Goal: Task Accomplishment & Management: Manage account settings

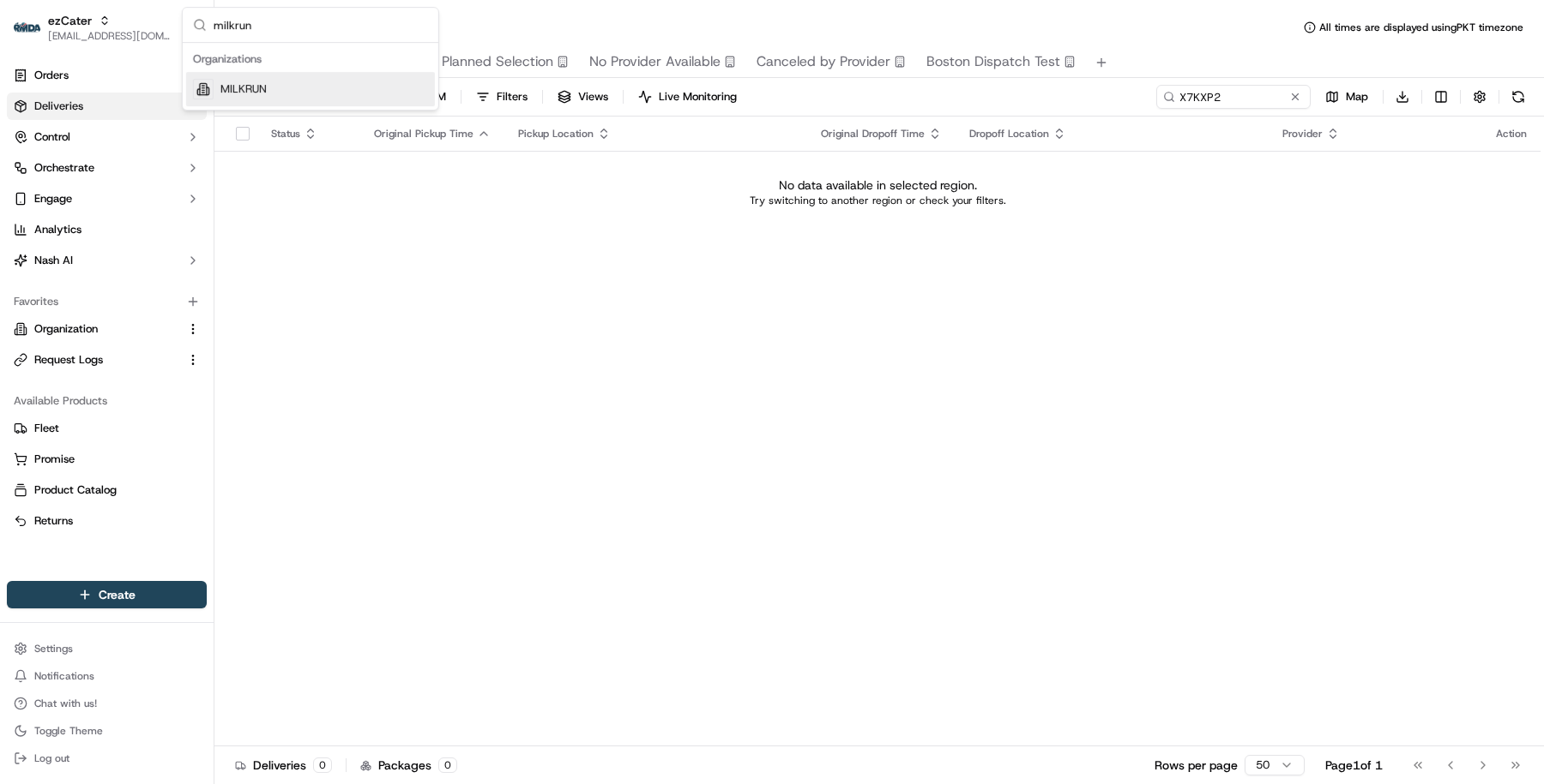
type input "milkrun"
click at [305, 100] on div "MILKRUN" at bounding box center [310, 88] width 249 height 34
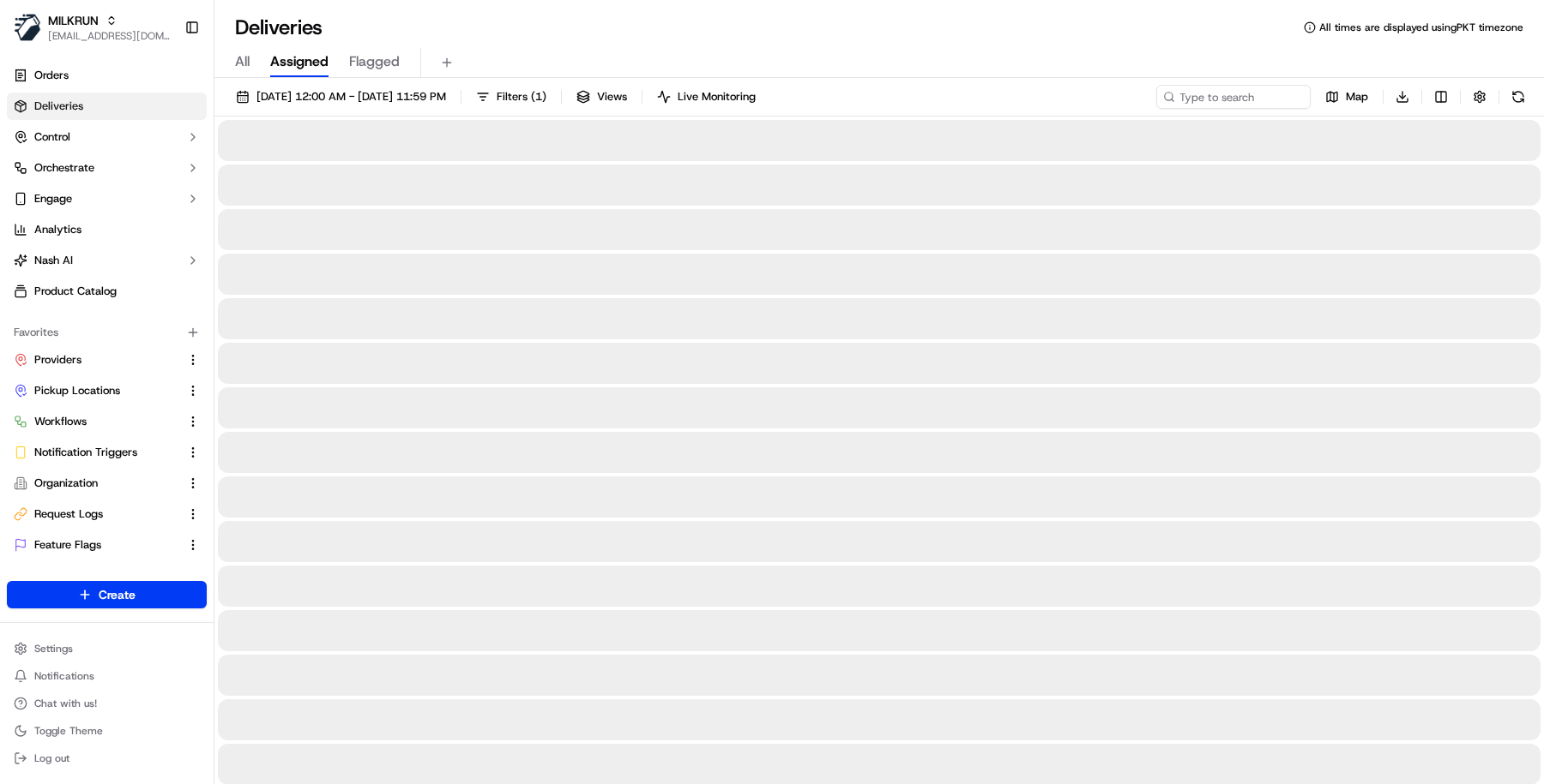
click at [101, 636] on div "Settings Notifications Chat with us! Toggle Theme Log out" at bounding box center [107, 704] width 214 height 148
click at [101, 643] on html "MILKRUN [EMAIL_ADDRESS][DOMAIN_NAME] Toggle Sidebar Orders Deliveries Control O…" at bounding box center [772, 392] width 1544 height 784
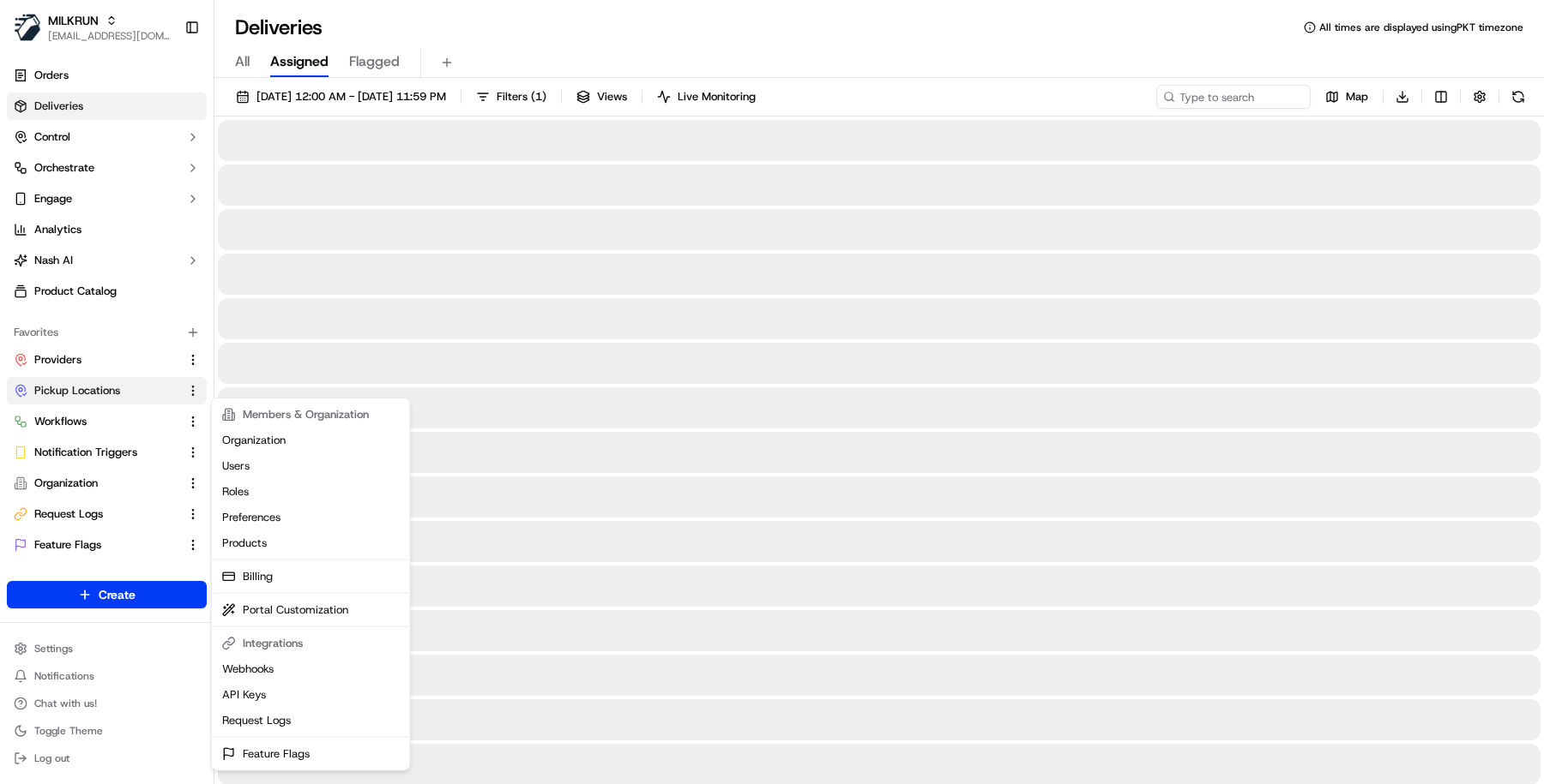
click at [135, 385] on html "MILKRUN [EMAIL_ADDRESS][DOMAIN_NAME] Toggle Sidebar Orders Deliveries Control O…" at bounding box center [772, 392] width 1544 height 784
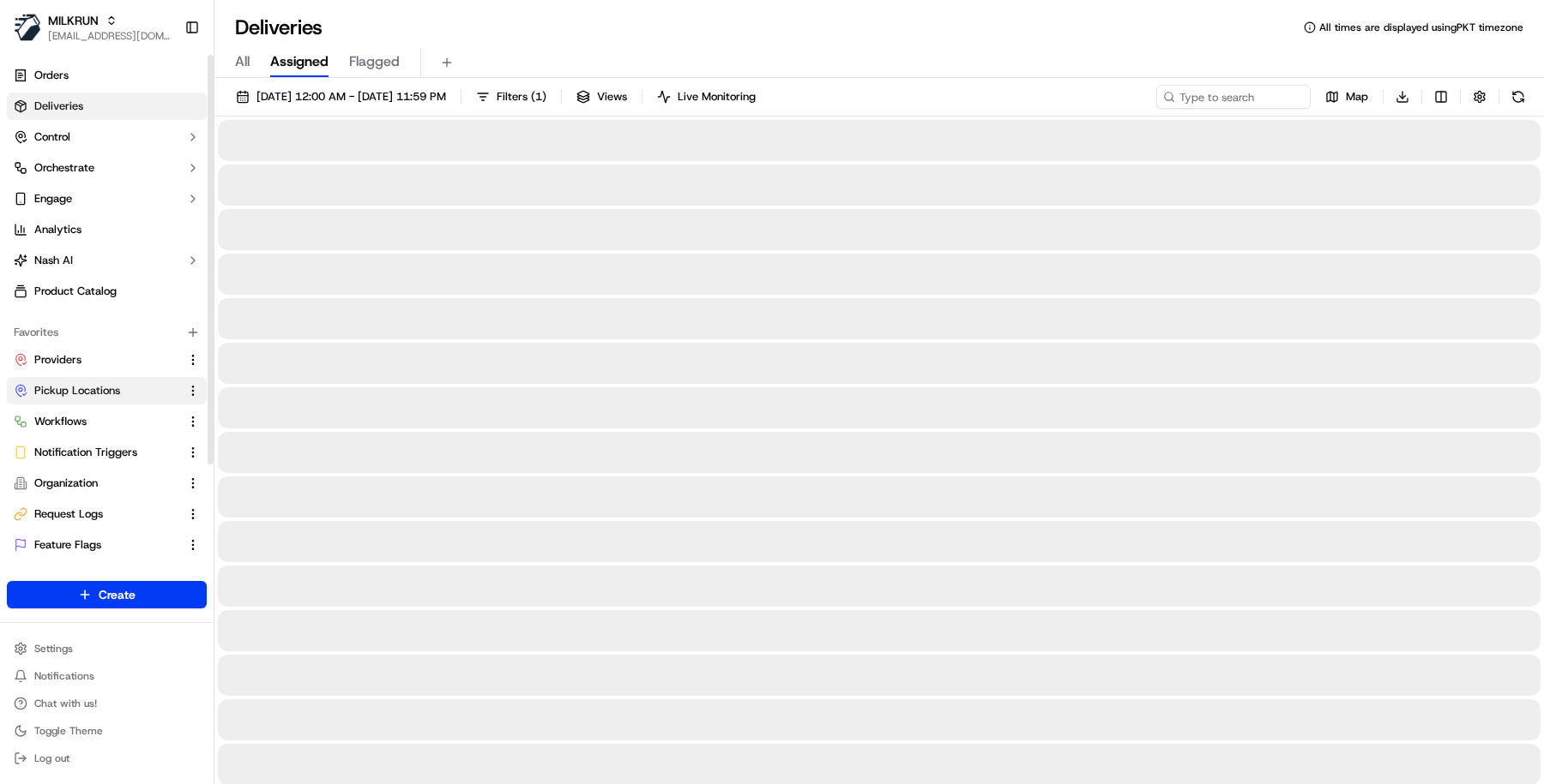
click at [135, 385] on link "Pickup Locations" at bounding box center [97, 391] width 166 height 16
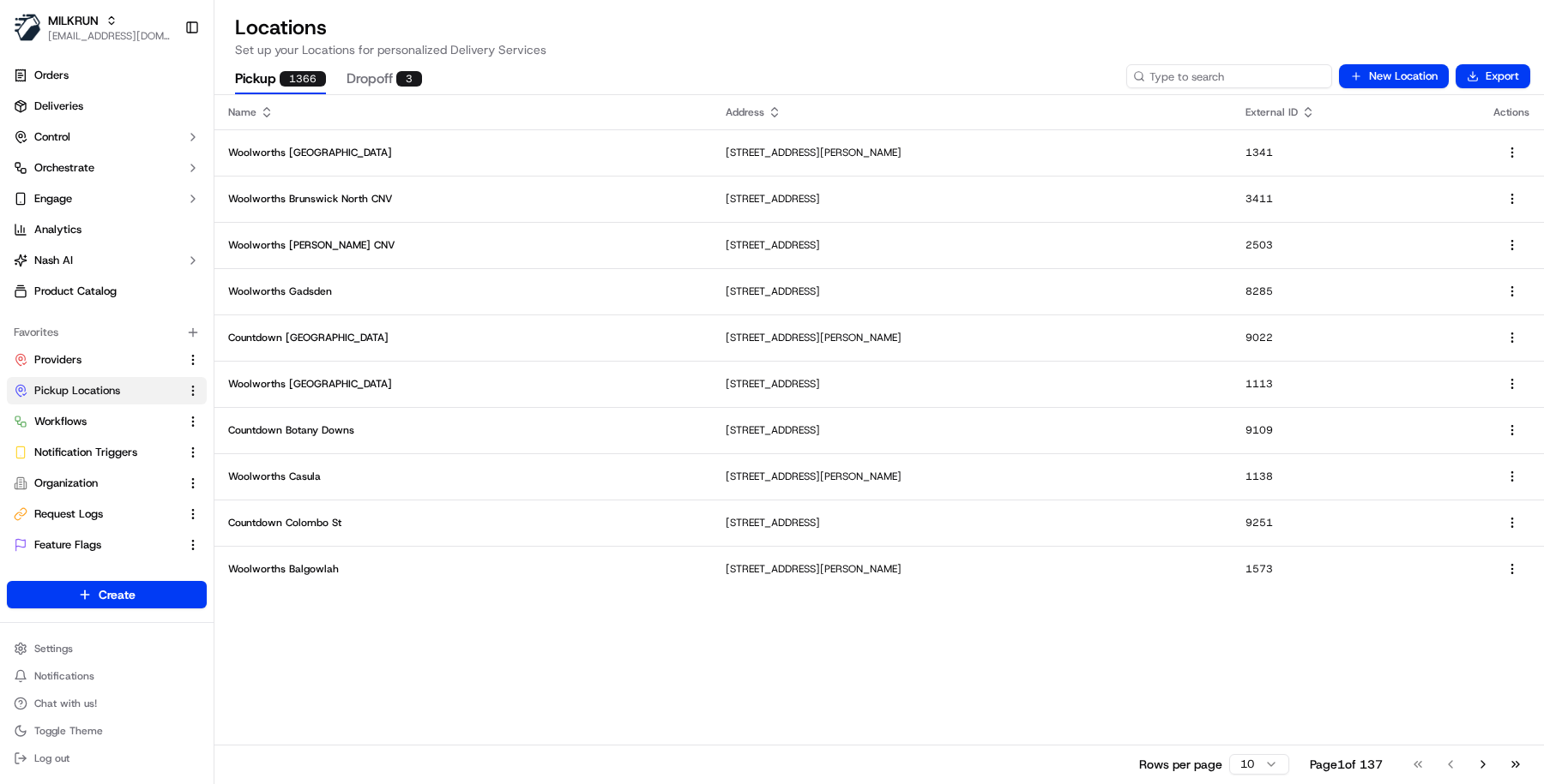
click at [1229, 74] on input at bounding box center [1229, 76] width 206 height 24
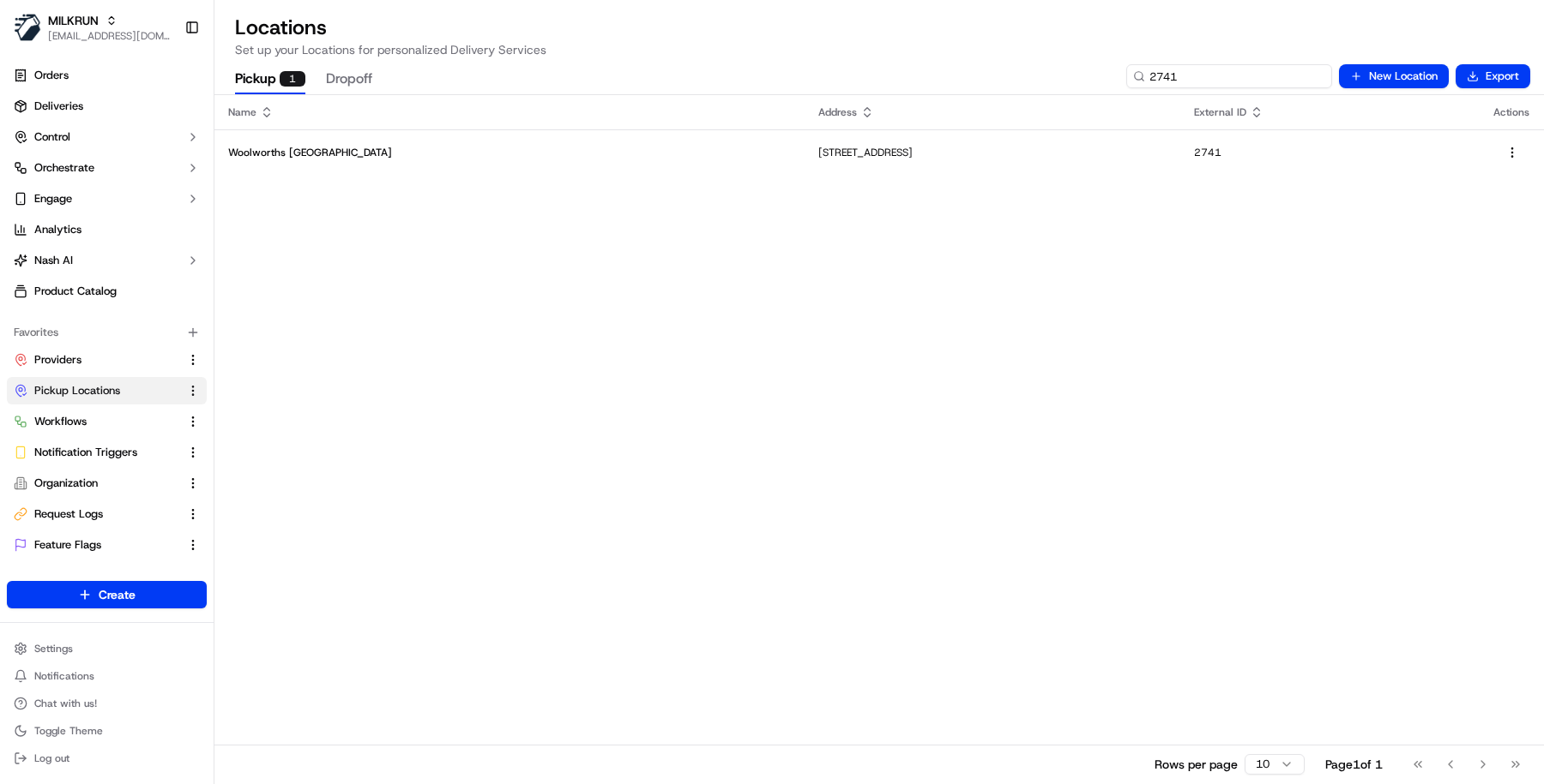
type input "2741"
click at [956, 178] on div "Name Address External ID Actions Woolworths Townsville City Arcade 393-399 Flin…" at bounding box center [879, 439] width 1329 height 689
click at [941, 158] on p "[STREET_ADDRESS]" at bounding box center [992, 153] width 348 height 14
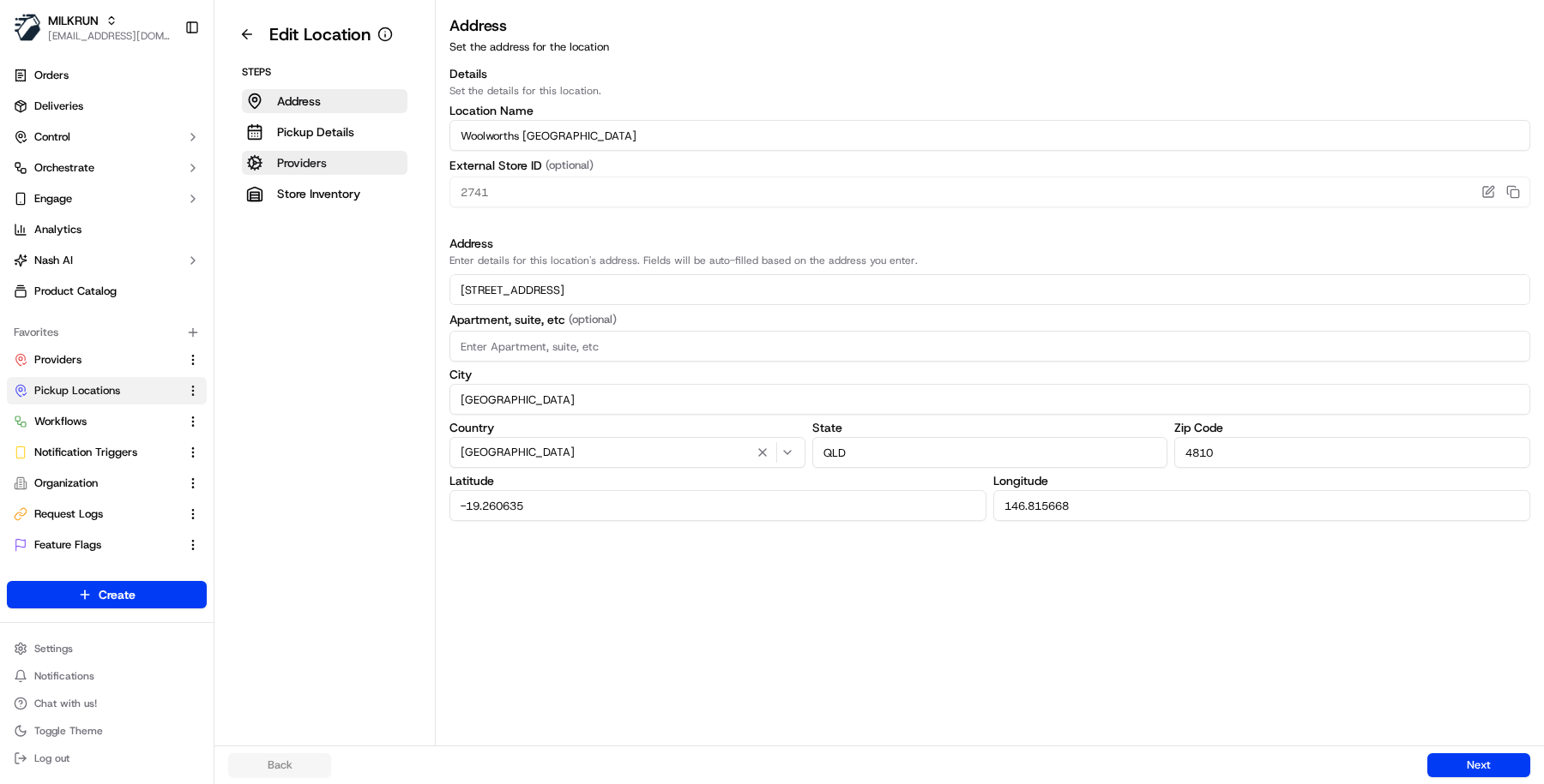
click at [327, 154] on button "Providers" at bounding box center [325, 162] width 166 height 24
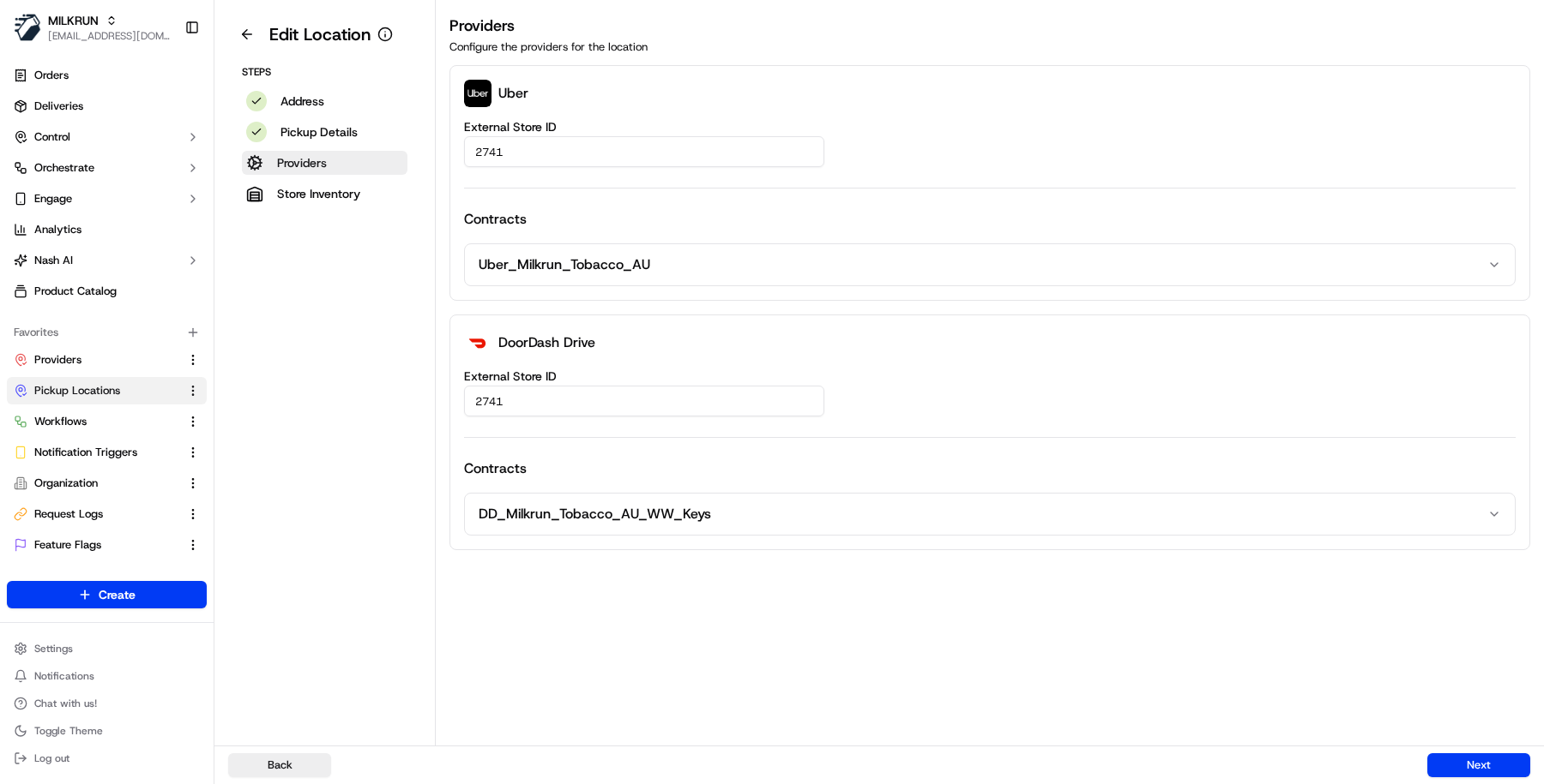
click at [327, 154] on button "Providers" at bounding box center [325, 162] width 166 height 24
click at [485, 403] on input "2741" at bounding box center [644, 401] width 360 height 31
click at [403, 348] on aside "Edit Location Steps Address Pickup Details Providers Store Inventory" at bounding box center [324, 373] width 221 height 746
click at [131, 107] on link "Deliveries" at bounding box center [107, 106] width 200 height 27
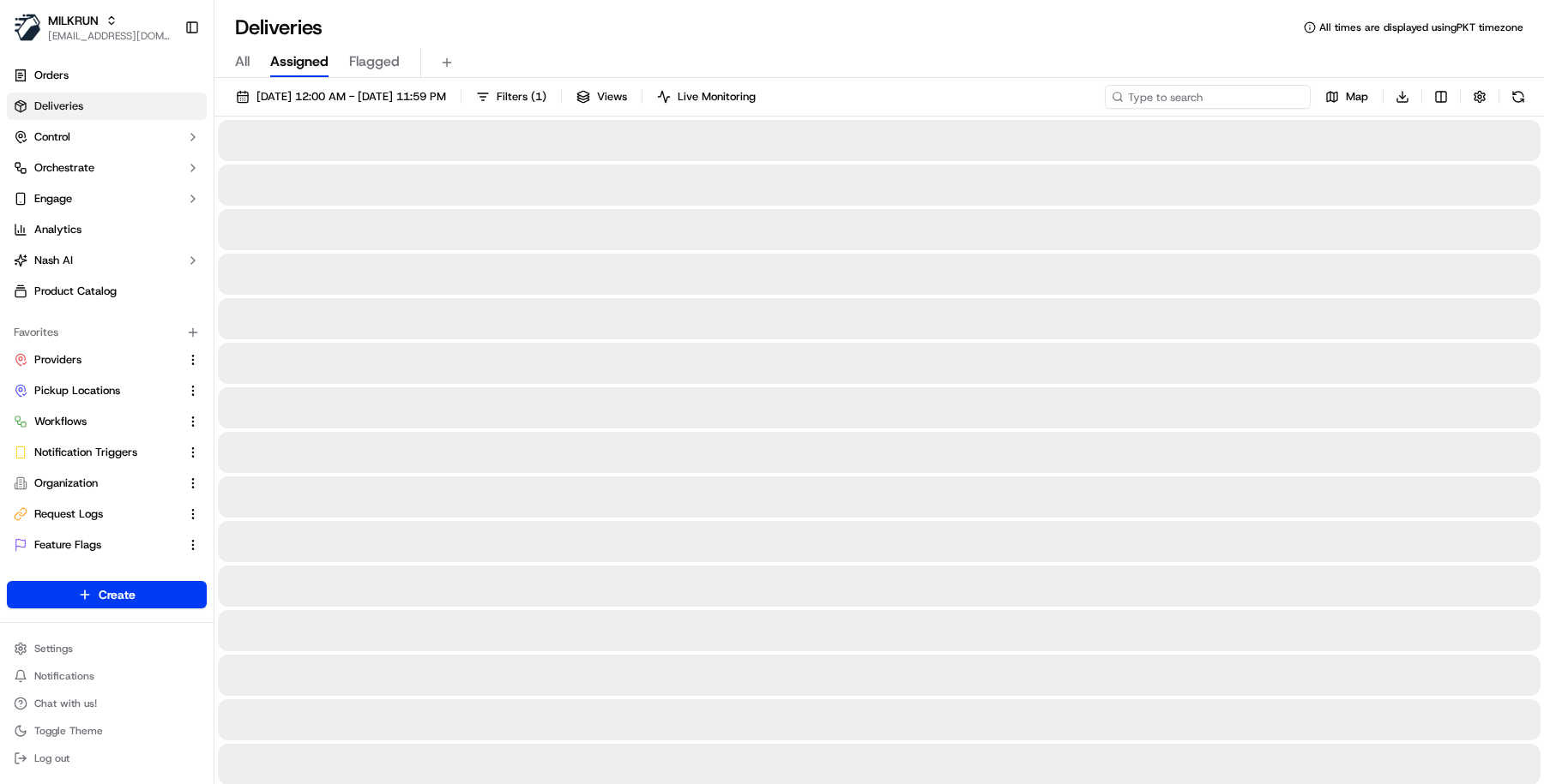
click at [1204, 102] on input at bounding box center [1208, 96] width 206 height 24
paste input "{'entity_id': 'affb490e-1e77-2cd1-5cce-d1153f2f2af4', 'code': 409, 'message': '…"
type input "{'entity_id': 'affb490e-1e77-2cd1-5cce-d1153f2f2af4', 'code': 409, 'message': '…"
type input "2741"
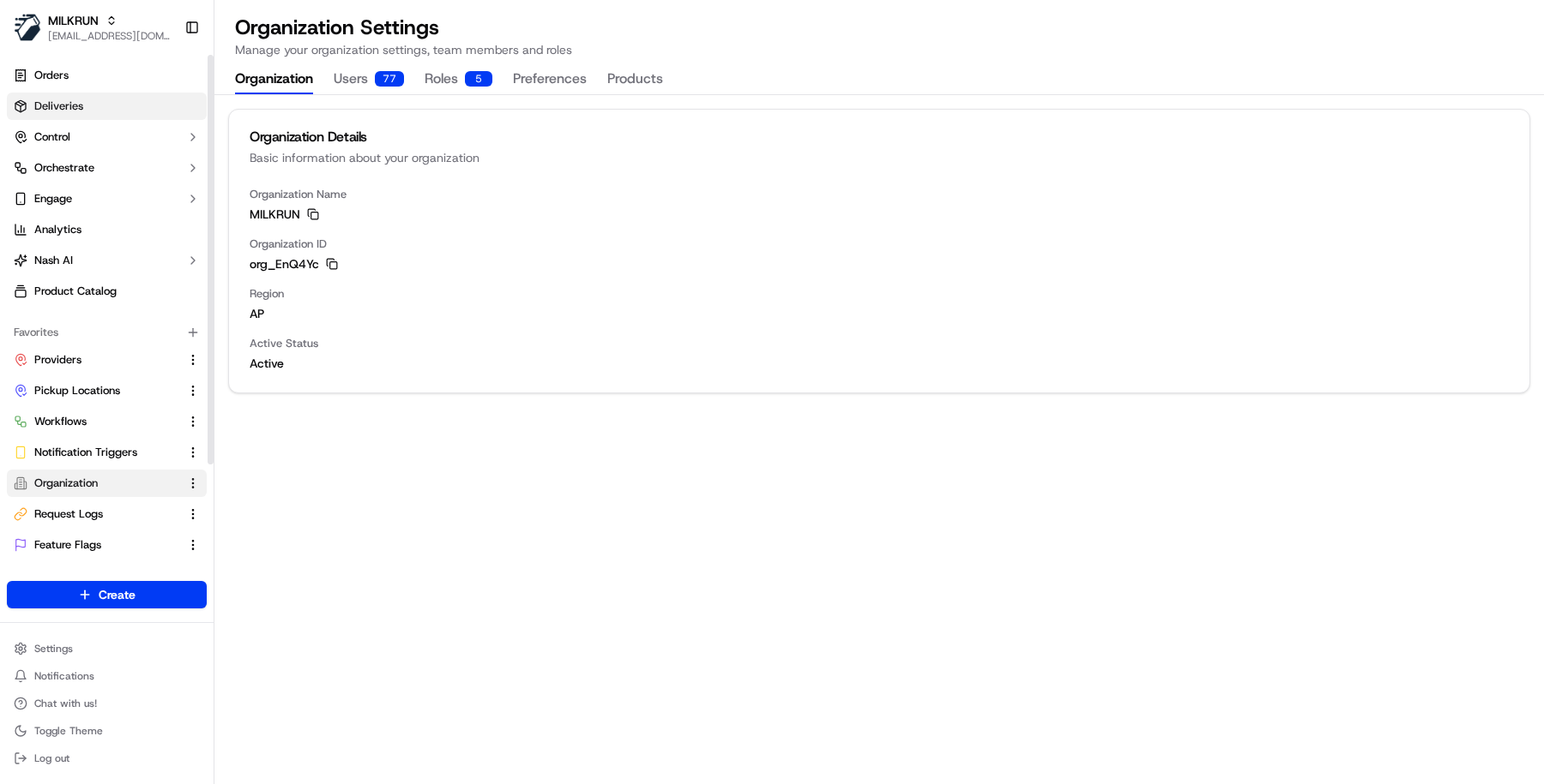
click at [137, 116] on link "Deliveries" at bounding box center [107, 106] width 200 height 27
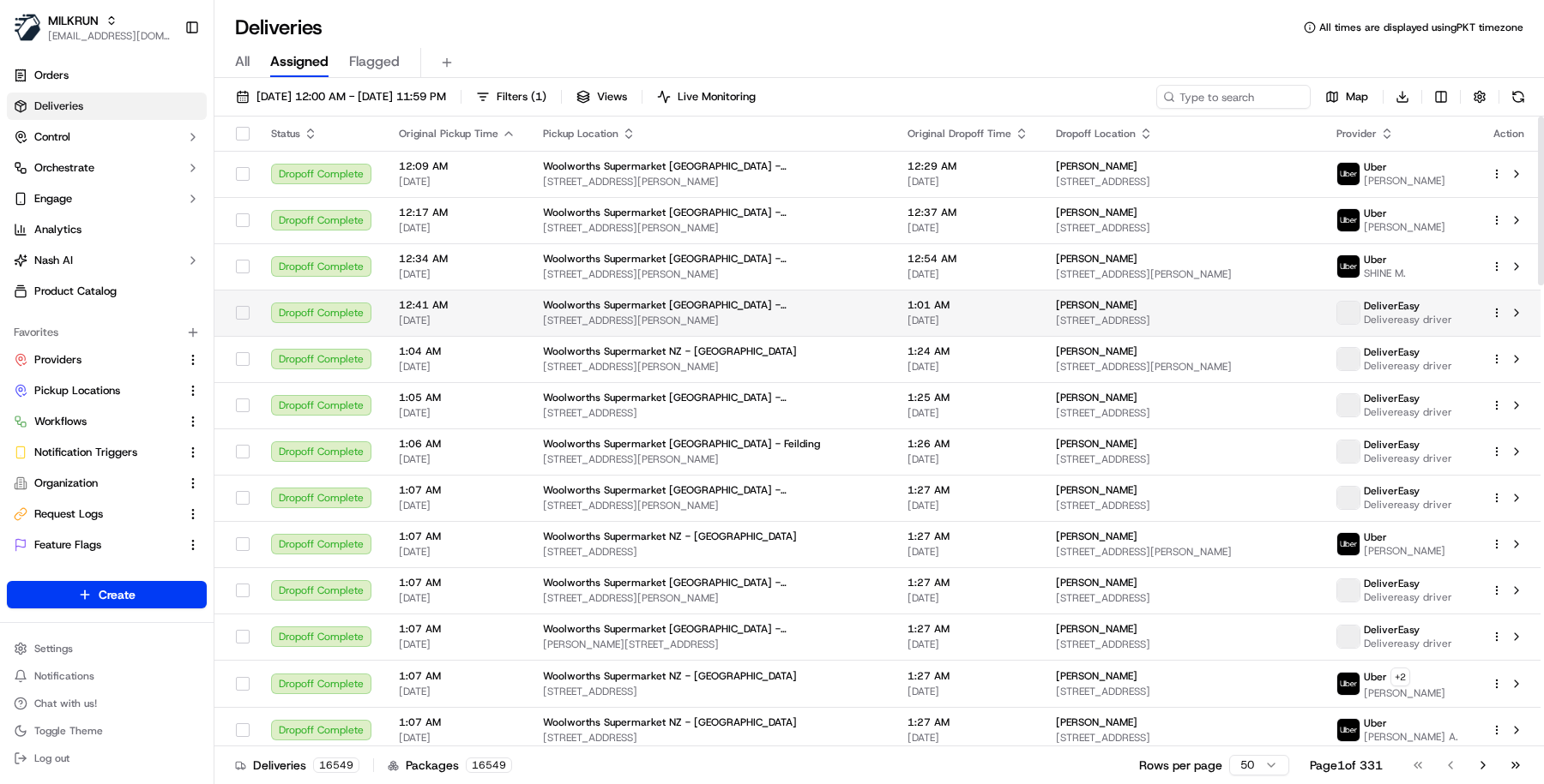
click at [512, 327] on td "12:41 AM 18/09/2025" at bounding box center [457, 313] width 144 height 46
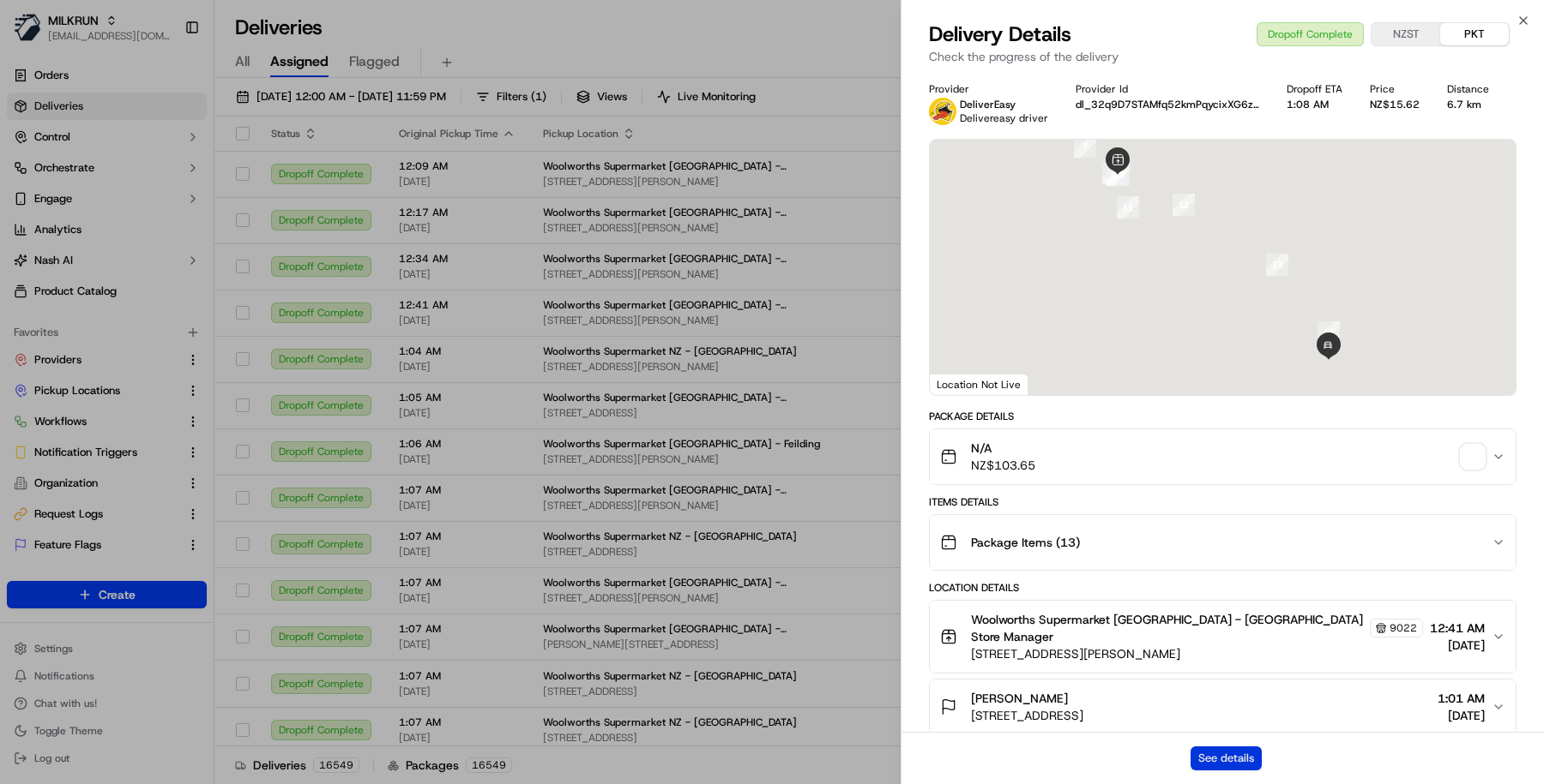
click at [1235, 760] on button "See details" at bounding box center [1226, 758] width 72 height 24
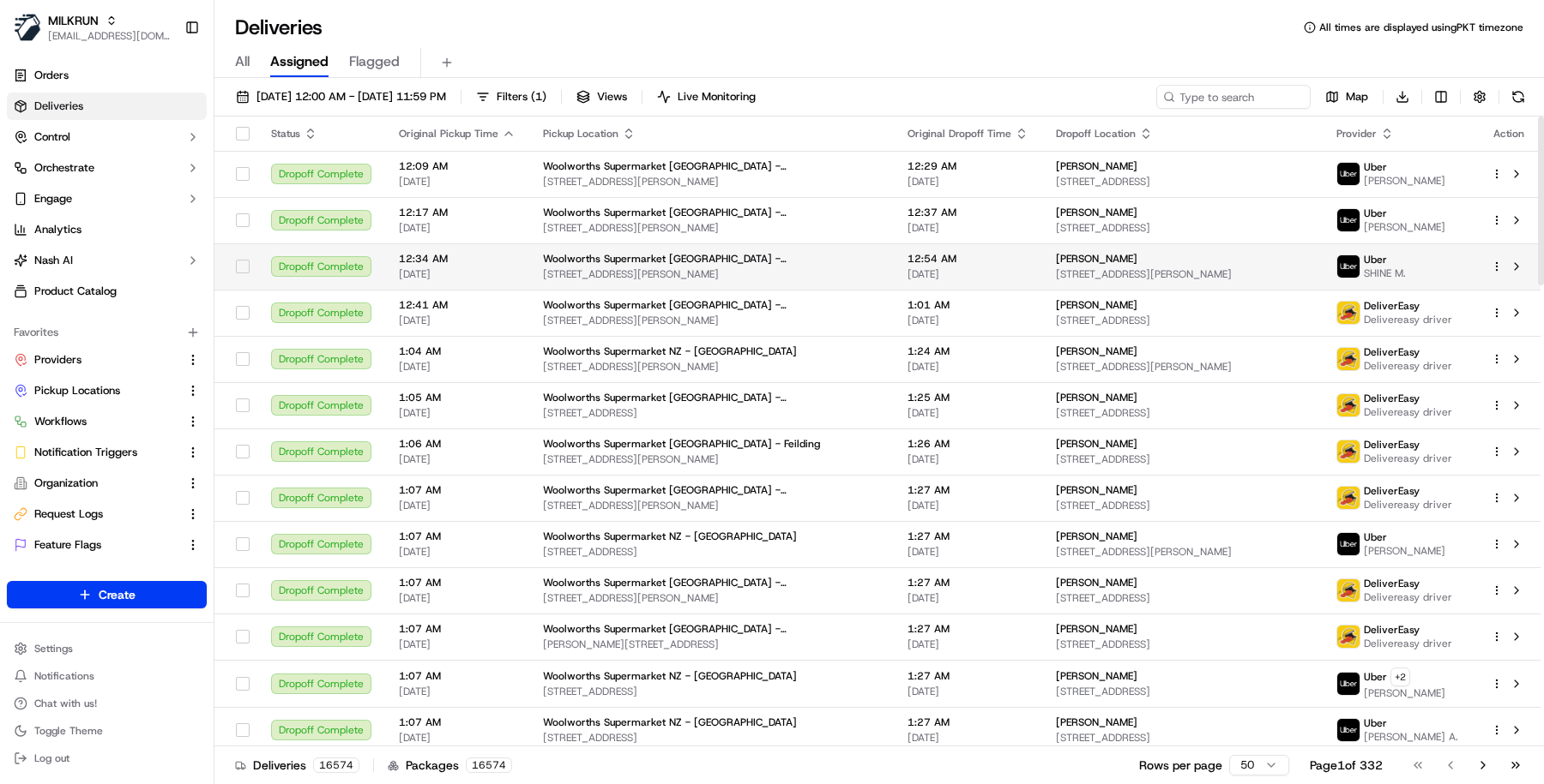
click at [603, 267] on span "[STREET_ADDRESS][PERSON_NAME]" at bounding box center [712, 274] width 337 height 14
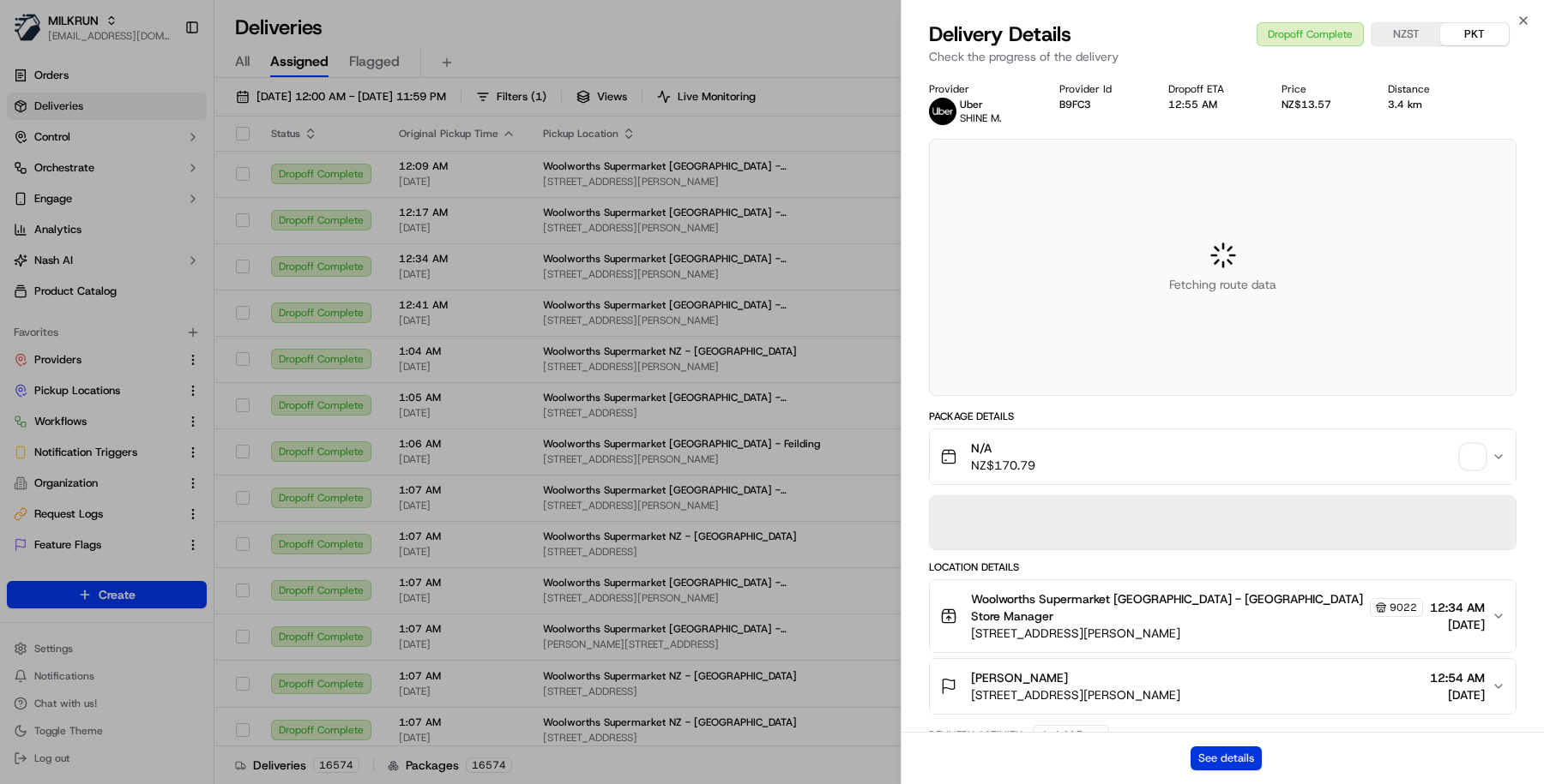
click at [1217, 753] on button "See details" at bounding box center [1226, 758] width 72 height 24
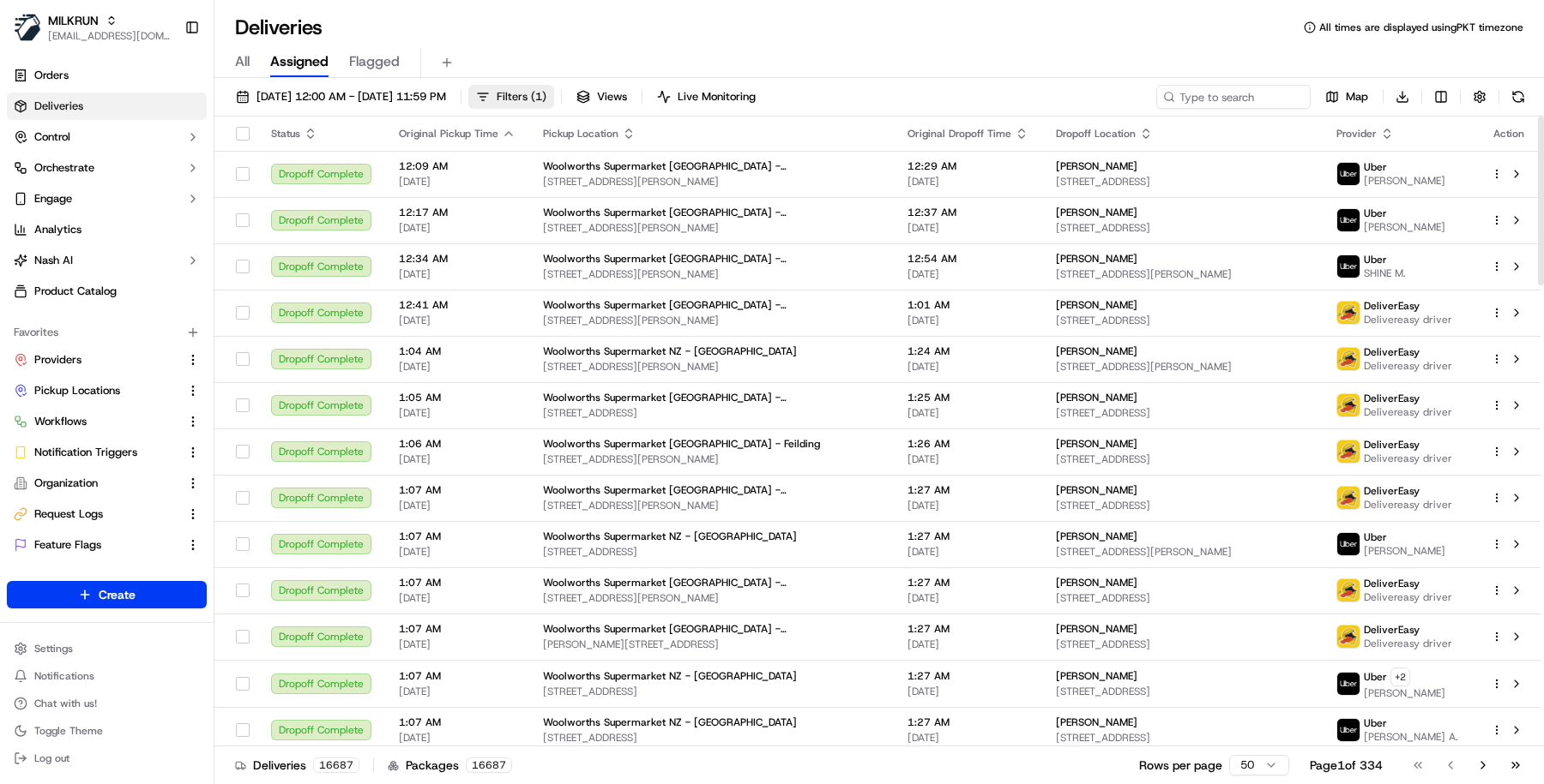
click at [554, 97] on button "Filters ( 1 )" at bounding box center [511, 96] width 86 height 24
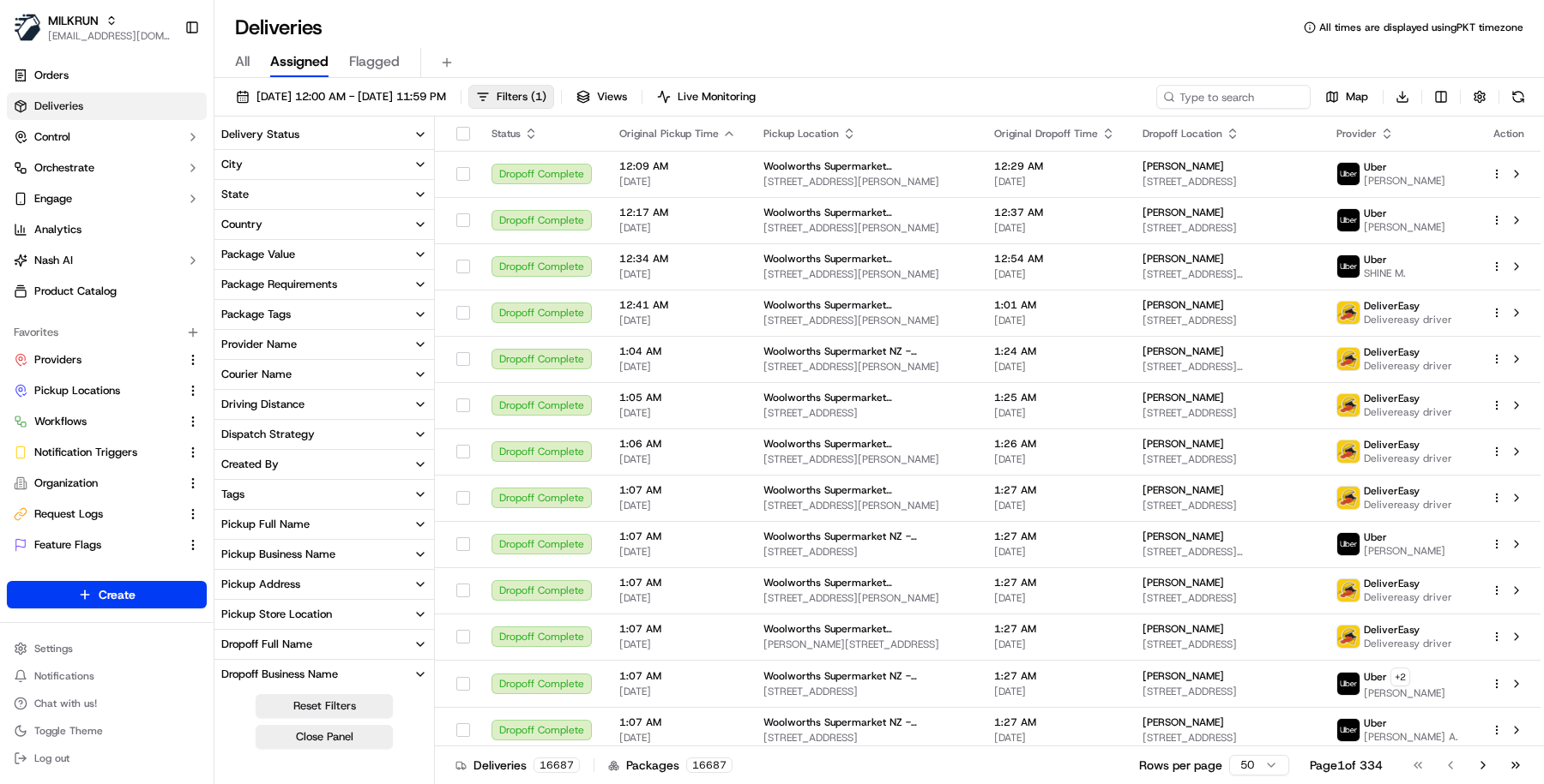
click at [341, 492] on button "Tags" at bounding box center [323, 494] width 219 height 29
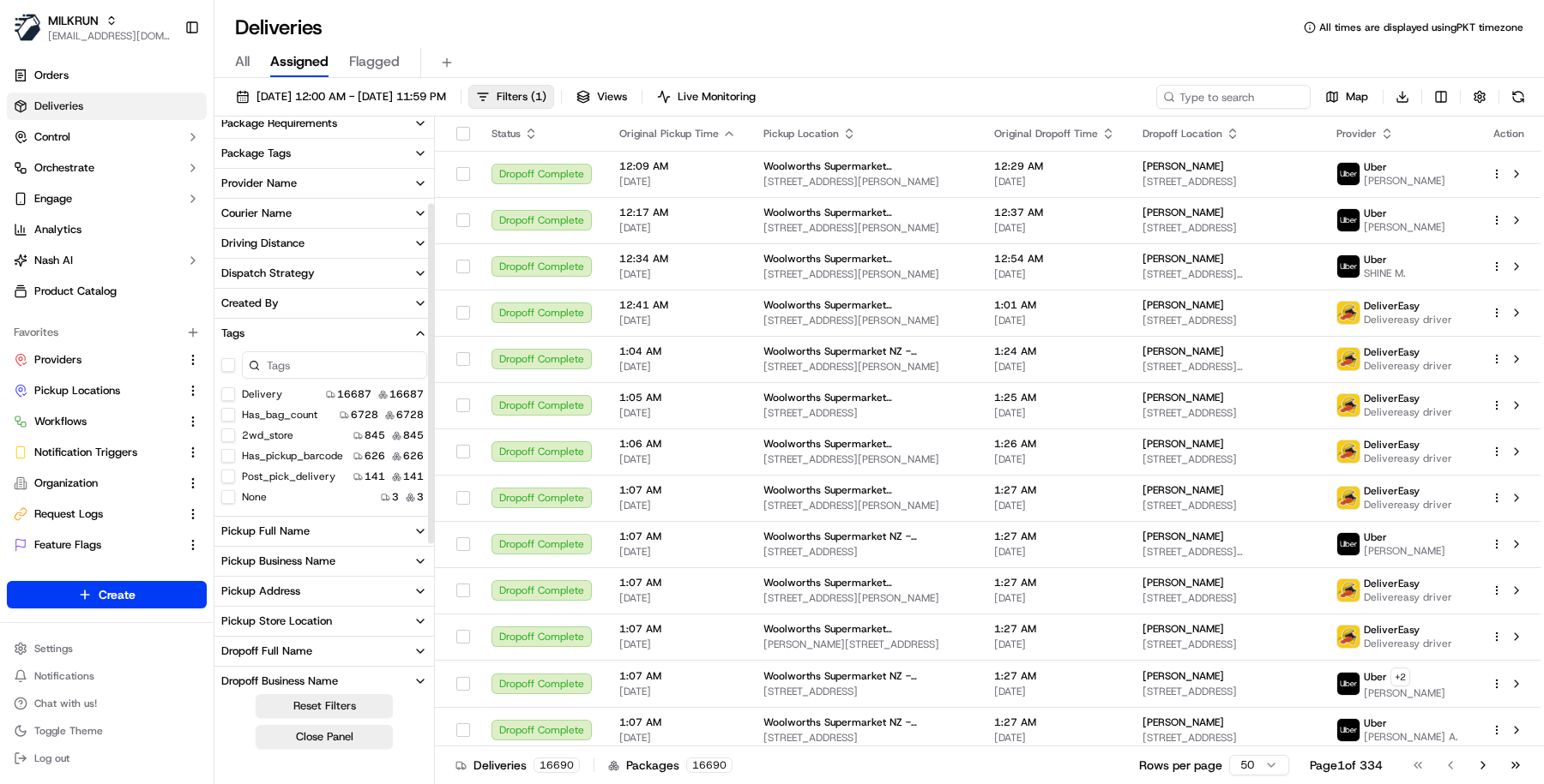
scroll to position [165, 0]
click at [337, 530] on button "Pickup Full Name" at bounding box center [323, 527] width 219 height 29
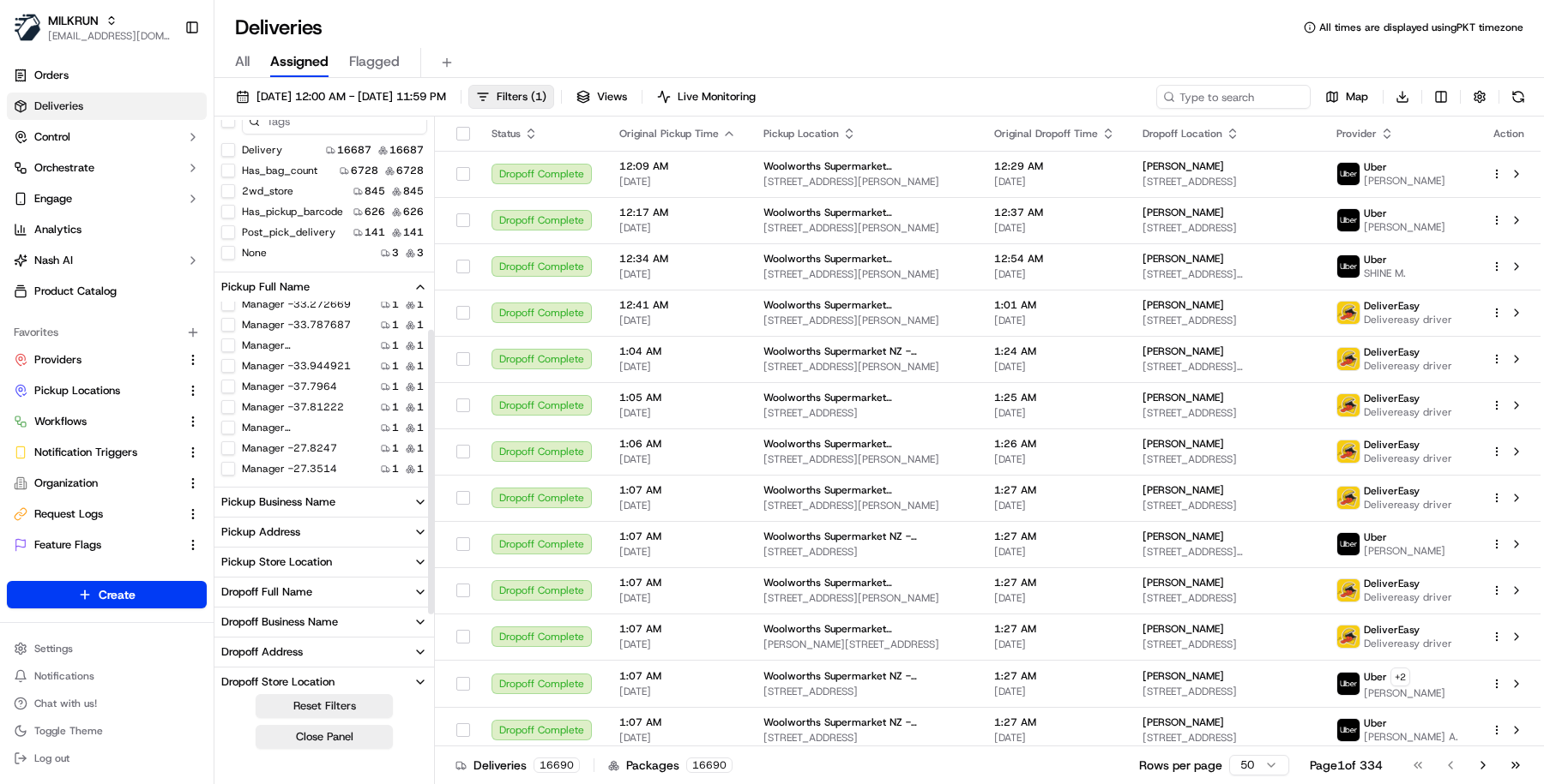
scroll to position [478, 0]
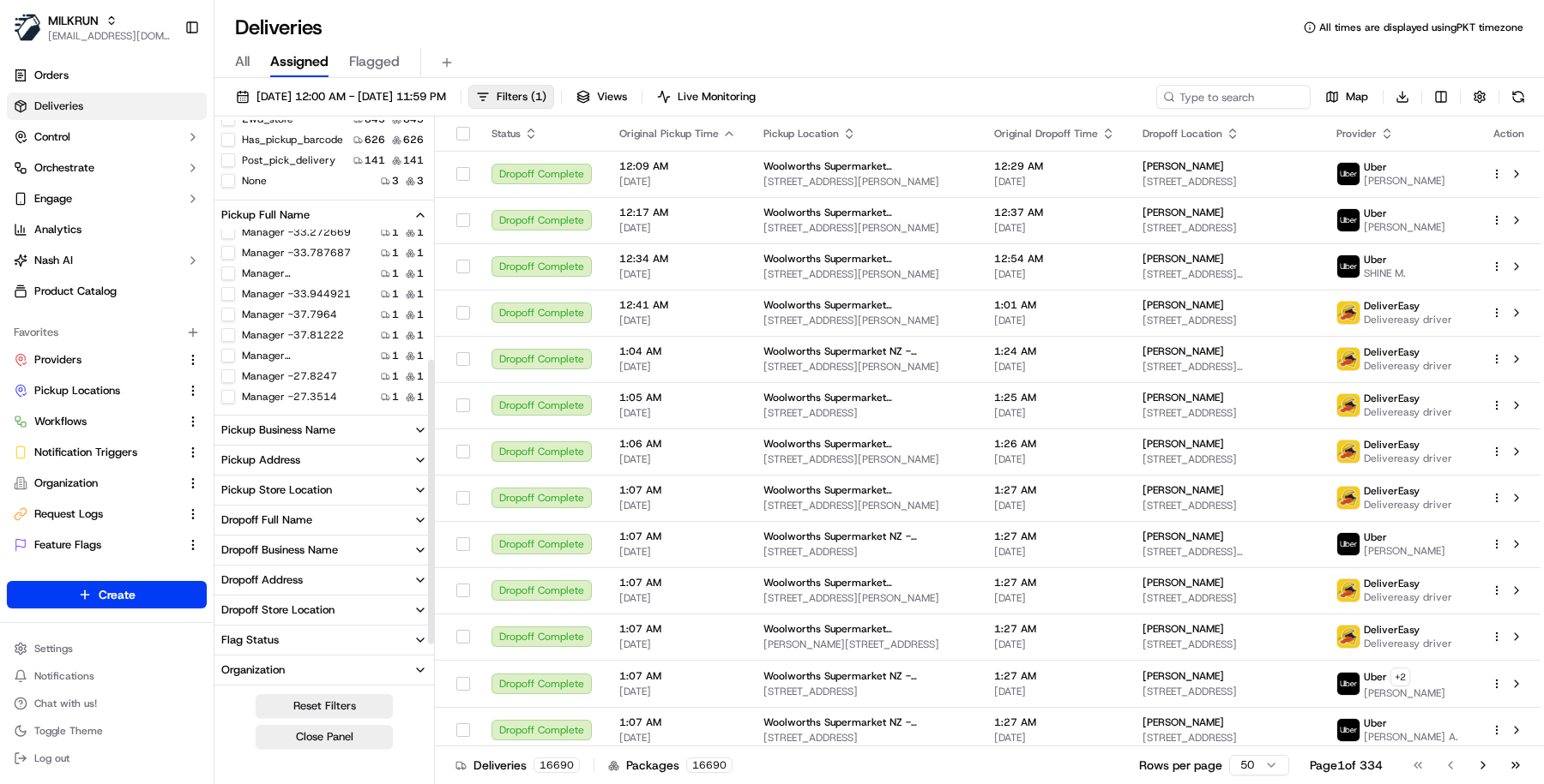
click at [337, 437] on button "Pickup Business Name" at bounding box center [323, 430] width 219 height 29
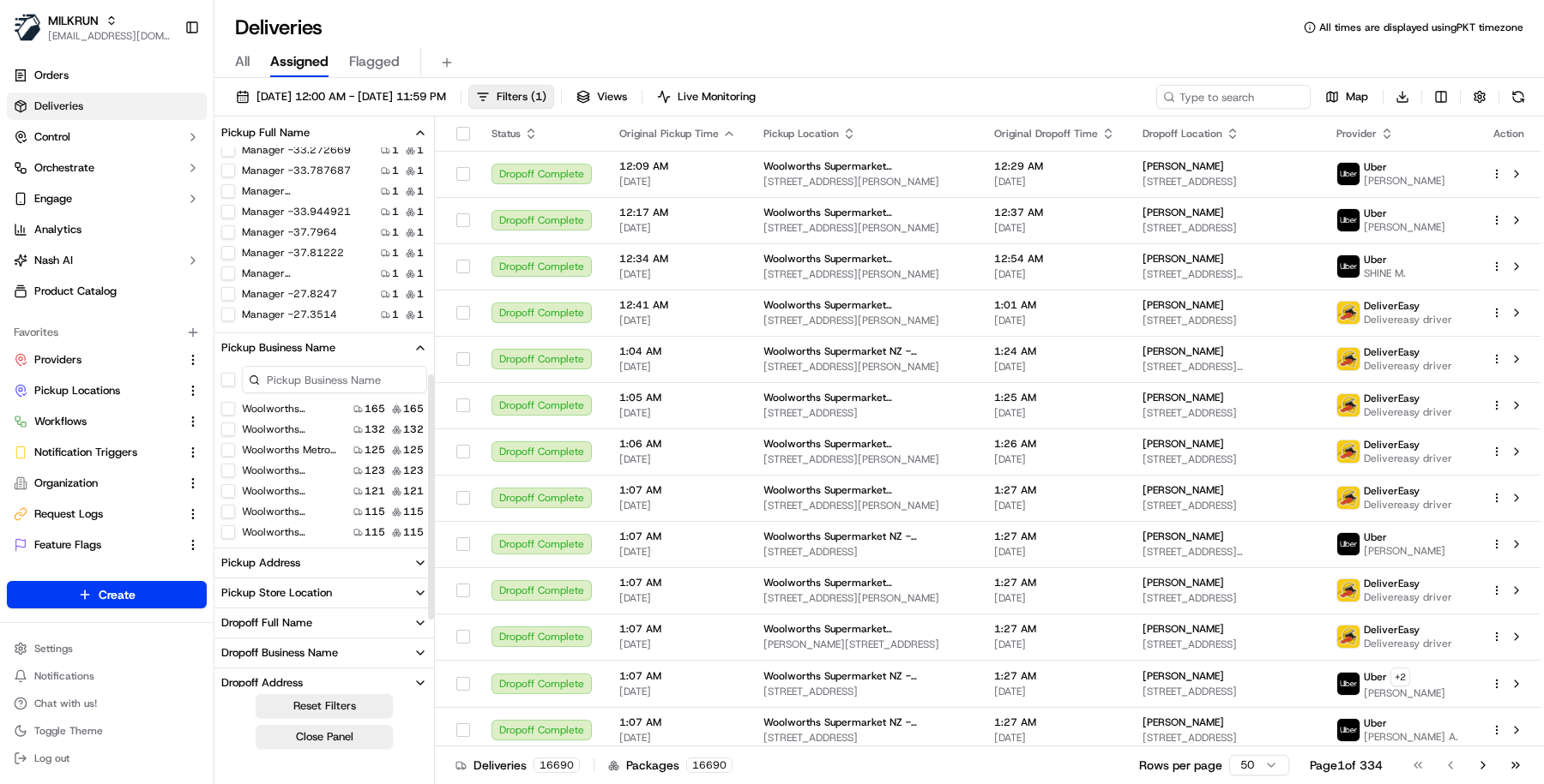
scroll to position [623, 0]
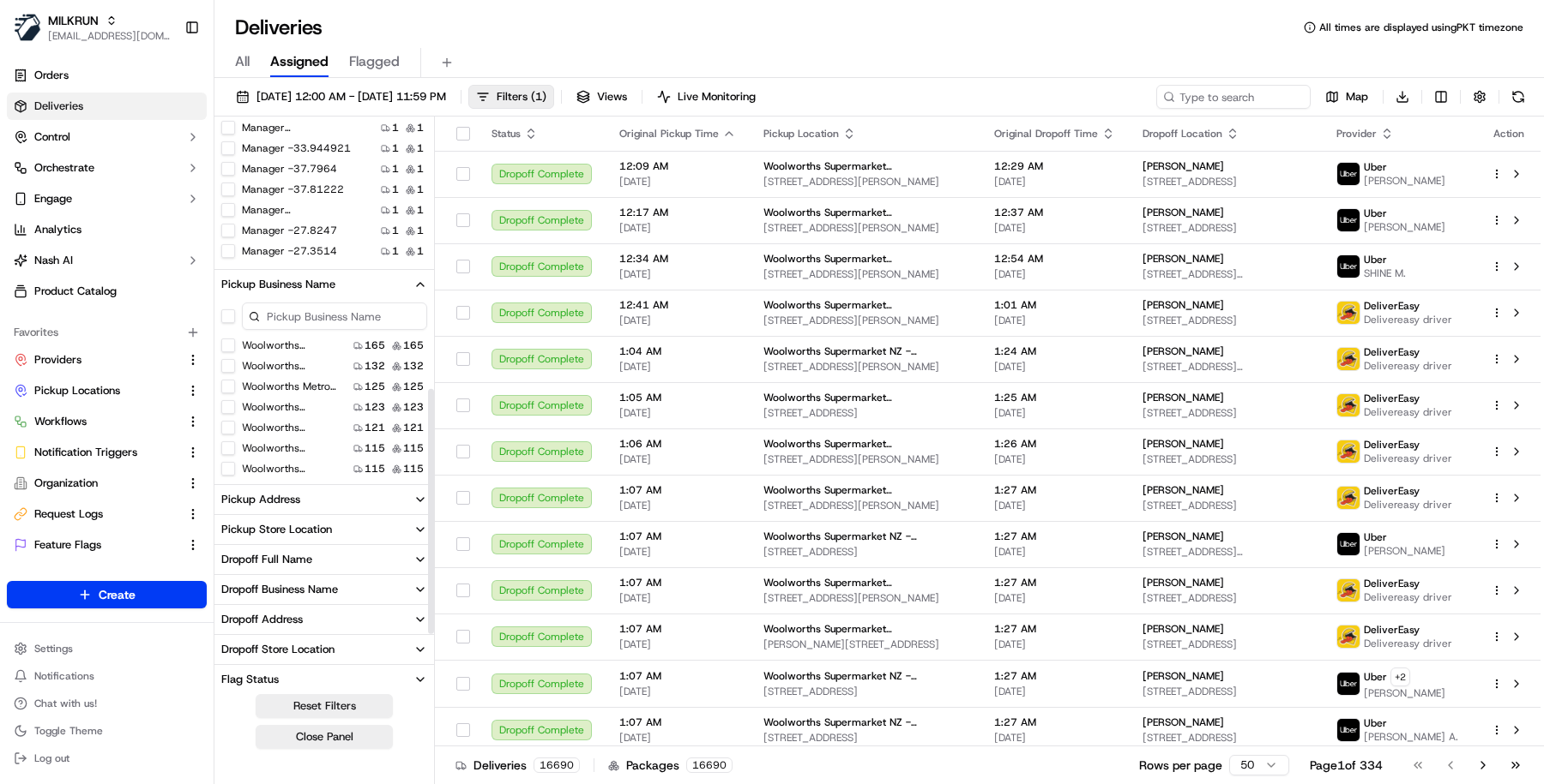
click at [344, 537] on button "Pickup Store Location" at bounding box center [323, 529] width 219 height 29
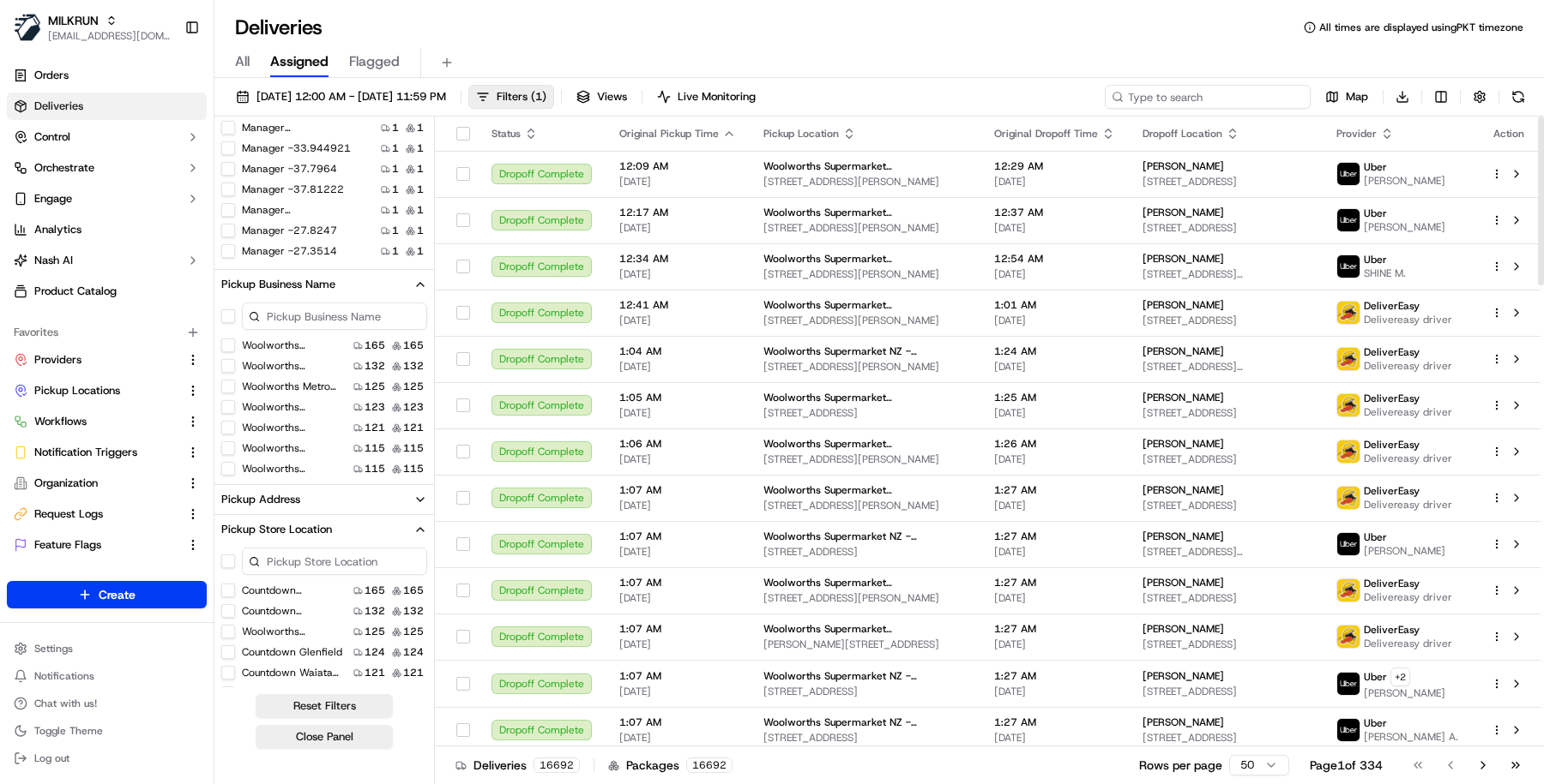
click at [1207, 102] on input at bounding box center [1208, 96] width 206 height 24
paste input "Townsville City Arcade"
type input "Townsville City Arcade"
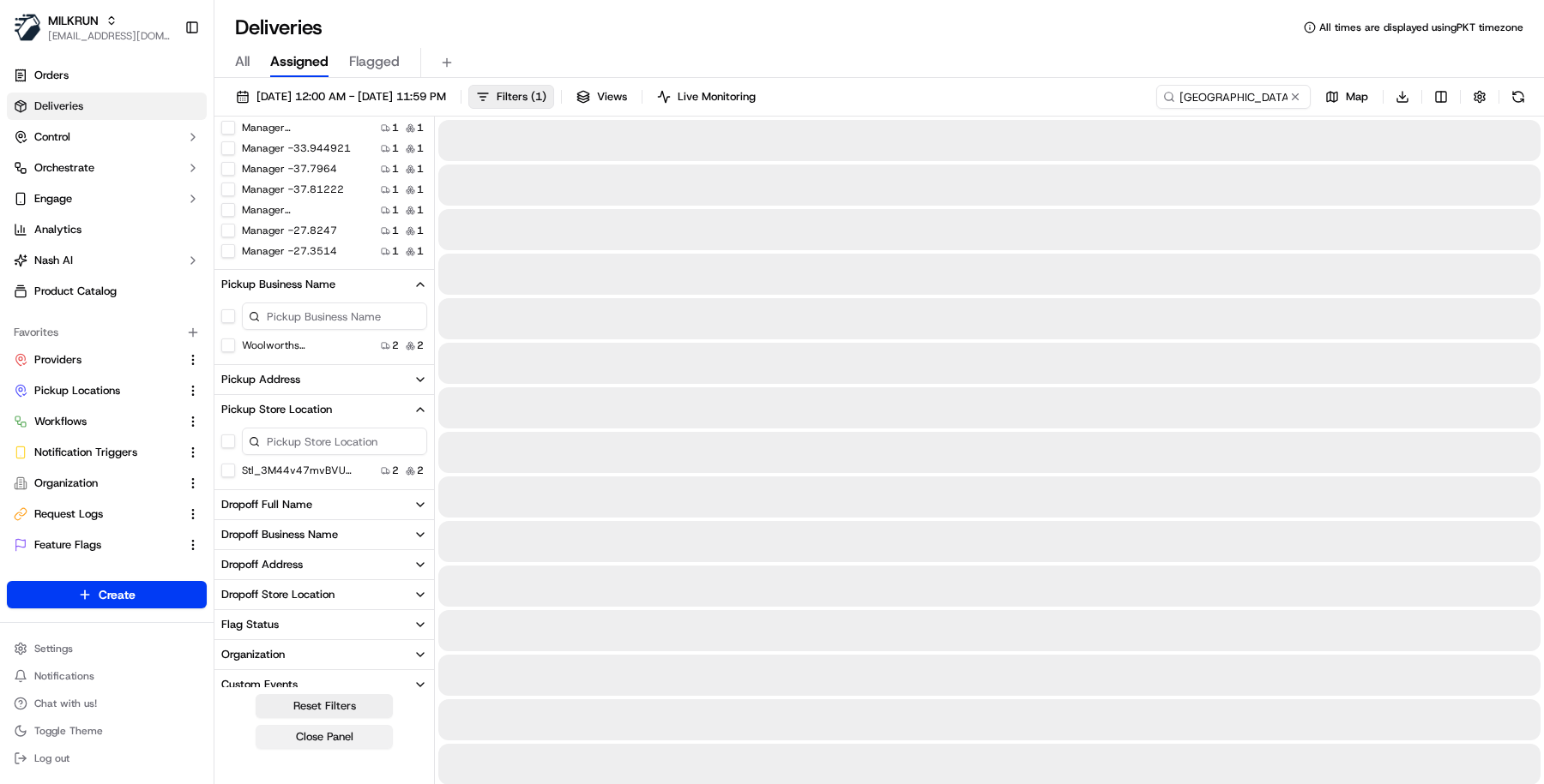
click at [341, 744] on button "Close Panel" at bounding box center [324, 737] width 137 height 24
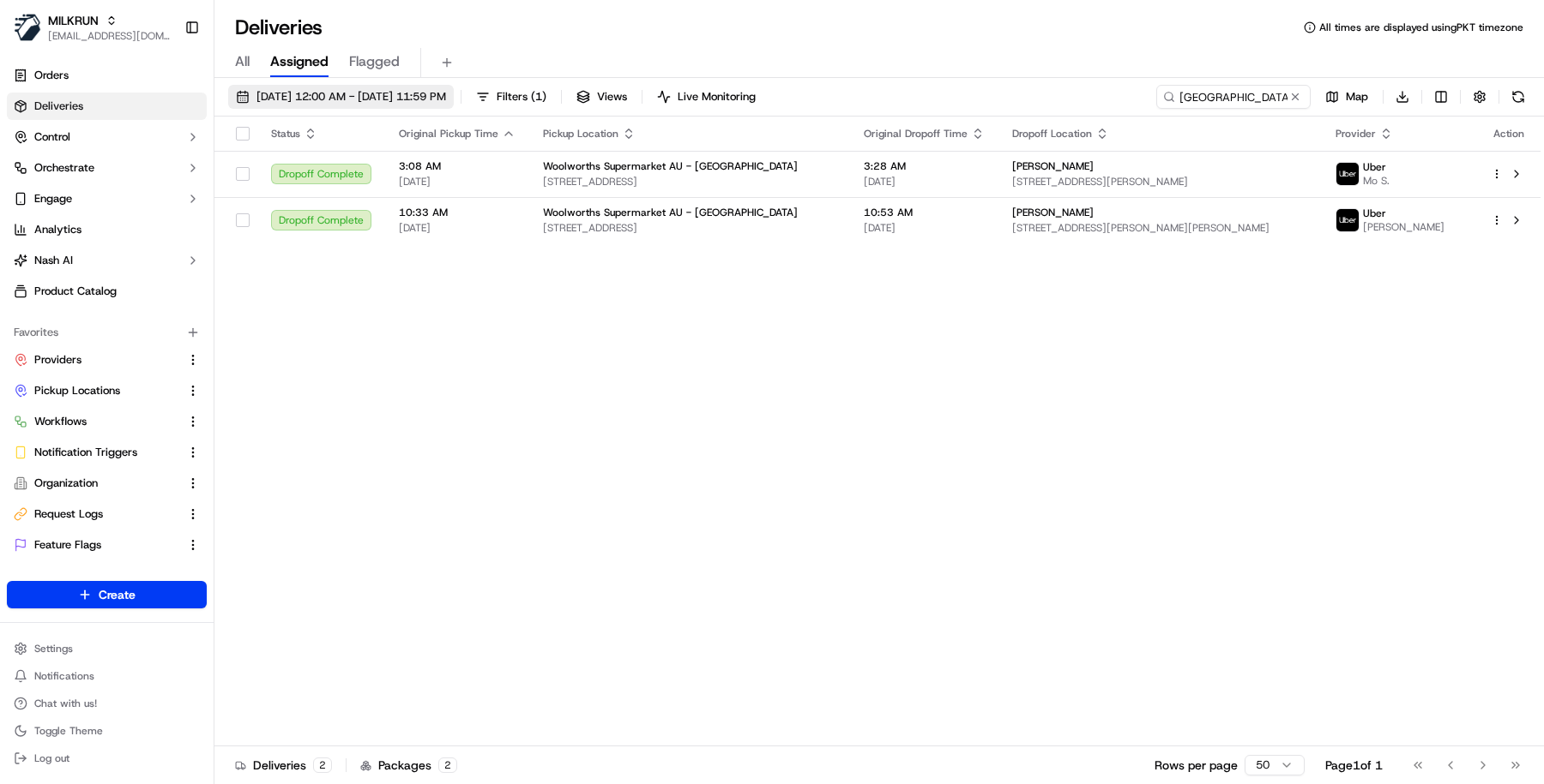
click at [453, 106] on button "18/09/2025 12:00 AM - 18/09/2025 11:59 PM" at bounding box center [341, 96] width 225 height 24
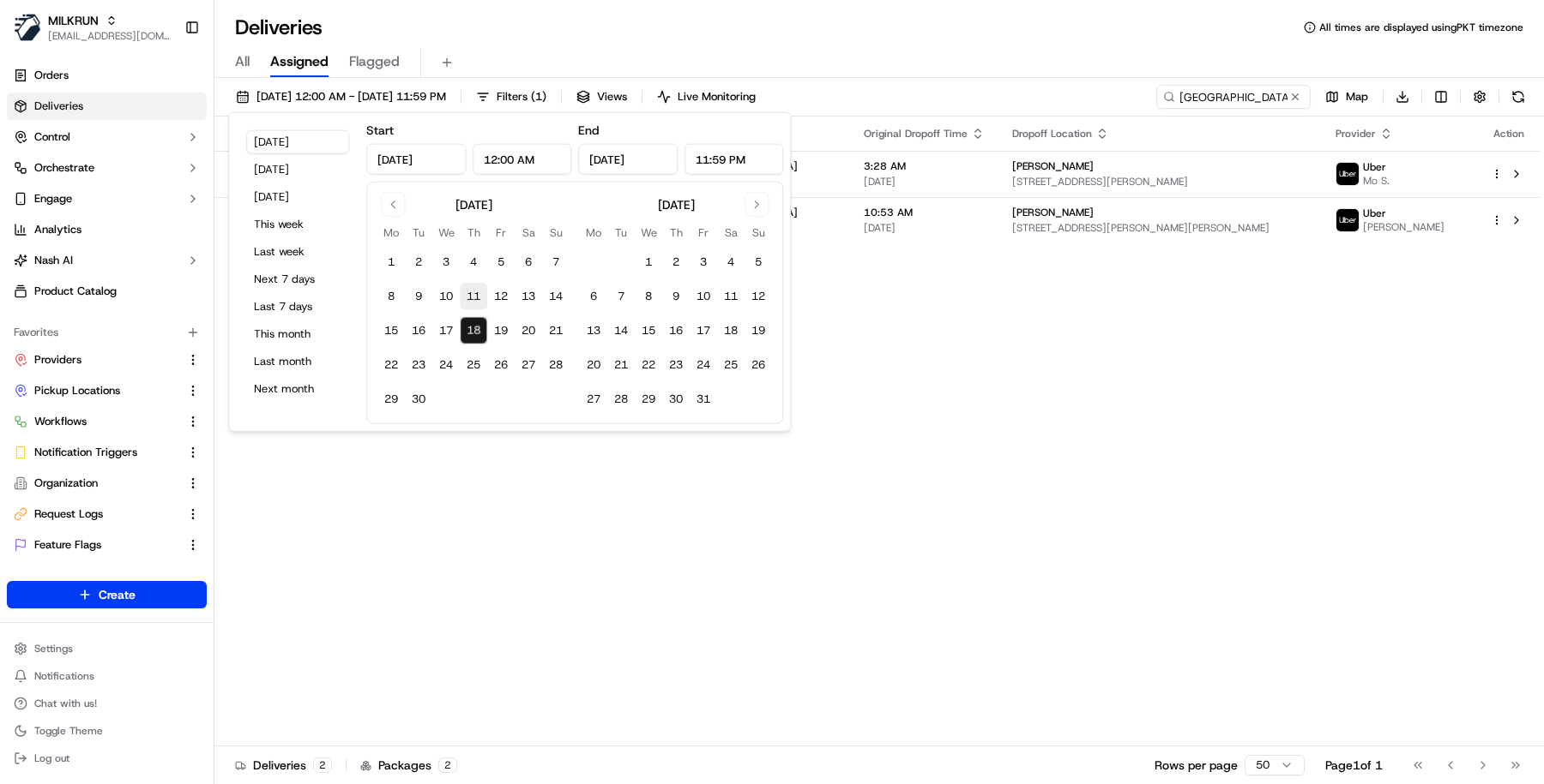
click at [459, 297] on button "11" at bounding box center [472, 296] width 27 height 27
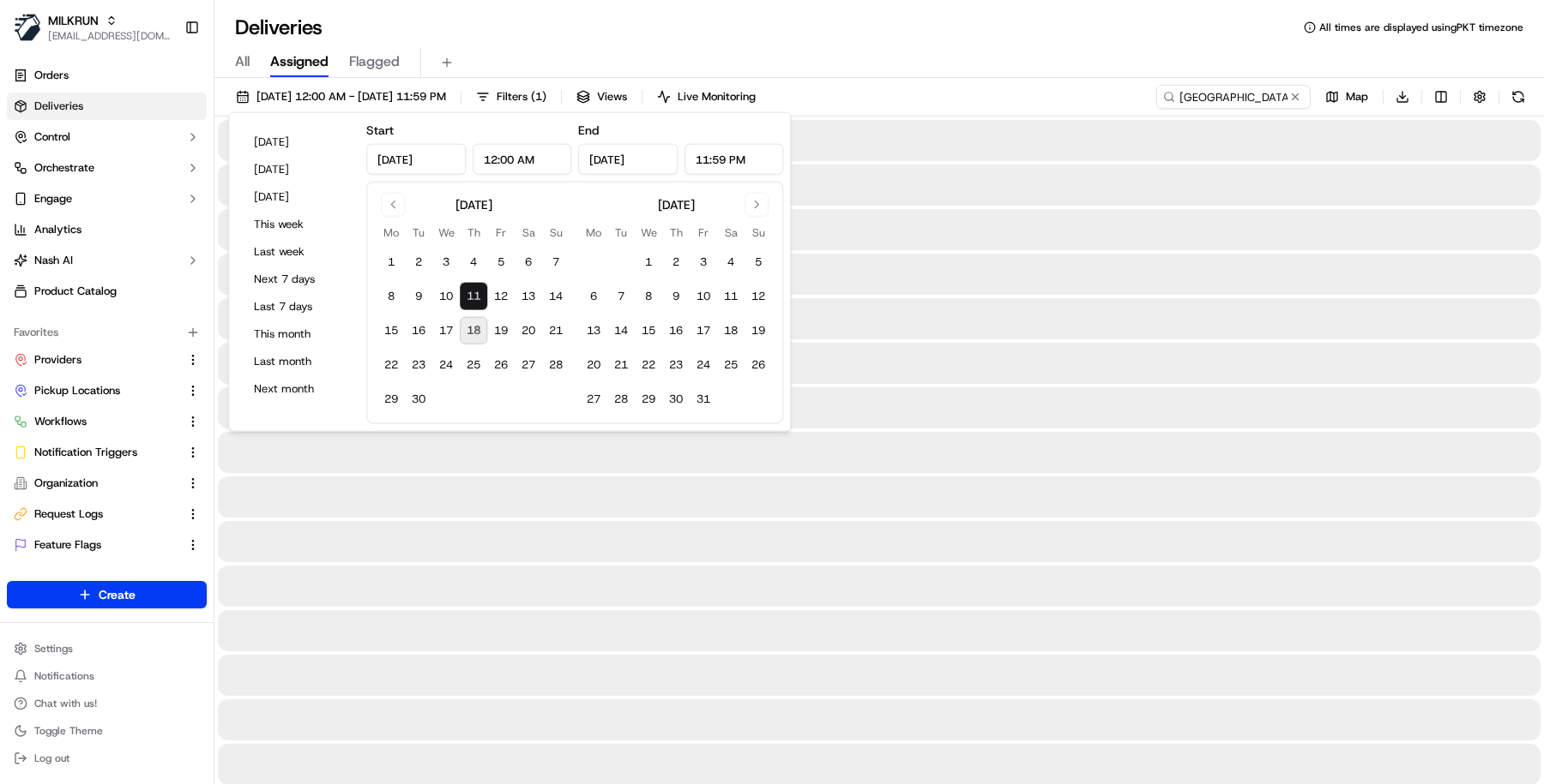
type input "Sep 11, 2025"
click at [462, 335] on button "18" at bounding box center [472, 330] width 27 height 27
type input "Sep 18, 2025"
click at [964, 72] on div "All Assigned Flagged" at bounding box center [879, 63] width 1329 height 30
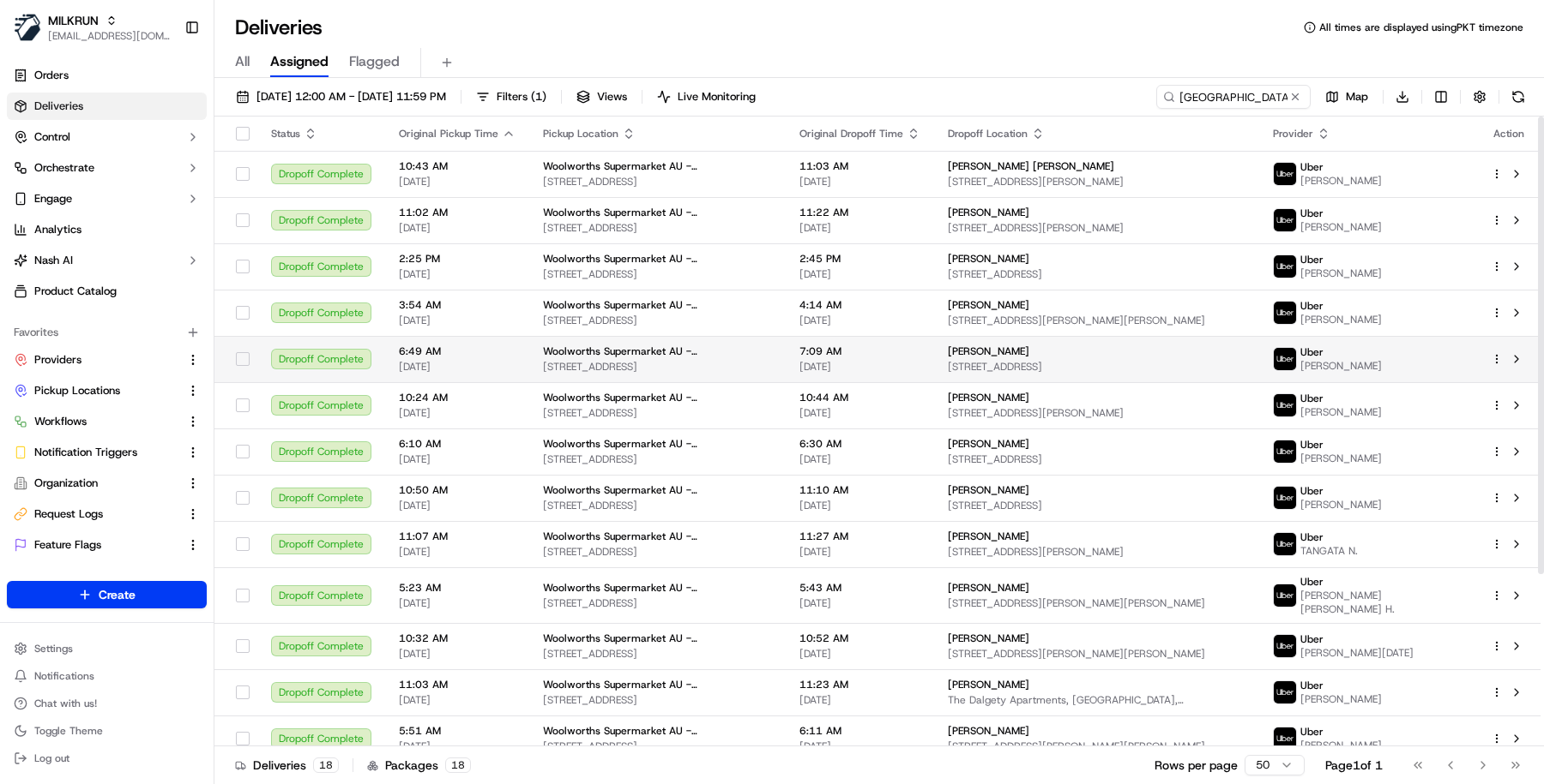
click at [785, 337] on td "Woolworths Supermarket AU - Townsville City Arcade 393-399 Flinders St, Townsvi…" at bounding box center [658, 359] width 257 height 46
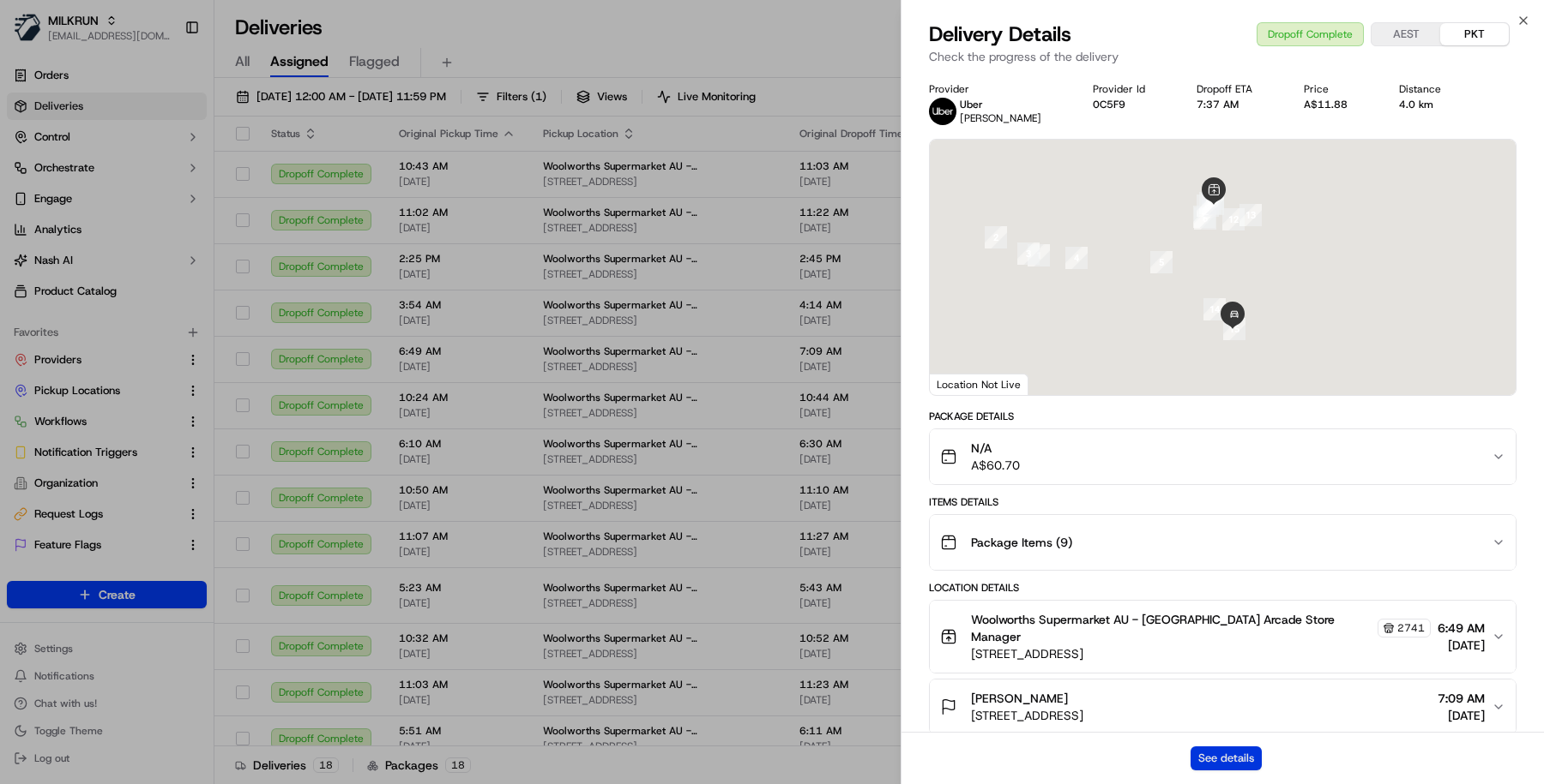
click at [1247, 752] on button "See details" at bounding box center [1226, 758] width 72 height 24
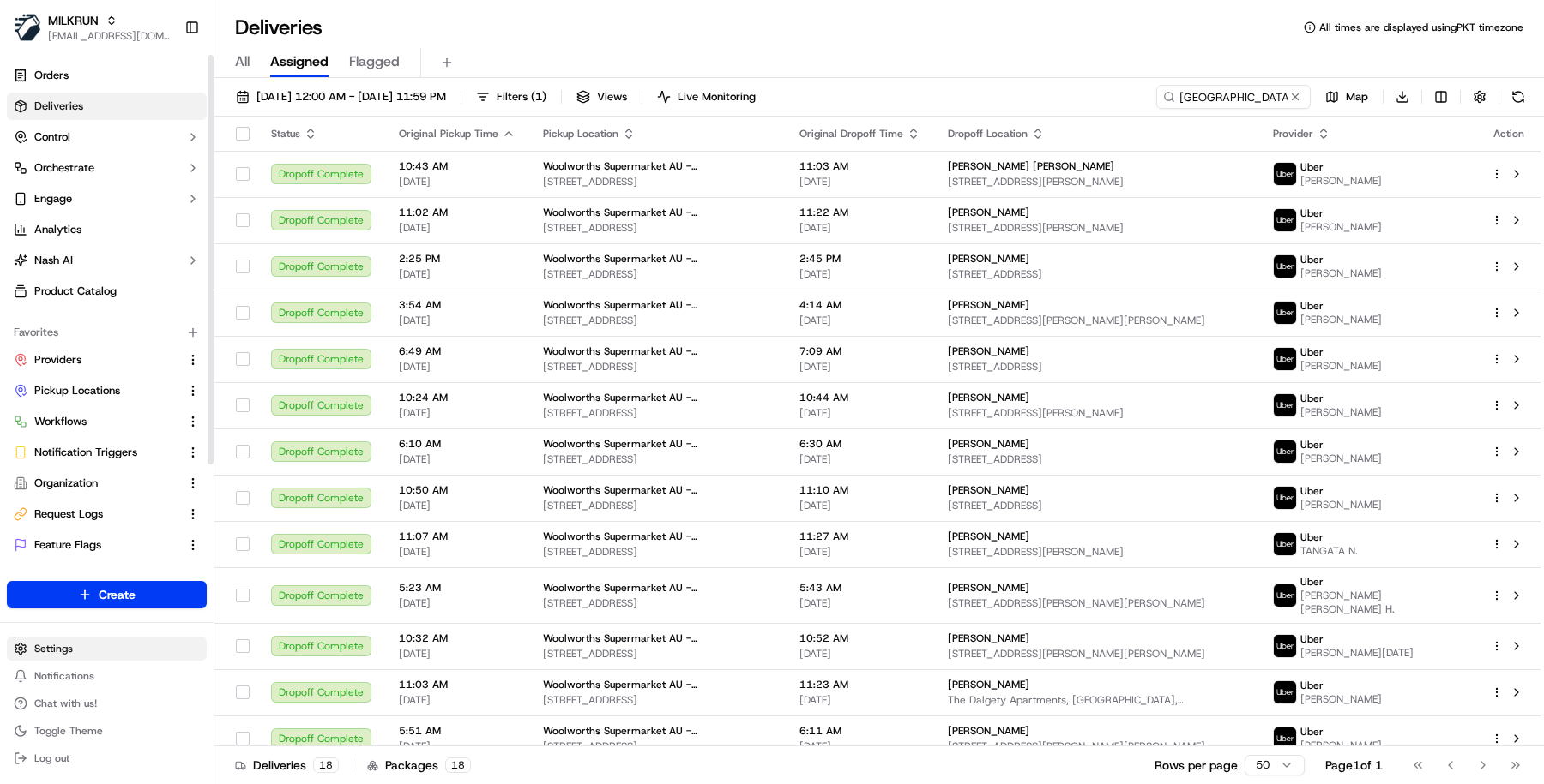
click at [93, 642] on html "MILKRUN masood@usenash.com Toggle Sidebar Orders Deliveries Control Orchestrate…" at bounding box center [772, 392] width 1544 height 784
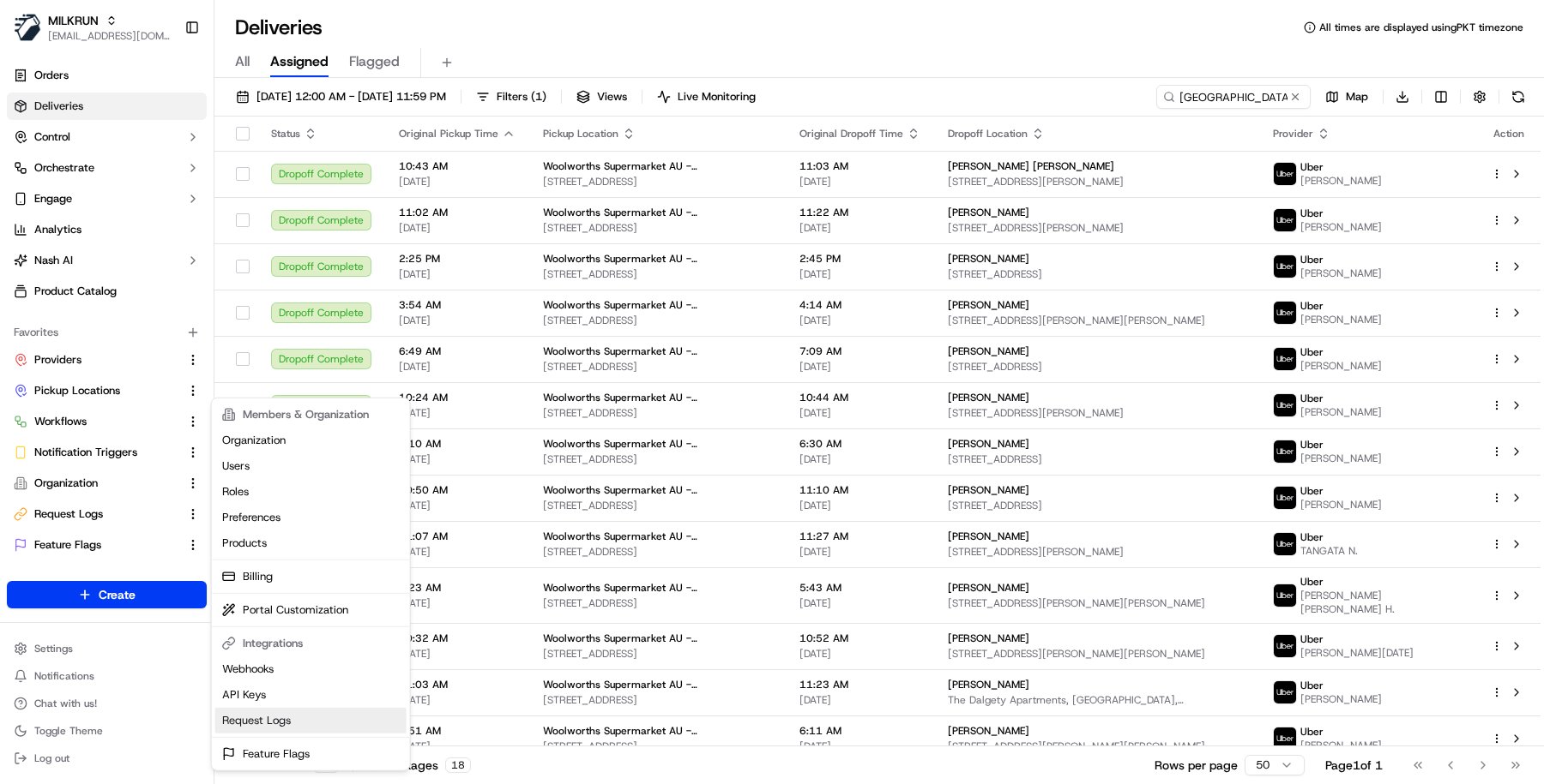
click at [279, 713] on link "Request Logs" at bounding box center [310, 720] width 191 height 25
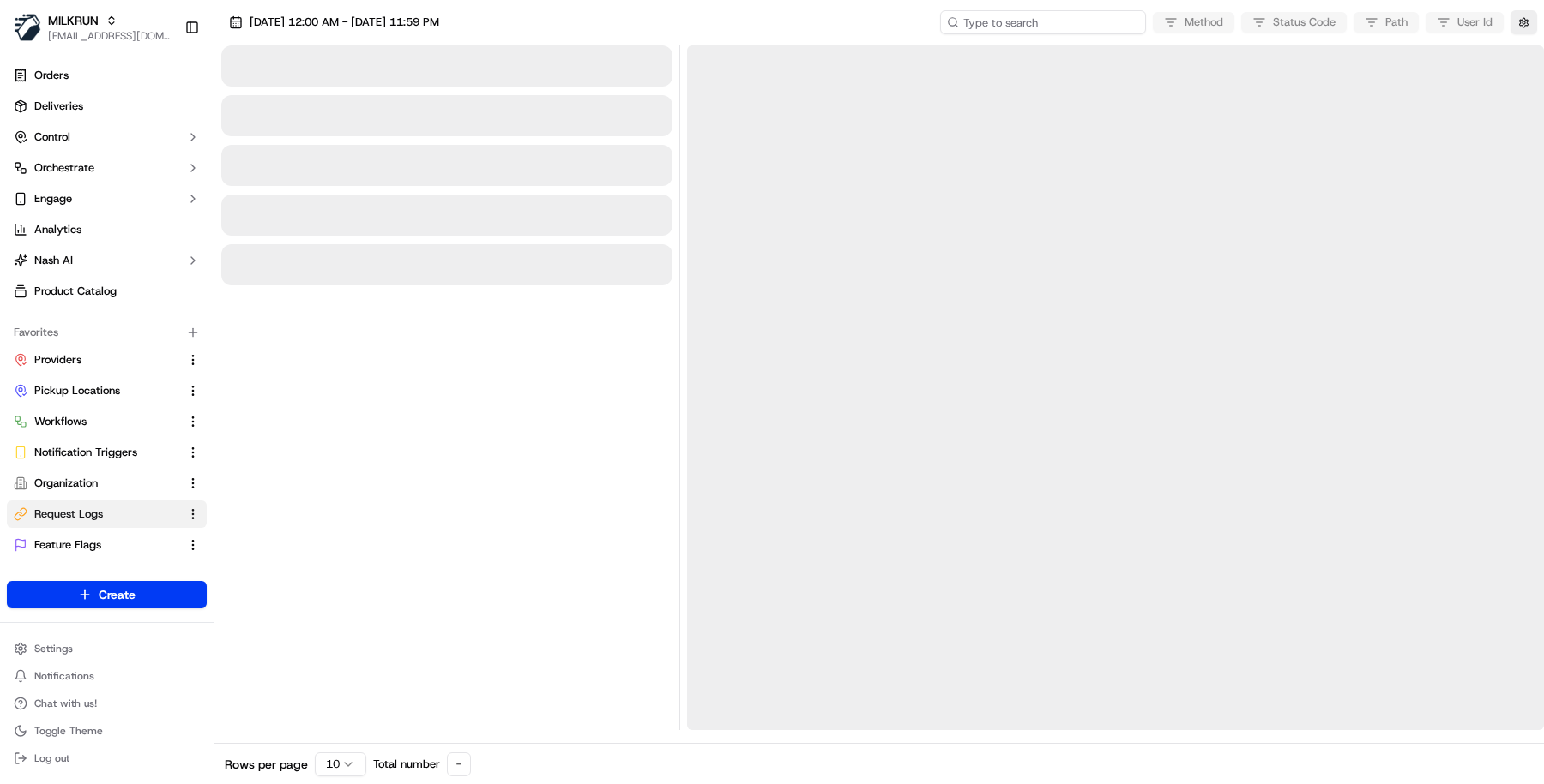
click at [1059, 22] on input at bounding box center [1043, 22] width 206 height 24
paste input "ord_MG38dokvm3zkySSCfmLoTz"
type input "ord_MG38dokvm3zkySSCfmLoTz"
click at [1034, 24] on input "ord_MG38dokvm3zkySSCfmLoTz" at bounding box center [1043, 22] width 206 height 24
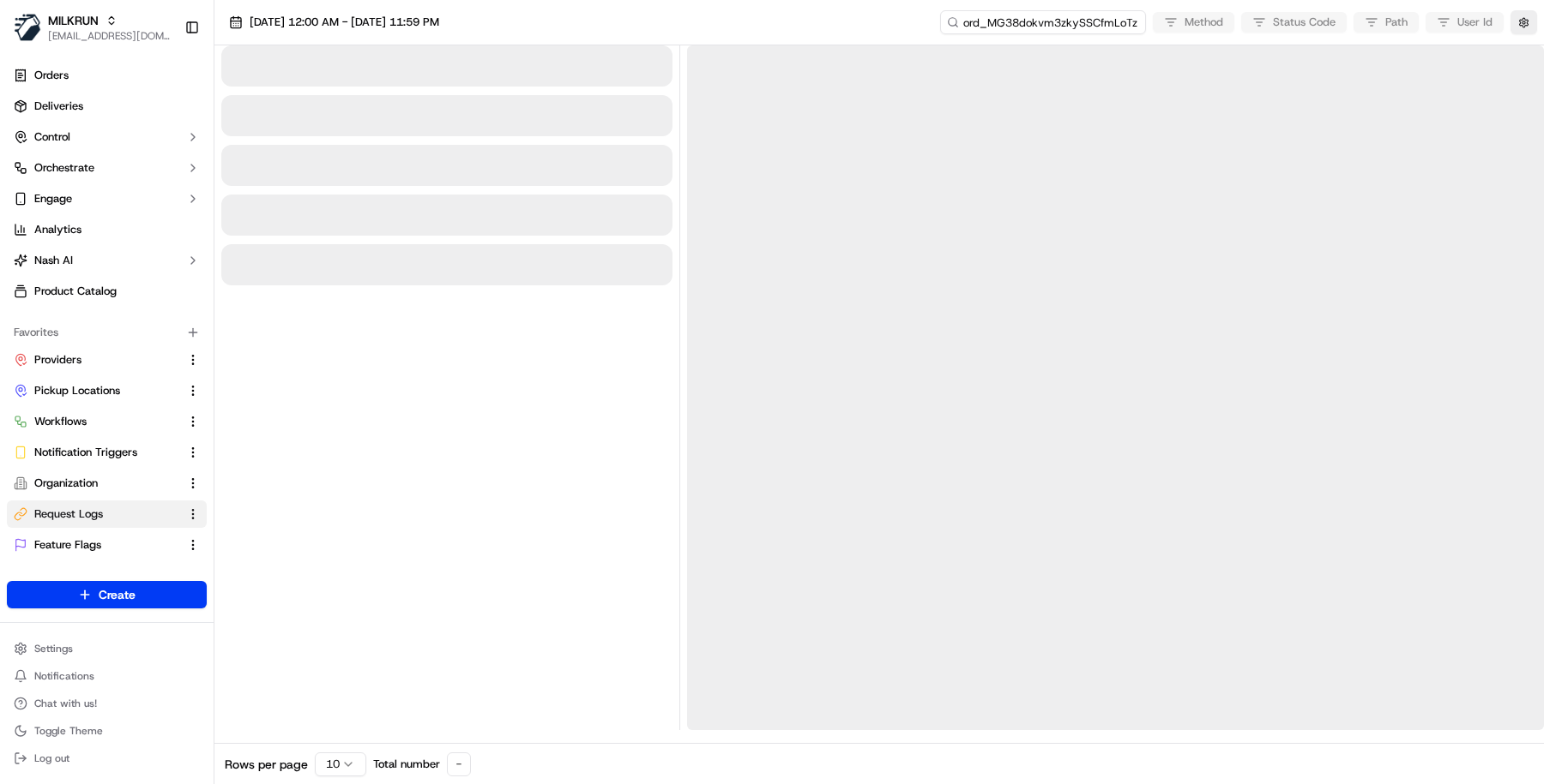
type input "ord_MG38dokvm3zkySSCfmLoTz"
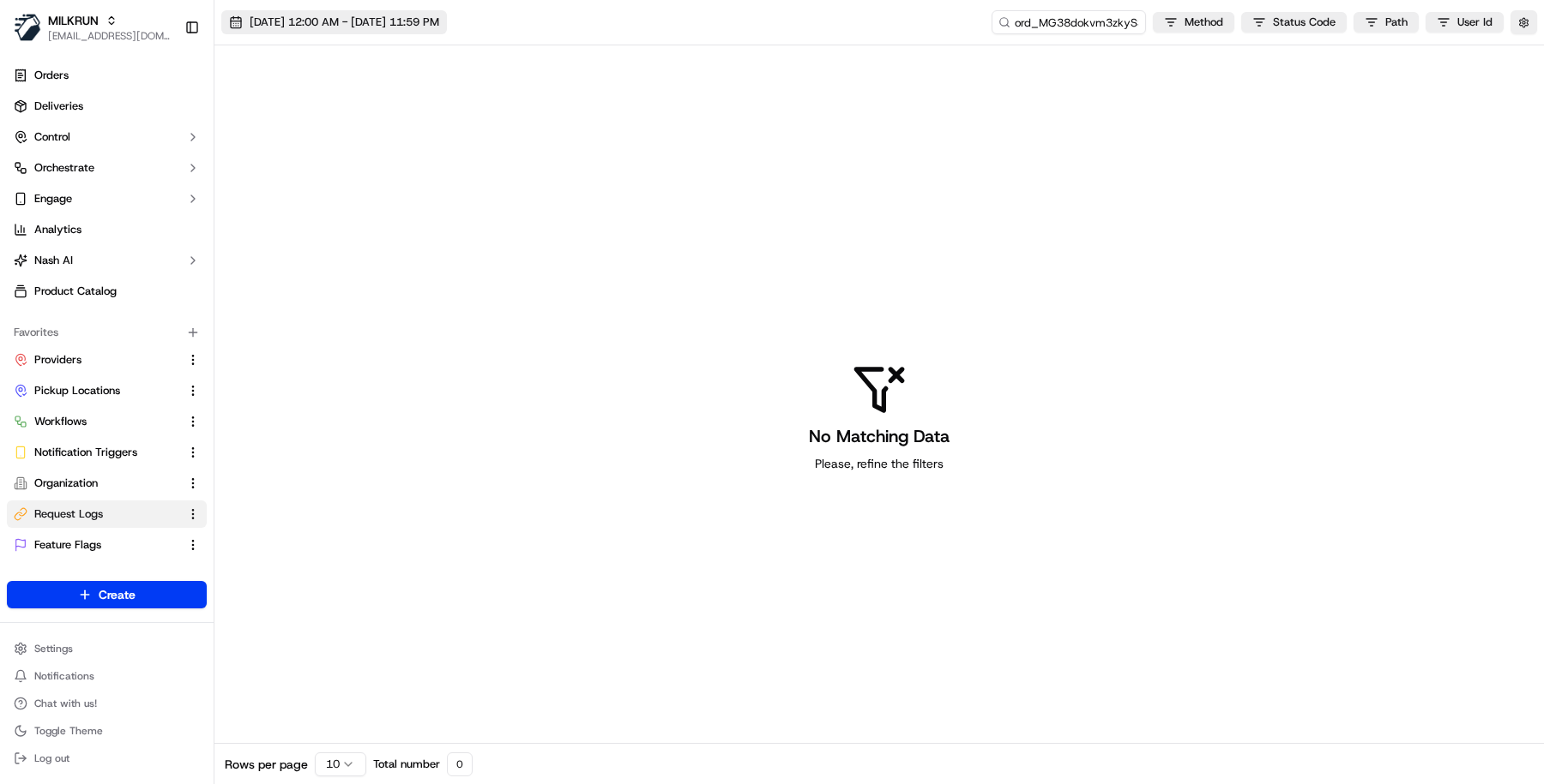
click at [439, 24] on span "[DATE] 12:00 AM - [DATE] 11:59 PM" at bounding box center [344, 23] width 190 height 16
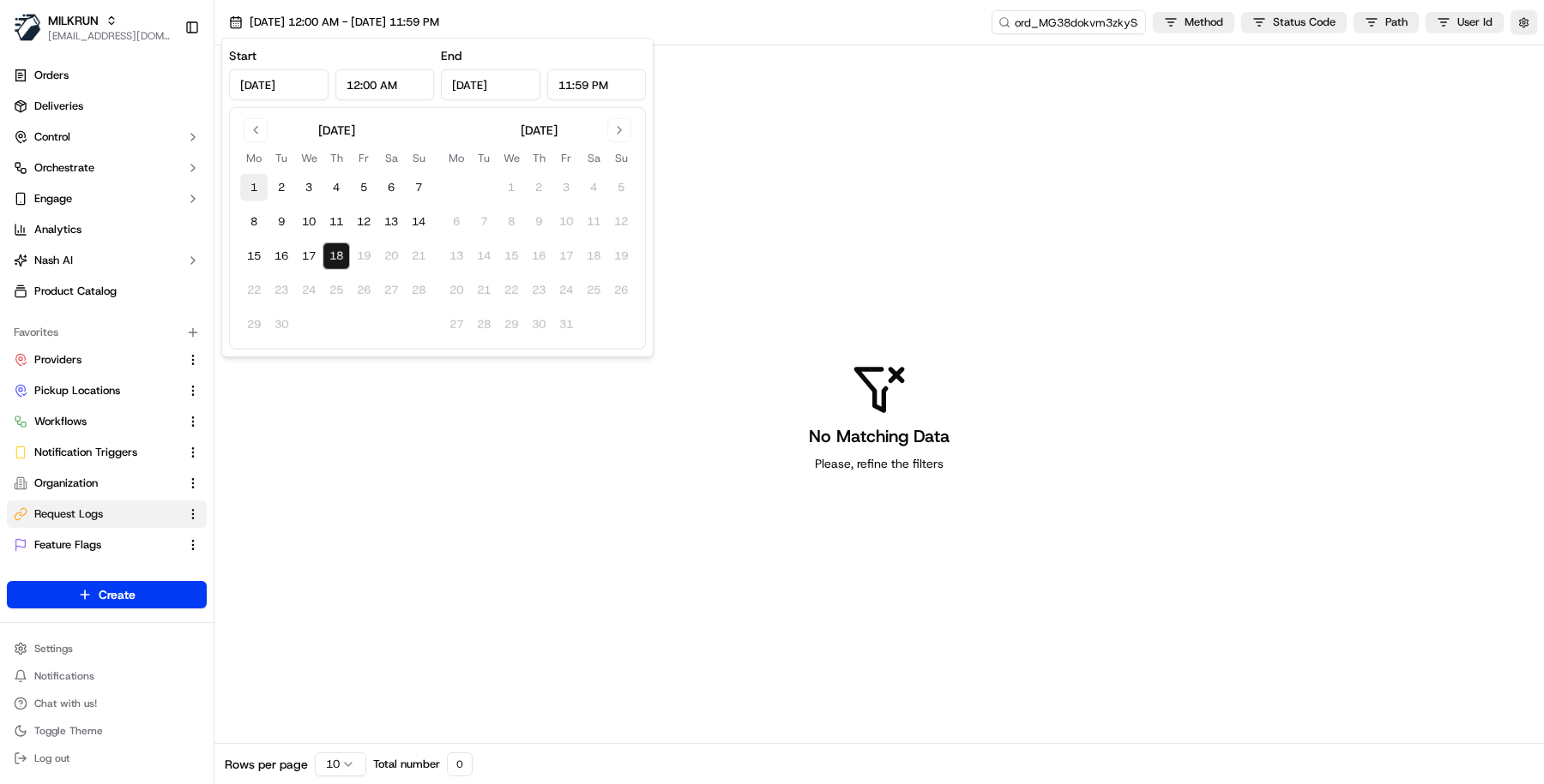
click at [260, 187] on button "1" at bounding box center [253, 187] width 27 height 27
type input "Sep 1, 2025"
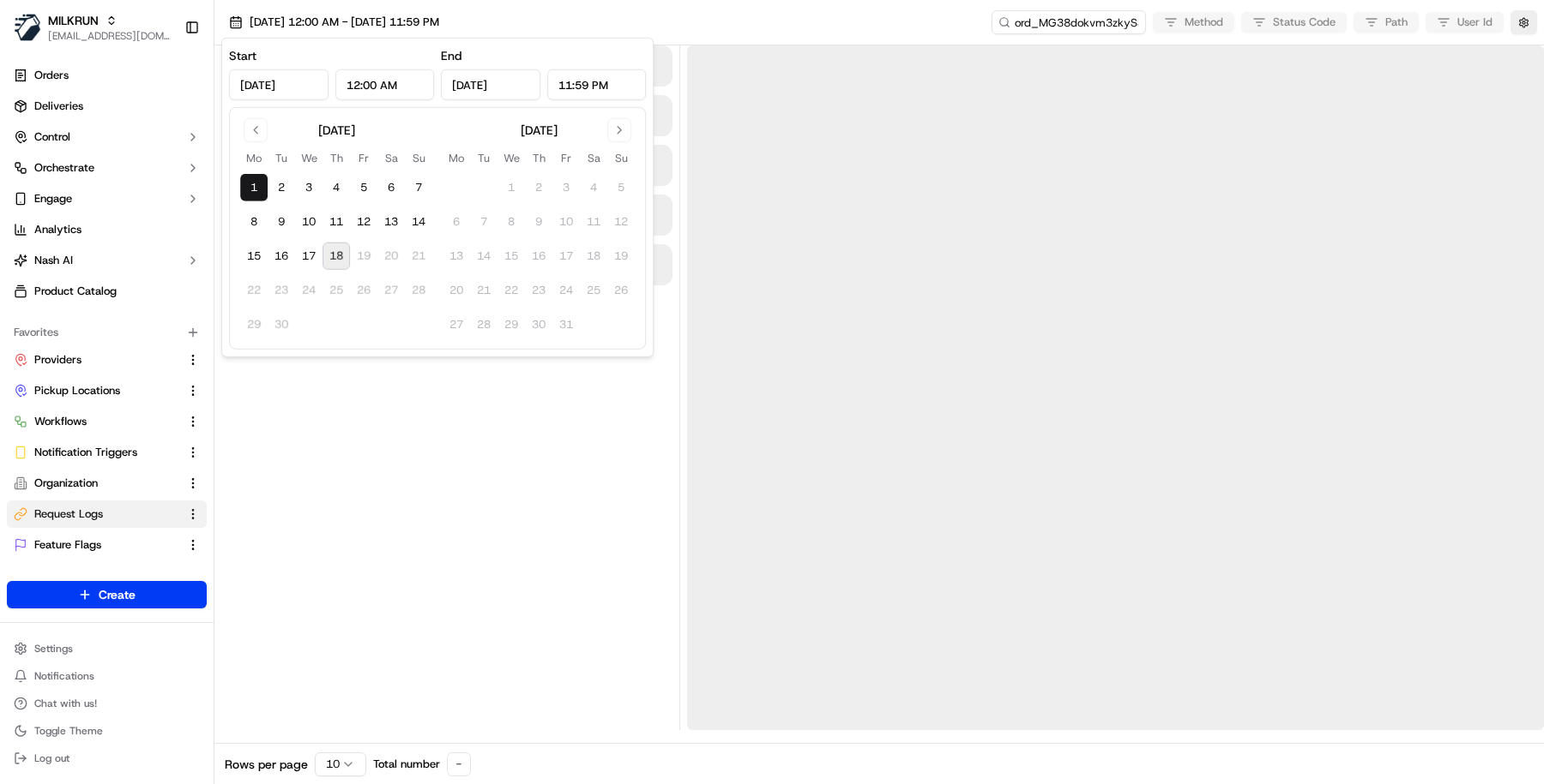
click at [337, 239] on tbody "1 2 3 4 5 6 7 8 9 10 11 12 13 14 15 16 17 18 19 20 21 22 23 24 25 26 27 28 29 30" at bounding box center [336, 252] width 192 height 171
click at [337, 251] on button "18" at bounding box center [335, 256] width 27 height 27
type input "[DATE]"
click at [456, 410] on div at bounding box center [446, 388] width 451 height 685
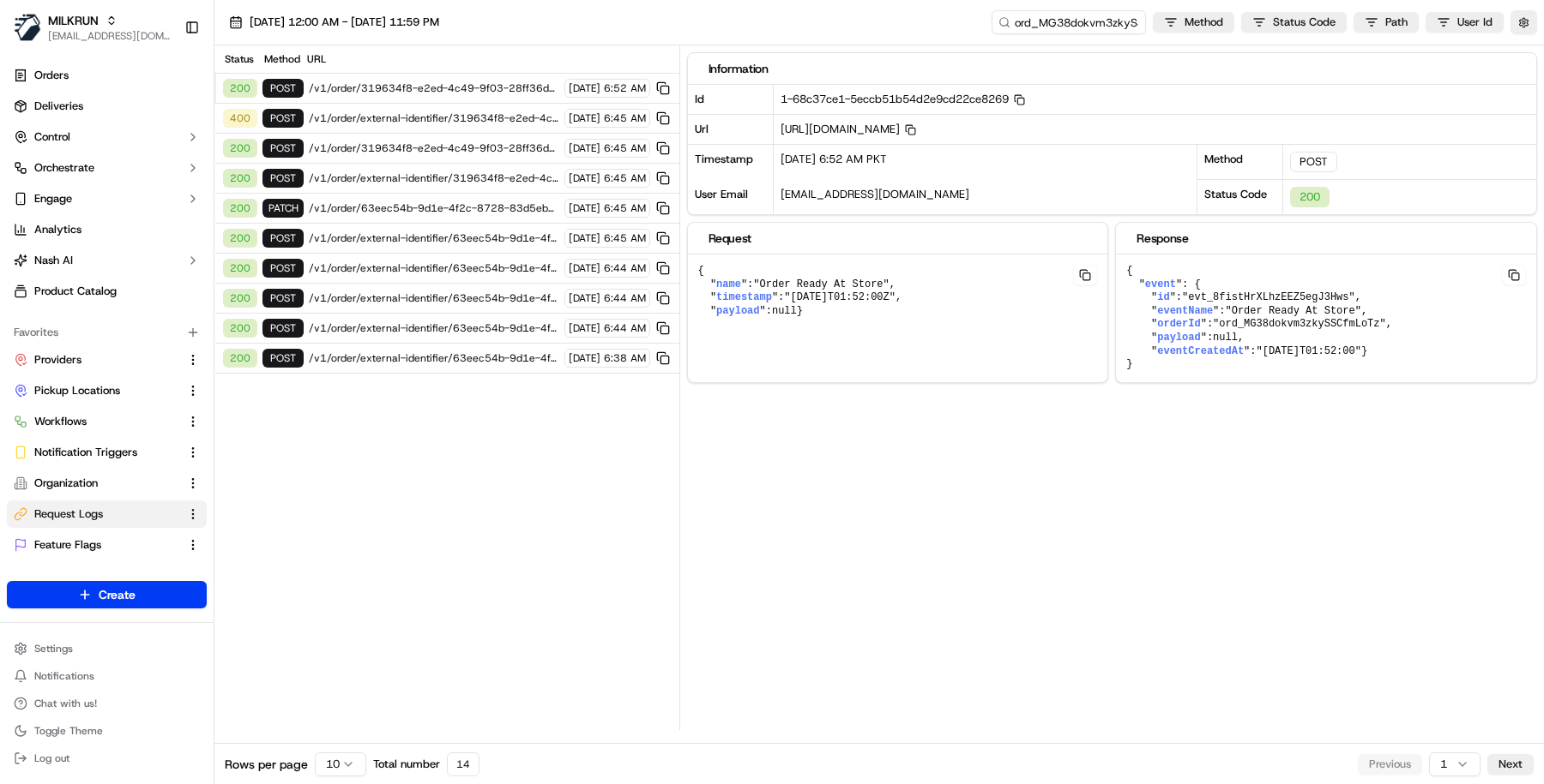
click at [366, 755] on div "Rows per page 10 Total number 14" at bounding box center [352, 765] width 255 height 58
click at [347, 756] on html "MILKRUN masood@usenash.com Toggle Sidebar Orders Deliveries Control Orchestrate…" at bounding box center [772, 392] width 1544 height 784
click at [421, 751] on html "MILKRUN masood@usenash.com Toggle Sidebar Orders Deliveries Control Orchestrate…" at bounding box center [772, 392] width 1544 height 784
click at [348, 781] on div "Rows per page 10 Total number 14" at bounding box center [352, 765] width 255 height 58
click at [347, 770] on html "MILKRUN masood@usenash.com Toggle Sidebar Orders Deliveries Control Orchestrate…" at bounding box center [772, 392] width 1544 height 784
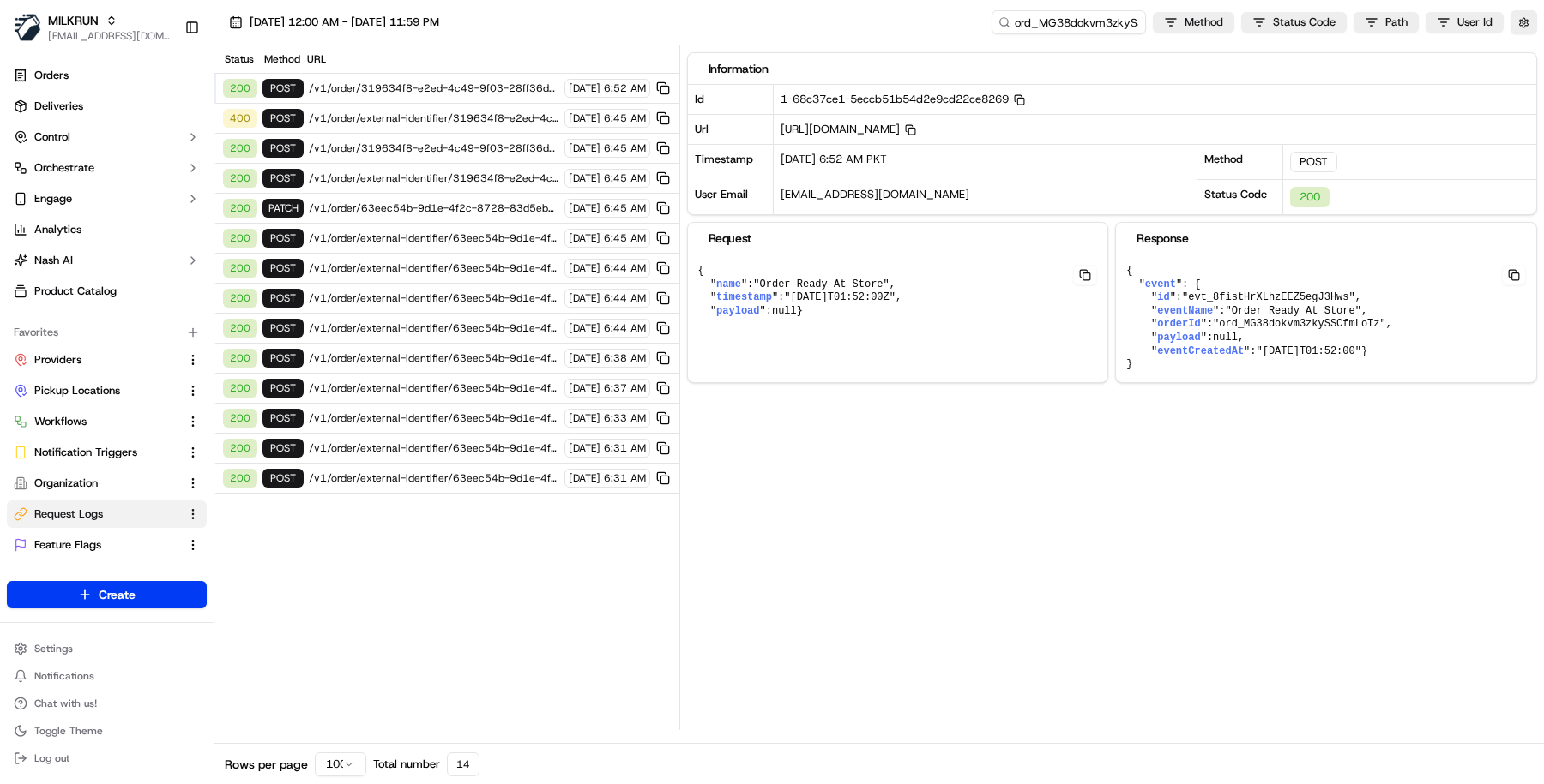
click at [422, 471] on div "200 POST /v1/order/external-identifier/63eec54b-9d1e-4f2c-8728-83d5ebe0c50b 12/…" at bounding box center [446, 478] width 465 height 30
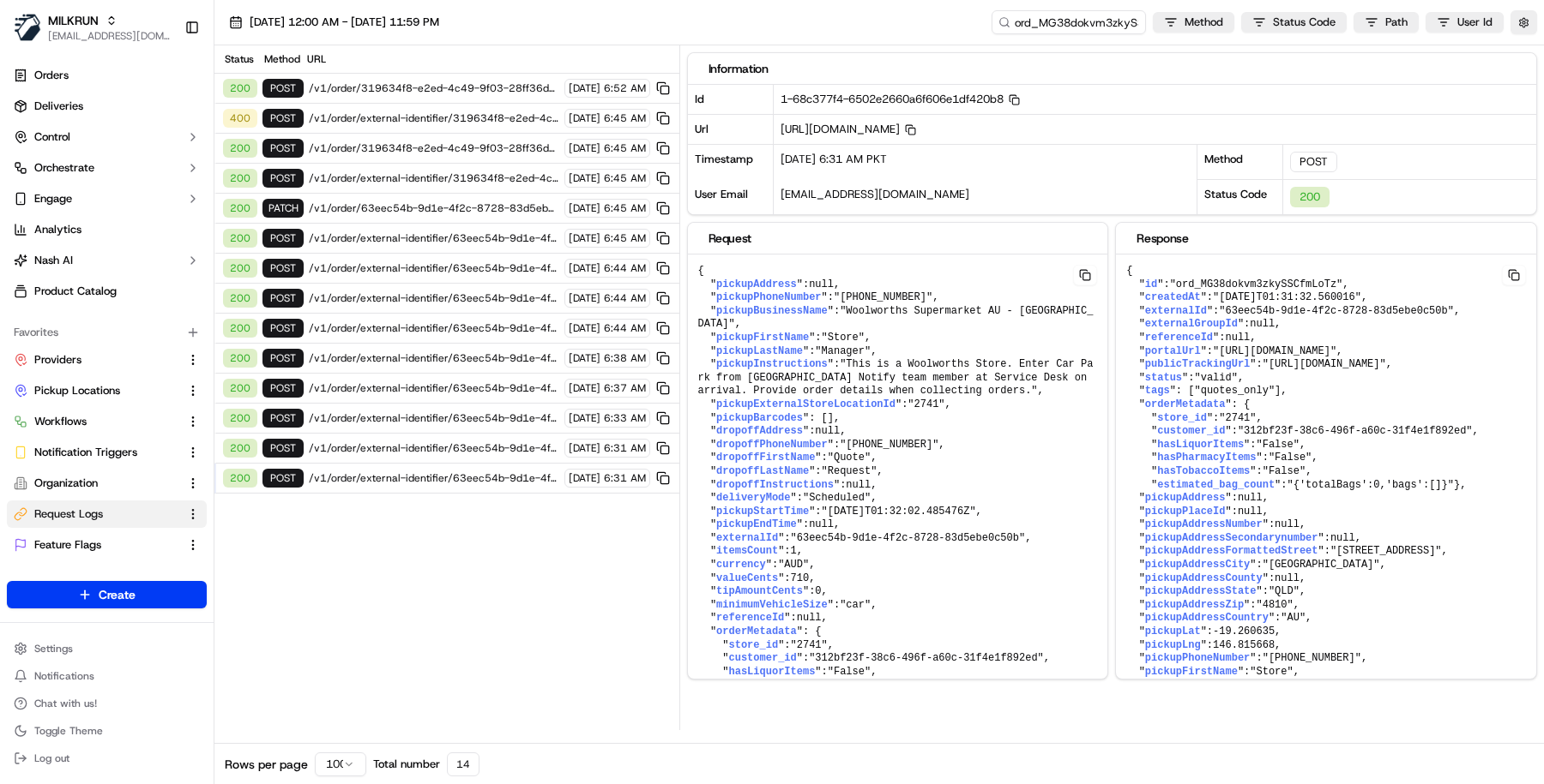
click at [484, 471] on span "/v1/order/external-identifier/63eec54b-9d1e-4f2c-8728-83d5ebe0c50b" at bounding box center [434, 478] width 251 height 14
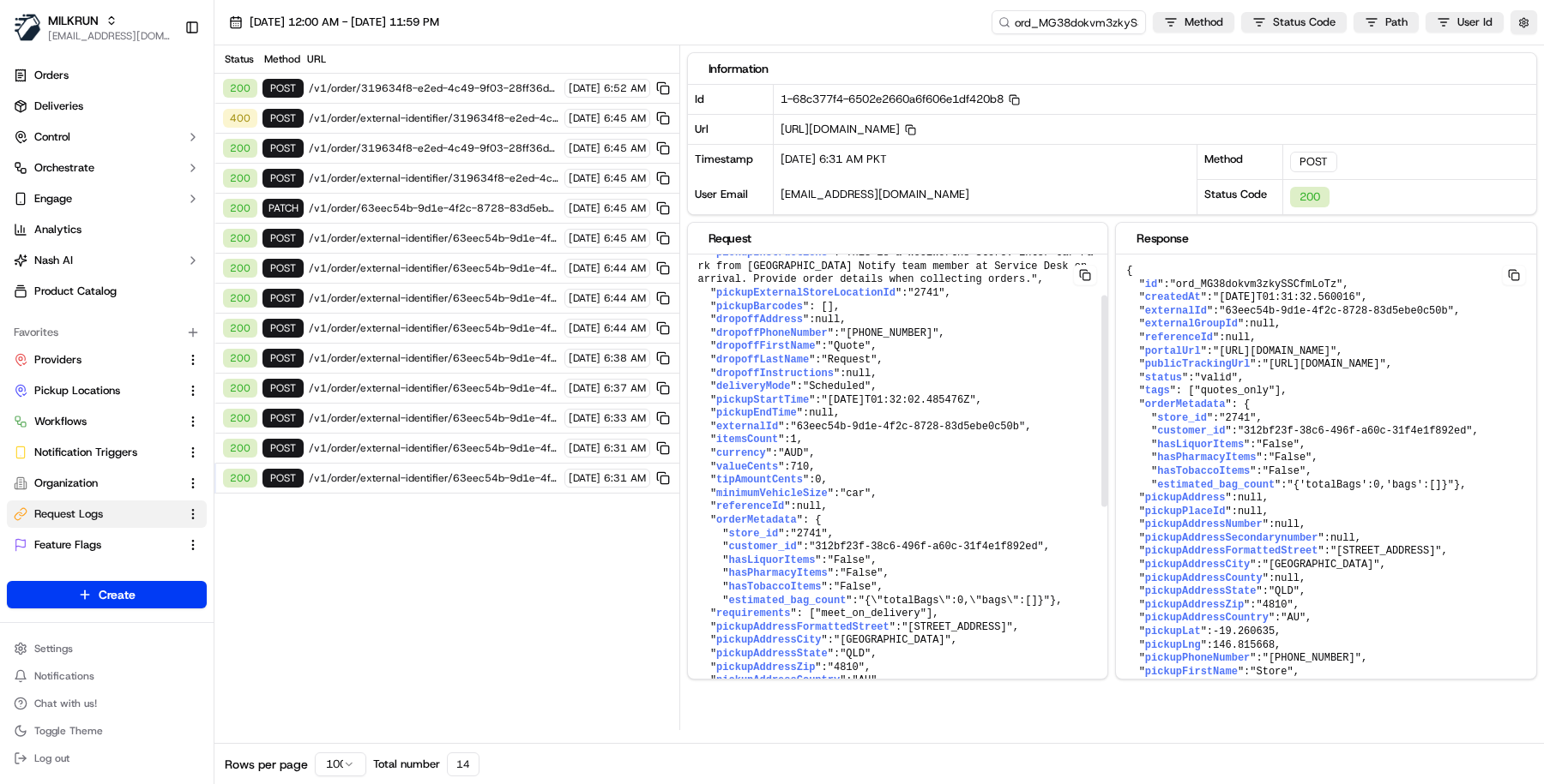
scroll to position [0, 0]
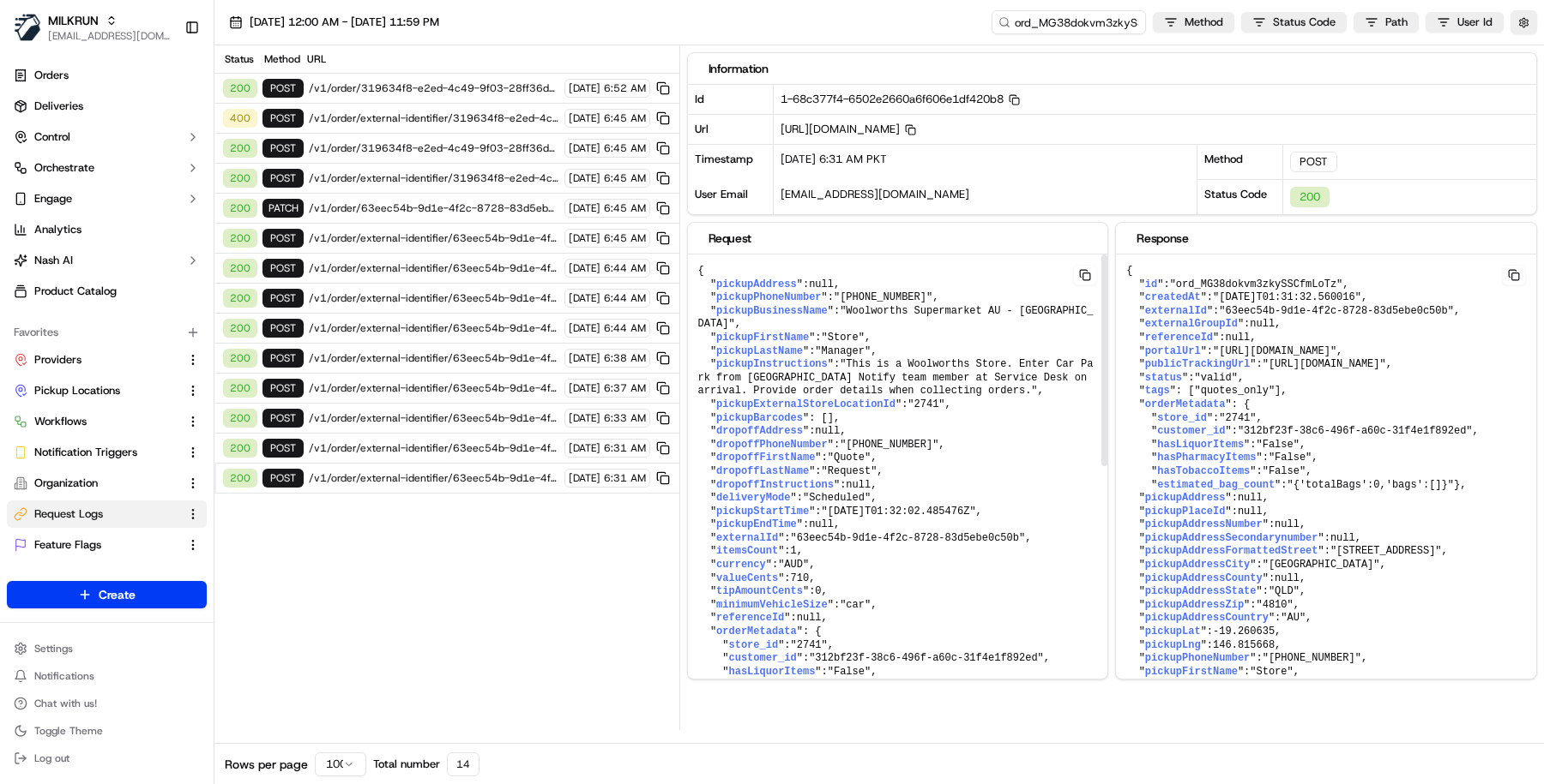
click at [490, 464] on div "200 POST /v1/order/external-identifier/63eec54b-9d1e-4f2c-8728-83d5ebe0c50b 12/…" at bounding box center [446, 478] width 465 height 30
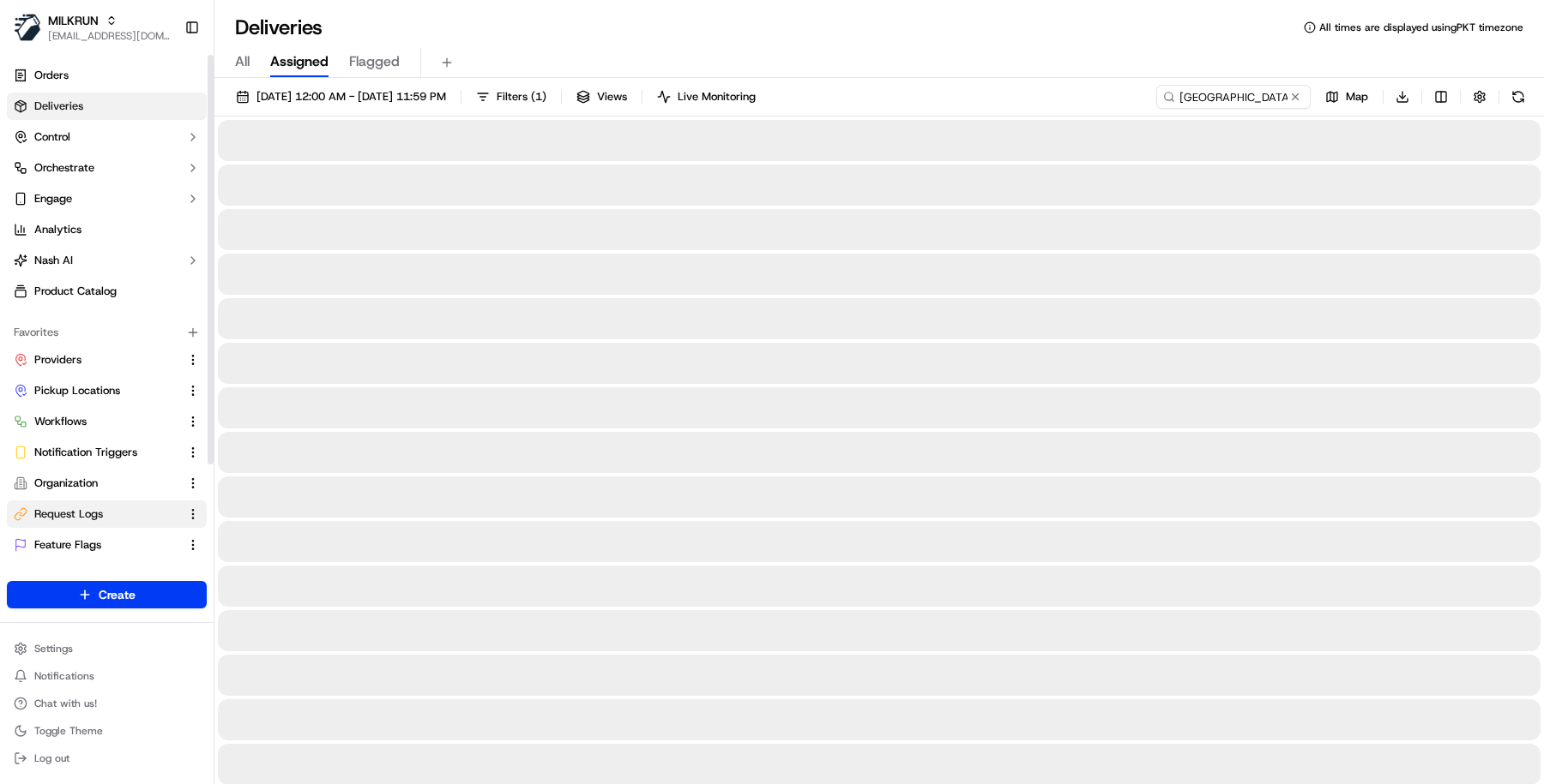
click at [119, 517] on link "Request Logs" at bounding box center [97, 514] width 166 height 16
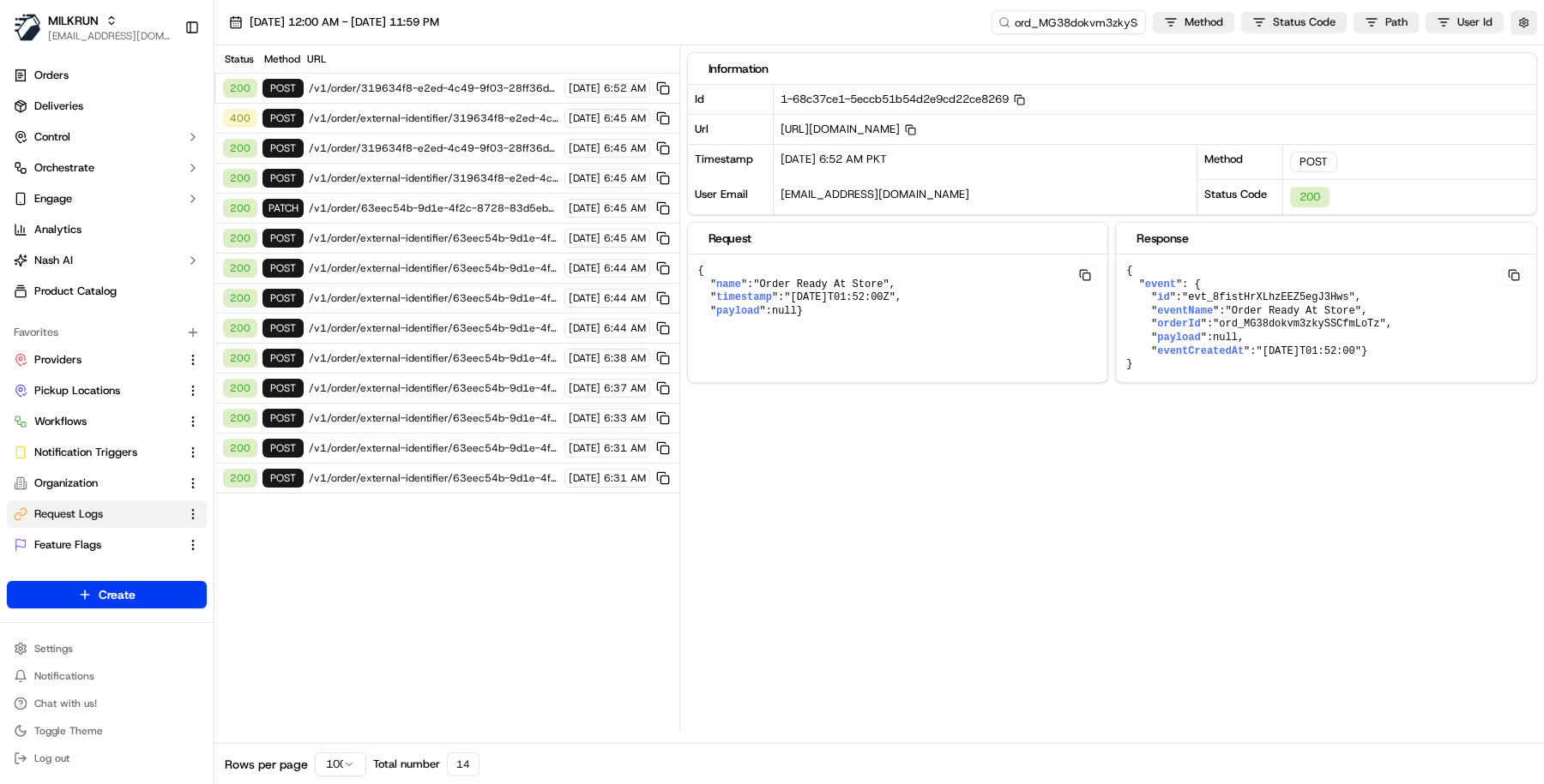
click at [503, 471] on span "/v1/order/external-identifier/63eec54b-9d1e-4f2c-8728-83d5ebe0c50b" at bounding box center [434, 478] width 251 height 14
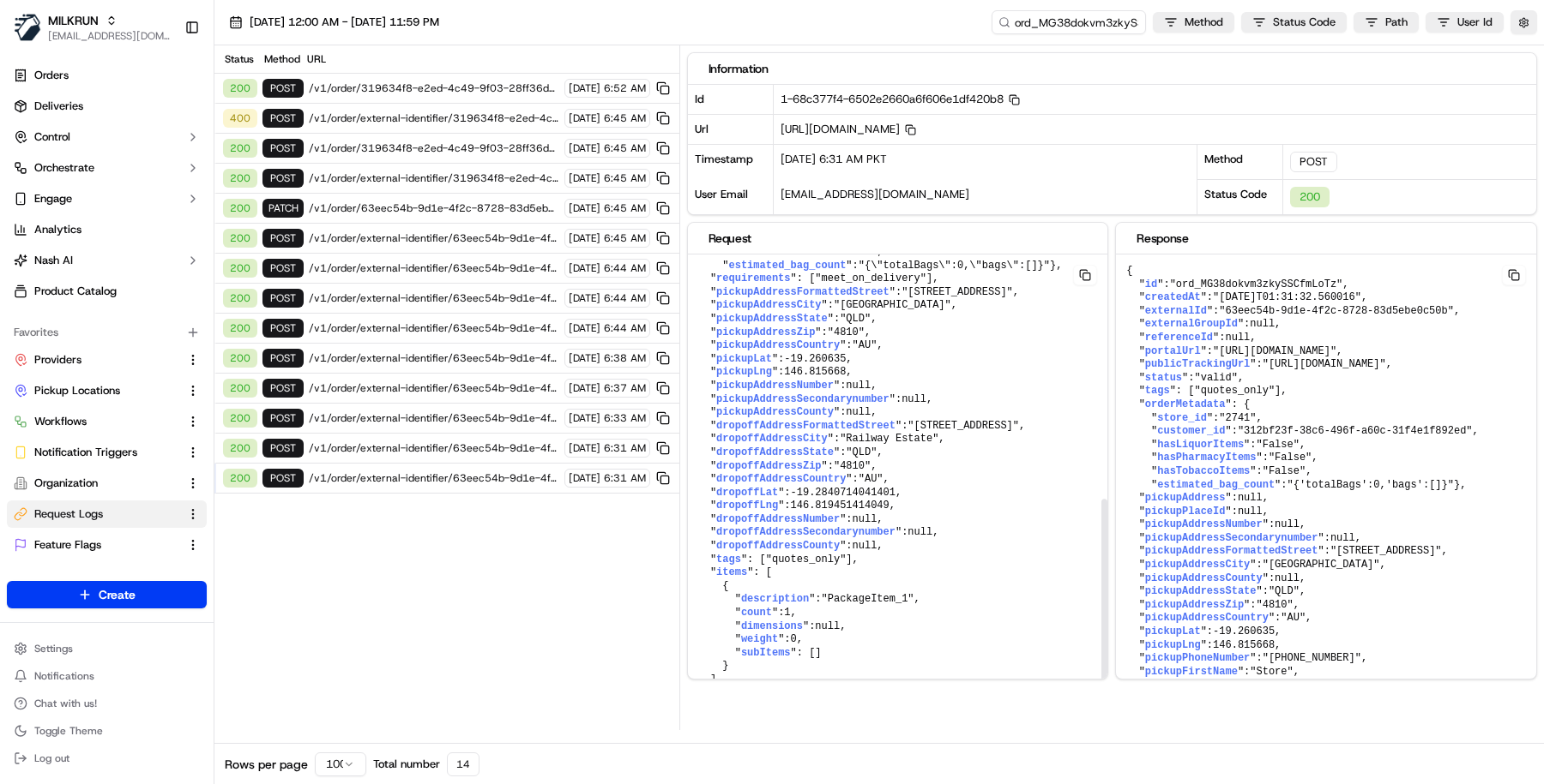
scroll to position [527, 0]
click at [486, 471] on span "/v1/order/external-identifier/63eec54b-9d1e-4f2c-8728-83d5ebe0c50b" at bounding box center [434, 478] width 251 height 14
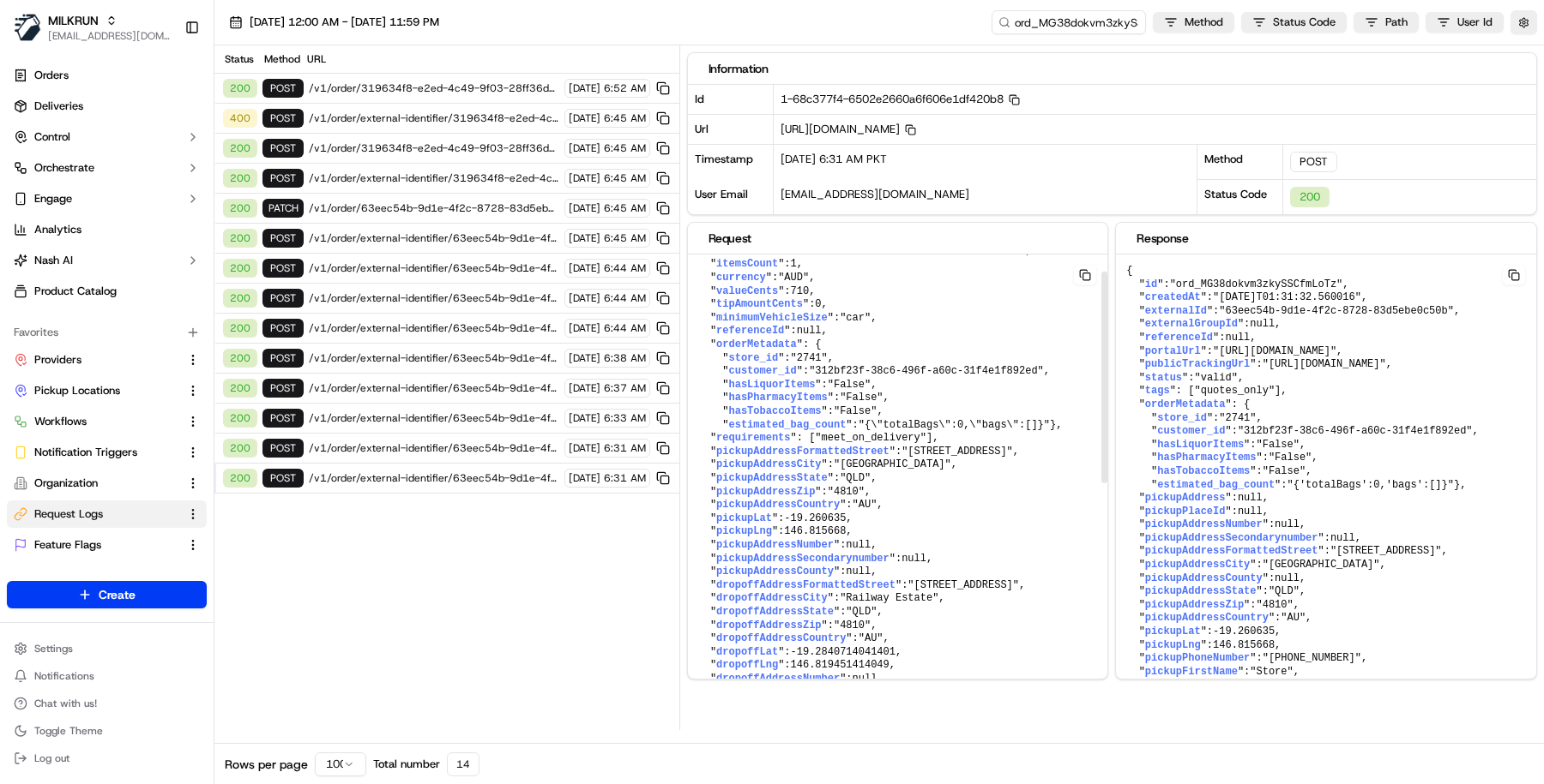
scroll to position [0, 0]
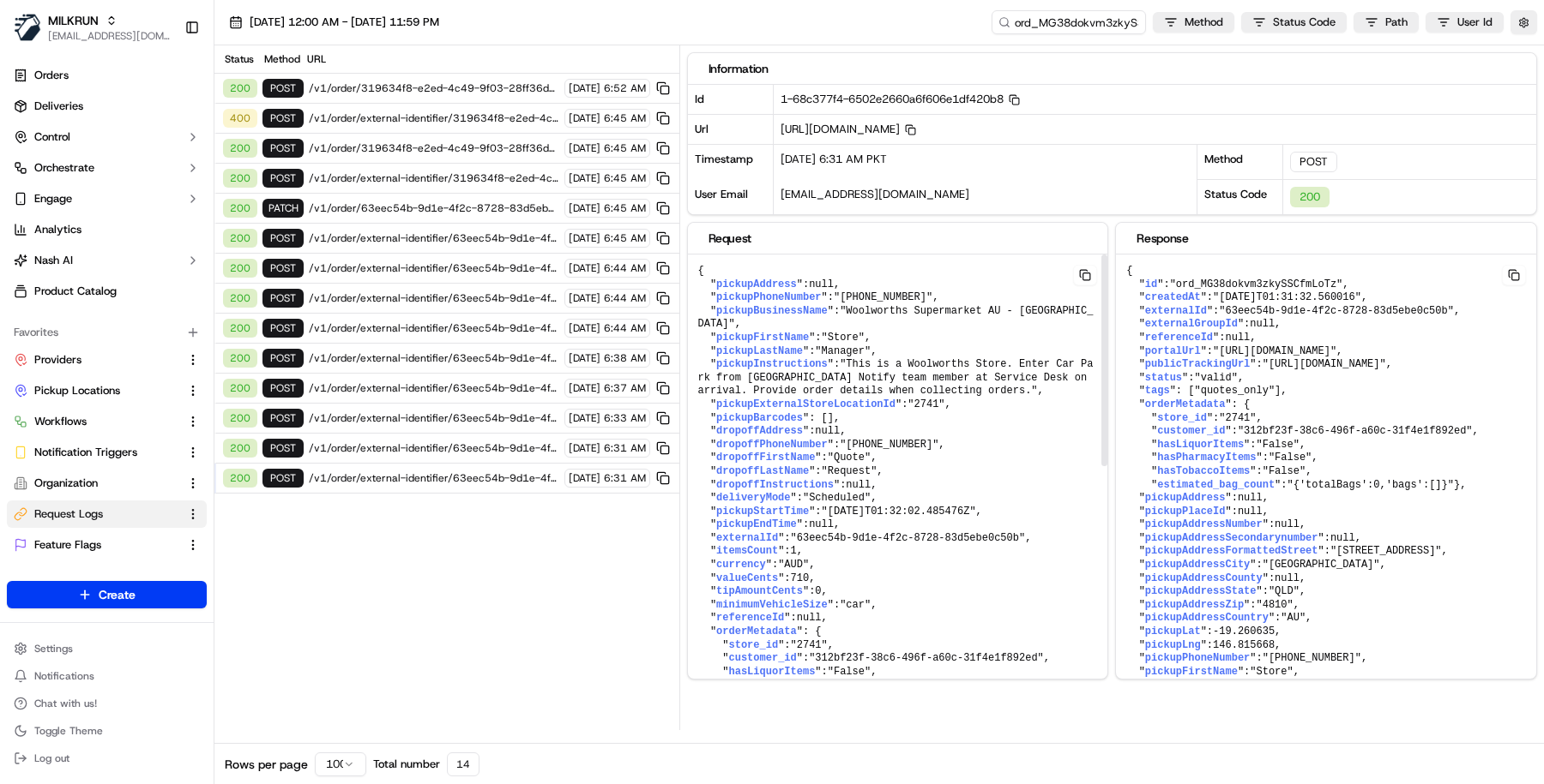
click at [491, 471] on span "/v1/order/external-identifier/63eec54b-9d1e-4f2c-8728-83d5ebe0c50b" at bounding box center [434, 478] width 251 height 14
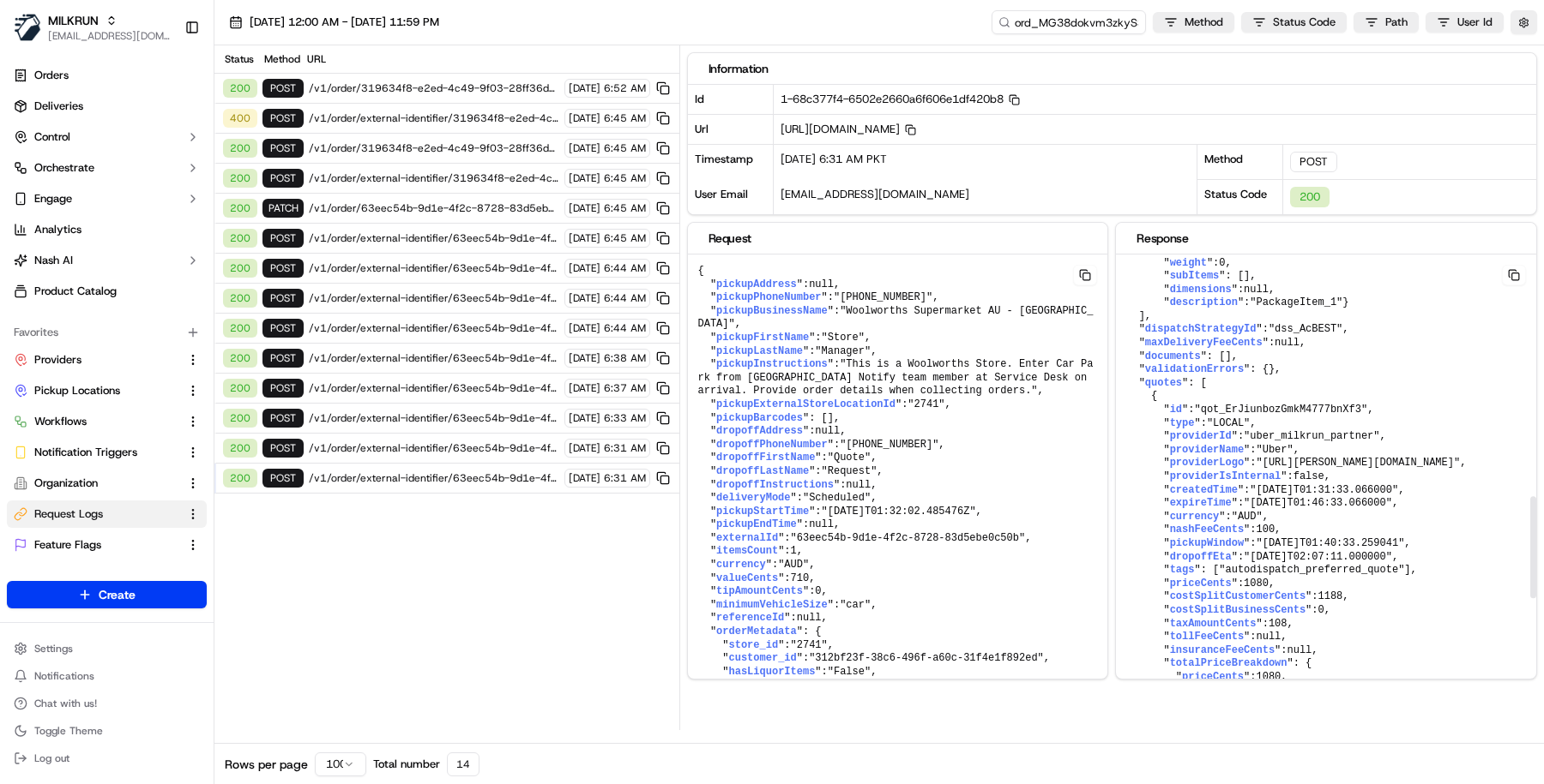
scroll to position [1082, 0]
click at [1317, 331] on span ""dss_AcBEST"" at bounding box center [1305, 325] width 73 height 12
copy span "dss_AcBEST"
click at [1000, 549] on pre "{ " pickupAddress ": null , " pickupPhoneNumber ": "+61(07) 4755 3854" , " pick…" at bounding box center [898, 706] width 420 height 903
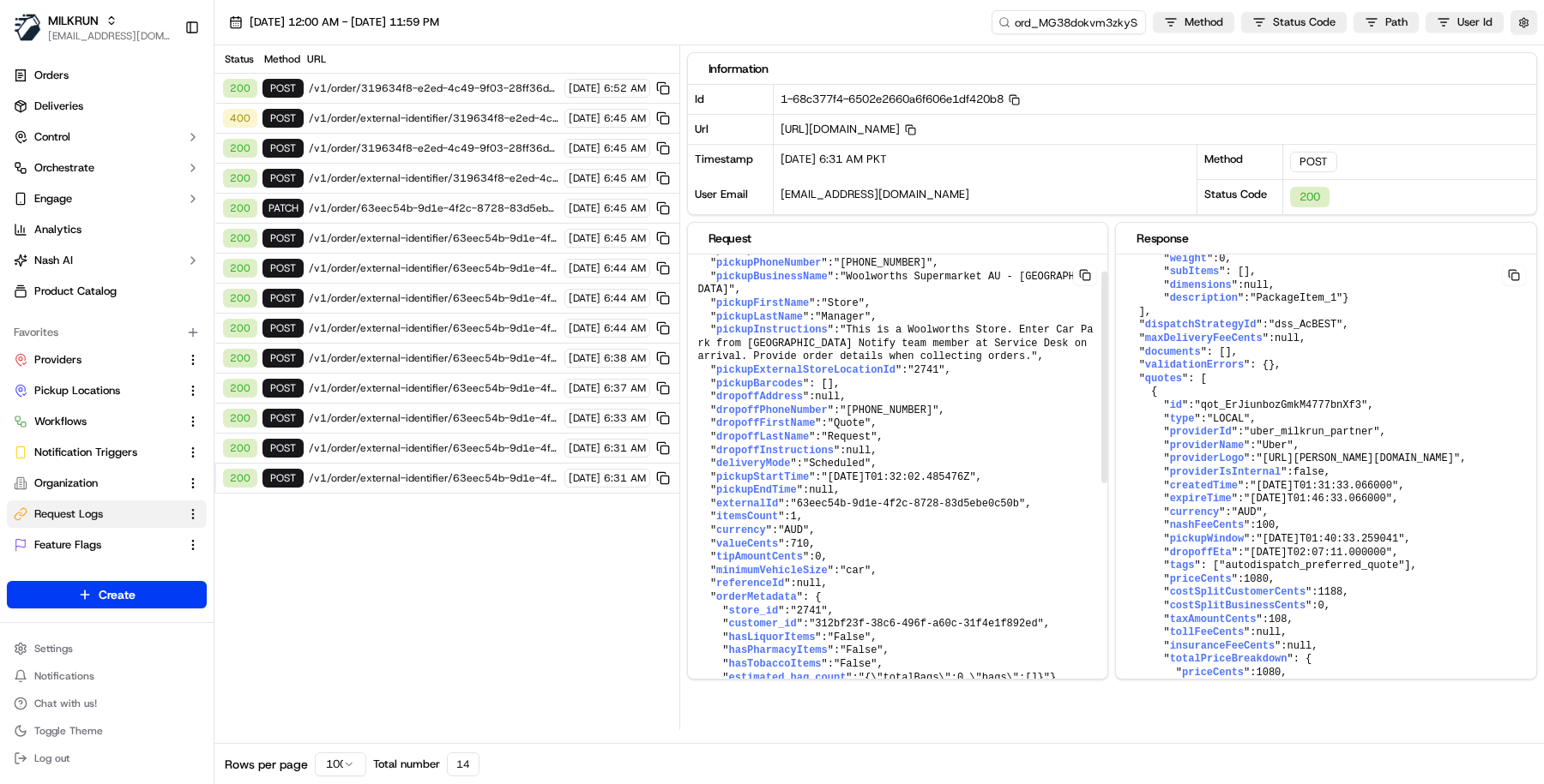
scroll to position [38, 0]
click at [484, 446] on div "200 POST /v1/order/external-identifier/63eec54b-9d1e-4f2c-8728-83d5ebe0c50b 12/…" at bounding box center [446, 449] width 465 height 30
click at [483, 464] on div "200 POST /v1/order/external-identifier/63eec54b-9d1e-4f2c-8728-83d5ebe0c50b 12/…" at bounding box center [446, 478] width 465 height 30
click at [451, 484] on div "Status Method URL 200 POST /v1/order/319634f8-e2ed-4c49-9f03-28ff36dea305/event…" at bounding box center [446, 388] width 465 height 685
click at [451, 471] on span "/v1/order/external-identifier/63eec54b-9d1e-4f2c-8728-83d5ebe0c50b" at bounding box center [434, 478] width 251 height 14
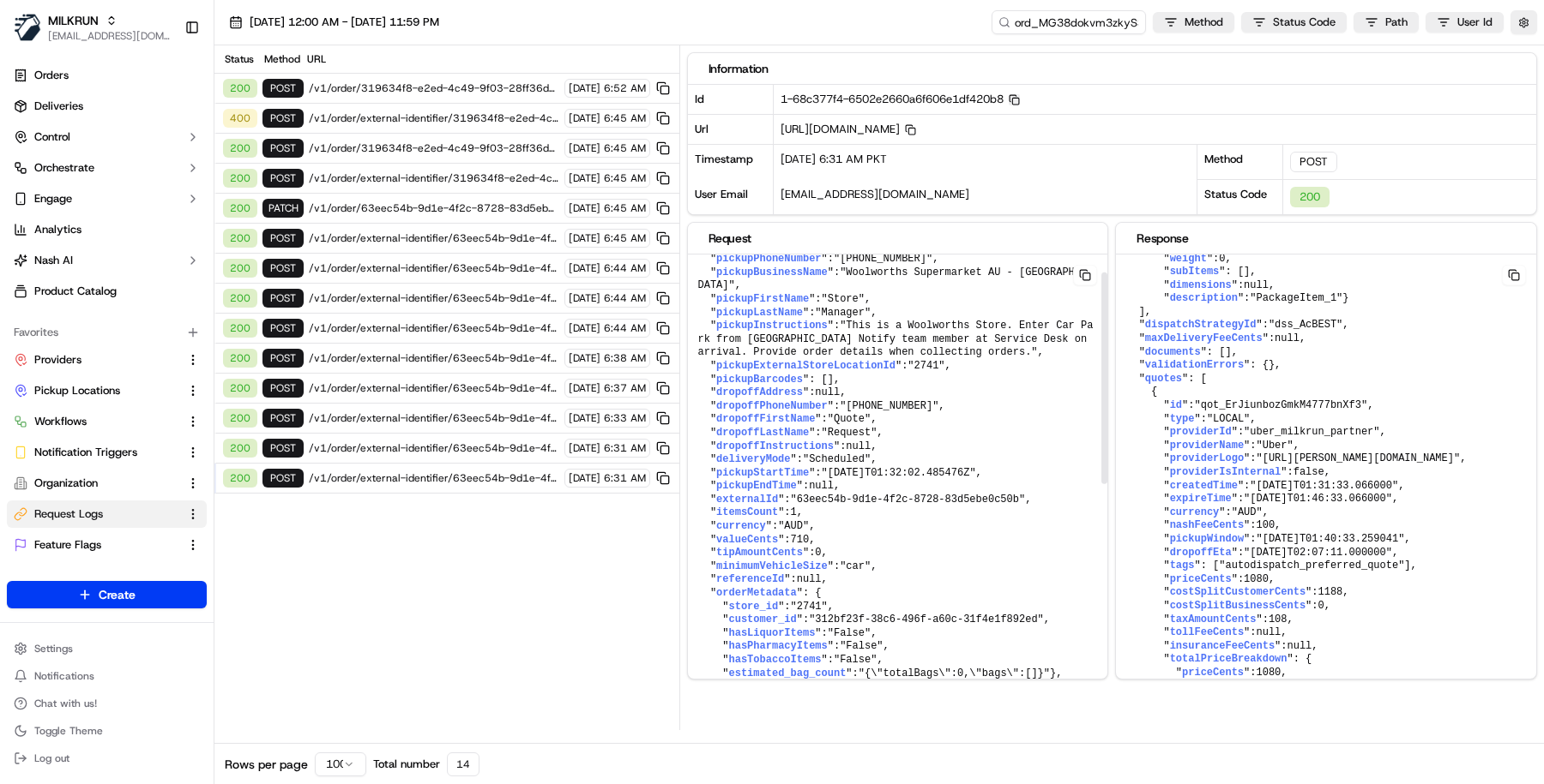
click at [1019, 99] on rect "button" at bounding box center [1016, 102] width 7 height 7
click at [1093, 24] on input "ord_MG38dokvm3zkySSCfmLoTz" at bounding box center [1043, 22] width 206 height 24
paste input "FREMHb36KSEQ4eN2Lmg2vY"
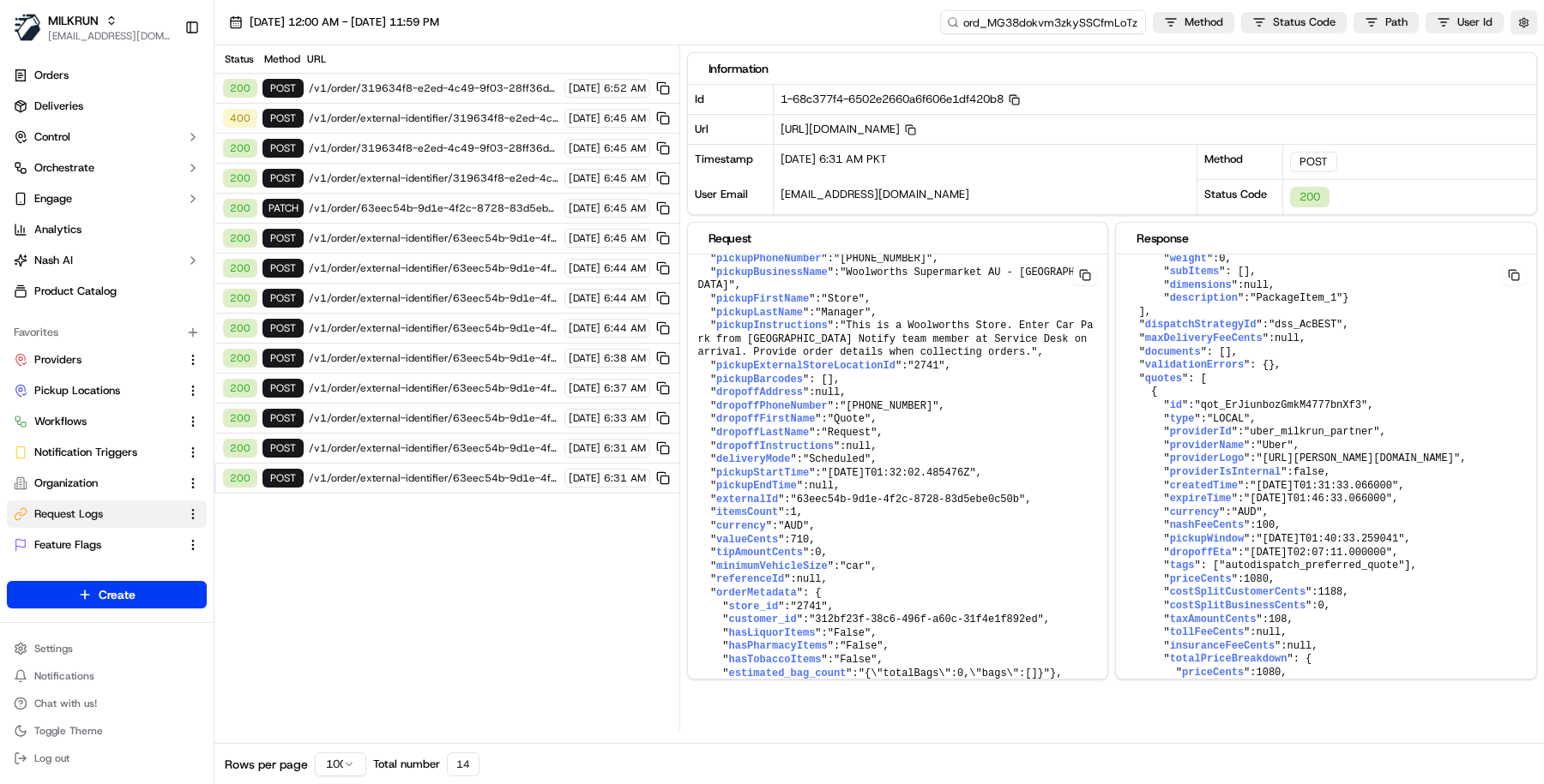
type input "ord_FREMHb36KSEQ4eN2Lmg2vY"
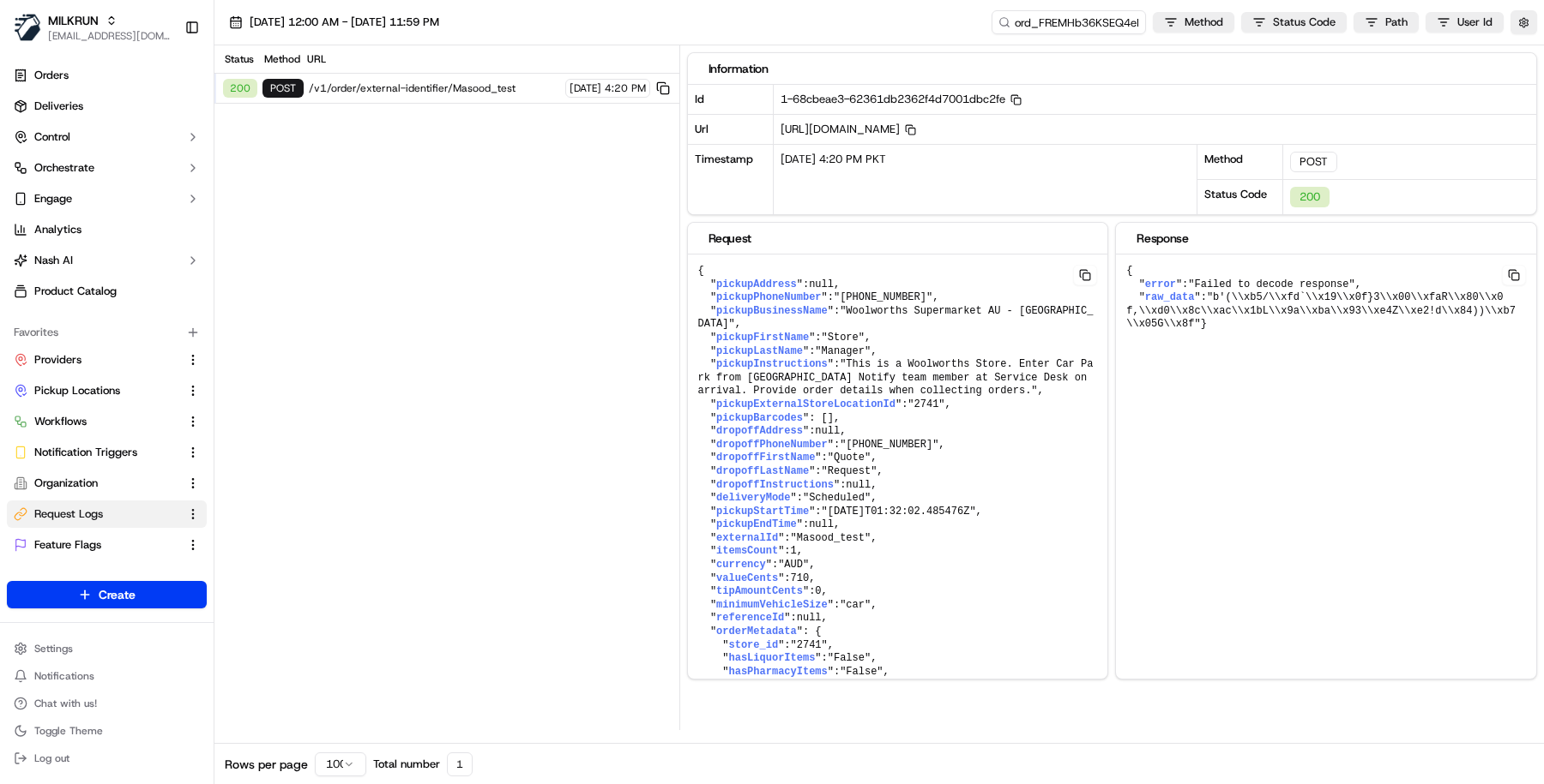
click at [476, 91] on span "/v1/order/external-identifier/Masood_test" at bounding box center [435, 88] width 252 height 14
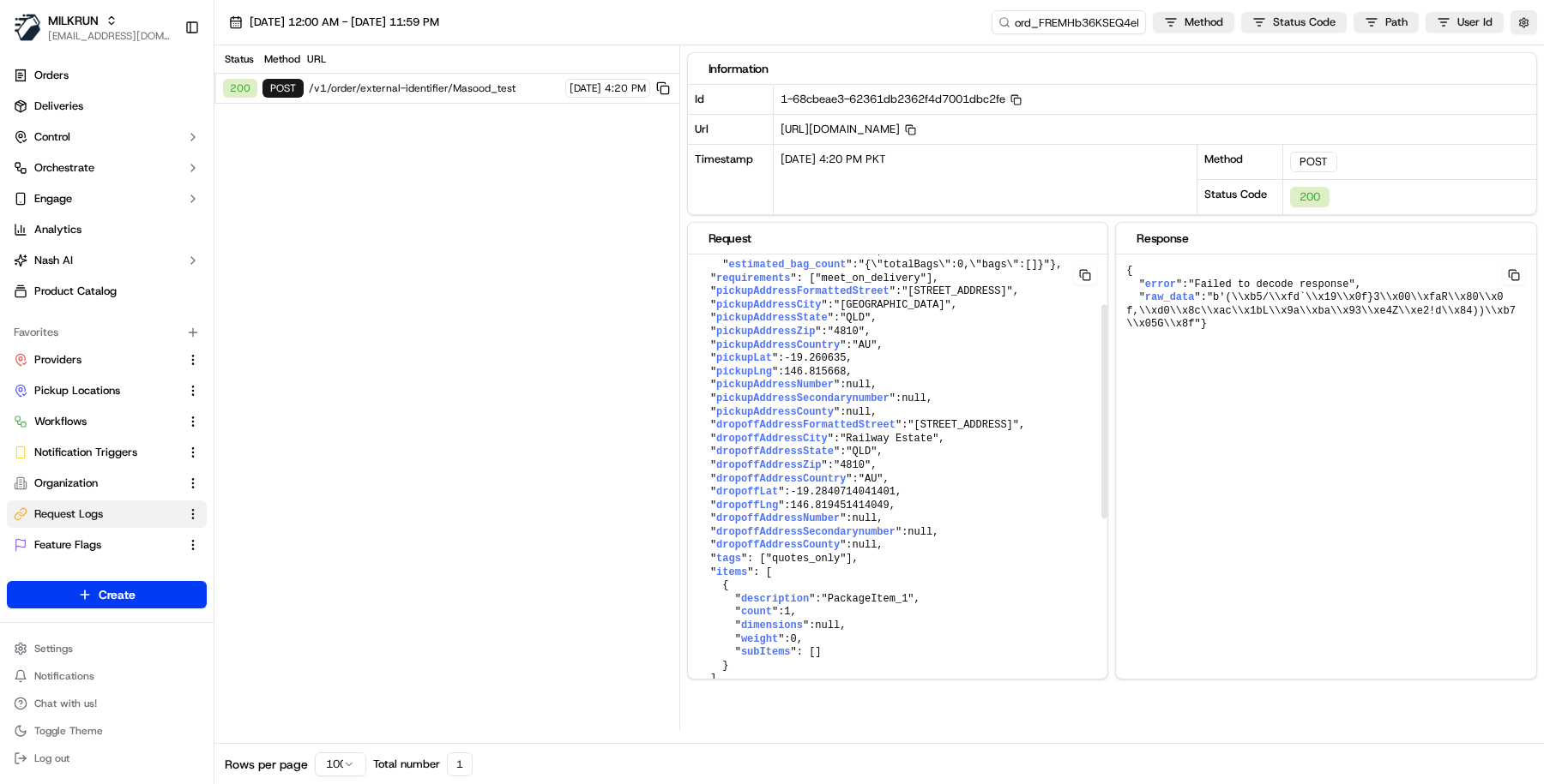
scroll to position [513, 0]
click at [1086, 20] on input "ord_FREMHb36KSEQ4eN2Lmg2vY" at bounding box center [1043, 22] width 206 height 24
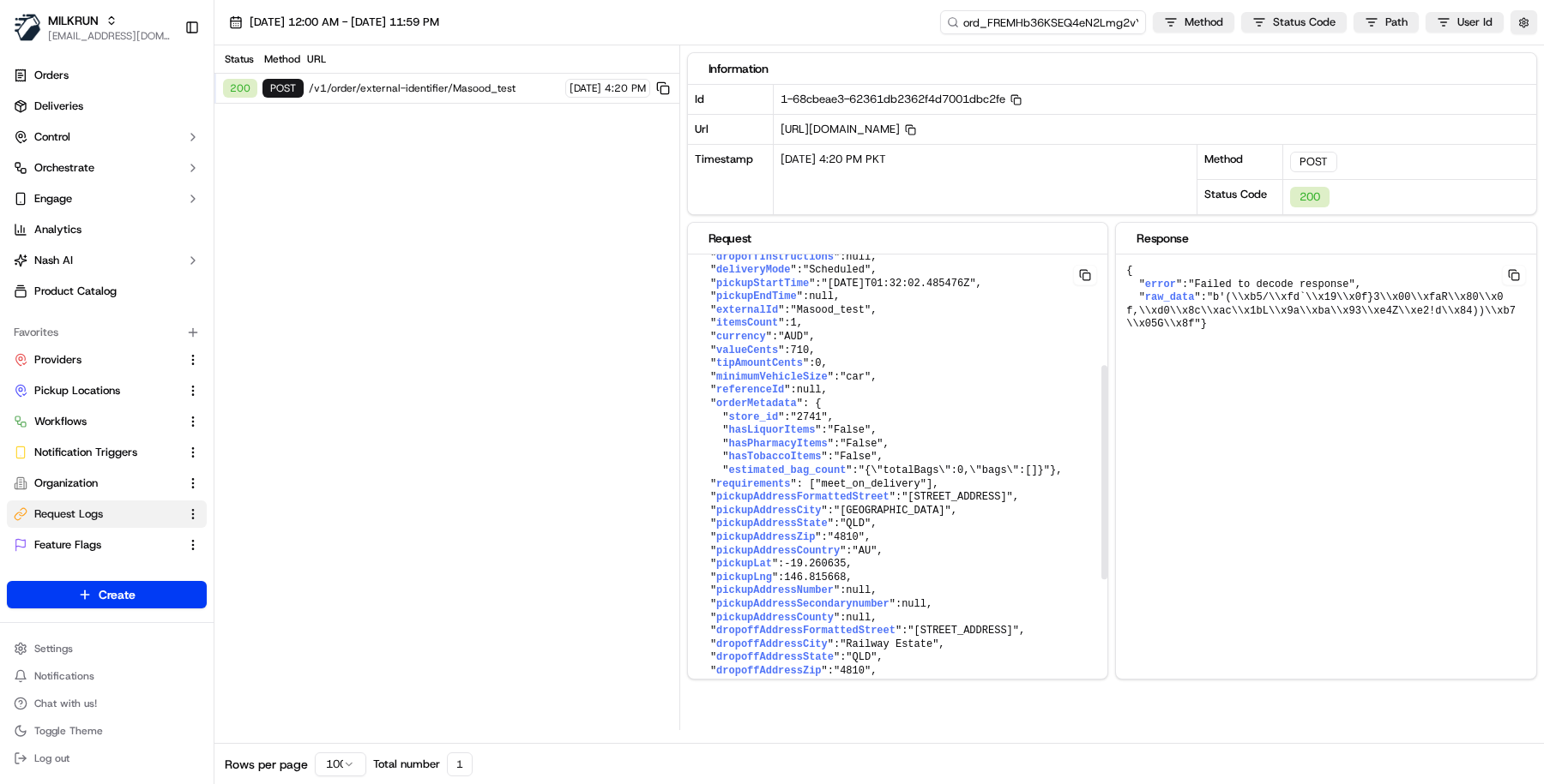
scroll to position [240, 0]
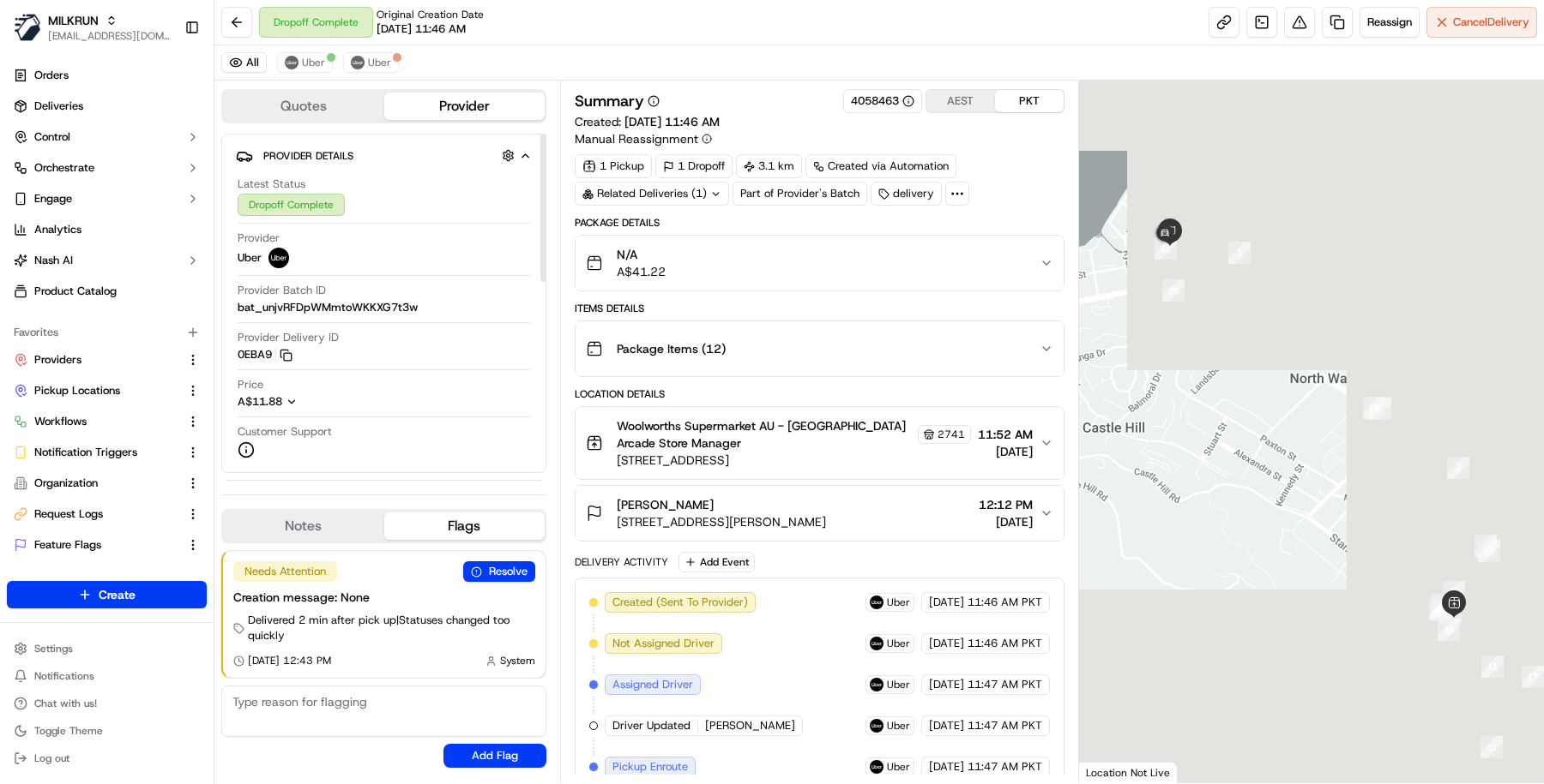
click at [306, 117] on button "Quotes" at bounding box center [303, 106] width 162 height 27
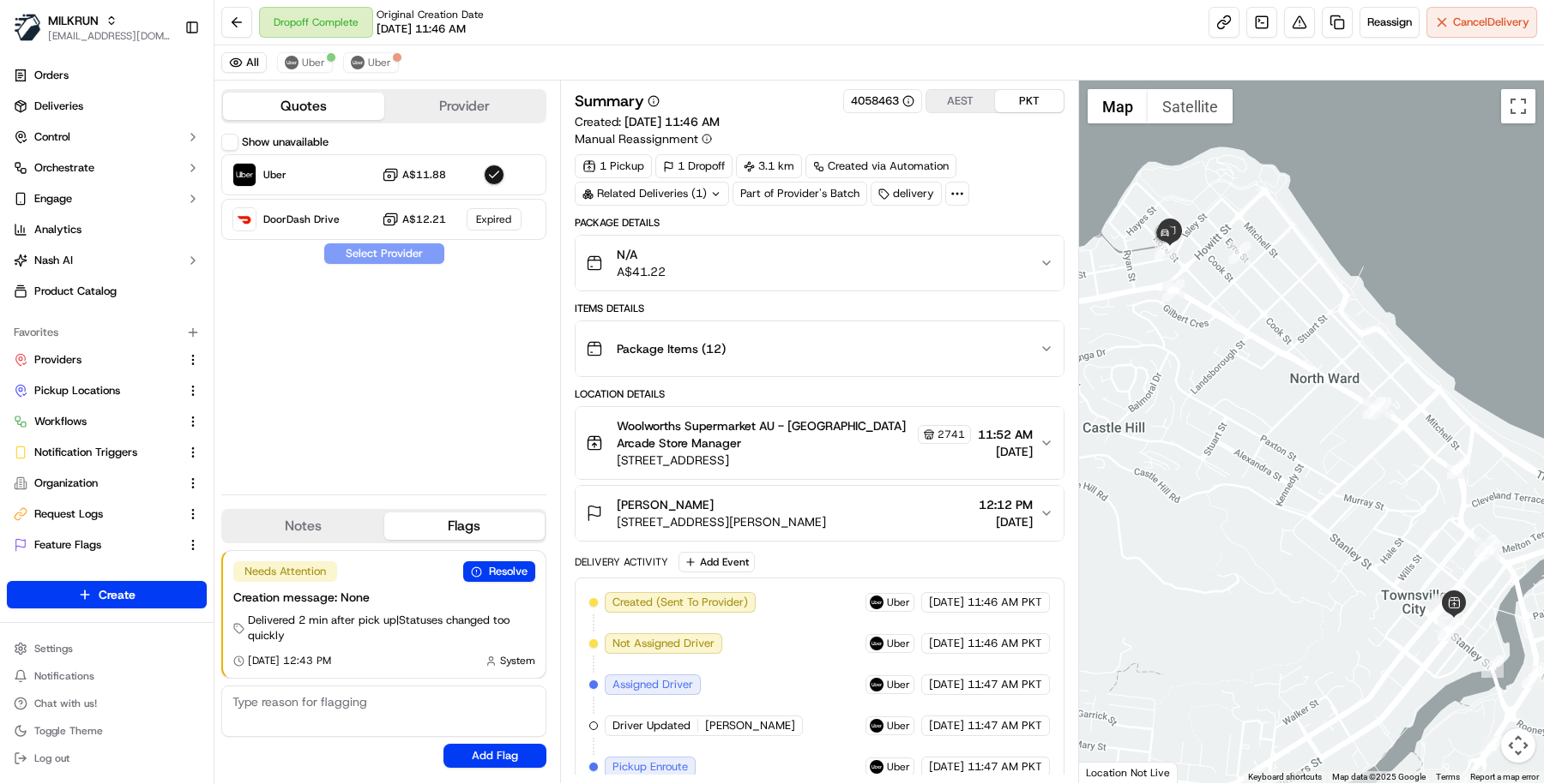
click at [224, 145] on button "Show unavailable" at bounding box center [230, 142] width 17 height 17
click at [368, 56] on span "Uber" at bounding box center [379, 63] width 24 height 14
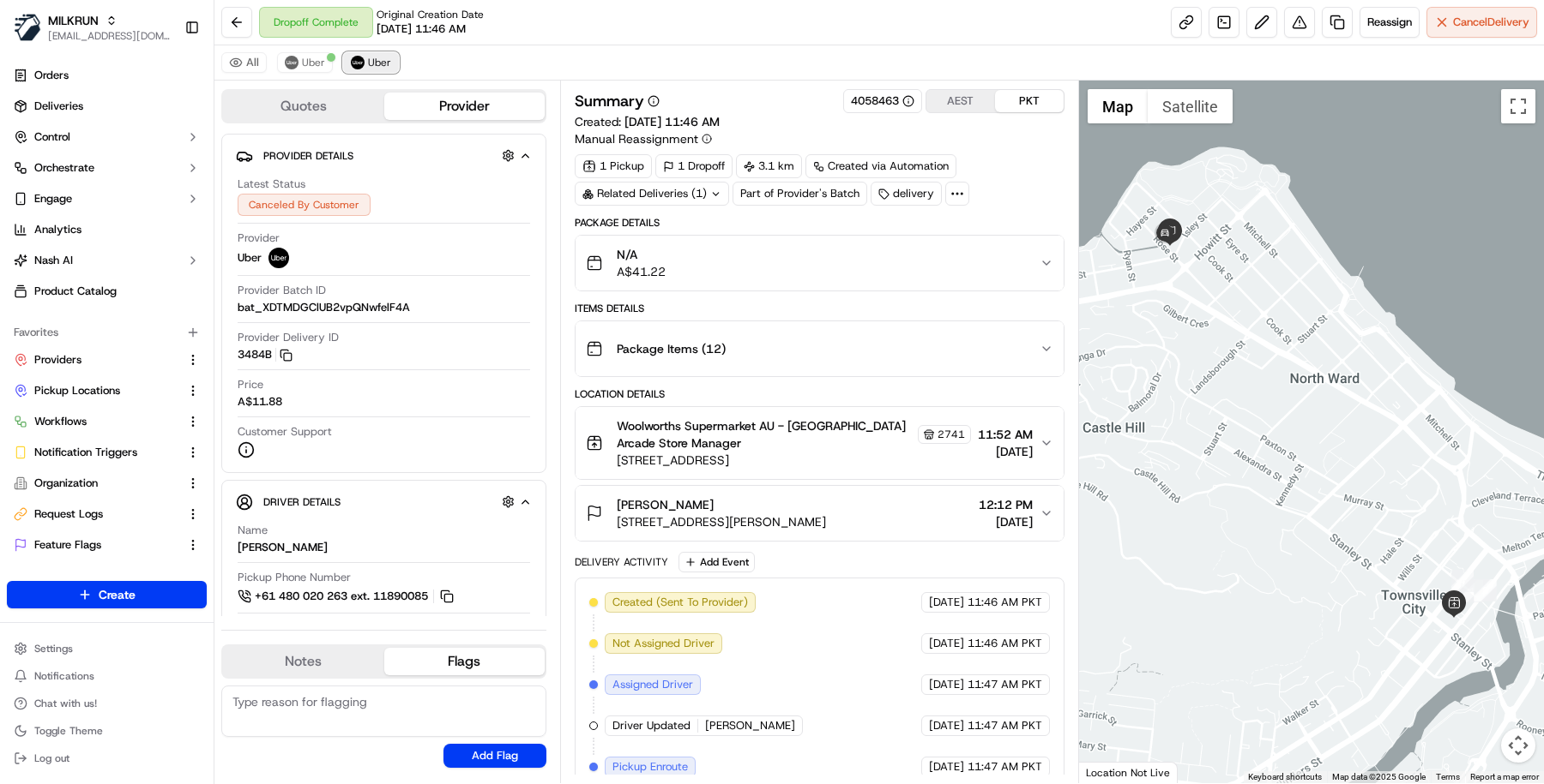
click at [368, 65] on span "Uber" at bounding box center [379, 63] width 24 height 14
click at [307, 63] on span "Uber" at bounding box center [314, 63] width 24 height 14
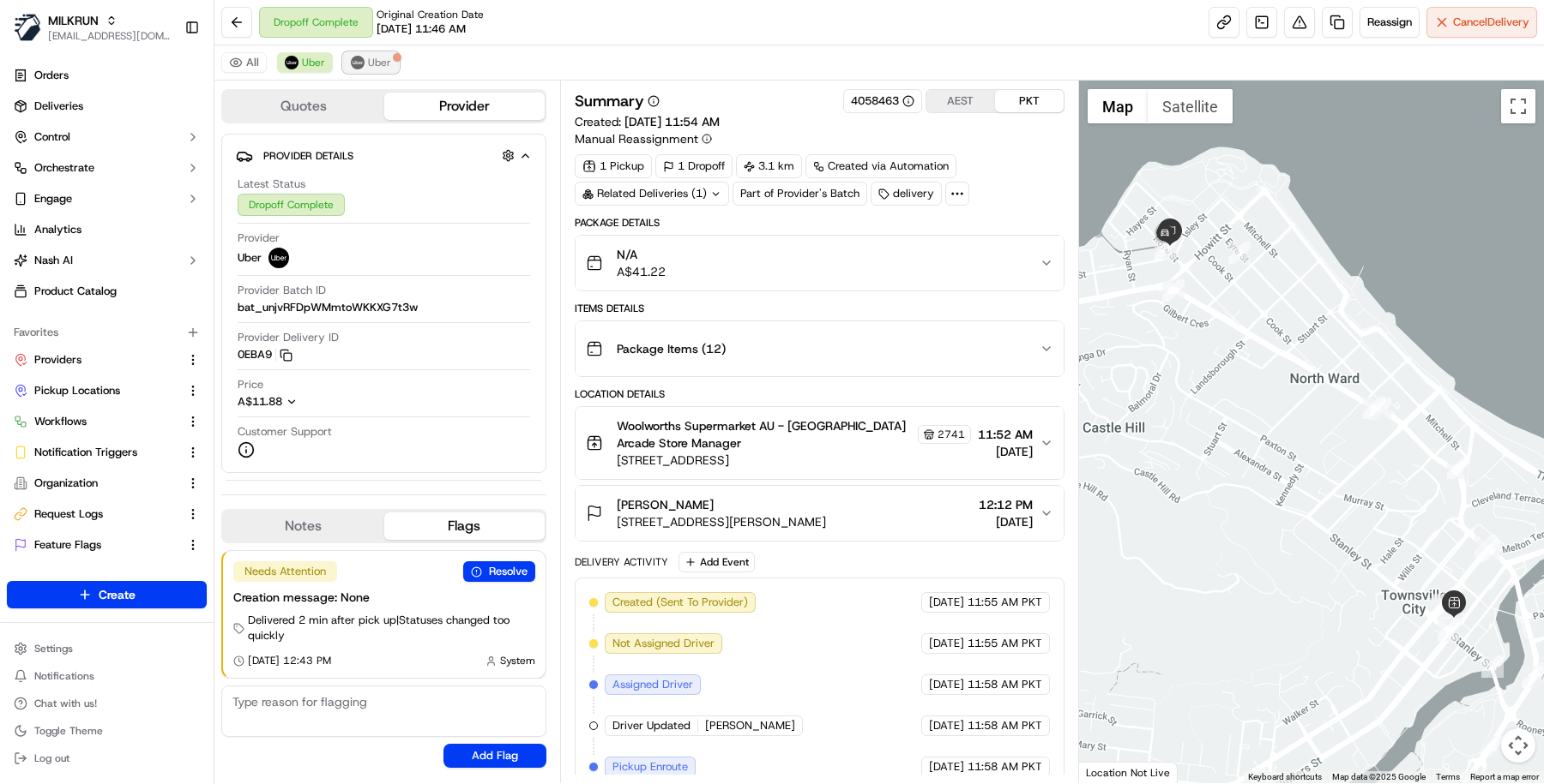
click at [347, 58] on button "Uber" at bounding box center [371, 63] width 56 height 21
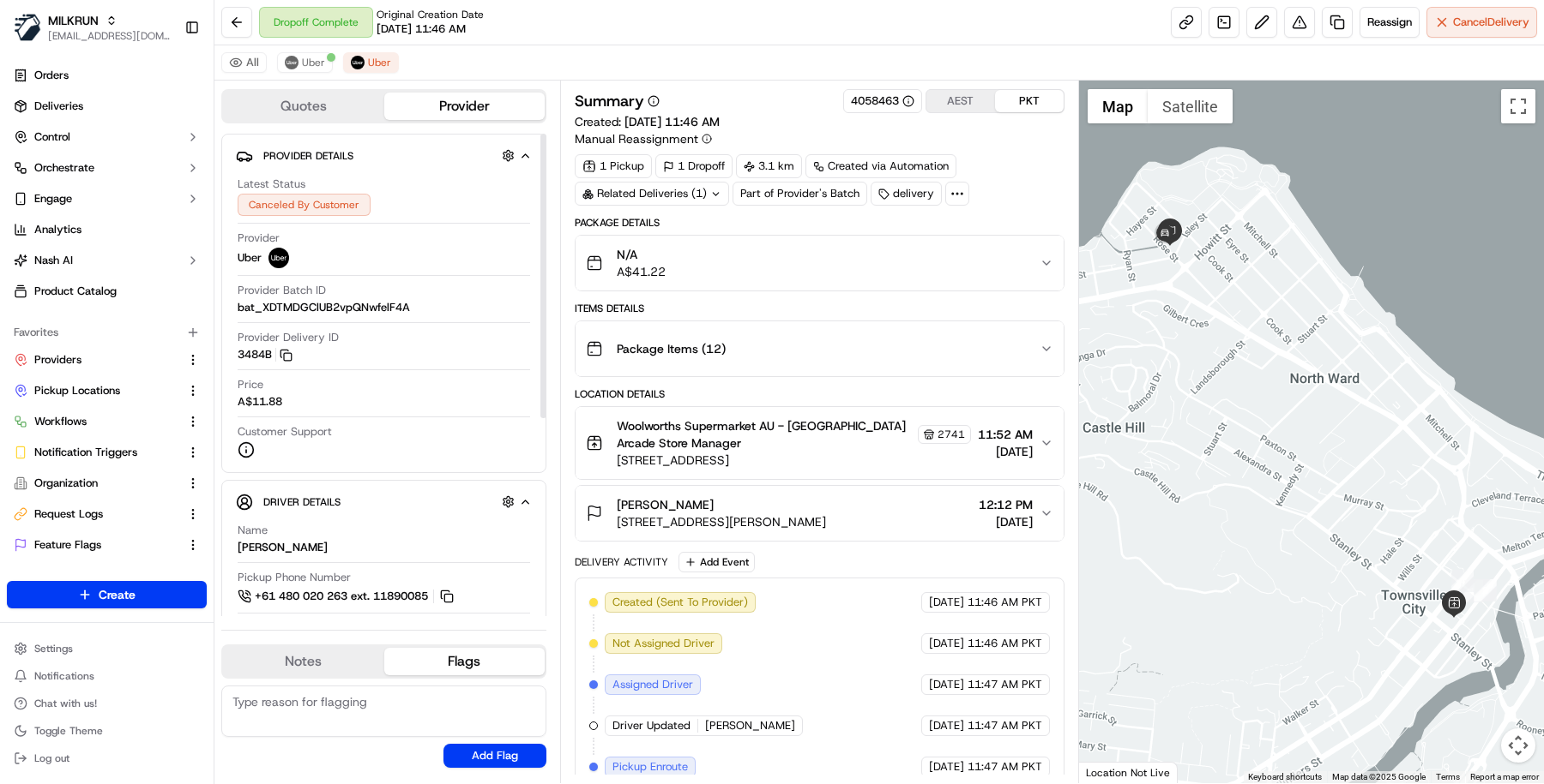
click at [326, 102] on button "Quotes" at bounding box center [303, 106] width 162 height 27
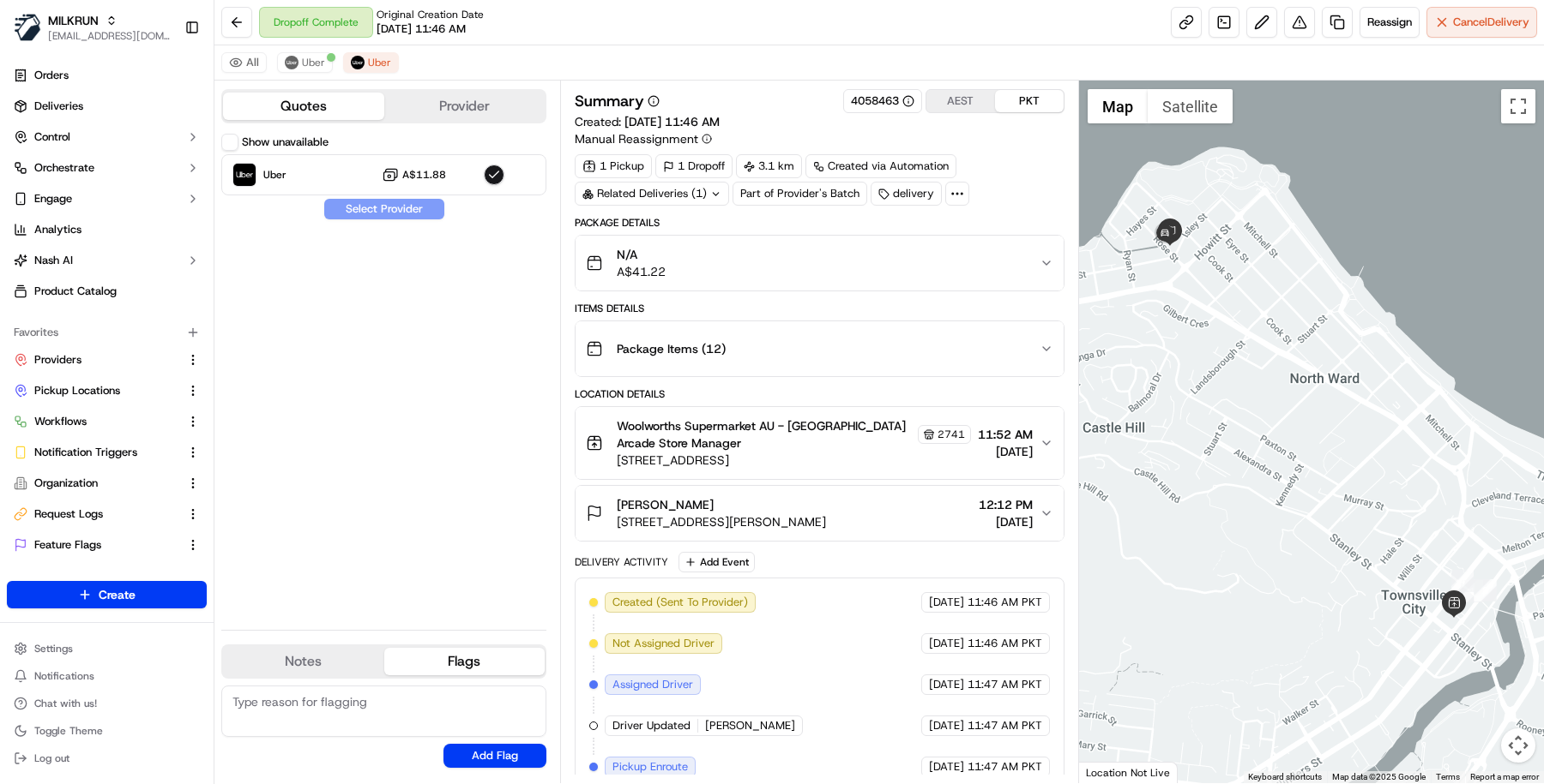
click at [231, 141] on button "Show unavailable" at bounding box center [230, 142] width 17 height 17
click at [222, 141] on button "Show unavailable" at bounding box center [230, 142] width 17 height 17
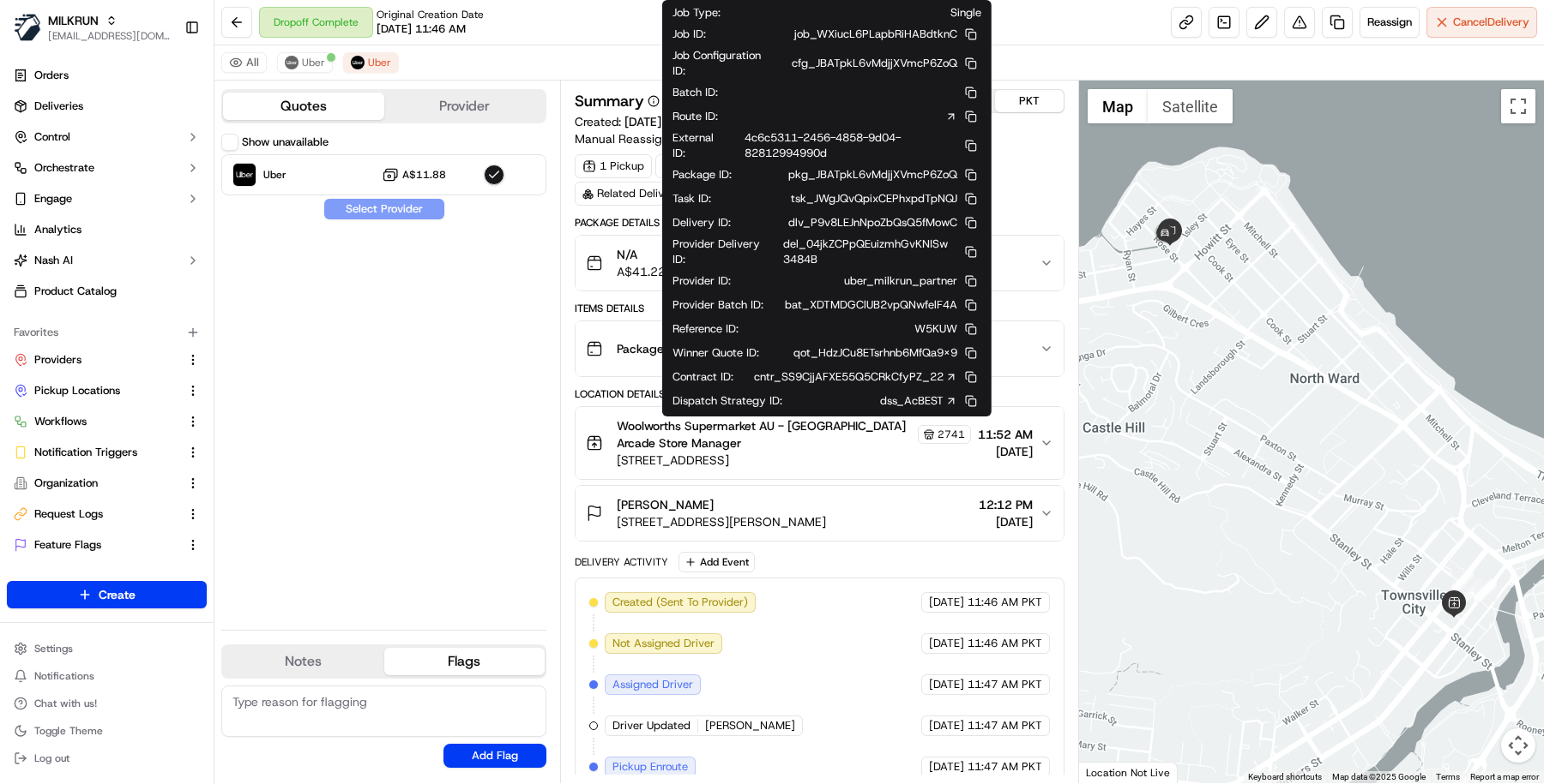
click at [954, 399] on icon at bounding box center [951, 402] width 5 height 5
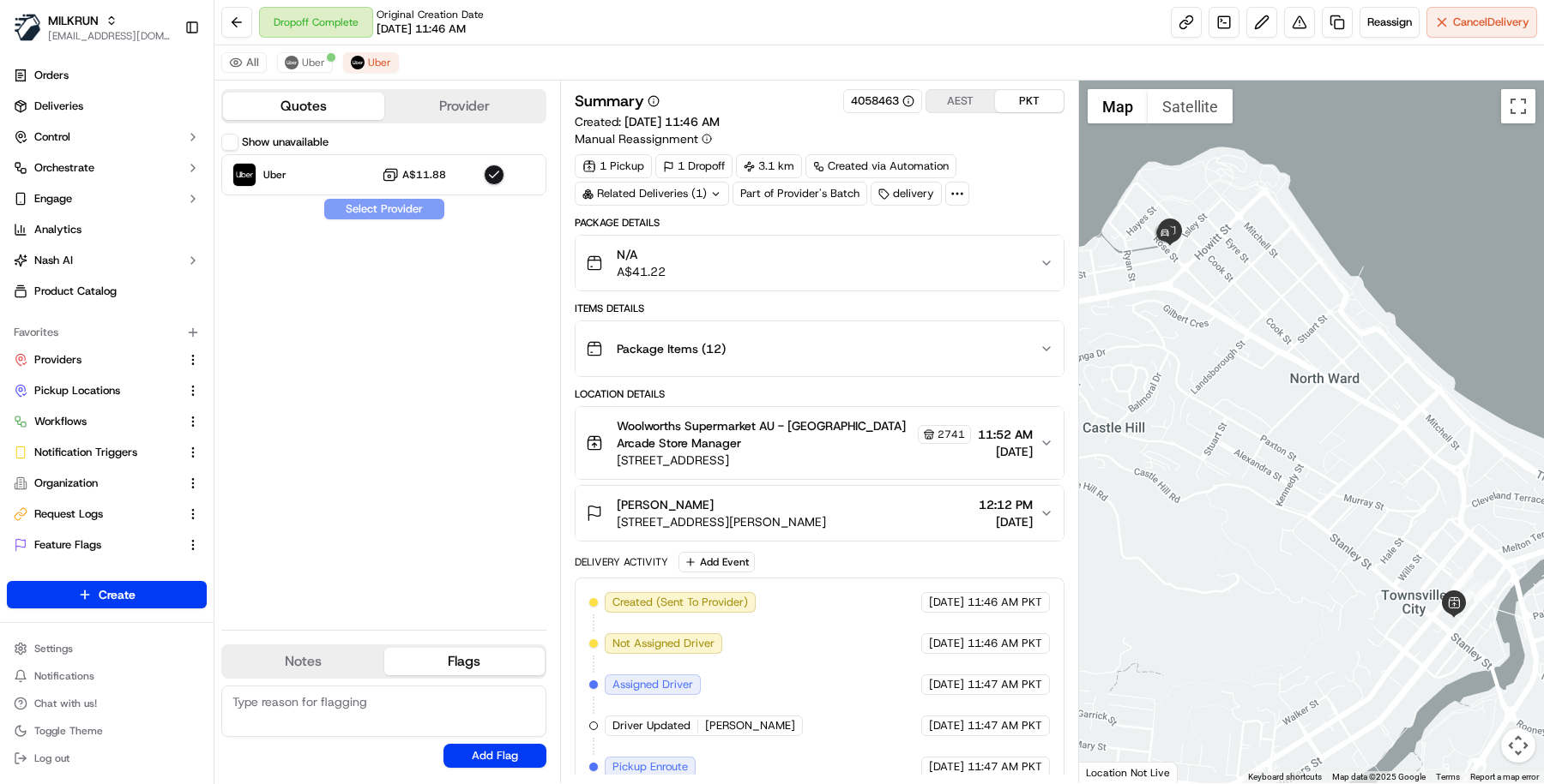
click at [564, 557] on div "Summary 4058463 AEST PKT Created: 10/09/2025 11:46 AM Manual Reassignment 1 Pic…" at bounding box center [819, 431] width 519 height 703
click at [949, 186] on icon at bounding box center [957, 194] width 16 height 16
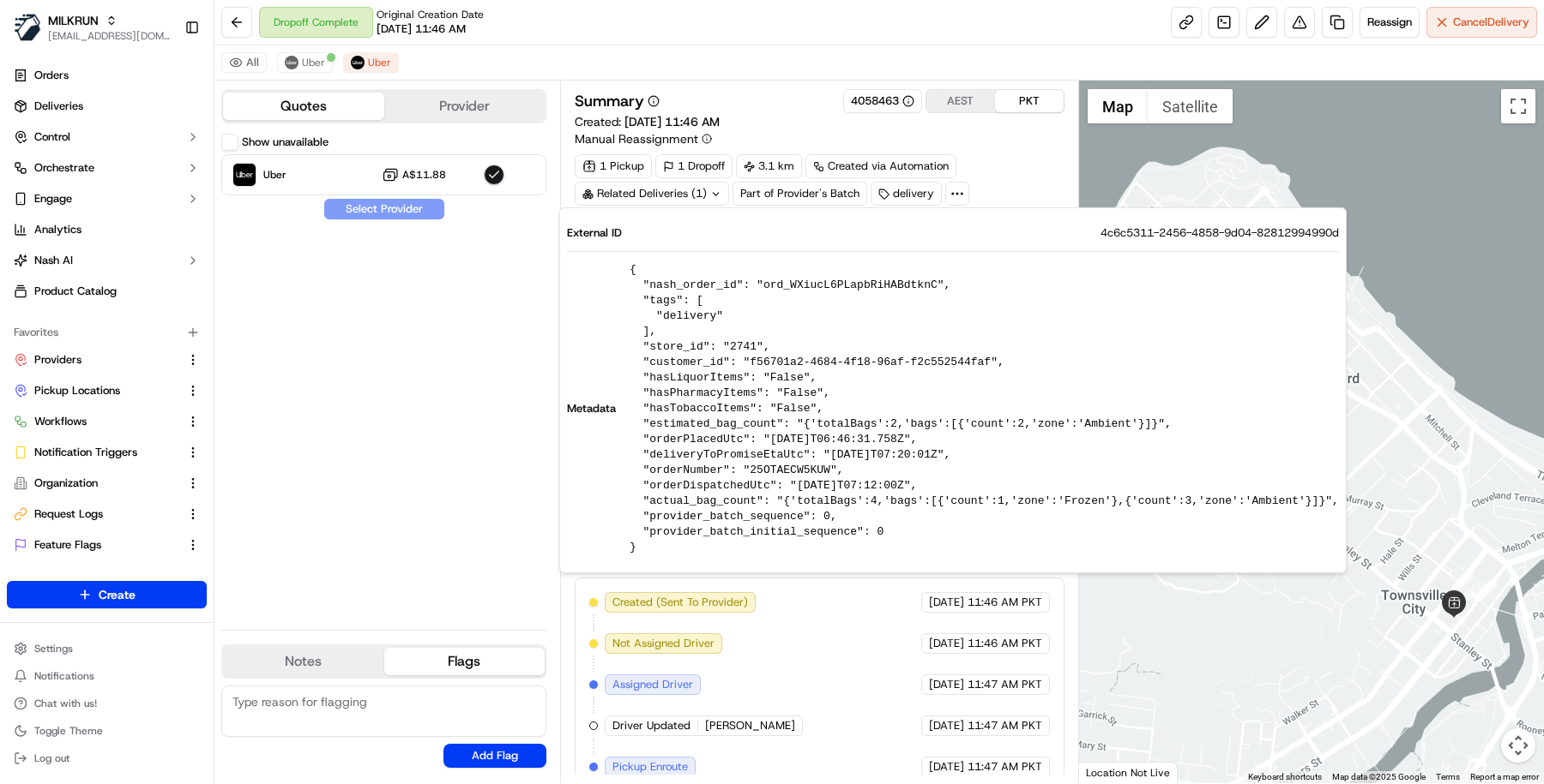
click at [979, 155] on div "1 Pickup 1 Dropoff 3.1 km Created via Automation Related Deliveries (1) Part of…" at bounding box center [819, 180] width 490 height 52
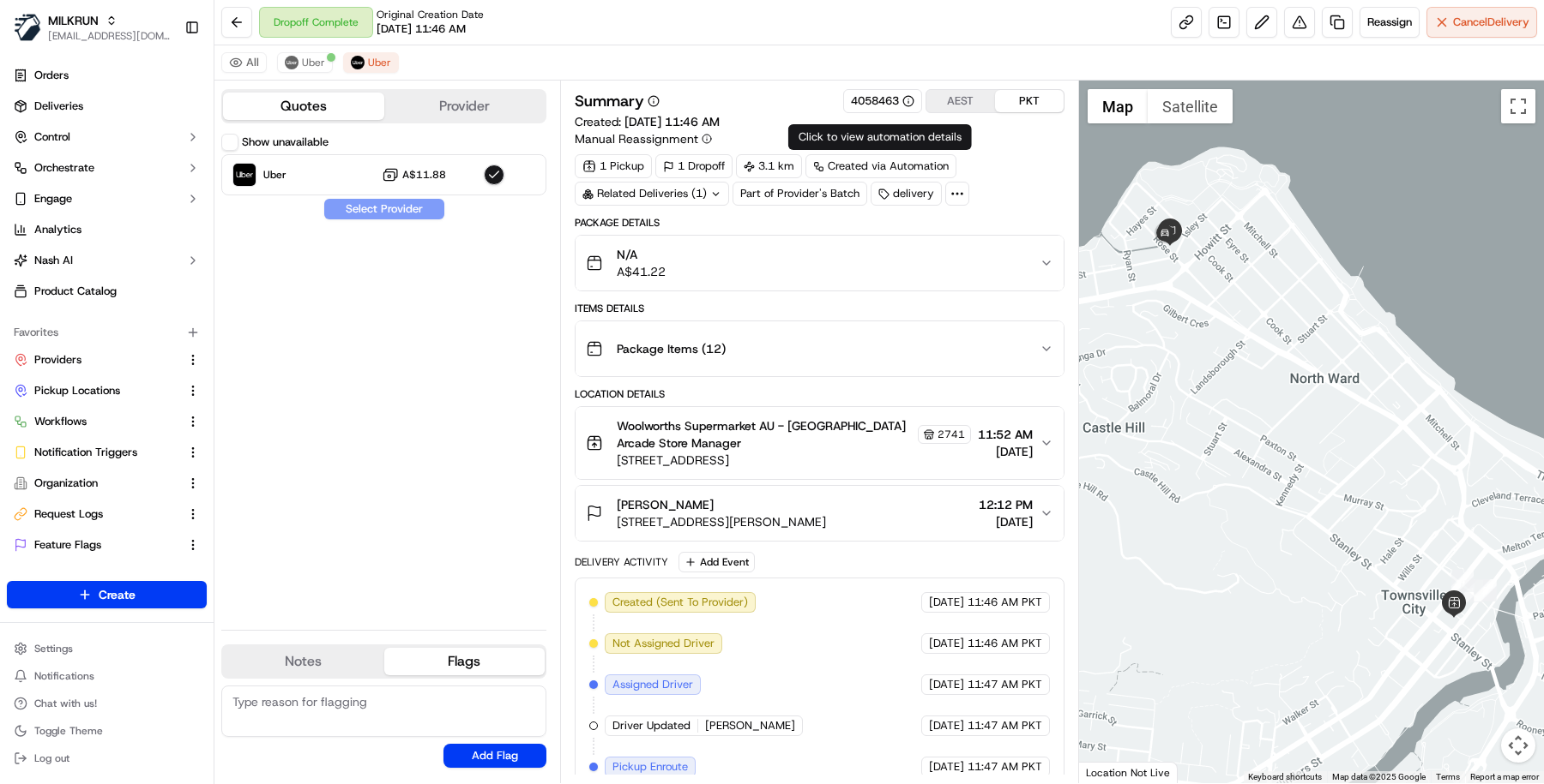
click at [922, 167] on div "Created via Automation" at bounding box center [880, 166] width 151 height 24
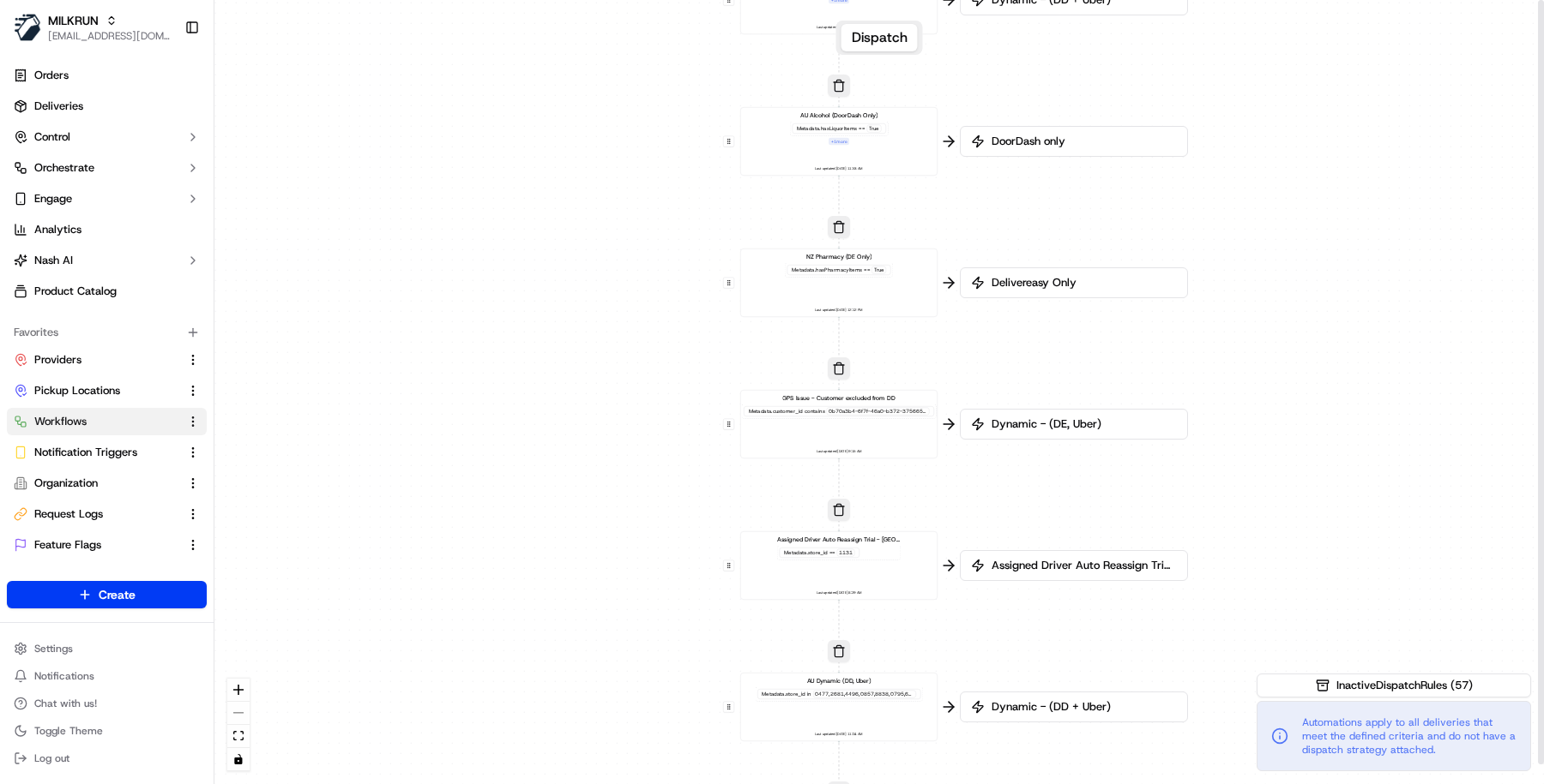
drag, startPoint x: 1275, startPoint y: 508, endPoint x: 1209, endPoint y: 198, distance: 316.9
click at [1211, 199] on div "0 0 0 0 0 0 0 0 0 0 0 0 0 0 0 0 0 Order / Delivery Received DD Jack Testing Acc…" at bounding box center [879, 392] width 1329 height 784
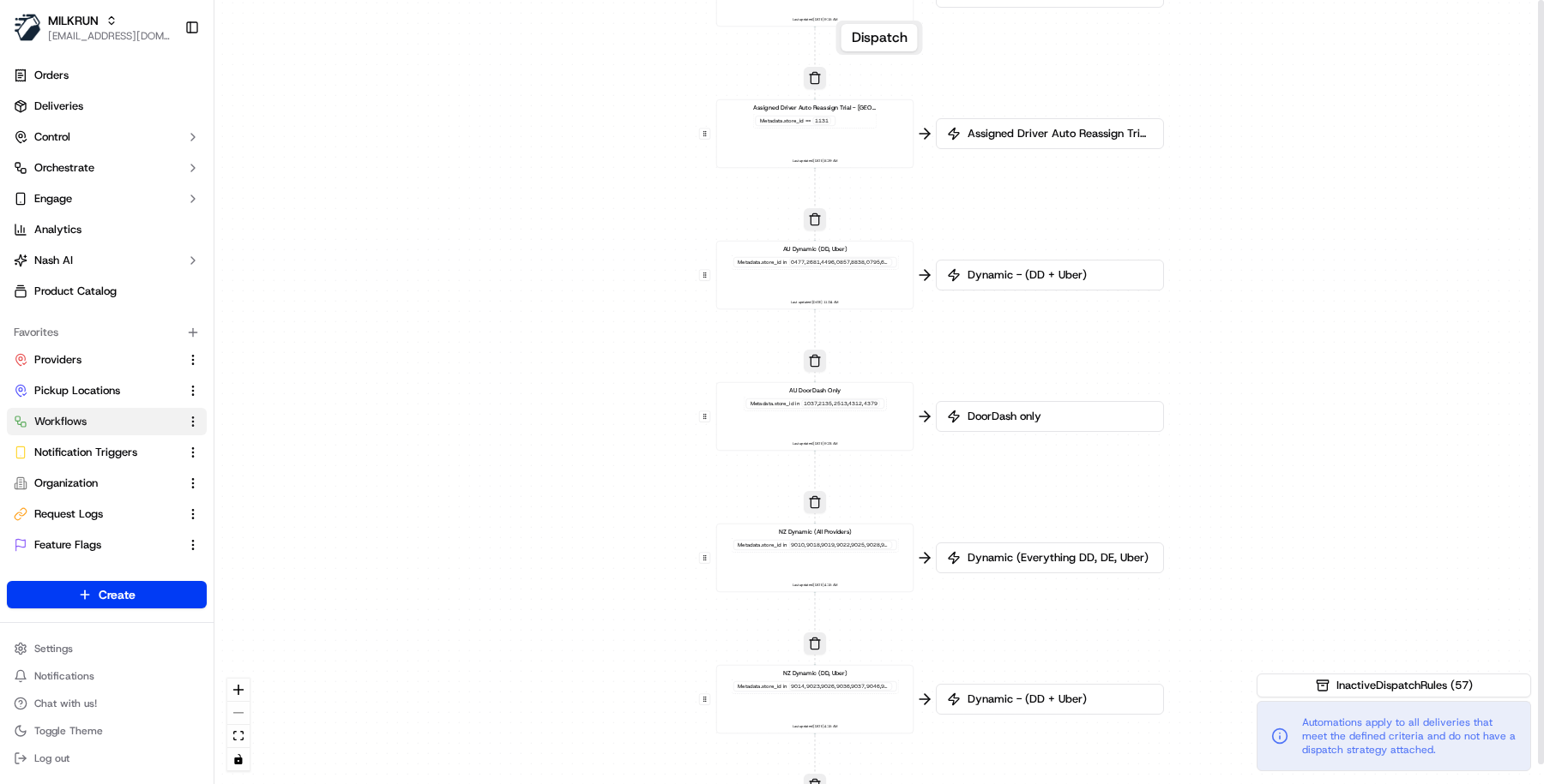
drag, startPoint x: 1238, startPoint y: 628, endPoint x: 1237, endPoint y: 274, distance: 354.0
click at [1238, 274] on div "0 0 0 0 0 0 0 0 0 0 0 0 0 0 0 0 0 Order / Delivery Received DD Jack Testing Acc…" at bounding box center [879, 392] width 1329 height 784
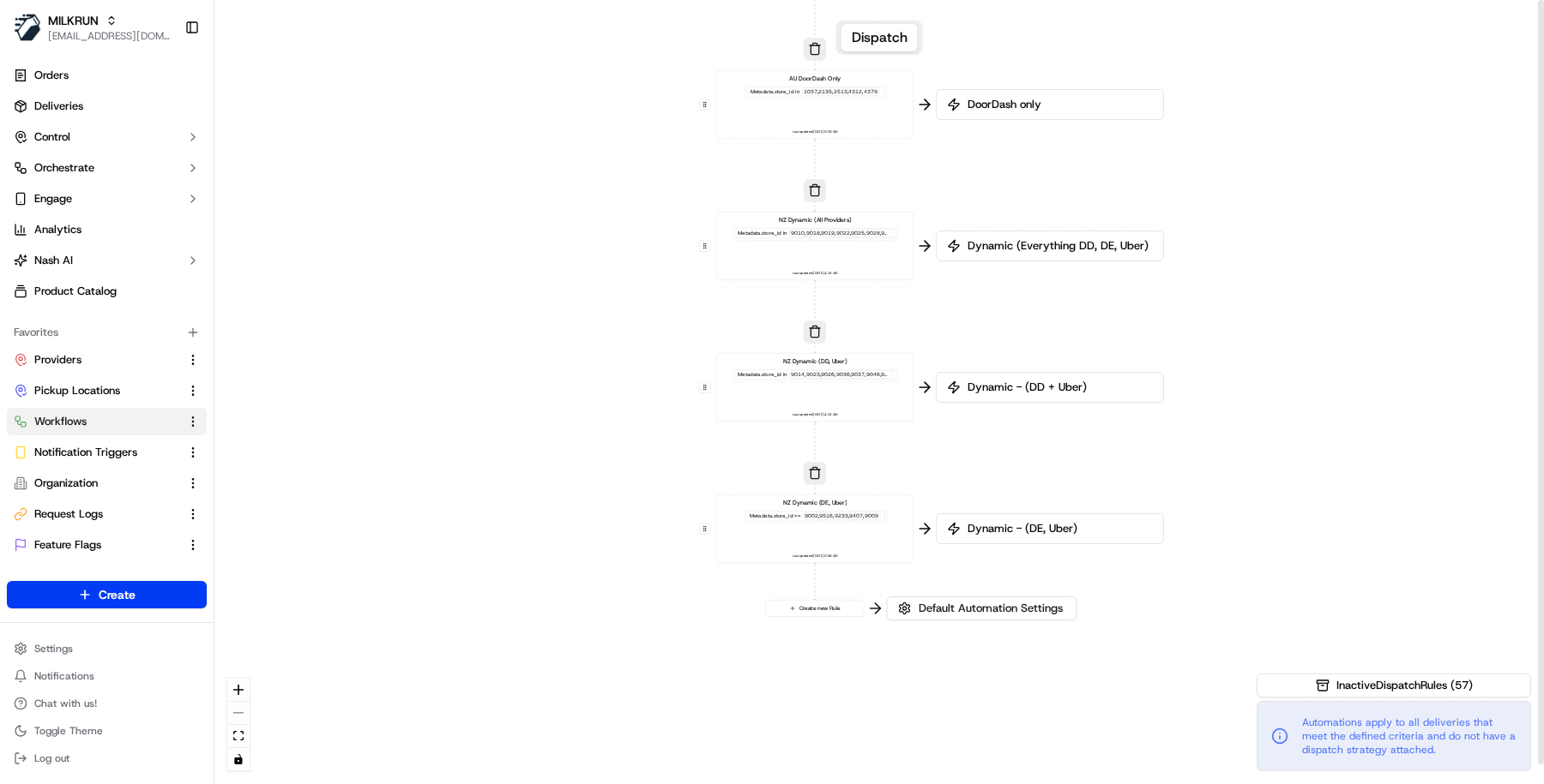
drag, startPoint x: 1251, startPoint y: 602, endPoint x: 1250, endPoint y: 297, distance: 305.0
click at [1251, 297] on div "0 0 0 0 0 0 0 0 0 0 0 0 0 0 0 0 0 Order / Delivery Received DD Jack Testing Acc…" at bounding box center [879, 392] width 1329 height 784
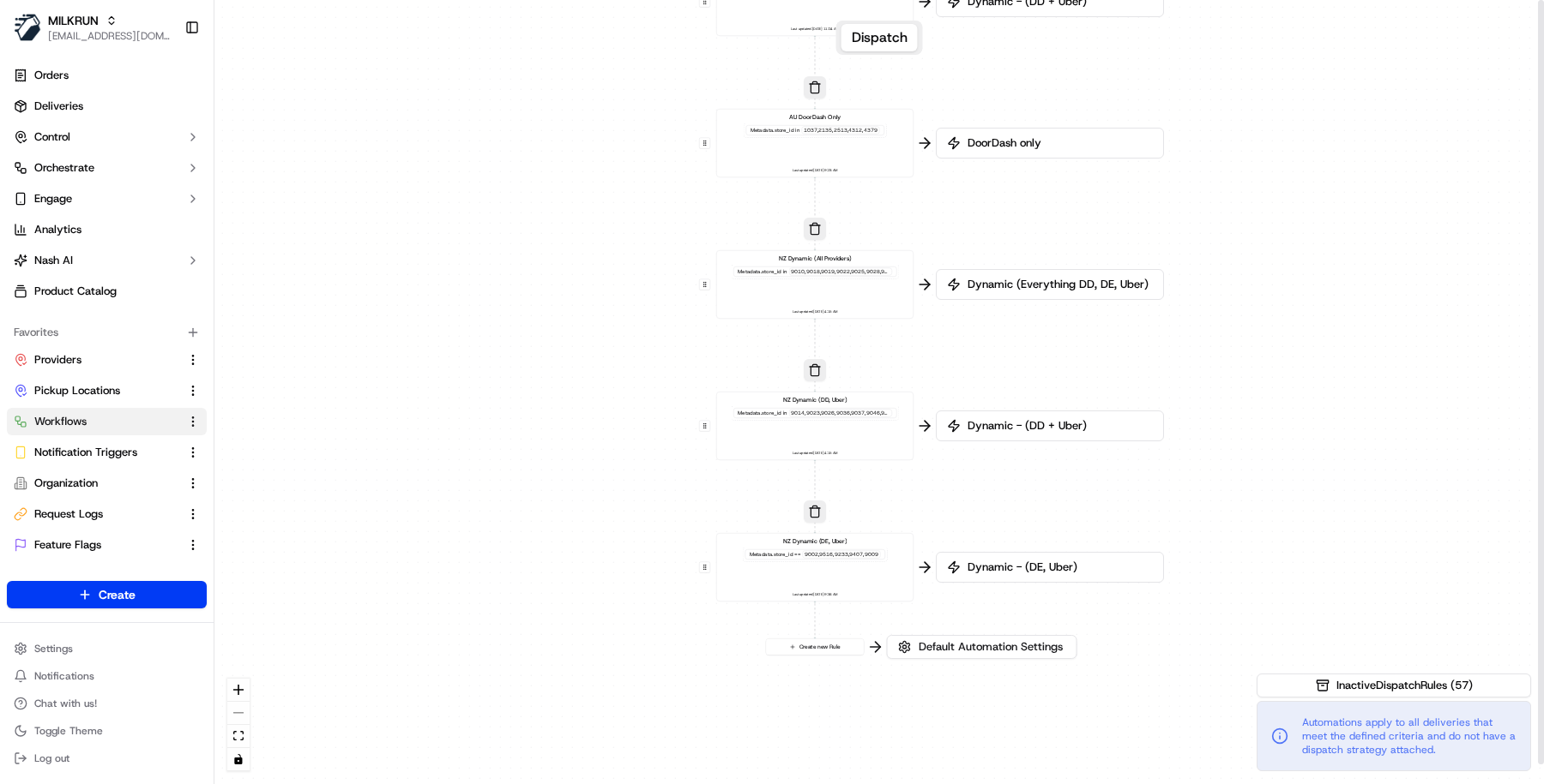
drag, startPoint x: 1246, startPoint y: 504, endPoint x: 1240, endPoint y: 643, distance: 139.1
click at [1240, 643] on div "0 0 0 0 0 0 0 0 0 0 0 0 0 0 0 0 0 Order / Delivery Received DD Jack Testing Acc…" at bounding box center [879, 392] width 1329 height 784
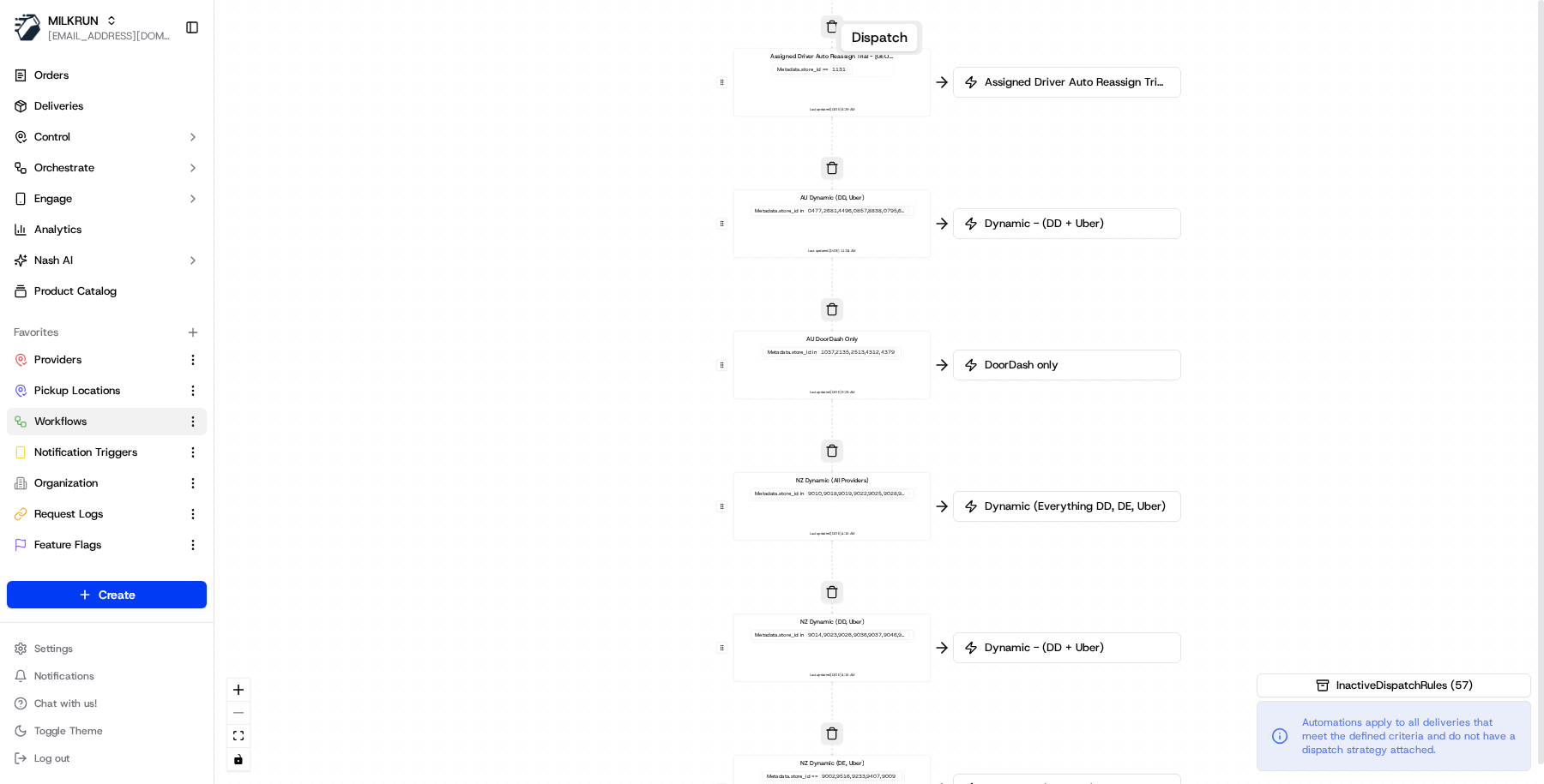
drag, startPoint x: 1272, startPoint y: 266, endPoint x: 1333, endPoint y: 650, distance: 388.8
click at [1333, 650] on div "0 0 0 0 0 0 0 0 0 0 0 0 0 0 0 0 0 Order / Delivery Received DD Jack Testing Acc…" at bounding box center [879, 392] width 1329 height 784
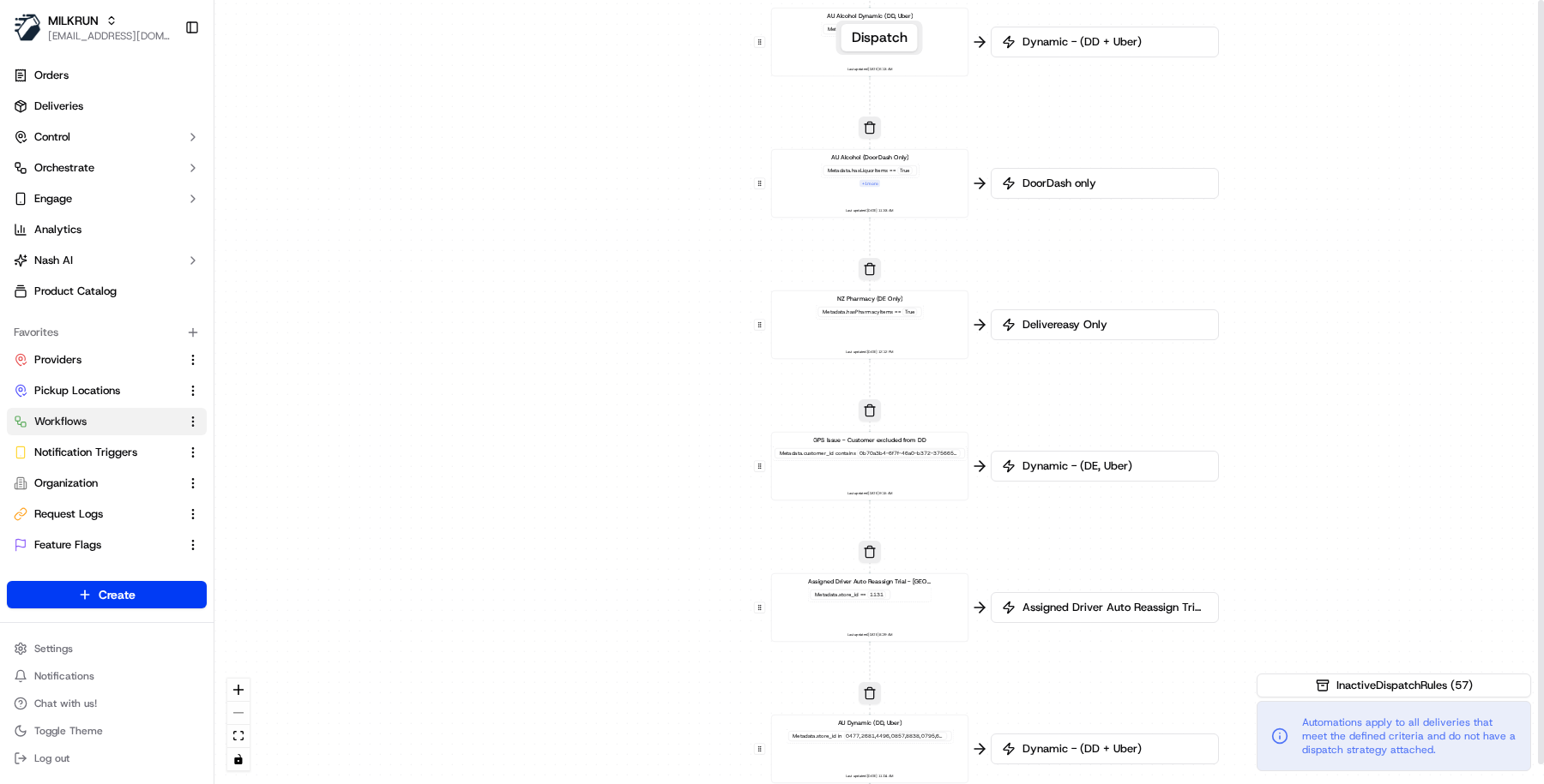
drag, startPoint x: 1334, startPoint y: 344, endPoint x: 1334, endPoint y: 628, distance: 284.0
click at [1334, 628] on div "0 0 0 0 0 0 0 0 0 0 0 0 0 0 0 0 0 Order / Delivery Received DD Jack Testing Acc…" at bounding box center [879, 392] width 1329 height 784
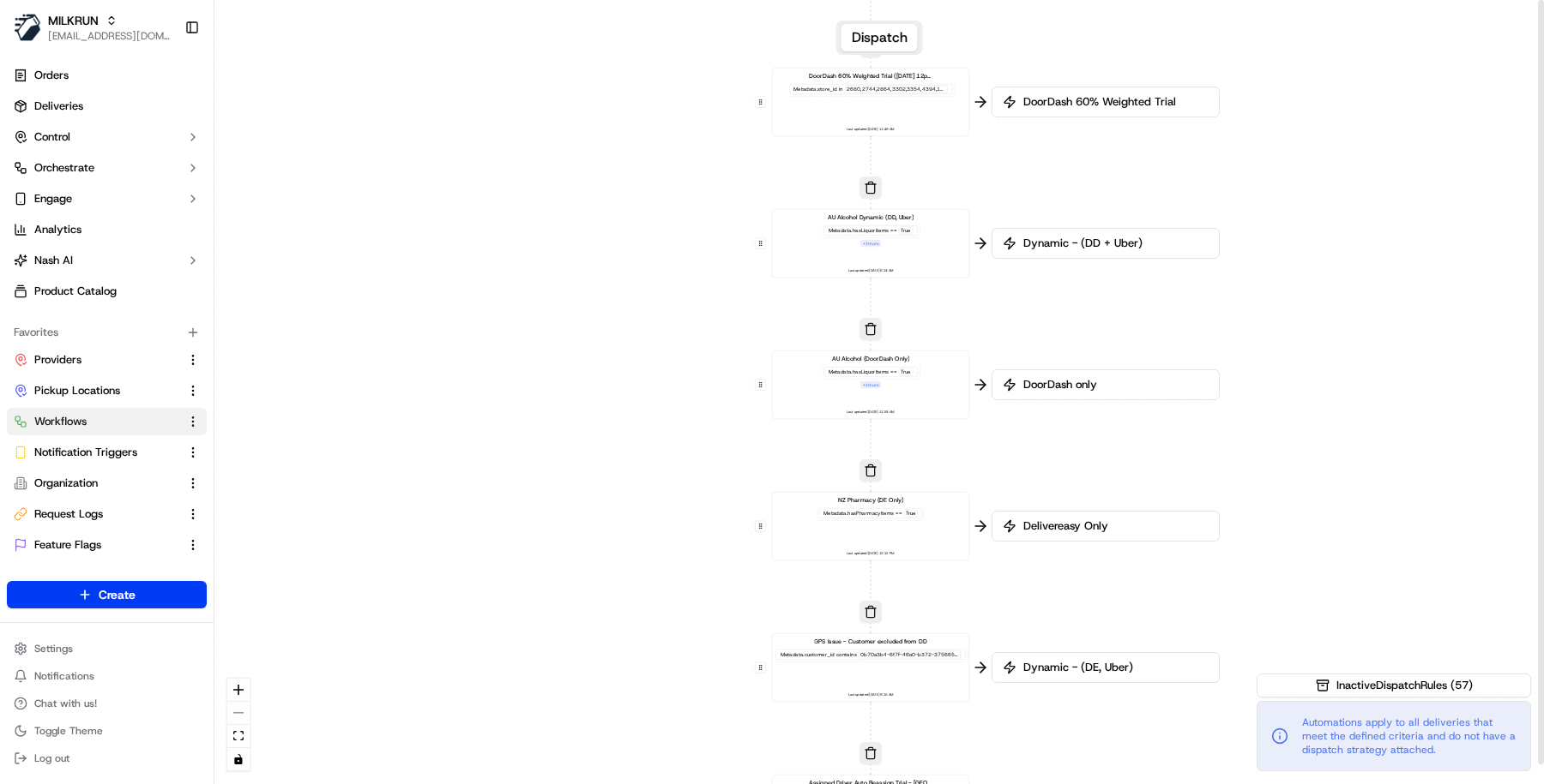
drag, startPoint x: 1324, startPoint y: 313, endPoint x: 1326, endPoint y: 549, distance: 236.0
click at [1326, 549] on div "0 0 0 0 0 0 0 0 0 0 0 0 0 0 0 0 0 Order / Delivery Received DD Jack Testing Acc…" at bounding box center [879, 392] width 1329 height 784
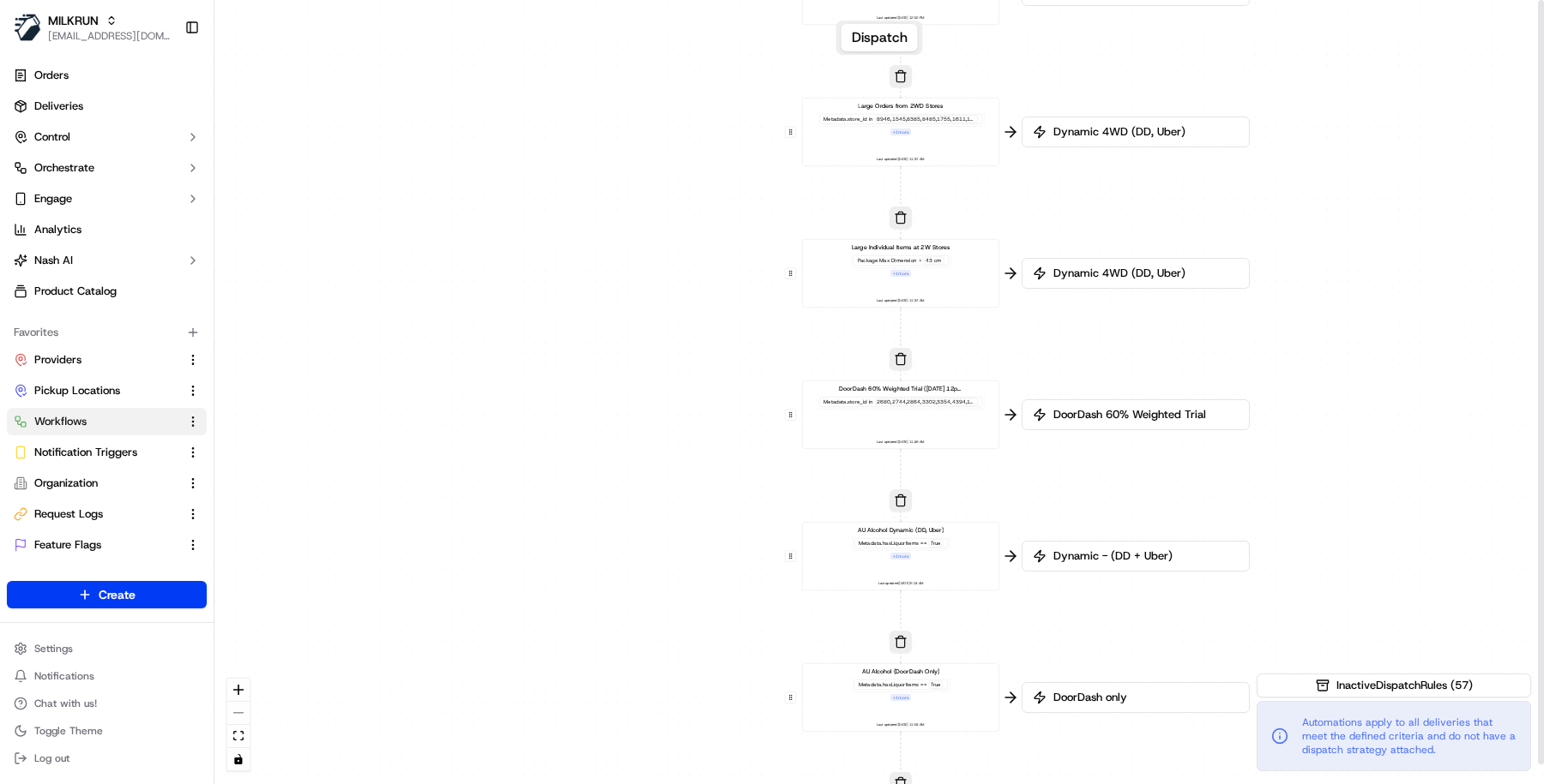
drag, startPoint x: 1326, startPoint y: 277, endPoint x: 1355, endPoint y: 556, distance: 280.5
click at [1355, 556] on div "0 0 0 0 0 0 0 0 0 0 0 0 0 0 0 0 0 Order / Delivery Received DD Jack Testing Acc…" at bounding box center [879, 392] width 1329 height 784
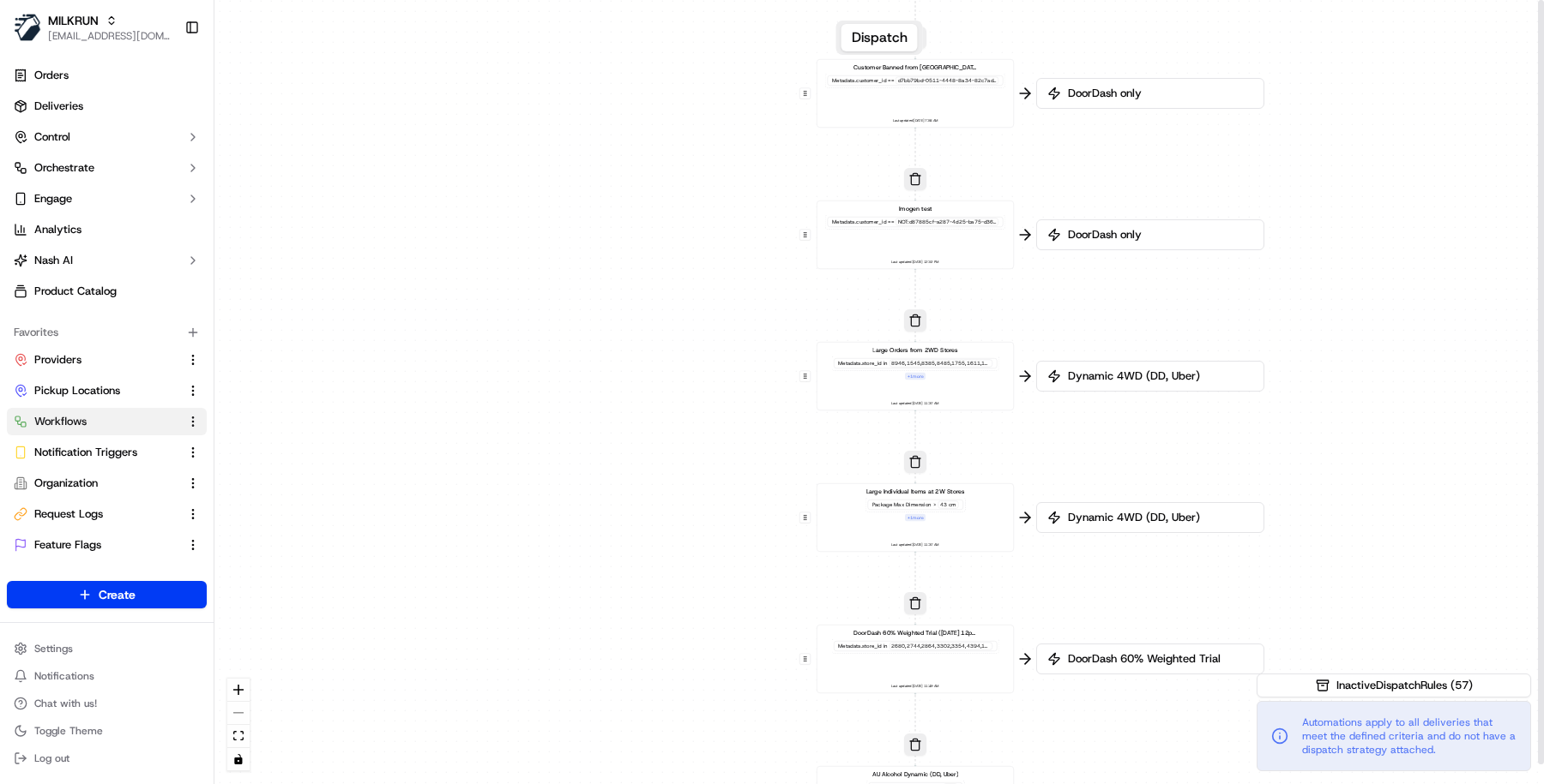
drag, startPoint x: 1344, startPoint y: 248, endPoint x: 1356, endPoint y: 490, distance: 242.3
click at [1358, 491] on div "0 0 0 0 0 0 0 0 0 0 0 0 0 0 0 0 0 Order / Delivery Received DD Jack Testing Acc…" at bounding box center [879, 392] width 1329 height 784
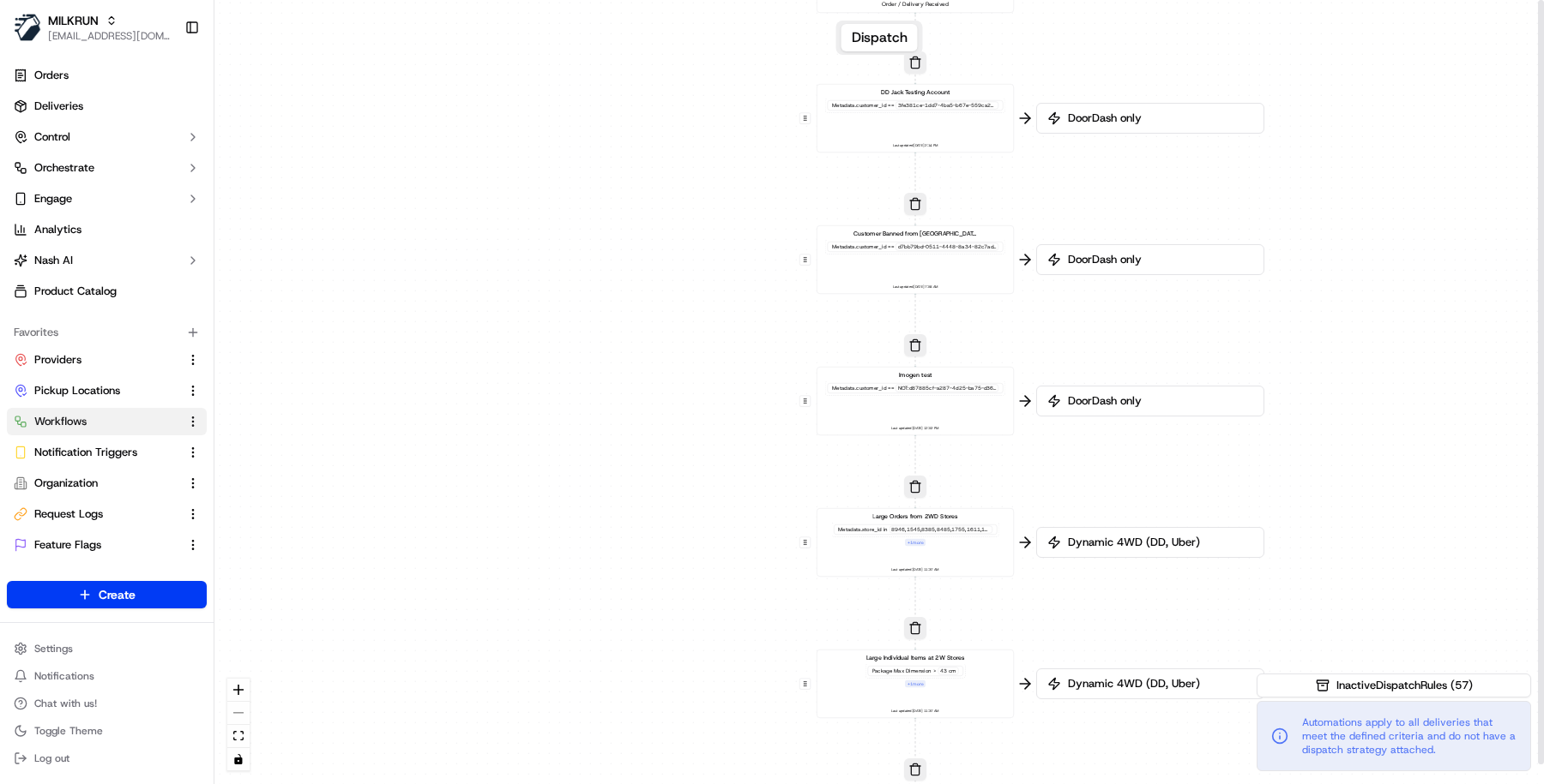
drag, startPoint x: 1351, startPoint y: 277, endPoint x: 1348, endPoint y: 463, distance: 186.0
click at [1350, 465] on div "0 0 0 0 0 0 0 0 0 0 0 0 0 0 0 0 0 Order / Delivery Received DD Jack Testing Acc…" at bounding box center [879, 392] width 1329 height 784
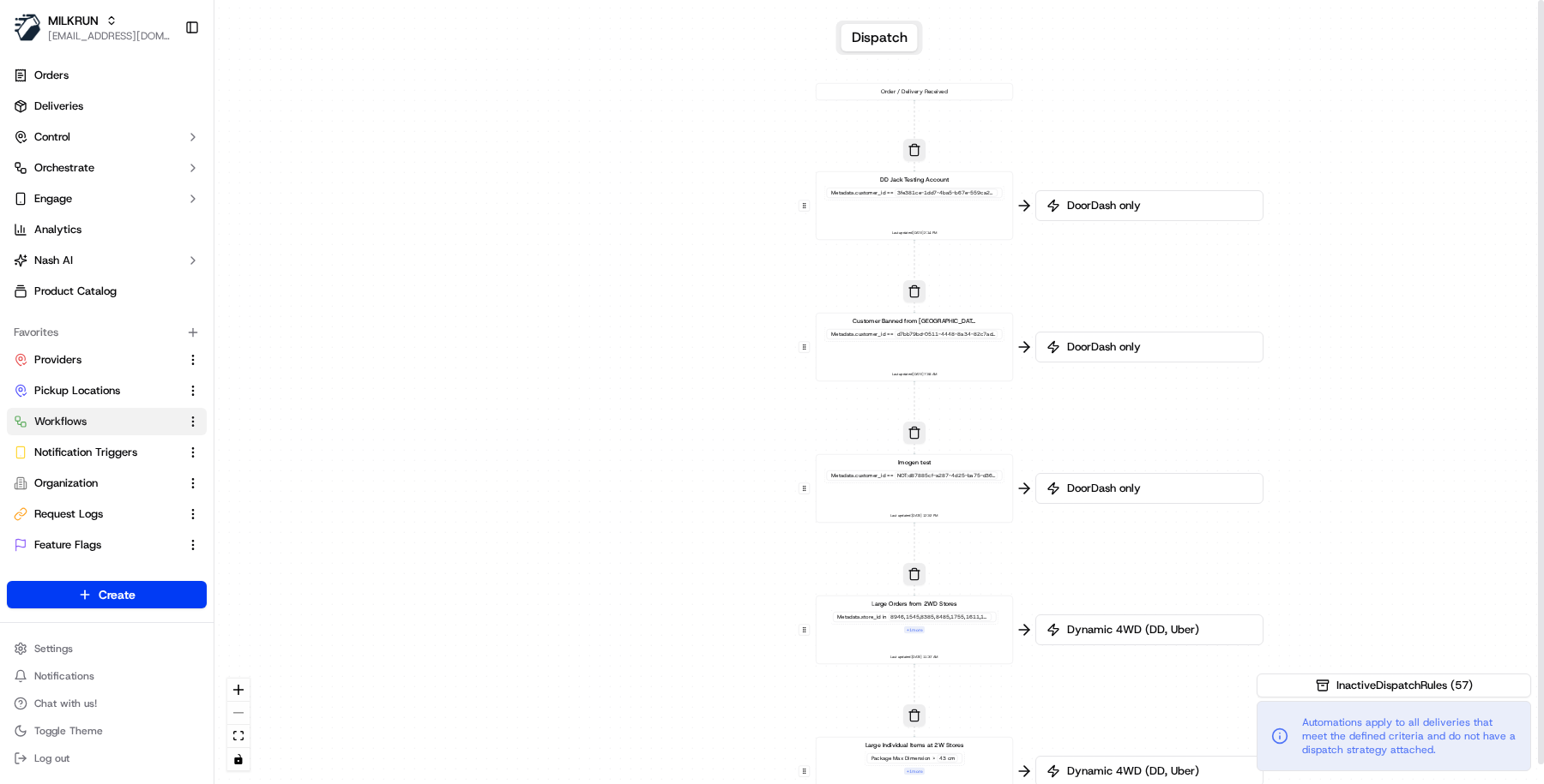
drag, startPoint x: 1341, startPoint y: 242, endPoint x: 1337, endPoint y: 485, distance: 243.0
click at [1337, 485] on div "0 0 0 0 0 0 0 0 0 0 0 0 0 0 0 0 0 Order / Delivery Received DD Jack Testing Acc…" at bounding box center [879, 392] width 1329 height 784
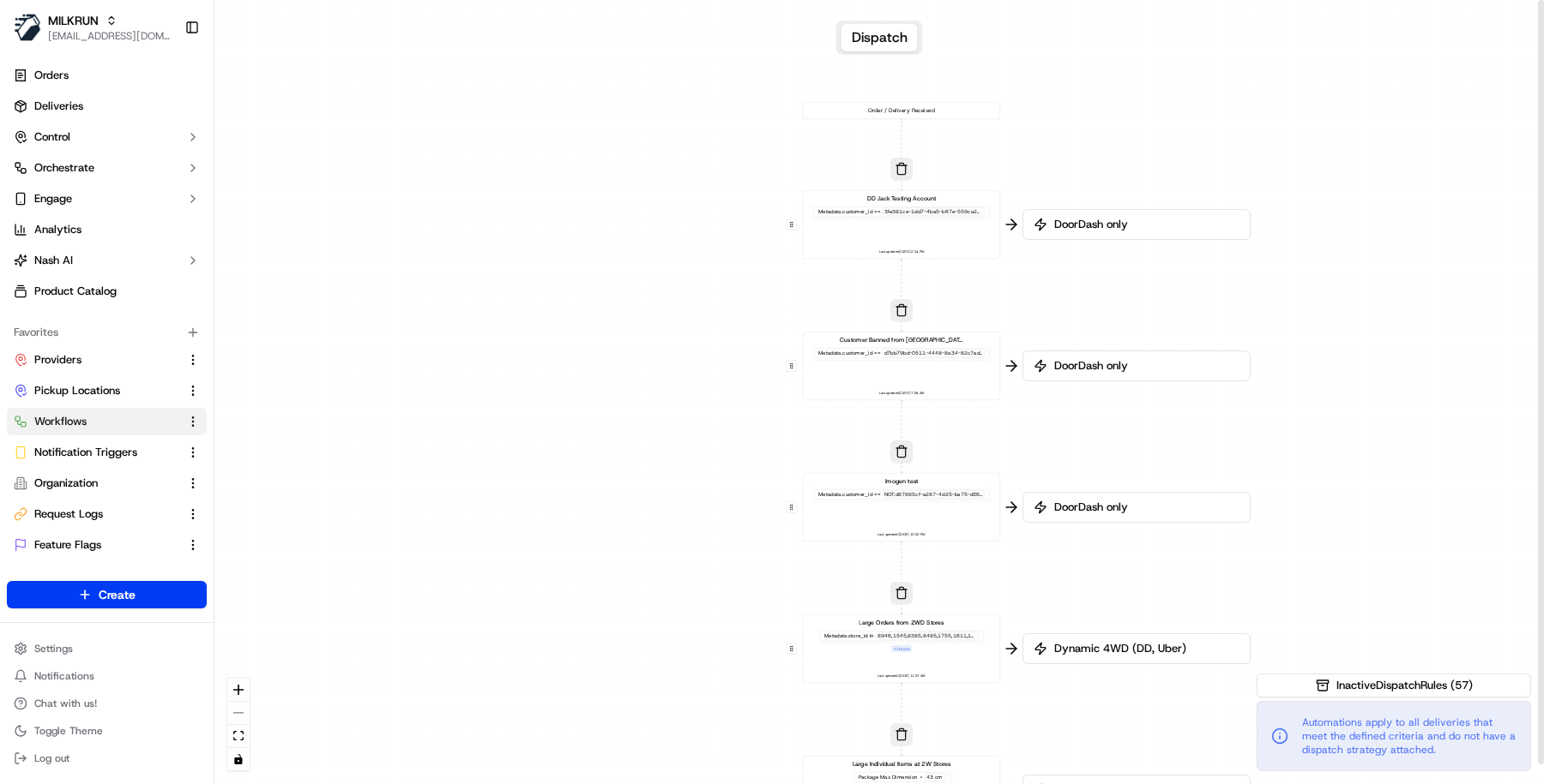
drag, startPoint x: 1338, startPoint y: 399, endPoint x: 1326, endPoint y: 230, distance: 169.4
click at [1326, 230] on div "0 0 0 0 0 0 0 0 0 0 0 0 0 0 0 0 0 Order / Delivery Received DD Jack Testing Acc…" at bounding box center [879, 392] width 1329 height 784
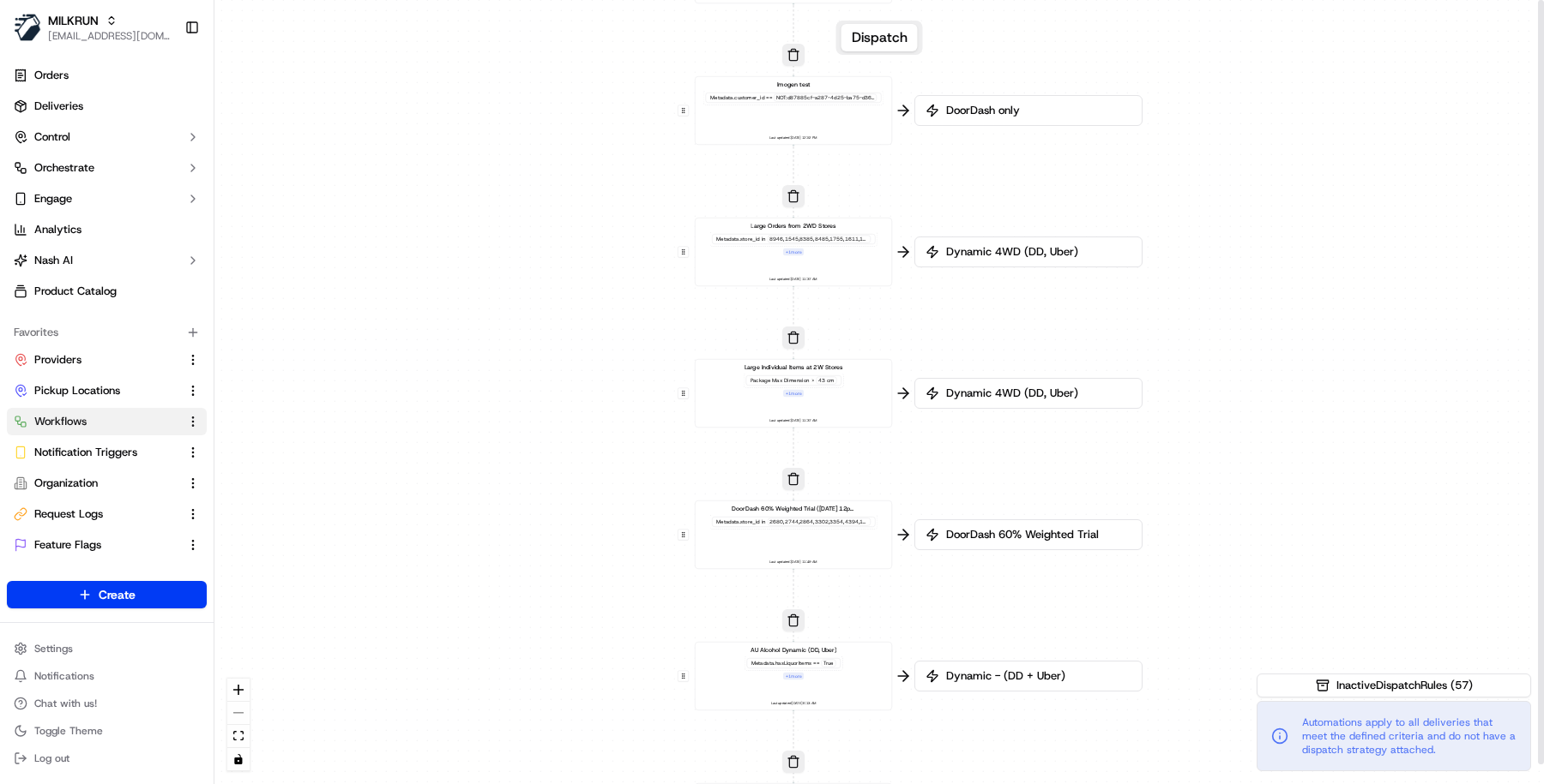
drag, startPoint x: 1391, startPoint y: 559, endPoint x: 1281, endPoint y: 146, distance: 427.4
click at [1281, 155] on div "0 0 0 0 0 0 0 0 0 0 0 0 0 0 0 0 0 Order / Delivery Received DD Jack Testing Acc…" at bounding box center [879, 392] width 1329 height 784
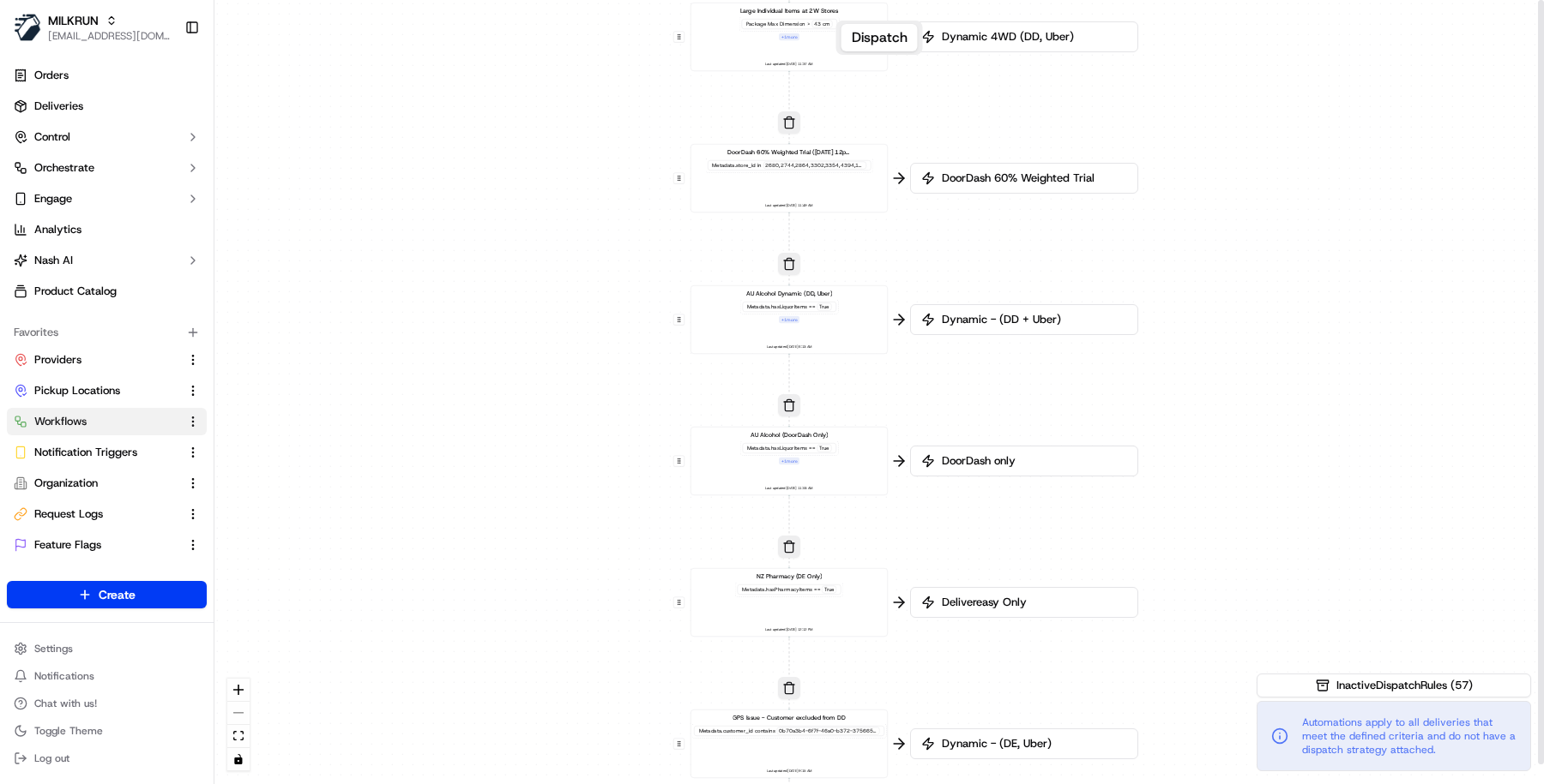
drag, startPoint x: 1268, startPoint y: 545, endPoint x: 1268, endPoint y: 175, distance: 370.0
click at [1268, 175] on div "0 0 0 0 0 0 0 0 0 0 0 0 0 0 0 0 0 Order / Delivery Received DD Jack Testing Acc…" at bounding box center [879, 392] width 1329 height 784
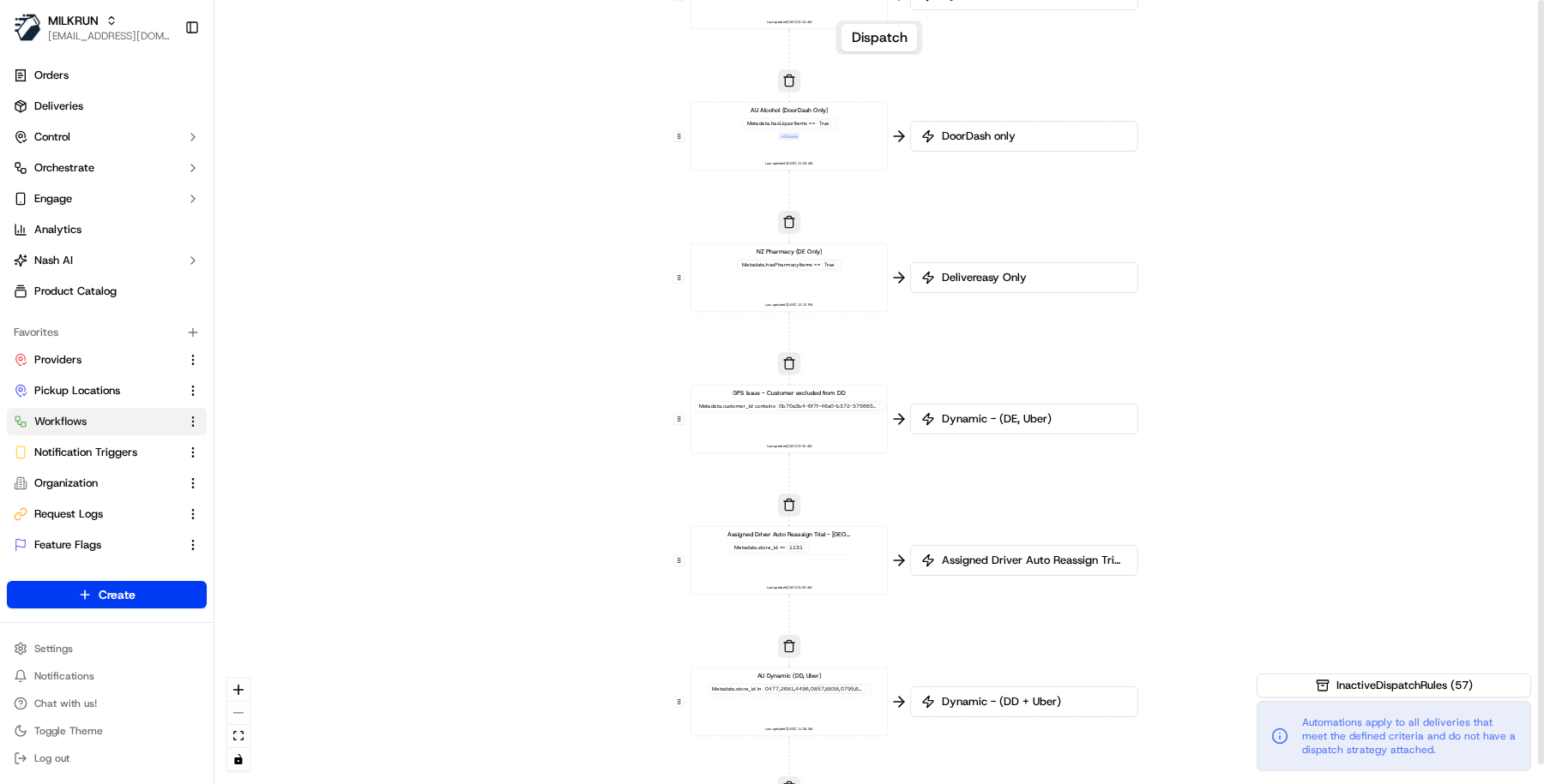
drag, startPoint x: 1266, startPoint y: 567, endPoint x: 1266, endPoint y: 235, distance: 332.0
click at [1266, 238] on div "0 0 0 0 0 0 0 0 0 0 0 0 0 0 0 0 0 Order / Delivery Received DD Jack Testing Acc…" at bounding box center [879, 392] width 1329 height 784
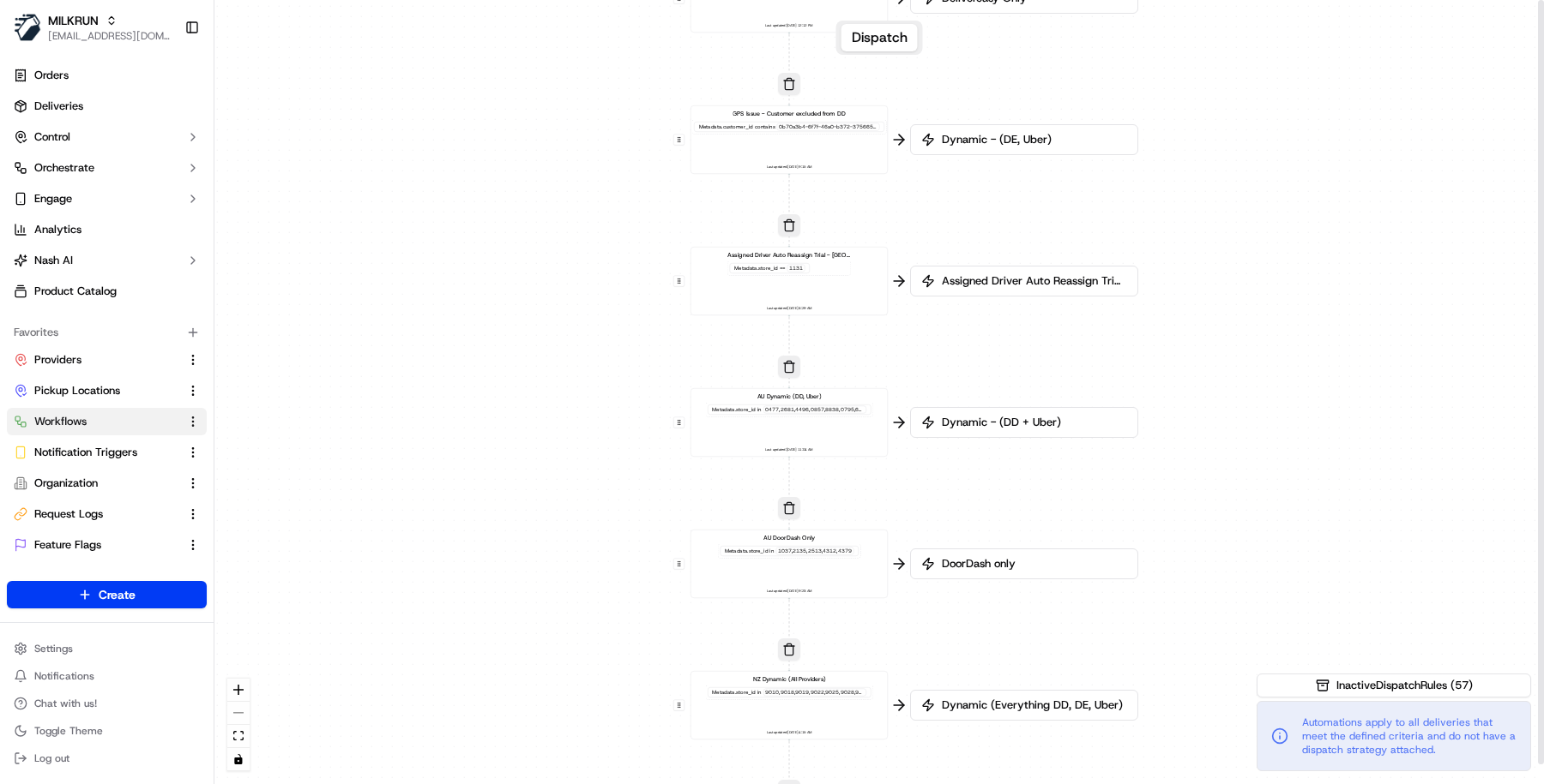
drag, startPoint x: 1259, startPoint y: 613, endPoint x: 1259, endPoint y: 352, distance: 261.0
click at [1259, 361] on div "0 0 0 0 0 0 0 0 0 0 0 0 0 0 0 0 0 Order / Delivery Received DD Jack Testing Acc…" at bounding box center [879, 392] width 1329 height 784
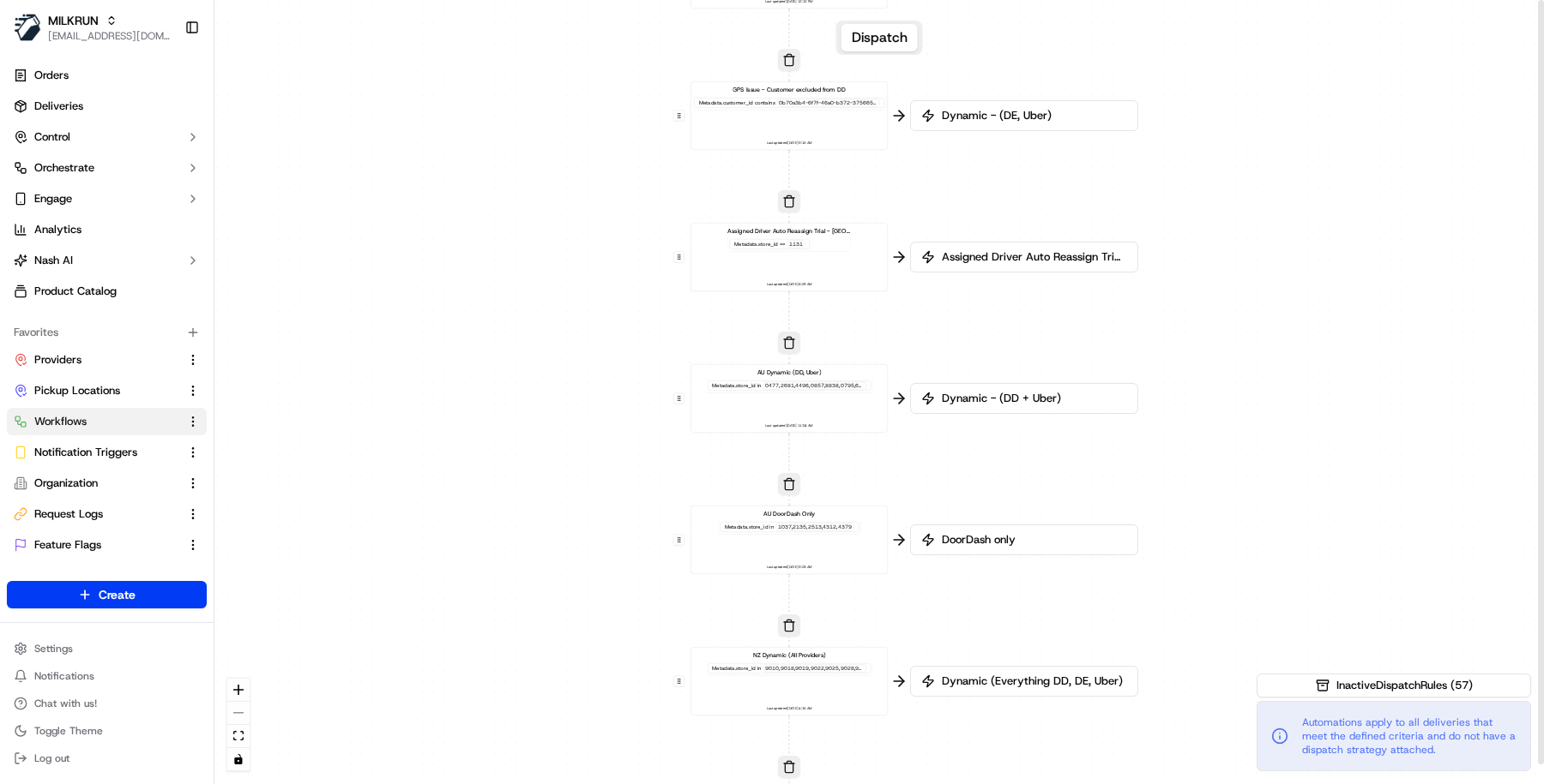
drag, startPoint x: 1274, startPoint y: 512, endPoint x: 1273, endPoint y: 45, distance: 467.0
click at [1273, 45] on div "0 0 0 0 0 0 0 0 0 0 0 0 0 0 0 0 0 Order / Delivery Received DD Jack Testing Acc…" at bounding box center [879, 392] width 1329 height 784
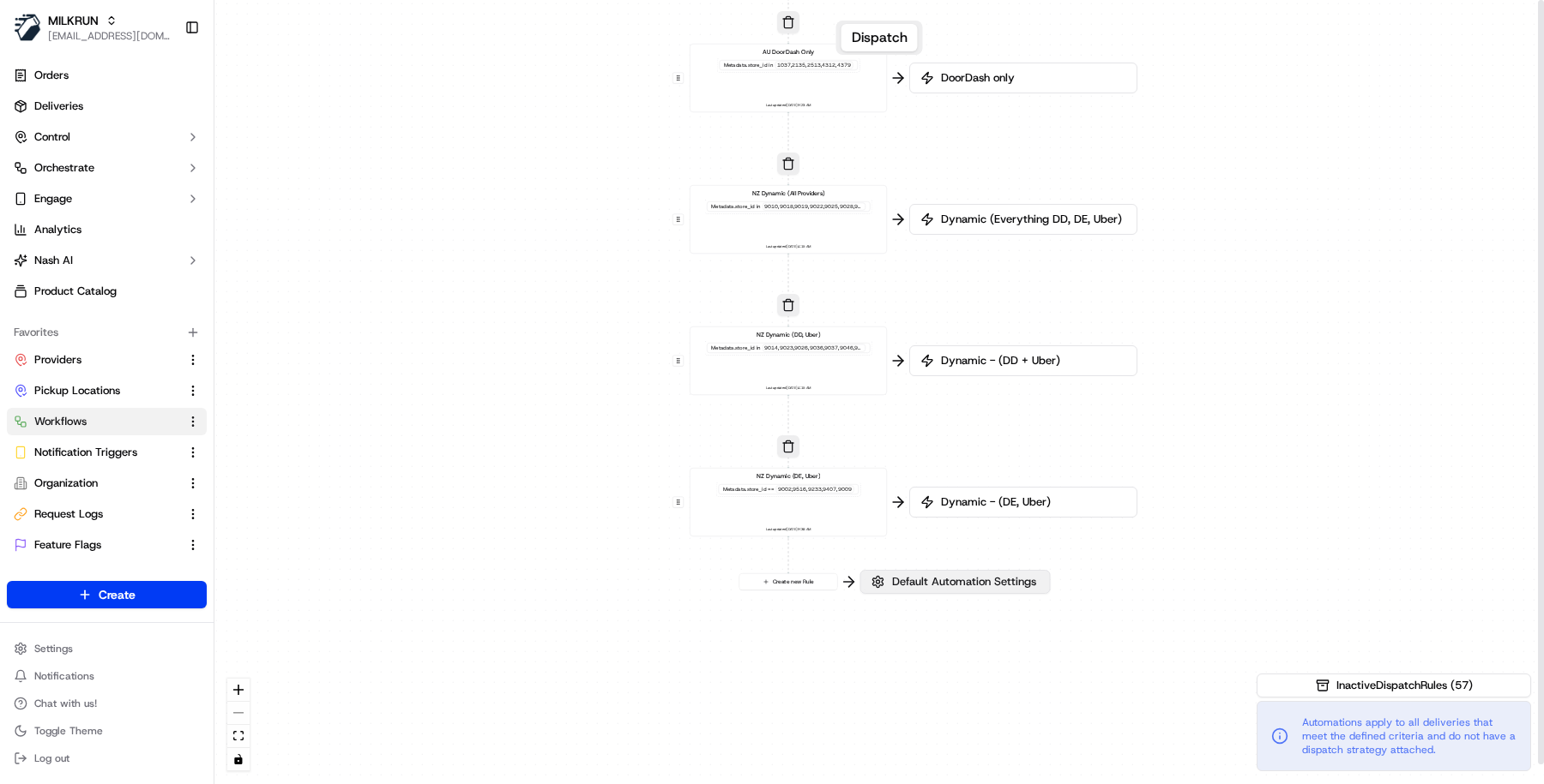
click at [1004, 584] on span "Default Automation Settings" at bounding box center [963, 582] width 151 height 16
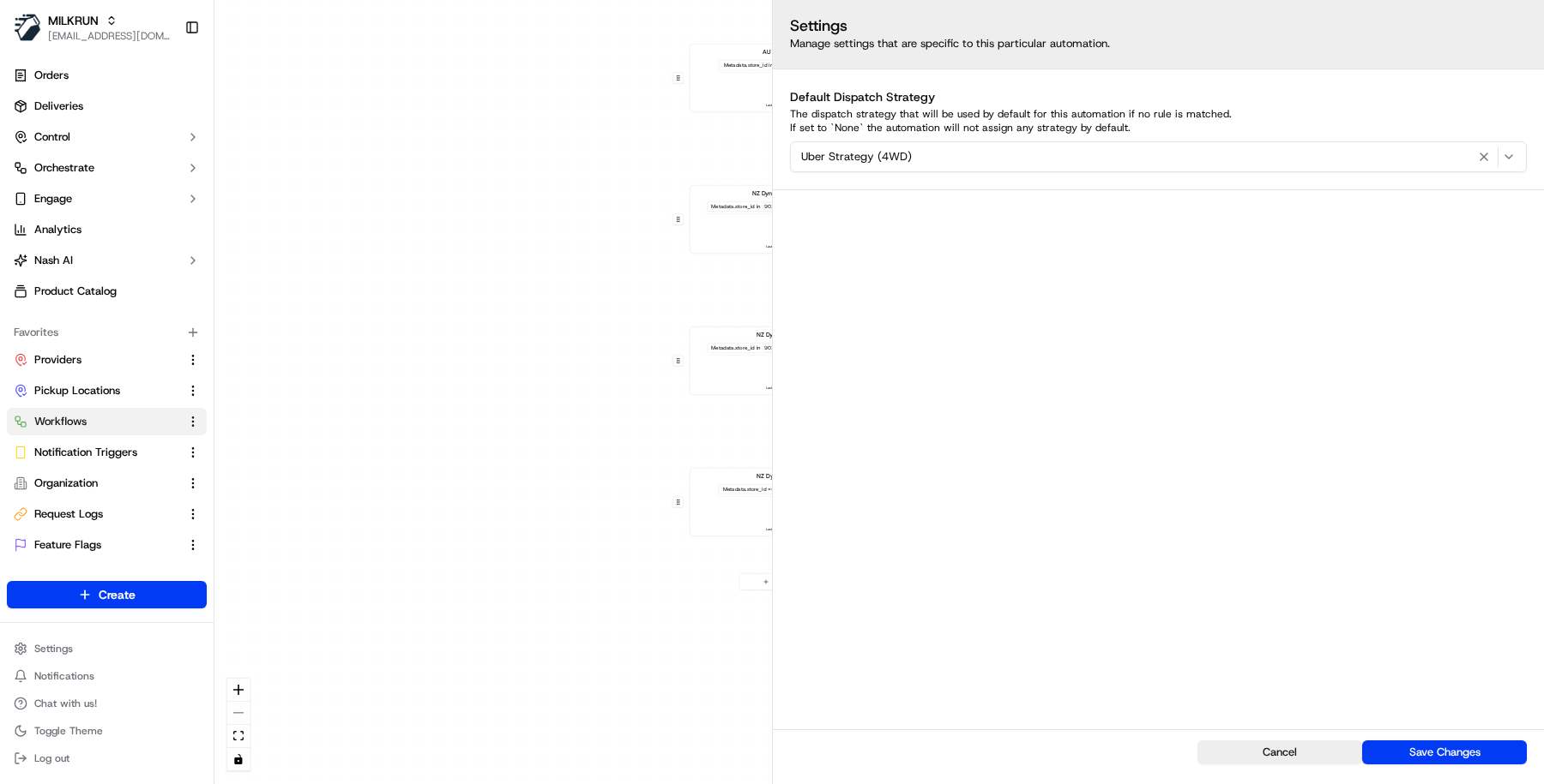
click at [657, 691] on div "0 0 0 0 0 0 0 0 0 0 0 0 0 0 0 0 0 Order / Delivery Received DD Jack Testing Acc…" at bounding box center [879, 392] width 1329 height 784
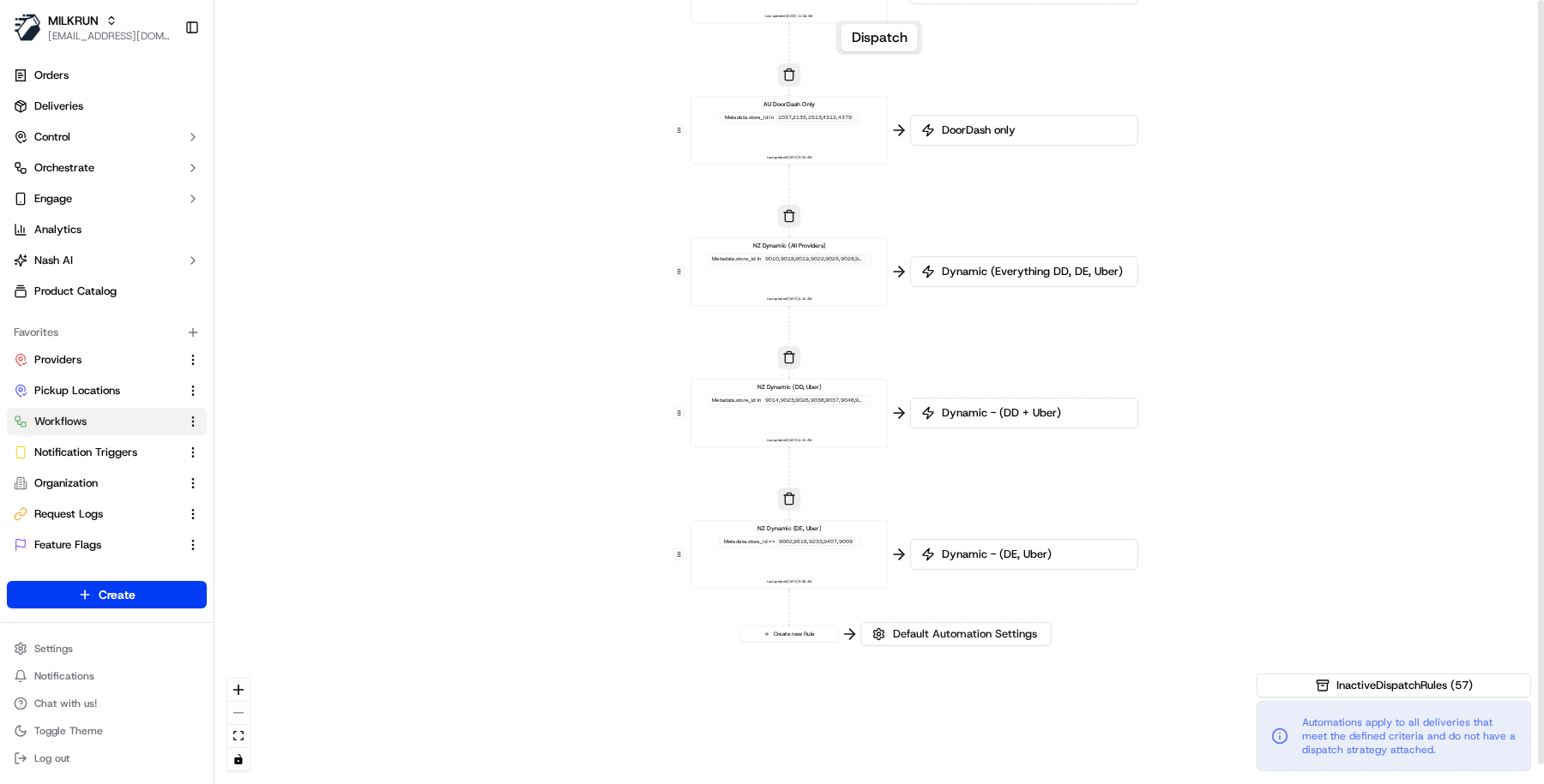
drag, startPoint x: 1313, startPoint y: 322, endPoint x: 1320, endPoint y: 465, distance: 143.2
click at [1320, 465] on div "0 0 0 0 0 0 0 0 0 0 0 0 0 0 0 0 0 Order / Delivery Received DD Jack Testing Acc…" at bounding box center [879, 392] width 1329 height 784
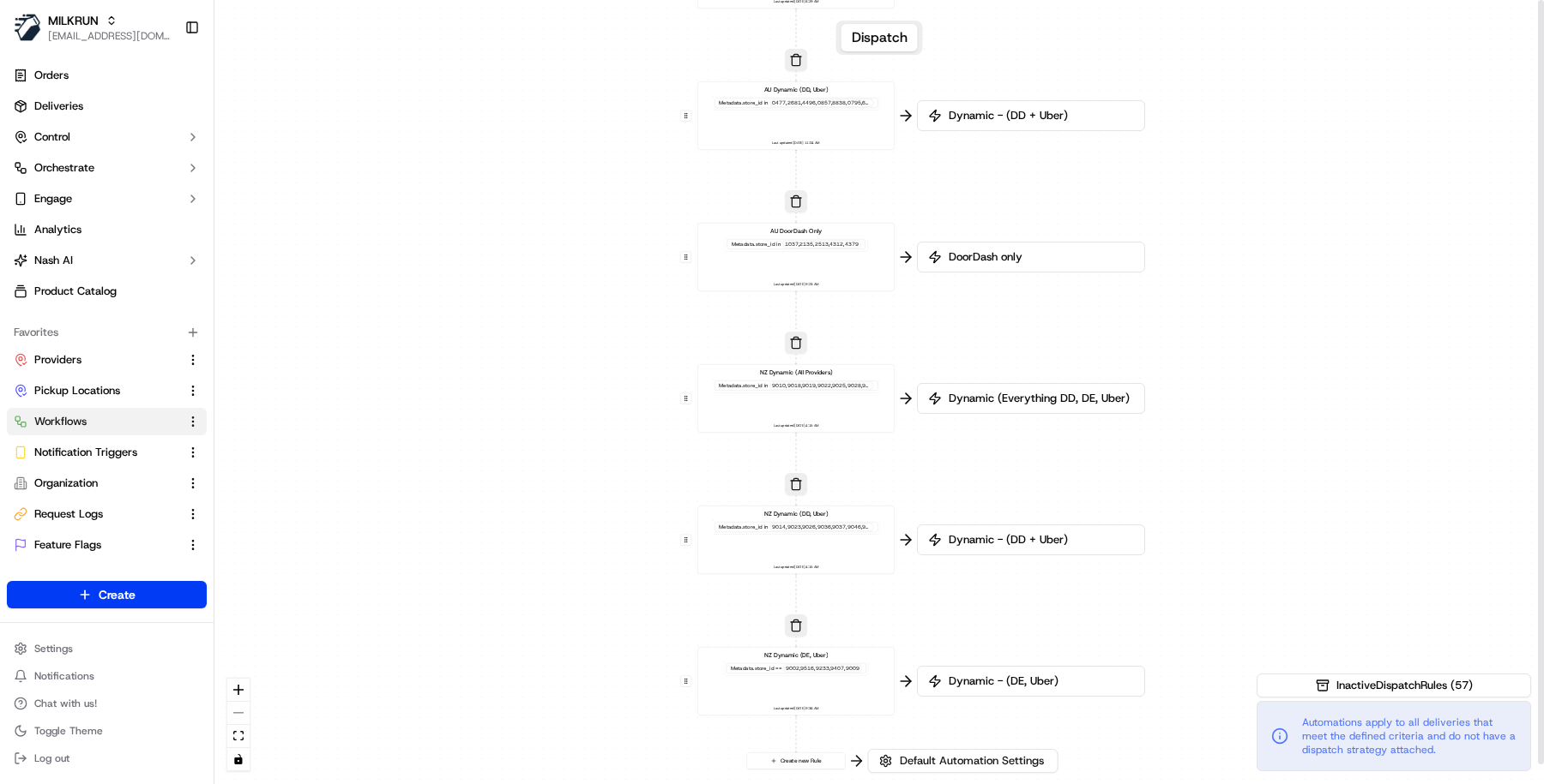
drag, startPoint x: 1318, startPoint y: 258, endPoint x: 1318, endPoint y: 391, distance: 133.0
click at [1318, 391] on div "0 0 0 0 0 0 0 0 0 0 0 0 0 0 0 0 0 Order / Delivery Received DD Jack Testing Acc…" at bounding box center [879, 392] width 1329 height 784
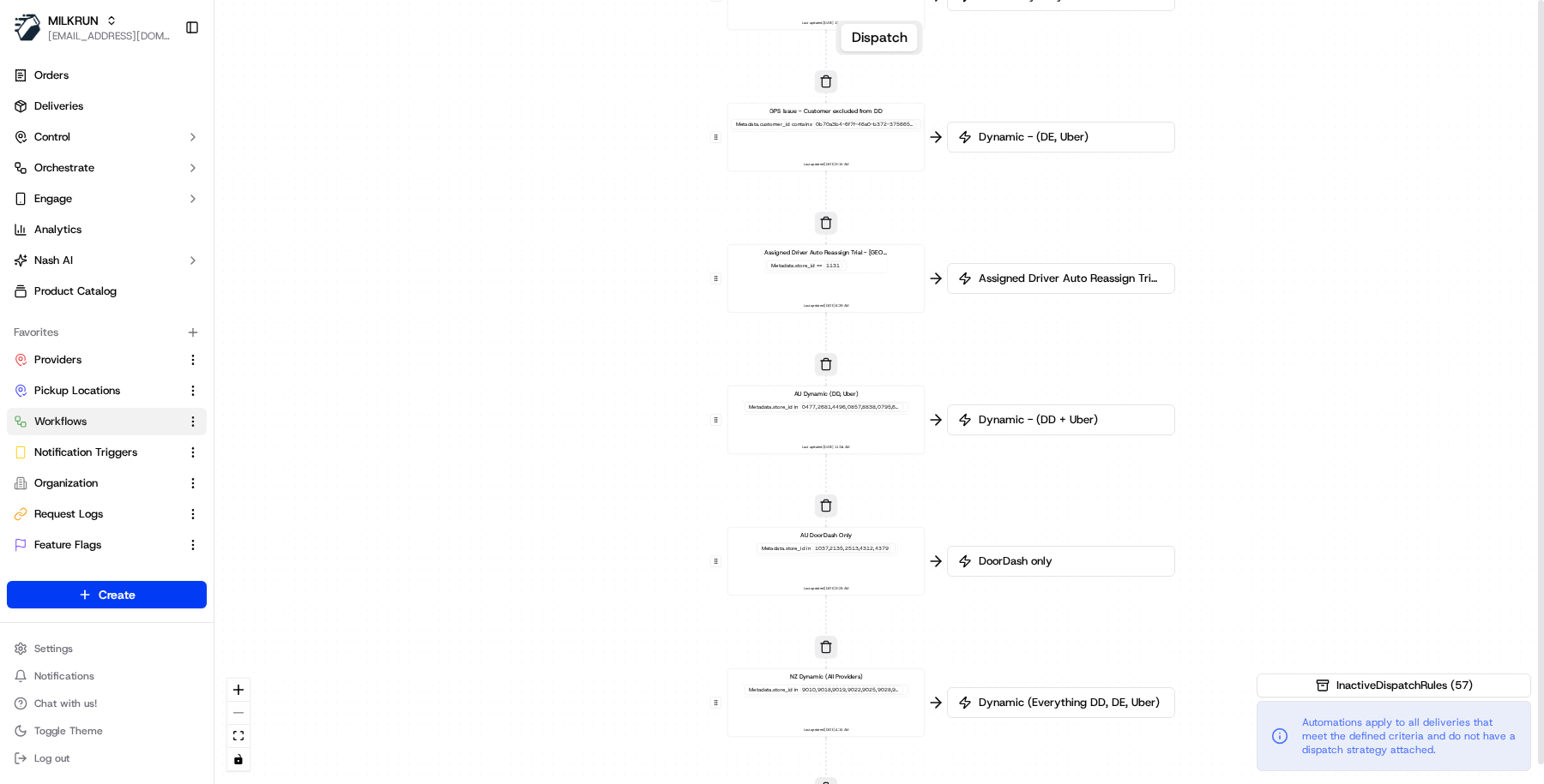
drag, startPoint x: 1293, startPoint y: 197, endPoint x: 1320, endPoint y: 403, distance: 207.8
click at [1320, 403] on div "0 0 0 0 0 0 0 0 0 0 0 0 0 0 0 0 0 Order / Delivery Received DD Jack Testing Acc…" at bounding box center [879, 392] width 1329 height 784
click at [850, 425] on div "AU Dynamic (DD, Uber) Metadata .store_id in Last updated: 17/09/2025 11:04 AM" at bounding box center [823, 420] width 183 height 61
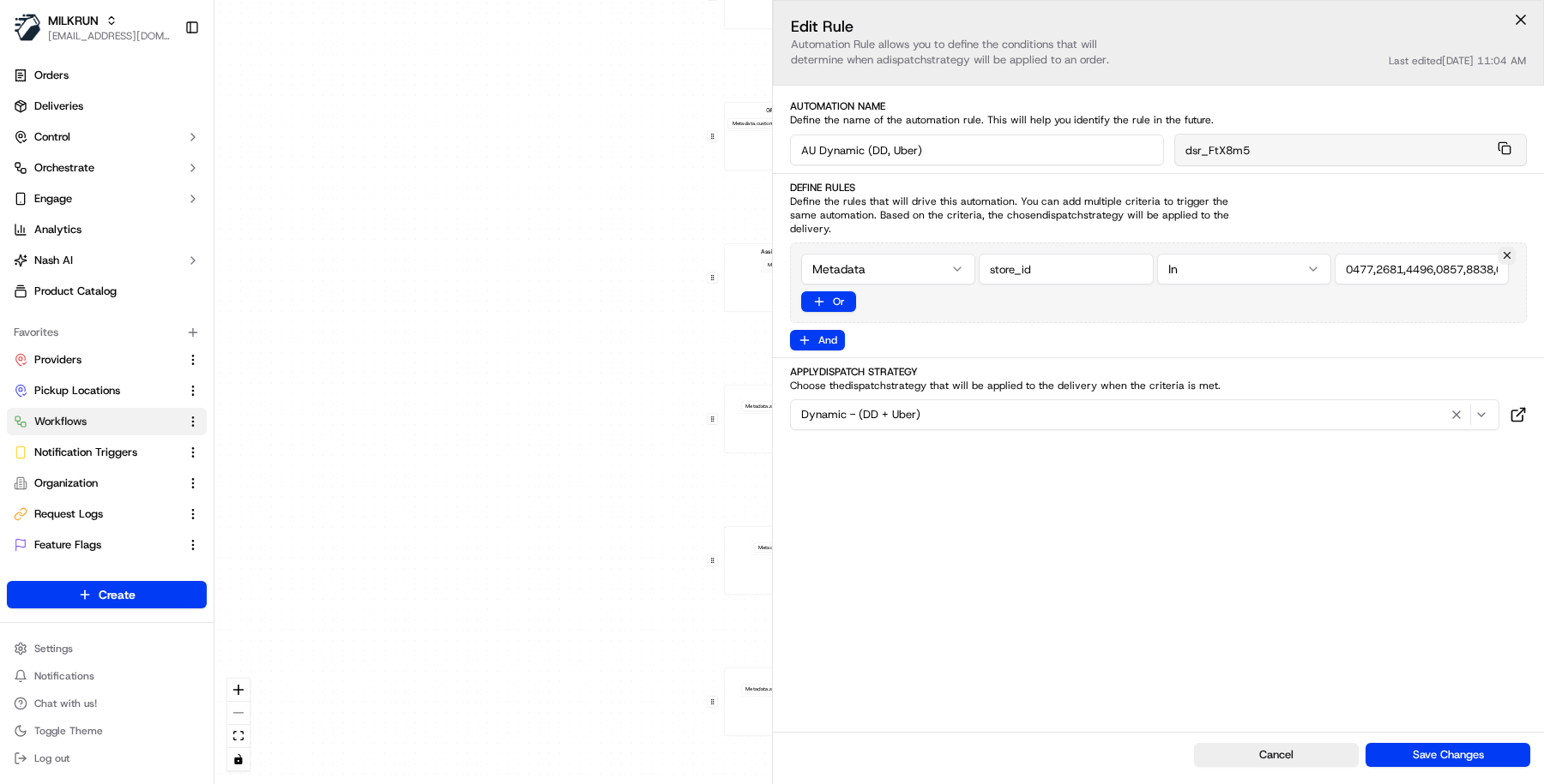
click at [1416, 261] on input "string" at bounding box center [1421, 269] width 174 height 31
click at [619, 600] on div "0 0 0 0 0 0 0 0 0 0 0 0 0 0 0 0 0 Order / Delivery Received DD Jack Testing Acc…" at bounding box center [879, 392] width 1329 height 784
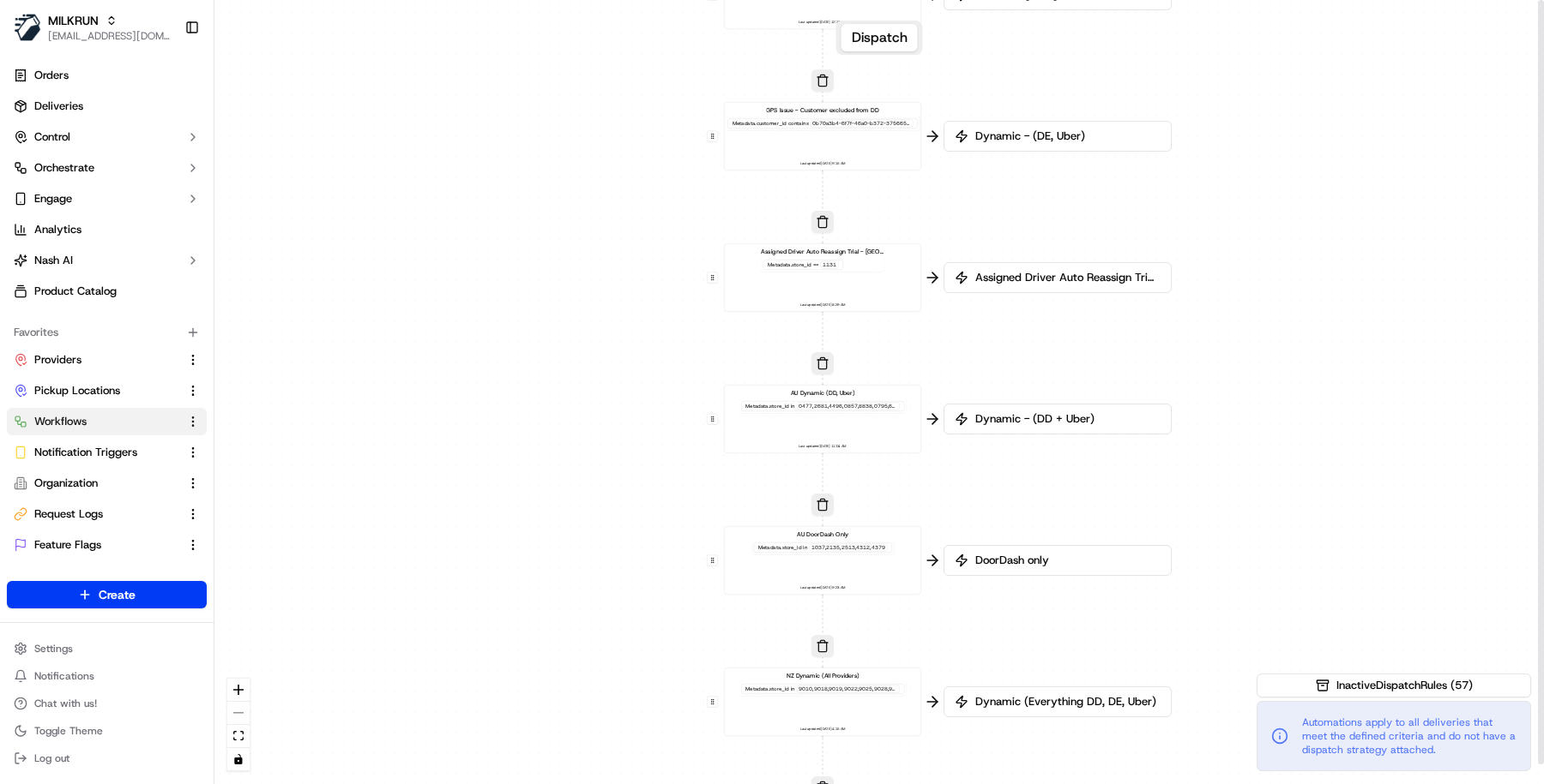
click at [861, 285] on div "Assigned Driver Auto Reassign Trial - Bankstown Metadata .store_id == 1131 Last…" at bounding box center [823, 279] width 183 height 61
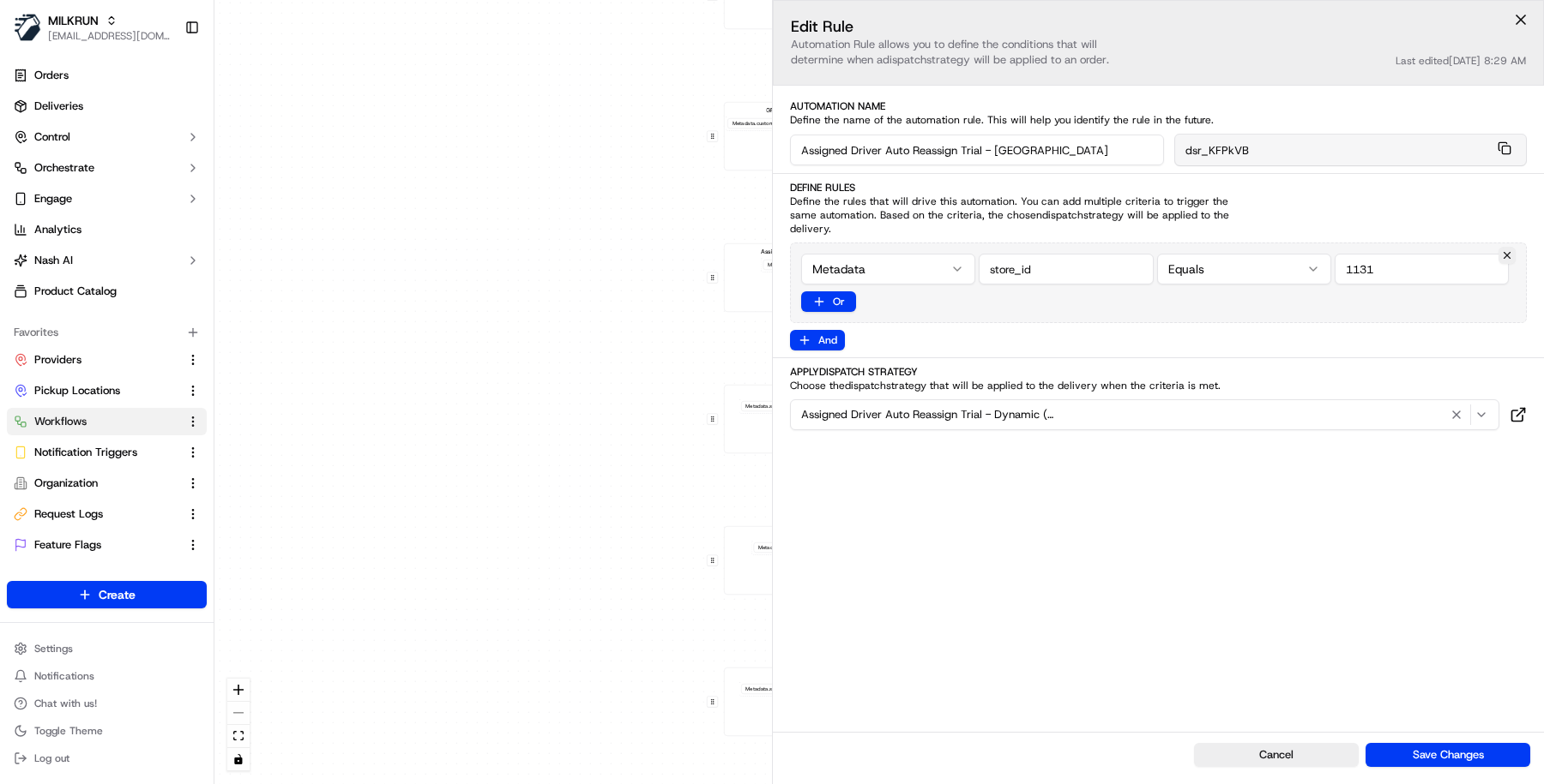
click at [581, 415] on div "0 0 0 0 0 0 0 0 0 0 0 0 0 0 0 0 0 Order / Delivery Received DD Jack Testing Acc…" at bounding box center [879, 392] width 1329 height 784
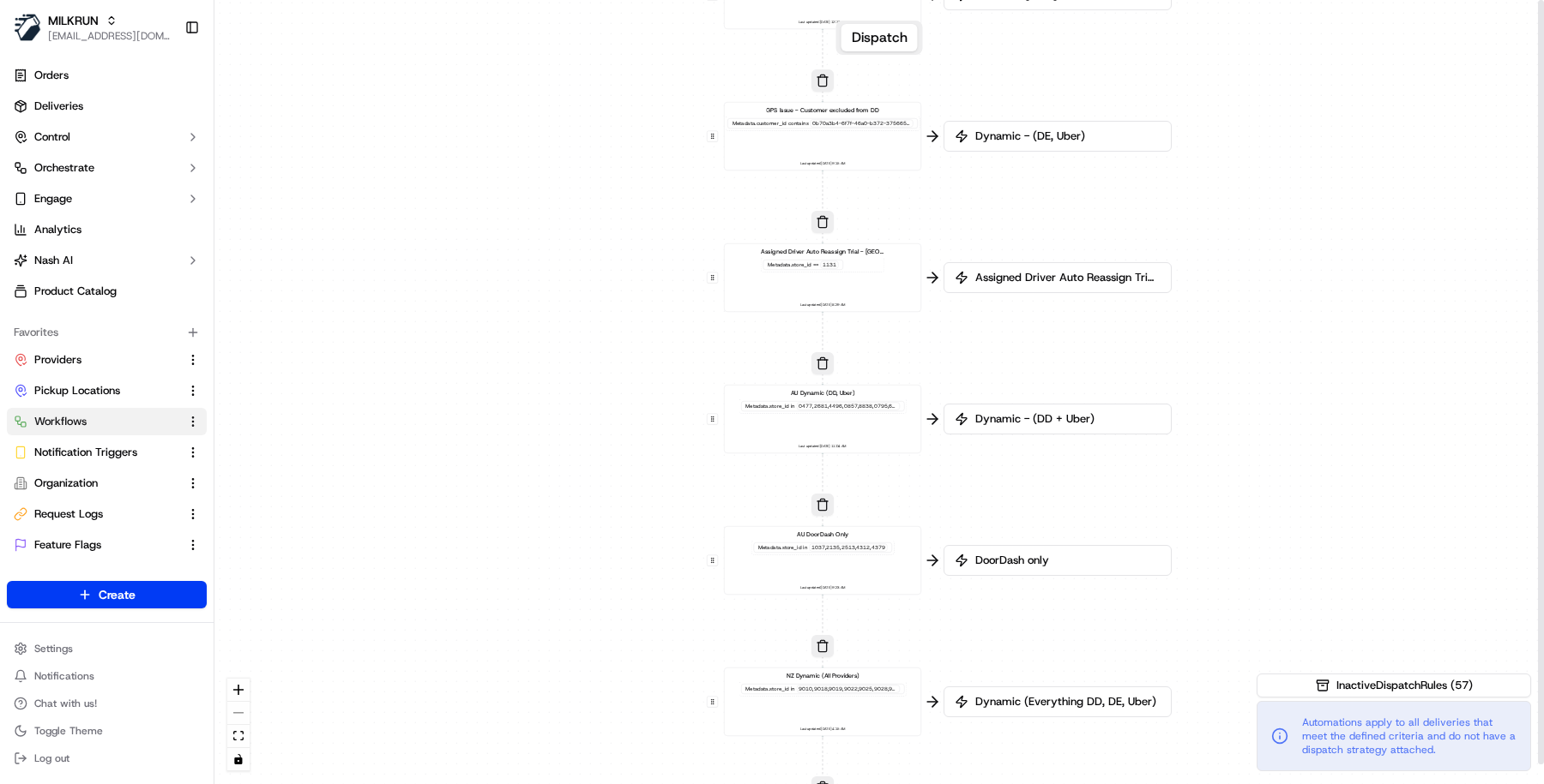
click at [872, 130] on div "GPS Issue - Customer excluded from DD Metadata .customer_id contains 0b70a3b4-6…" at bounding box center [823, 137] width 183 height 61
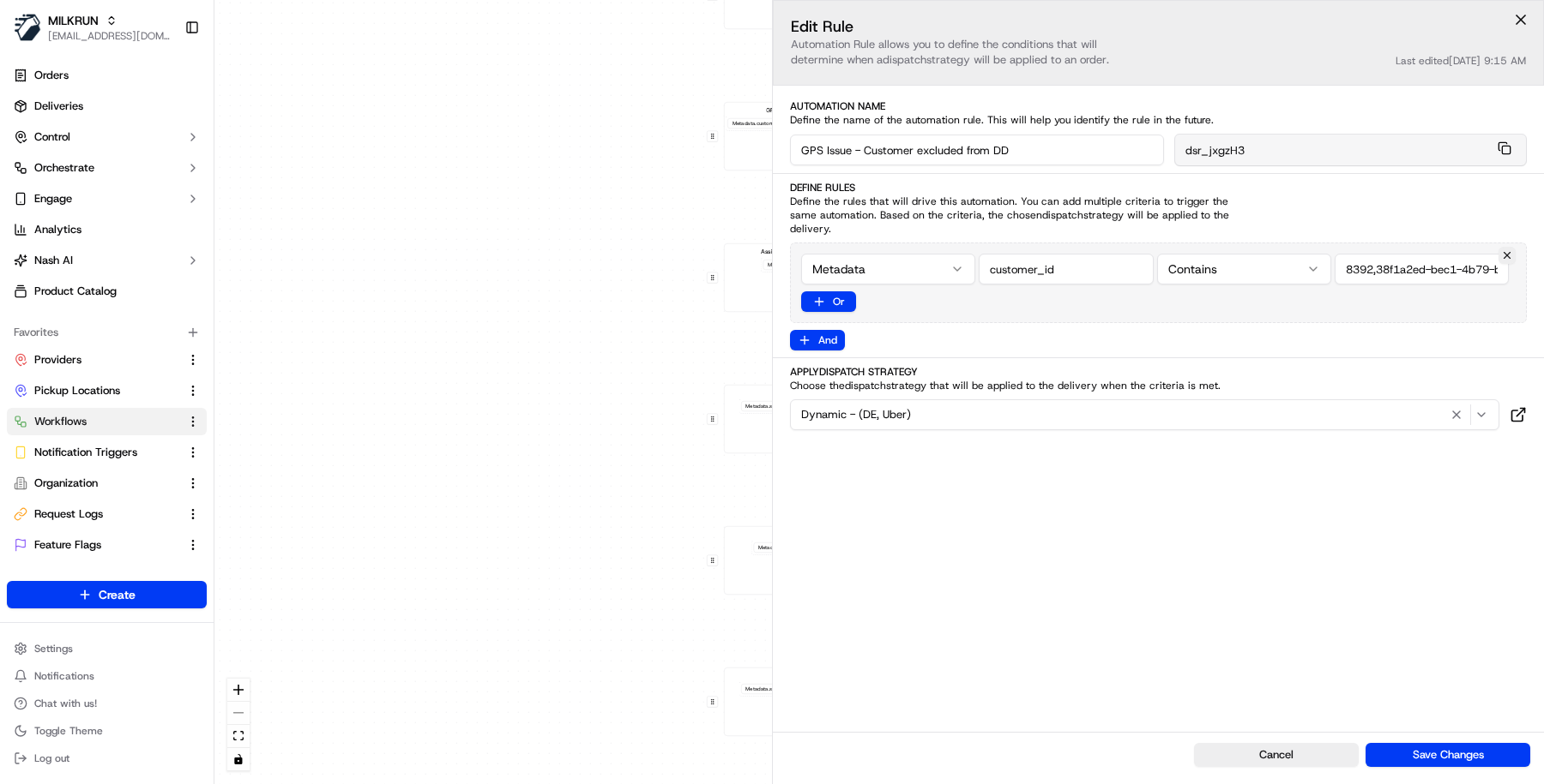
scroll to position [0, 889]
click at [632, 505] on div "0 0 0 0 0 0 0 0 0 0 0 0 0 0 0 0 0 Order / Delivery Received DD Jack Testing Acc…" at bounding box center [879, 392] width 1329 height 784
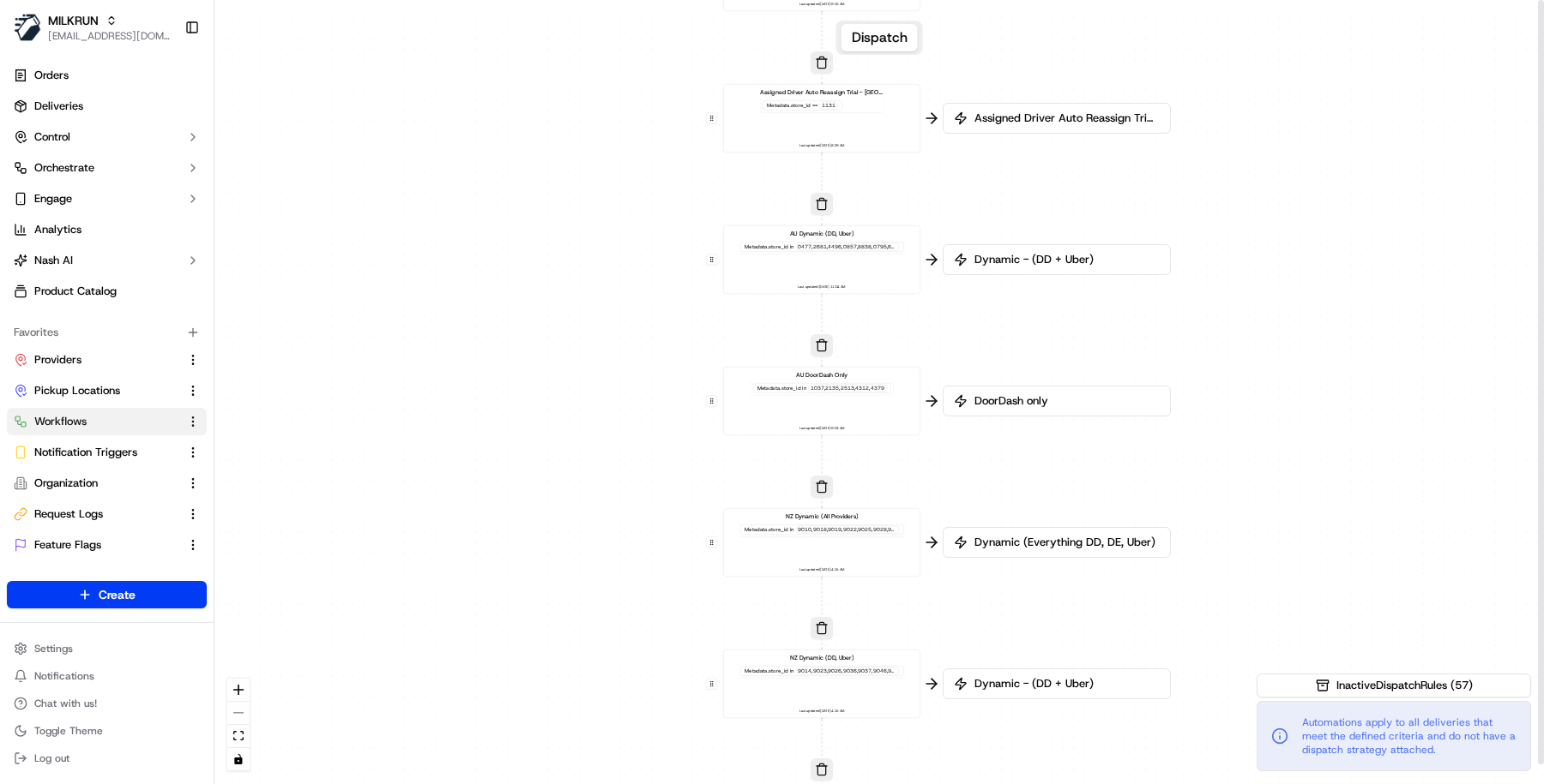
drag, startPoint x: 934, startPoint y: 510, endPoint x: 934, endPoint y: 349, distance: 161.0
click at [934, 349] on div "0 0 0 0 0 0 0 0 0 0 0 0 0 0 0 0 0 Order / Delivery Received DD Jack Testing Acc…" at bounding box center [879, 392] width 1329 height 784
click at [844, 405] on div "AU DoorDash Only Metadata .store_id in 1037,2135,2513,4312,4379 Last updated: 1…" at bounding box center [822, 400] width 183 height 61
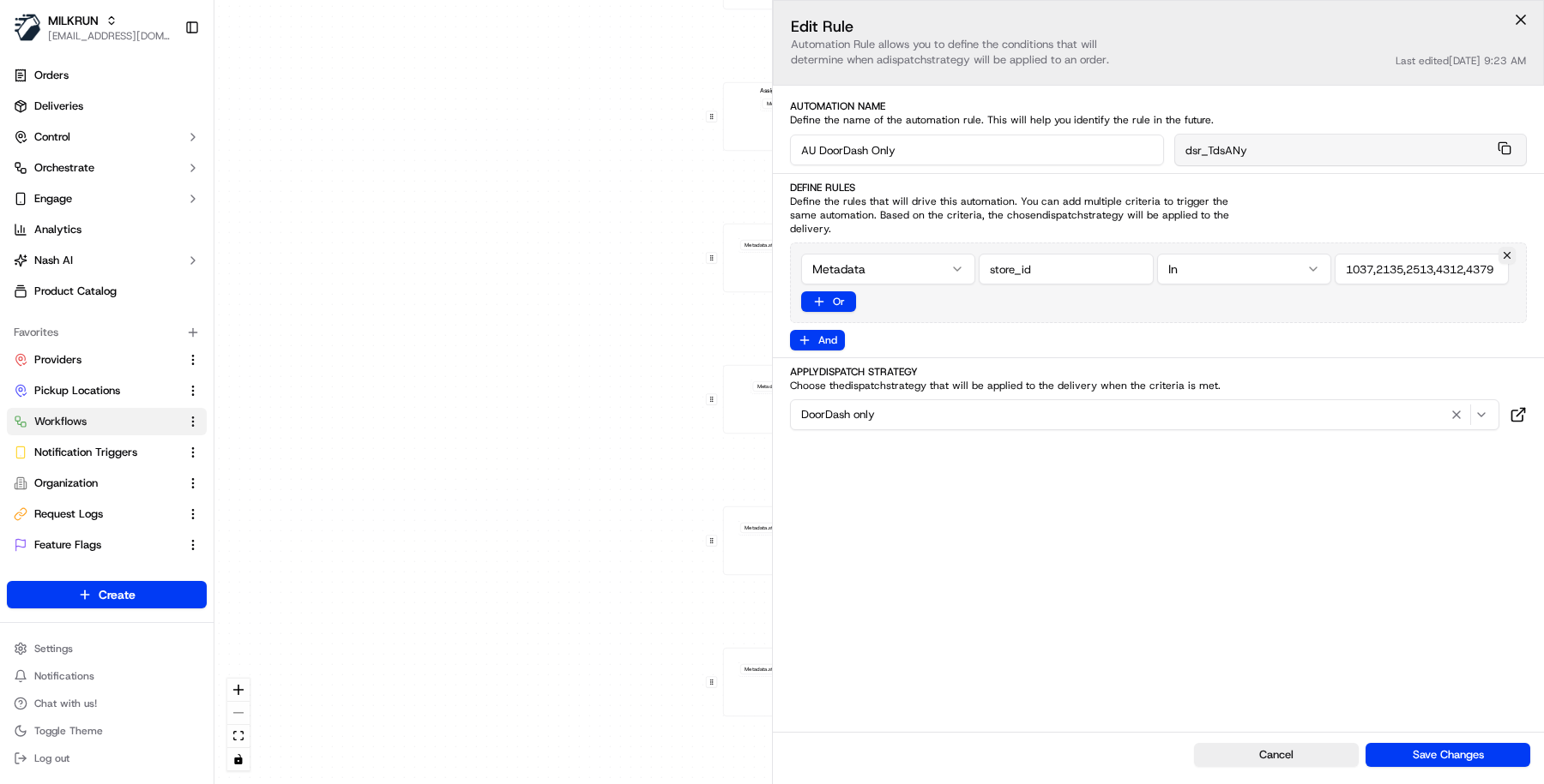
scroll to position [0, 1]
click at [596, 524] on div "0 0 0 0 0 0 0 0 0 0 0 0 0 0 0 0 0 Order / Delivery Received DD Jack Testing Acc…" at bounding box center [879, 392] width 1329 height 784
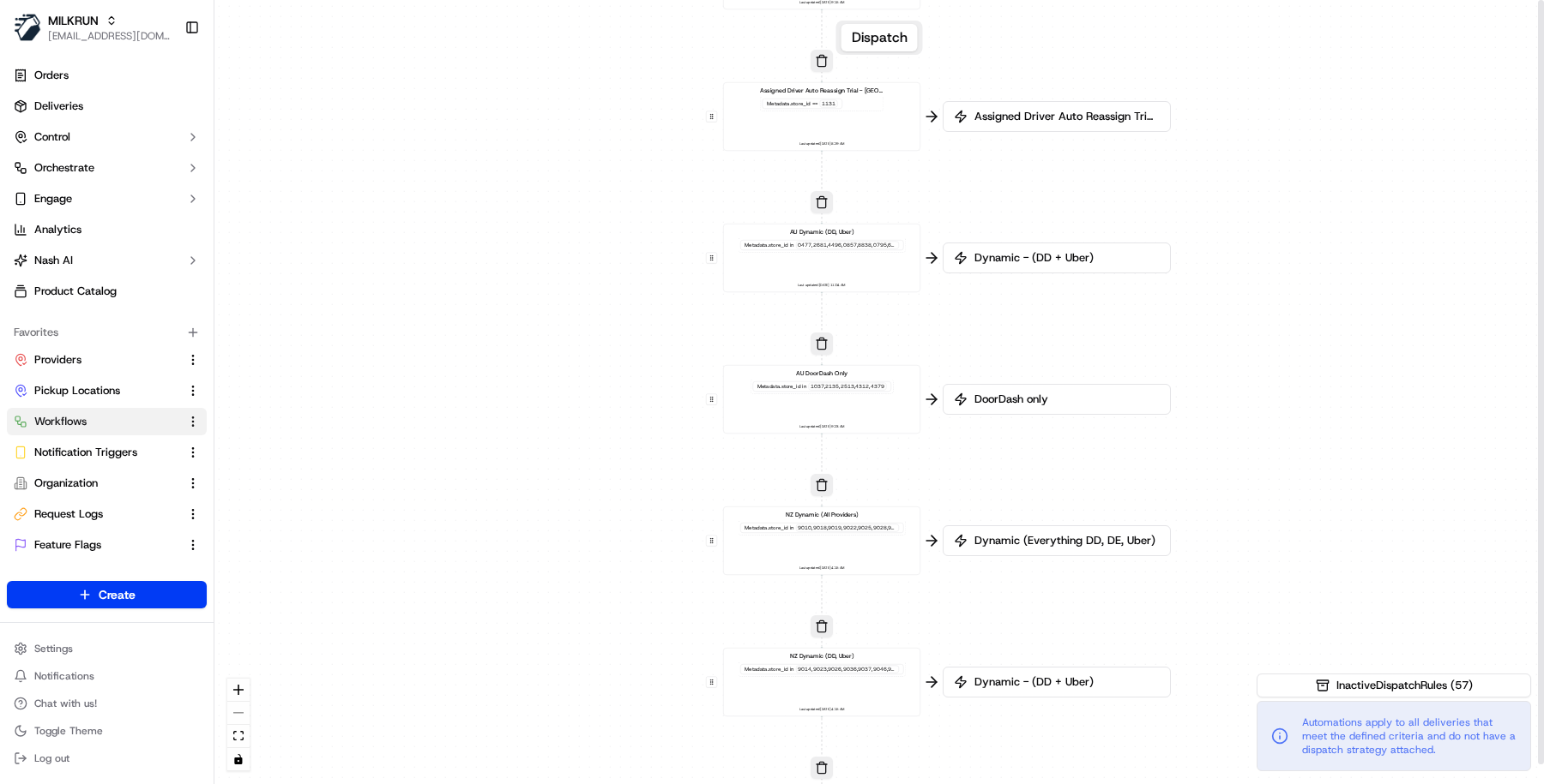
click at [855, 521] on div "Metadata .store_id in 9010,9018,9019,9022,9025,9028,9029,9039,9040,9043,9044,90…" at bounding box center [821, 528] width 168 height 15
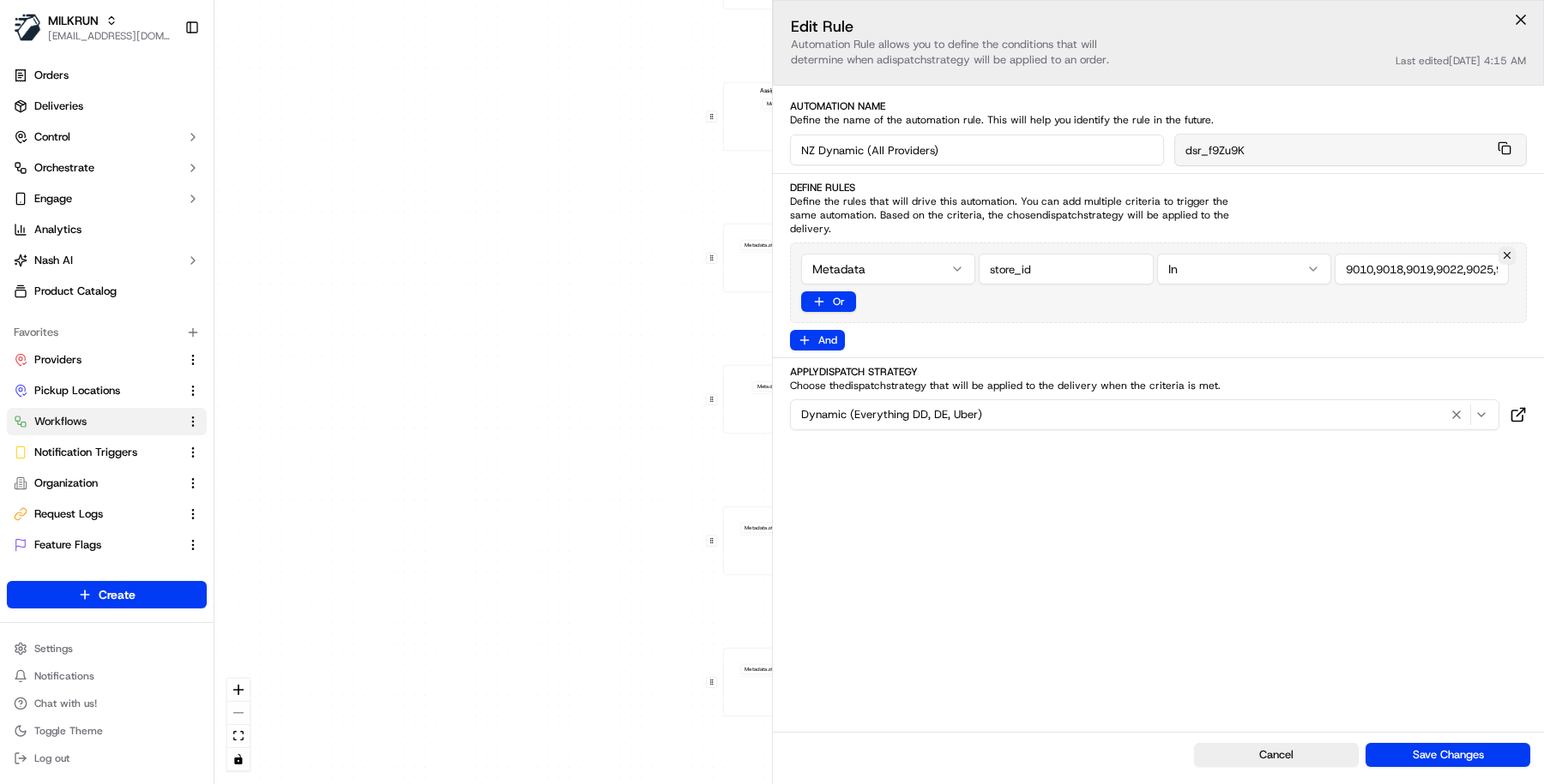
click at [540, 594] on div "0 0 0 0 0 0 0 0 0 0 0 0 0 0 0 0 0 Order / Delivery Received DD Jack Testing Acc…" at bounding box center [879, 392] width 1329 height 784
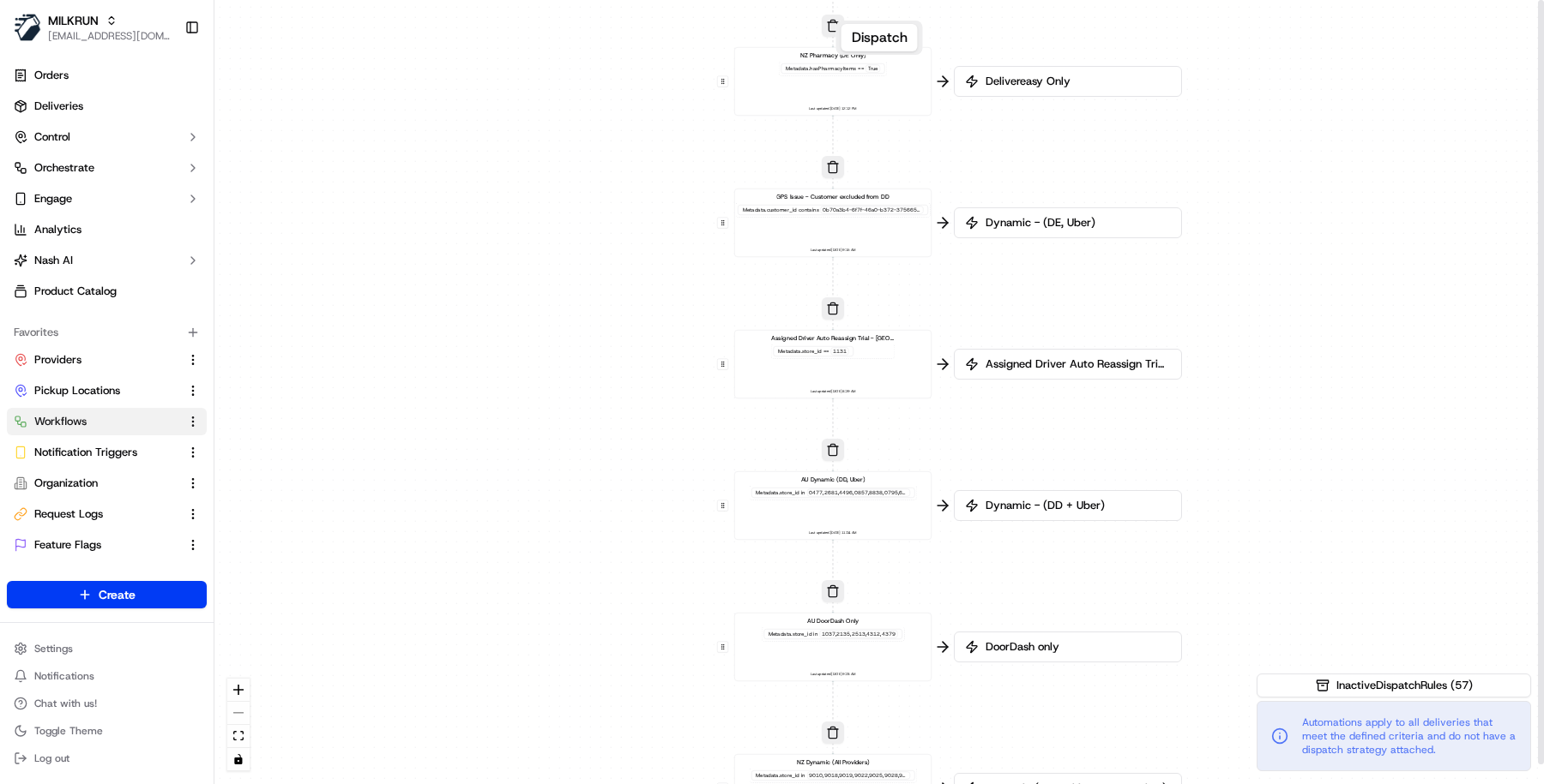
drag, startPoint x: 1214, startPoint y: 181, endPoint x: 1225, endPoint y: 428, distance: 247.2
click at [1225, 428] on div "0 0 0 0 0 0 0 0 0 0 0 0 0 0 0 0 0 Order / Delivery Received DD Jack Testing Acc…" at bounding box center [879, 392] width 1329 height 784
click at [848, 505] on div "AU Dynamic (DD, Uber) Metadata .store_id in Last updated: 17/09/2025 11:04 AM" at bounding box center [832, 505] width 183 height 61
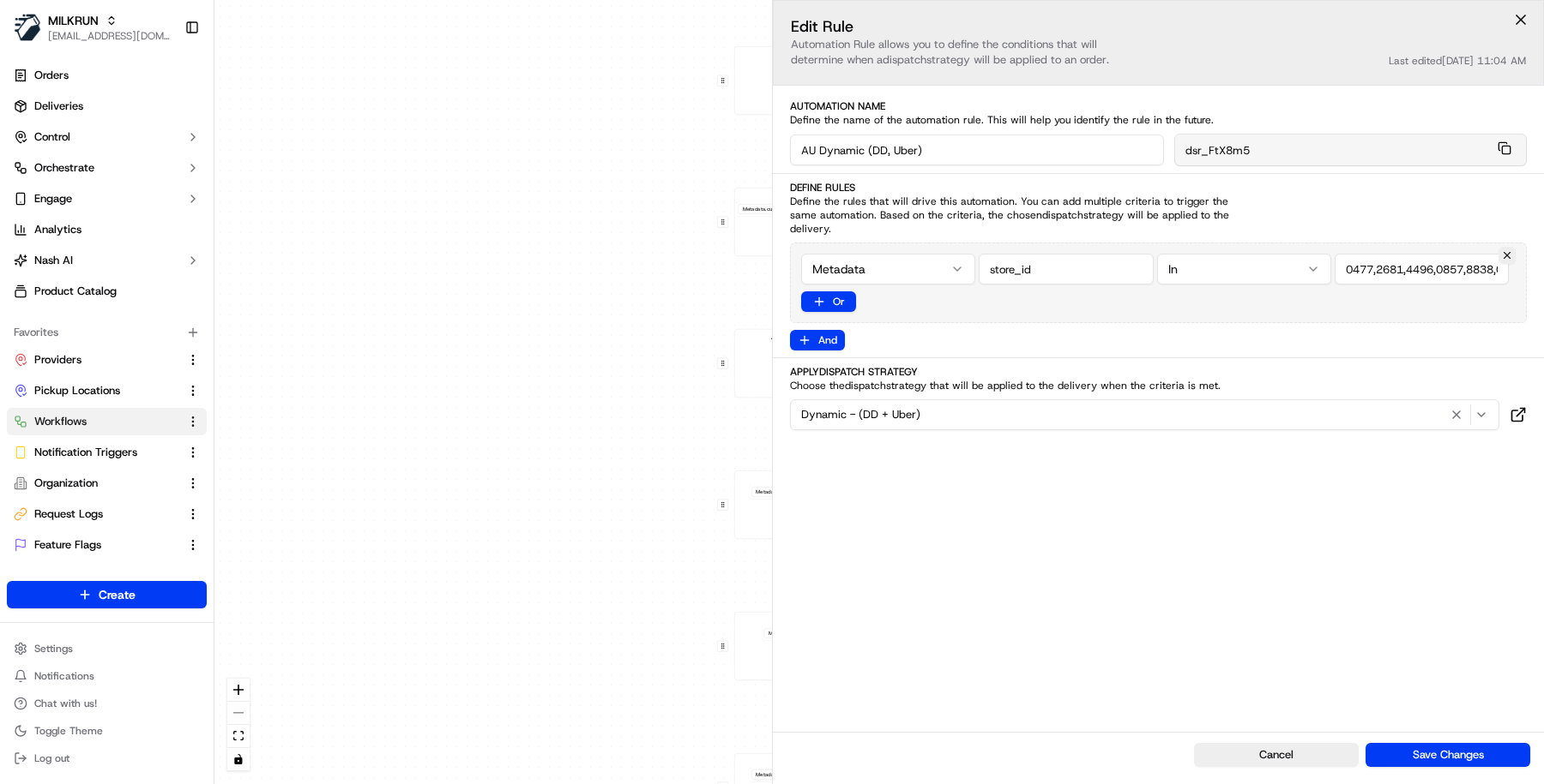
click at [1350, 277] on input "string" at bounding box center [1421, 269] width 174 height 31
click at [1383, 266] on input "string" at bounding box center [1421, 269] width 174 height 31
click at [1306, 510] on div "Edit Rule Automation Rule allows you to define the conditions that will determi…" at bounding box center [1158, 366] width 771 height 732
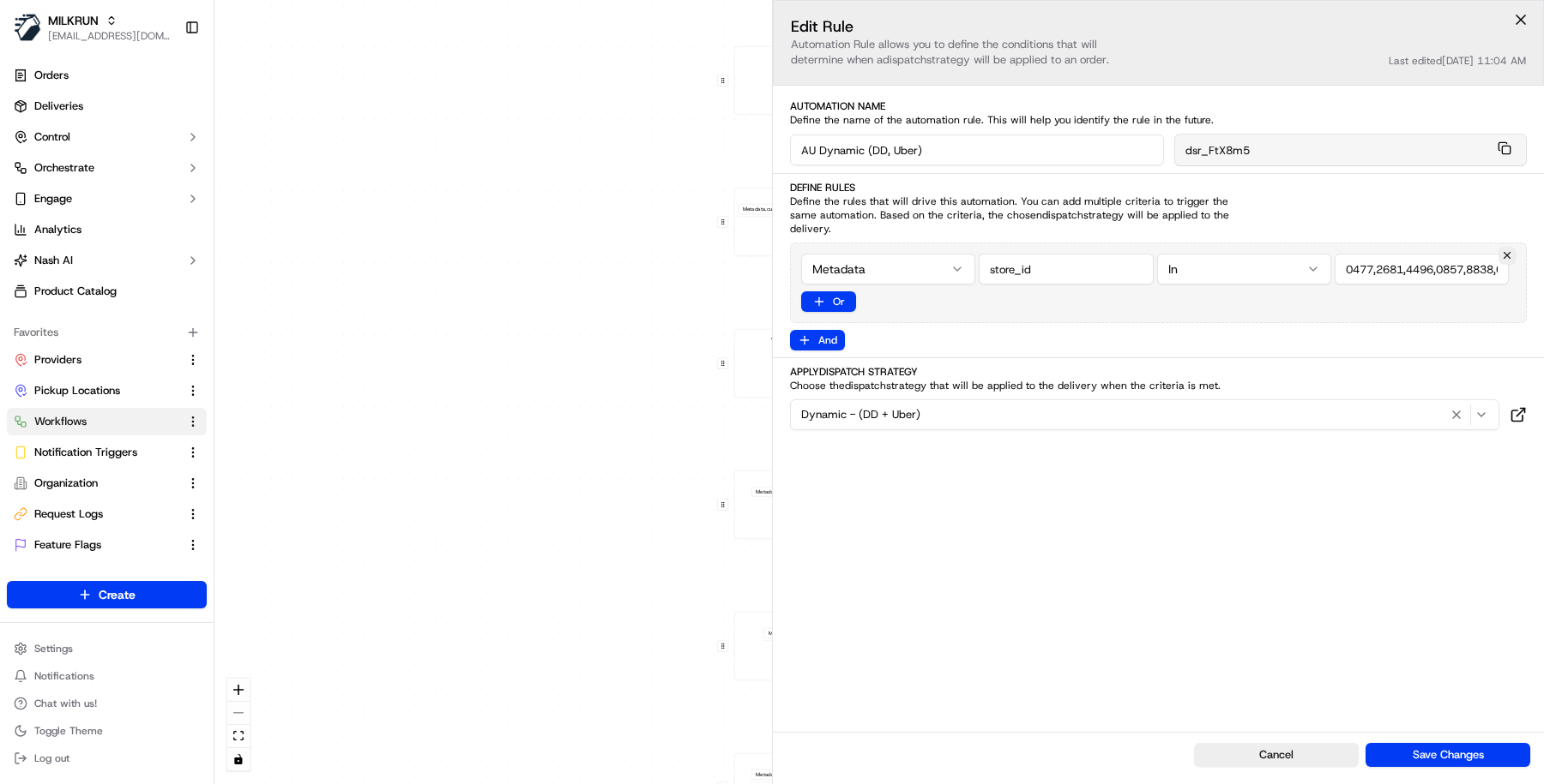
click at [636, 719] on div "0 0 0 0 0 0 0 0 0 0 0 0 0 0 0 0 0 Order / Delivery Received DD Jack Testing Acc…" at bounding box center [879, 392] width 1329 height 784
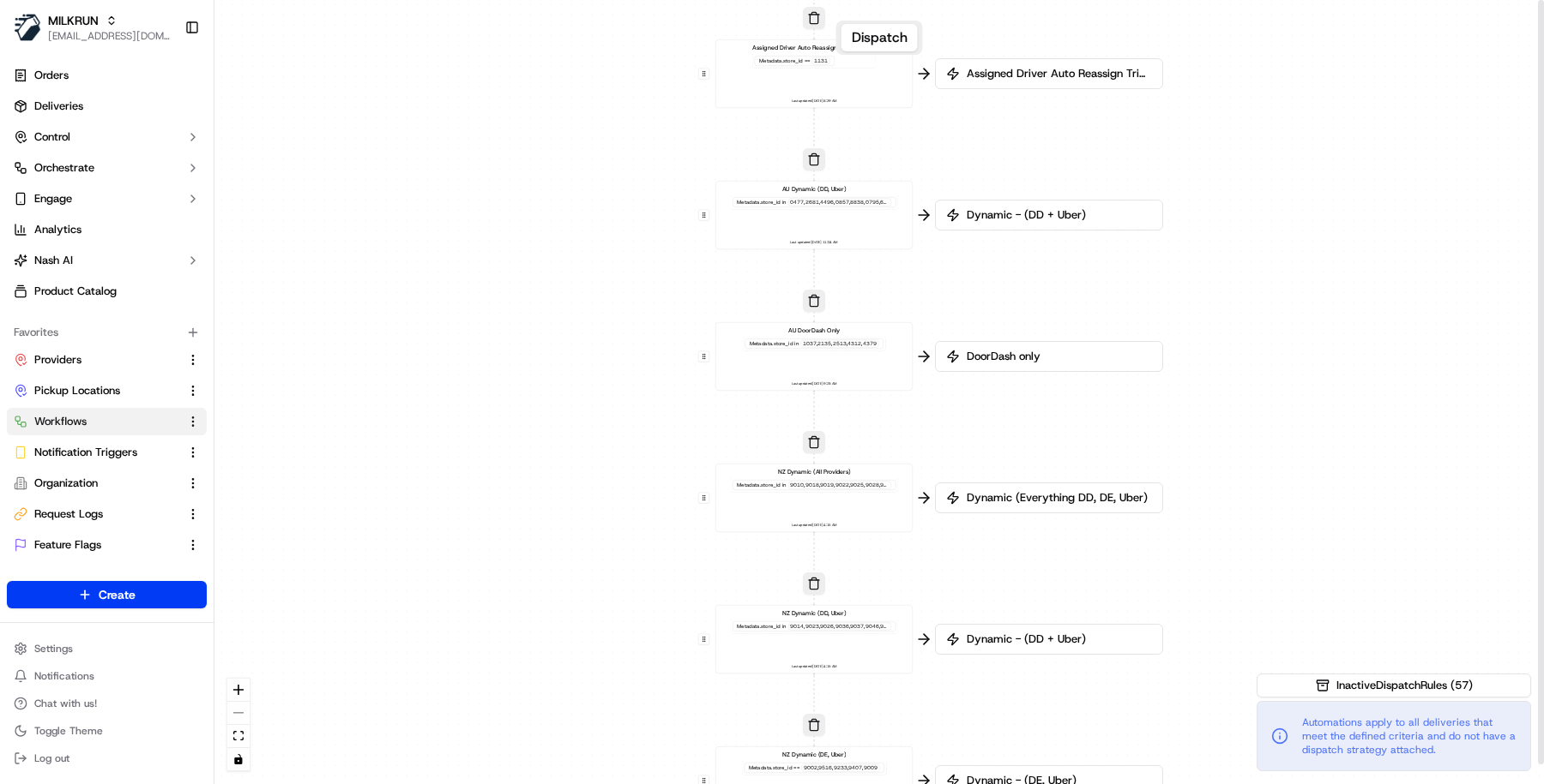
drag, startPoint x: 994, startPoint y: 744, endPoint x: 1002, endPoint y: 362, distance: 382.1
click at [1001, 365] on div "0 0 0 0 0 0 0 0 0 0 0 0 0 0 0 0 0 Order / Delivery Received DD Jack Testing Acc…" at bounding box center [879, 392] width 1329 height 784
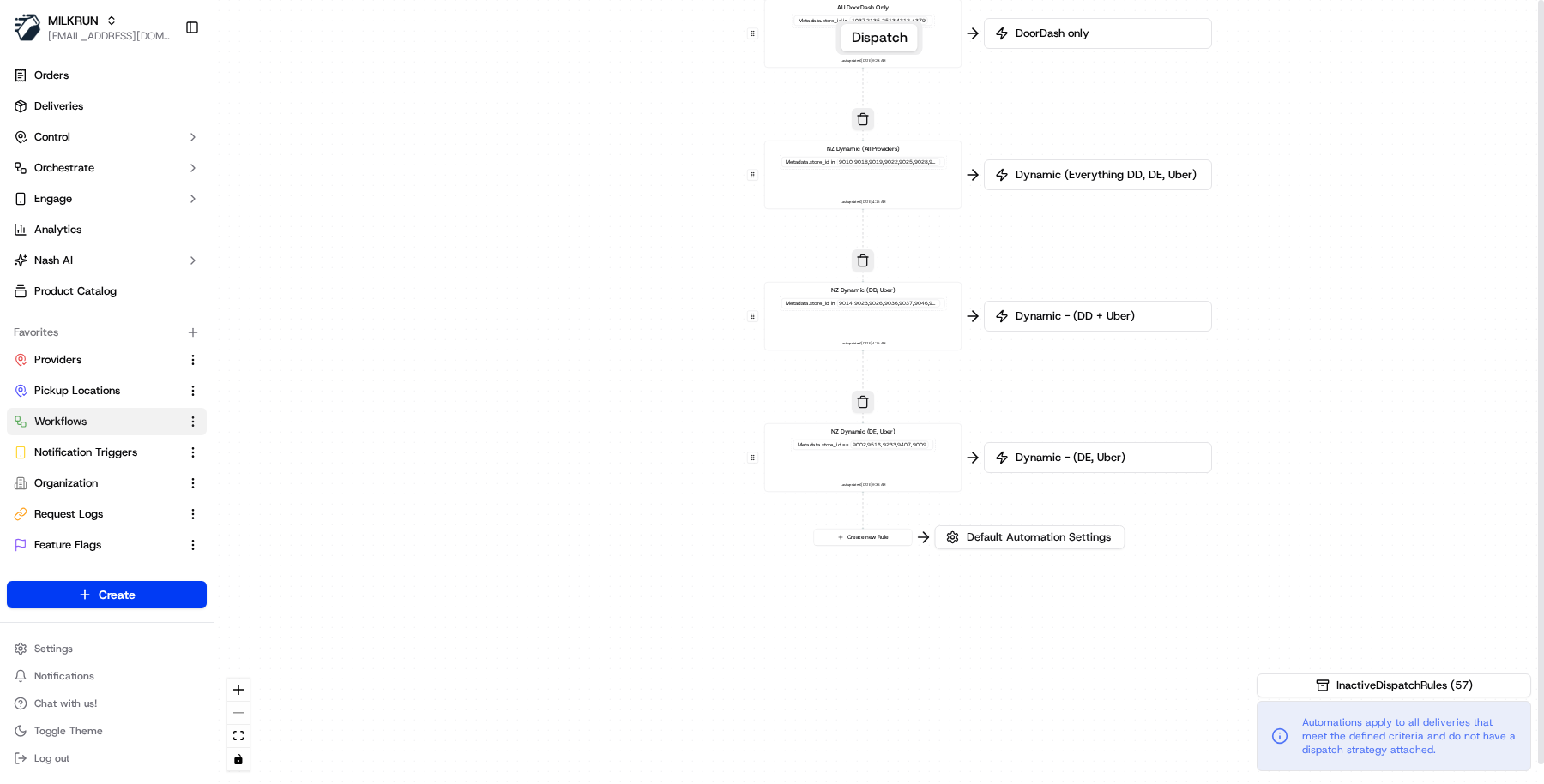
drag, startPoint x: 1012, startPoint y: 625, endPoint x: 1035, endPoint y: 395, distance: 231.1
click at [1035, 395] on div "0 0 0 0 0 0 0 0 0 0 0 0 0 0 0 0 0 Order / Delivery Received DD Jack Testing Acc…" at bounding box center [879, 392] width 1329 height 784
click at [932, 329] on div "NZ Dynamic (DD, Uber) Metadata .store_id in 9014,9023,9026,9036,9037,9046,9443,…" at bounding box center [863, 321] width 183 height 61
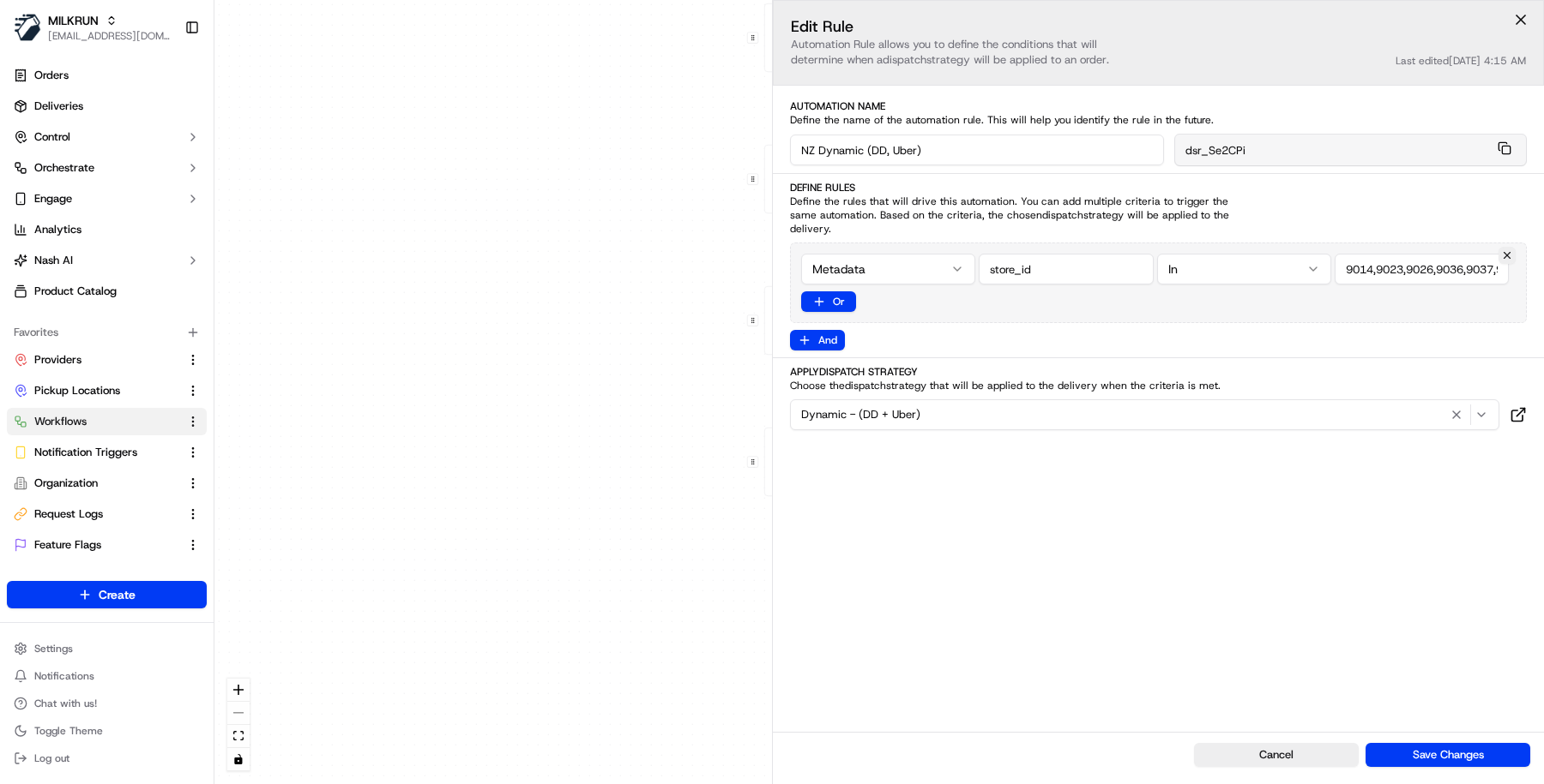
click at [633, 665] on div "0 0 0 0 0 0 0 0 0 0 0 0 0 0 0 0 0 Order / Delivery Received DD Jack Testing Acc…" at bounding box center [879, 392] width 1329 height 784
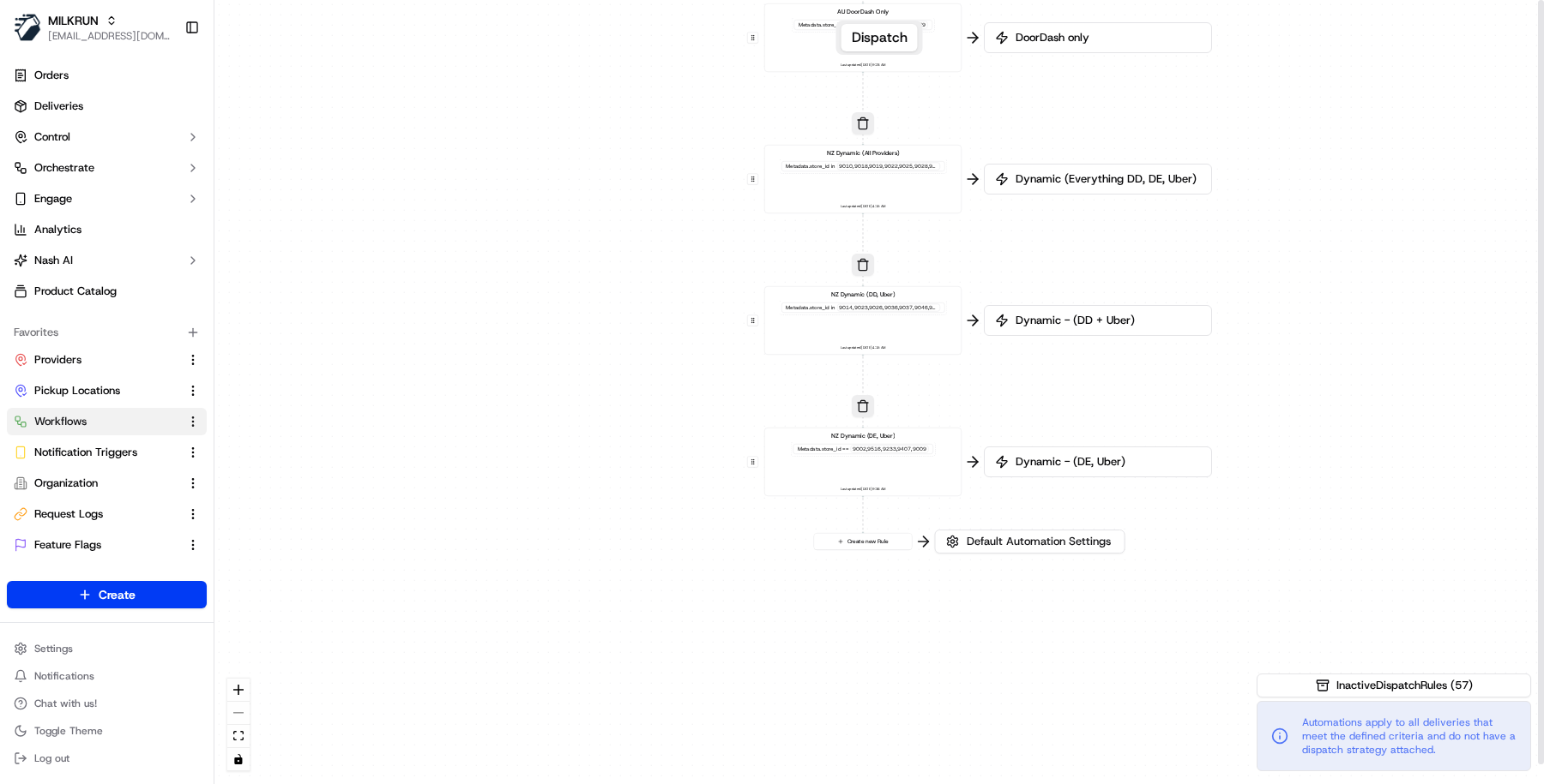
click at [859, 625] on div "0 0 0 0 0 0 0 0 0 0 0 0 0 0 0 0 0 Order / Delivery Received DD Jack Testing Acc…" at bounding box center [879, 392] width 1329 height 784
click at [1230, 234] on div "0 0 0 0 0 0 0 0 0 0 0 0 0 0 0 0 0 Order / Delivery Received DD Jack Testing Acc…" at bounding box center [879, 392] width 1329 height 784
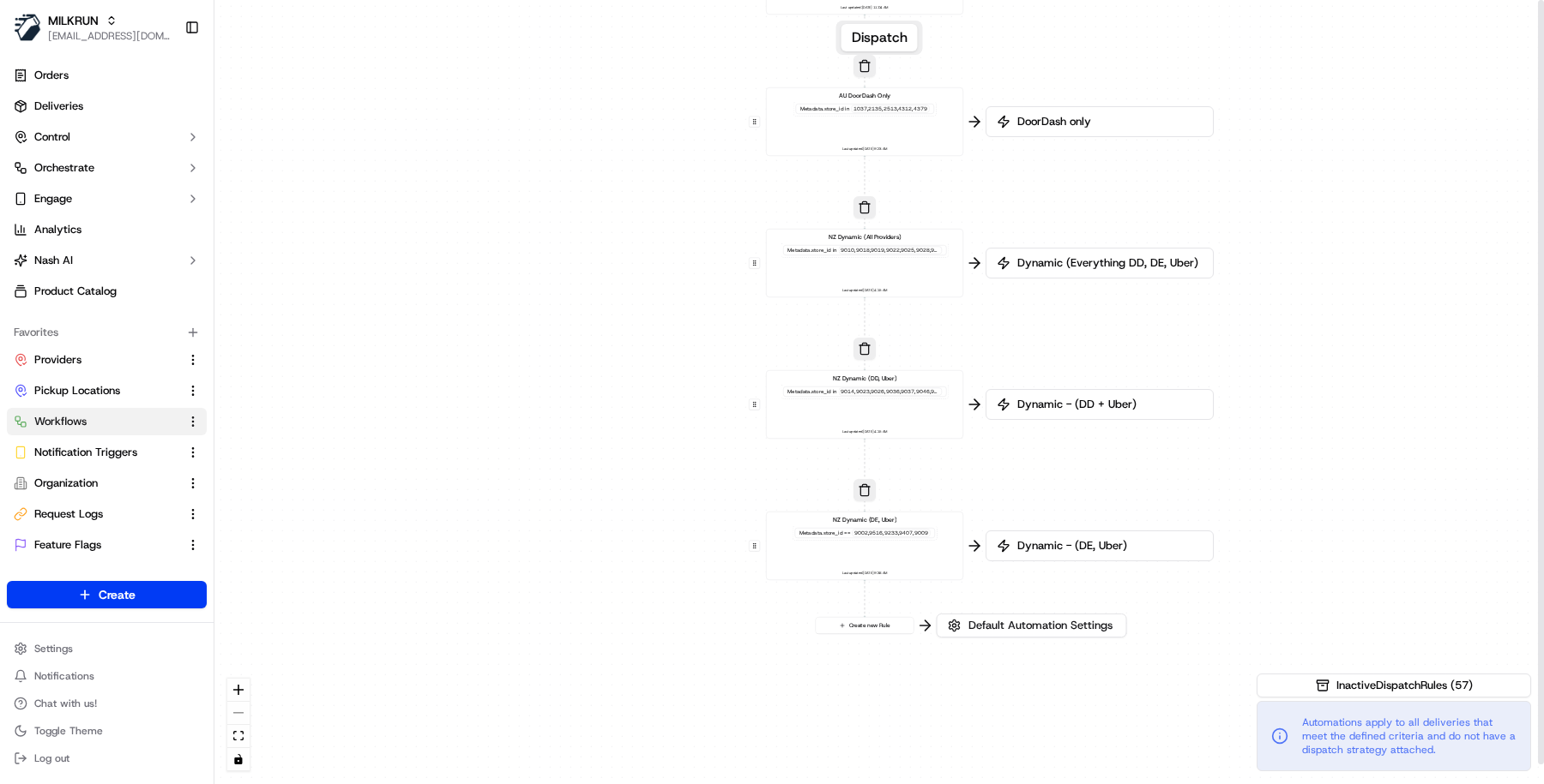
drag, startPoint x: 1293, startPoint y: 243, endPoint x: 1294, endPoint y: 321, distance: 78.0
click at [1294, 321] on div "0 0 0 0 0 0 0 0 0 0 0 0 0 0 0 0 0 Order / Delivery Received DD Jack Testing Acc…" at bounding box center [879, 392] width 1329 height 784
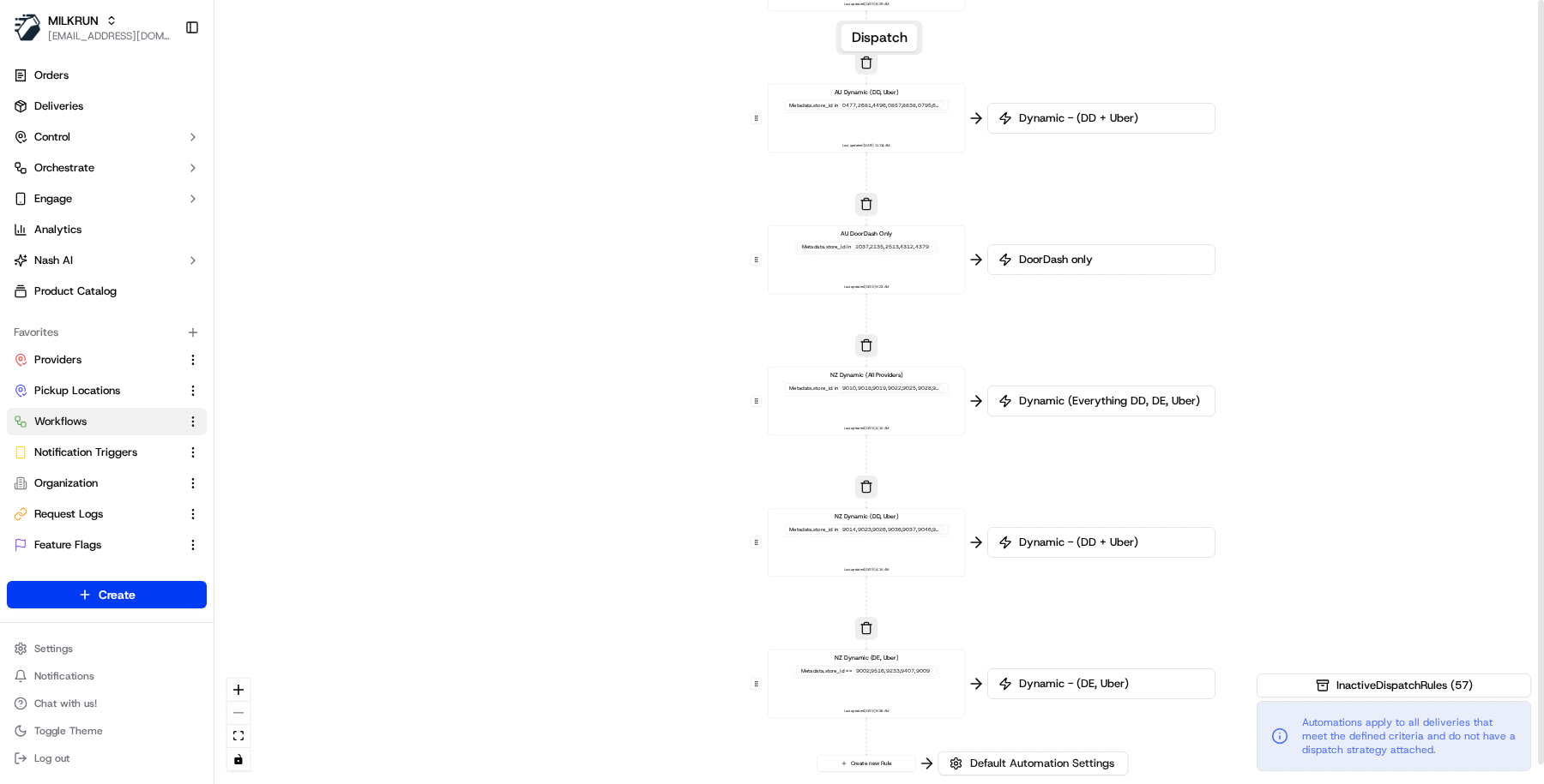
drag, startPoint x: 1362, startPoint y: 216, endPoint x: 1388, endPoint y: 549, distance: 334.0
click at [1390, 548] on div "0 0 0 0 0 0 0 0 0 0 0 0 0 0 0 0 0 Order / Delivery Received DD Jack Testing Acc…" at bounding box center [879, 392] width 1329 height 784
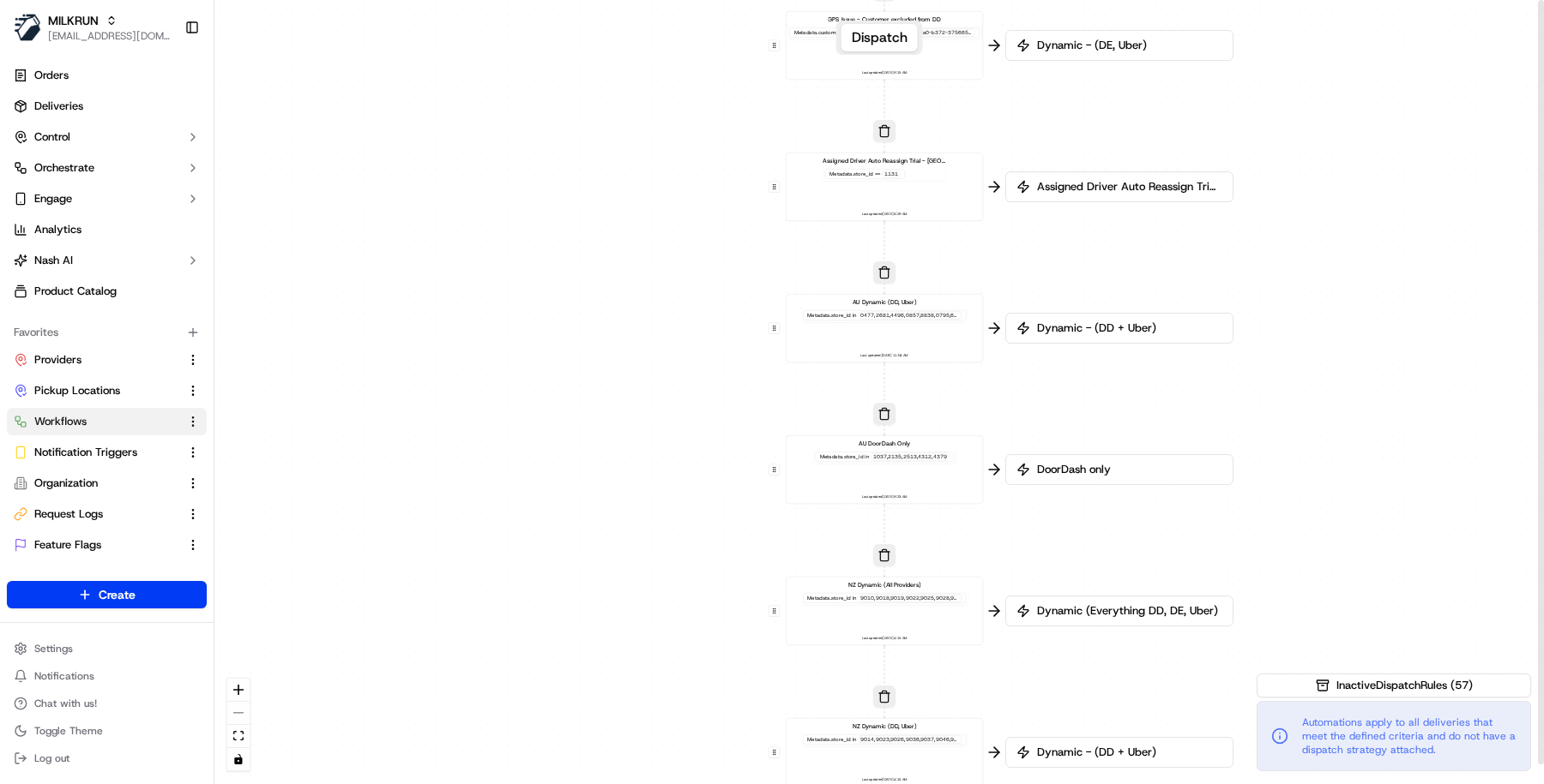
drag, startPoint x: 1358, startPoint y: 269, endPoint x: 1351, endPoint y: 285, distance: 17.5
click at [1351, 285] on div "0 0 0 0 0 0 0 0 0 0 0 0 0 0 0 0 0 Order / Delivery Received DD Jack Testing Acc…" at bounding box center [879, 392] width 1329 height 784
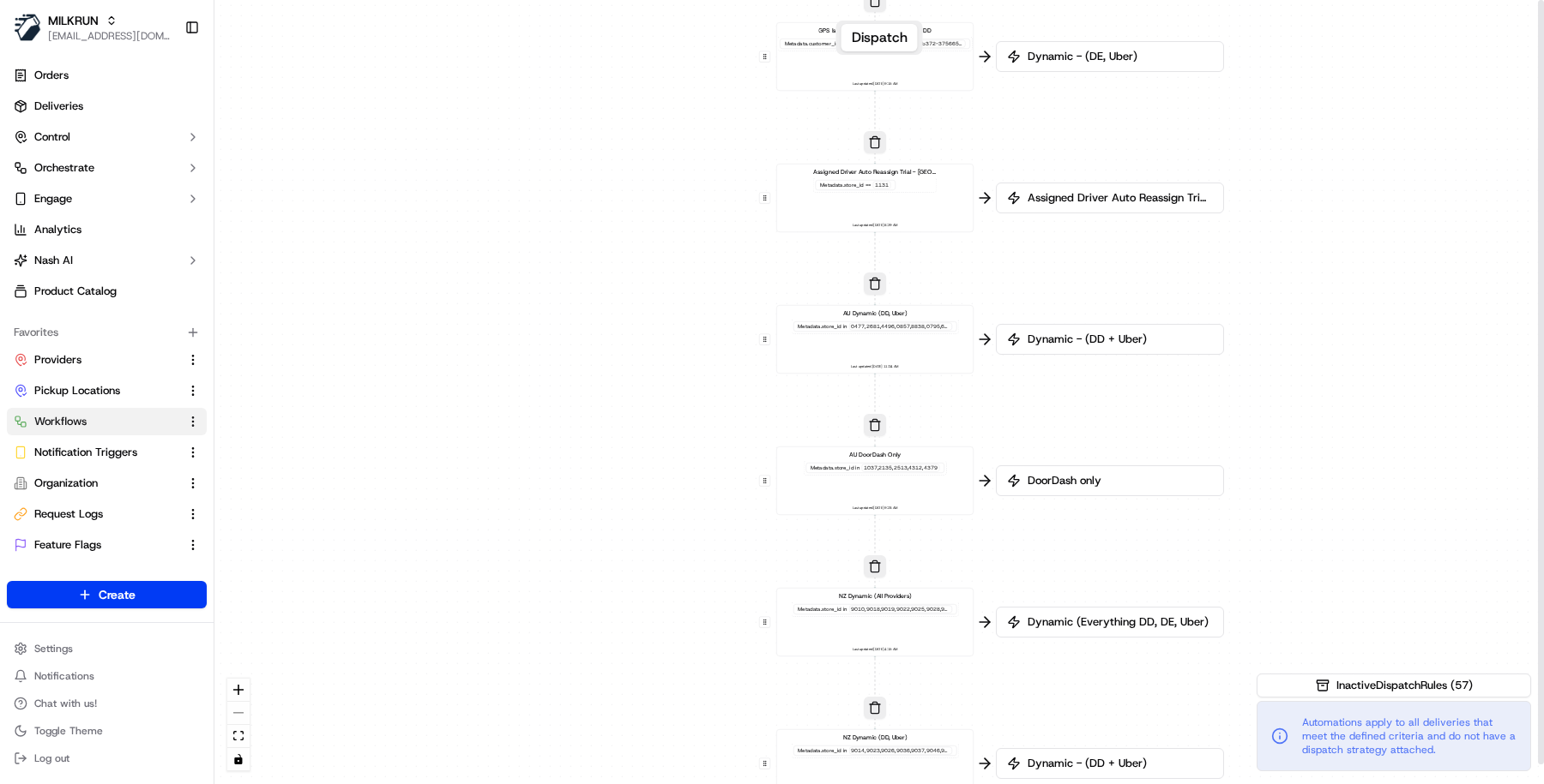
drag, startPoint x: 1330, startPoint y: 395, endPoint x: 1319, endPoint y: 413, distance: 21.1
click at [1319, 413] on div "0 0 0 0 0 0 0 0 0 0 0 0 0 0 0 0 0 Order / Delivery Received DD Jack Testing Acc…" at bounding box center [879, 392] width 1329 height 784
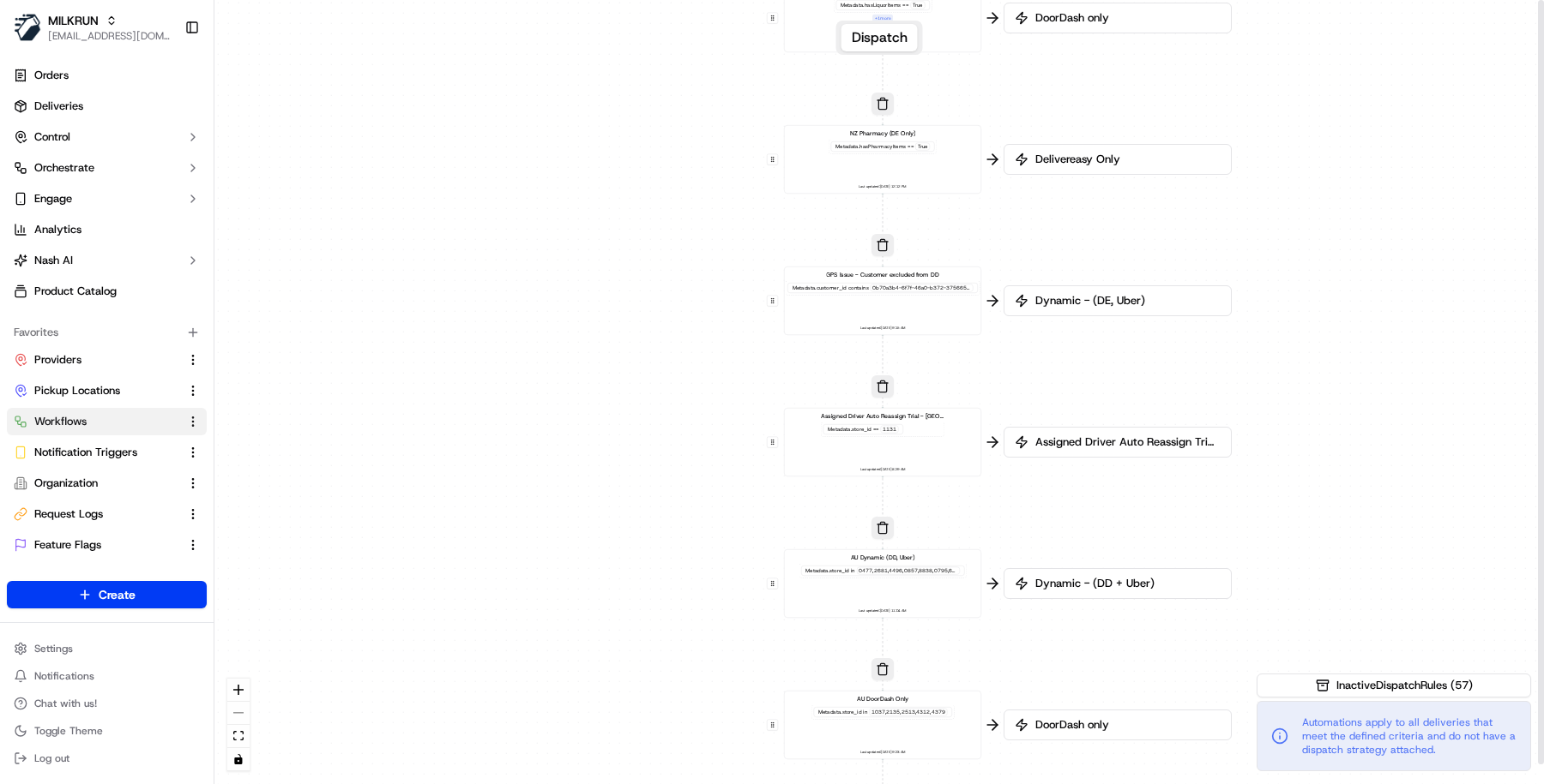
drag, startPoint x: 1342, startPoint y: 181, endPoint x: 1349, endPoint y: 416, distance: 235.1
click at [1352, 417] on div "0 0 0 0 0 0 0 0 0 0 0 0 0 0 0 0 0 Order / Delivery Received DD Jack Testing Acc…" at bounding box center [879, 392] width 1329 height 784
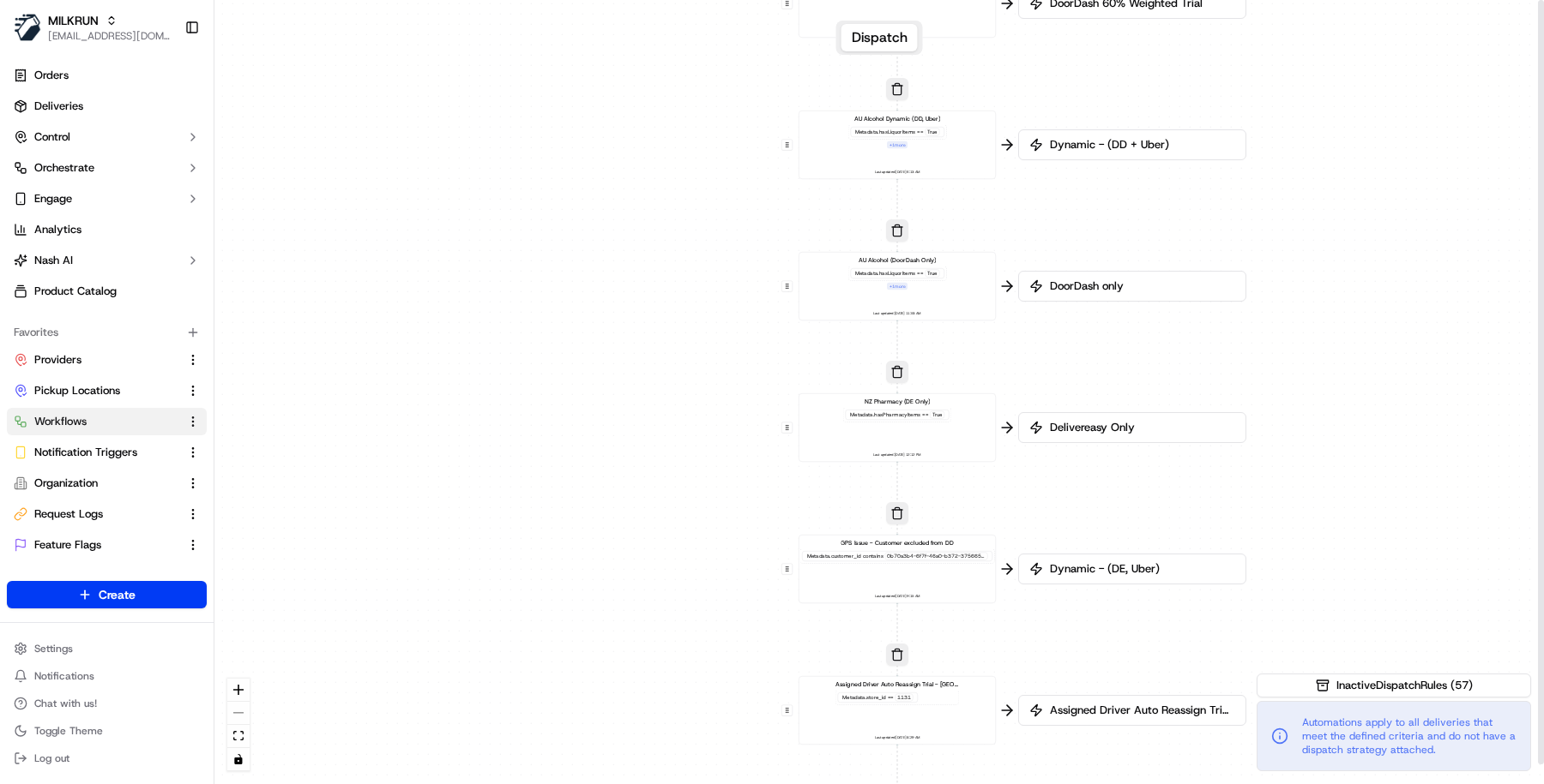
drag, startPoint x: 1339, startPoint y: 213, endPoint x: 1354, endPoint y: 481, distance: 268.4
click at [1354, 481] on div "0 0 0 0 0 0 0 0 0 0 0 0 0 0 0 0 0 Order / Delivery Received DD Jack Testing Acc…" at bounding box center [879, 392] width 1329 height 784
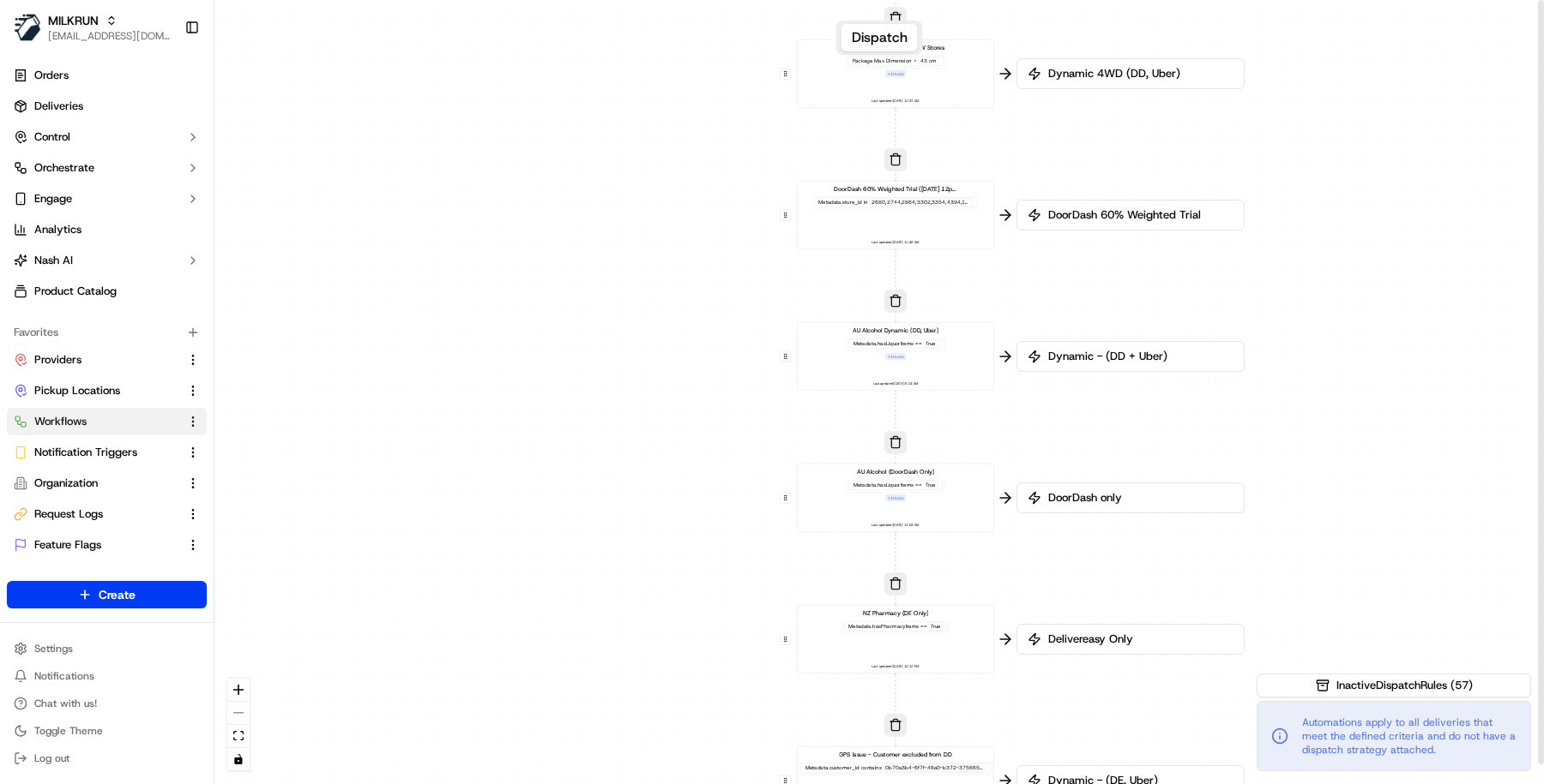
drag, startPoint x: 1361, startPoint y: 254, endPoint x: 1360, endPoint y: 465, distance: 211.0
click at [1360, 465] on div "0 0 0 0 0 0 0 0 0 0 0 0 0 0 0 0 0 Order / Delivery Received DD Jack Testing Acc…" at bounding box center [879, 392] width 1329 height 784
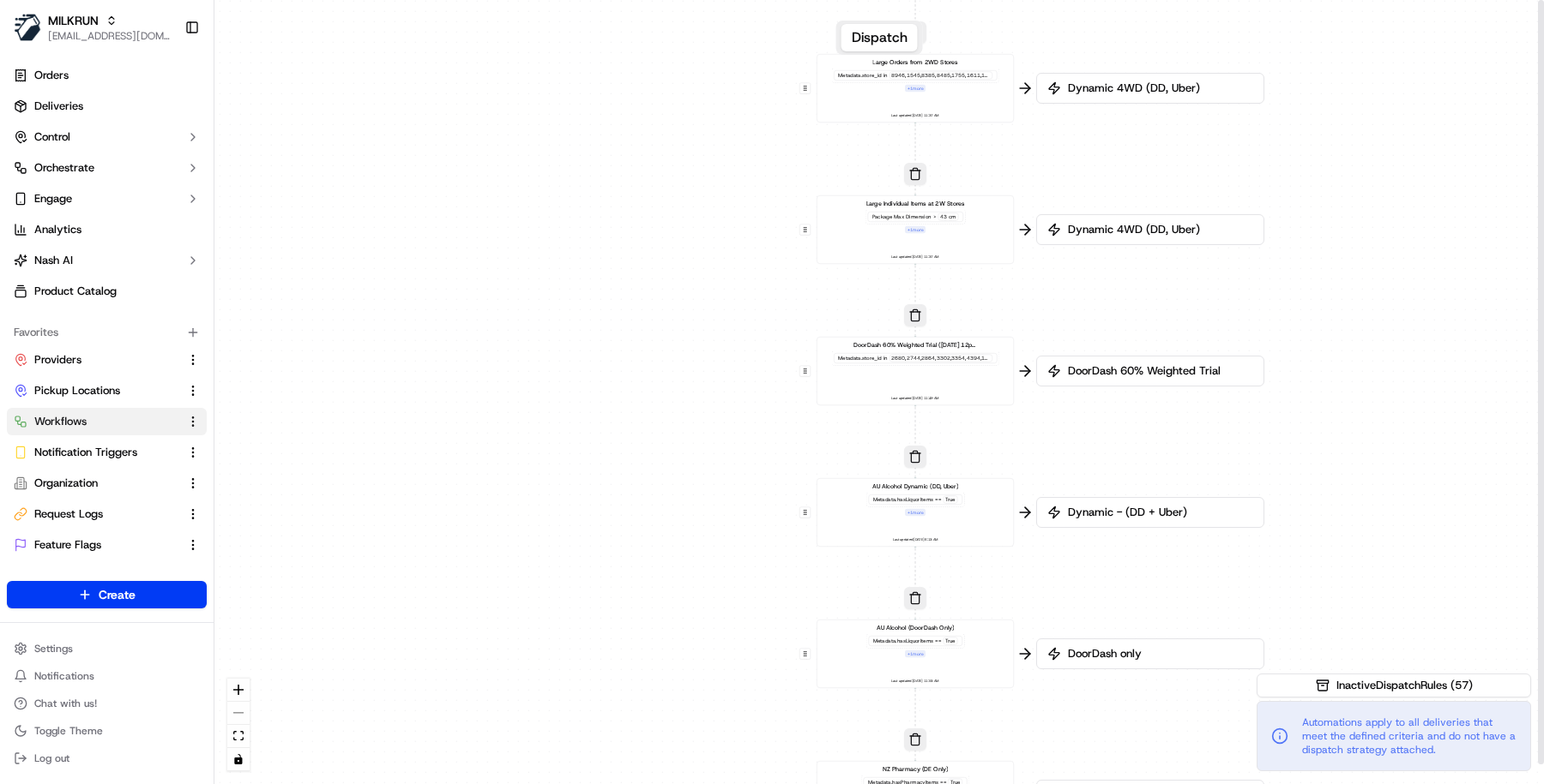
drag, startPoint x: 1367, startPoint y: 298, endPoint x: 1387, endPoint y: 453, distance: 156.3
click at [1387, 453] on div "0 0 0 0 0 0 0 0 0 0 0 0 0 0 0 0 0 Order / Delivery Received DD Jack Testing Acc…" at bounding box center [879, 392] width 1329 height 784
click at [977, 511] on div "AU Alcohol Dynamic (DD, Uber) Metadata .hasLiquorItems == True + 1 more Last up…" at bounding box center [915, 513] width 183 height 61
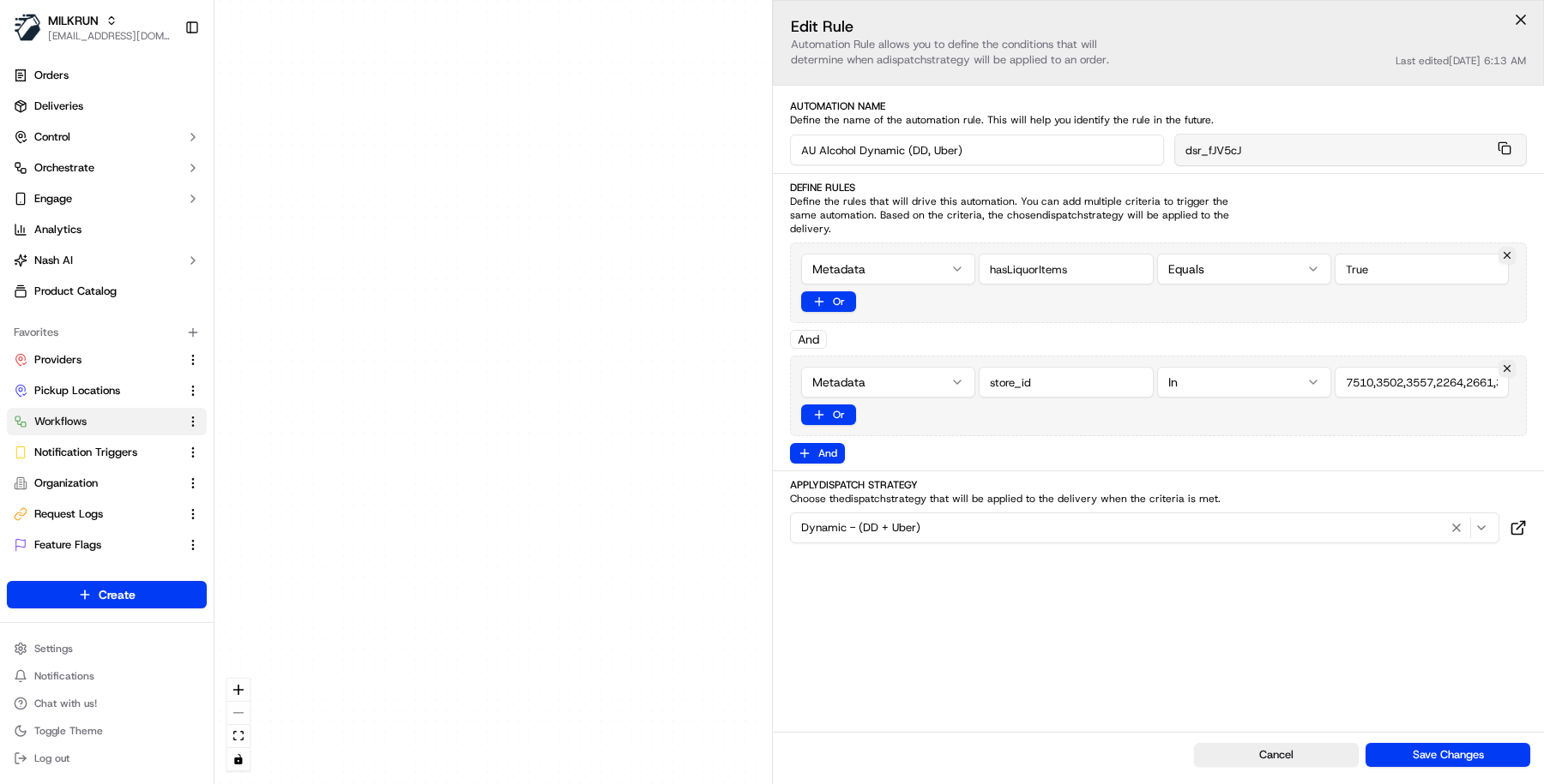
click at [586, 639] on div "0 0 0 0 0 0 0 0 0 0 0 0 0 0 0 0 0 Order / Delivery Received DD Jack Testing Acc…" at bounding box center [879, 392] width 1329 height 784
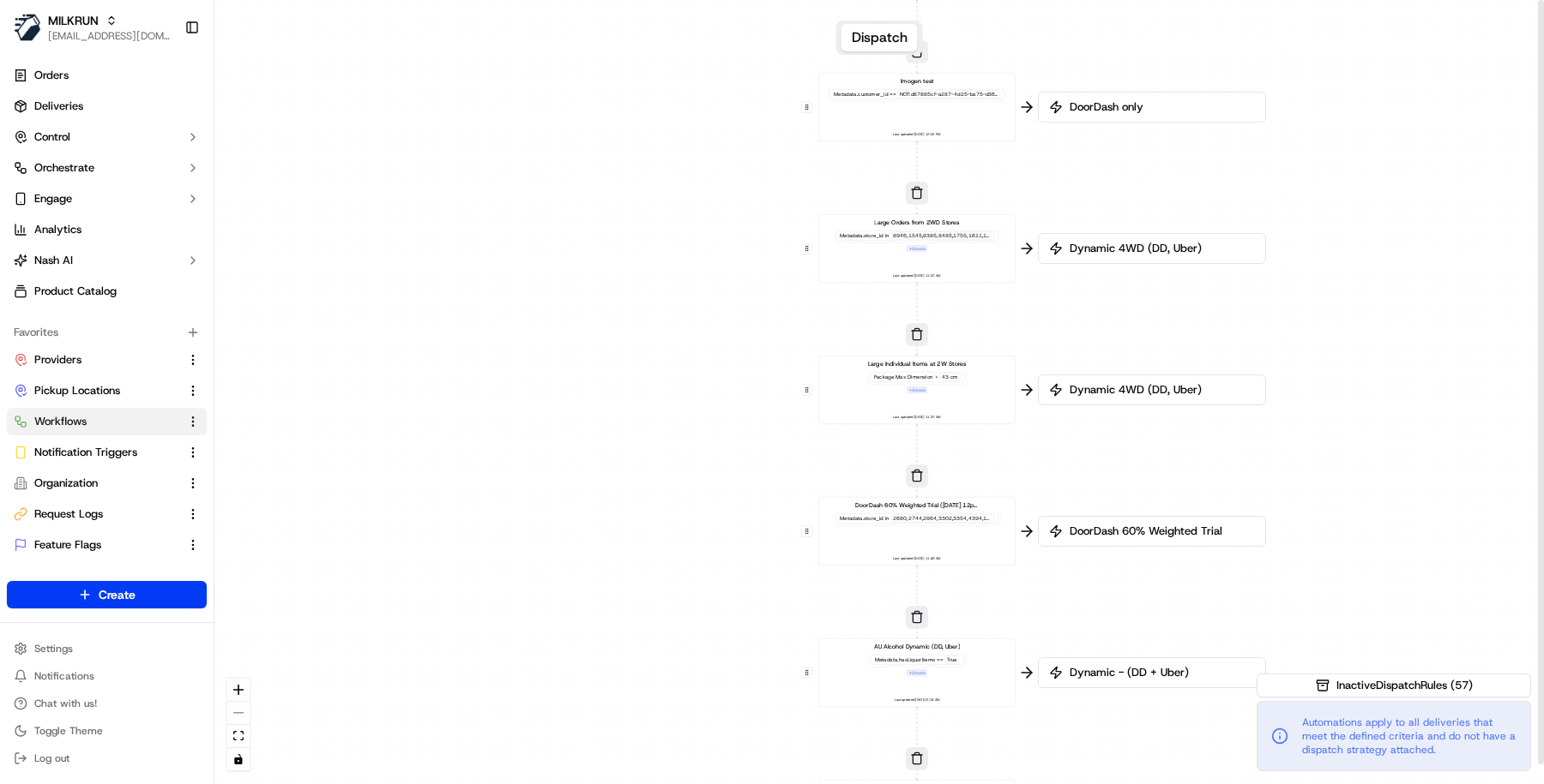
drag, startPoint x: 619, startPoint y: 436, endPoint x: 618, endPoint y: 593, distance: 157.0
click at [620, 594] on div "0 0 0 0 0 0 0 0 0 0 0 0 0 0 0 0 0 Order / Delivery Received DD Jack Testing Acc…" at bounding box center [879, 392] width 1329 height 784
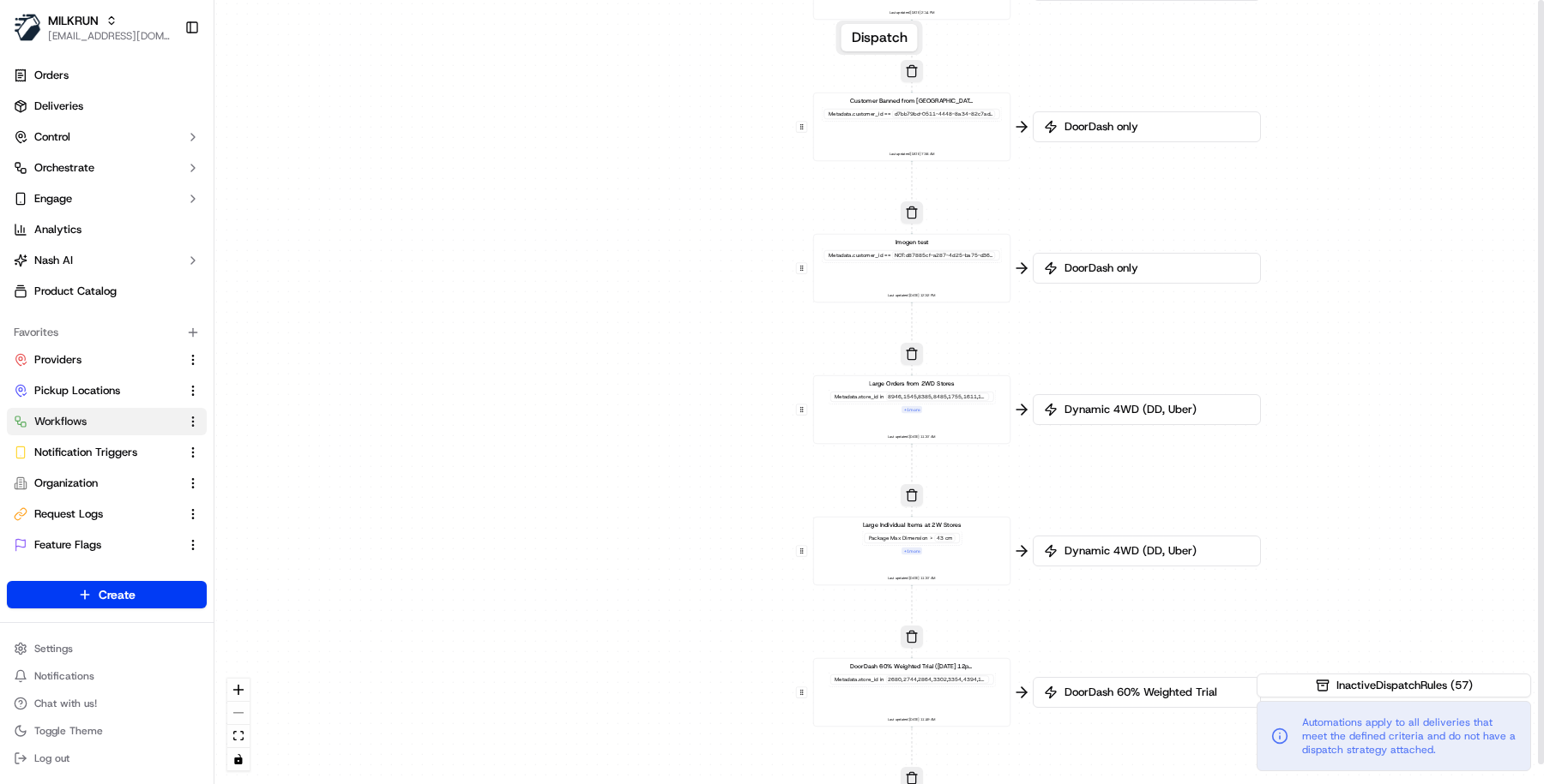
drag, startPoint x: 703, startPoint y: 300, endPoint x: 696, endPoint y: 457, distance: 157.2
click at [698, 459] on div "0 0 0 0 0 0 0 0 0 0 0 0 0 0 0 0 0 Order / Delivery Received DD Jack Testing Acc…" at bounding box center [879, 392] width 1329 height 784
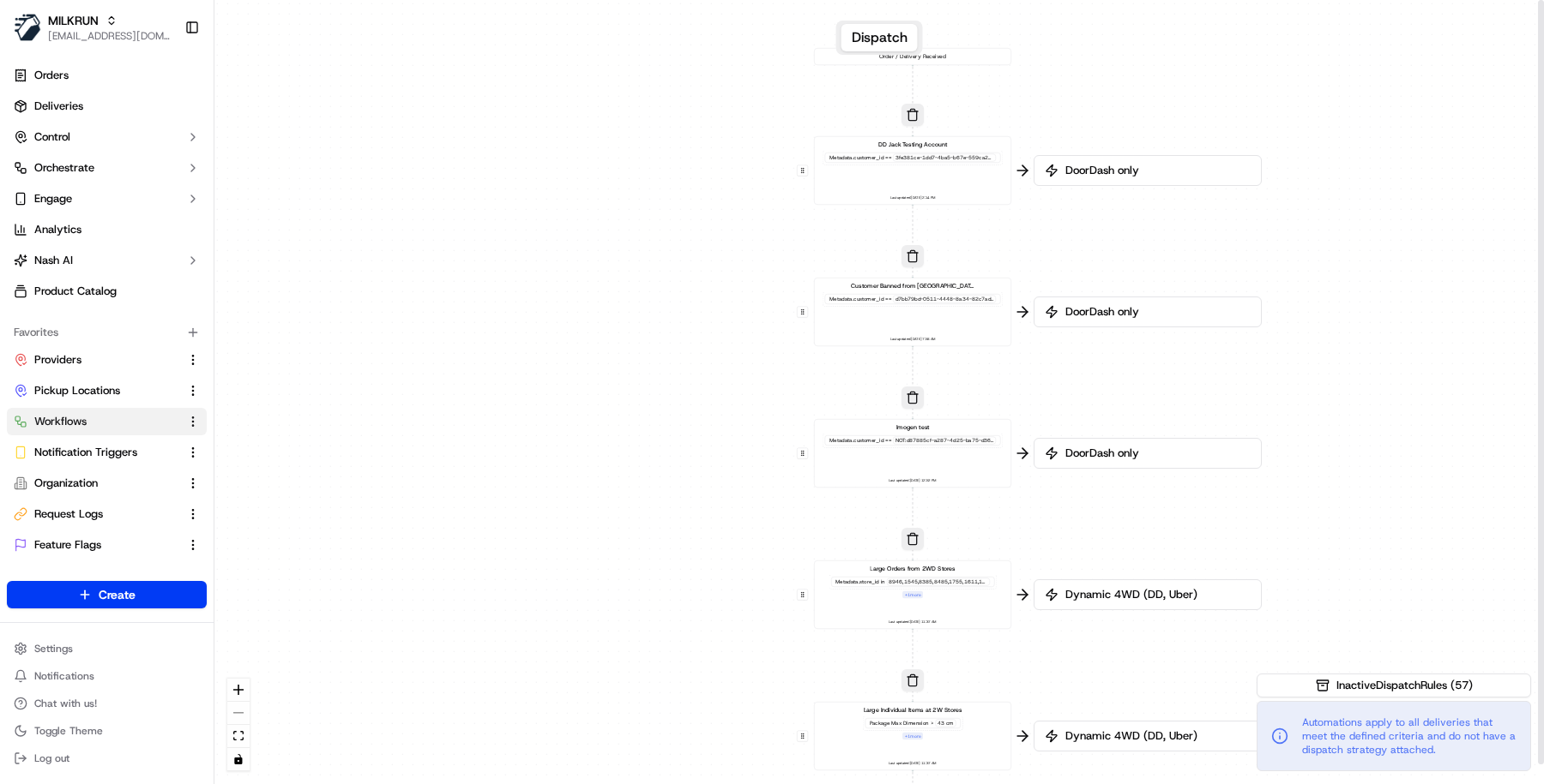
drag, startPoint x: 699, startPoint y: 336, endPoint x: 699, endPoint y: 519, distance: 183.0
click at [700, 521] on div "0 0 0 0 0 0 0 0 0 0 0 0 0 0 0 0 0 Order / Delivery Received DD Jack Testing Acc…" at bounding box center [879, 392] width 1329 height 784
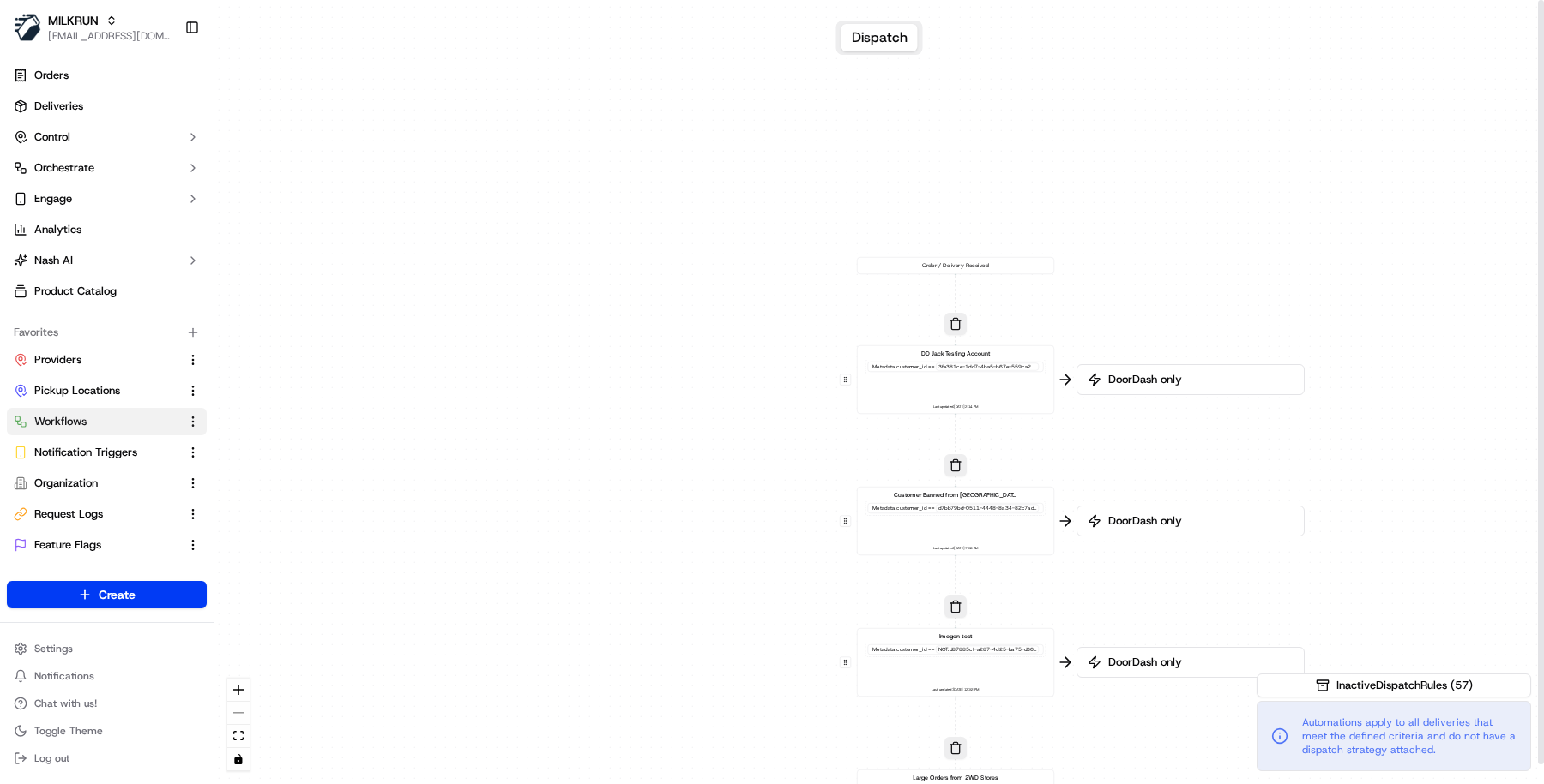
drag, startPoint x: 714, startPoint y: 272, endPoint x: 757, endPoint y: 485, distance: 217.3
click at [757, 485] on div "0 0 0 0 0 0 0 0 0 0 0 0 0 0 0 0 0 Order / Delivery Received DD Jack Testing Acc…" at bounding box center [879, 392] width 1329 height 784
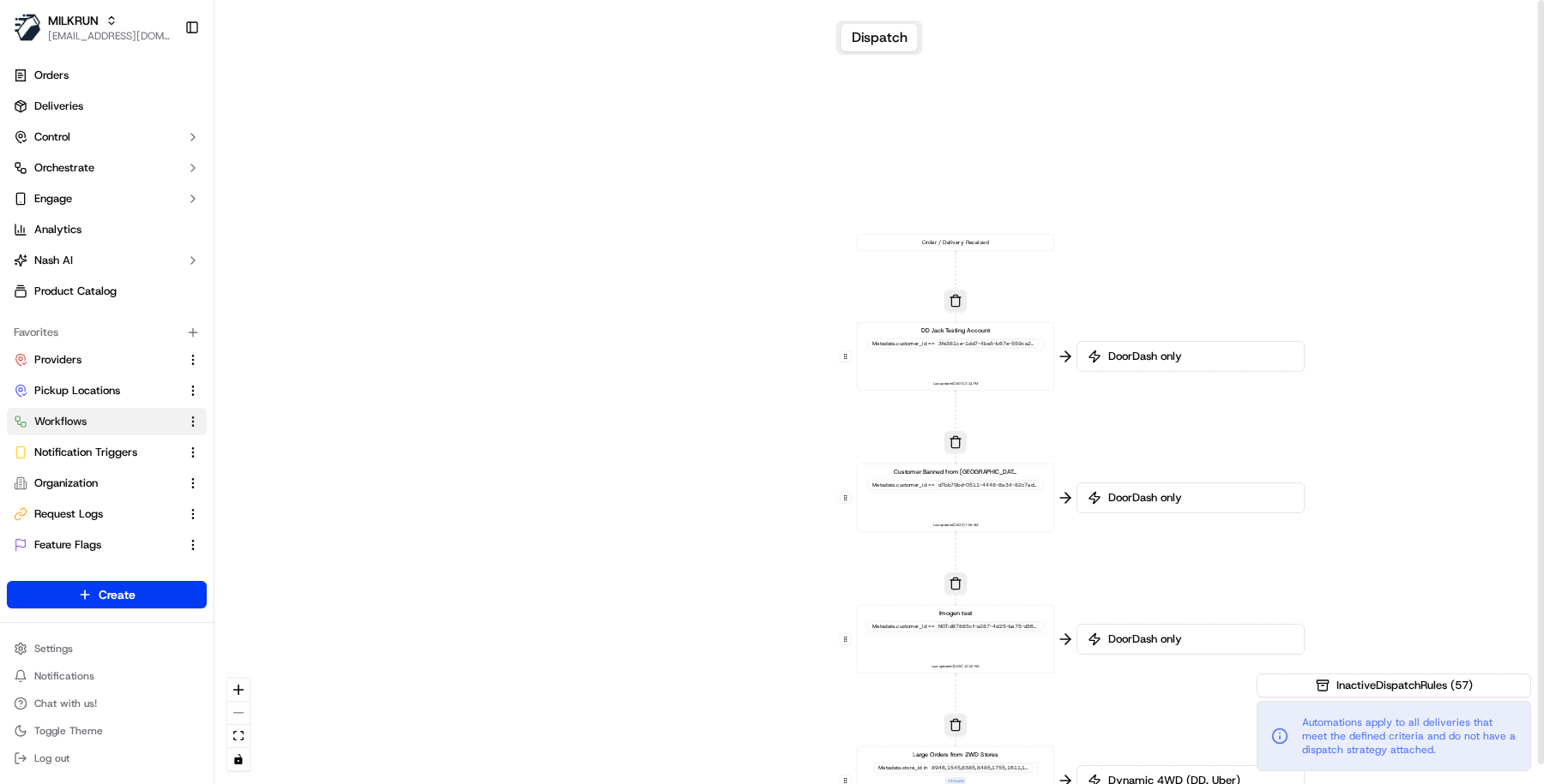
drag, startPoint x: 775, startPoint y: 642, endPoint x: 775, endPoint y: 390, distance: 252.0
click at [775, 390] on div "0 0 0 0 0 0 0 0 0 0 0 0 0 0 0 0 0 Order / Delivery Received DD Jack Testing Acc…" at bounding box center [879, 392] width 1329 height 784
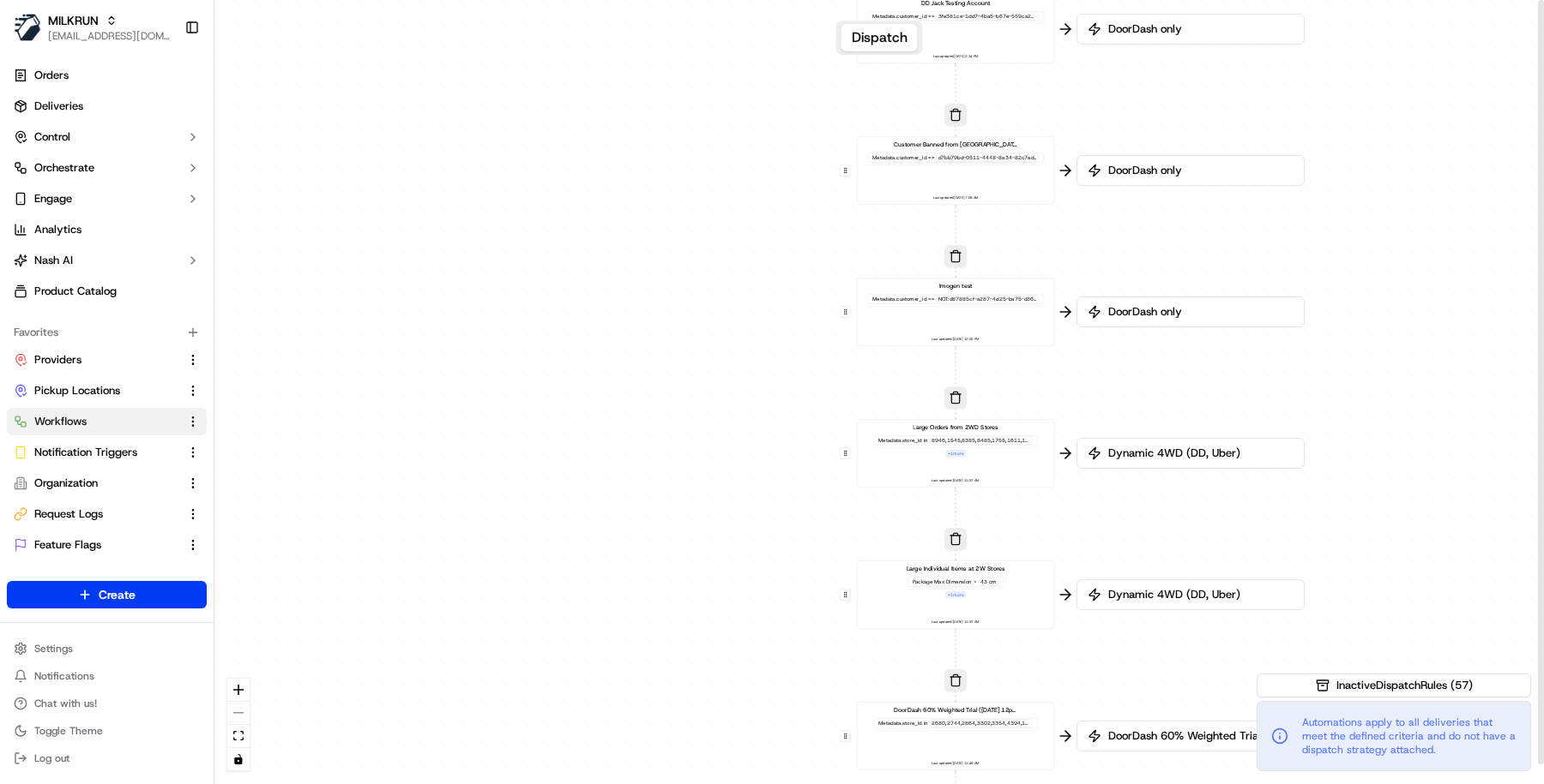
drag, startPoint x: 768, startPoint y: 548, endPoint x: 767, endPoint y: 446, distance: 102.0
click at [767, 446] on div "0 0 0 0 0 0 0 0 0 0 0 0 0 0 0 0 0 Order / Delivery Received DD Jack Testing Acc…" at bounding box center [879, 392] width 1329 height 784
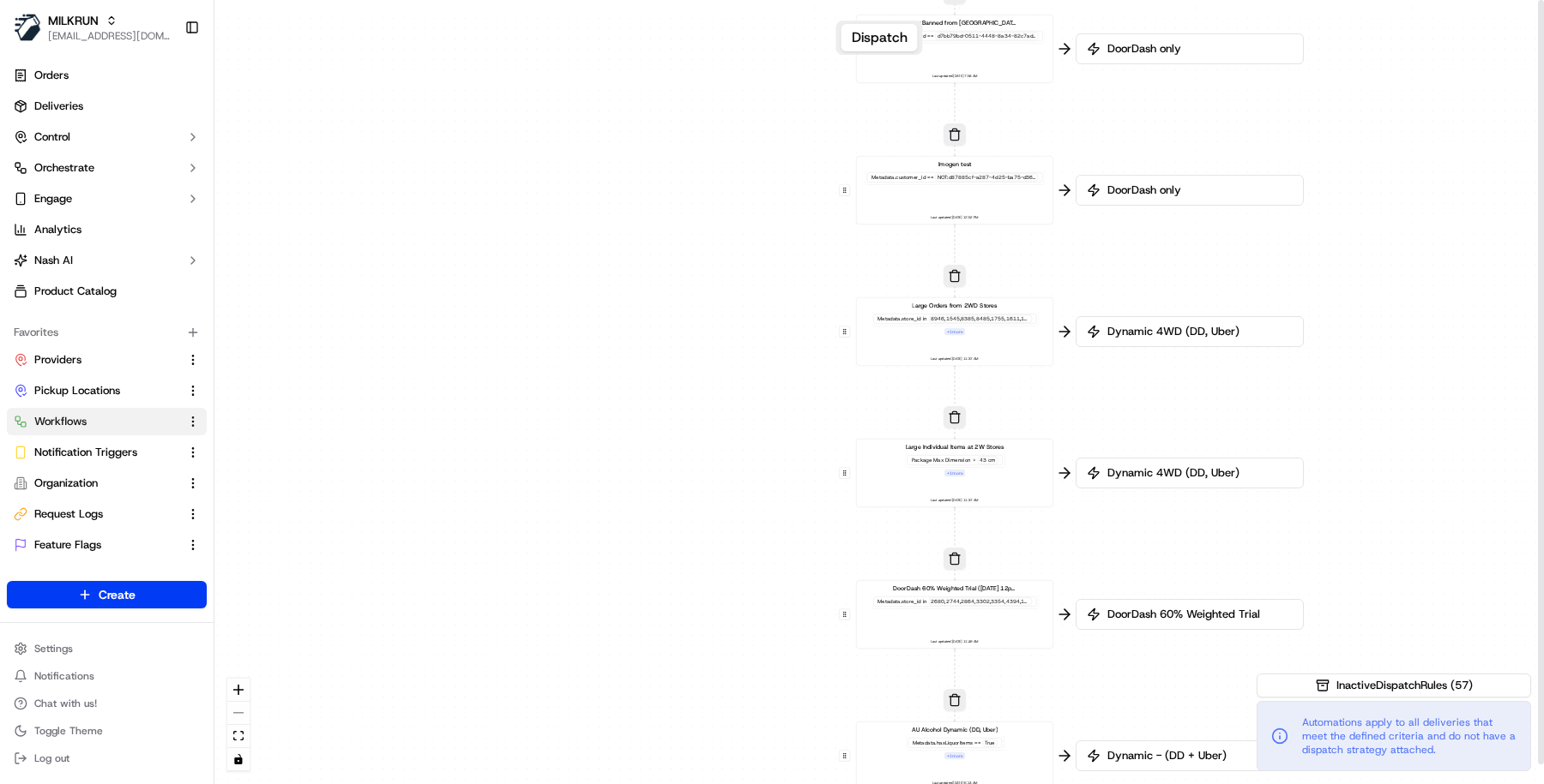
drag, startPoint x: 767, startPoint y: 446, endPoint x: 766, endPoint y: 320, distance: 126.0
click at [766, 320] on div "0 0 0 0 0 0 0 0 0 0 0 0 0 0 0 0 0 Order / Delivery Received DD Jack Testing Acc…" at bounding box center [879, 392] width 1329 height 784
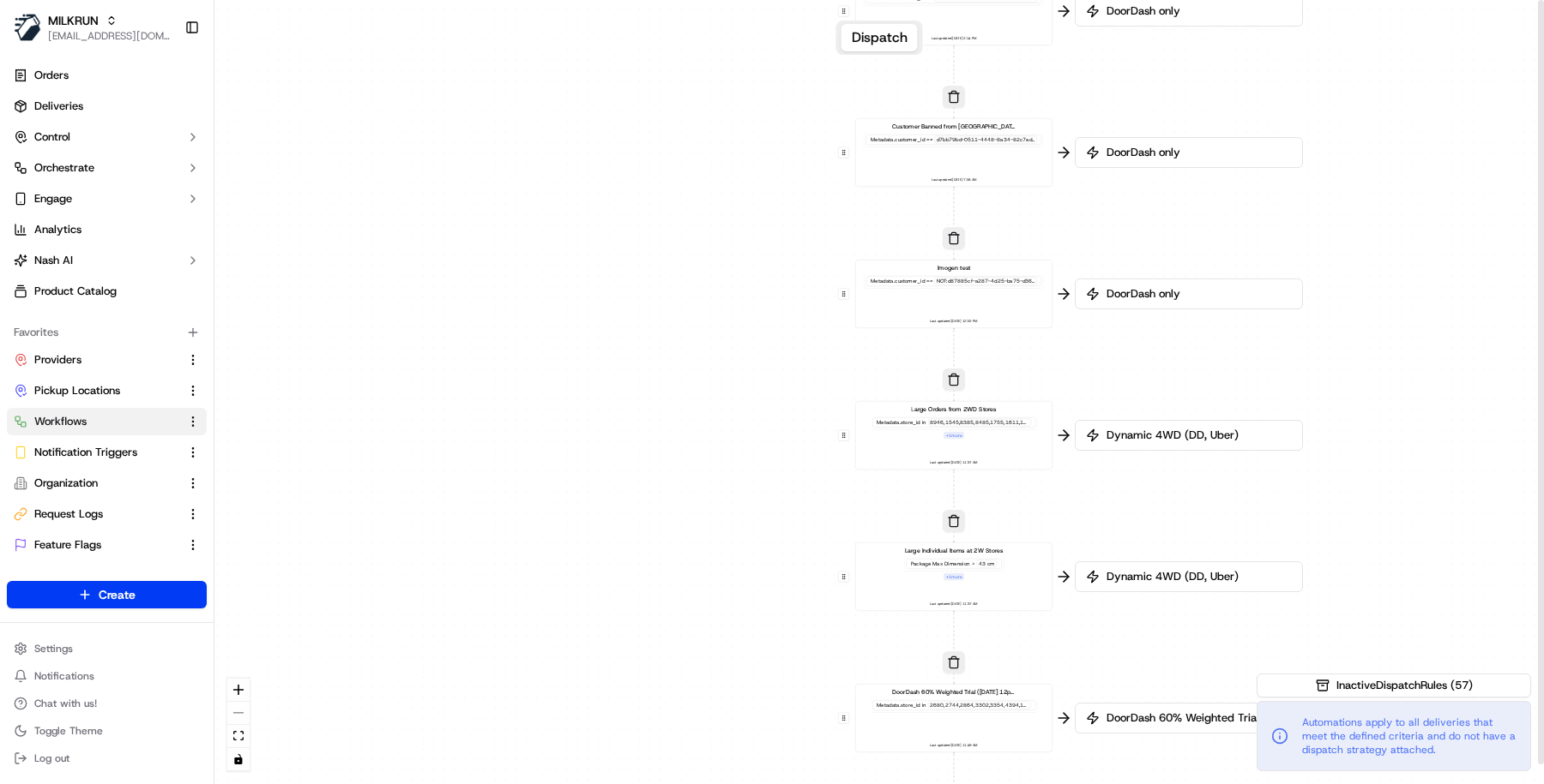
drag, startPoint x: 702, startPoint y: 395, endPoint x: 700, endPoint y: 539, distance: 144.0
click at [700, 537] on div "0 0 0 0 0 0 0 0 0 0 0 0 0 0 0 0 0 Order / Delivery Received DD Jack Testing Acc…" at bounding box center [879, 392] width 1329 height 784
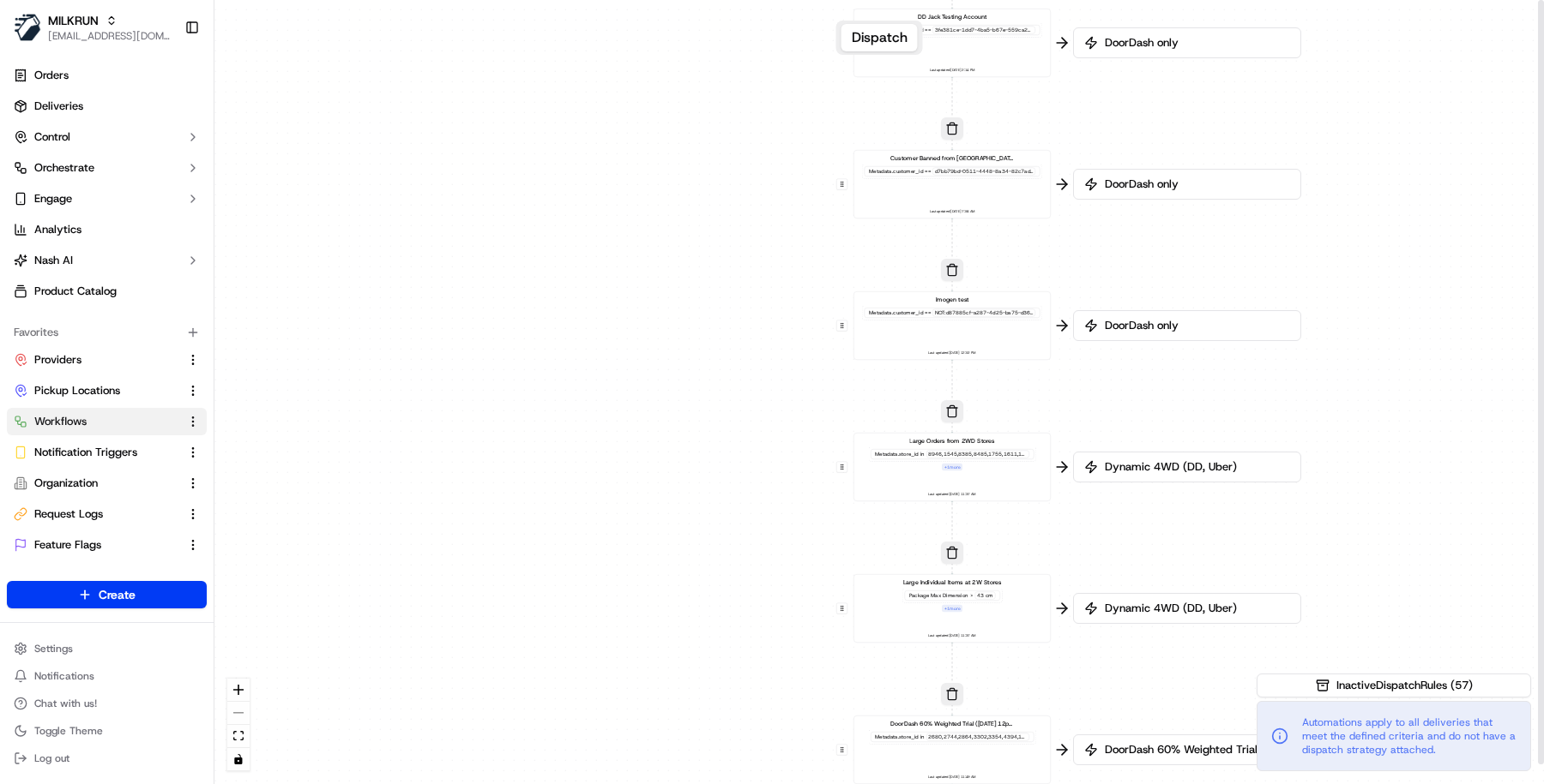
click at [968, 326] on div "Imogen test Metadata .customer_id == NOT:d87885cf-a287-4d25-ba75-d36f6a38f1ad L…" at bounding box center [952, 327] width 183 height 61
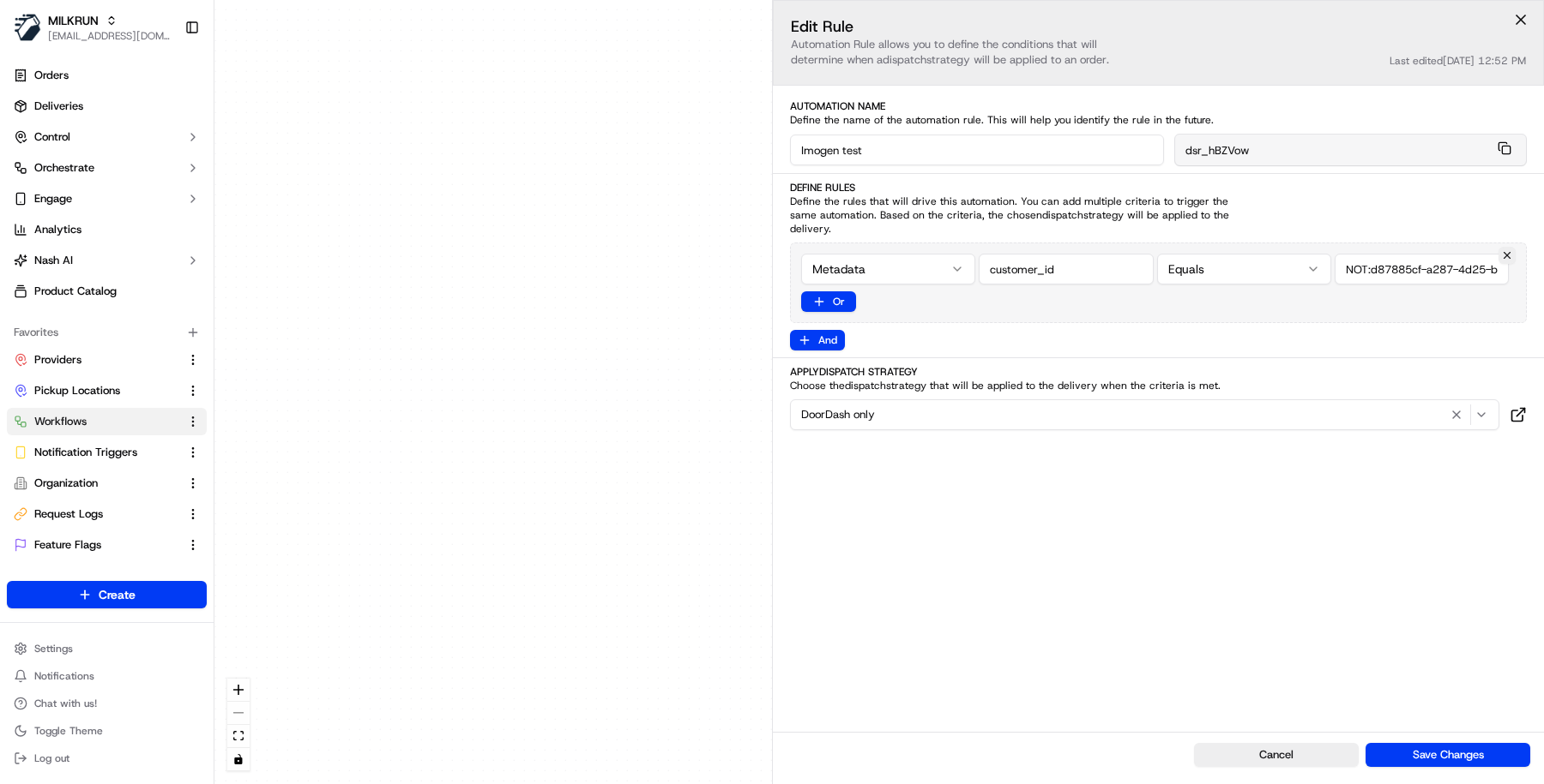
click at [582, 530] on div "0 0 0 0 0 0 0 0 0 0 0 0 0 0 0 0 0 Order / Delivery Received DD Jack Testing Acc…" at bounding box center [879, 392] width 1329 height 784
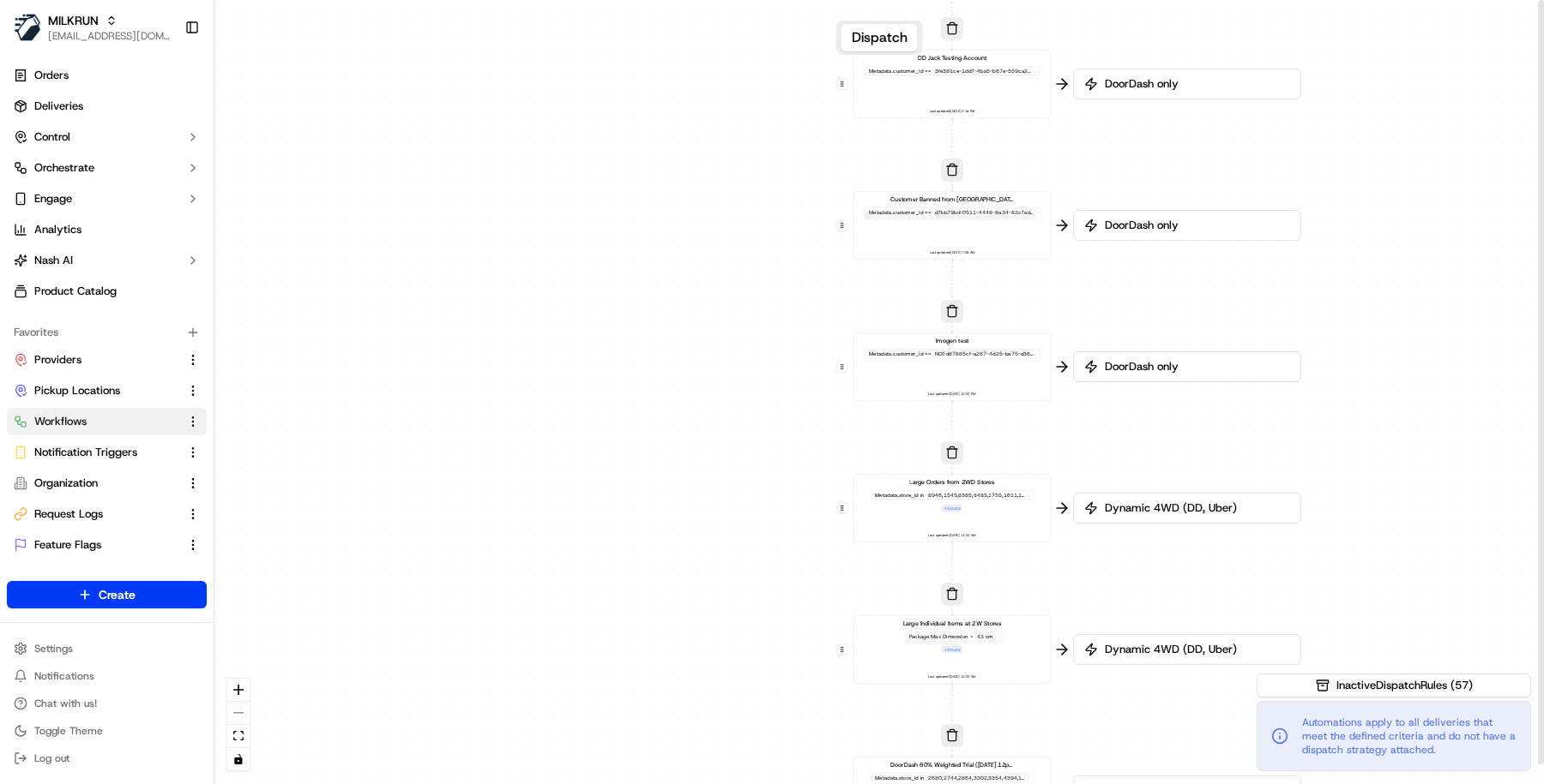
drag, startPoint x: 688, startPoint y: 361, endPoint x: 693, endPoint y: 532, distance: 171.1
click at [693, 532] on div "0 0 0 0 0 0 0 0 0 0 0 0 0 0 0 0 0 Order / Delivery Received DD Jack Testing Acc…" at bounding box center [879, 392] width 1329 height 784
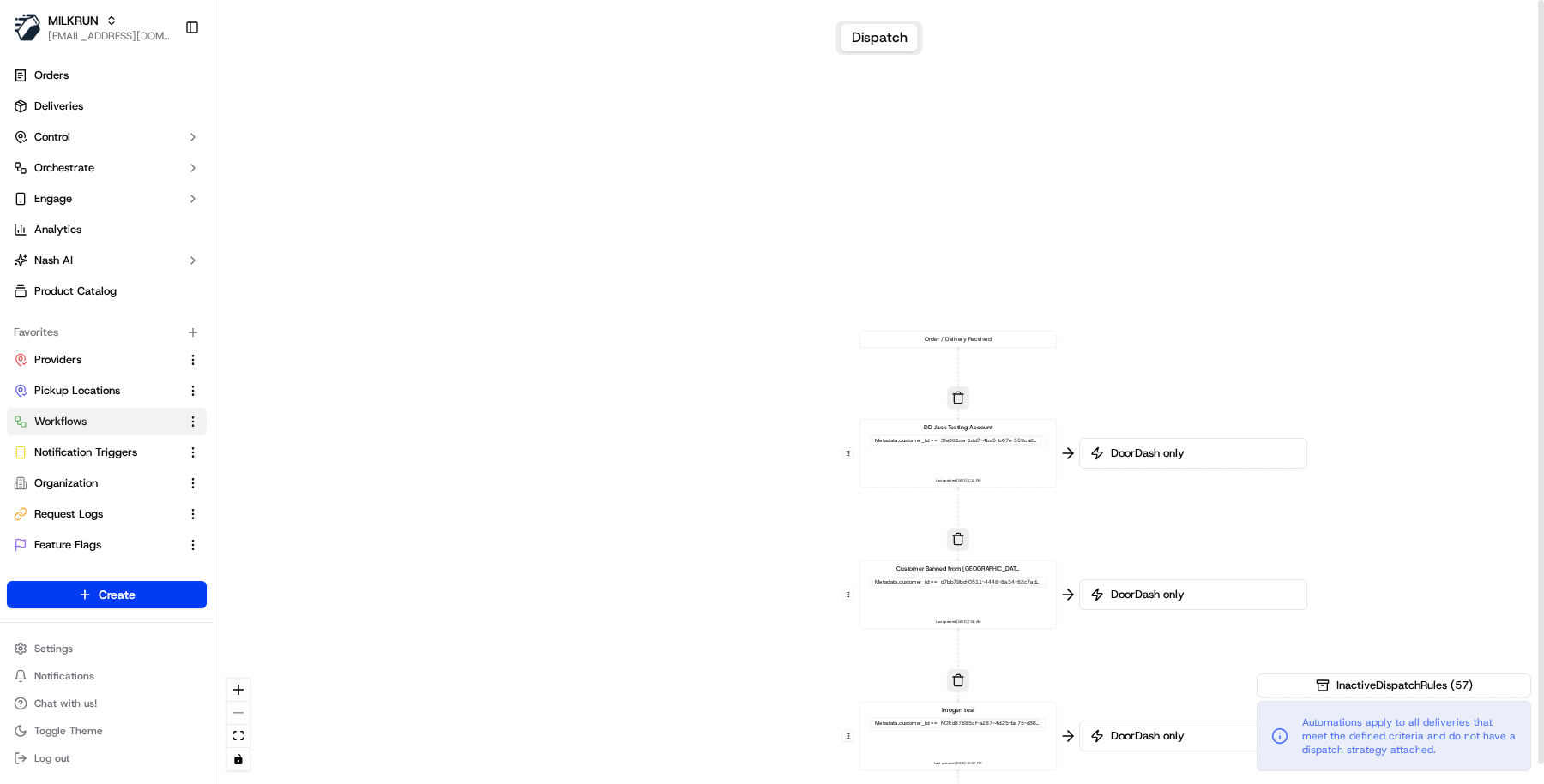
drag, startPoint x: 729, startPoint y: 327, endPoint x: 733, endPoint y: 594, distance: 267.0
click at [733, 594] on div "0 0 0 0 0 0 0 0 0 0 0 0 0 0 0 0 0 Order / Delivery Received DD Jack Testing Acc…" at bounding box center [879, 392] width 1329 height 784
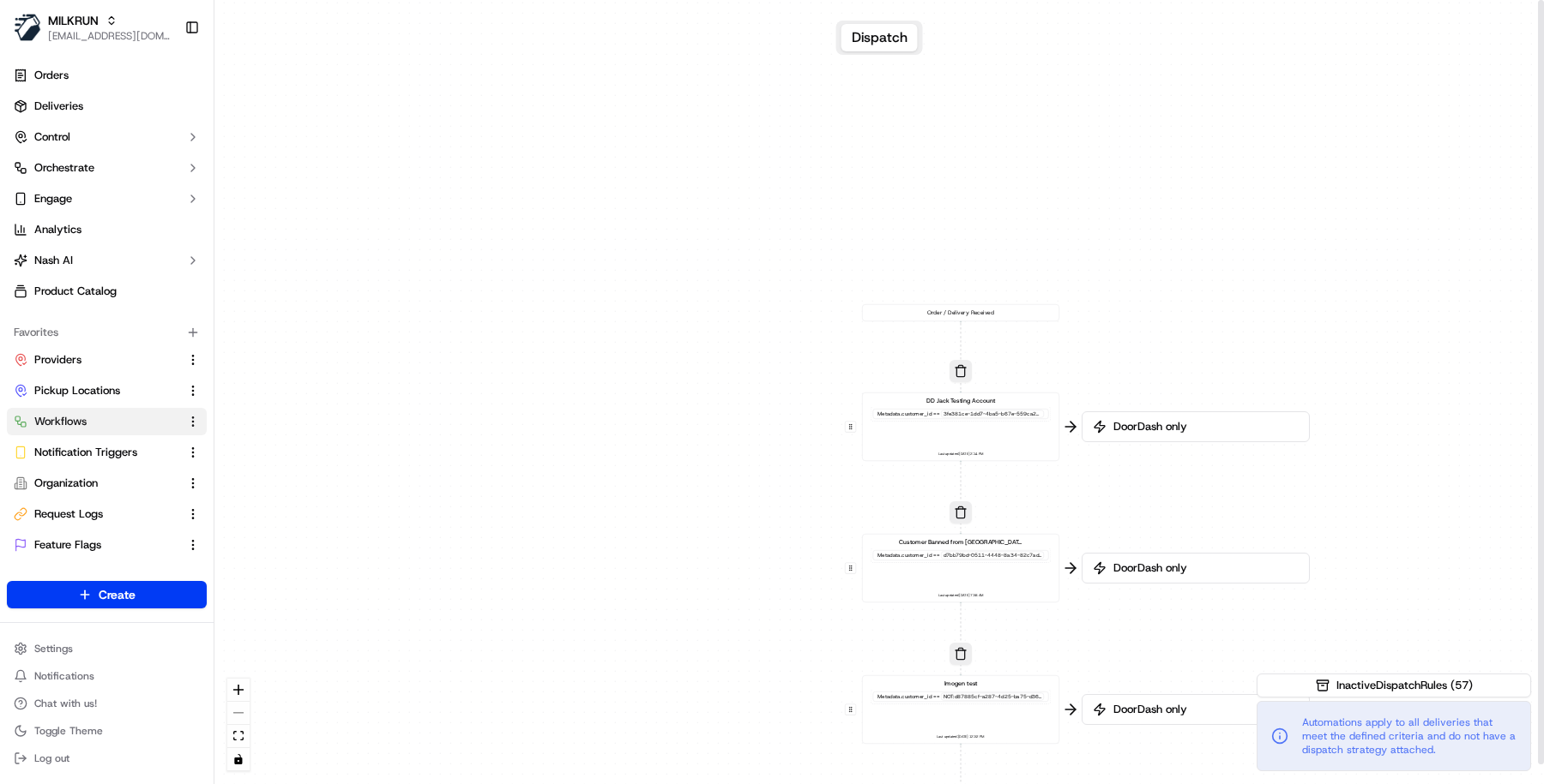
drag, startPoint x: 737, startPoint y: 508, endPoint x: 737, endPoint y: 285, distance: 223.0
click at [737, 291] on div "0 0 0 0 0 0 0 0 0 0 0 0 0 0 0 0 0 Order / Delivery Received DD Jack Testing Acc…" at bounding box center [879, 392] width 1329 height 784
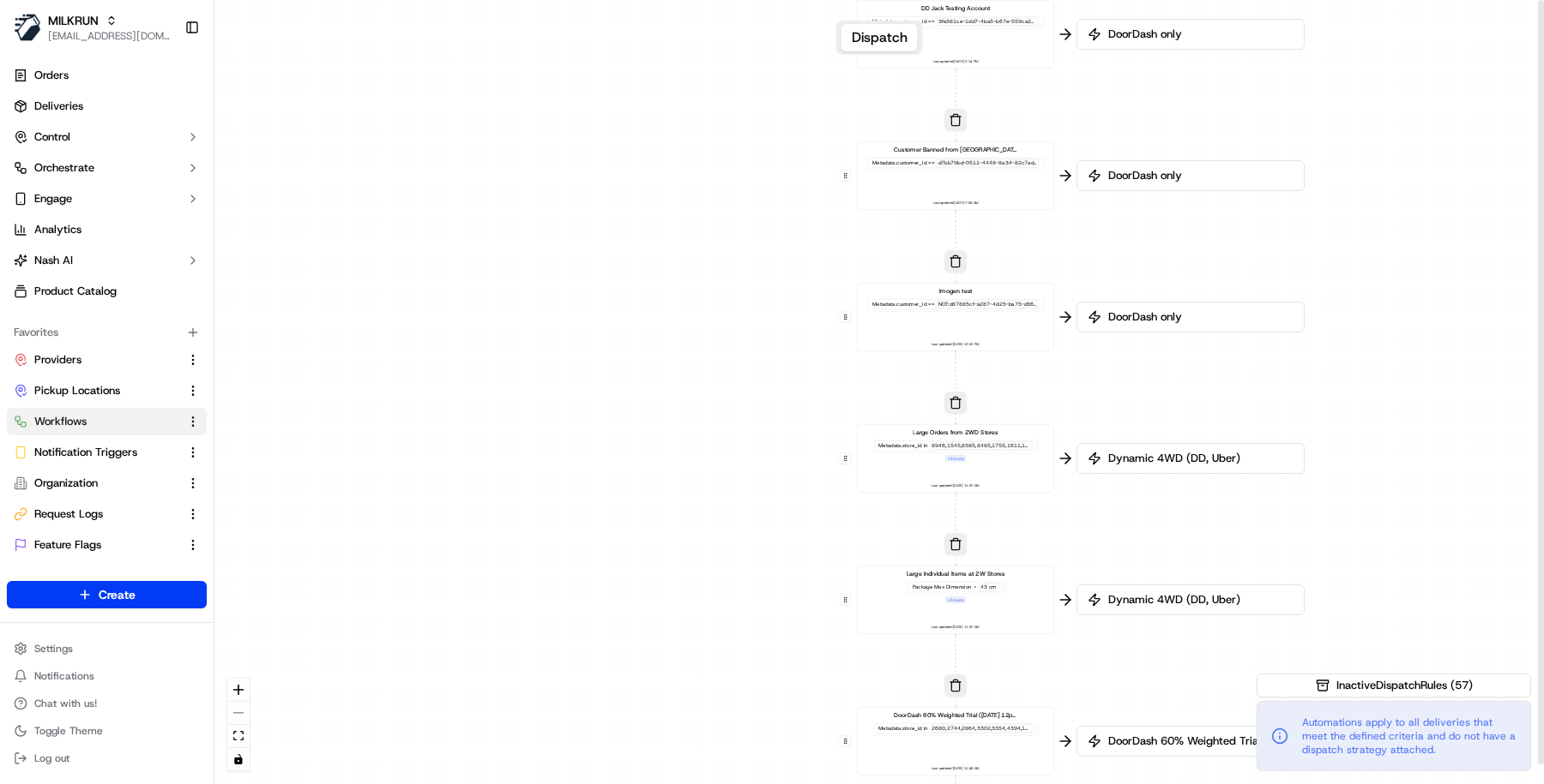
drag, startPoint x: 737, startPoint y: 592, endPoint x: 727, endPoint y: 237, distance: 355.1
click at [727, 237] on div "0 0 0 0 0 0 0 0 0 0 0 0 0 0 0 0 0 Order / Delivery Received DD Jack Testing Acc…" at bounding box center [879, 392] width 1329 height 784
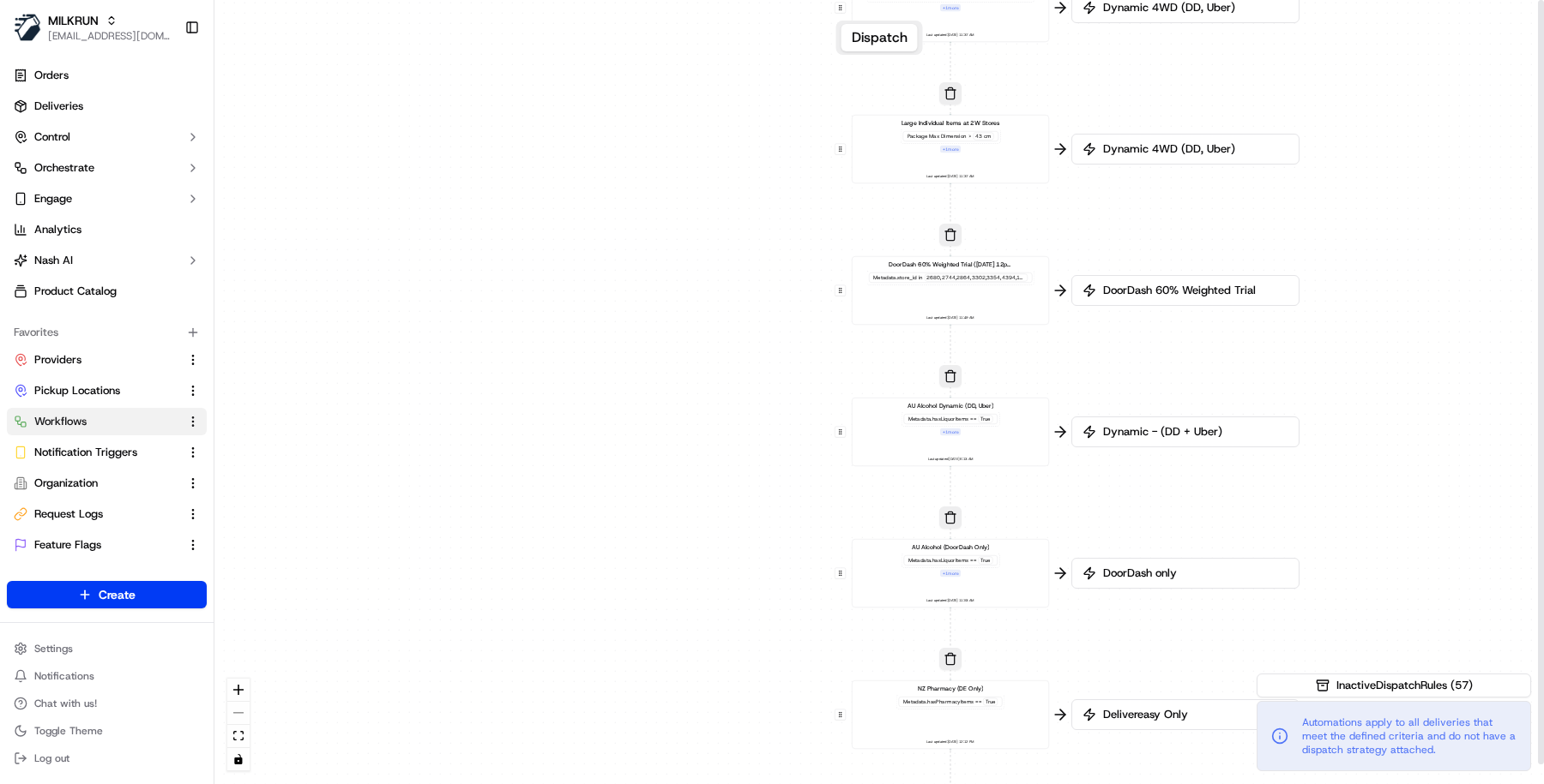
drag, startPoint x: 733, startPoint y: 531, endPoint x: 733, endPoint y: 200, distance: 331.0
click at [733, 200] on div "0 0 0 0 0 0 0 0 0 0 0 0 0 0 0 0 0 Order / Delivery Received DD Jack Testing Acc…" at bounding box center [879, 392] width 1329 height 784
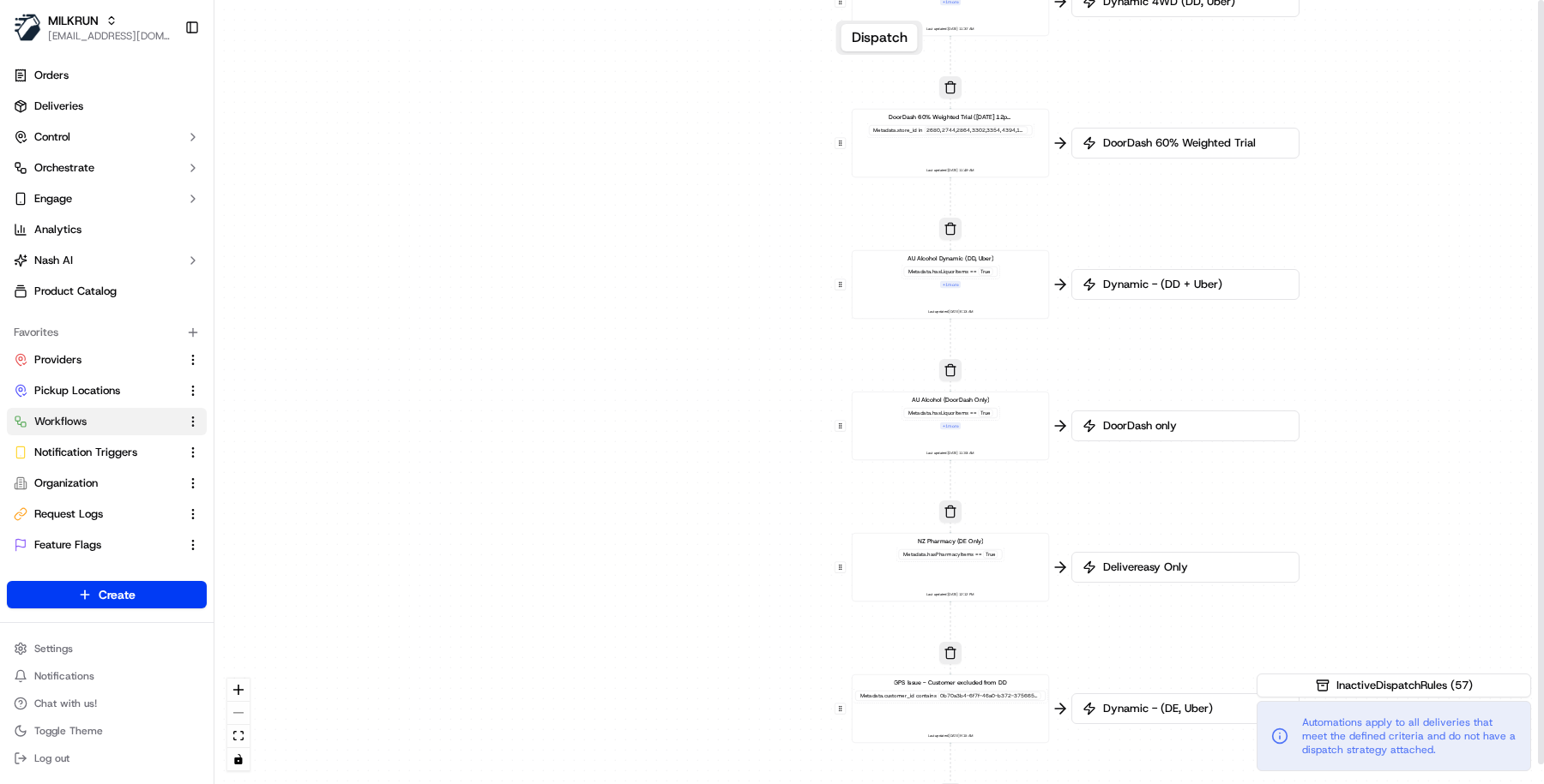
drag, startPoint x: 733, startPoint y: 453, endPoint x: 733, endPoint y: 286, distance: 167.0
click at [733, 286] on div "0 0 0 0 0 0 0 0 0 0 0 0 0 0 0 0 0 Order / Delivery Received DD Jack Testing Acc…" at bounding box center [879, 392] width 1329 height 784
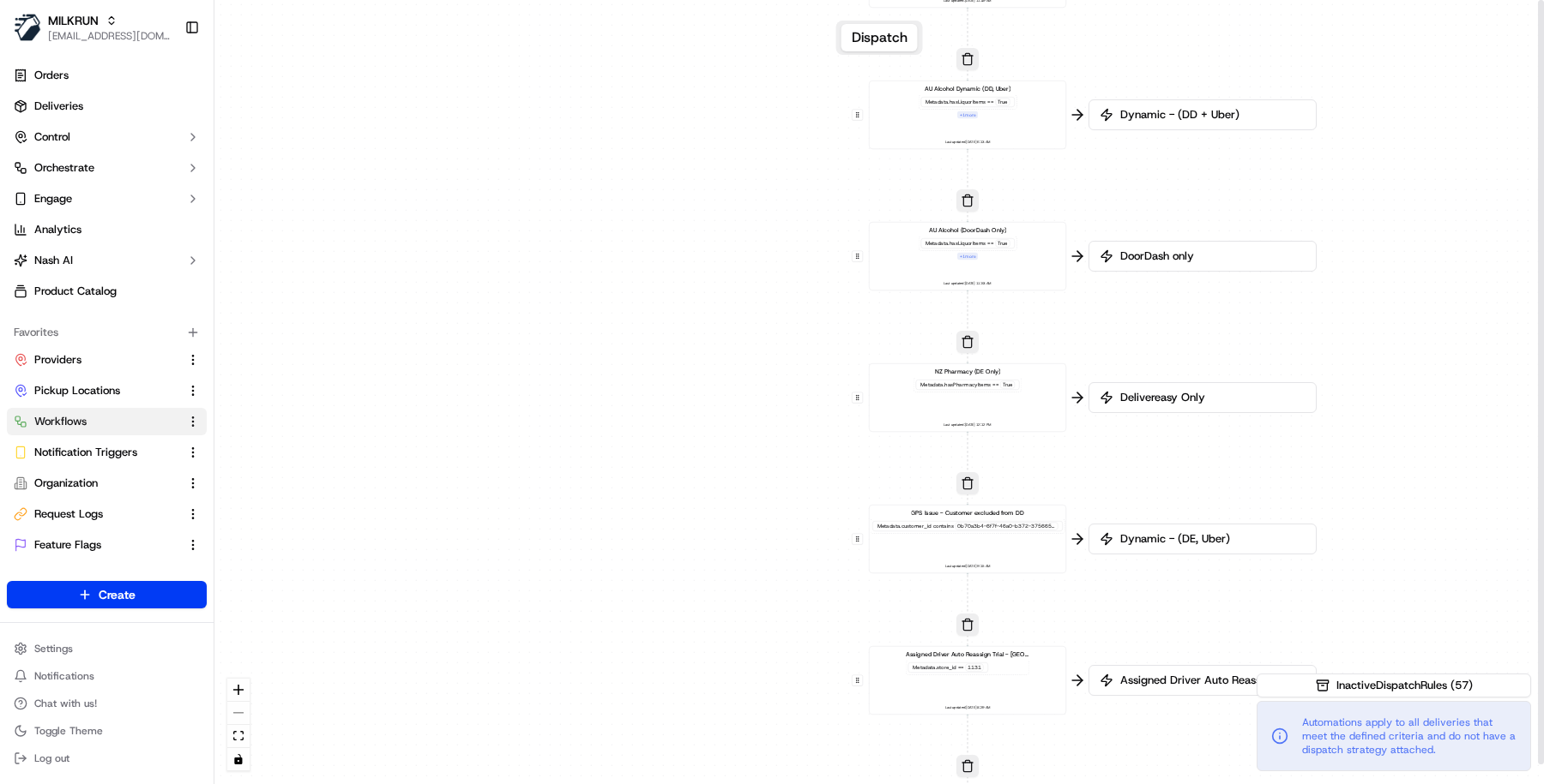
drag, startPoint x: 739, startPoint y: 554, endPoint x: 758, endPoint y: 397, distance: 158.1
click at [758, 397] on div "0 0 0 0 0 0 0 0 0 0 0 0 0 0 0 0 0 Order / Delivery Received DD Jack Testing Acc…" at bounding box center [879, 392] width 1329 height 784
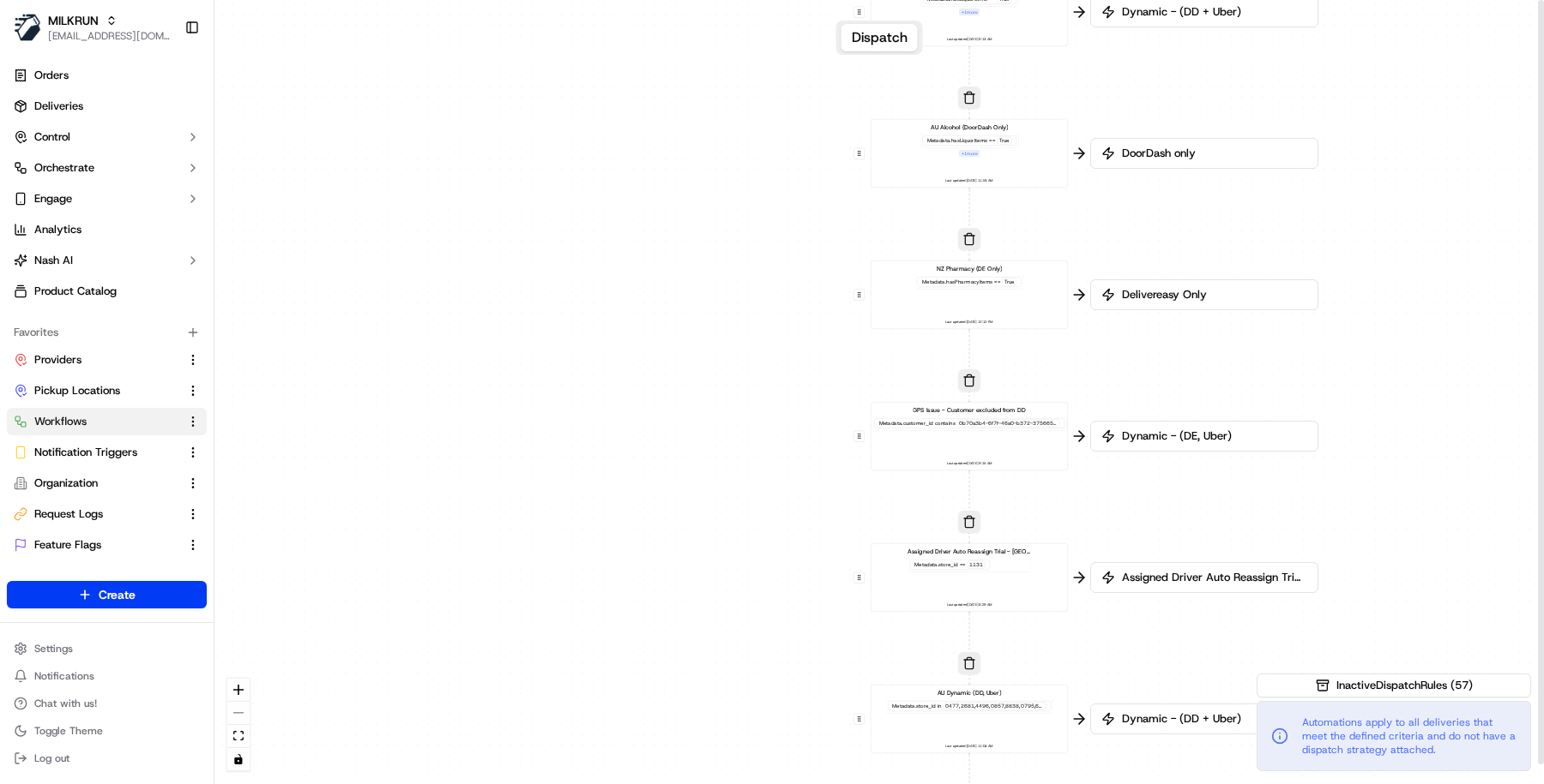
drag, startPoint x: 759, startPoint y: 553, endPoint x: 759, endPoint y: 378, distance: 175.0
click at [759, 378] on div "0 0 0 0 0 0 0 0 0 0 0 0 0 0 0 0 0 Order / Delivery Received DD Jack Testing Acc…" at bounding box center [879, 392] width 1329 height 784
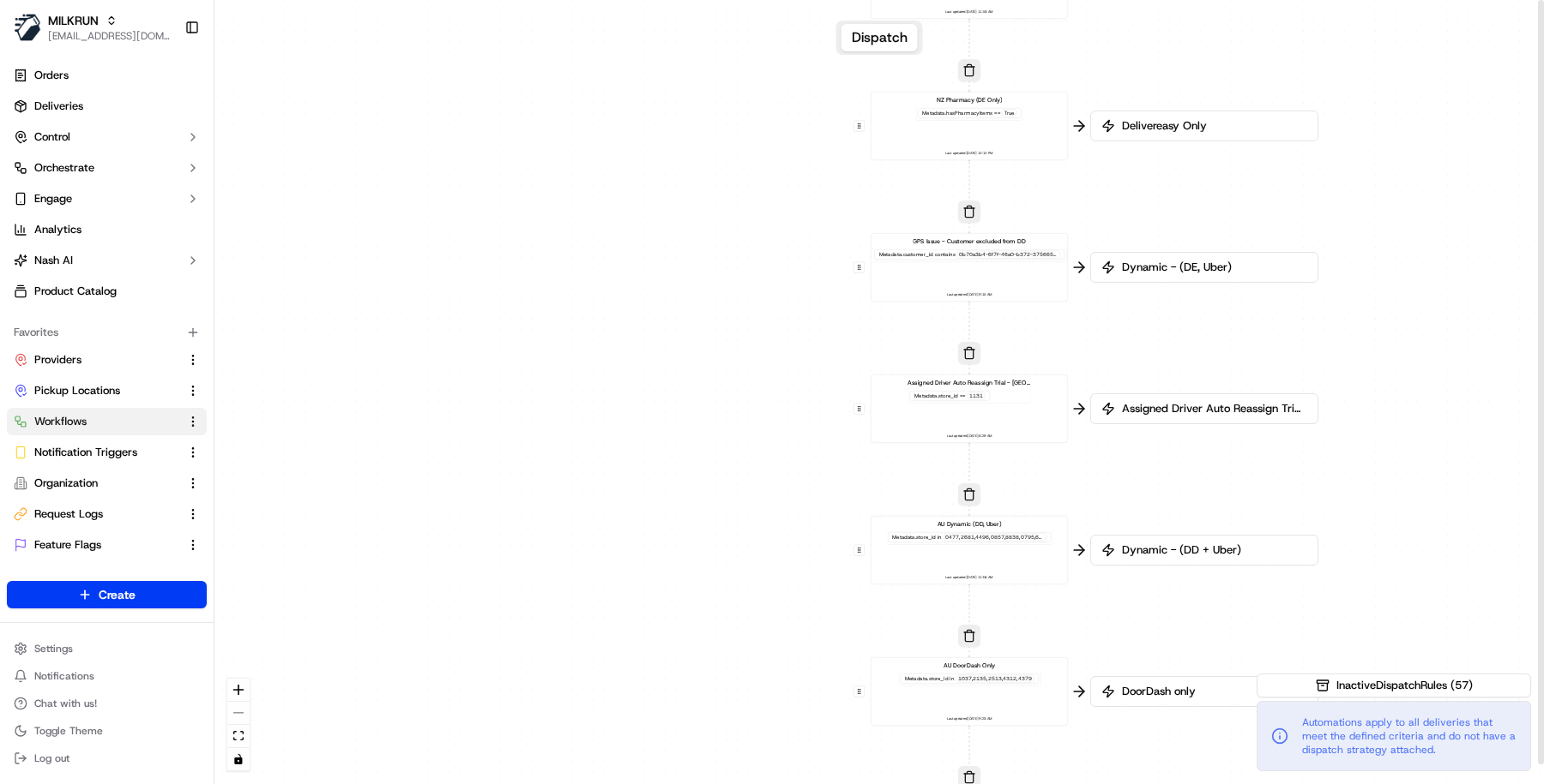
drag, startPoint x: 721, startPoint y: 472, endPoint x: 721, endPoint y: 389, distance: 83.0
click at [721, 389] on div "0 0 0 0 0 0 0 0 0 0 0 0 0 0 0 0 0 Order / Delivery Received DD Jack Testing Acc…" at bounding box center [879, 392] width 1329 height 784
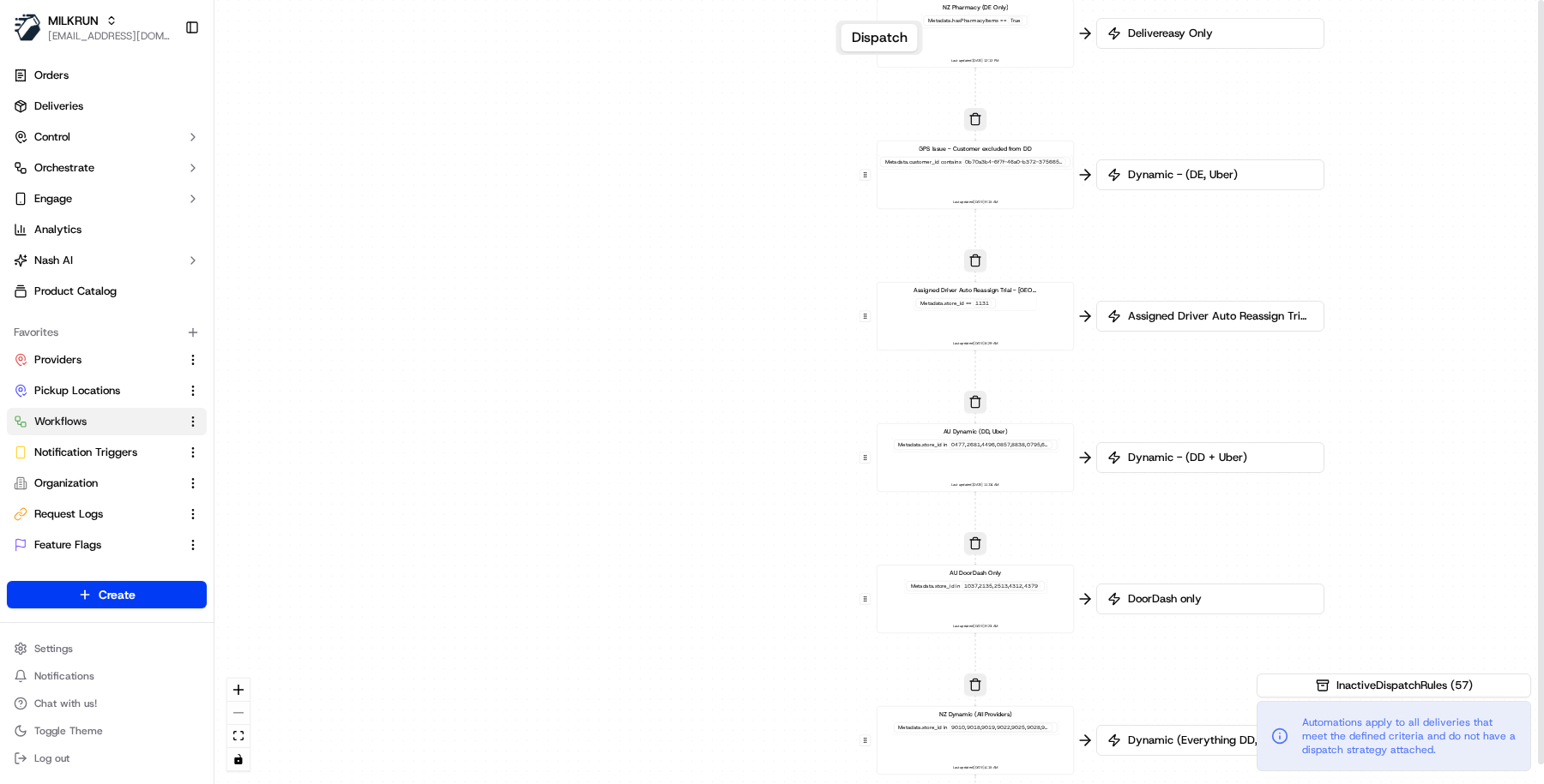
drag, startPoint x: 723, startPoint y: 464, endPoint x: 729, endPoint y: 410, distance: 54.3
click at [729, 410] on div "0 0 0 0 0 0 0 0 0 0 0 0 0 0 0 0 0 Order / Delivery Received DD Jack Testing Acc…" at bounding box center [879, 392] width 1329 height 784
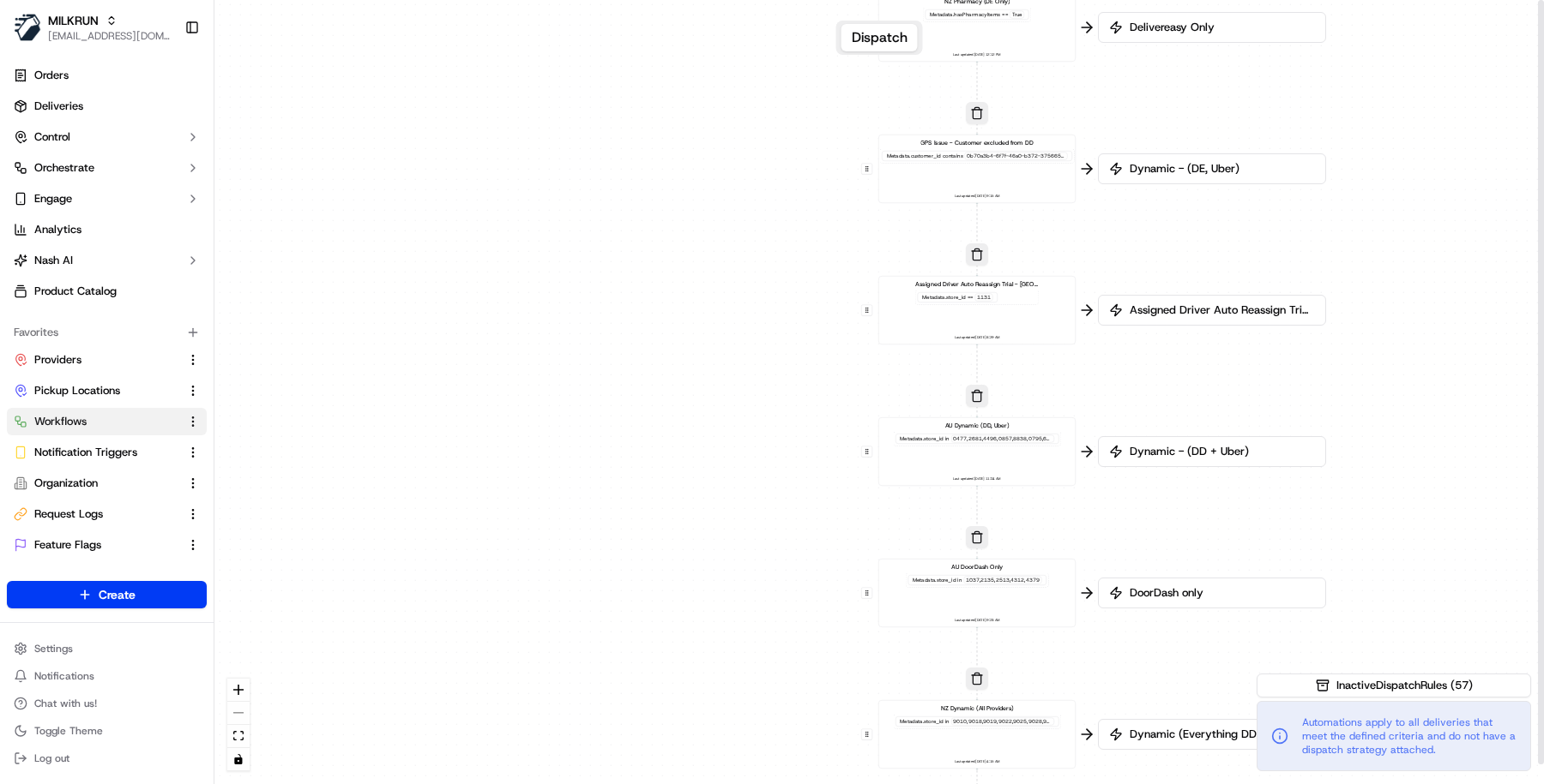
click at [731, 403] on div "0 0 0 0 0 0 0 0 0 0 0 0 0 0 0 0 0 Order / Delivery Received DD Jack Testing Acc…" at bounding box center [879, 392] width 1329 height 784
click at [974, 450] on div "AU Dynamic (DD, Uber) Metadata .store_id in Last updated: 17/09/2025 11:04 AM" at bounding box center [976, 450] width 183 height 61
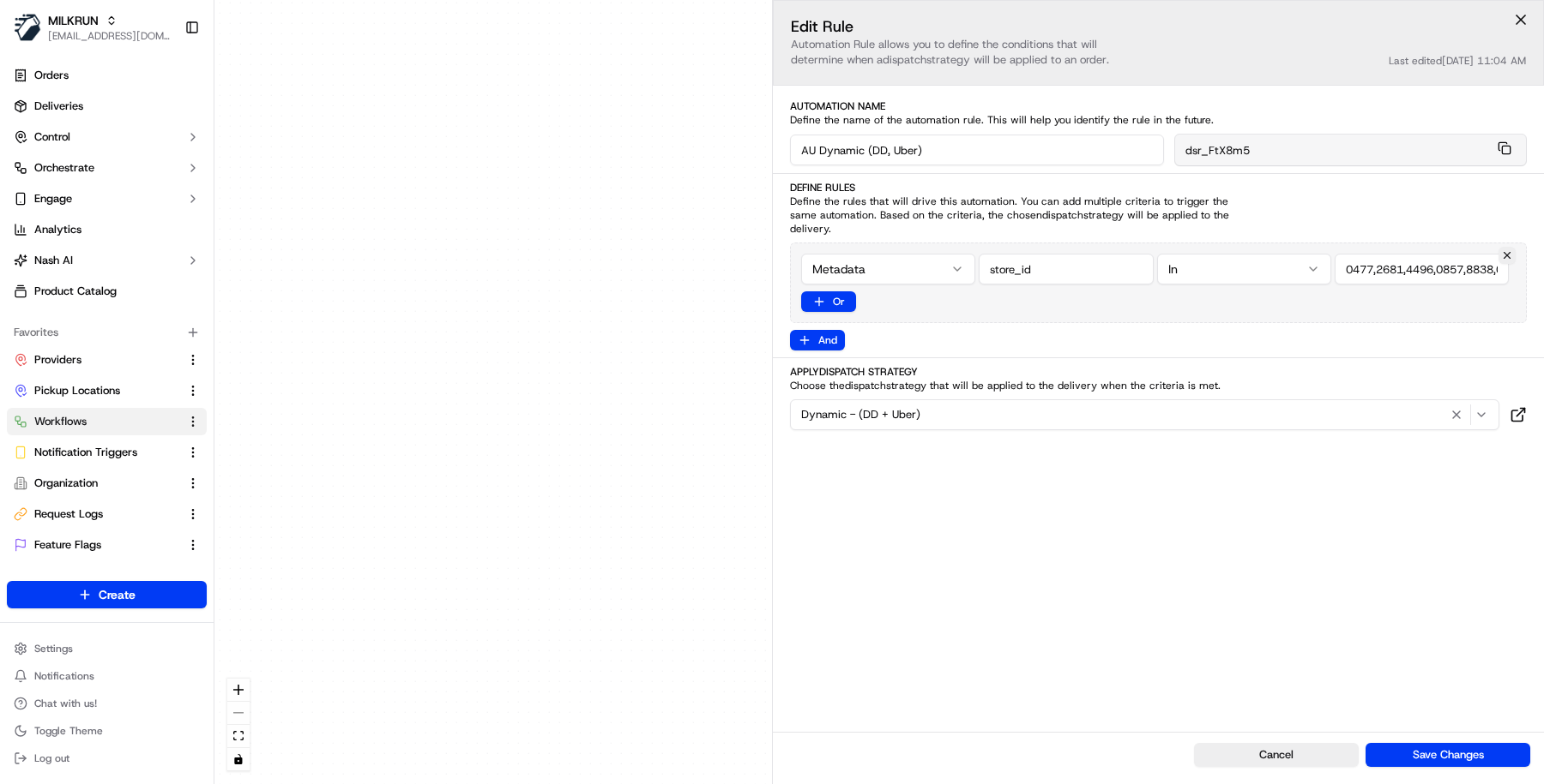
click at [617, 597] on div "0 0 0 0 0 0 0 0 0 0 0 0 0 0 0 0 0 Order / Delivery Received DD Jack Testing Acc…" at bounding box center [879, 392] width 1329 height 784
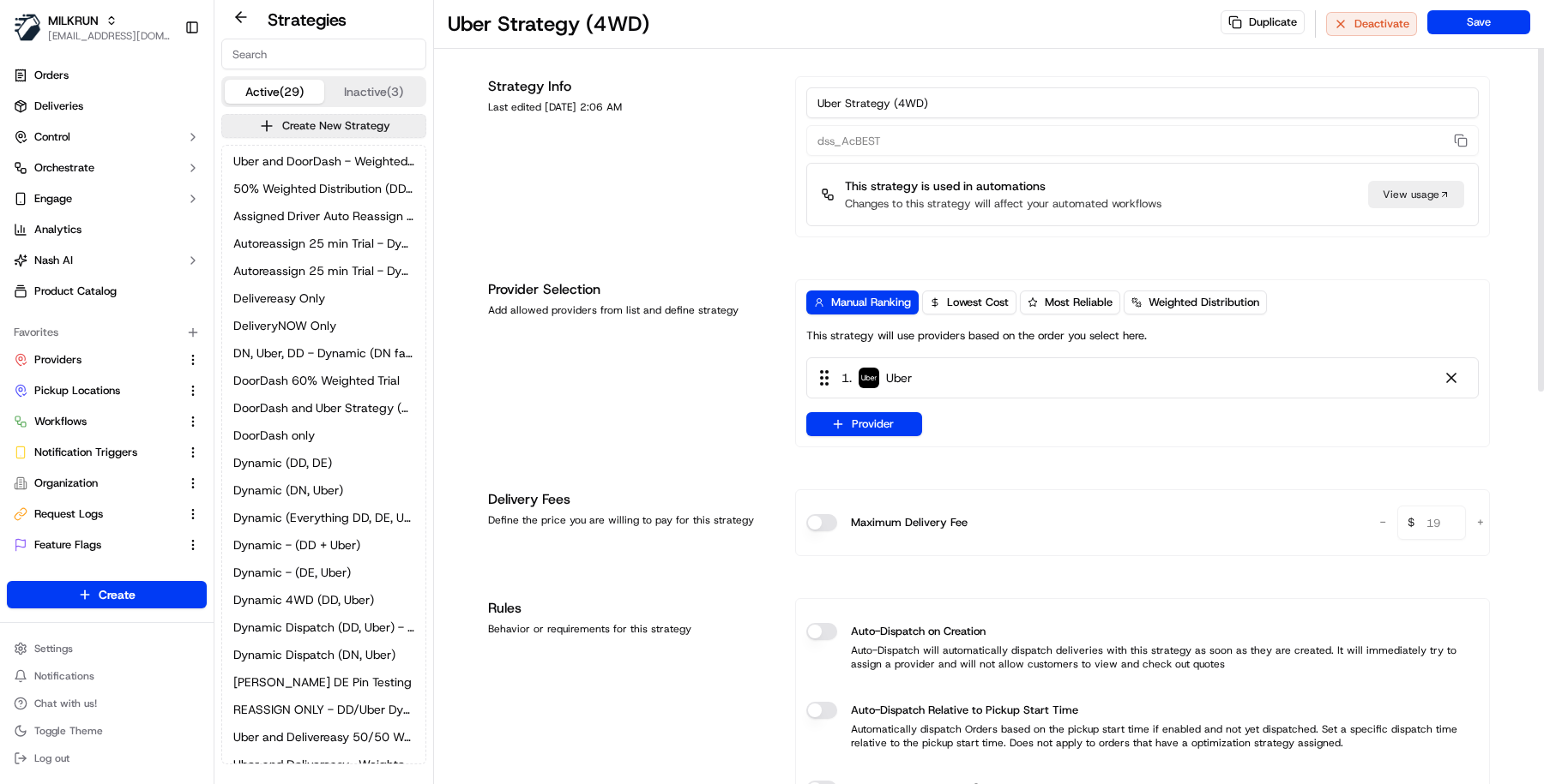
click at [631, 212] on div "Strategy Info Last edited [DATE] 2:06 AM" at bounding box center [631, 156] width 286 height 162
click at [356, 38] on input at bounding box center [323, 53] width 205 height 31
paste input "dss_AcBEST"
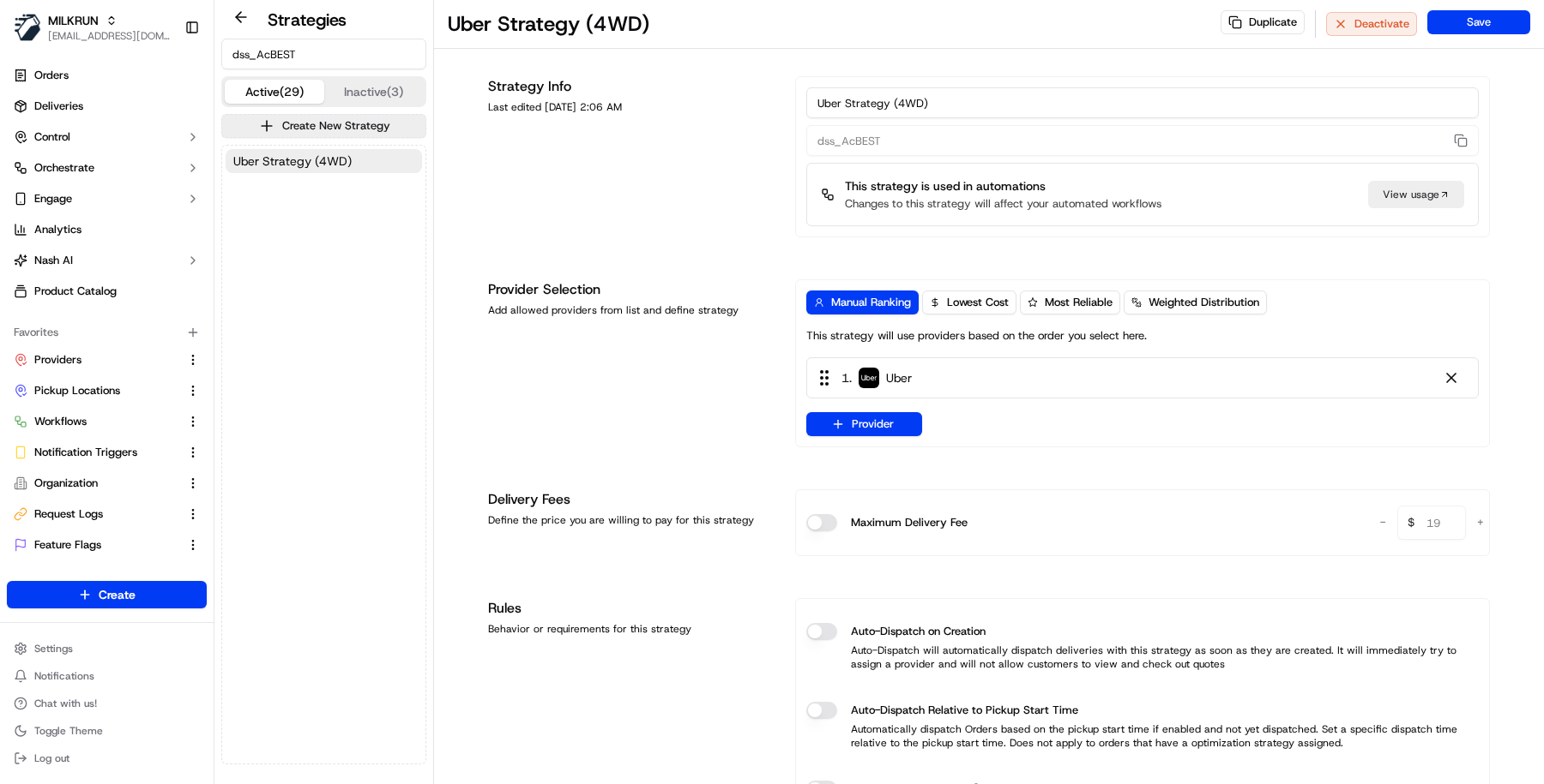
type input "dss_AcBEST"
click at [337, 168] on button "Uber Strategy (4WD)" at bounding box center [323, 161] width 196 height 24
click at [126, 178] on button "Orchestrate" at bounding box center [107, 168] width 200 height 27
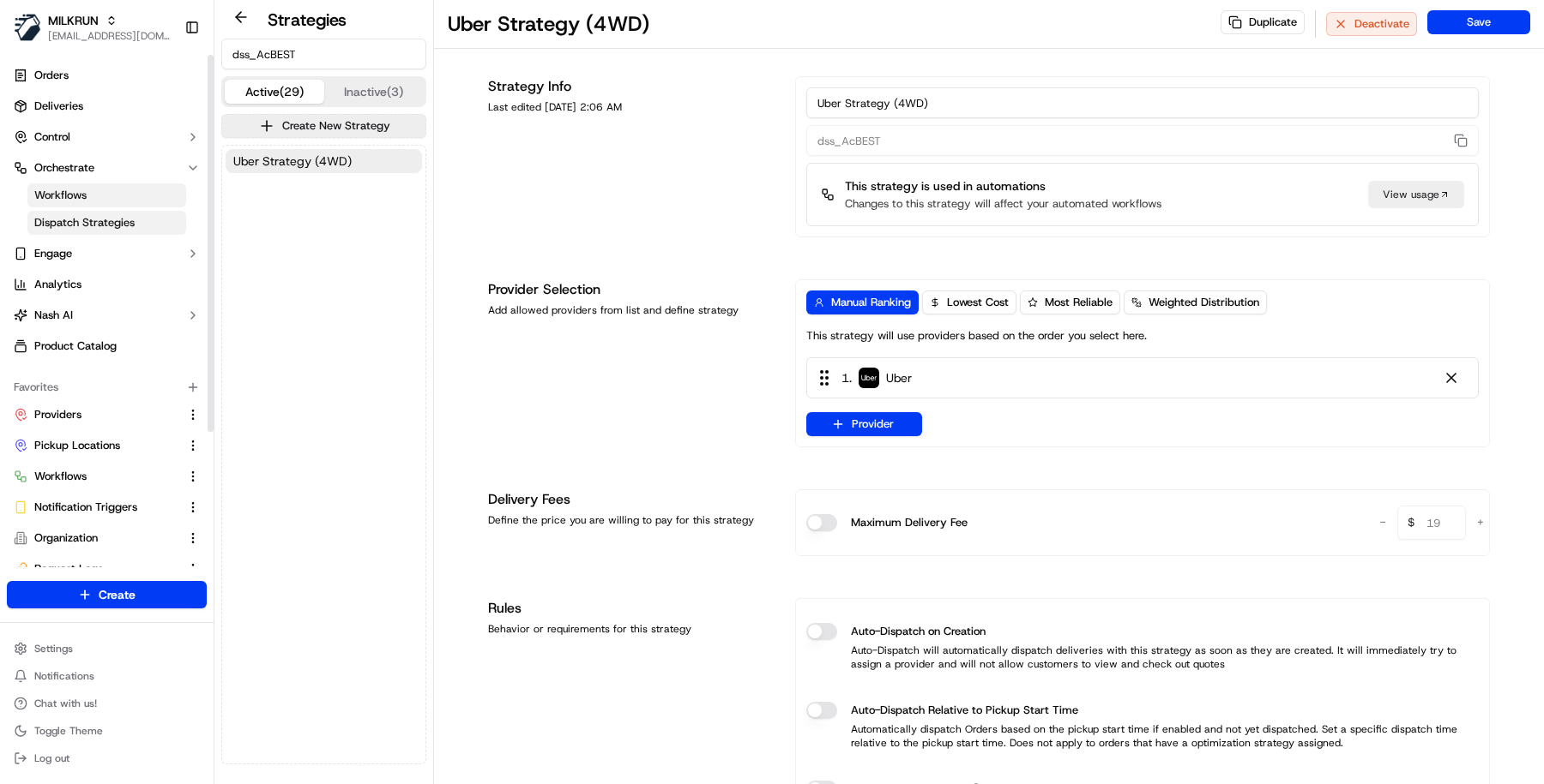
click at [123, 200] on link "Workflows" at bounding box center [107, 195] width 159 height 24
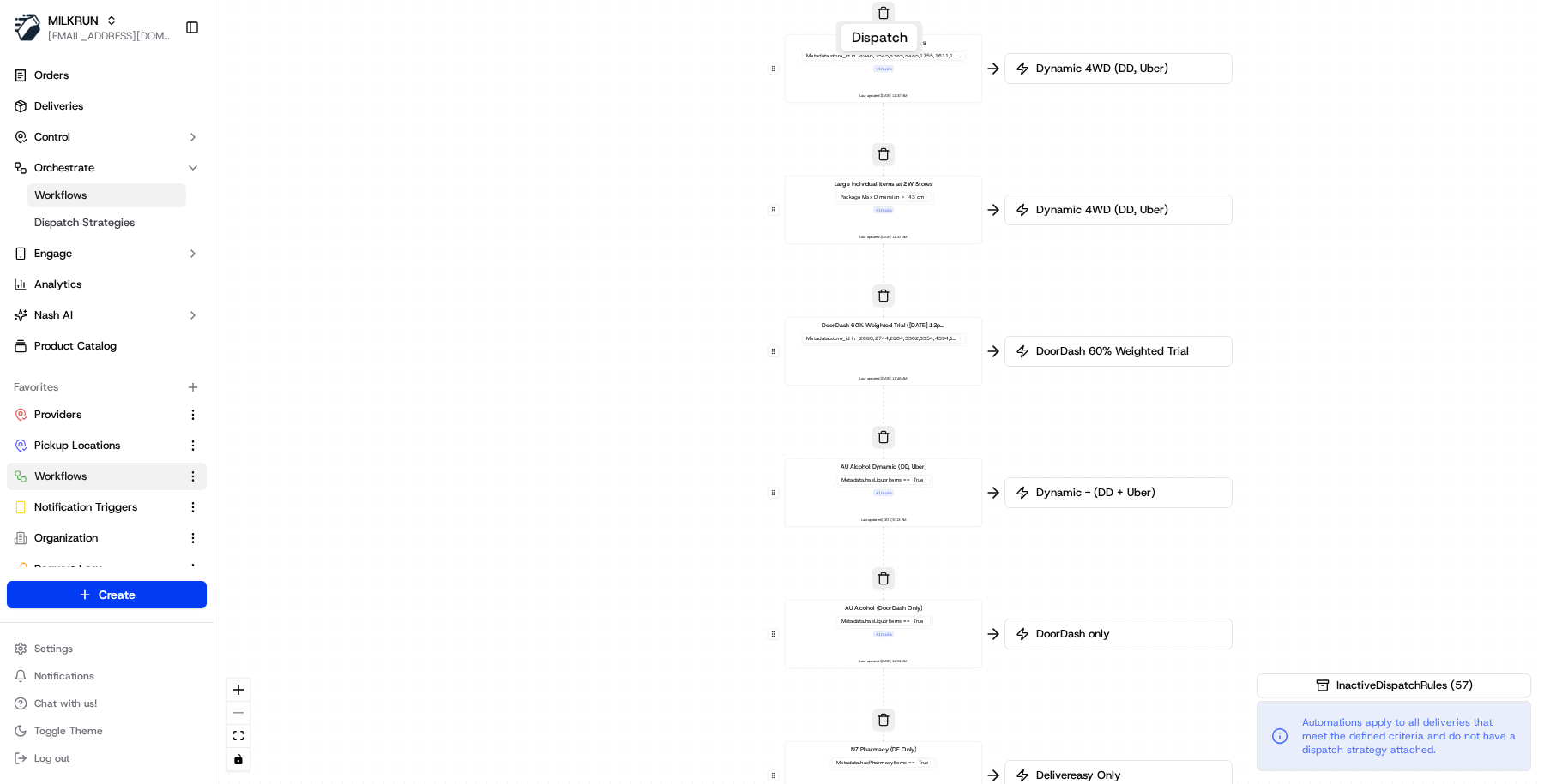
drag, startPoint x: 576, startPoint y: 320, endPoint x: 581, endPoint y: 650, distance: 330.0
click at [581, 650] on div "0 0 0 0 0 0 0 0 0 0 0 0 0 0 0 0 0 Order / Delivery Received DD Jack Testing Acc…" at bounding box center [879, 392] width 1329 height 784
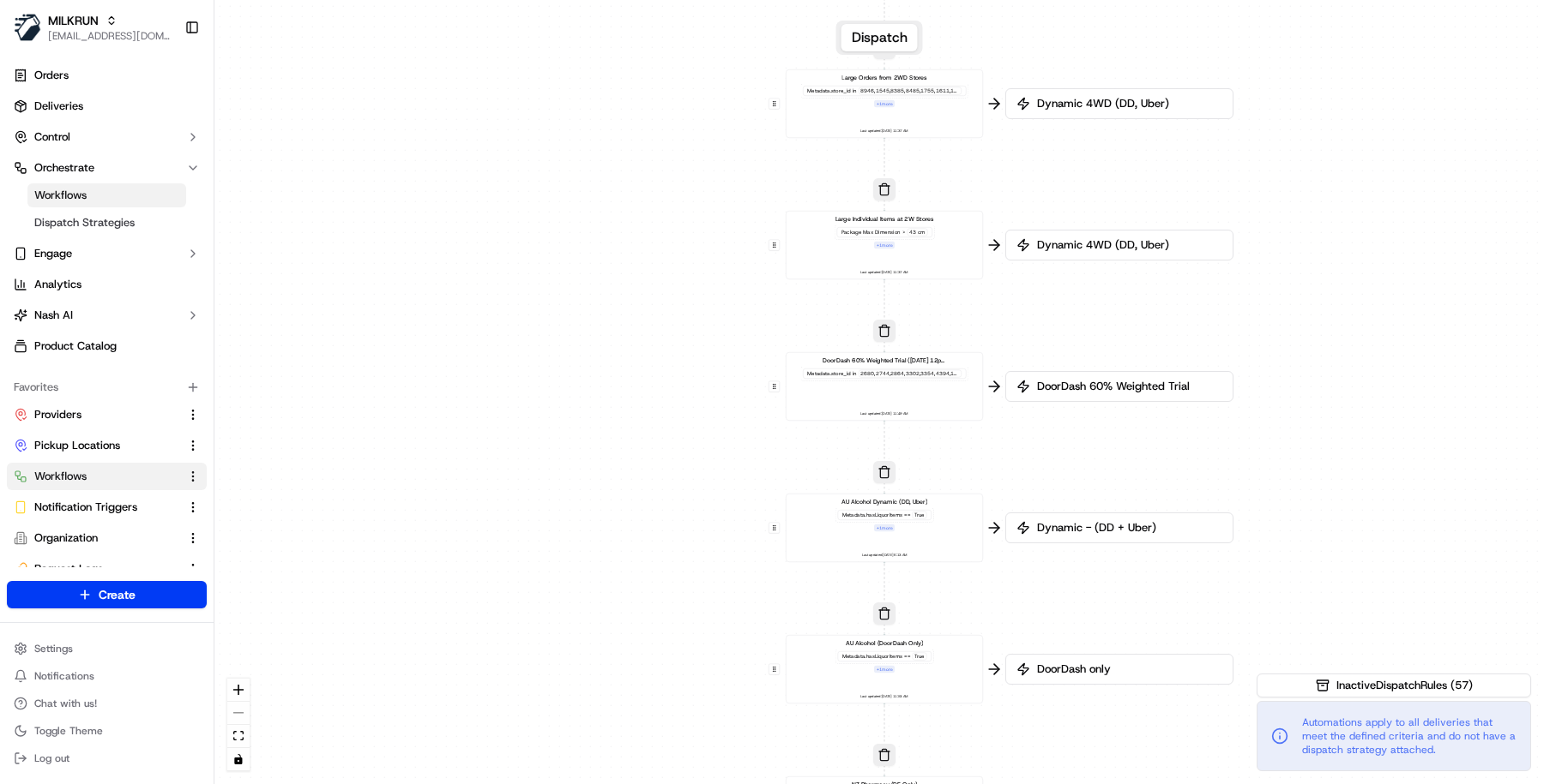
click at [903, 523] on div "Metadata .hasLiquorItems == True + 1 more" at bounding box center [884, 519] width 99 height 24
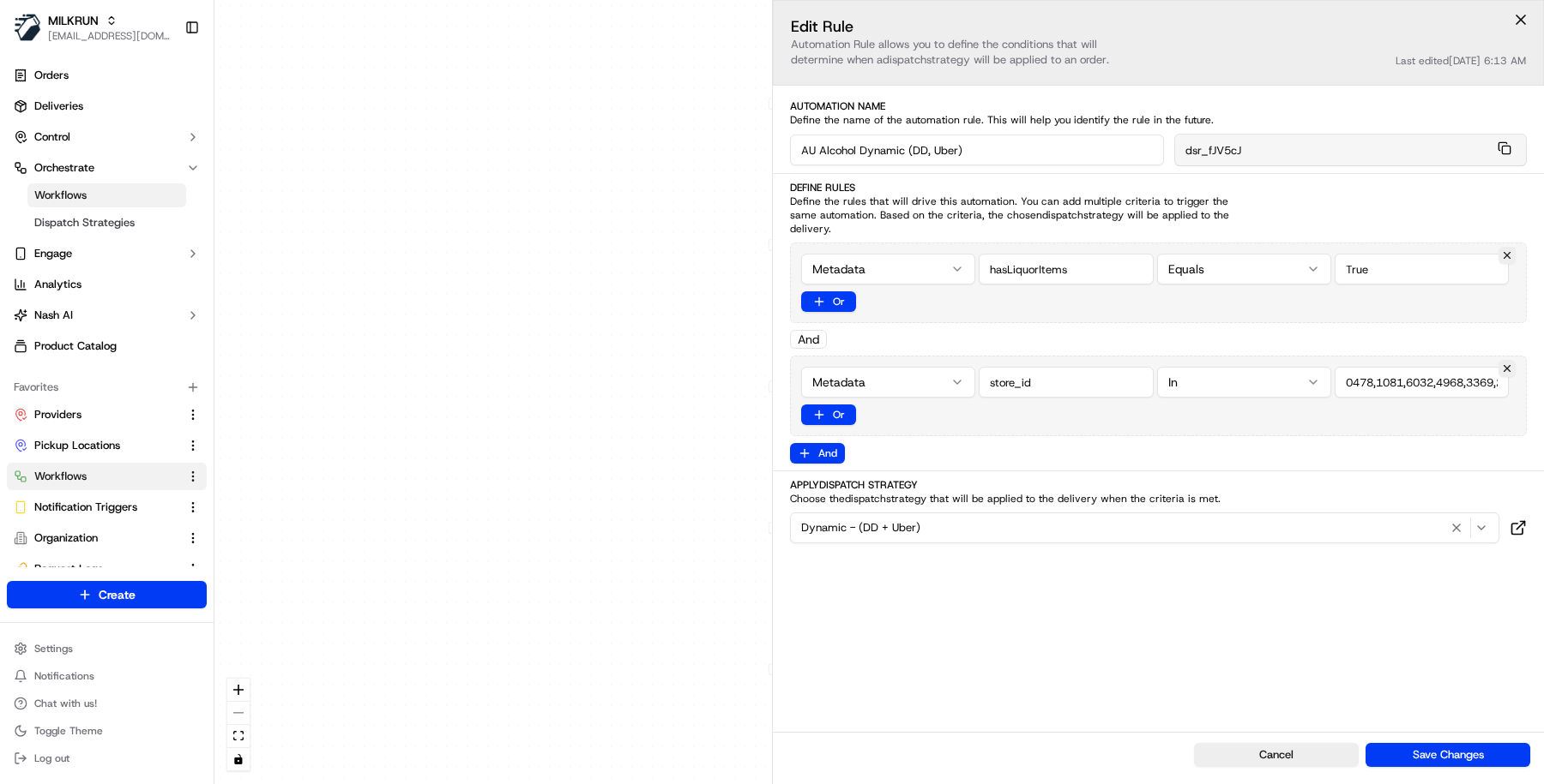
click at [619, 603] on div "0 0 0 0 0 0 0 0 0 0 0 0 0 0 0 0 0 Order / Delivery Received DD Jack Testing Acc…" at bounding box center [879, 392] width 1329 height 784
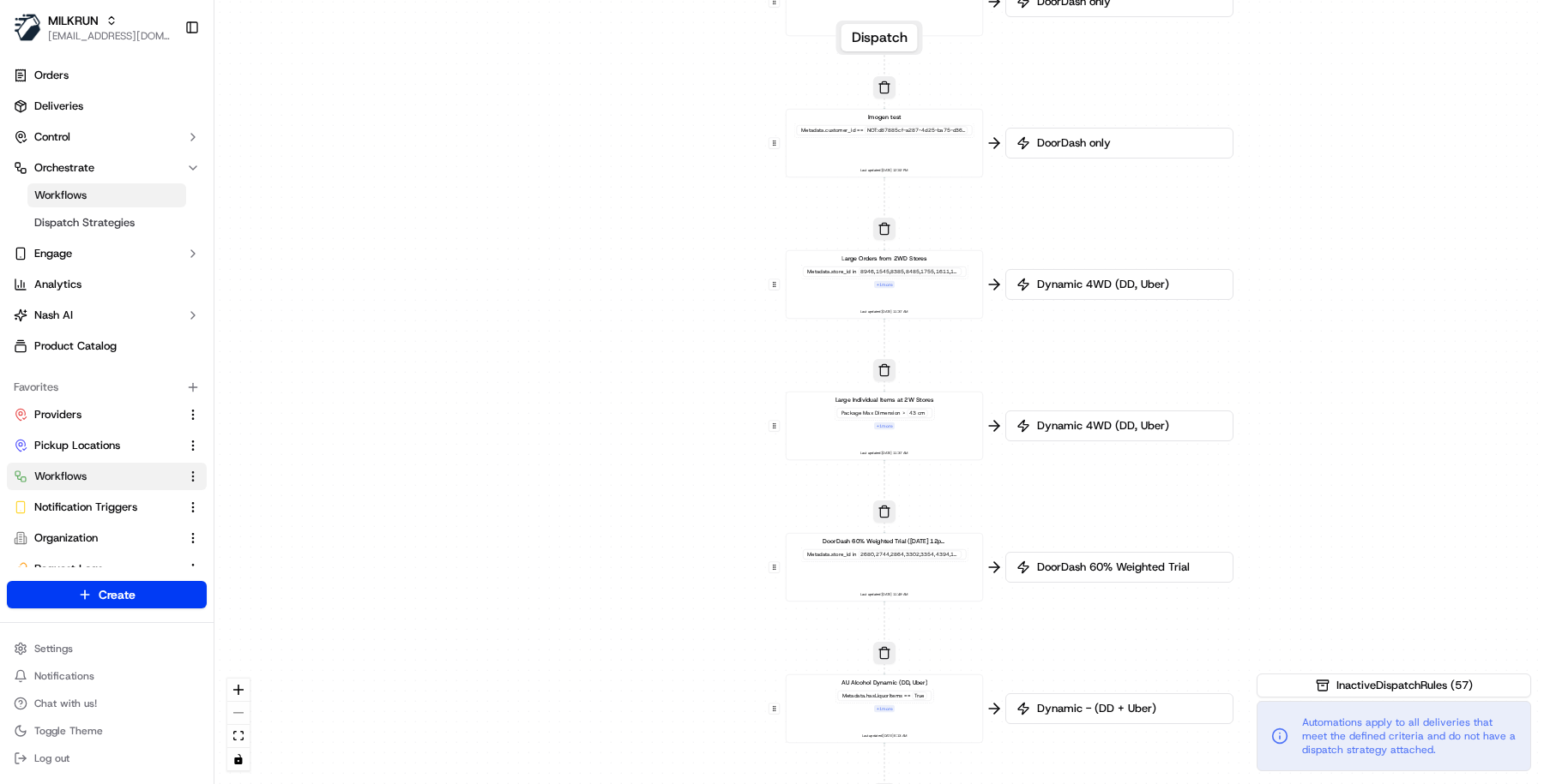
drag, startPoint x: 650, startPoint y: 526, endPoint x: 649, endPoint y: 730, distance: 204.0
click at [649, 730] on div "0 0 0 0 0 0 0 0 0 0 0 0 0 0 0 0 0 Order / Delivery Received DD Jack Testing Acc…" at bounding box center [879, 392] width 1329 height 784
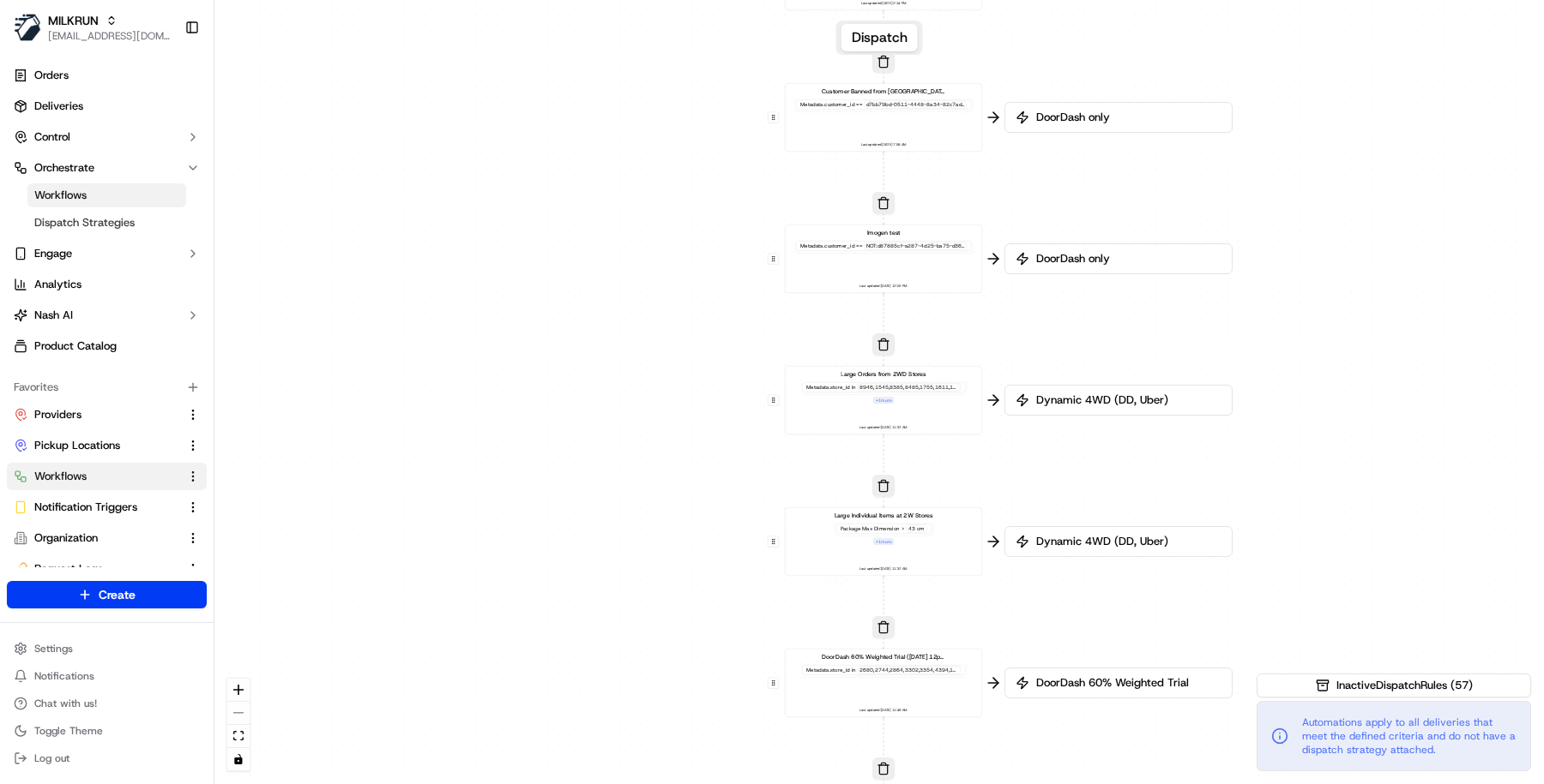
drag, startPoint x: 660, startPoint y: 465, endPoint x: 663, endPoint y: 631, distance: 166.0
click at [664, 632] on div "0 0 0 0 0 0 0 0 0 0 0 0 0 0 0 0 0 Order / Delivery Received DD Jack Testing Acc…" at bounding box center [879, 392] width 1329 height 784
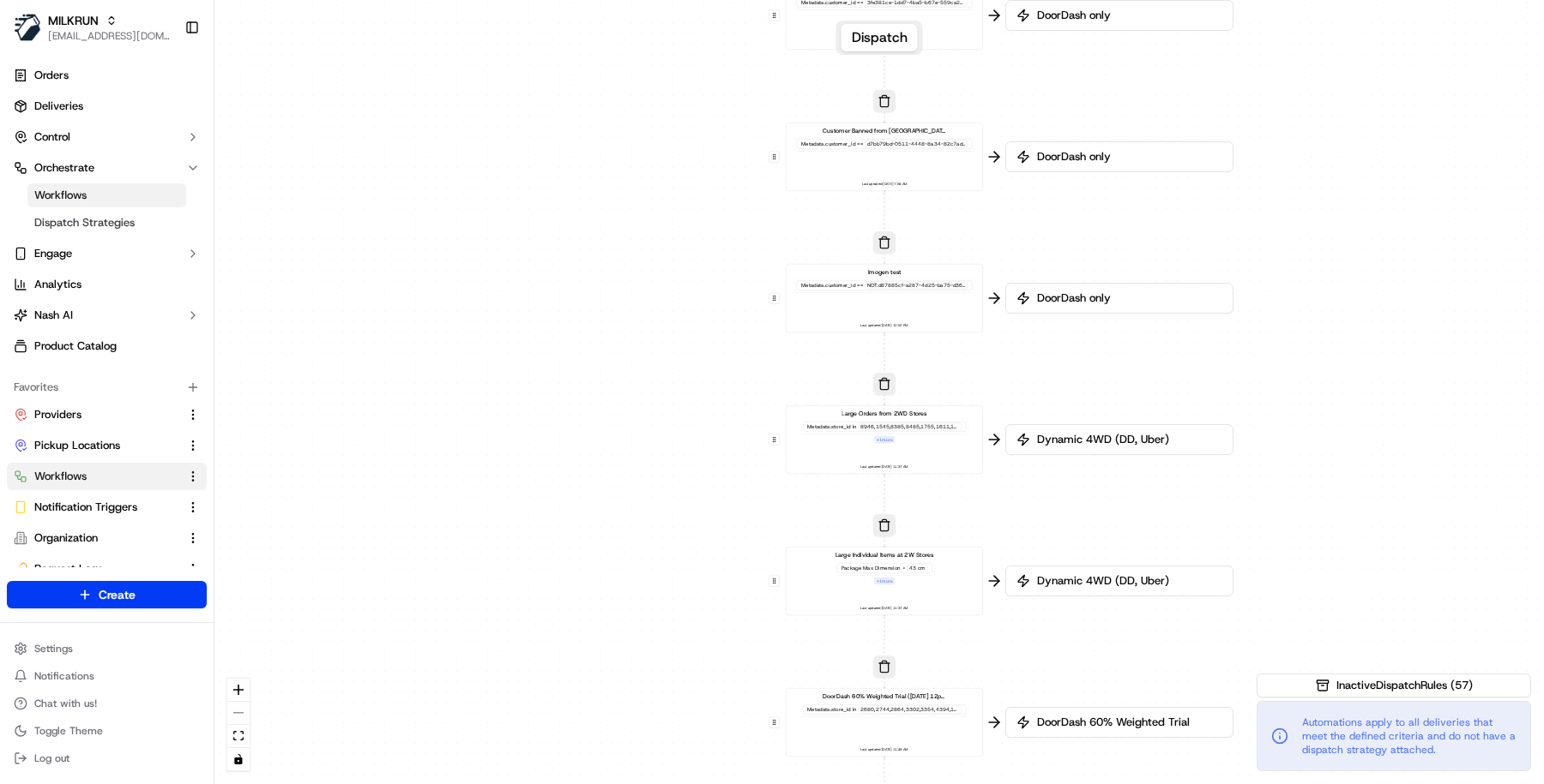
drag, startPoint x: 696, startPoint y: 519, endPoint x: 693, endPoint y: 481, distance: 38.1
click at [693, 481] on div "0 0 0 0 0 0 0 0 0 0 0 0 0 0 0 0 0 Order / Delivery Received DD Jack Testing Acc…" at bounding box center [879, 392] width 1329 height 784
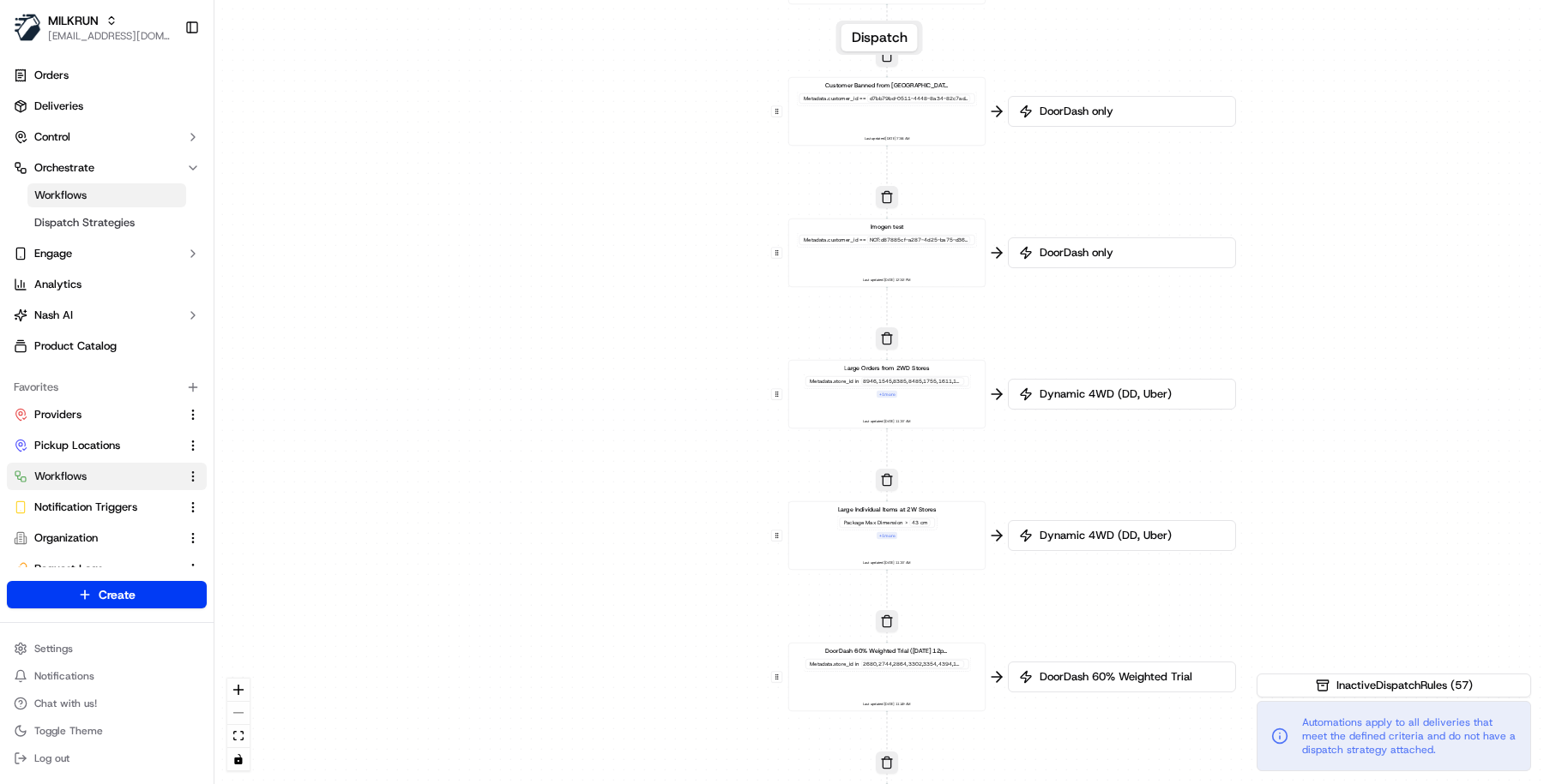
drag, startPoint x: 999, startPoint y: 506, endPoint x: 1002, endPoint y: 464, distance: 42.1
click at [1002, 464] on div "0 0 0 0 0 0 0 0 0 0 0 0 0 0 0 0 0 Order / Delivery Received DD Jack Testing Acc…" at bounding box center [879, 392] width 1329 height 784
click at [942, 402] on div "Large Orders from 2WD Stores Metadata .store_id in 8946,1545,8385,8485,1755,161…" at bounding box center [886, 395] width 183 height 61
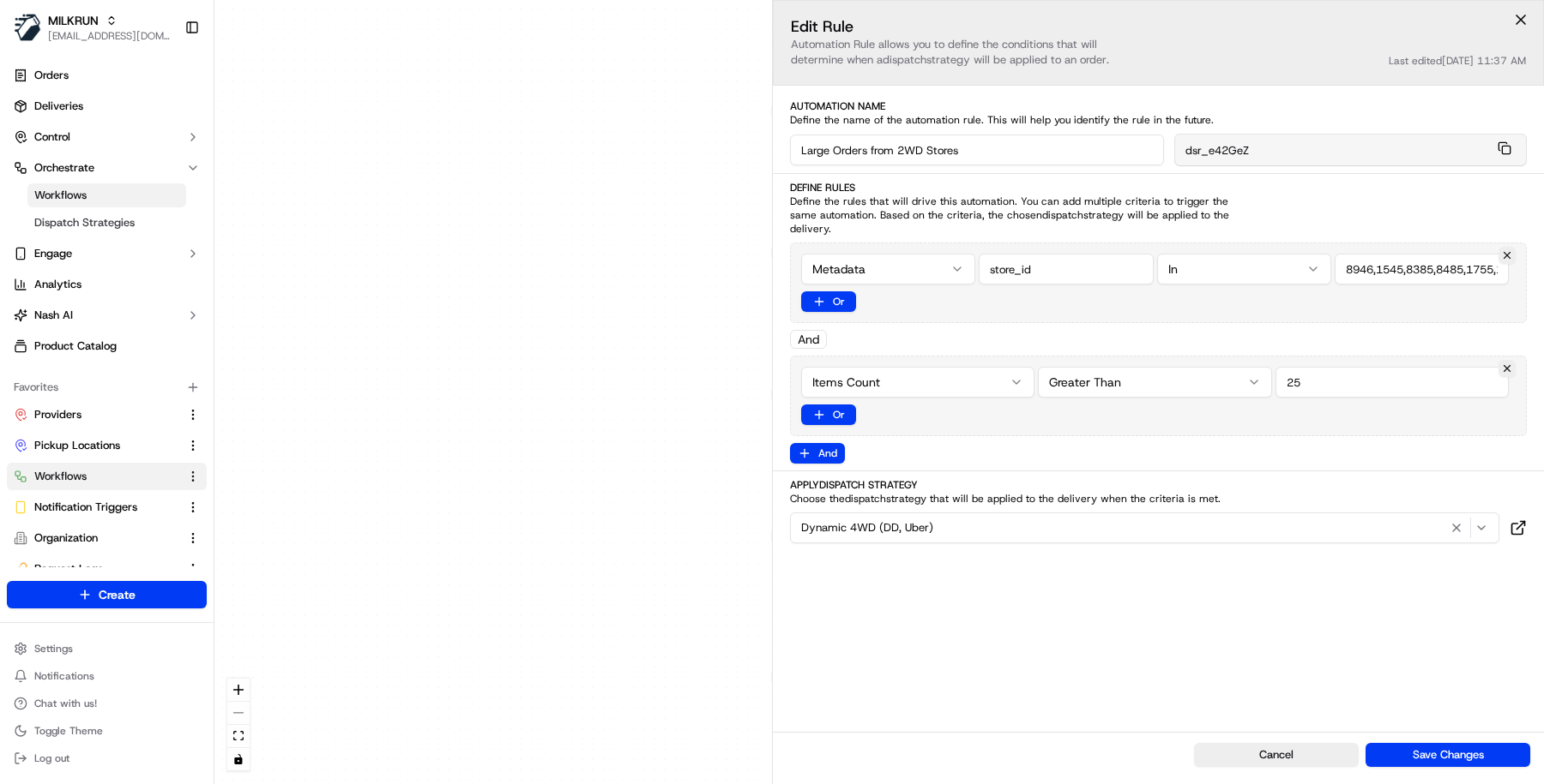
click at [635, 614] on div "0 0 0 0 0 0 0 0 0 0 0 0 0 0 0 0 0 Order / Delivery Received DD Jack Testing Acc…" at bounding box center [879, 392] width 1329 height 784
click at [652, 613] on div "0 0 0 0 0 0 0 0 0 0 0 0 0 0 0 0 0 Order / Delivery Received DD Jack Testing Acc…" at bounding box center [879, 392] width 1329 height 784
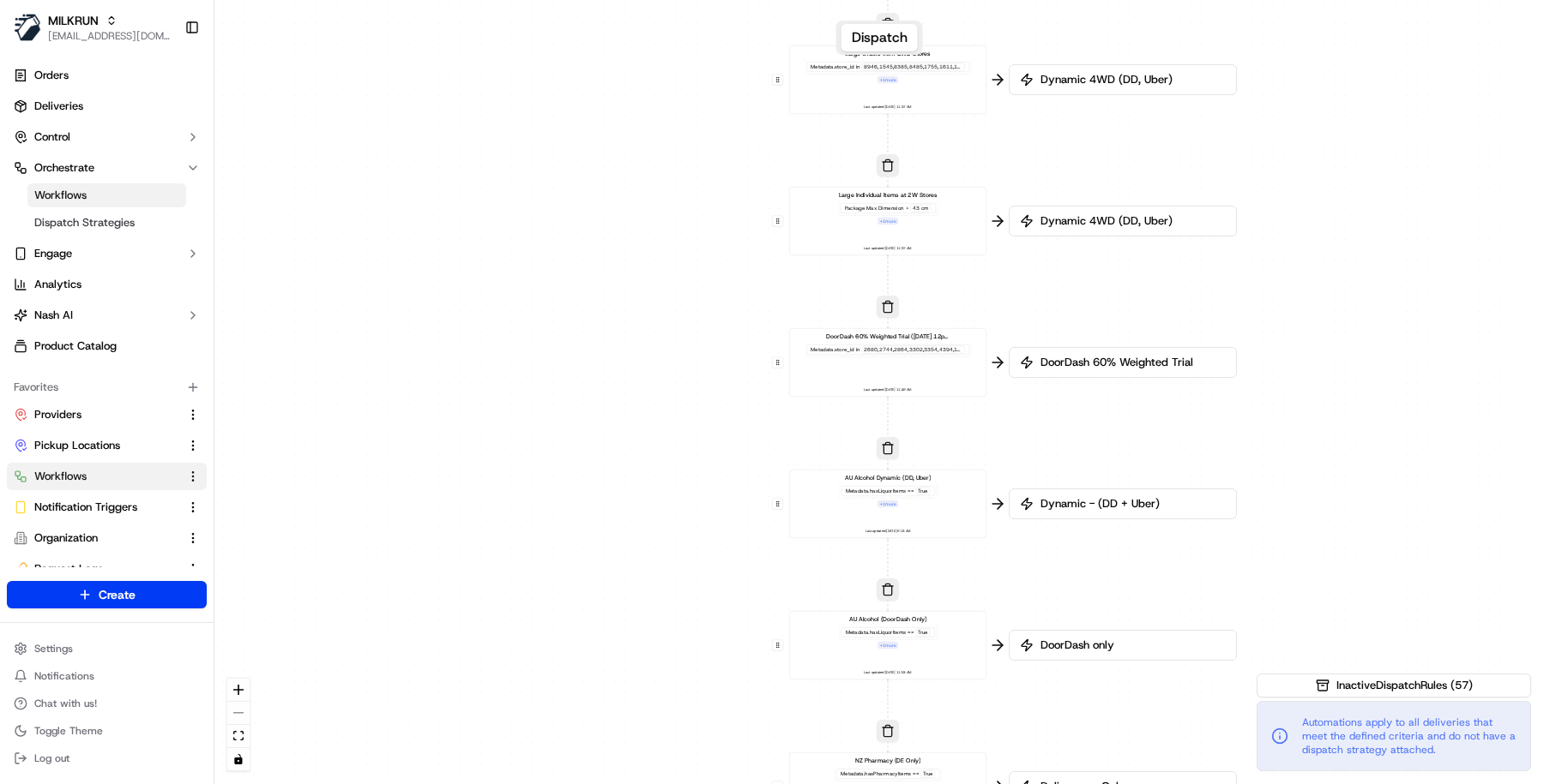
drag, startPoint x: 665, startPoint y: 643, endPoint x: 665, endPoint y: 327, distance: 316.0
click at [665, 327] on div "0 0 0 0 0 0 0 0 0 0 0 0 0 0 0 0 0 Order / Delivery Received DD Jack Testing Acc…" at bounding box center [879, 392] width 1329 height 784
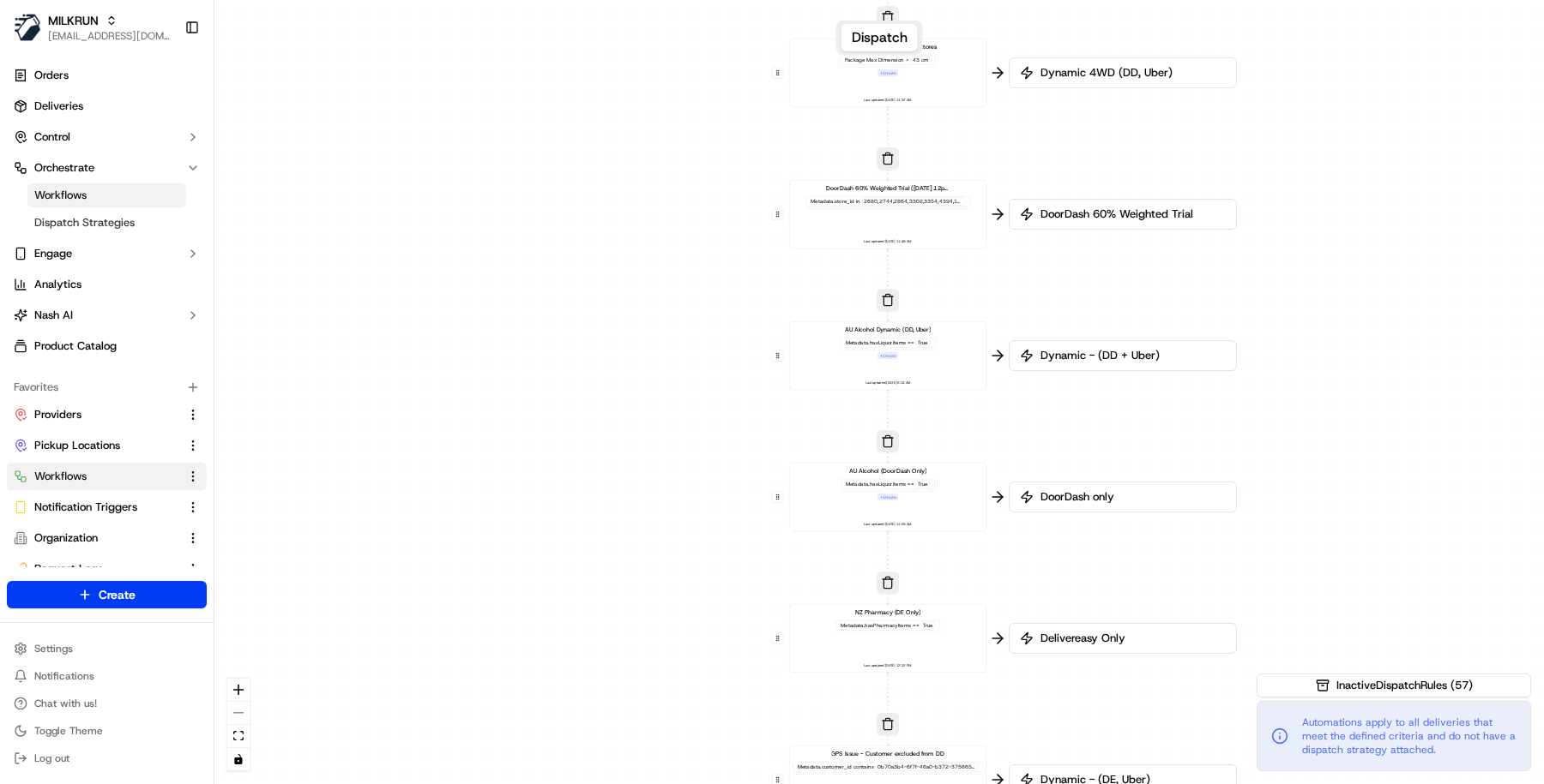
drag, startPoint x: 644, startPoint y: 566, endPoint x: 644, endPoint y: 417, distance: 149.0
click at [644, 417] on div "0 0 0 0 0 0 0 0 0 0 0 0 0 0 0 0 0 Order / Delivery Received DD Jack Testing Acc…" at bounding box center [879, 392] width 1329 height 784
click at [913, 348] on div "Metadata .hasLiquorItems == True" at bounding box center [887, 343] width 99 height 15
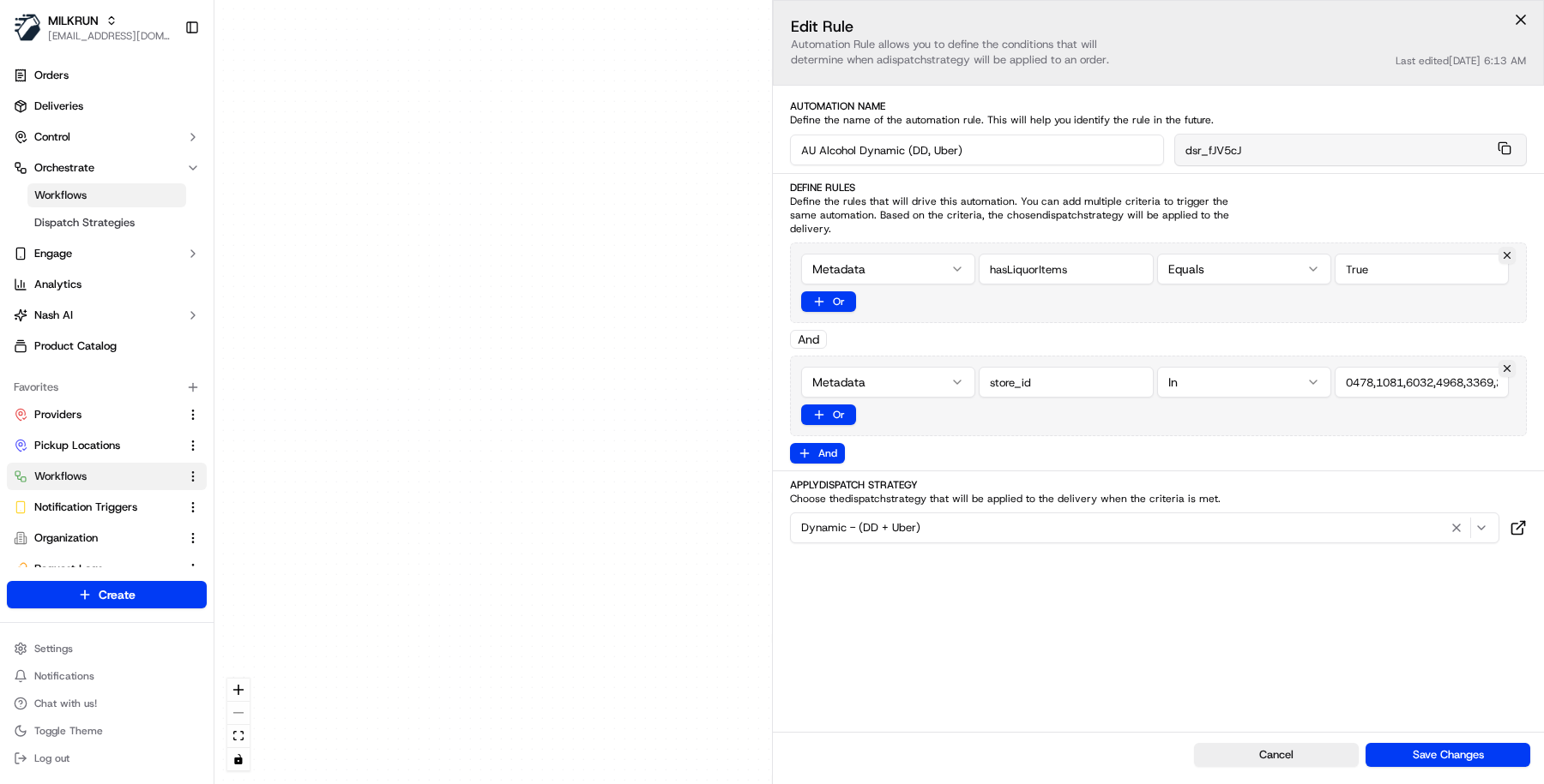
click at [661, 461] on div "0 0 0 0 0 0 0 0 0 0 0 0 0 0 0 0 0 Order / Delivery Received DD Jack Testing Acc…" at bounding box center [879, 392] width 1329 height 784
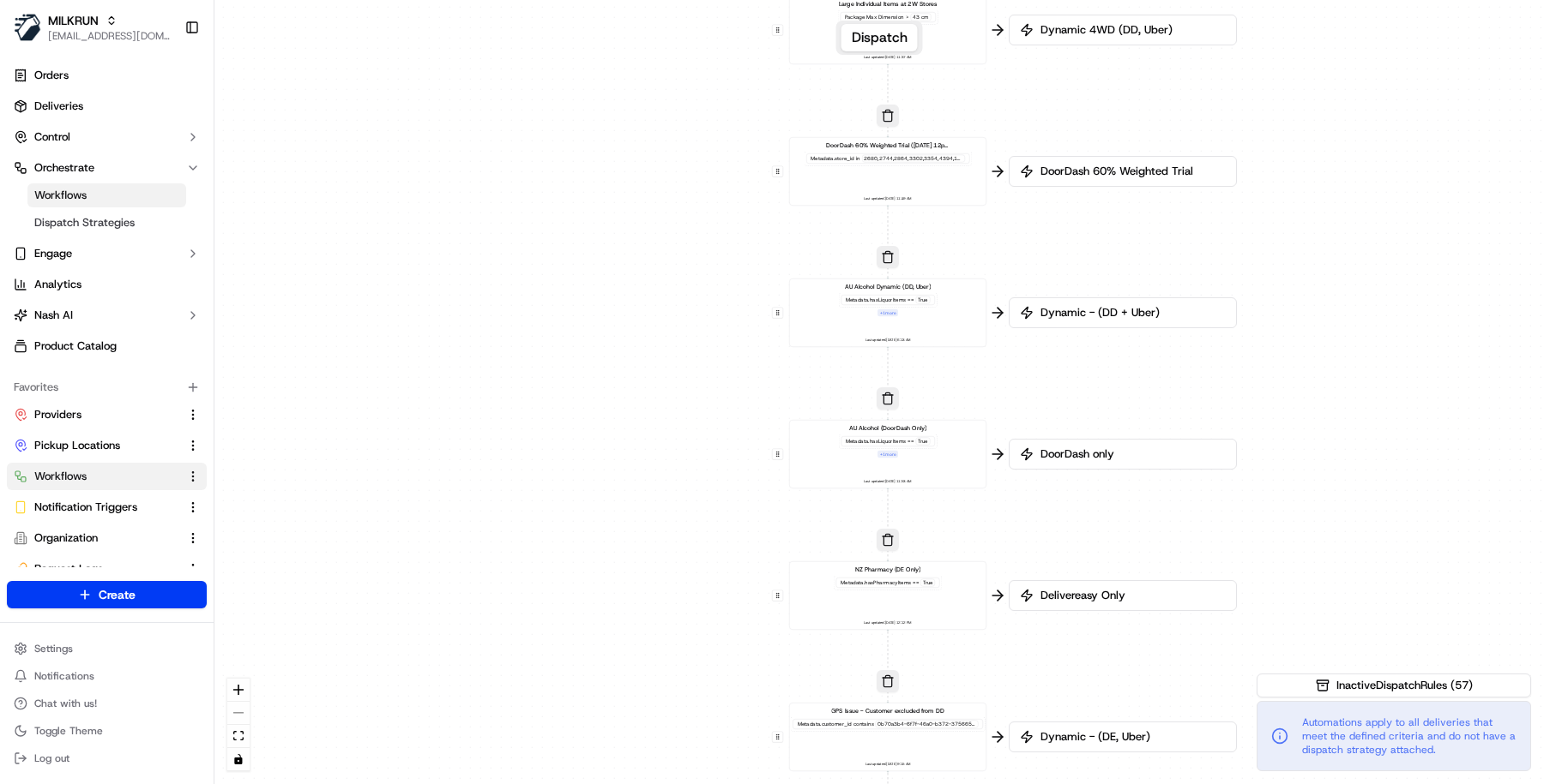
drag, startPoint x: 668, startPoint y: 559, endPoint x: 667, endPoint y: 393, distance: 166.0
click at [667, 393] on div "0 0 0 0 0 0 0 0 0 0 0 0 0 0 0 0 0 Order / Delivery Received DD Jack Testing Acc…" at bounding box center [879, 392] width 1329 height 784
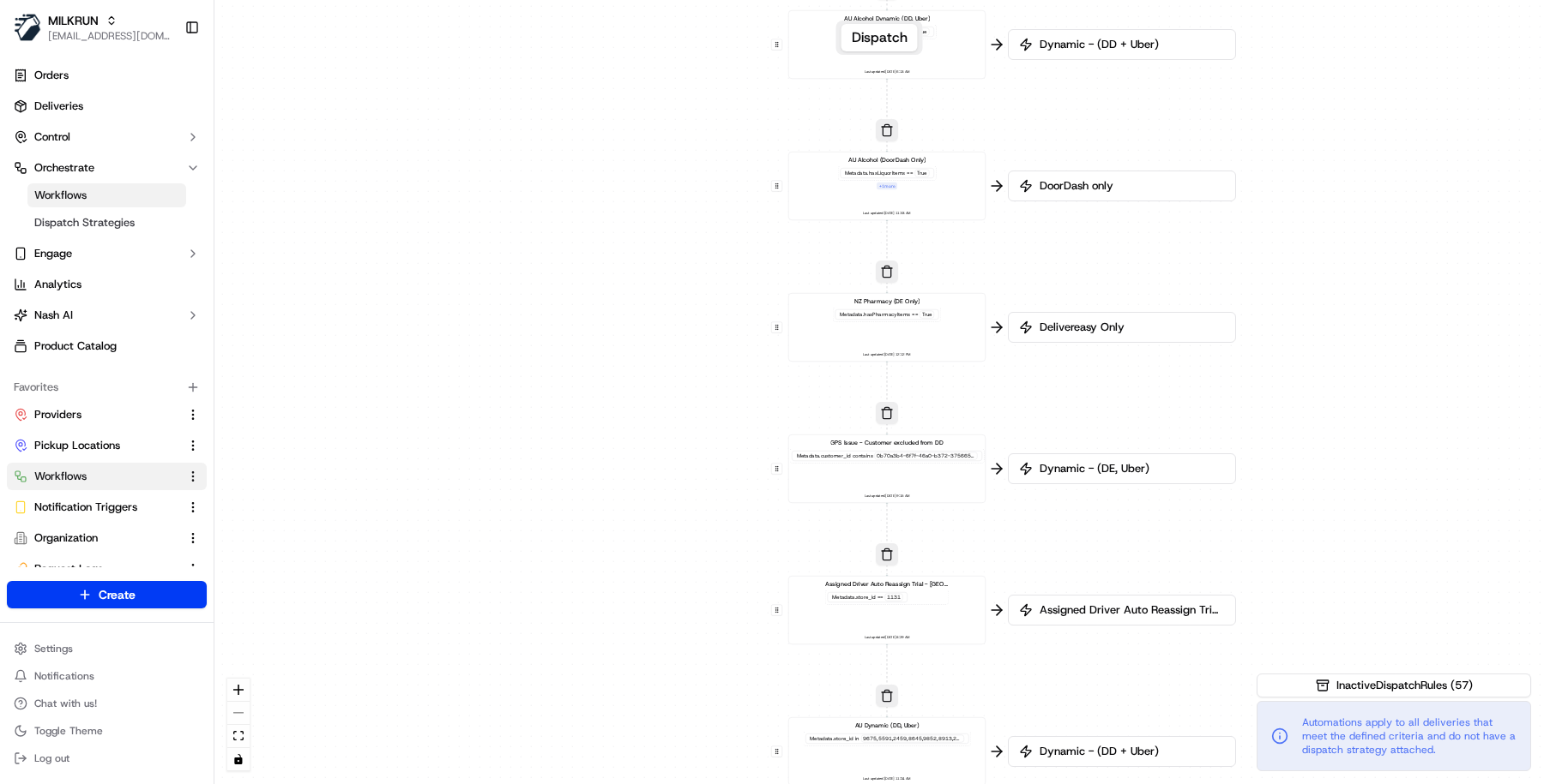
drag, startPoint x: 650, startPoint y: 574, endPoint x: 649, endPoint y: 429, distance: 145.0
click at [649, 429] on div "0 0 0 0 0 0 0 0 0 0 0 0 0 0 0 0 0 Order / Delivery Received DD Jack Testing Acc…" at bounding box center [879, 392] width 1329 height 784
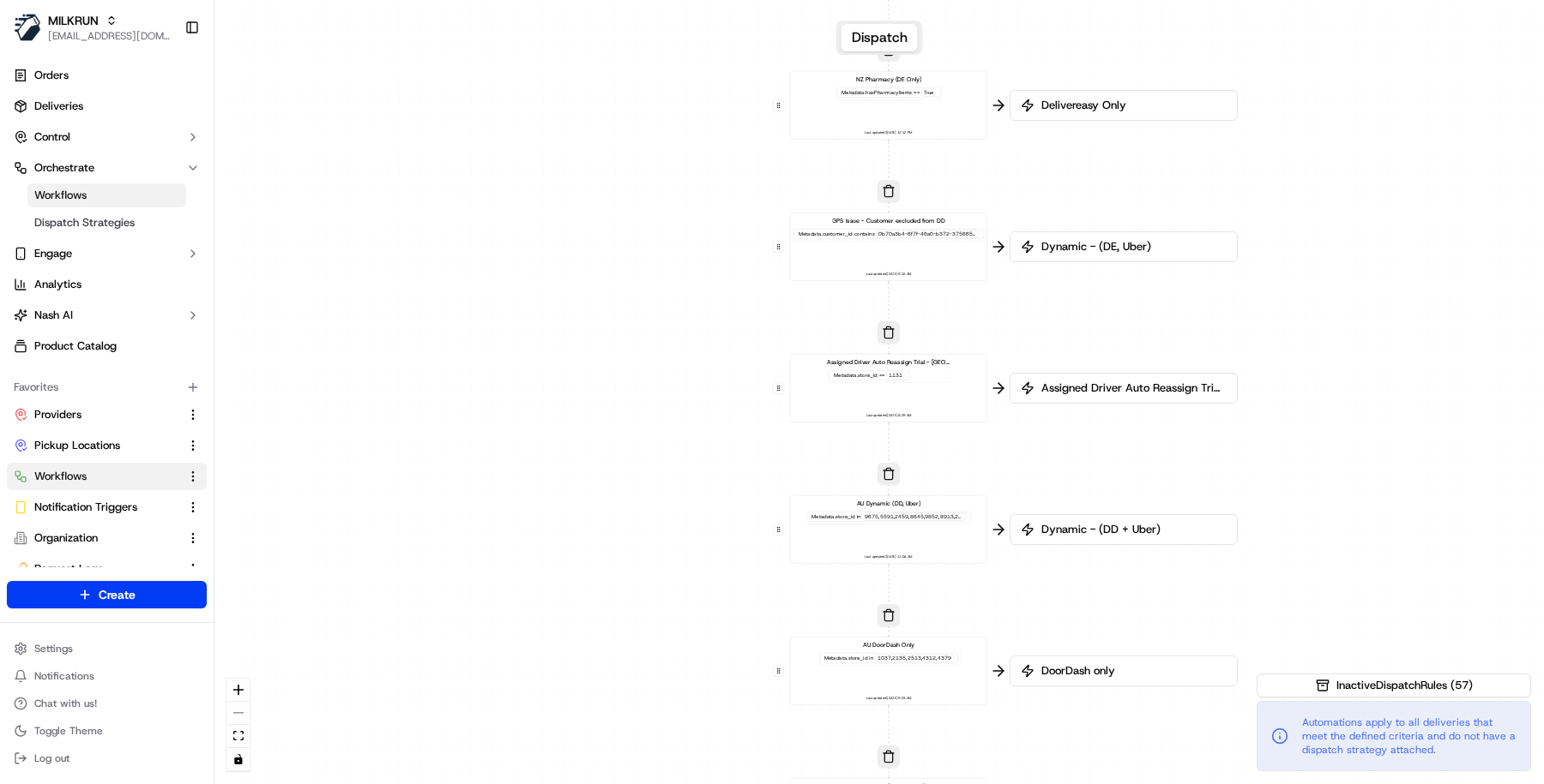
drag, startPoint x: 647, startPoint y: 623, endPoint x: 650, endPoint y: 402, distance: 221.0
click at [650, 402] on div "0 0 0 0 0 0 0 0 0 0 0 0 0 0 0 0 0 Order / Delivery Received DD Jack Testing Acc…" at bounding box center [879, 392] width 1329 height 784
click at [921, 513] on div at bounding box center [914, 517] width 103 height 8
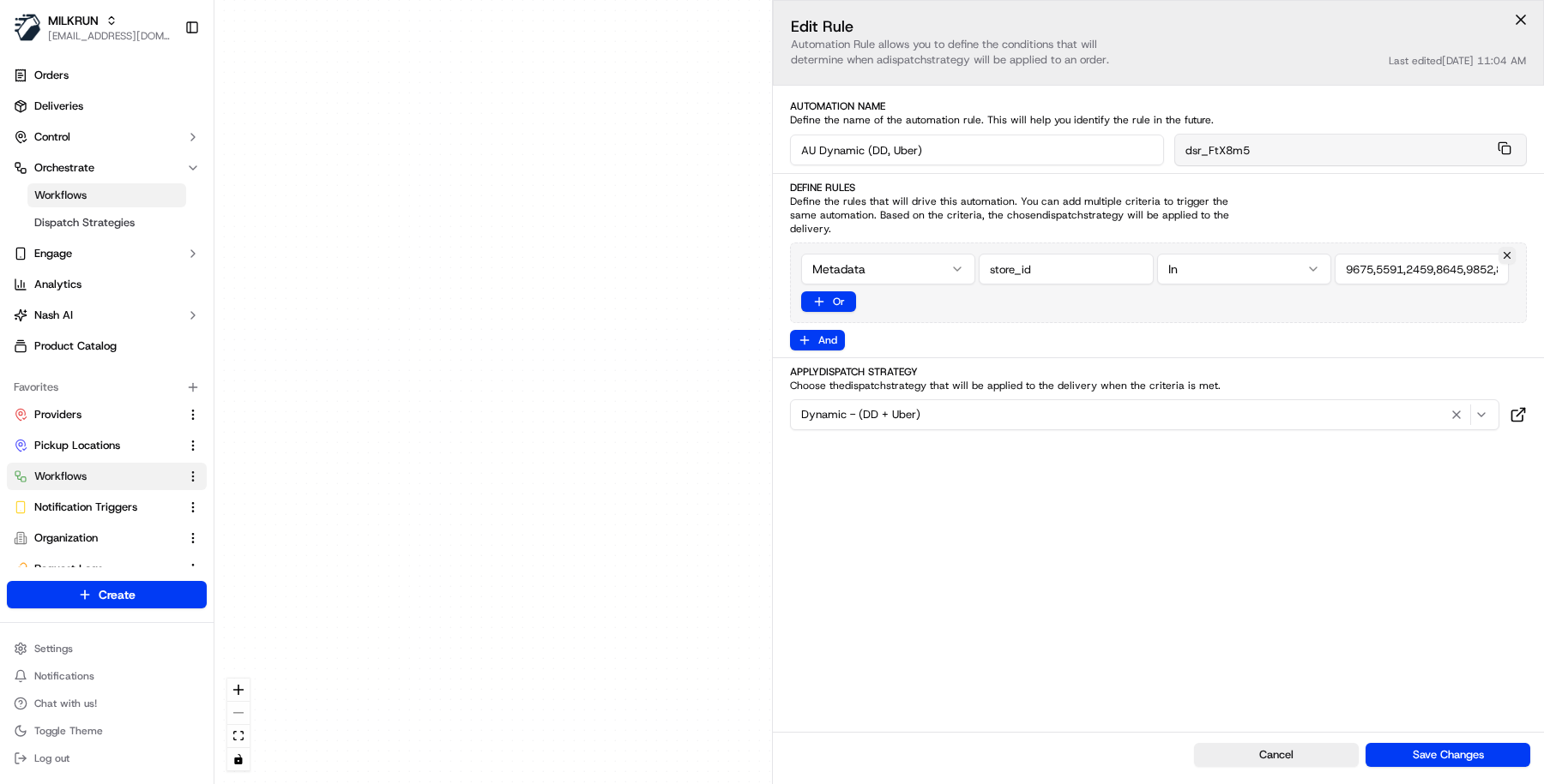
click at [1410, 263] on input "string" at bounding box center [1421, 269] width 174 height 31
click at [598, 468] on div "0 0 0 0 0 0 0 0 0 0 0 0 0 0 0 0 0 Order / Delivery Received DD Jack Testing Acc…" at bounding box center [879, 392] width 1329 height 784
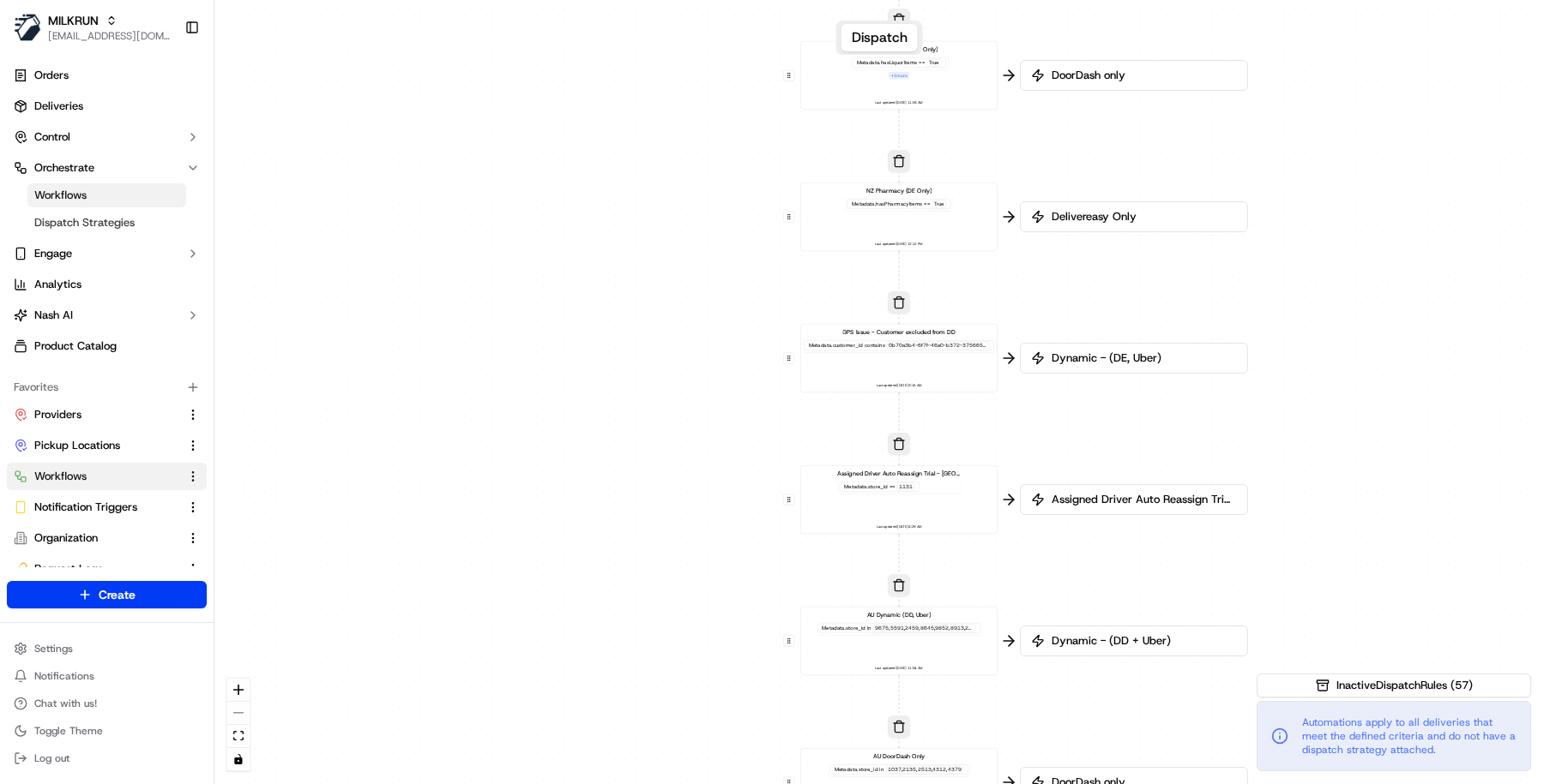
drag, startPoint x: 603, startPoint y: 395, endPoint x: 617, endPoint y: 513, distance: 118.8
click at [617, 514] on div "0 0 0 0 0 0 0 0 0 0 0 0 0 0 0 0 0 Order / Delivery Received DD Jack Testing Acc…" at bounding box center [879, 392] width 1329 height 784
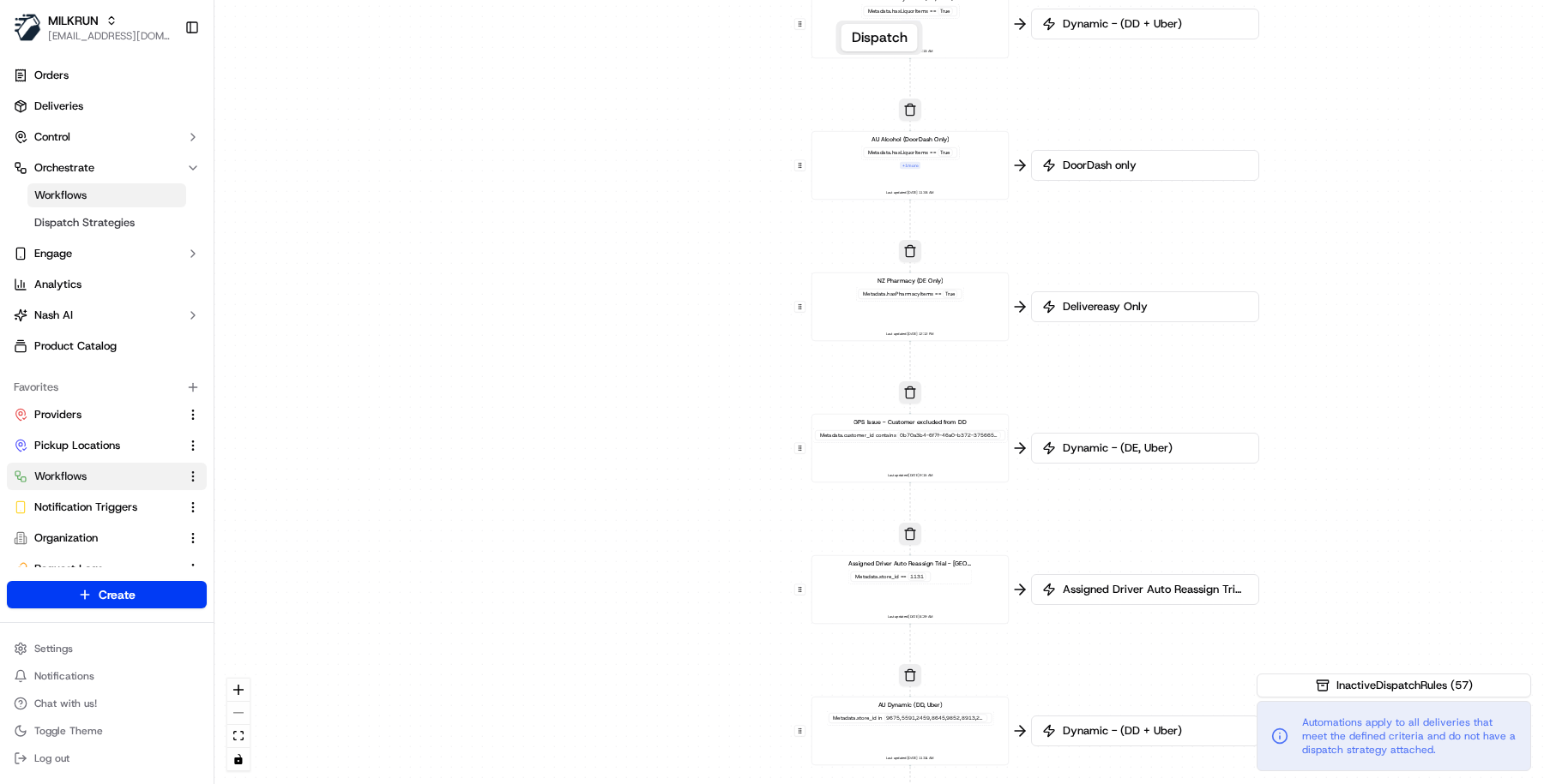
drag, startPoint x: 617, startPoint y: 391, endPoint x: 625, endPoint y: 471, distance: 80.4
click at [625, 472] on div "0 0 0 0 0 0 0 0 0 0 0 0 0 0 0 0 0 Order / Delivery Received DD Jack Testing Acc…" at bounding box center [879, 392] width 1329 height 784
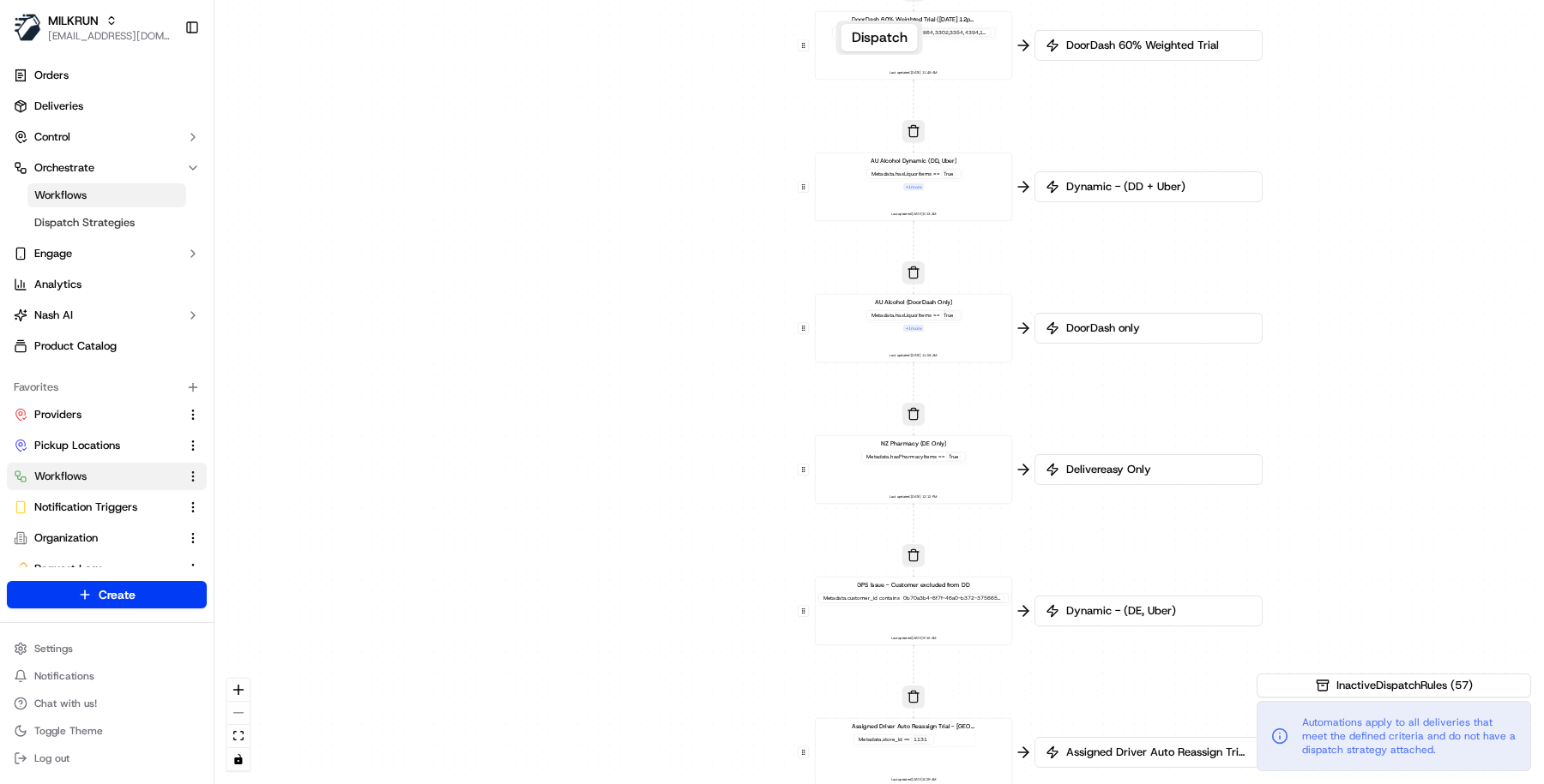
drag, startPoint x: 646, startPoint y: 372, endPoint x: 650, endPoint y: 535, distance: 163.0
click at [650, 535] on div "0 0 0 0 0 0 0 0 0 0 0 0 0 0 0 0 0 Order / Delivery Received DD Jack Testing Acc…" at bounding box center [879, 392] width 1329 height 784
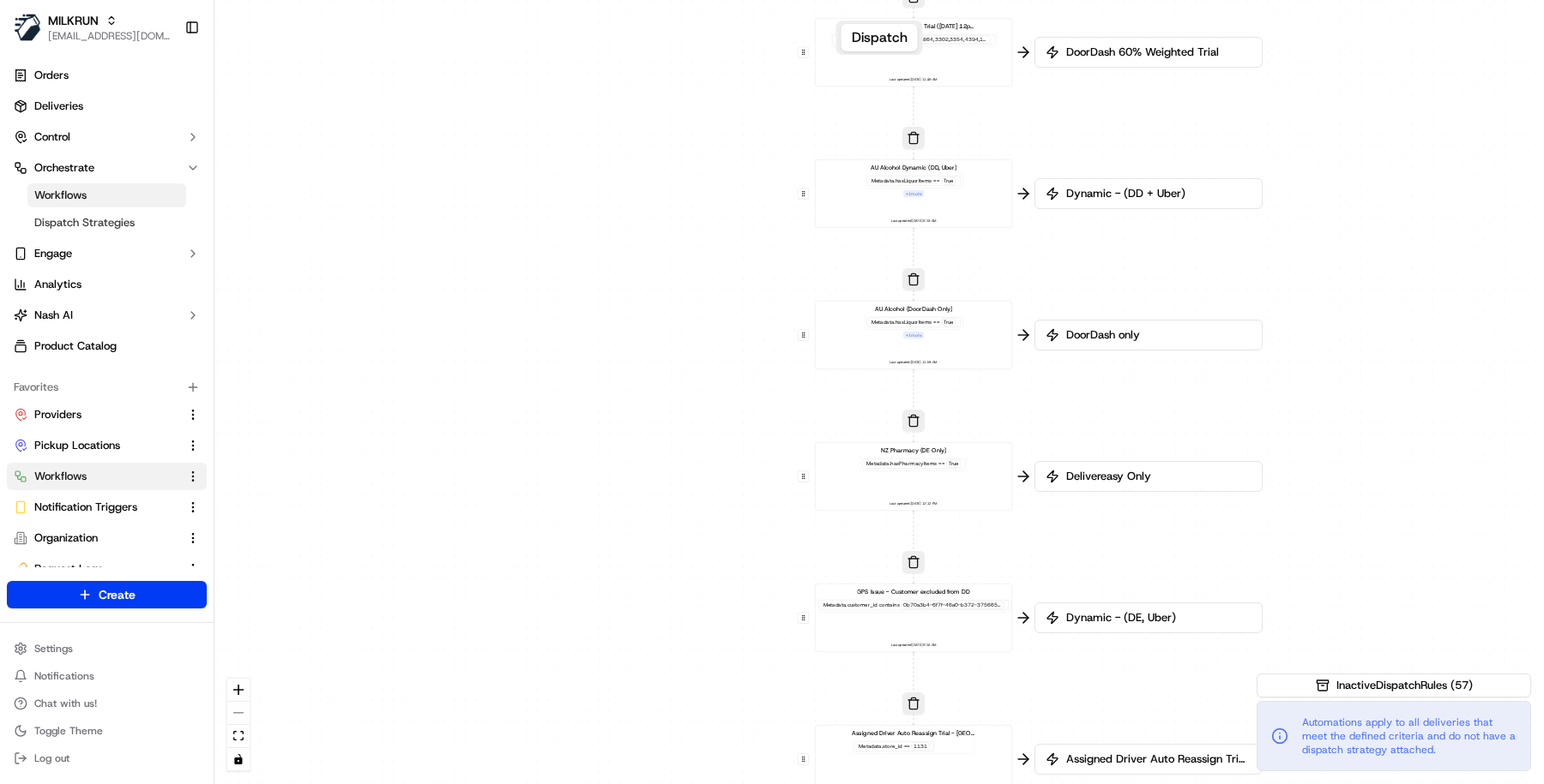
drag, startPoint x: 702, startPoint y: 334, endPoint x: 716, endPoint y: 499, distance: 165.6
click at [716, 499] on div "0 0 0 0 0 0 0 0 0 0 0 0 0 0 0 0 0 Order / Delivery Received DD Jack Testing Acc…" at bounding box center [879, 392] width 1329 height 784
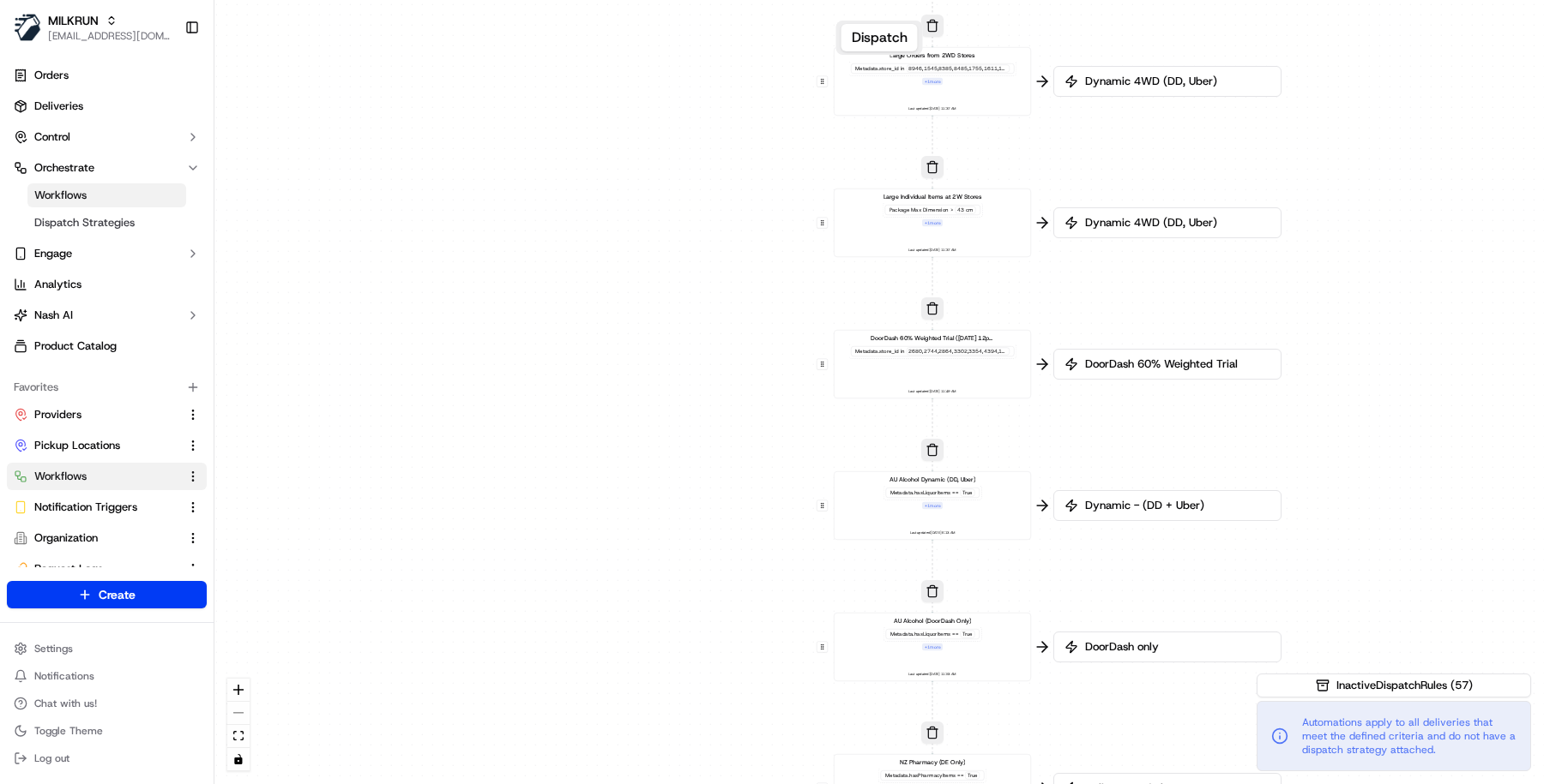
drag, startPoint x: 720, startPoint y: 316, endPoint x: 724, endPoint y: 472, distance: 156.1
click at [725, 472] on div "0 0 0 0 0 0 0 0 0 0 0 0 0 0 0 0 0 Order / Delivery Received DD Jack Testing Acc…" at bounding box center [879, 392] width 1329 height 784
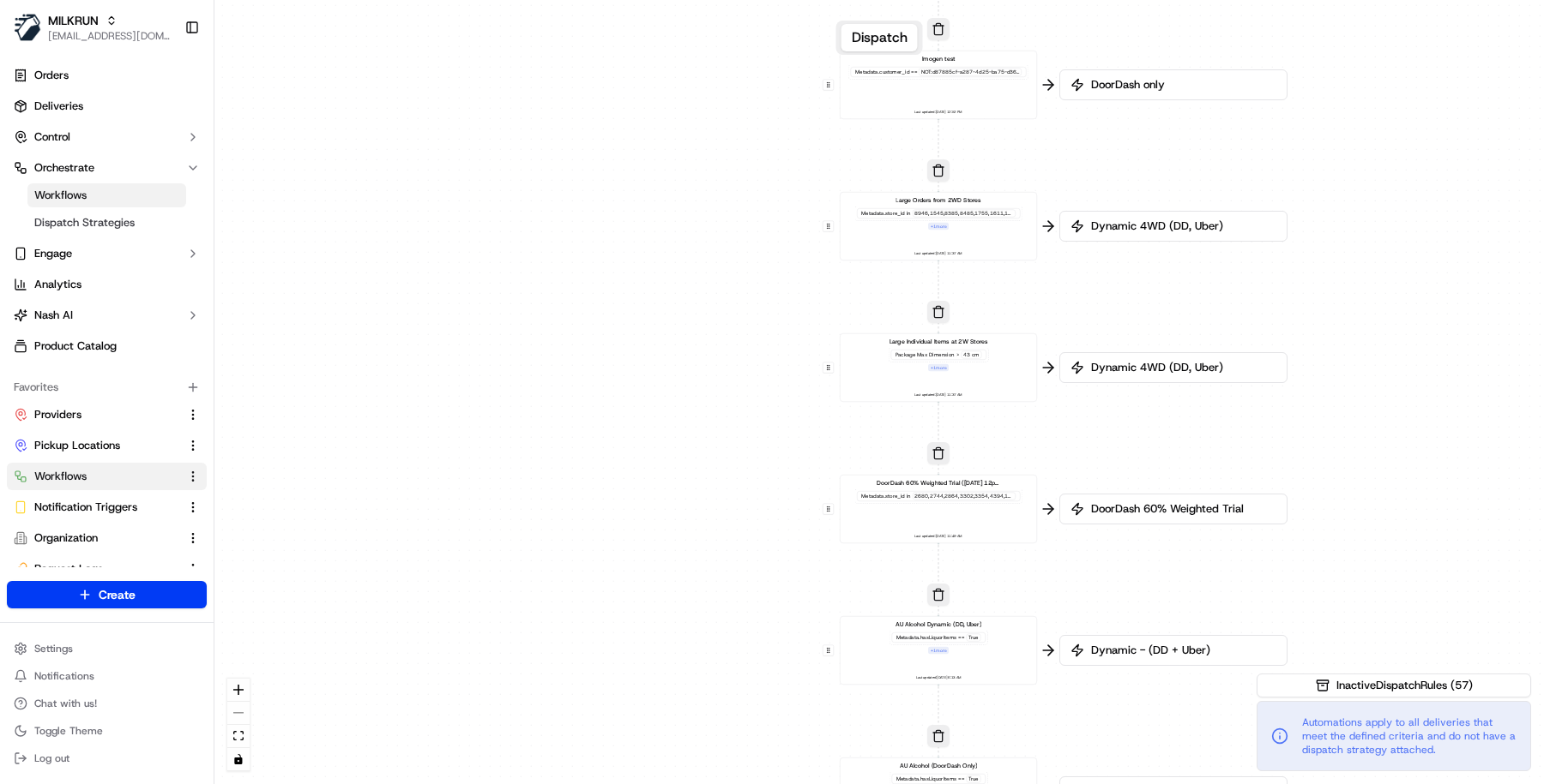
drag, startPoint x: 739, startPoint y: 322, endPoint x: 745, endPoint y: 465, distance: 143.1
click at [745, 466] on div "0 0 0 0 0 0 0 0 0 0 0 0 0 0 0 0 0 Order / Delivery Received DD Jack Testing Acc…" at bounding box center [879, 392] width 1329 height 784
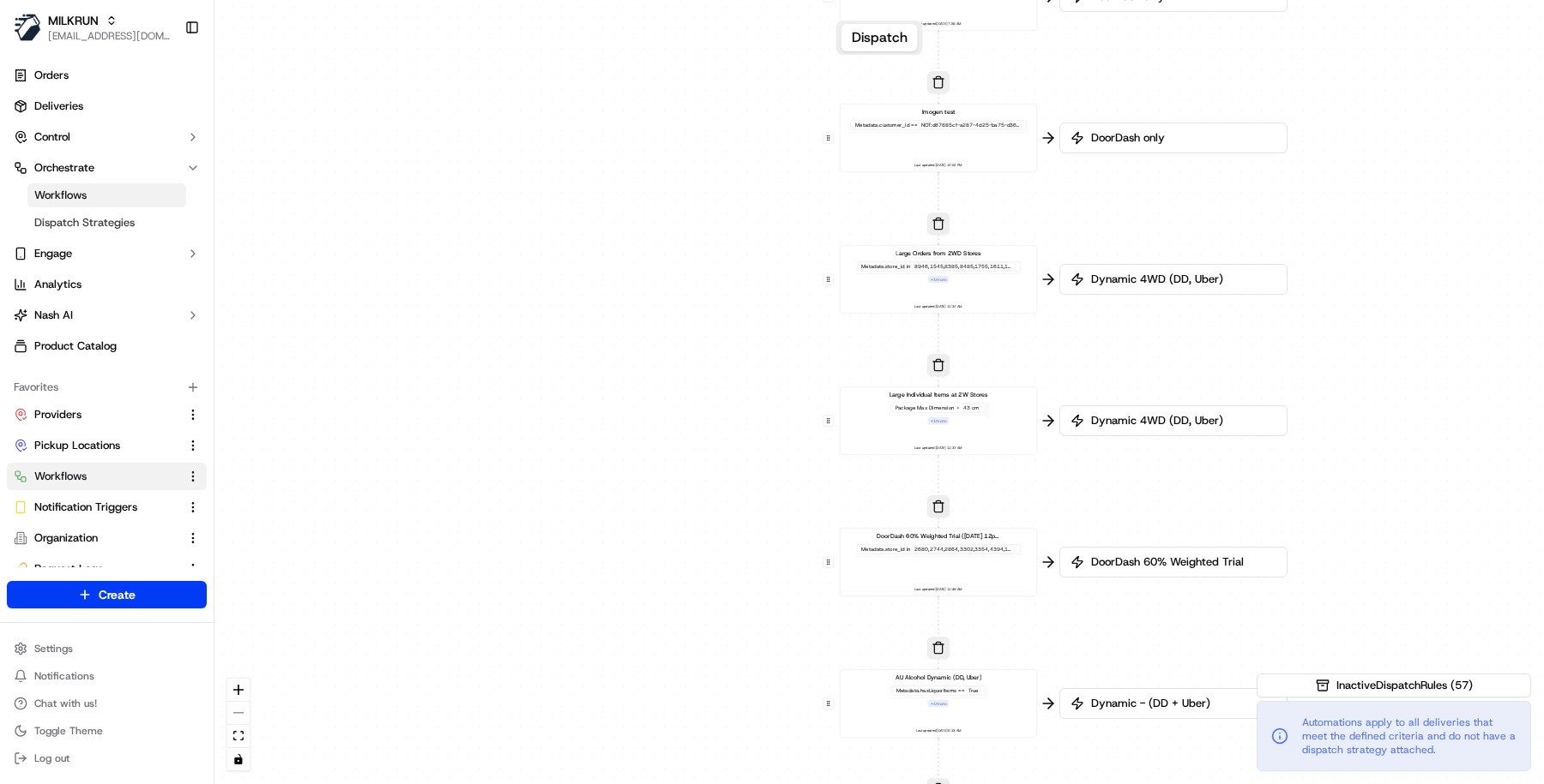
drag, startPoint x: 733, startPoint y: 256, endPoint x: 731, endPoint y: 309, distance: 53.0
click at [732, 309] on div "0 0 0 0 0 0 0 0 0 0 0 0 0 0 0 0 0 Order / Delivery Received DD Jack Testing Acc…" at bounding box center [879, 392] width 1329 height 784
click at [924, 280] on div "Metadata .store_id in 8946,1545,8385,8485,1755,1611,1590,1376,1289,1130,1449,16…" at bounding box center [937, 272] width 168 height 24
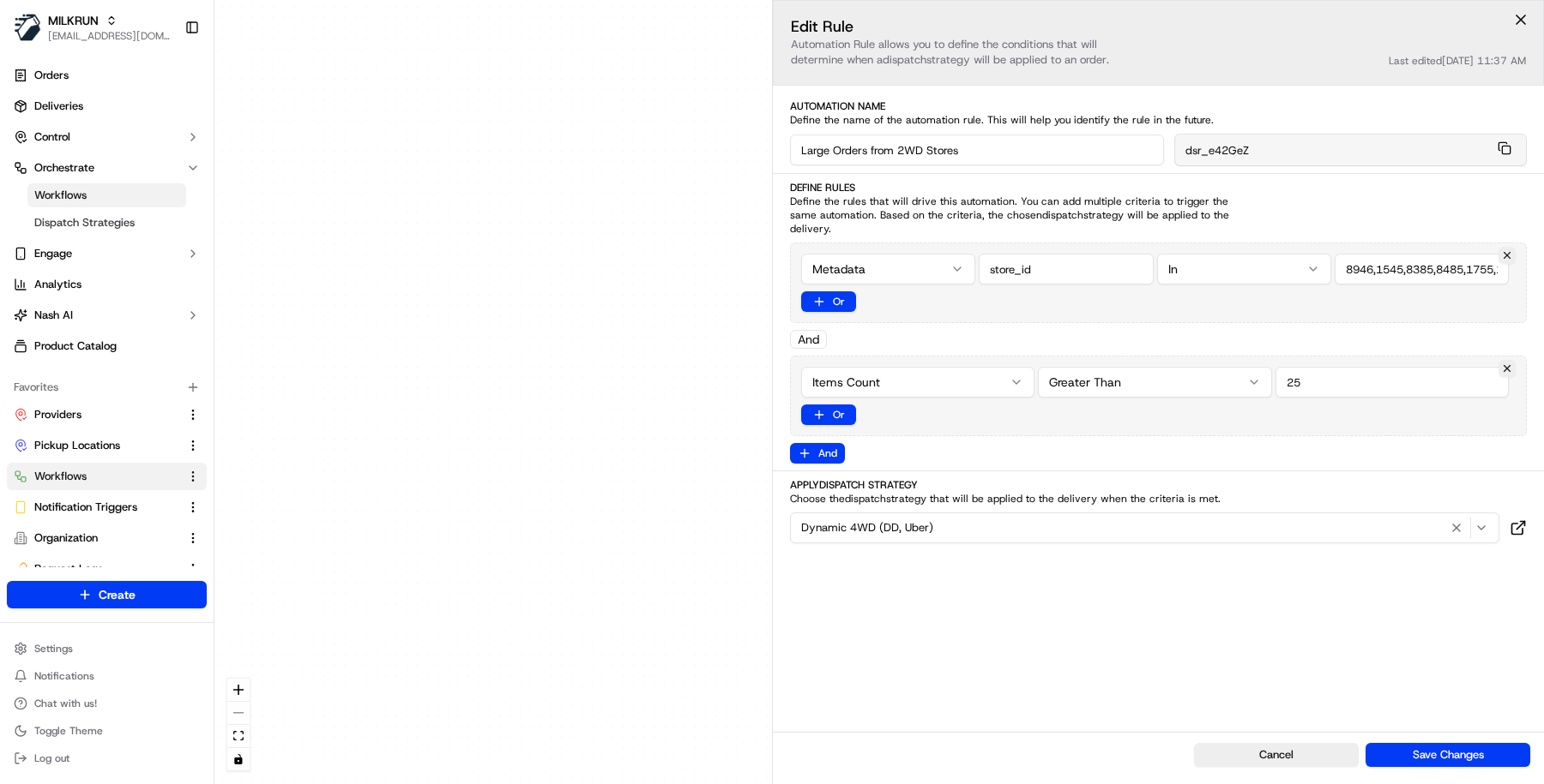
click at [596, 411] on div "0 0 0 0 0 0 0 0 0 0 0 0 0 0 0 0 0 Order / Delivery Received DD Jack Testing Acc…" at bounding box center [879, 392] width 1329 height 784
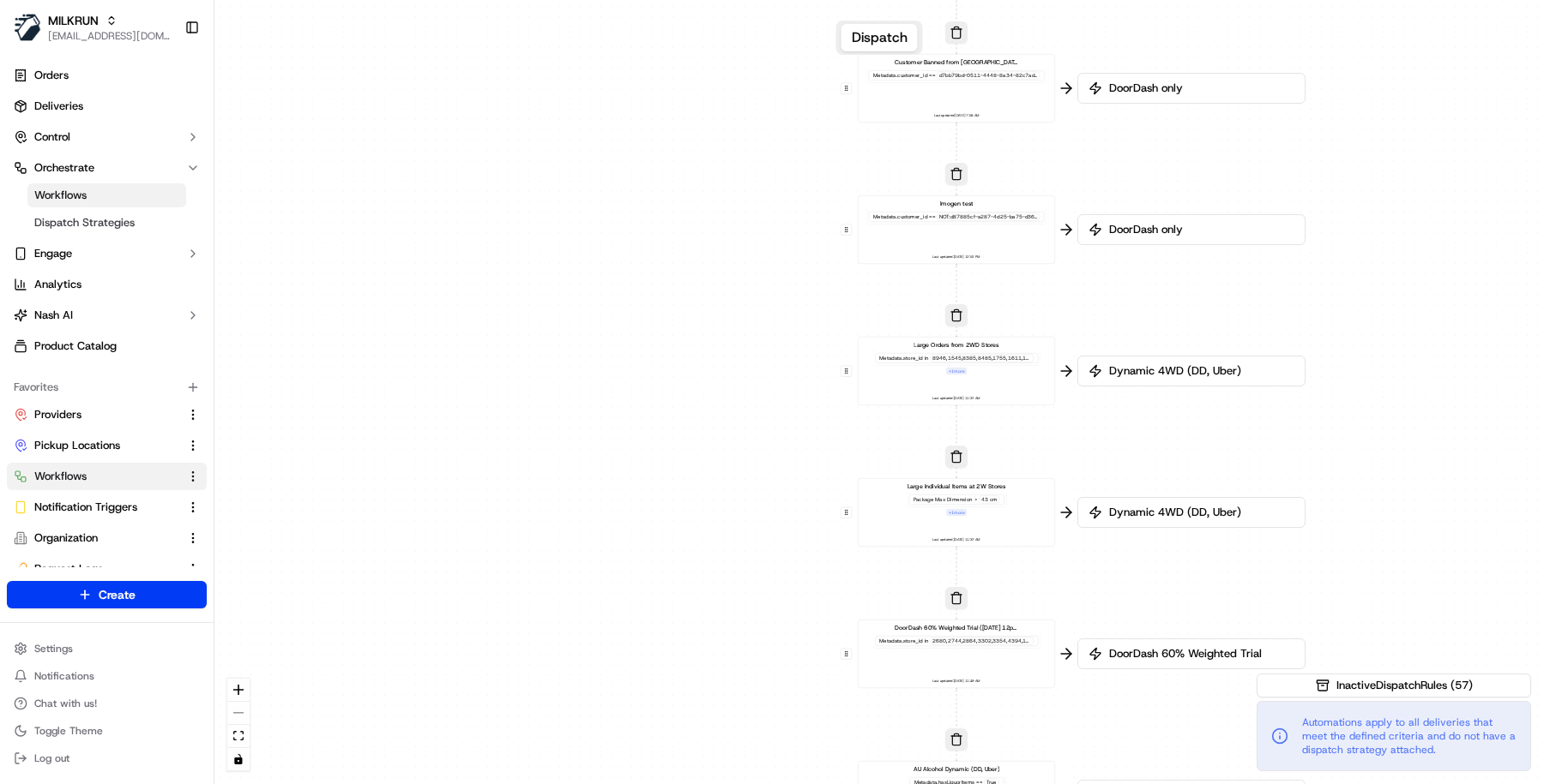
drag, startPoint x: 630, startPoint y: 351, endPoint x: 662, endPoint y: 516, distance: 168.1
click at [662, 516] on div "0 0 0 0 0 0 0 0 0 0 0 0 0 0 0 0 0 Order / Delivery Received DD Jack Testing Acc…" at bounding box center [879, 392] width 1329 height 784
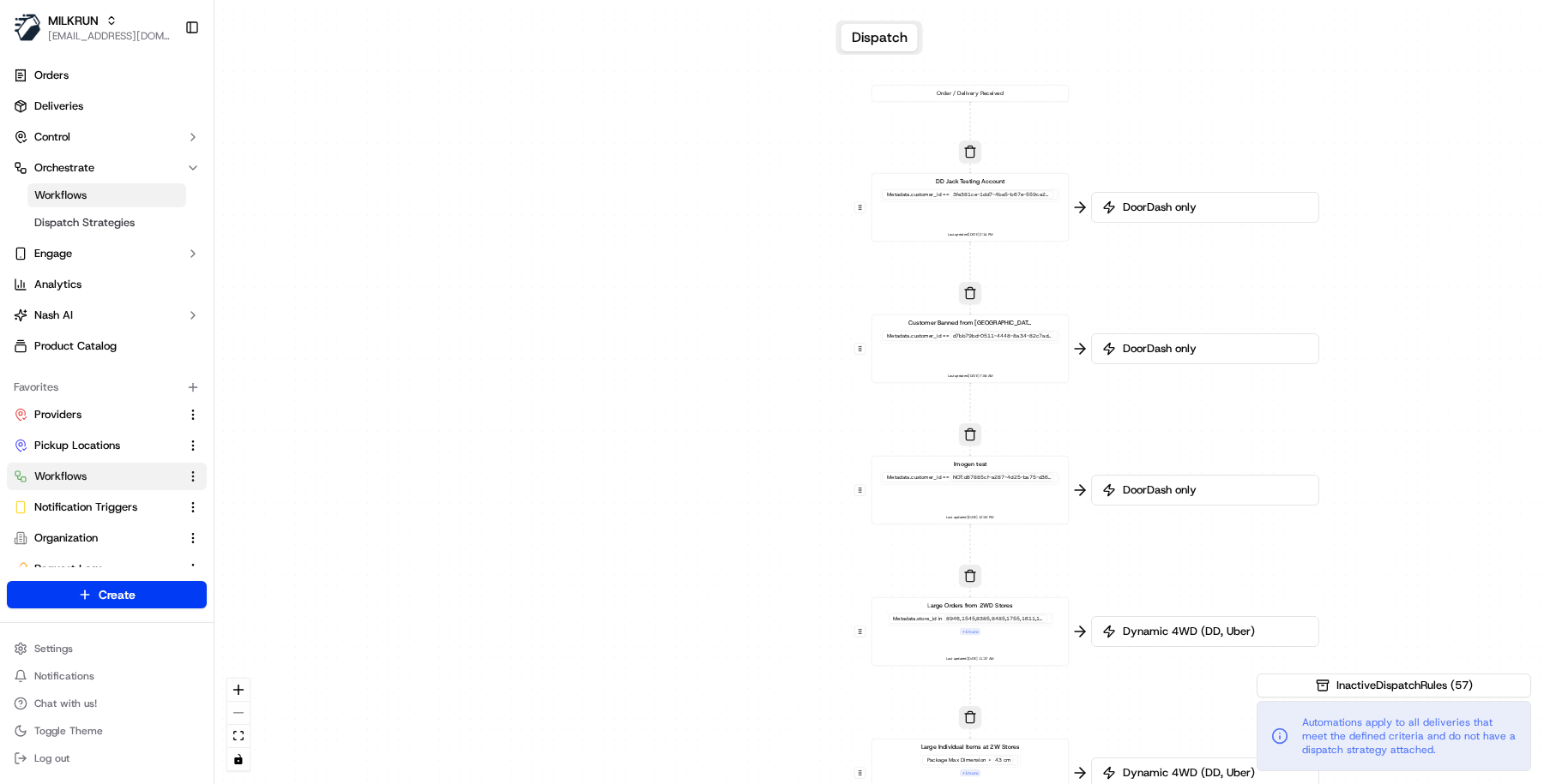
drag, startPoint x: 693, startPoint y: 333, endPoint x: 692, endPoint y: 524, distance: 191.0
click at [693, 525] on div "0 0 0 0 0 0 0 0 0 0 0 0 0 0 0 0 0 Order / Delivery Received DD Jack Testing Acc…" at bounding box center [879, 392] width 1329 height 784
click at [797, 680] on div "0 0 0 0 0 0 0 0 0 0 0 0 0 0 0 0 0 Order / Delivery Received DD Jack Testing Acc…" at bounding box center [879, 392] width 1329 height 784
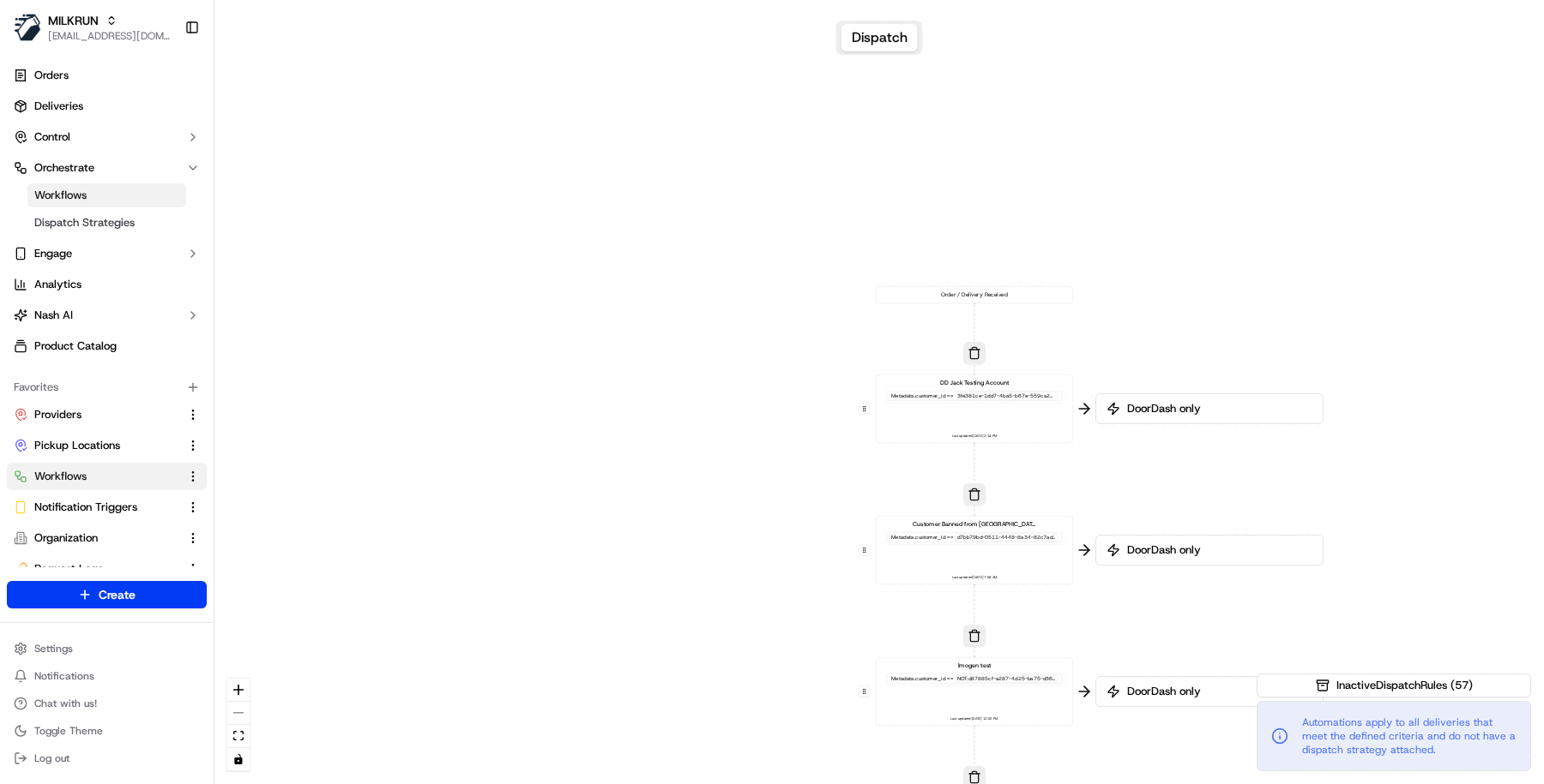
drag, startPoint x: 761, startPoint y: 425, endPoint x: 764, endPoint y: 622, distance: 197.0
click at [764, 622] on div "0 0 0 0 0 0 0 0 0 0 0 0 0 0 0 0 0 Order / Delivery Received DD Jack Testing Acc…" at bounding box center [879, 392] width 1329 height 784
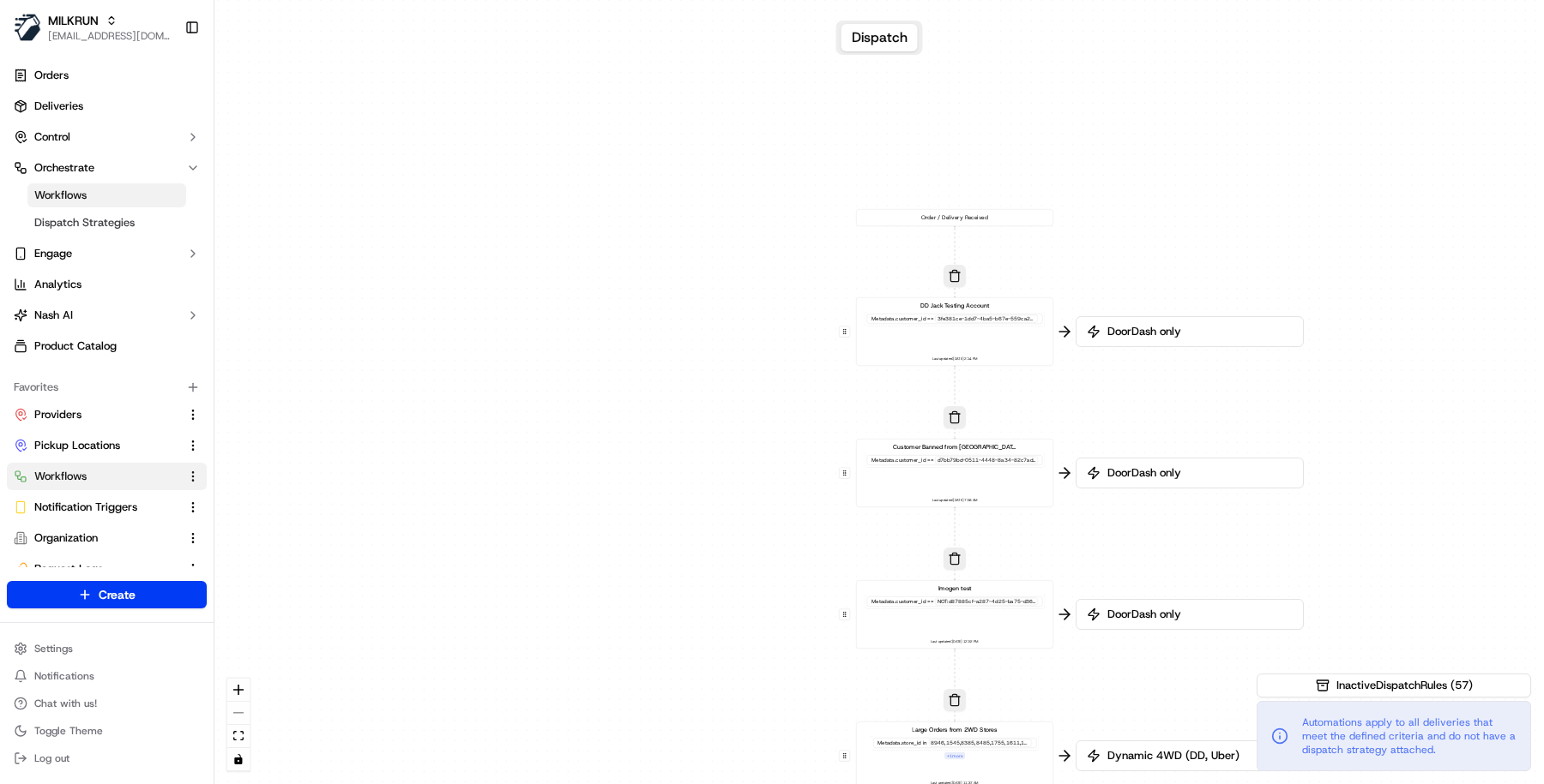
drag, startPoint x: 765, startPoint y: 494, endPoint x: 730, endPoint y: 342, distance: 156.0
click at [730, 342] on div "0 0 0 0 0 0 0 0 0 0 0 0 0 0 0 0 0 Order / Delivery Received DD Jack Testing Acc…" at bounding box center [879, 392] width 1329 height 784
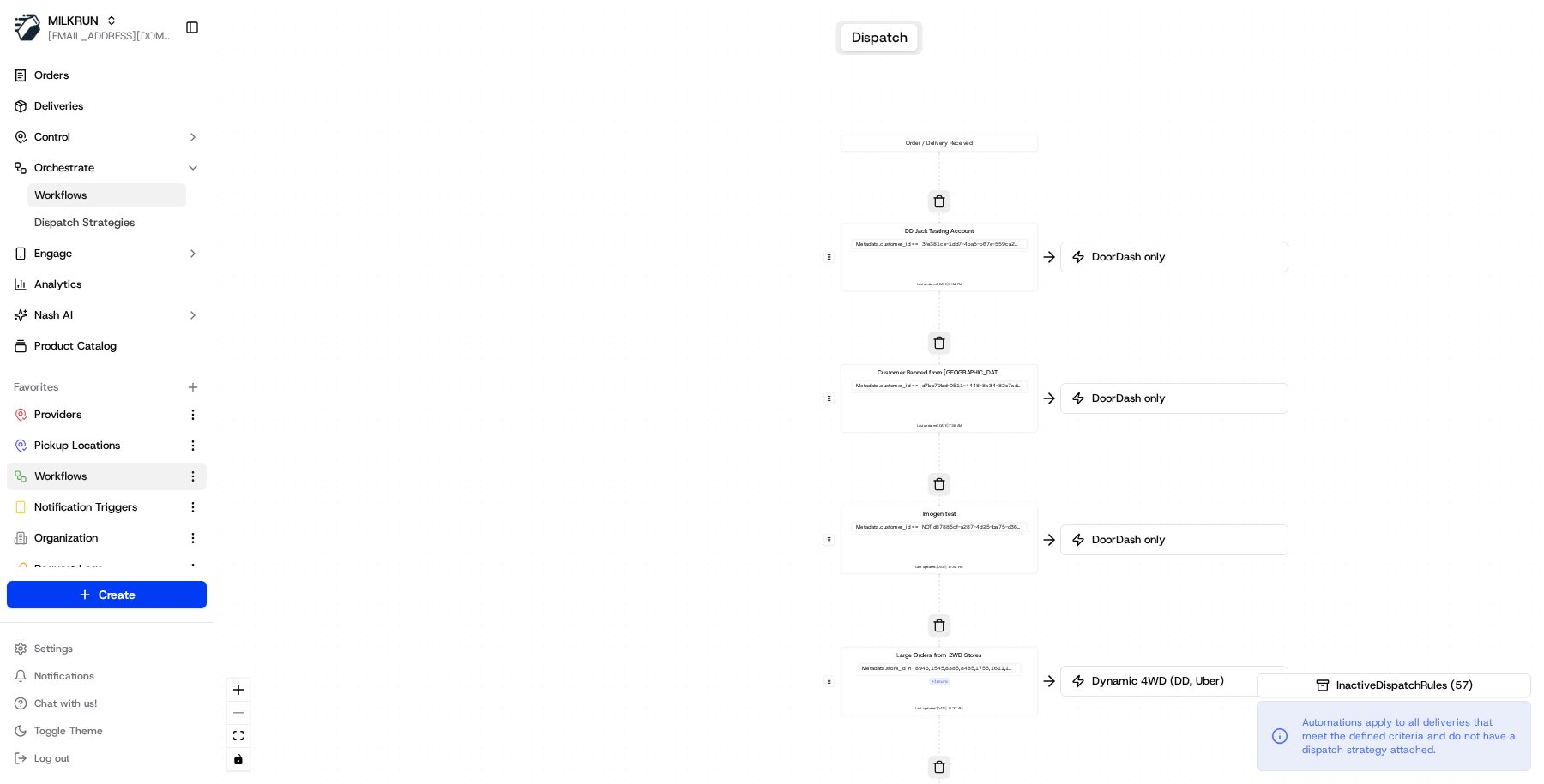
click at [957, 244] on div "3fe381ce-1dd7-4ba5-b67e-559ca251fcdf" at bounding box center [971, 244] width 103 height 8
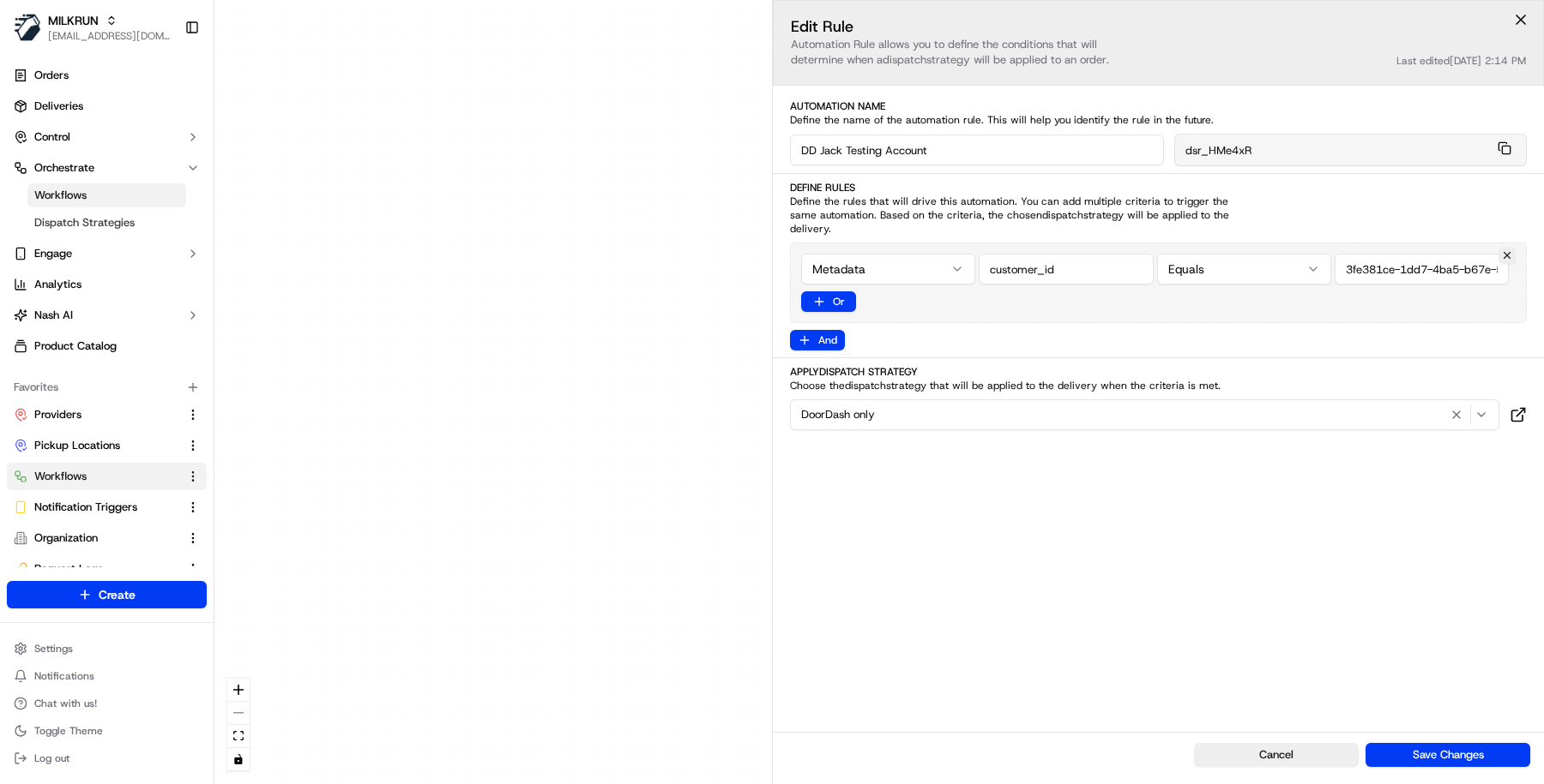
click at [600, 387] on div "0 0 0 0 0 0 0 0 0 0 0 0 0 0 0 0 0 Order / Delivery Received DD Jack Testing Acc…" at bounding box center [879, 392] width 1329 height 784
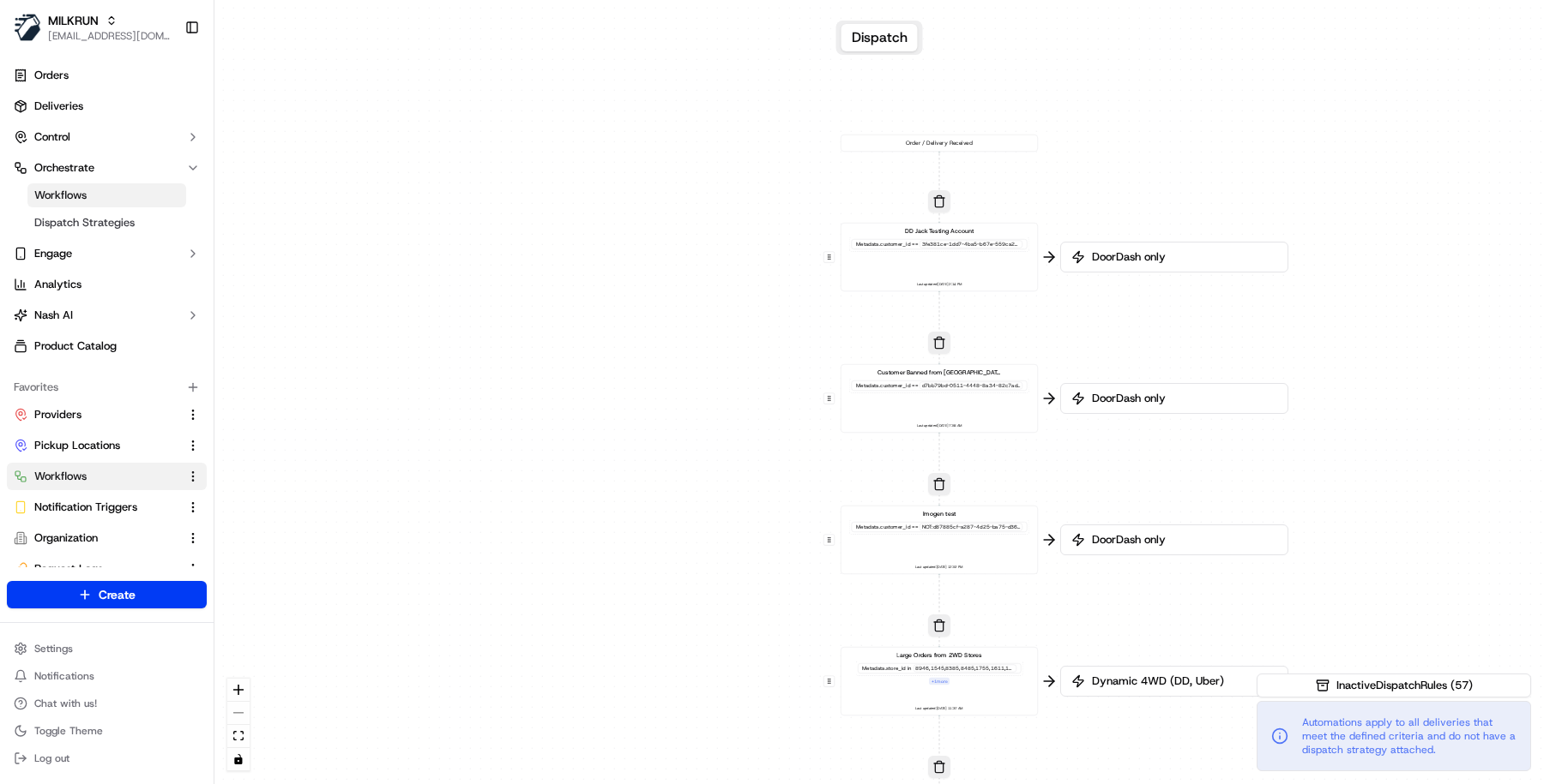
click at [878, 283] on div "DD Jack Testing Account Metadata .customer_id == 3fe381ce-1dd7-4ba5-b67e-559ca2…" at bounding box center [939, 258] width 183 height 61
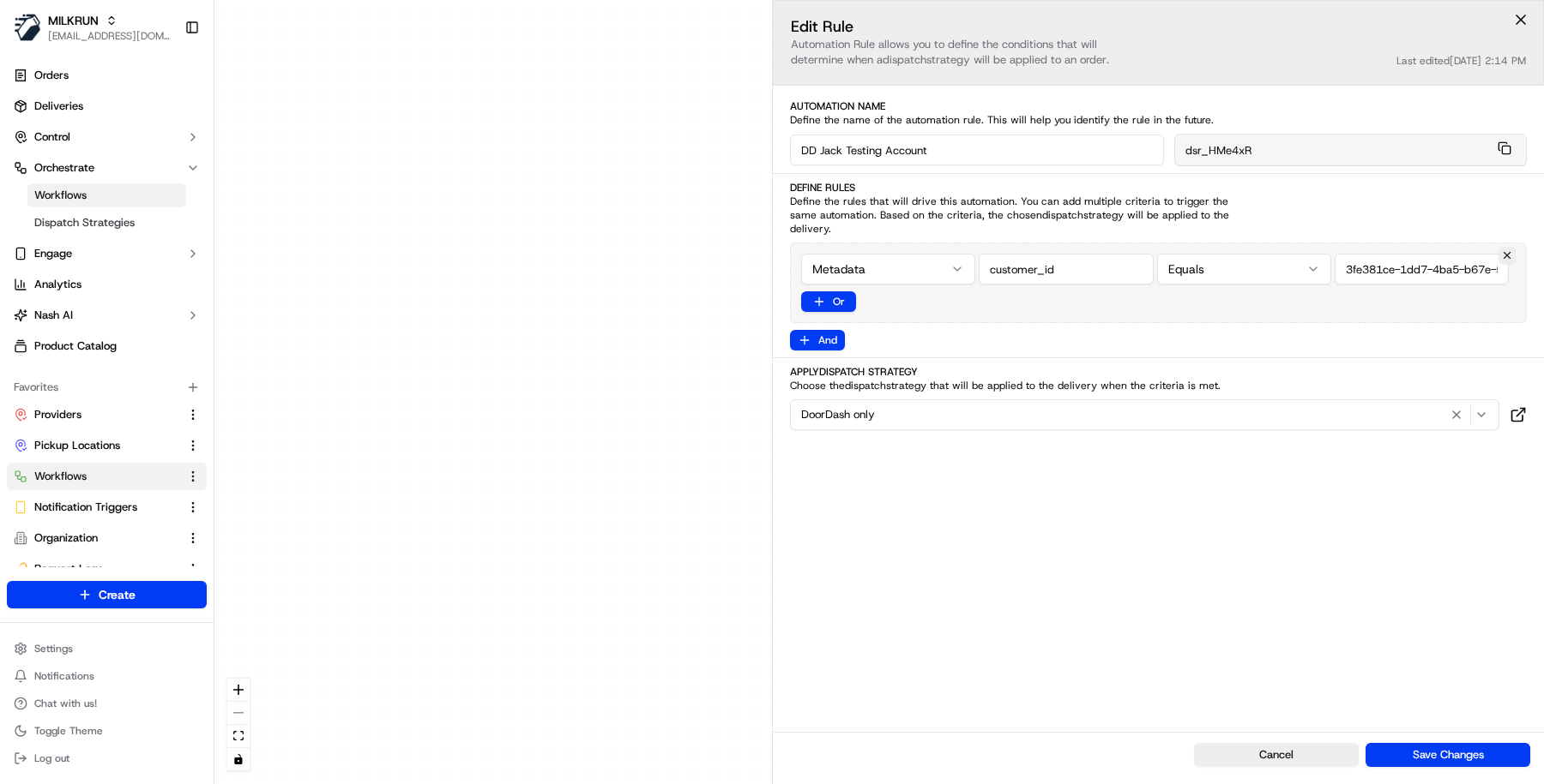
click at [587, 373] on div "0 0 0 0 0 0 0 0 0 0 0 0 0 0 0 0 0 Order / Delivery Received DD Jack Testing Acc…" at bounding box center [879, 392] width 1329 height 784
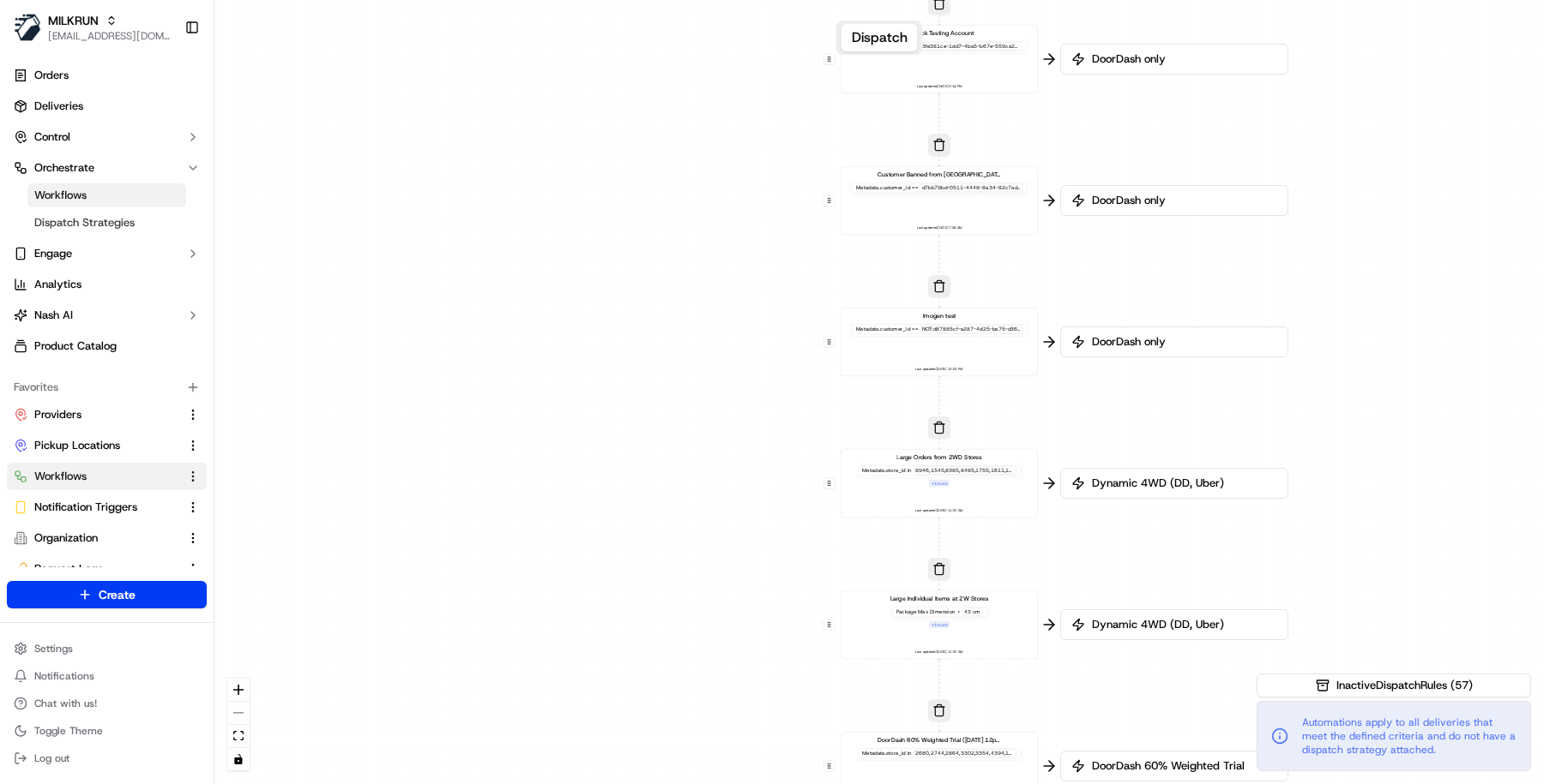
drag, startPoint x: 634, startPoint y: 425, endPoint x: 633, endPoint y: 222, distance: 203.0
click at [633, 222] on div "0 0 0 0 0 0 0 0 0 0 0 0 0 0 0 0 0 Order / Delivery Received DD Jack Testing Acc…" at bounding box center [879, 392] width 1329 height 784
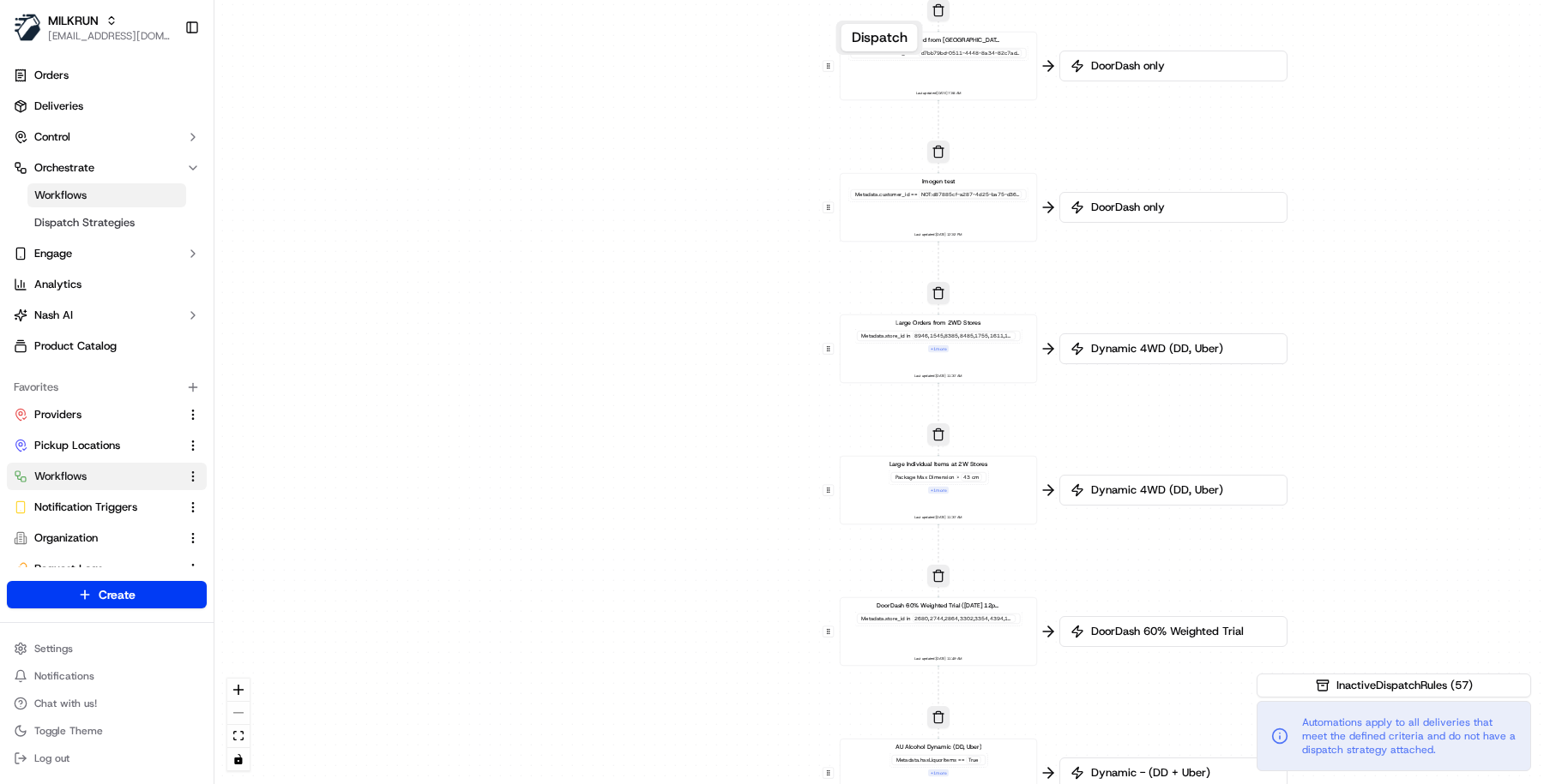
drag, startPoint x: 648, startPoint y: 377, endPoint x: 648, endPoint y: 233, distance: 144.0
click at [648, 233] on div "0 0 0 0 0 0 0 0 0 0 0 0 0 0 0 0 0 Order / Delivery Received DD Jack Testing Acc…" at bounding box center [879, 392] width 1329 height 784
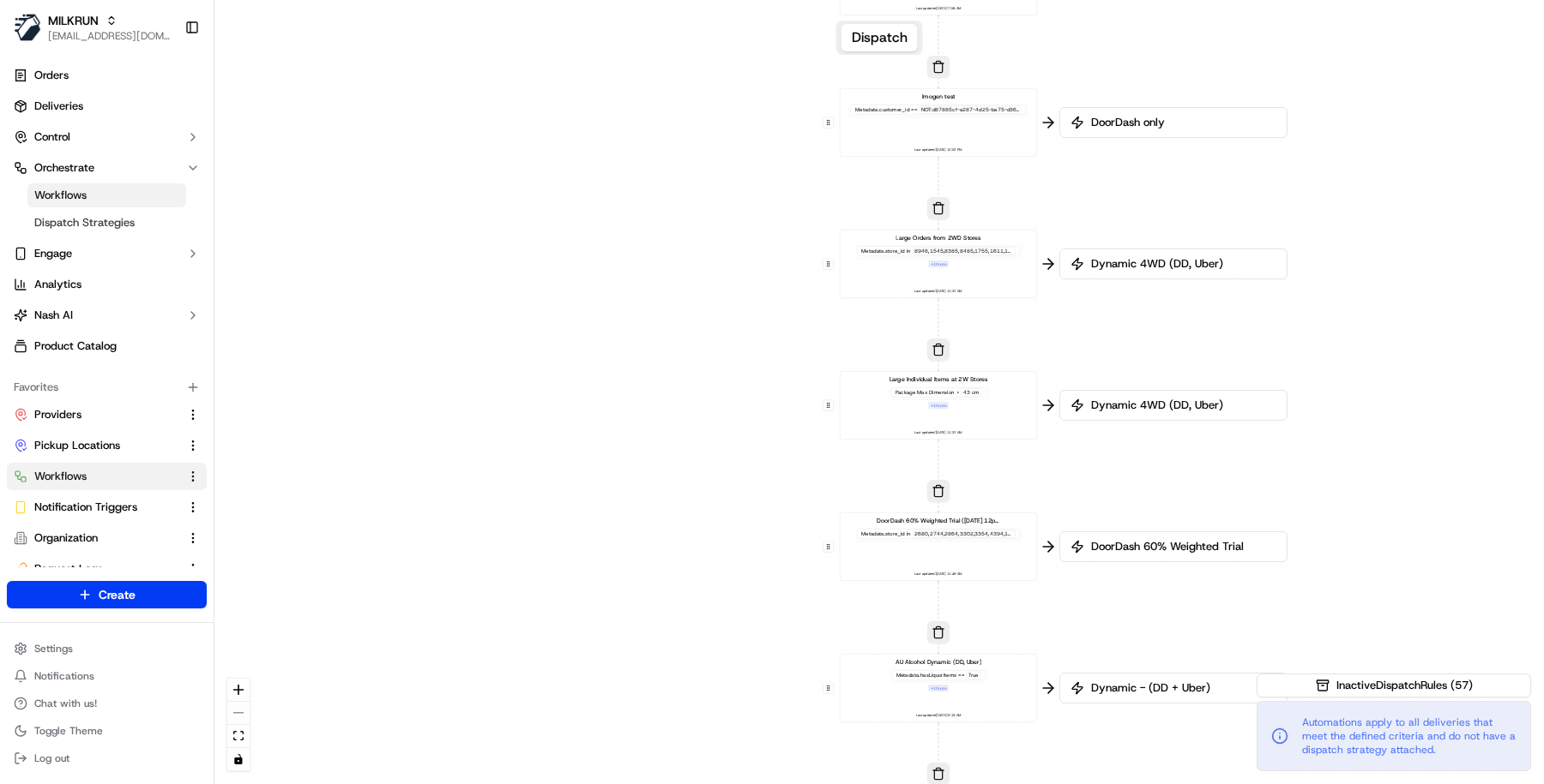
drag, startPoint x: 662, startPoint y: 345, endPoint x: 662, endPoint y: 274, distance: 71.0
click at [662, 274] on div "0 0 0 0 0 0 0 0 0 0 0 0 0 0 0 0 0 Order / Delivery Received DD Jack Testing Acc…" at bounding box center [879, 392] width 1329 height 784
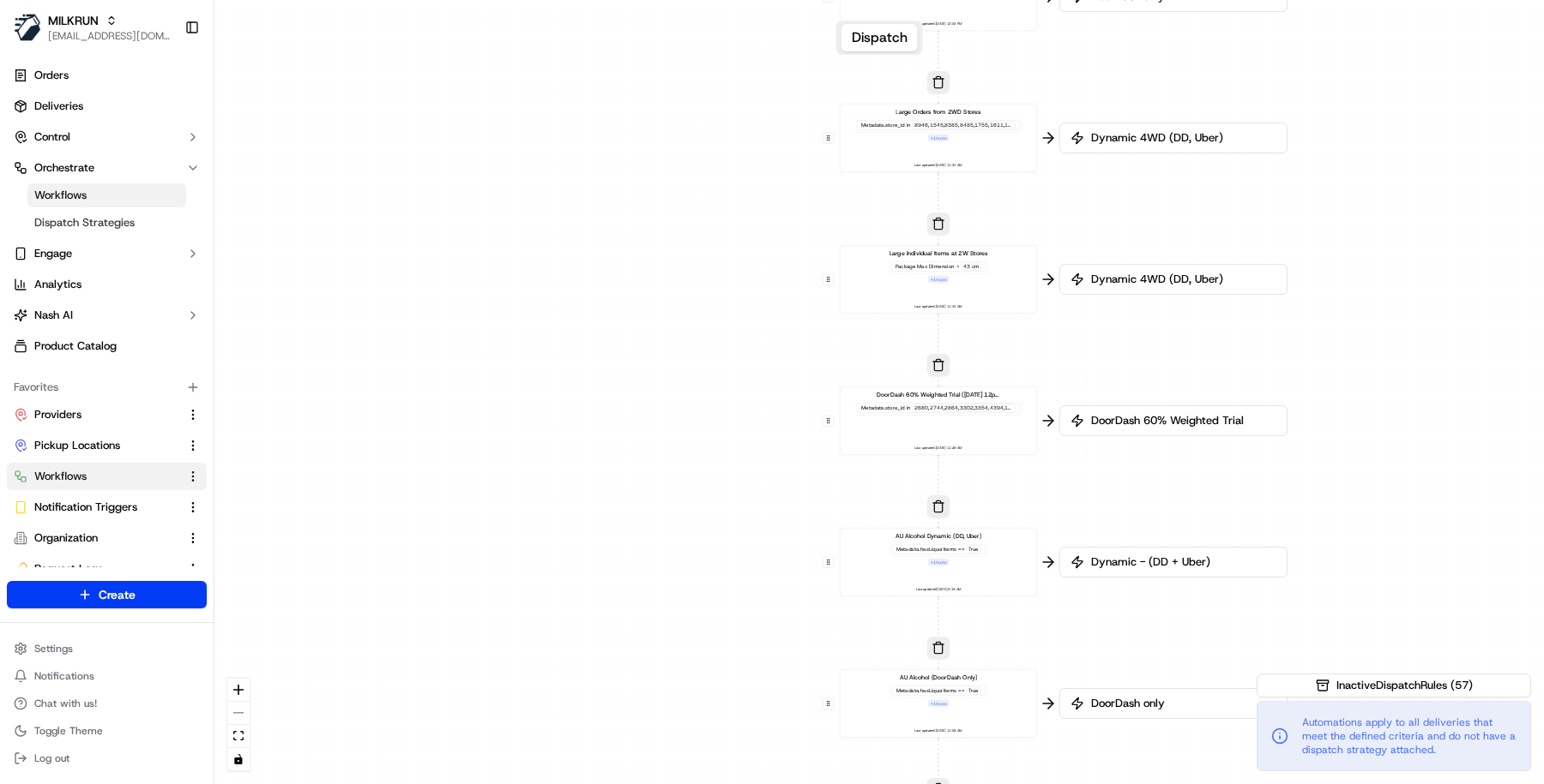
drag, startPoint x: 697, startPoint y: 471, endPoint x: 697, endPoint y: 334, distance: 137.0
click at [697, 334] on div "0 0 0 0 0 0 0 0 0 0 0 0 0 0 0 0 0 Order / Delivery Received DD Jack Testing Acc…" at bounding box center [879, 392] width 1329 height 784
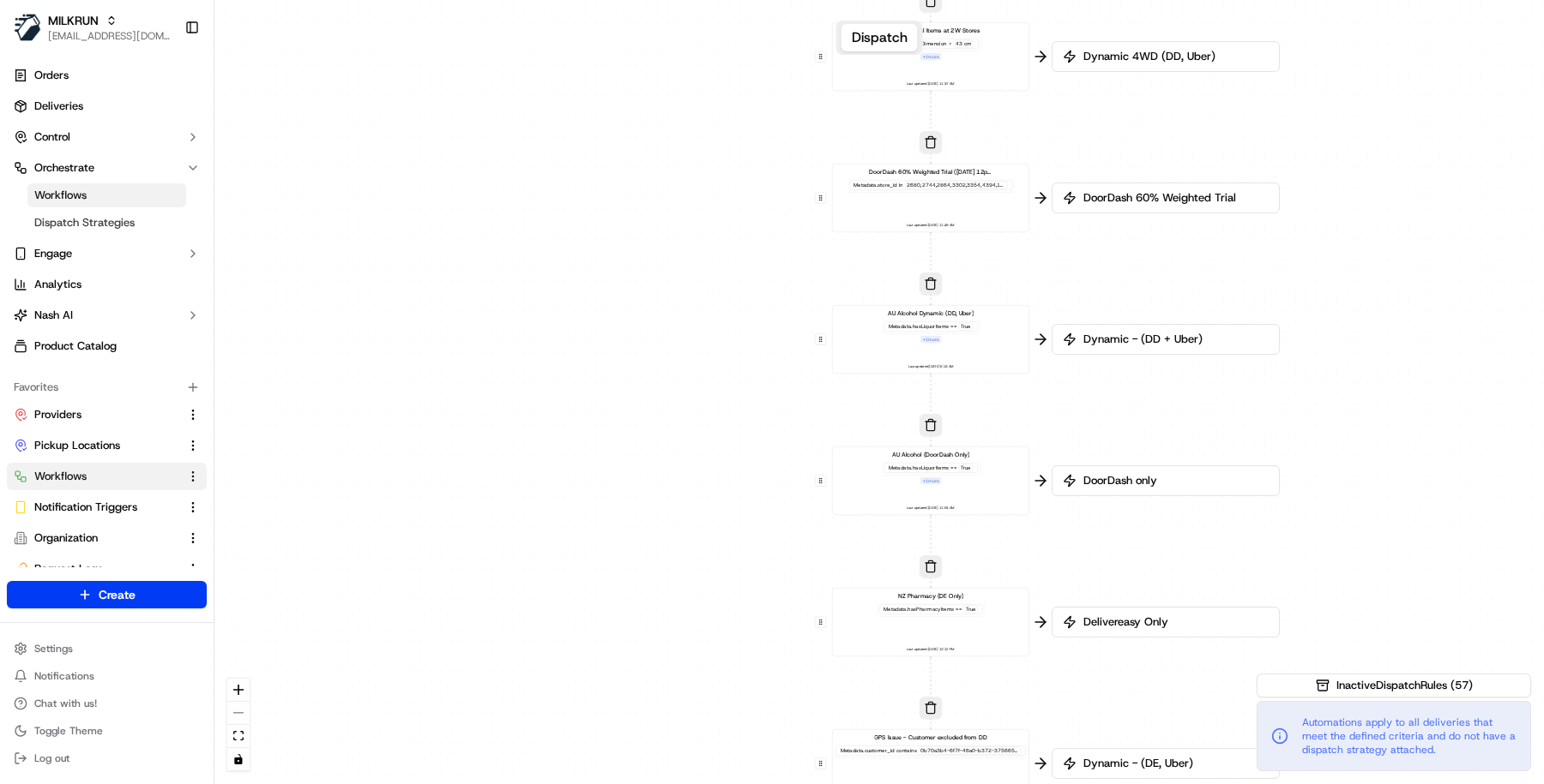
drag, startPoint x: 1388, startPoint y: 389, endPoint x: 1378, endPoint y: 169, distance: 220.2
click at [1378, 169] on div "0 0 0 0 0 0 0 0 0 0 0 0 0 0 0 0 0 Order / Delivery Received DD Jack Testing Acc…" at bounding box center [879, 392] width 1329 height 784
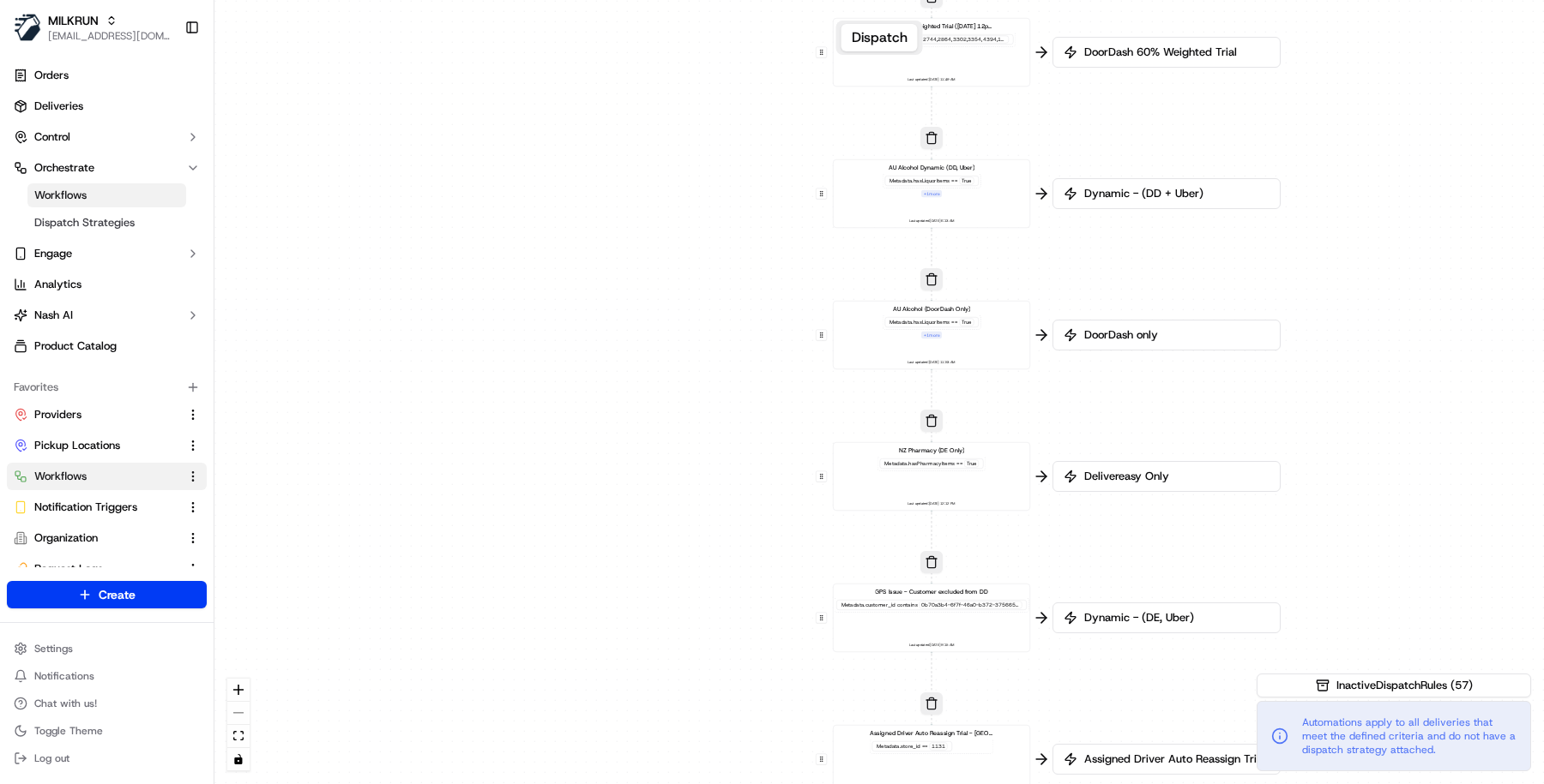
drag, startPoint x: 1354, startPoint y: 352, endPoint x: 1365, endPoint y: 186, distance: 166.4
click at [1365, 186] on div "0 0 0 0 0 0 0 0 0 0 0 0 0 0 0 0 0 Order / Delivery Received DD Jack Testing Acc…" at bounding box center [879, 392] width 1329 height 784
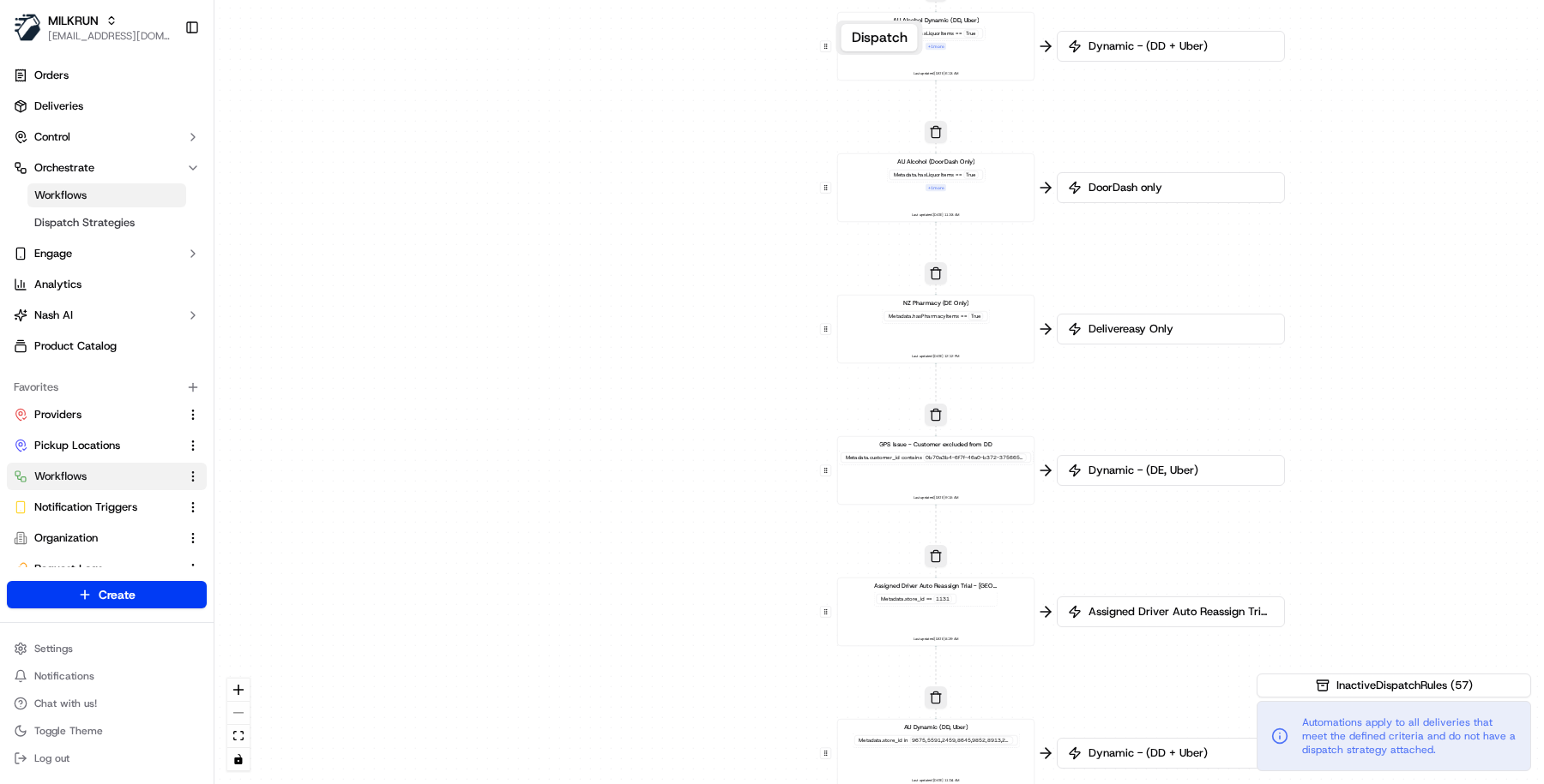
drag, startPoint x: 1368, startPoint y: 361, endPoint x: 1364, endPoint y: 242, distance: 119.1
click at [1364, 242] on div "0 0 0 0 0 0 0 0 0 0 0 0 0 0 0 0 0 Order / Delivery Received DD Jack Testing Acc…" at bounding box center [879, 392] width 1329 height 784
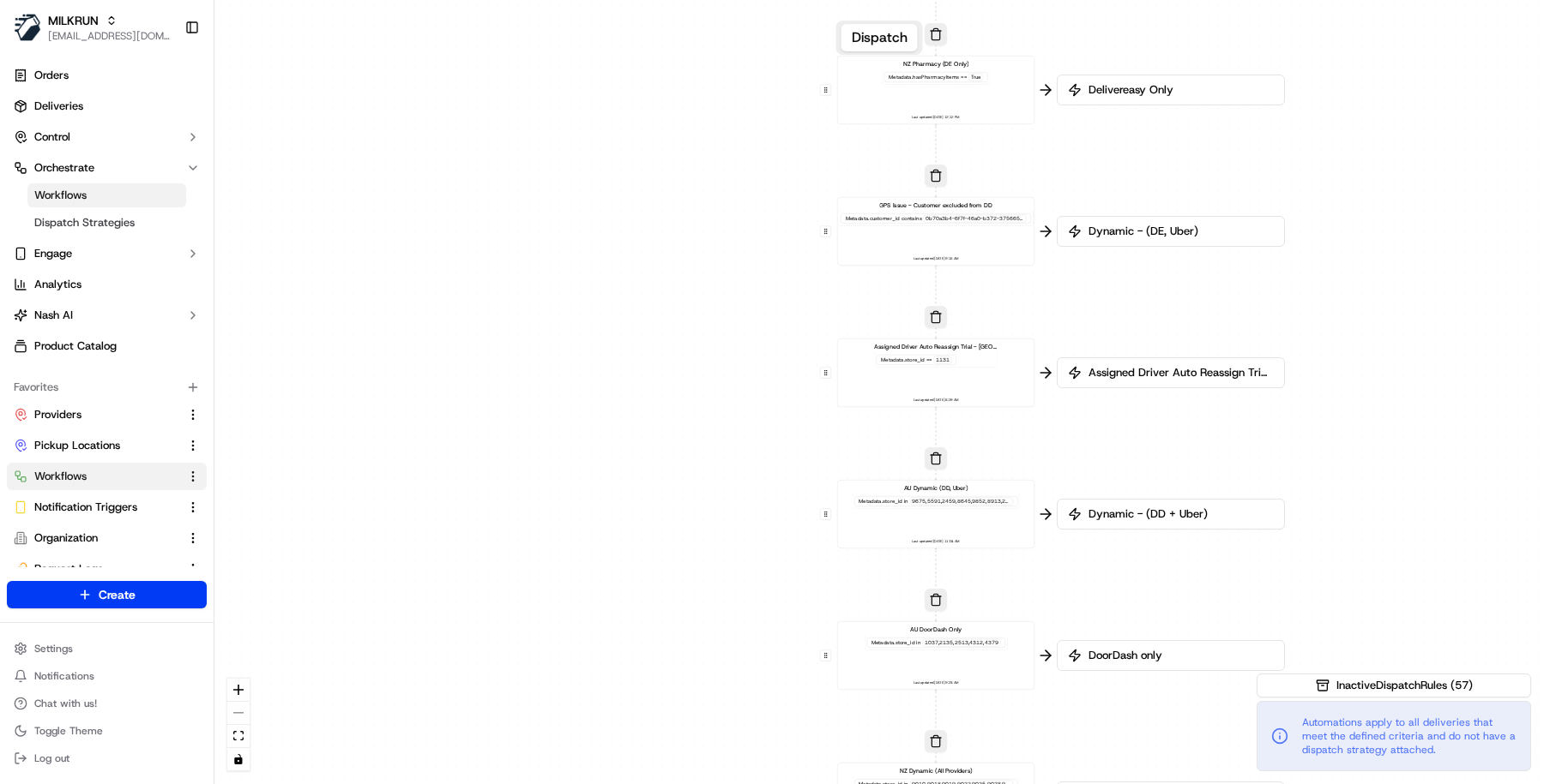
drag, startPoint x: 1391, startPoint y: 448, endPoint x: 1390, endPoint y: 206, distance: 242.0
click at [1390, 206] on div "0 0 0 0 0 0 0 0 0 0 0 0 0 0 0 0 0 Order / Delivery Received DD Jack Testing Acc…" at bounding box center [879, 392] width 1329 height 784
click at [964, 354] on div "Metadata .store_id == 1131" at bounding box center [934, 358] width 123 height 15
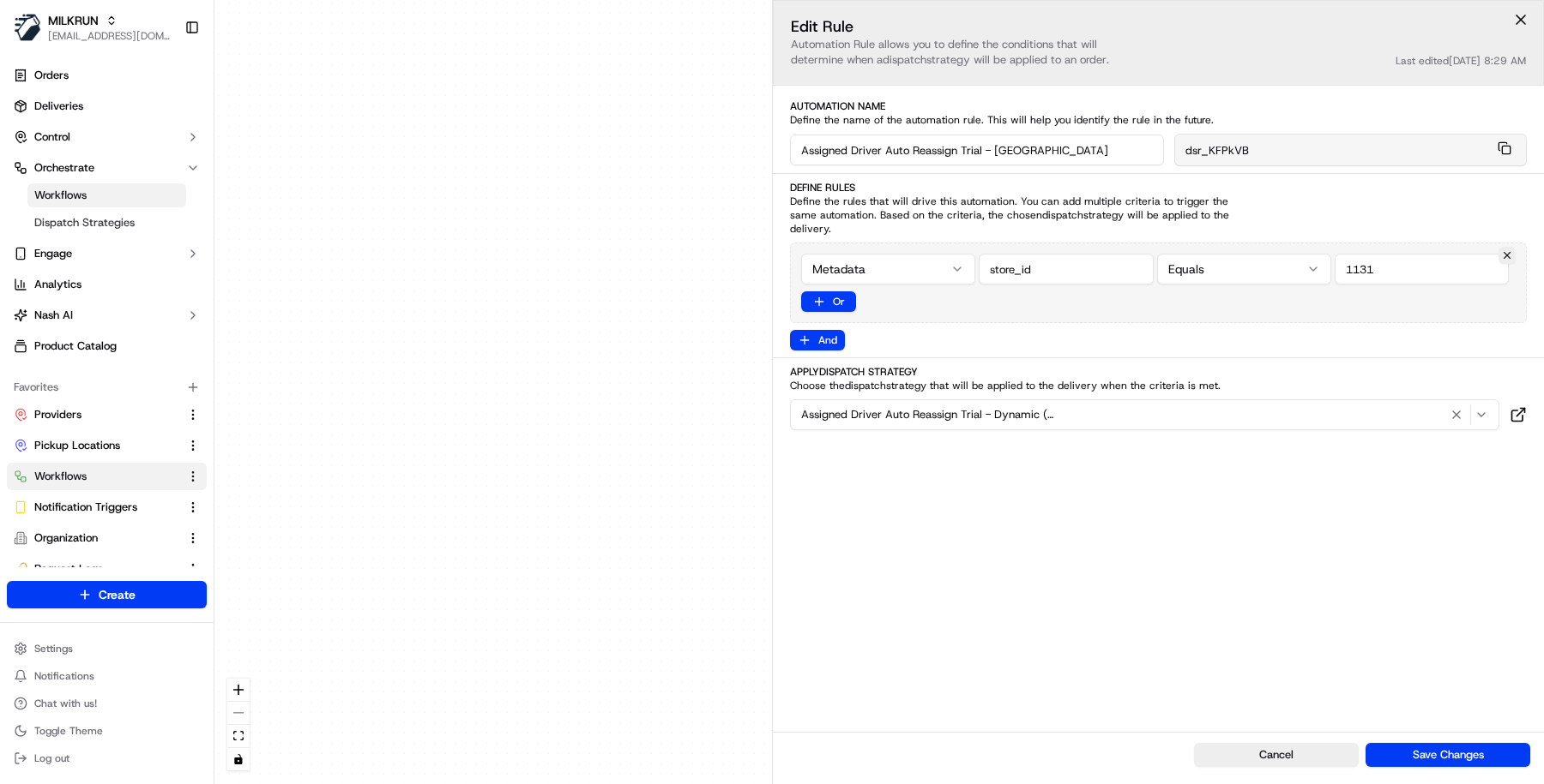
click at [631, 445] on div "0 0 0 0 0 0 0 0 0 0 0 0 0 0 0 0 0 Order / Delivery Received DD Jack Testing Acc…" at bounding box center [879, 392] width 1329 height 784
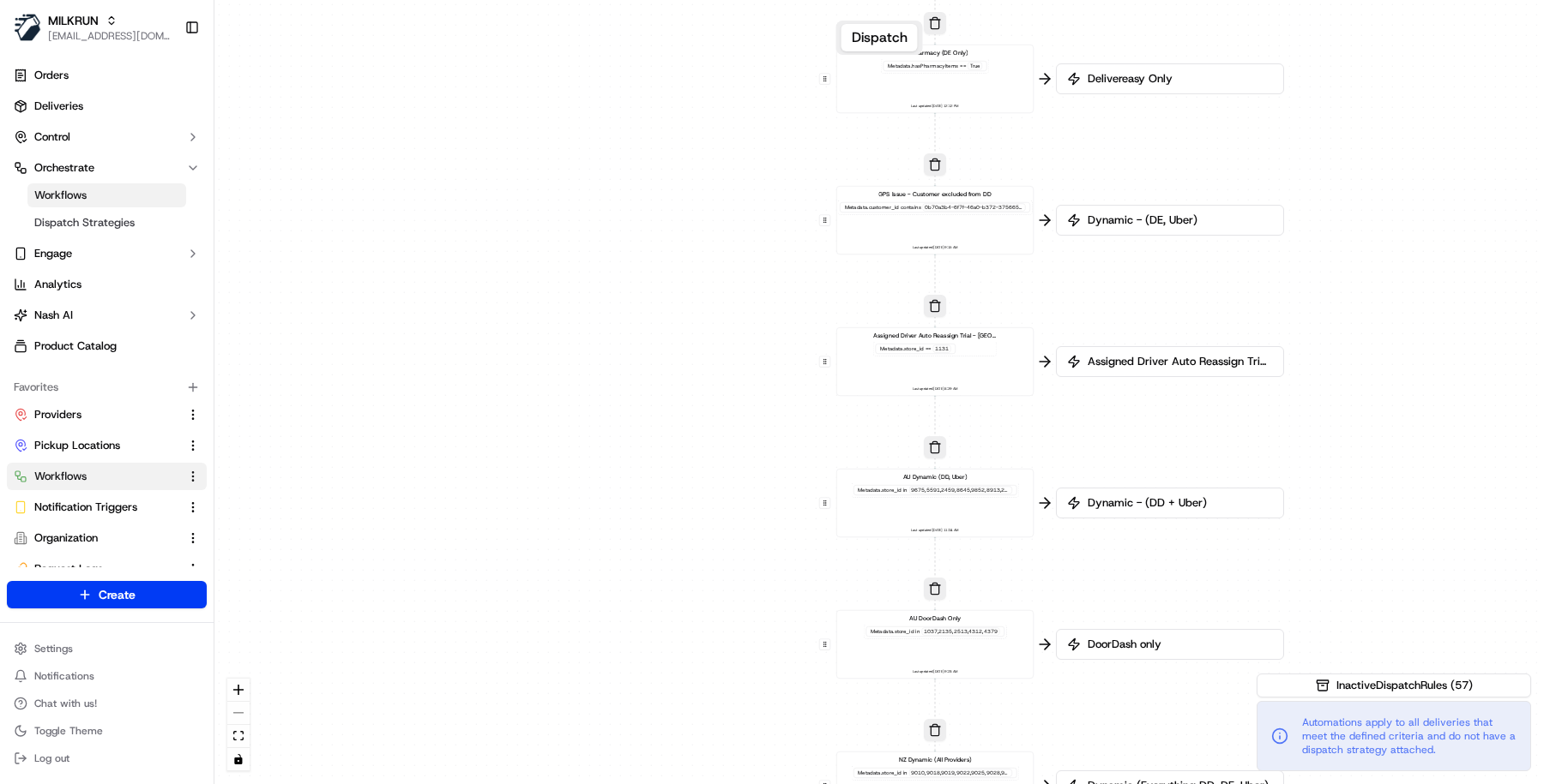
drag, startPoint x: 1060, startPoint y: 574, endPoint x: 1065, endPoint y: 455, distance: 119.1
click at [1064, 457] on div "0 0 0 0 0 0 0 0 0 0 0 0 0 0 0 0 0 Order / Delivery Received DD Jack Testing Acc…" at bounding box center [879, 392] width 1329 height 784
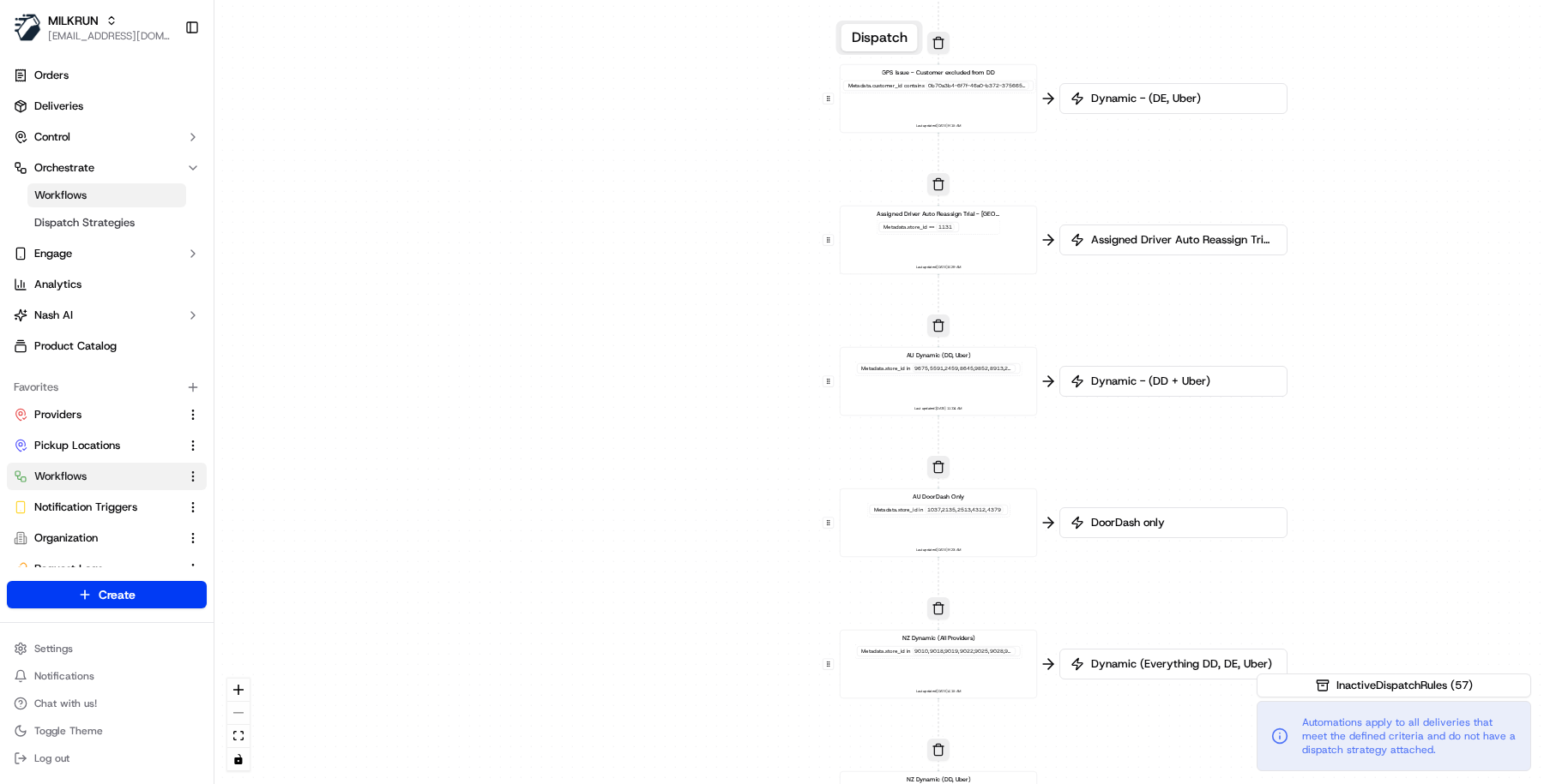
drag, startPoint x: 1088, startPoint y: 597, endPoint x: 1089, endPoint y: 465, distance: 132.0
click at [1089, 469] on div "0 0 0 0 0 0 0 0 0 0 0 0 0 0 0 0 0 Order / Delivery Received DD Jack Testing Acc…" at bounding box center [879, 392] width 1329 height 784
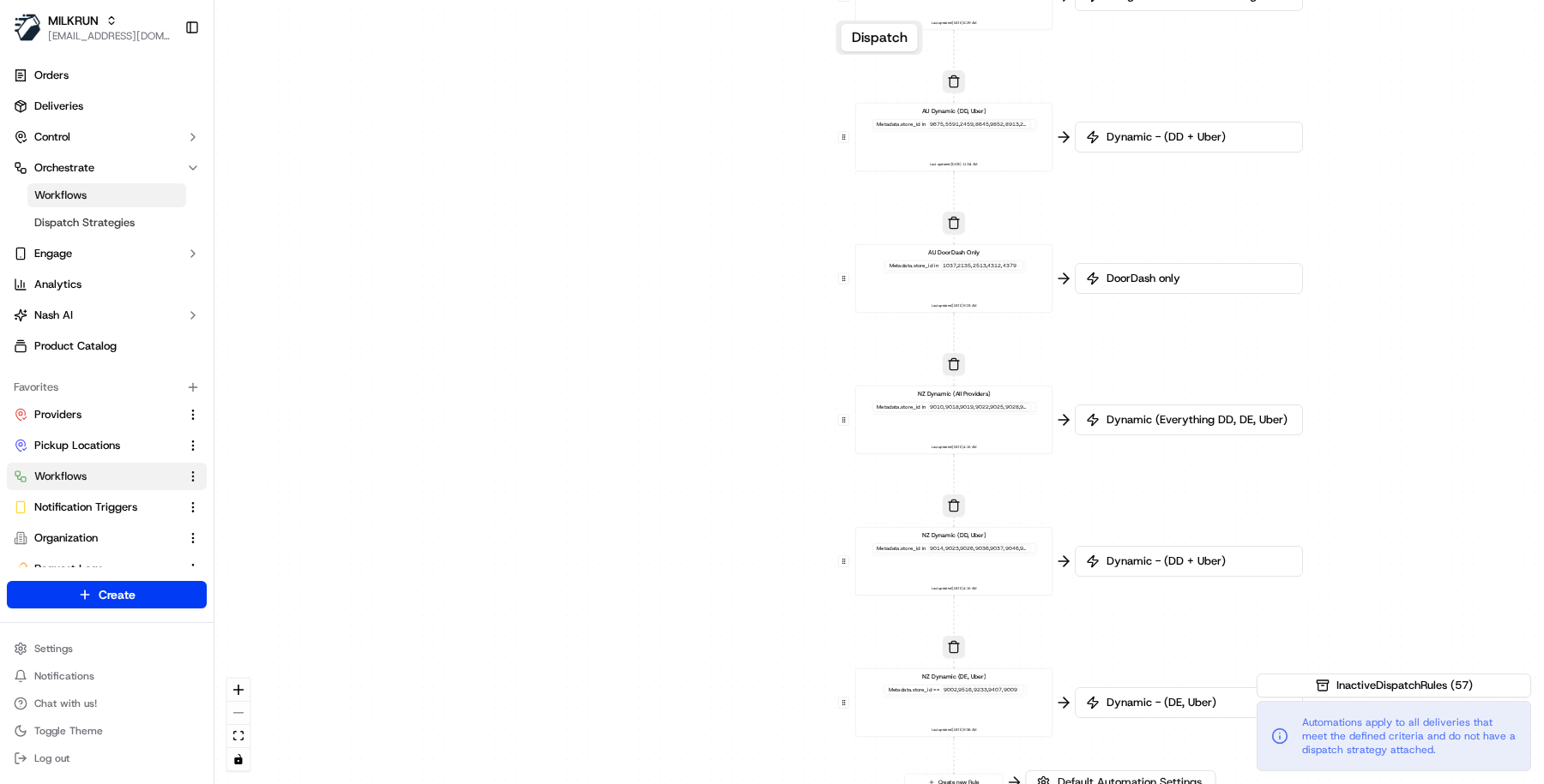
drag, startPoint x: 1120, startPoint y: 604, endPoint x: 1143, endPoint y: 429, distance: 176.5
click at [1144, 429] on div "0 0 0 0 0 0 0 0 0 0 0 0 0 0 0 0 0 Order / Delivery Received DD Jack Testing Acc…" at bounding box center [879, 392] width 1329 height 784
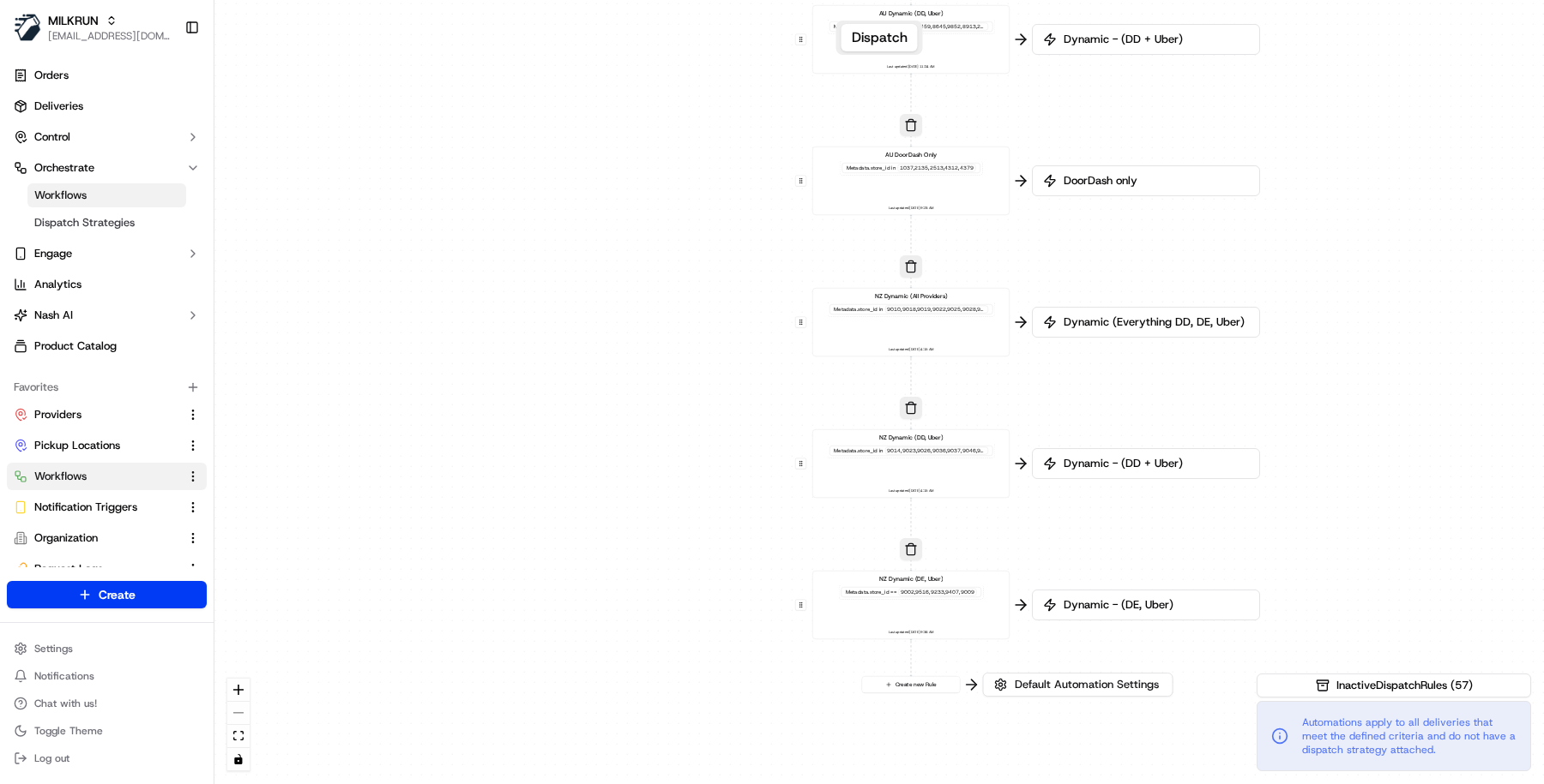
drag, startPoint x: 1148, startPoint y: 595, endPoint x: 1096, endPoint y: 544, distance: 72.8
click at [1096, 544] on div "0 0 0 0 0 0 0 0 0 0 0 0 0 0 0 0 0 Order / Delivery Received DD Jack Testing Acc…" at bounding box center [879, 392] width 1329 height 784
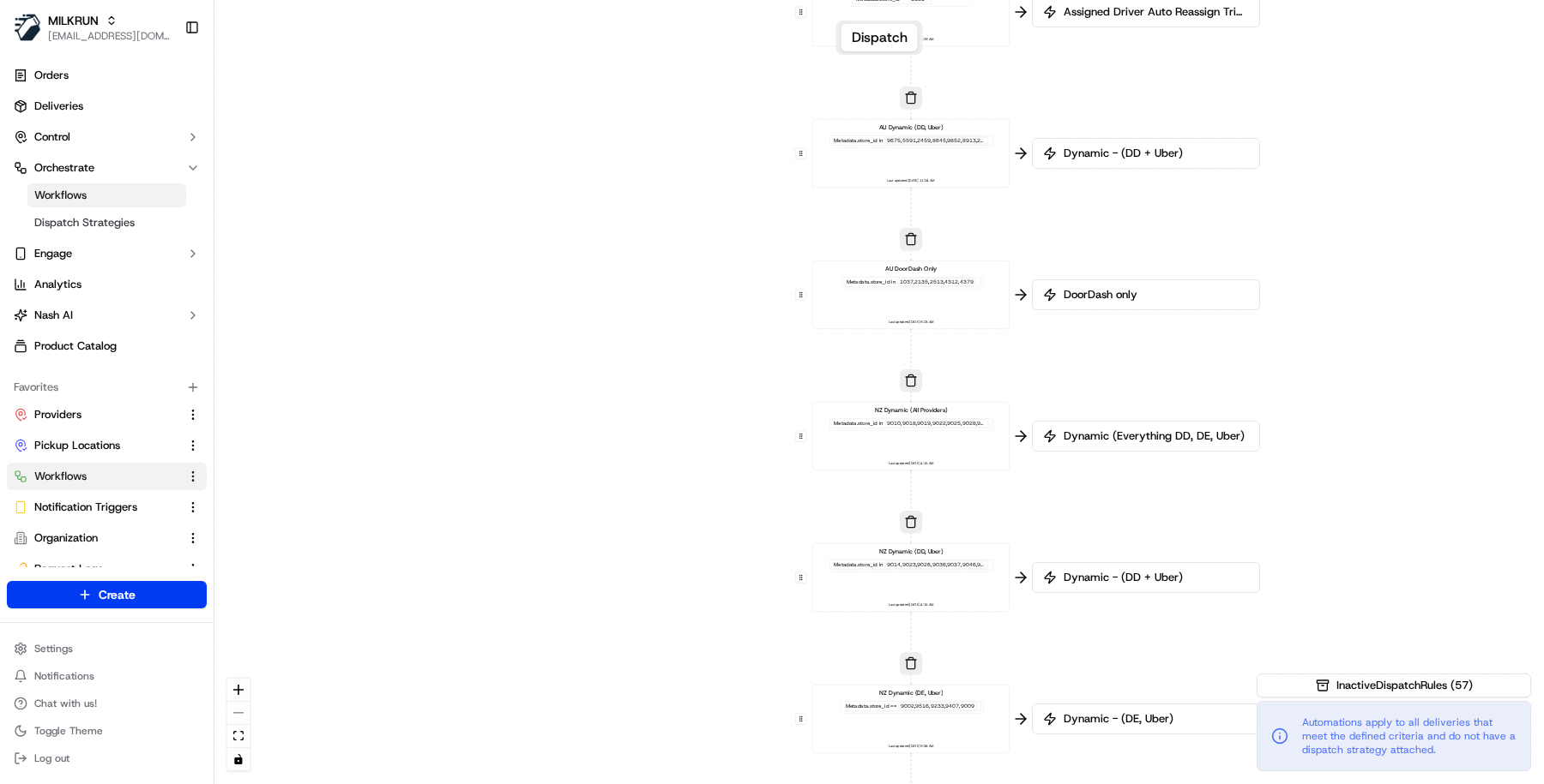
drag, startPoint x: 1096, startPoint y: 544, endPoint x: 1094, endPoint y: 662, distance: 118.0
click at [1095, 660] on div "0 0 0 0 0 0 0 0 0 0 0 0 0 0 0 0 0 Order / Delivery Received DD Jack Testing Acc…" at bounding box center [879, 392] width 1329 height 784
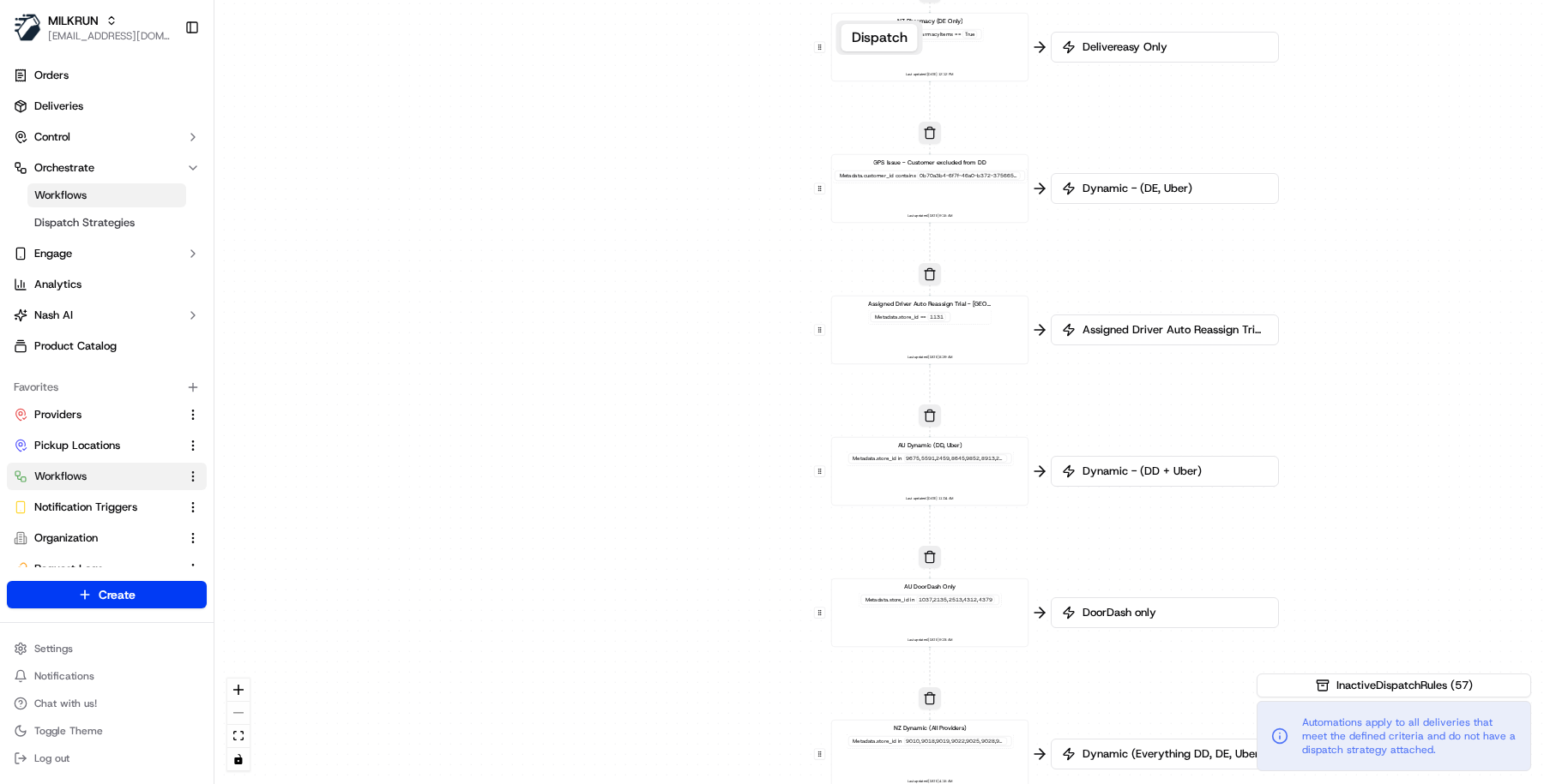
drag, startPoint x: 1357, startPoint y: 219, endPoint x: 1378, endPoint y: 536, distance: 317.7
click at [1378, 536] on div "0 0 0 0 0 0 0 0 0 0 0 0 0 0 0 0 0 Order / Delivery Received DD Jack Testing Acc…" at bounding box center [879, 392] width 1329 height 784
click at [945, 475] on div "AU Dynamic (DD, Uber) Metadata .store_id in Last updated: 17/09/2025 11:04 AM" at bounding box center [929, 473] width 183 height 61
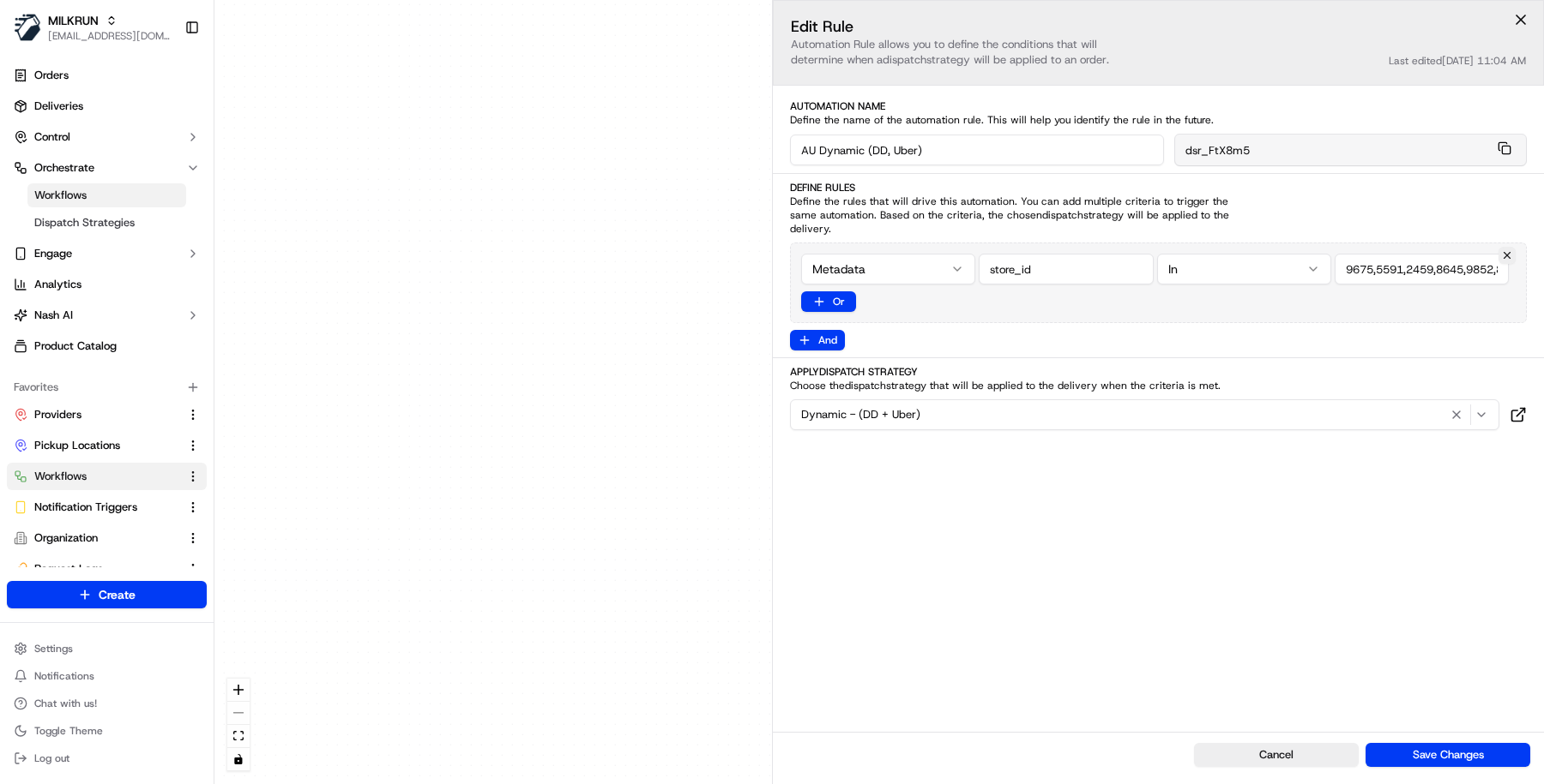
click at [512, 587] on div "0 0 0 0 0 0 0 0 0 0 0 0 0 0 0 0 0 Order / Delivery Received DD Jack Testing Acc…" at bounding box center [879, 392] width 1329 height 784
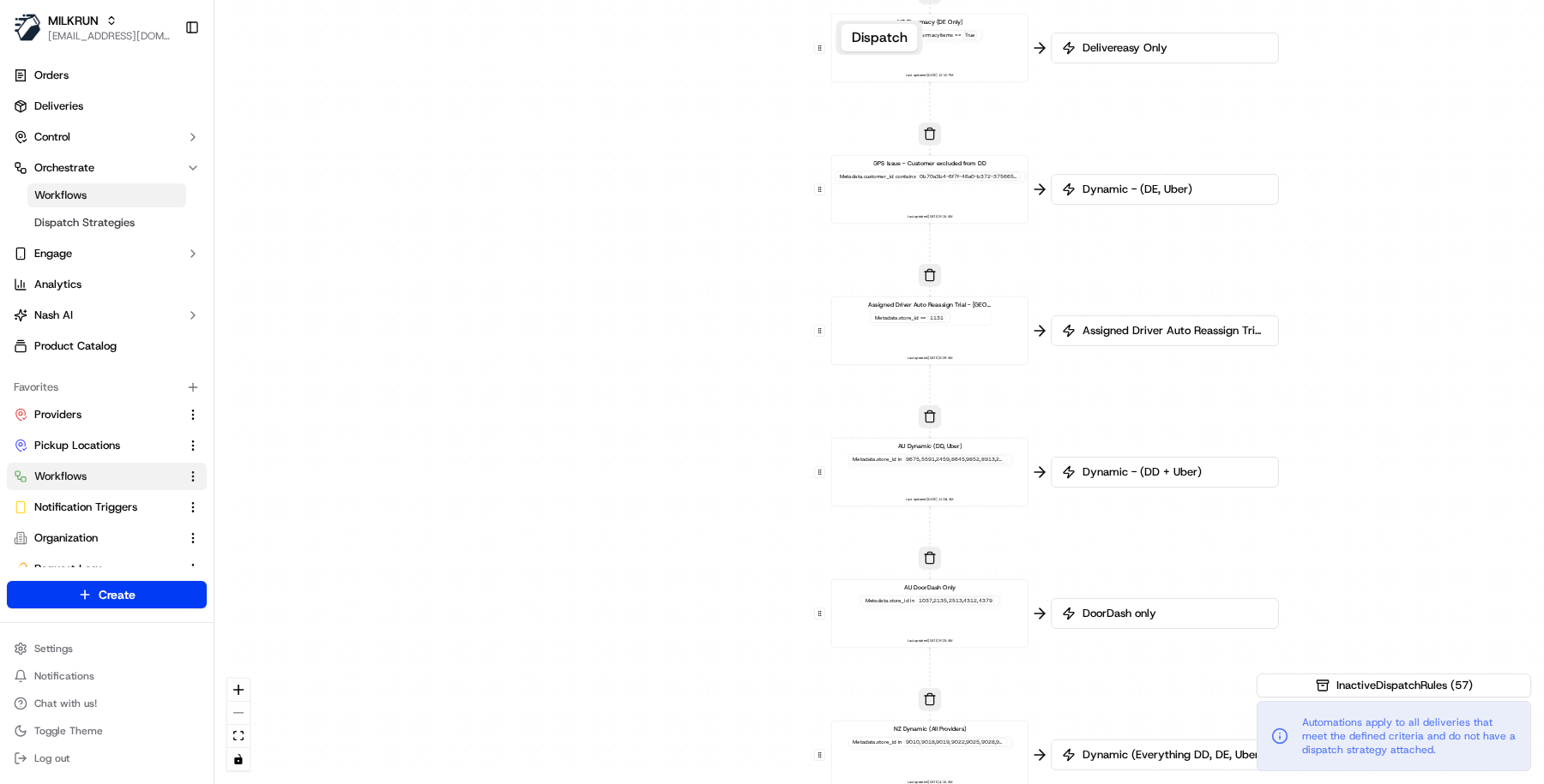
click at [947, 597] on div "1037,2135,2513,4312,4379" at bounding box center [955, 601] width 78 height 8
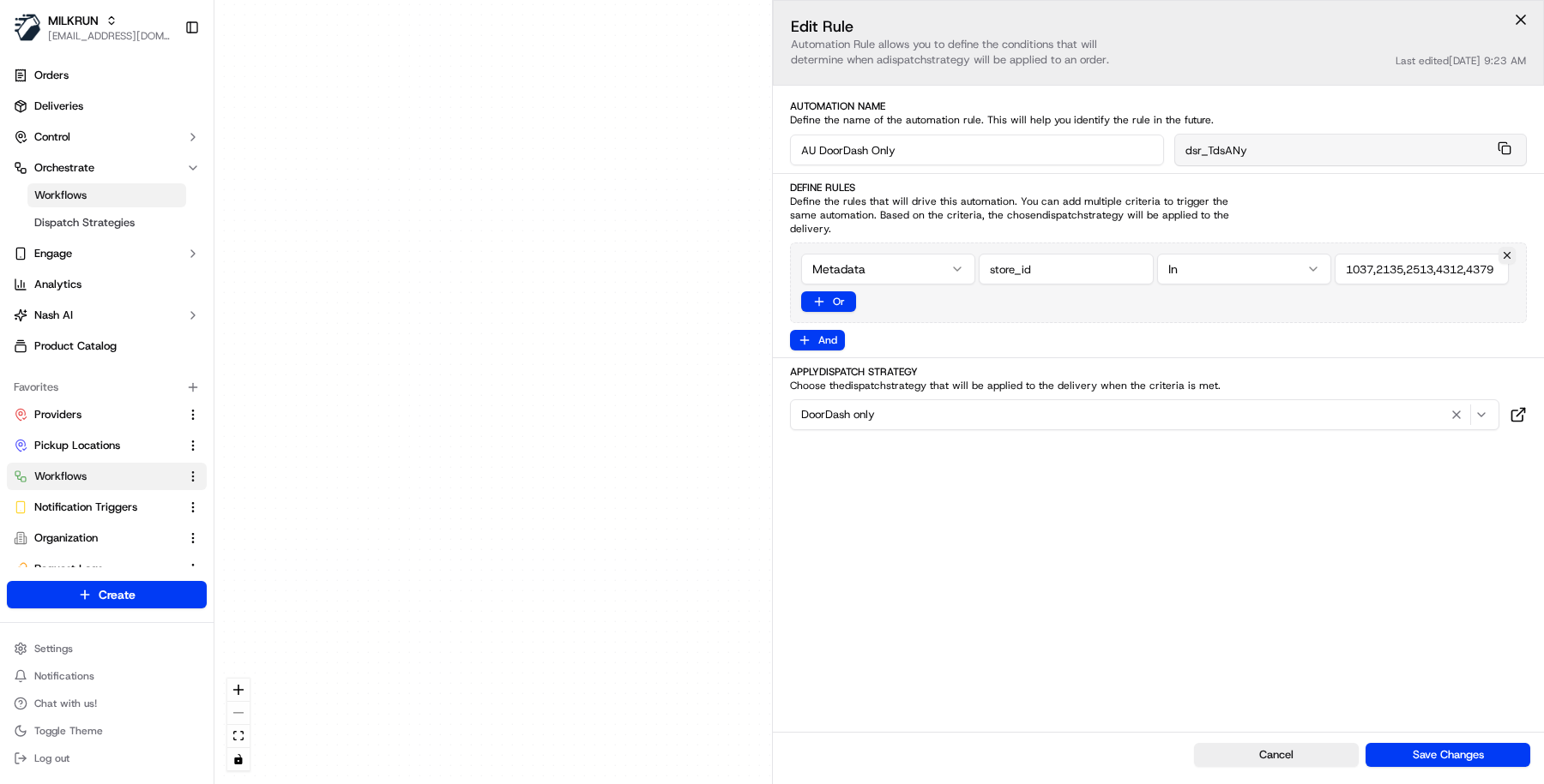
click at [594, 591] on div "0 0 0 0 0 0 0 0 0 0 0 0 0 0 0 0 0 Order / Delivery Received DD Jack Testing Acc…" at bounding box center [879, 392] width 1329 height 784
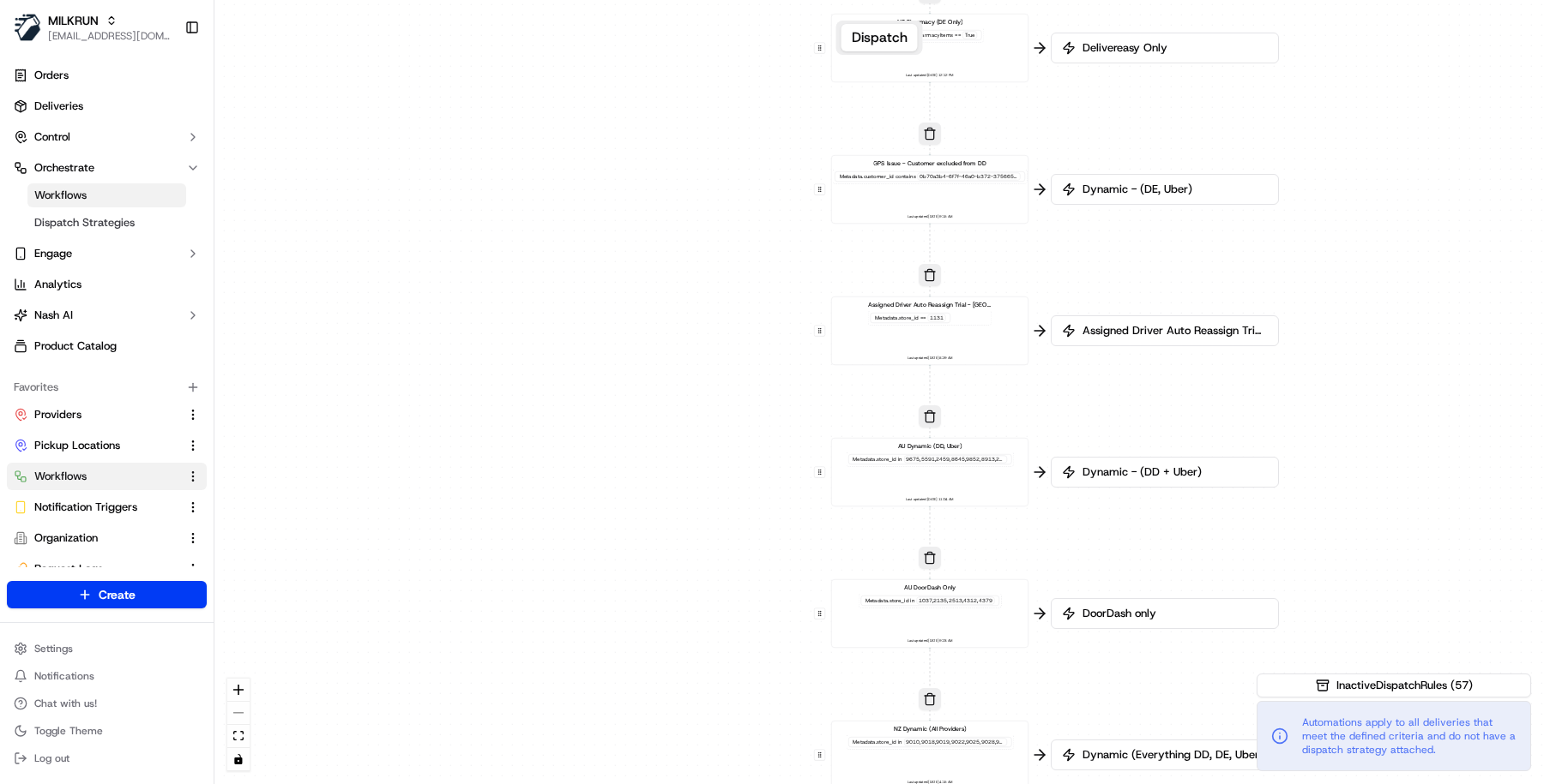
click at [906, 457] on div at bounding box center [955, 459] width 103 height 8
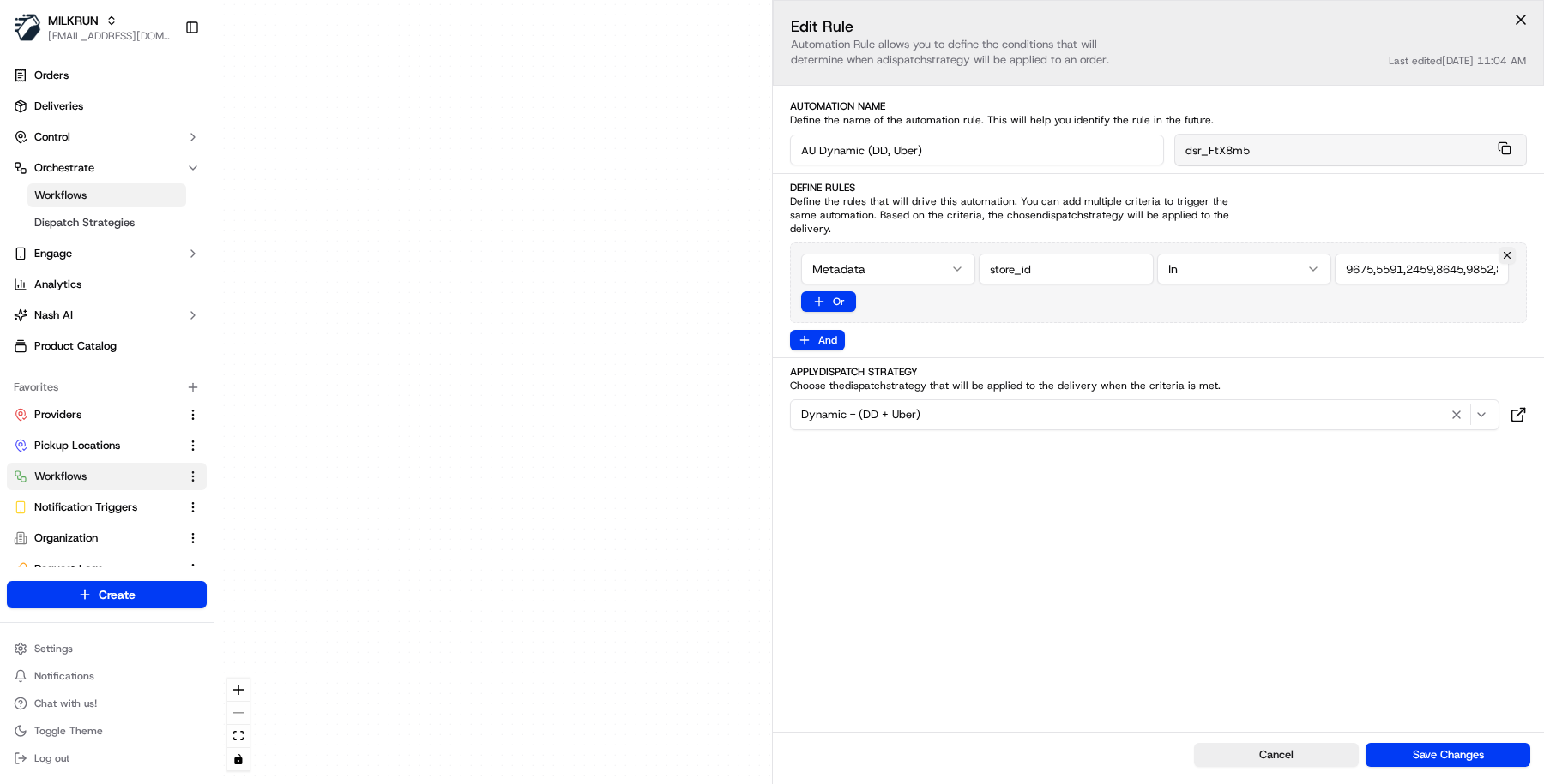
click at [1364, 264] on input "string" at bounding box center [1421, 269] width 174 height 31
click at [1292, 266] on html "MILKRUN masood@usenash.com Toggle Sidebar Orders Deliveries Control Orchestrate…" at bounding box center [772, 392] width 1544 height 784
click at [1382, 261] on html "MILKRUN masood@usenash.com Toggle Sidebar Orders Deliveries Control Orchestrate…" at bounding box center [772, 392] width 1544 height 784
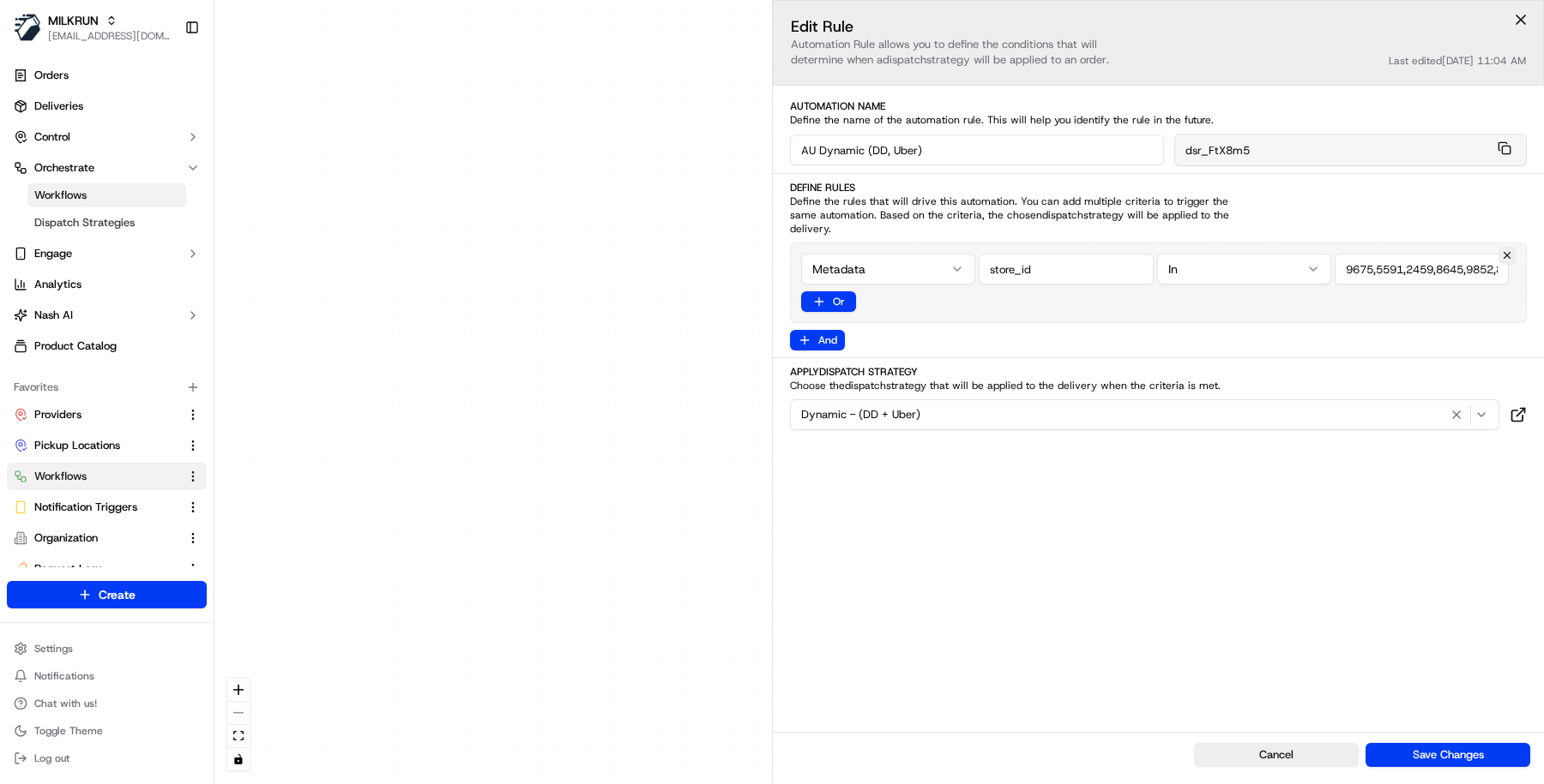
click at [1382, 261] on input "string" at bounding box center [1421, 269] width 174 height 31
paste input "1002,1003,1012,1024,1030,1052,1056,1062,1065,1070,1073,1080,1085,1088,1089,1091…"
type input "1002,1003,1012,1024,1030,1052,1056,1062,1065,1070,1073,1080,1085,1088,1089,1091…"
click at [1461, 749] on button "Save Changes" at bounding box center [1447, 754] width 165 height 24
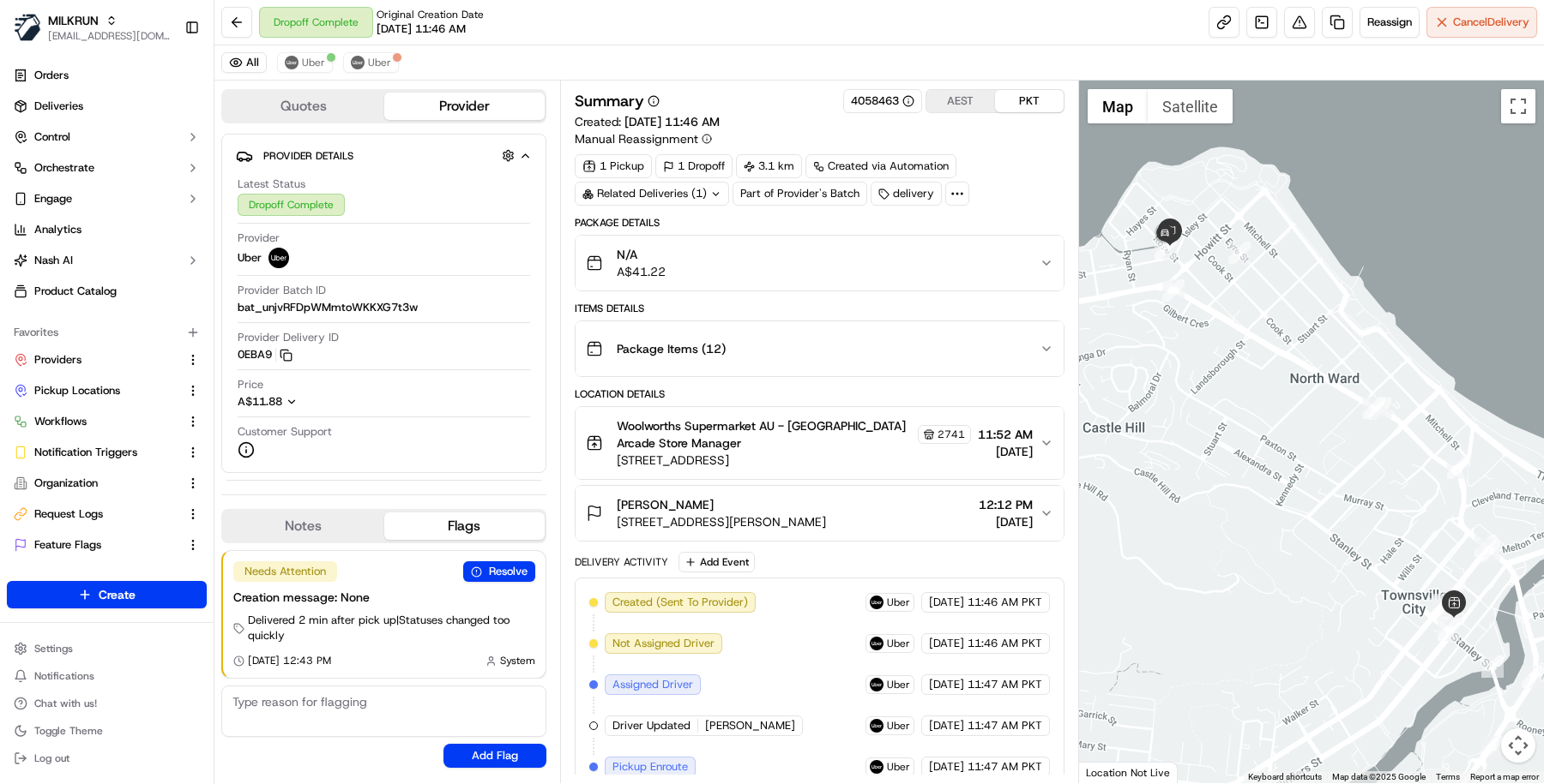
click at [963, 195] on div at bounding box center [956, 193] width 24 height 24
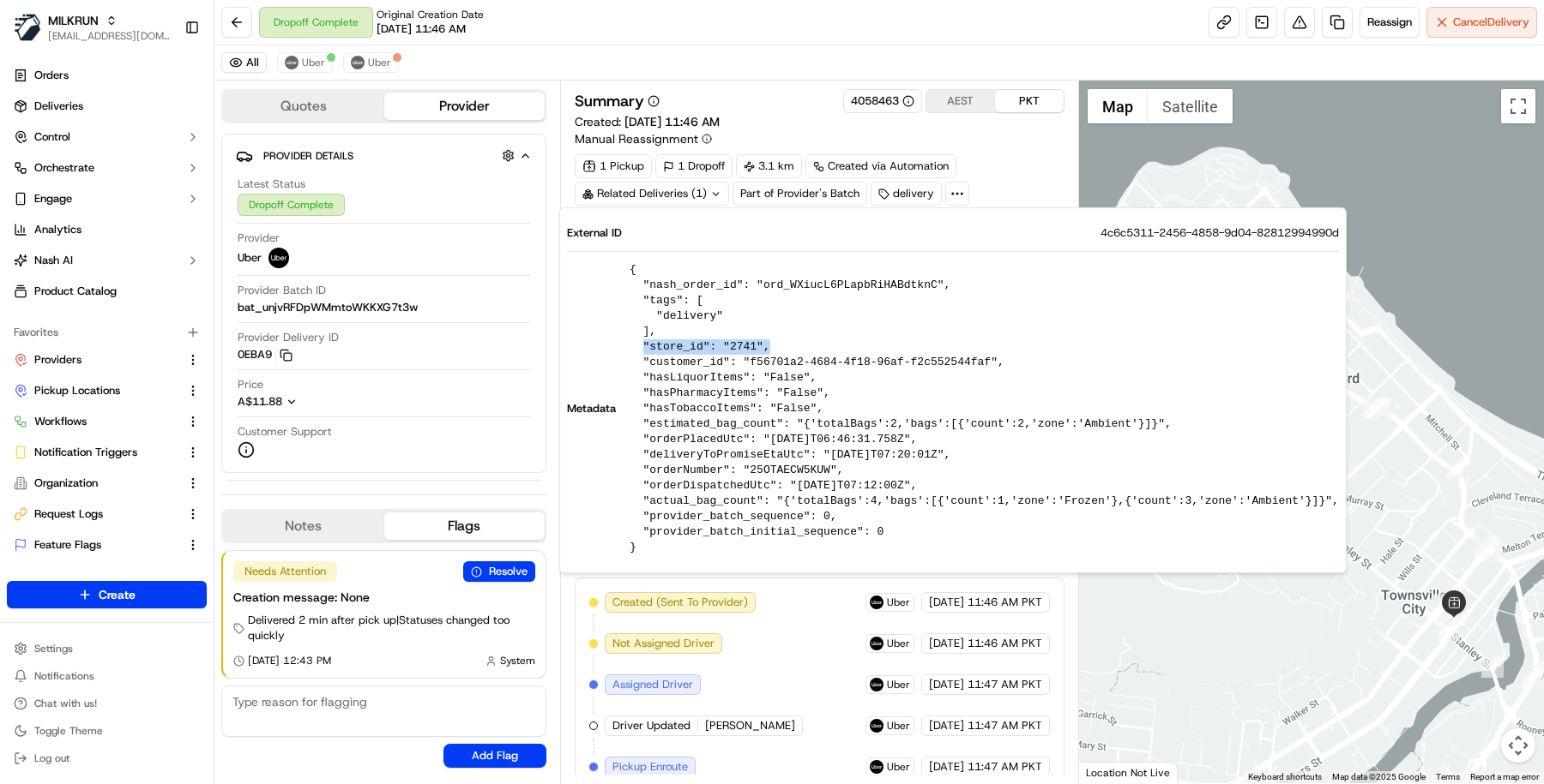
drag, startPoint x: 773, startPoint y: 349, endPoint x: 642, endPoint y: 351, distance: 131.0
click at [642, 351] on pre "{ "nash_order_id": "ord_WXiucL6PLapbRiHABdtknC", "tags": [ "delivery" ], "store…" at bounding box center [984, 409] width 709 height 293
click at [954, 53] on div "All Uber Uber" at bounding box center [879, 63] width 1329 height 35
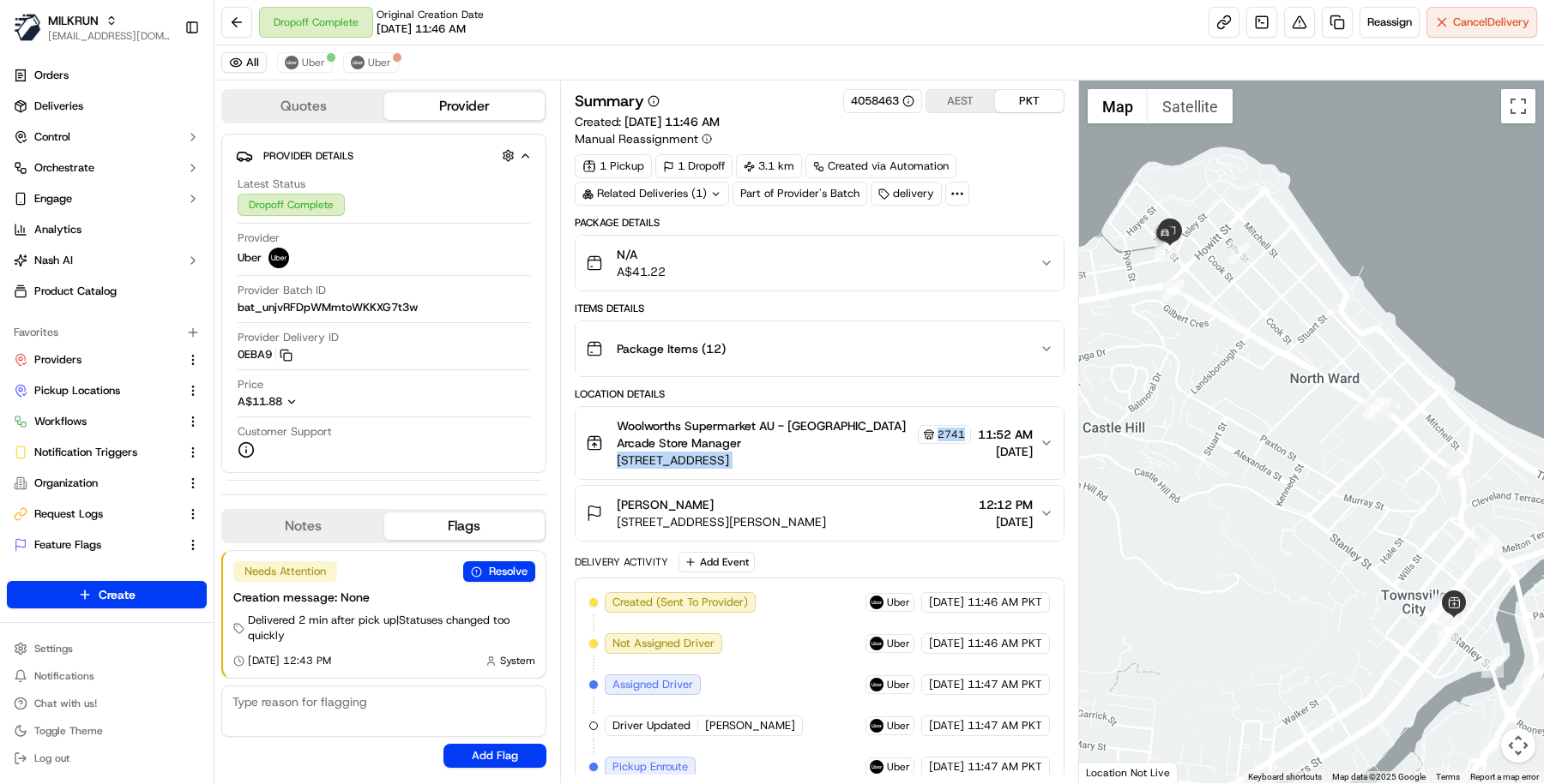
drag, startPoint x: 957, startPoint y: 429, endPoint x: 919, endPoint y: 429, distance: 38.0
click at [919, 429] on div "Woolworths Supermarket AU - [GEOGRAPHIC_DATA] Store Manager [STREET_ADDRESS] 11…" at bounding box center [812, 443] width 453 height 52
click at [912, 463] on span "[STREET_ADDRESS]" at bounding box center [794, 460] width 355 height 17
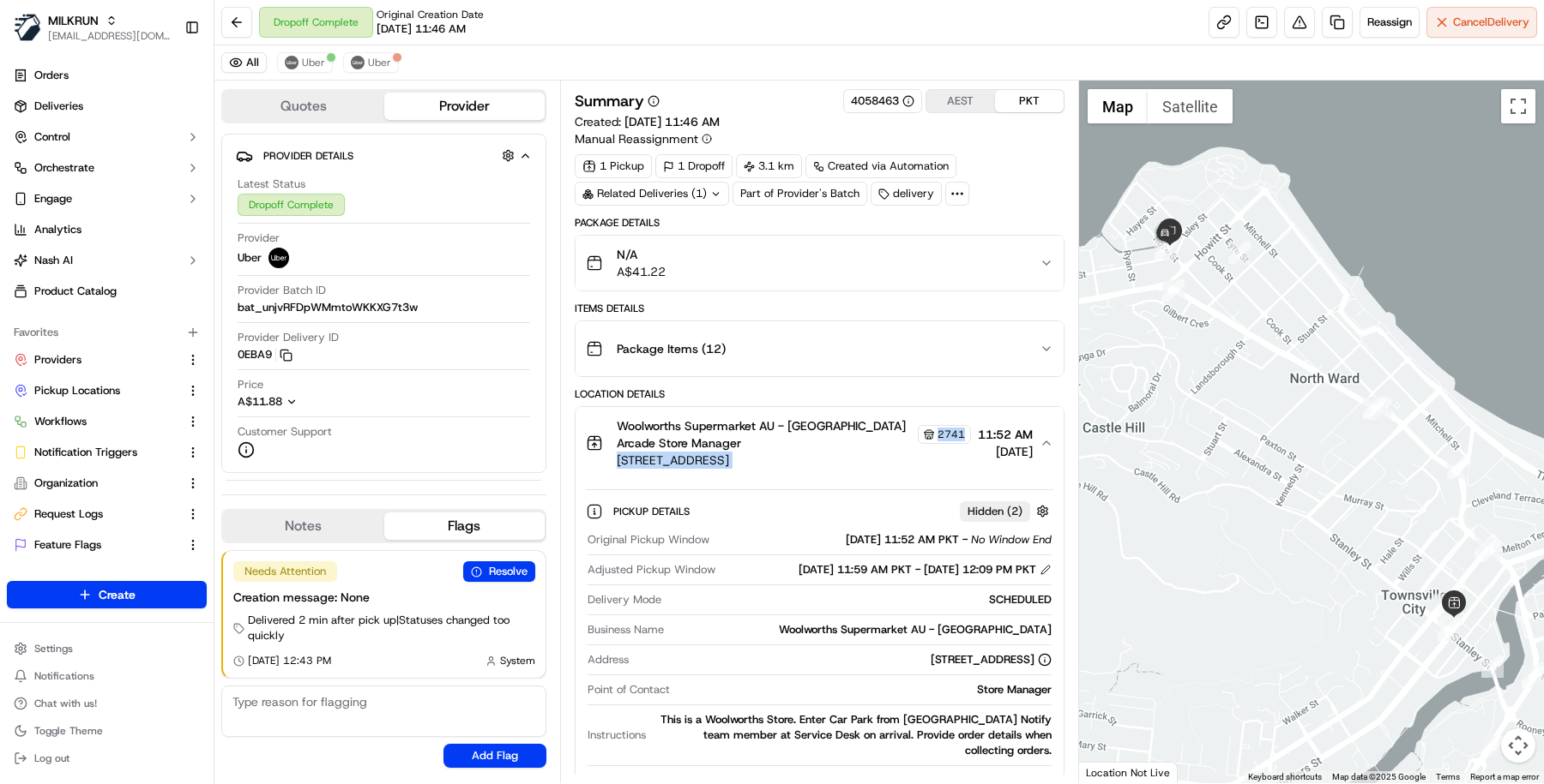
drag, startPoint x: 956, startPoint y: 431, endPoint x: 921, endPoint y: 431, distance: 35.0
click at [921, 431] on div "Woolworths Supermarket AU - [GEOGRAPHIC_DATA] Store Manager [STREET_ADDRESS] 11…" at bounding box center [812, 443] width 453 height 52
drag, startPoint x: 603, startPoint y: 419, endPoint x: 773, endPoint y: 423, distance: 170.0
click at [775, 422] on div "Woolworths Supermarket AU - [GEOGRAPHIC_DATA] Store Manager [STREET_ADDRESS]" at bounding box center [778, 443] width 385 height 52
copy span "Woolworths Supermarket AU"
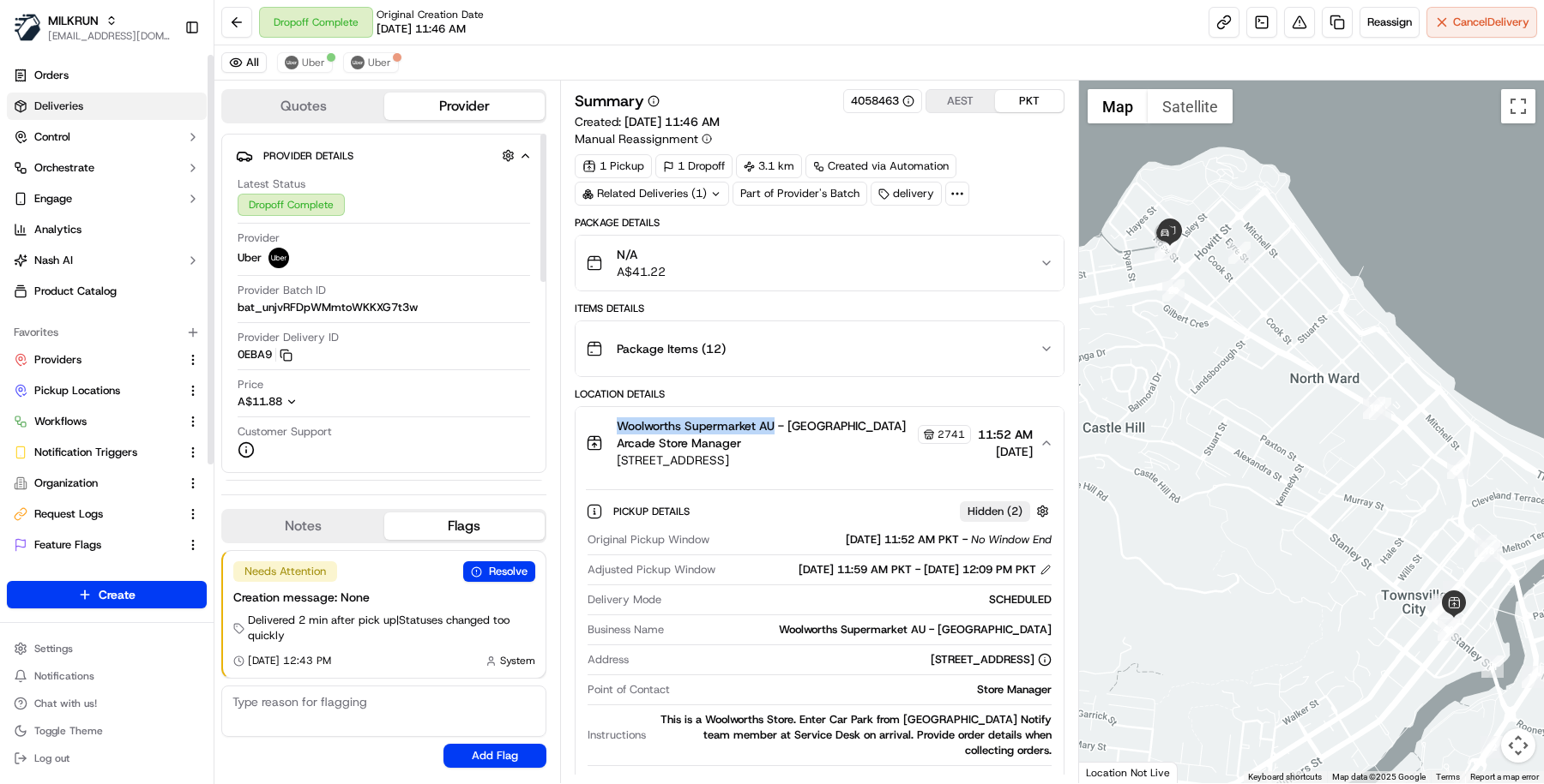
click at [118, 110] on link "Deliveries" at bounding box center [107, 106] width 200 height 27
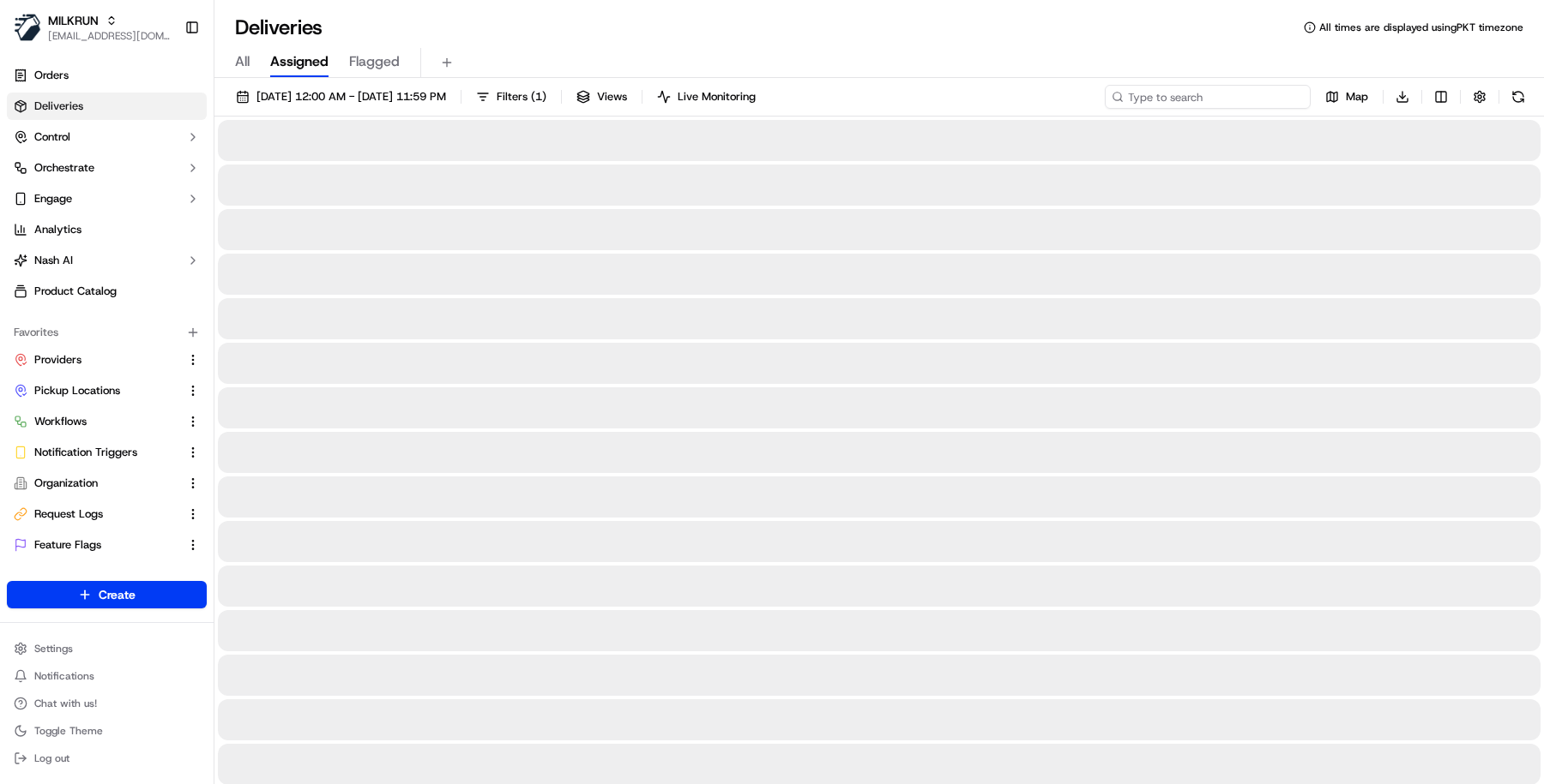
click at [1217, 96] on input at bounding box center [1208, 96] width 206 height 24
paste input "Woolworths Supermarket AU"
type input "Woolworths Supermarket AU"
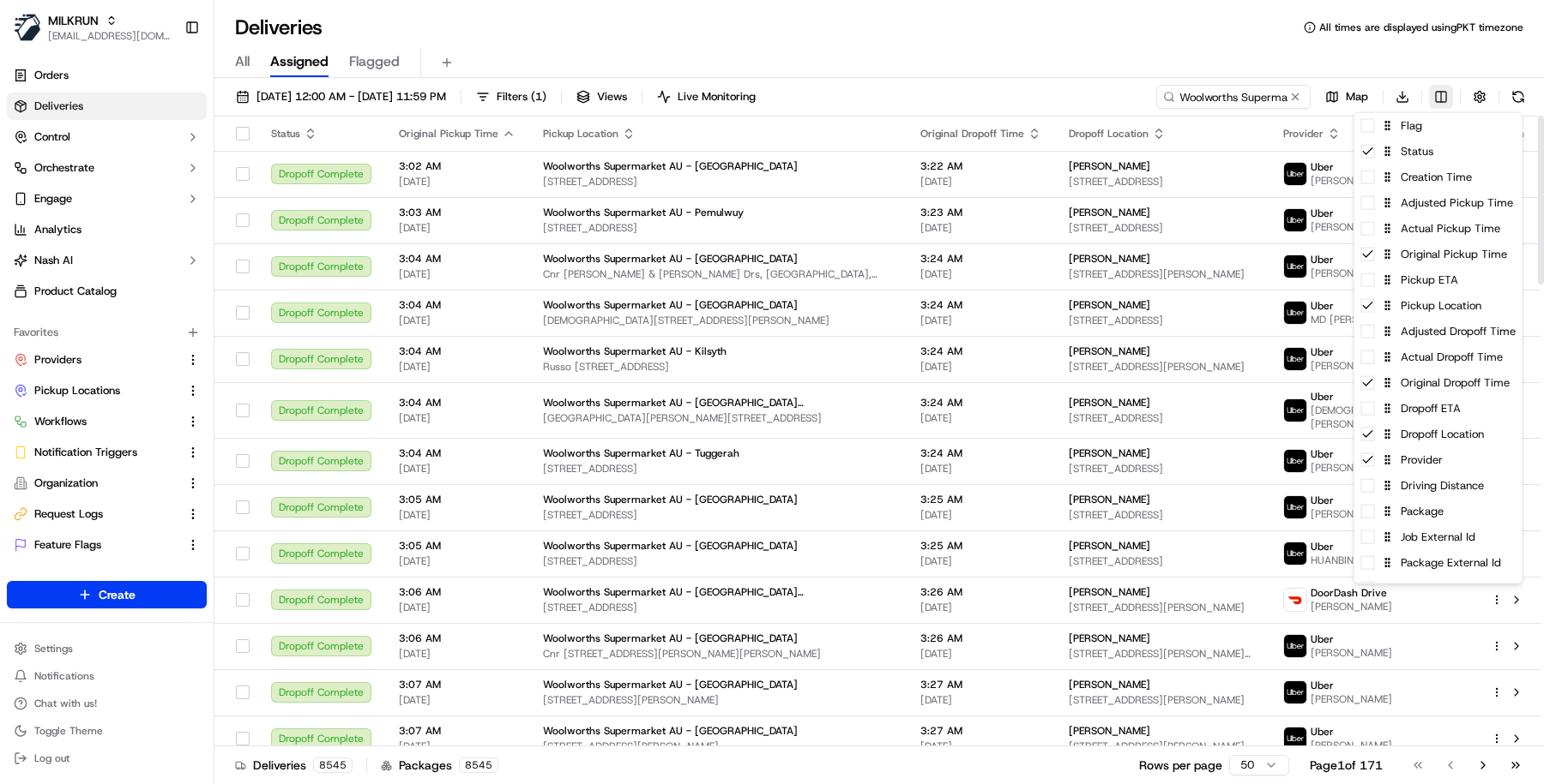
click at [1438, 95] on html "MILKRUN [EMAIL_ADDRESS][DOMAIN_NAME] Toggle Sidebar Orders Deliveries Control O…" at bounding box center [772, 392] width 1544 height 784
click at [1454, 187] on div "Creation Time" at bounding box center [1438, 177] width 168 height 25
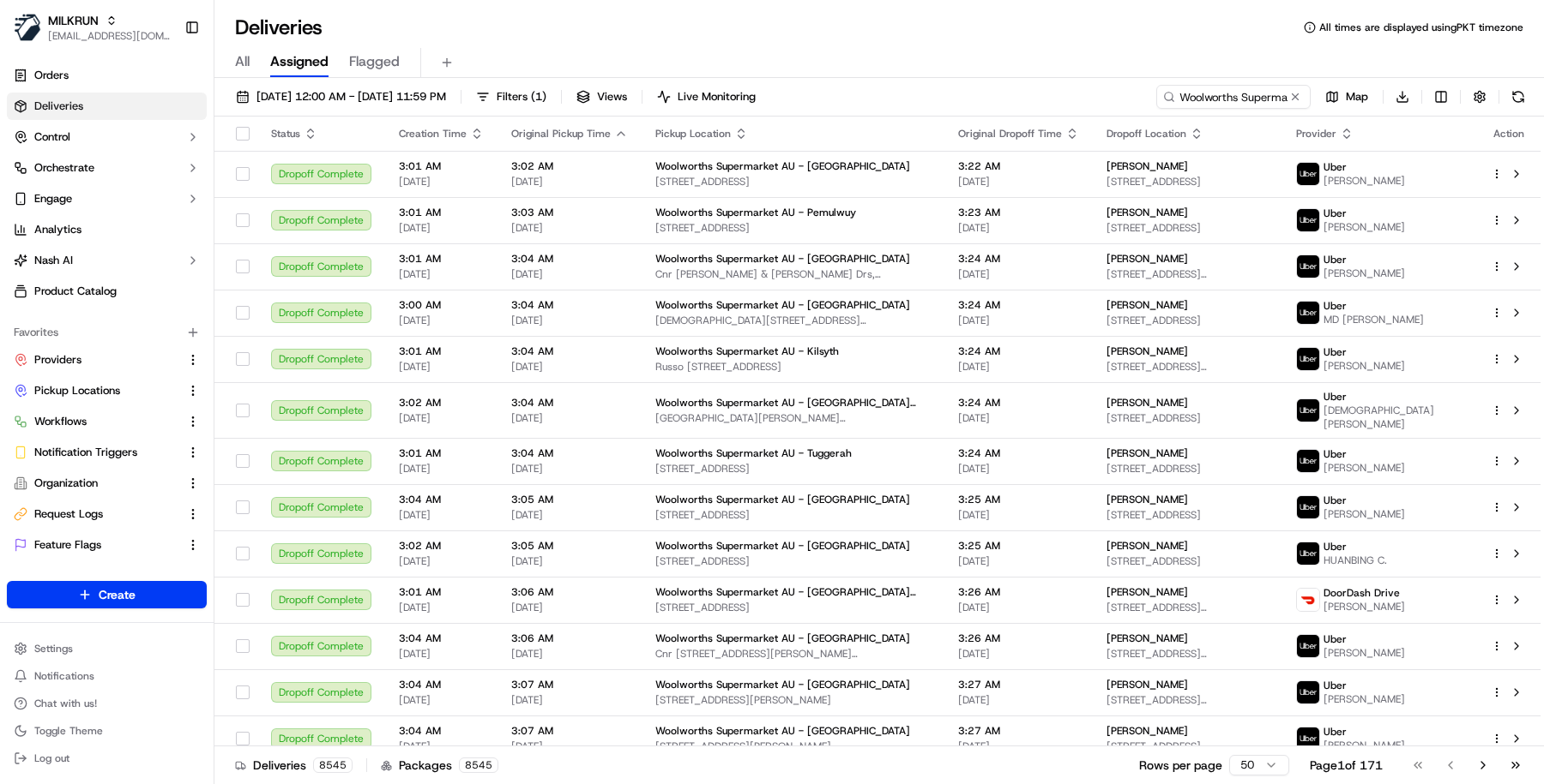
click at [1125, 87] on html "MILKRUN masood@usenash.com Toggle Sidebar Orders Deliveries Control Orchestrate…" at bounding box center [772, 392] width 1544 height 784
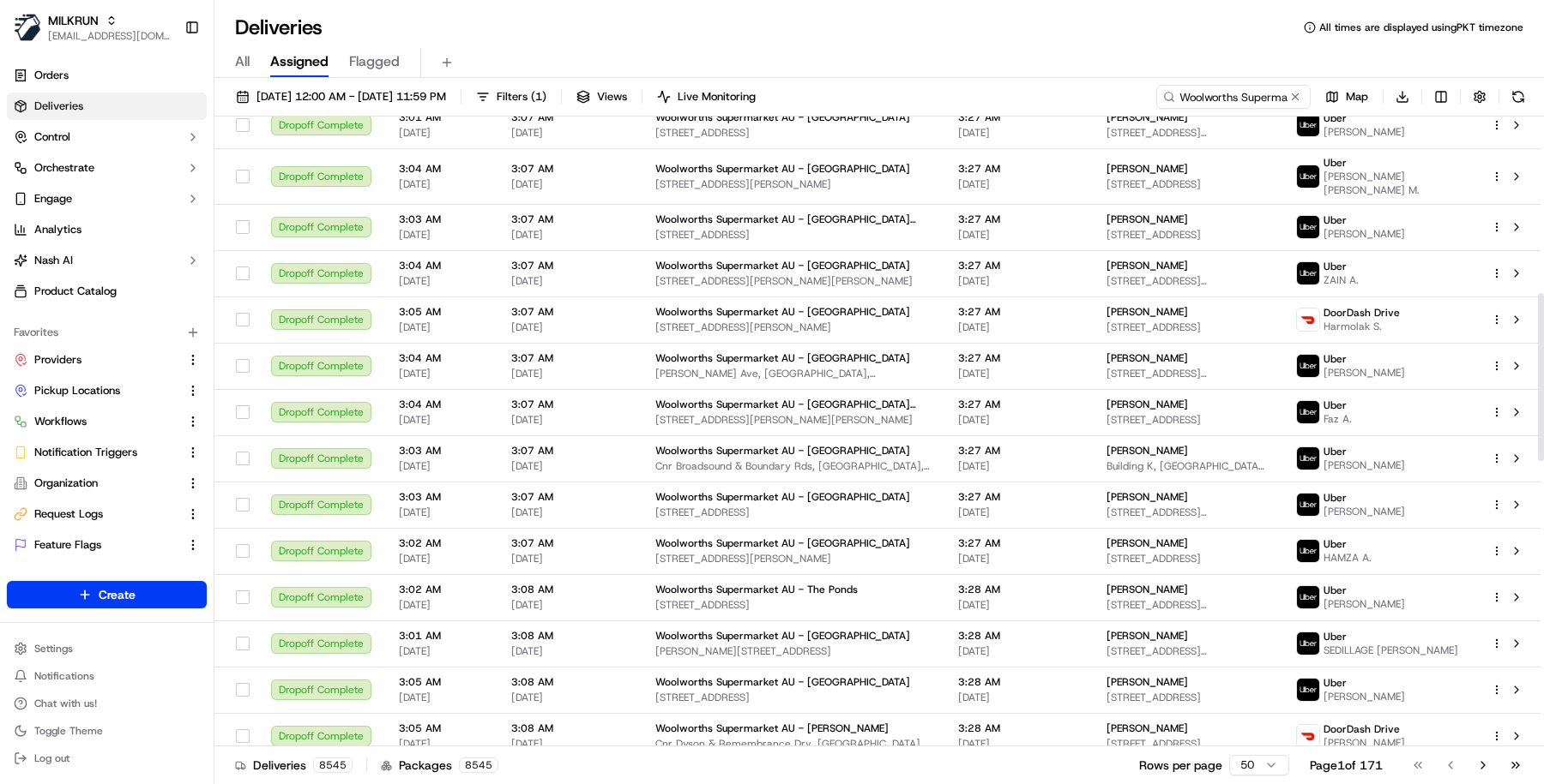
scroll to position [665, 0]
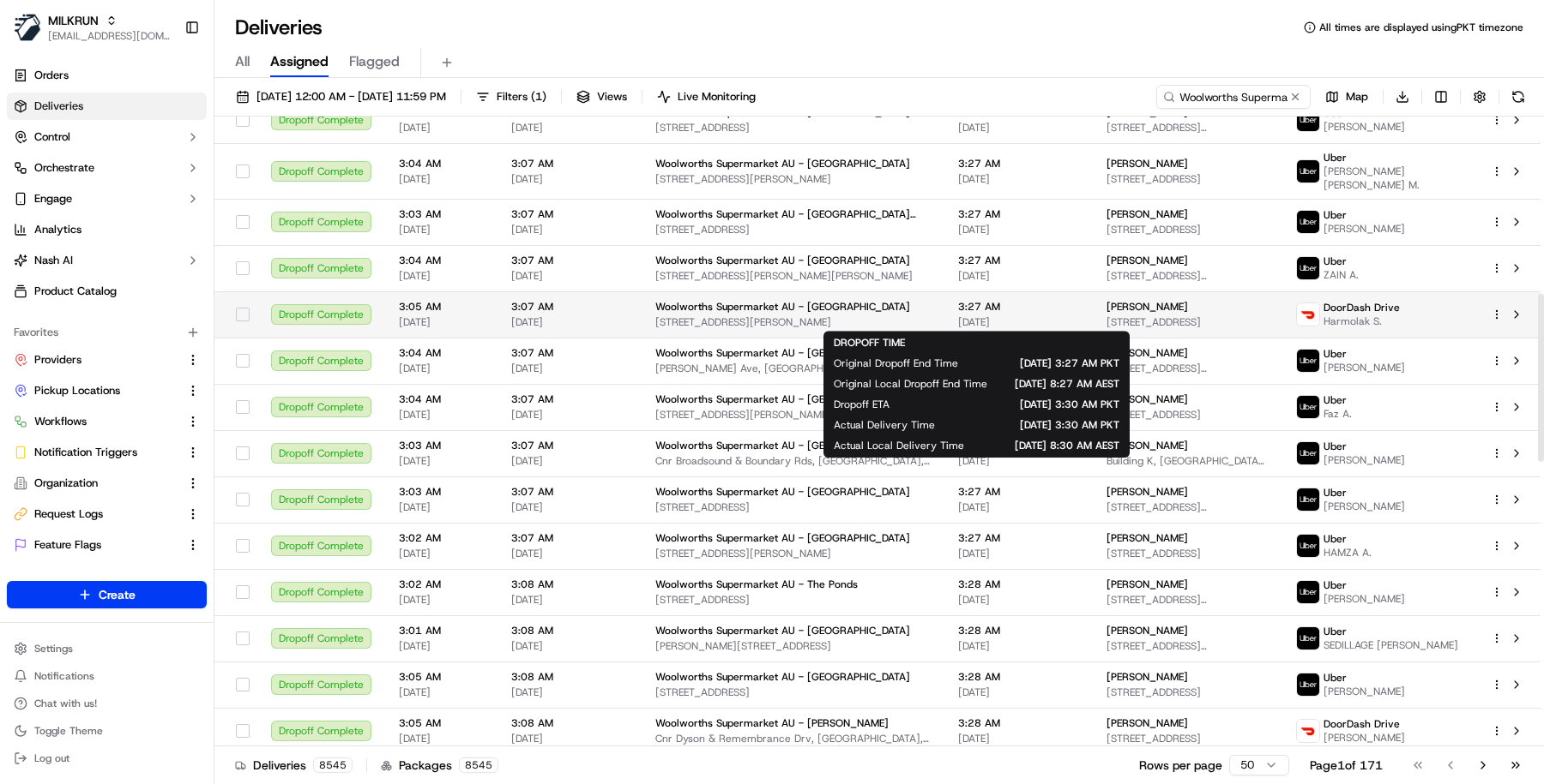
click at [1024, 327] on span "[DATE]" at bounding box center [1018, 322] width 121 height 14
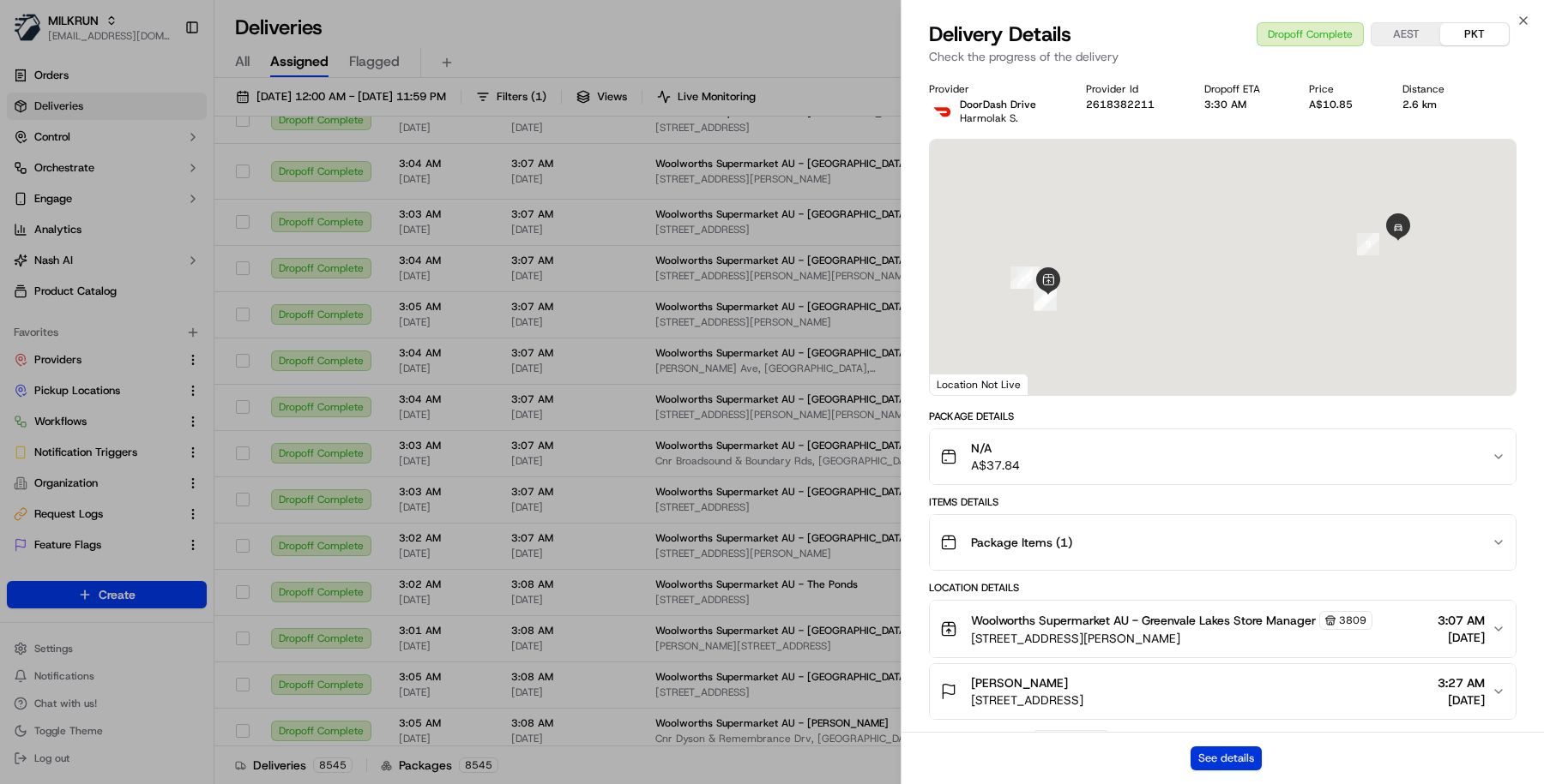
click at [1230, 756] on button "See details" at bounding box center [1226, 758] width 72 height 24
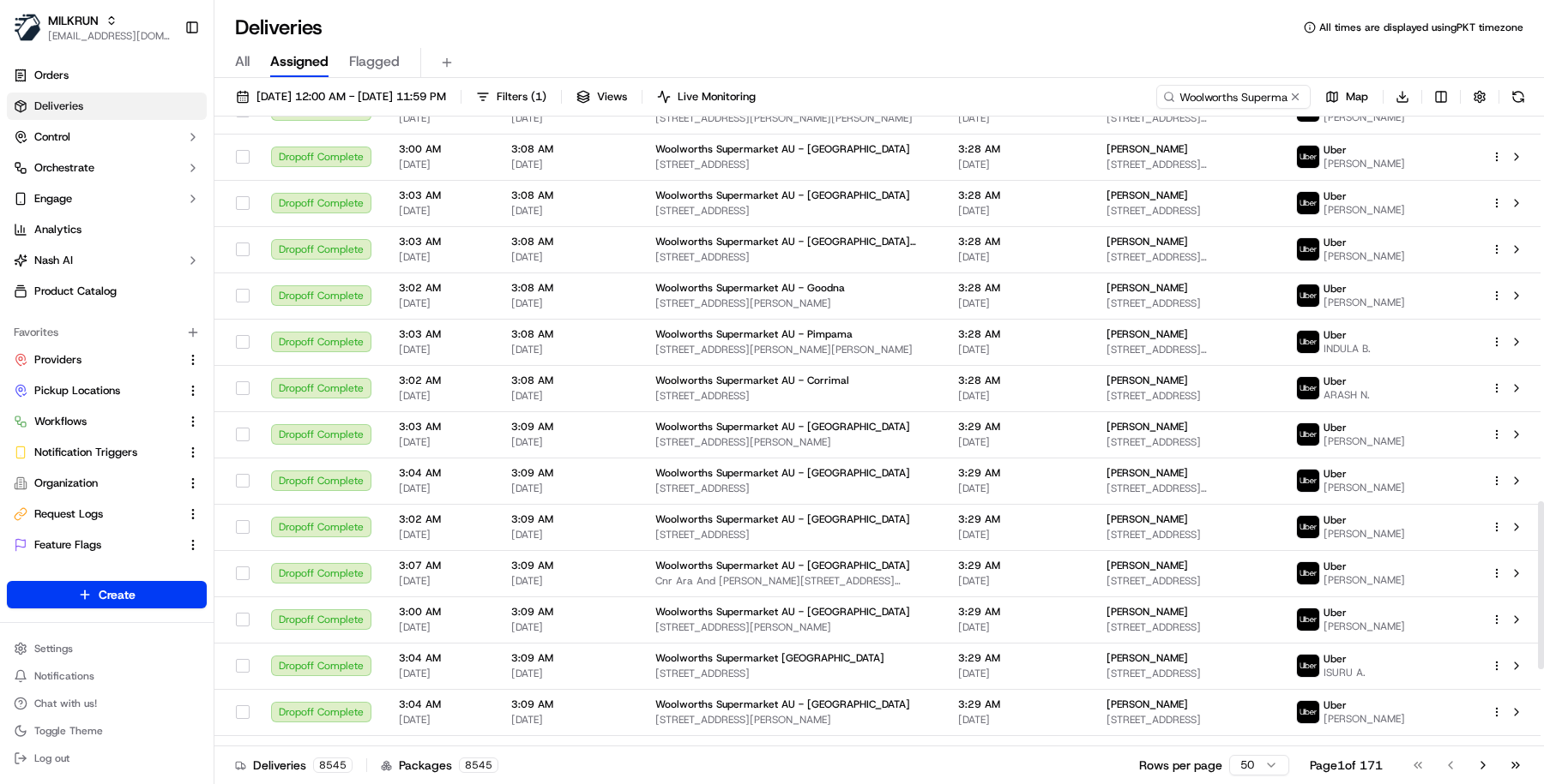
scroll to position [1510, 0]
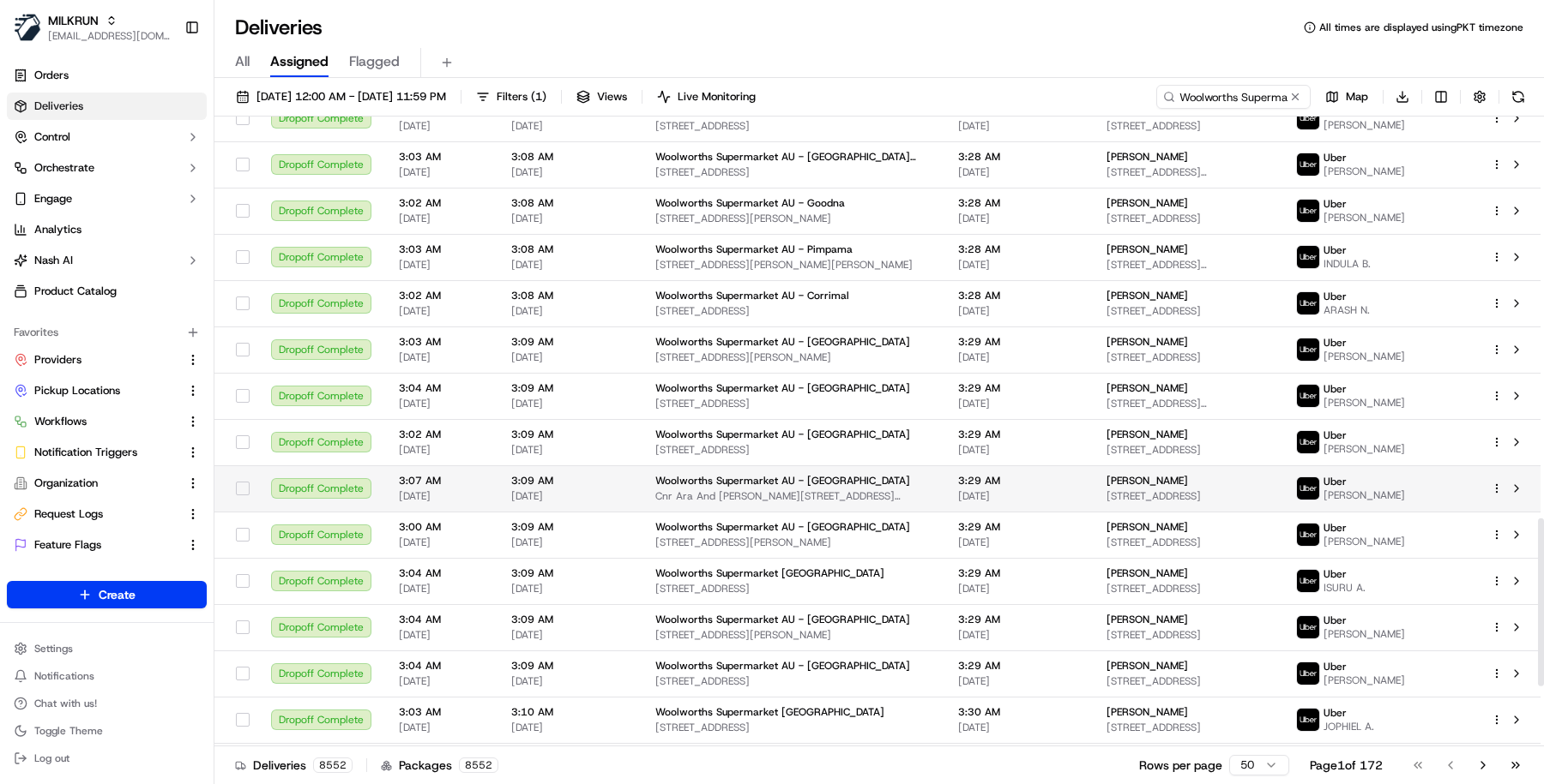
click at [974, 469] on td "3:29 AM 18/09/2025" at bounding box center [1018, 488] width 148 height 46
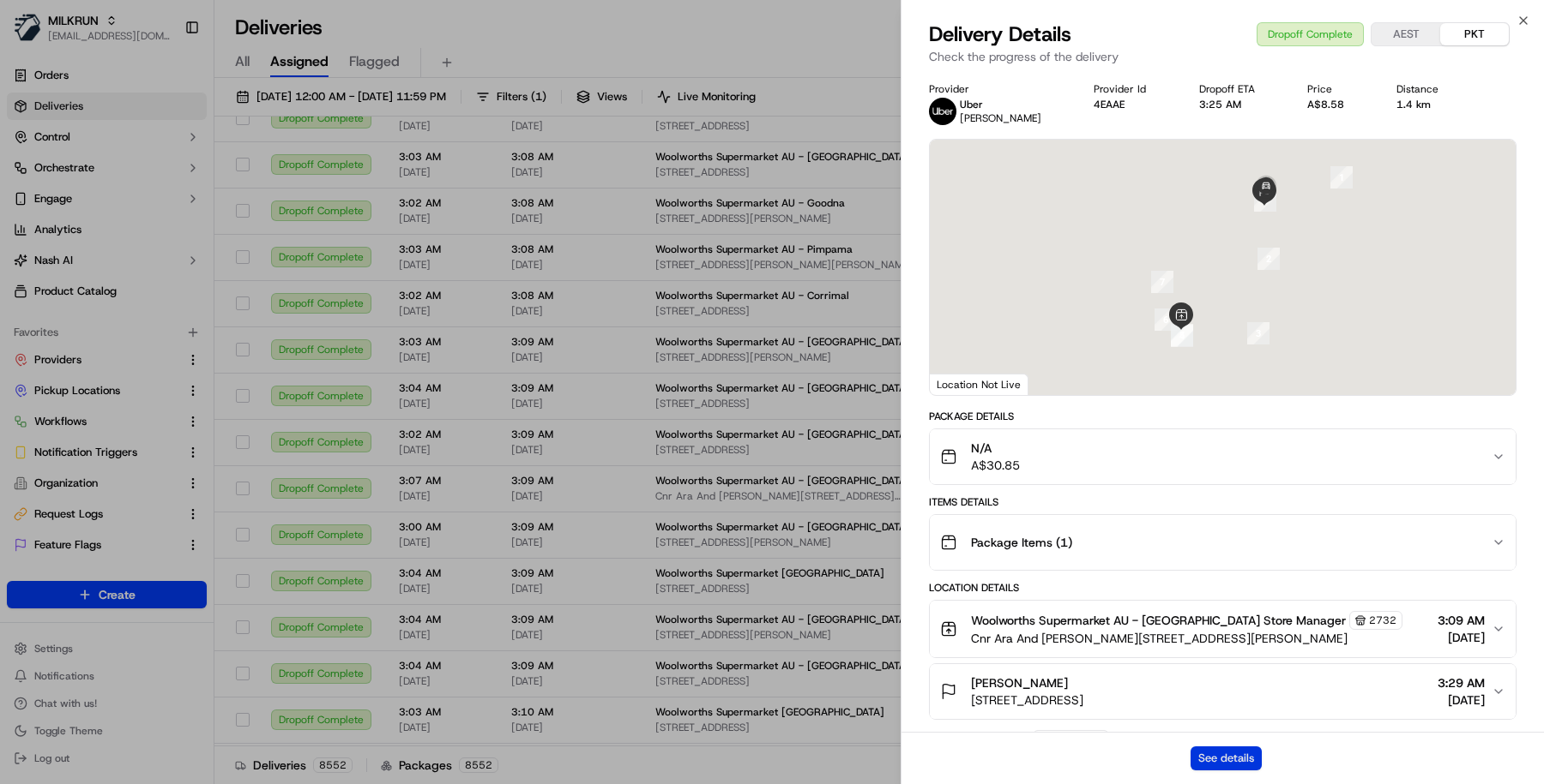
click at [1245, 760] on button "See details" at bounding box center [1226, 758] width 72 height 24
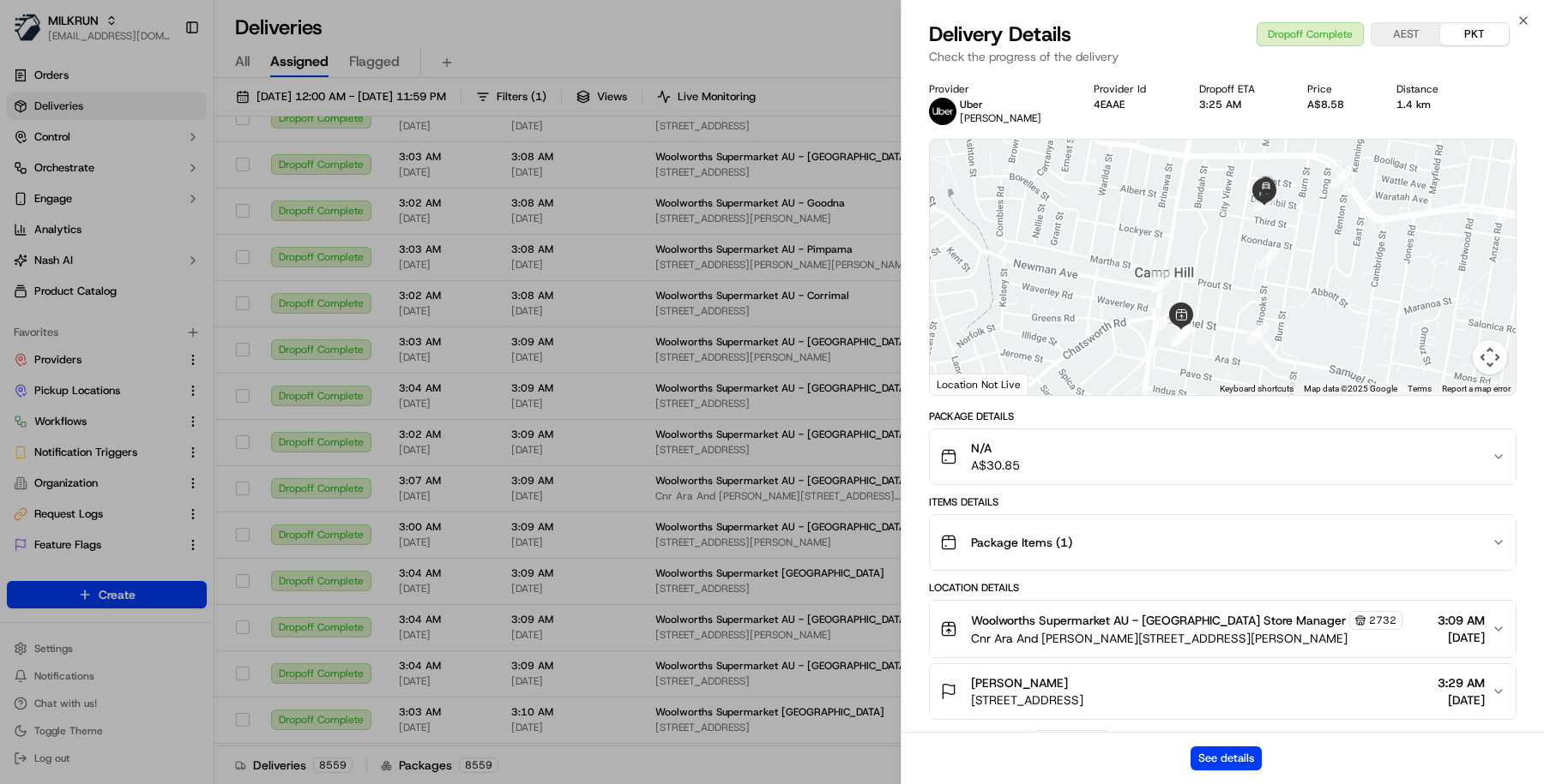
click at [904, 258] on div "Provider Uber SERGIO L. Provider Id 4EAAE Dropoff ETA 3:25 AM Price A$8.58 Dist…" at bounding box center [1222, 650] width 642 height 1156
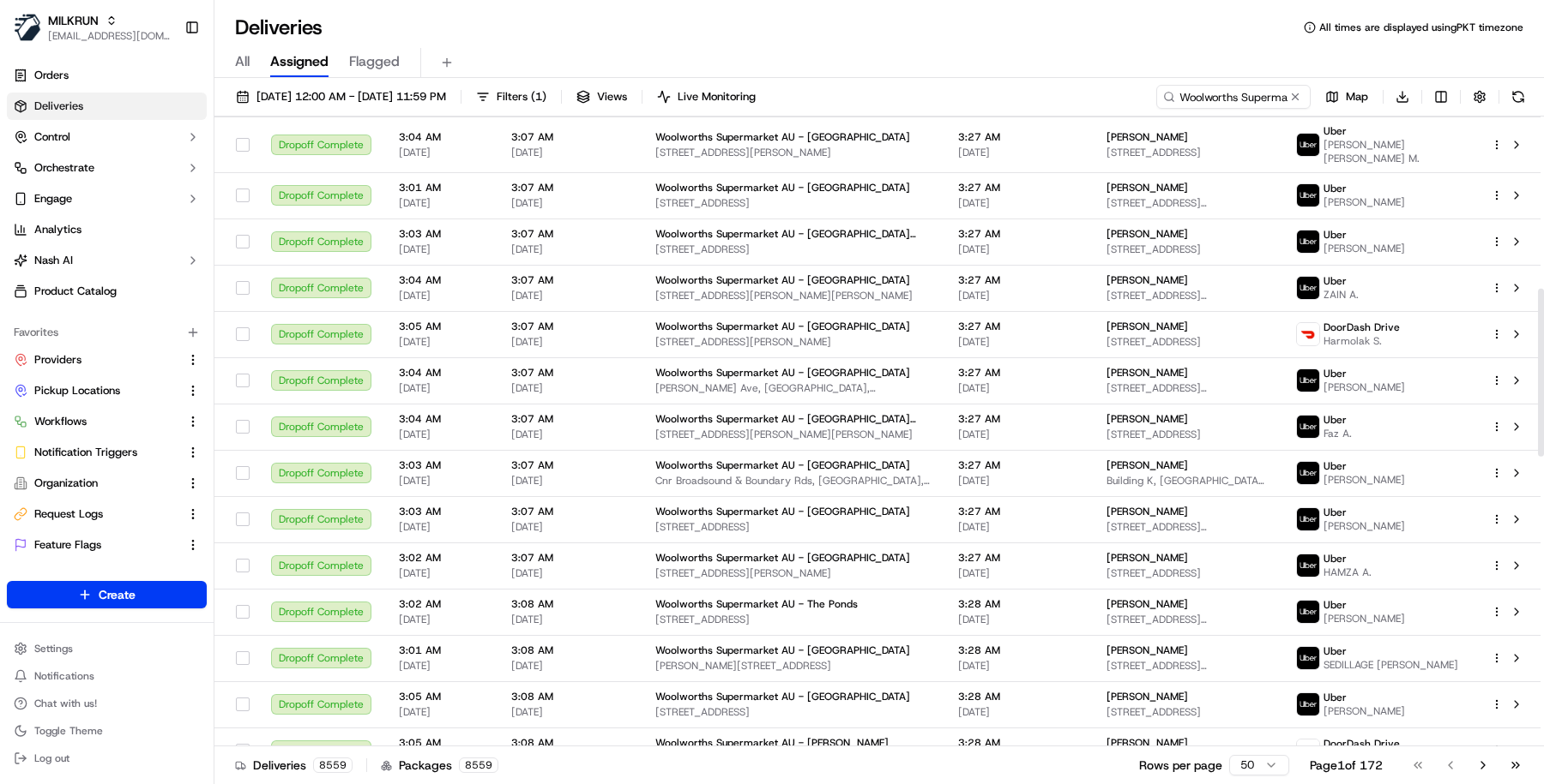
scroll to position [0, 0]
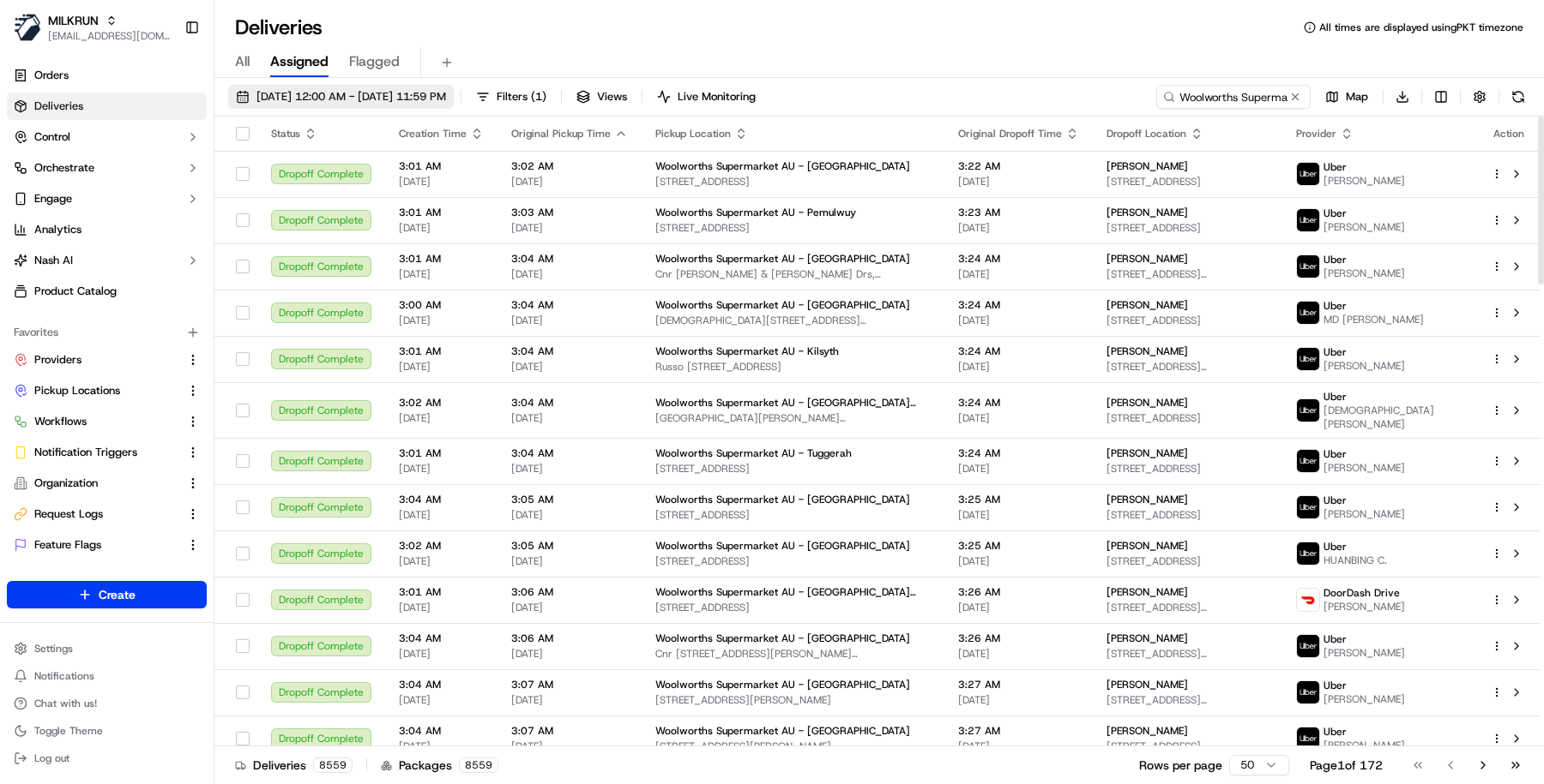
click at [453, 107] on button "18/09/2025 12:00 AM - 18/09/2025 11:59 PM" at bounding box center [341, 96] width 225 height 24
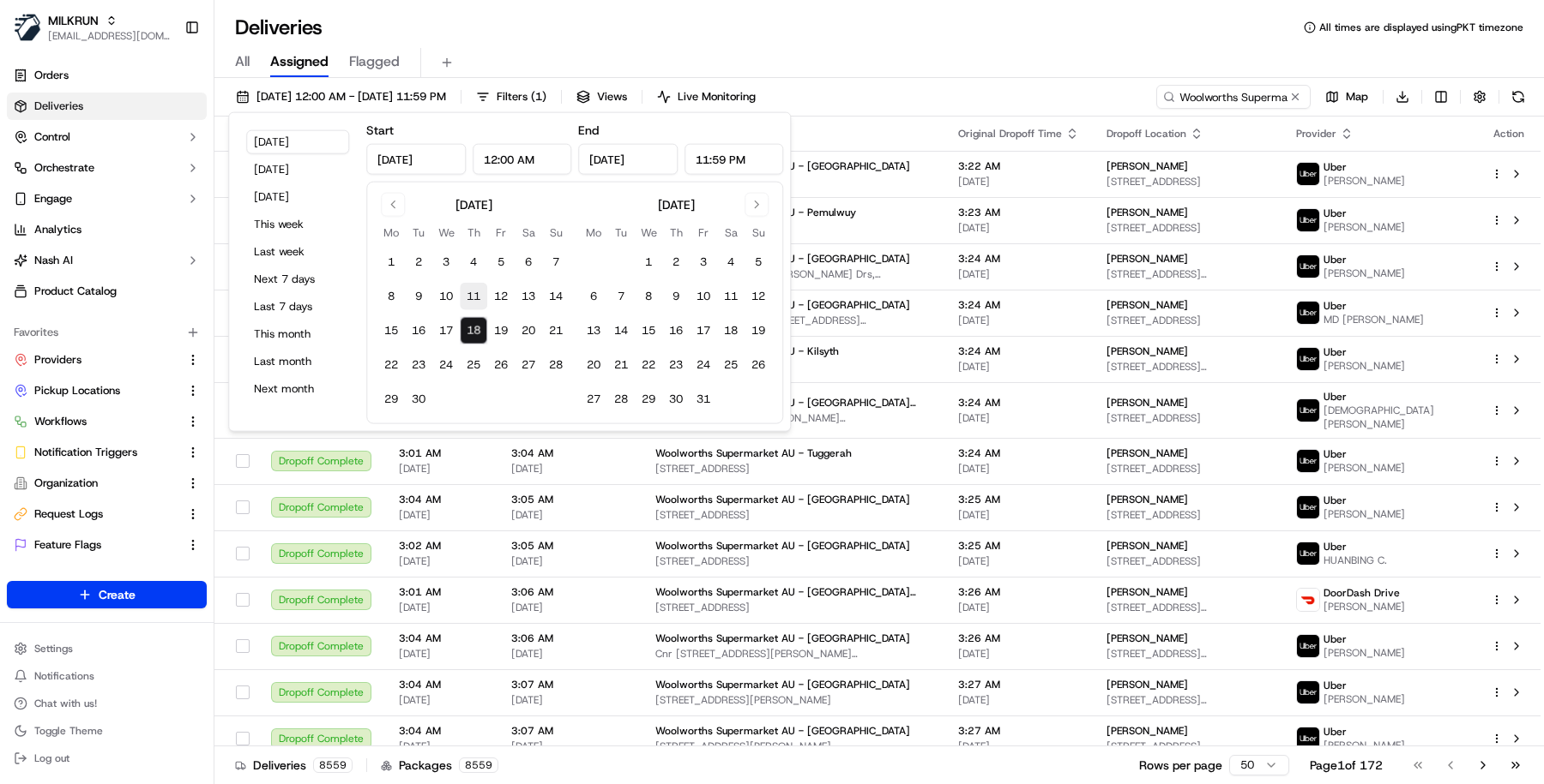
click at [468, 297] on button "11" at bounding box center [472, 296] width 27 height 27
type input "Sep 11, 2025"
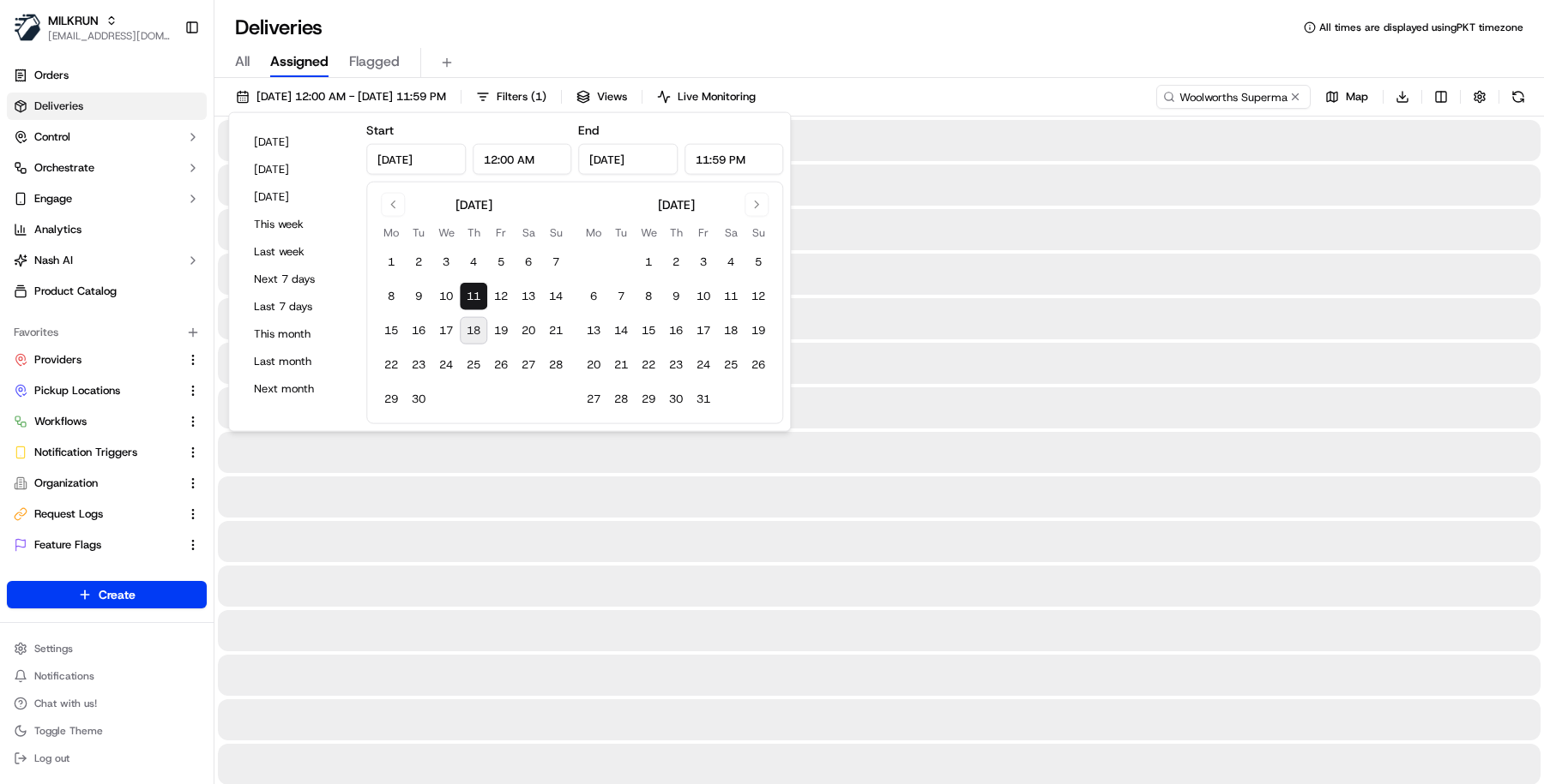
click at [468, 327] on button "18" at bounding box center [472, 330] width 27 height 27
type input "Sep 18, 2025"
click at [976, 59] on div "All Assigned Flagged" at bounding box center [879, 63] width 1329 height 30
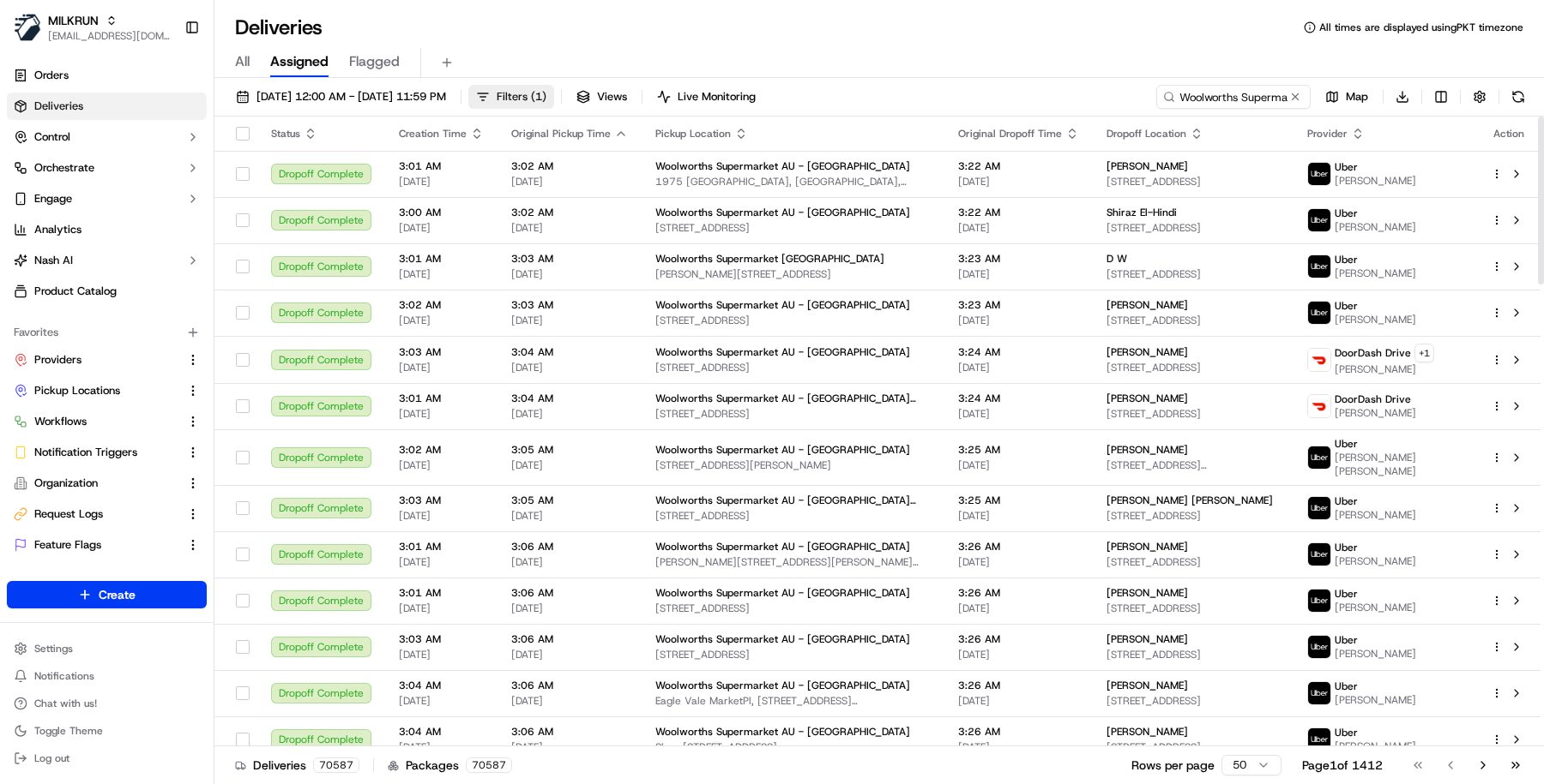
click at [547, 102] on span "Filters ( 1 )" at bounding box center [521, 97] width 50 height 16
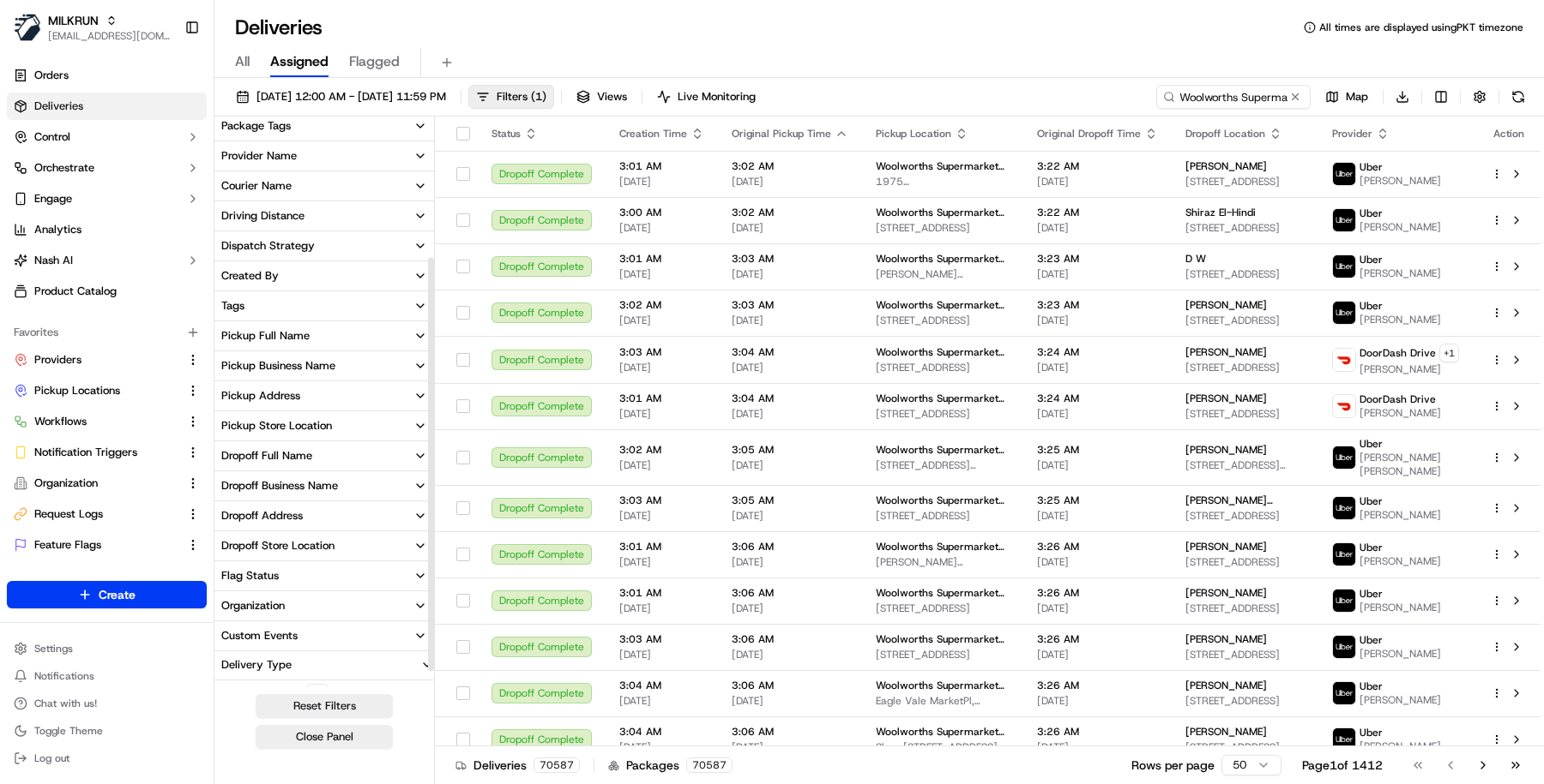
scroll to position [172, 0]
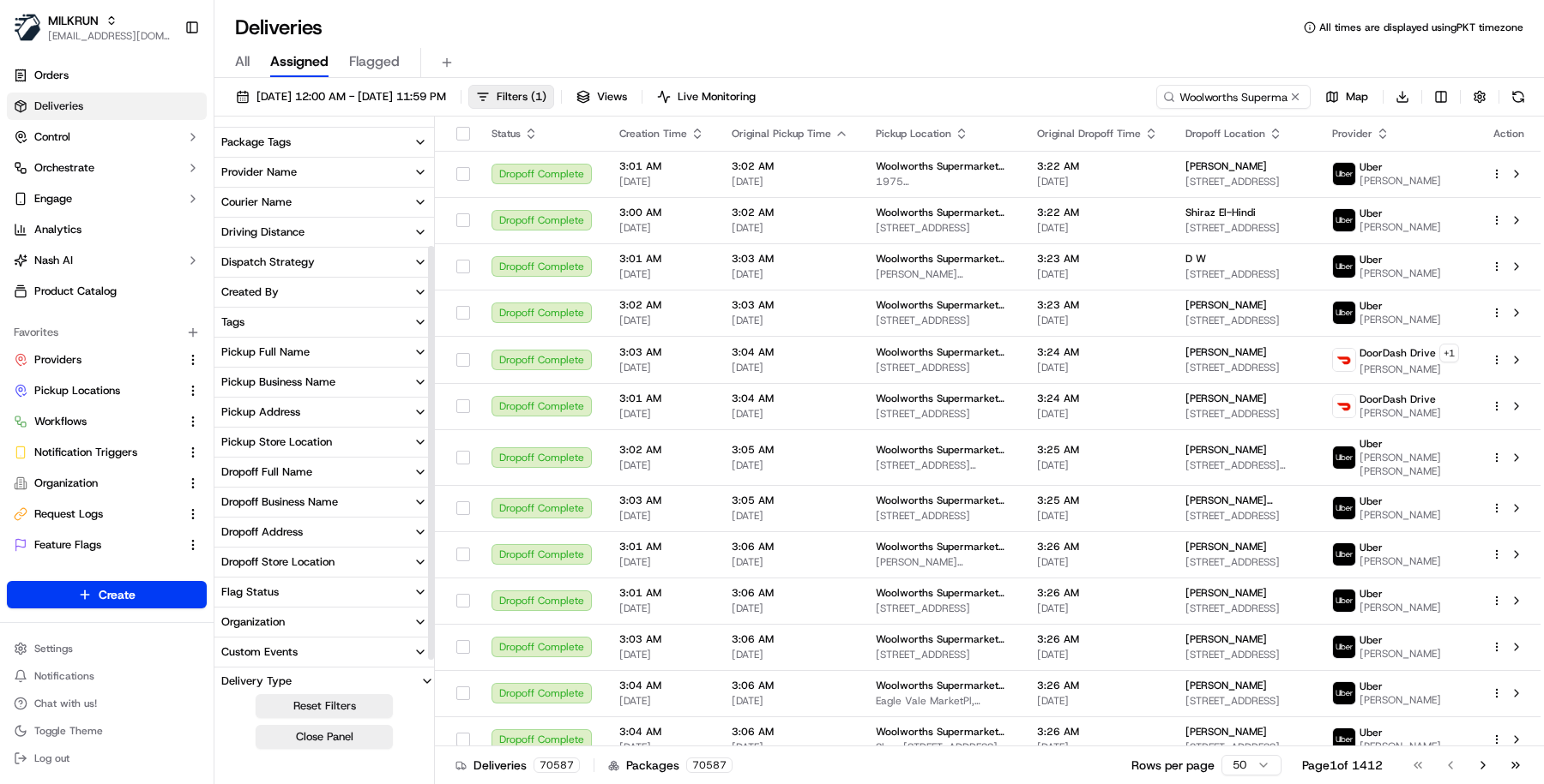
click at [351, 258] on button "Dispatch Strategy" at bounding box center [323, 262] width 219 height 29
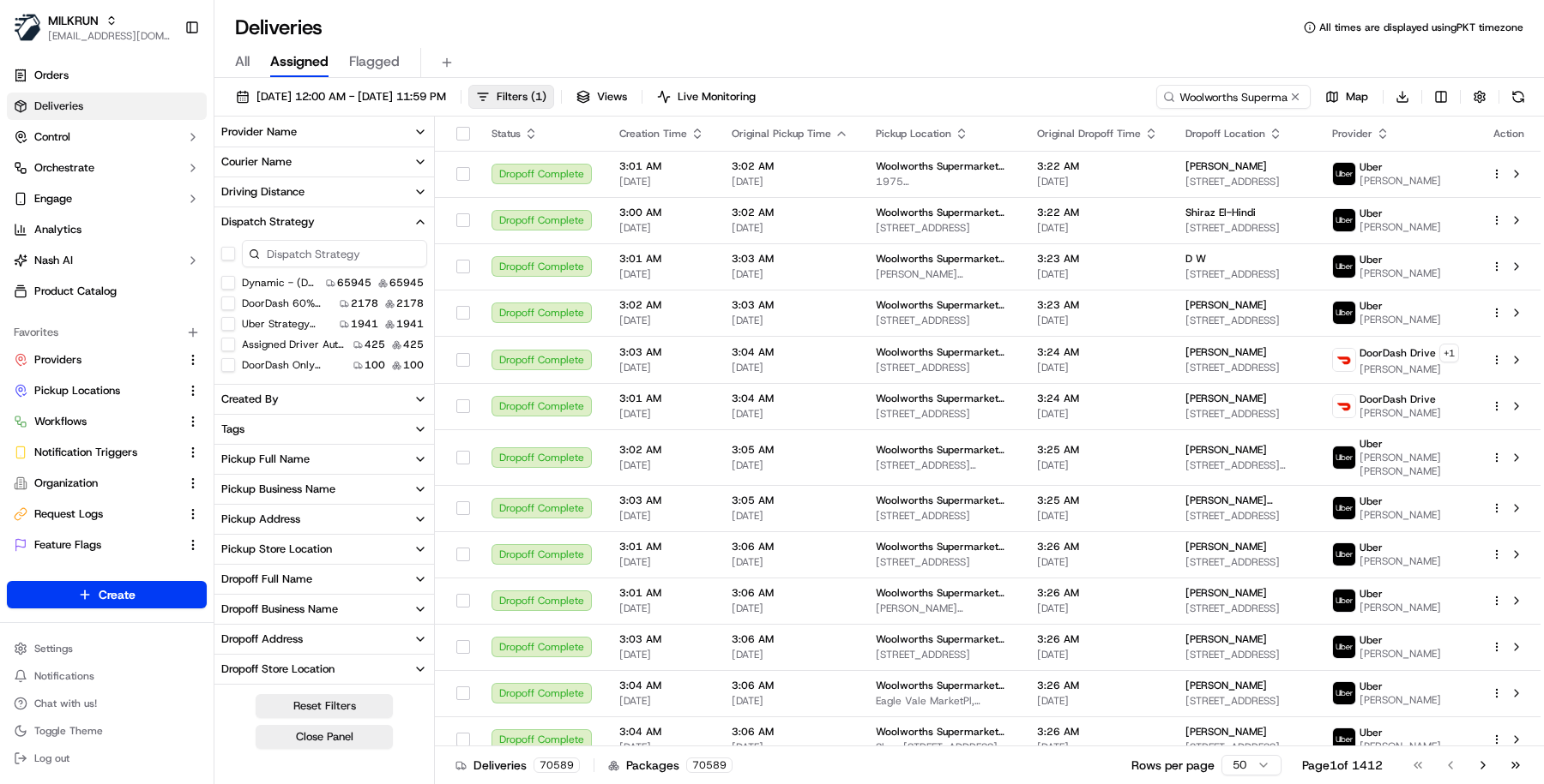
scroll to position [214, 0]
click at [232, 283] on button "Dynamic - (DD + Uber) (dss_cPCnzd)" at bounding box center [228, 281] width 14 height 14
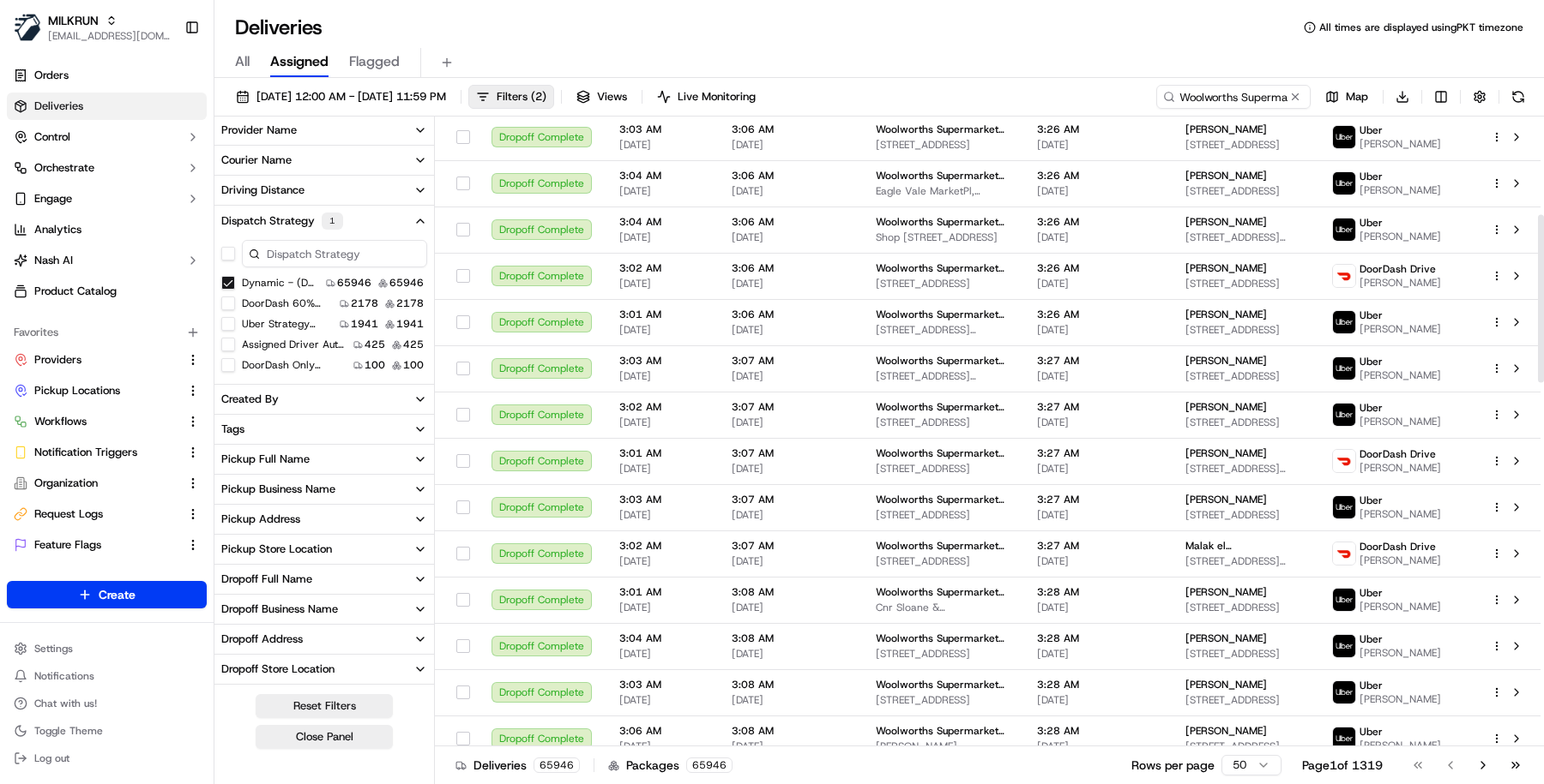
scroll to position [624, 0]
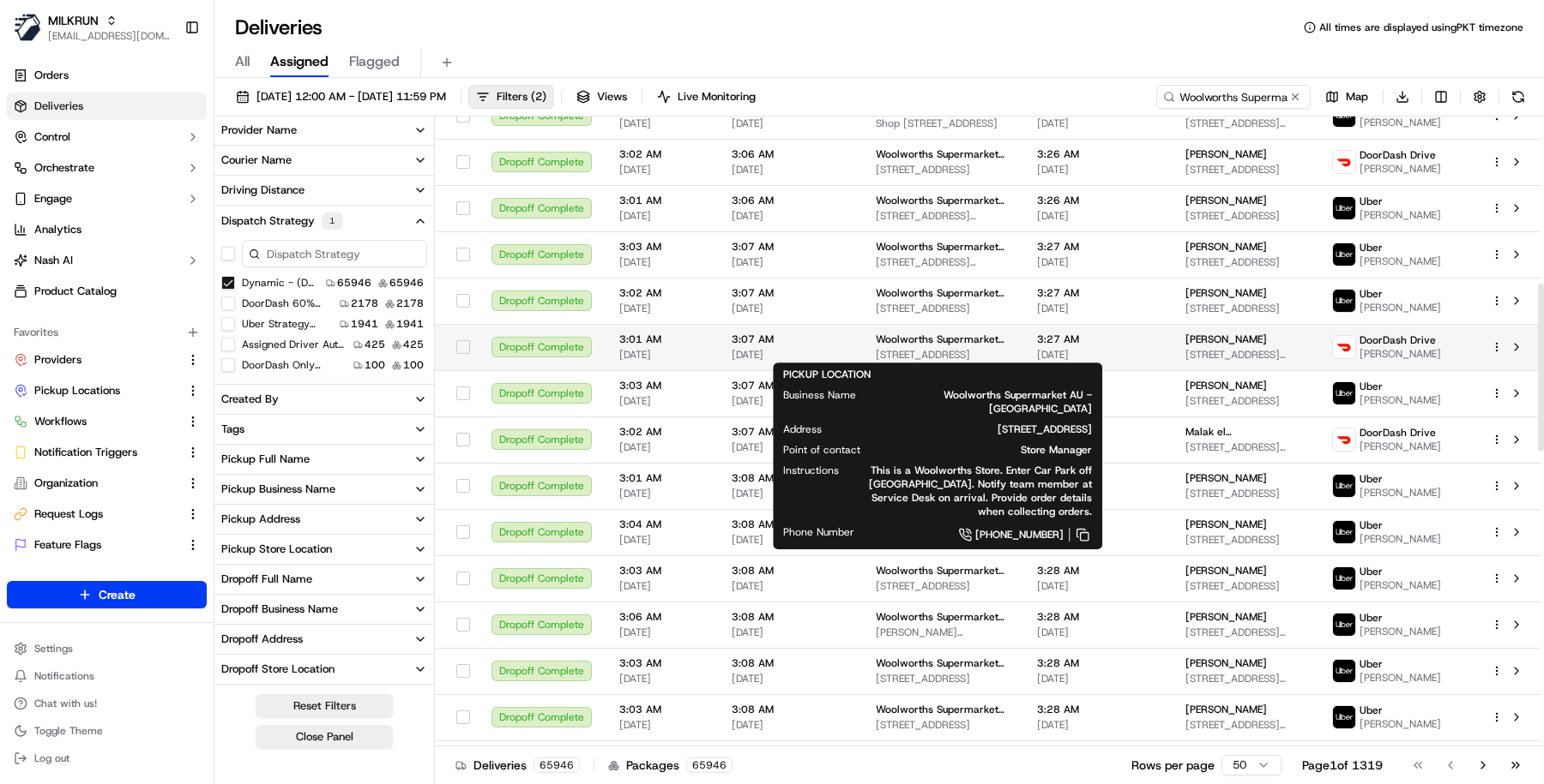
click at [848, 346] on td "3:07 AM 11/09/2025" at bounding box center [789, 347] width 144 height 46
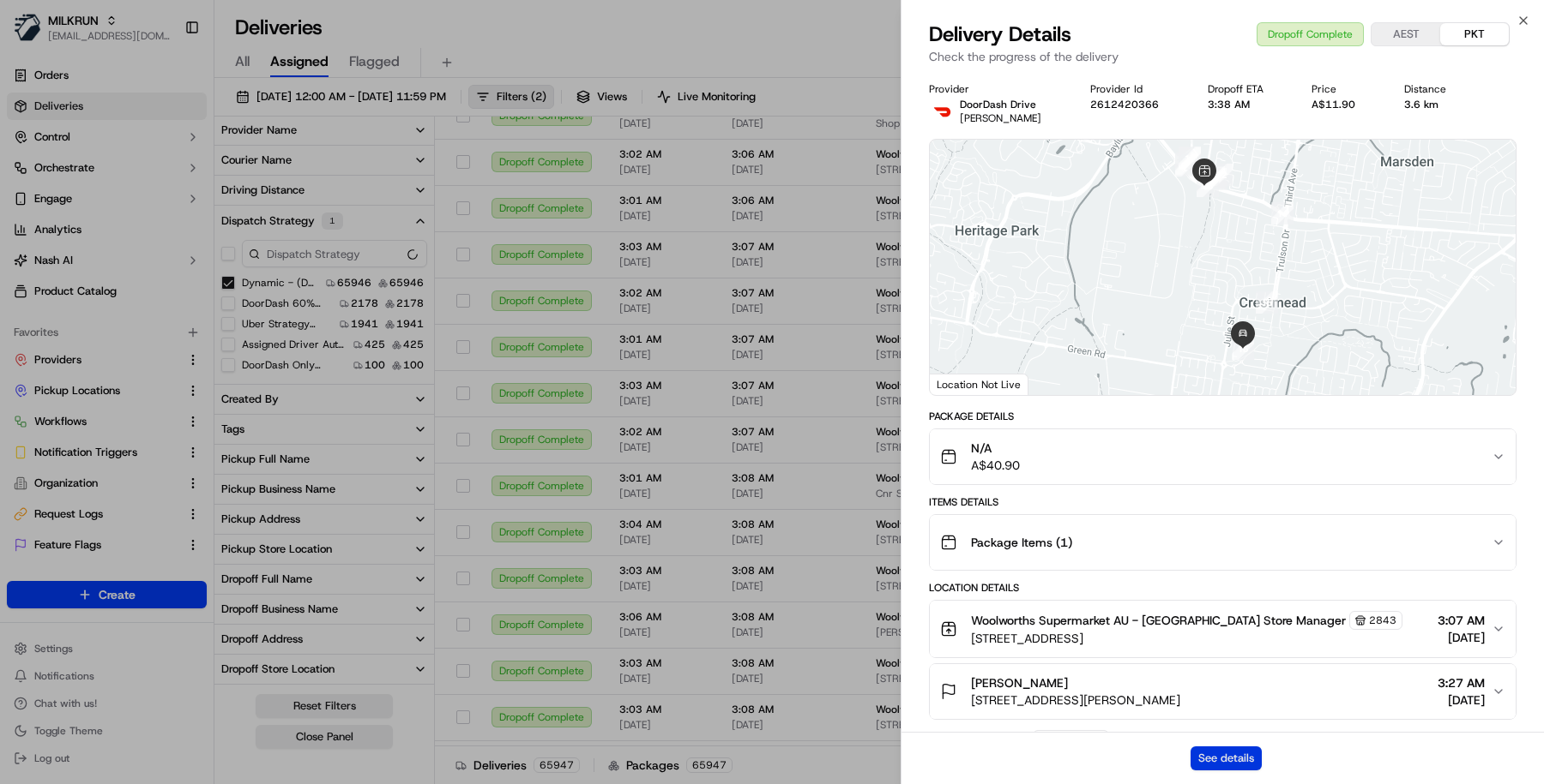
click at [1237, 755] on button "See details" at bounding box center [1226, 758] width 72 height 24
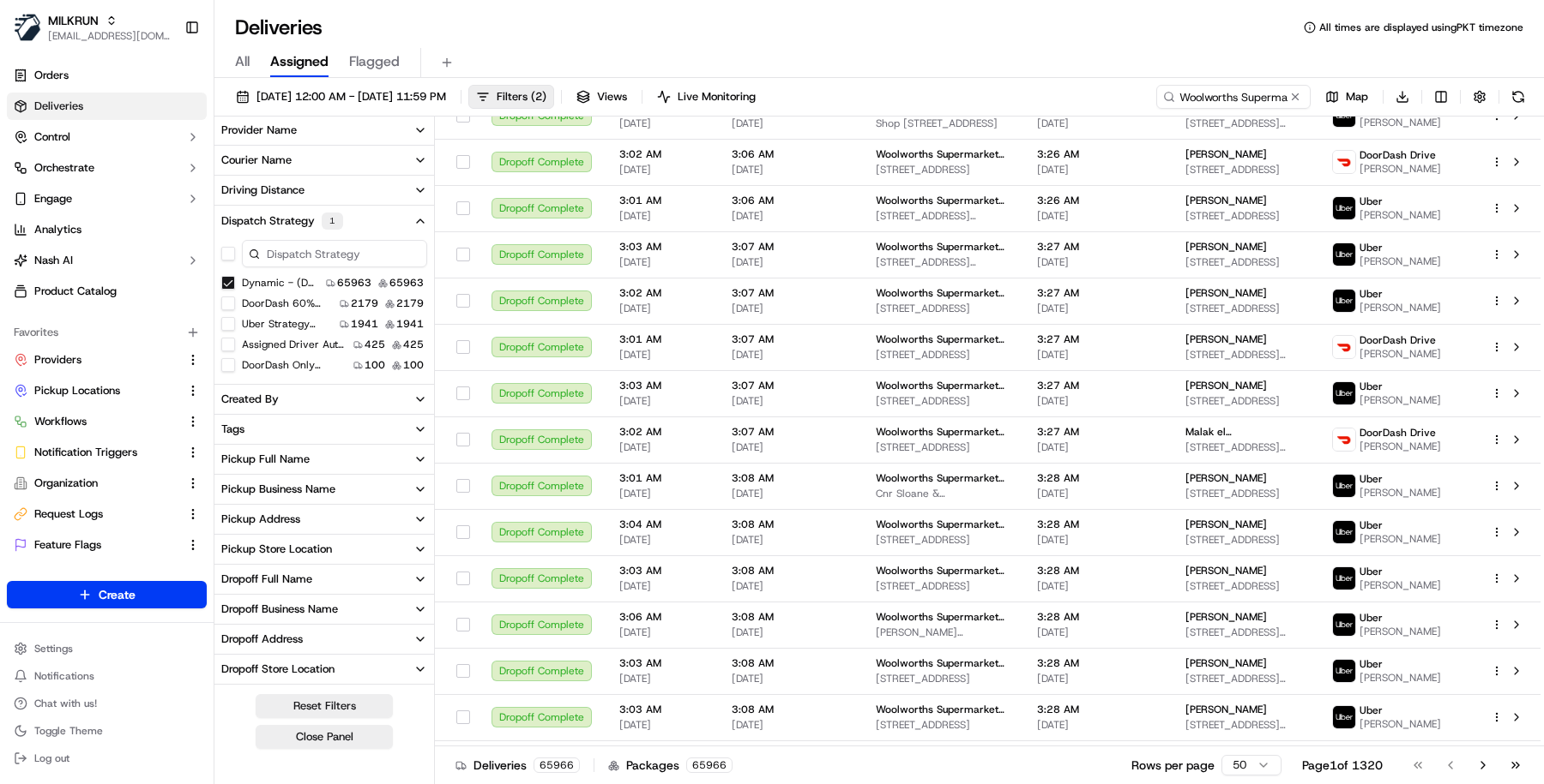
click at [415, 430] on icon "button" at bounding box center [420, 430] width 14 height 14
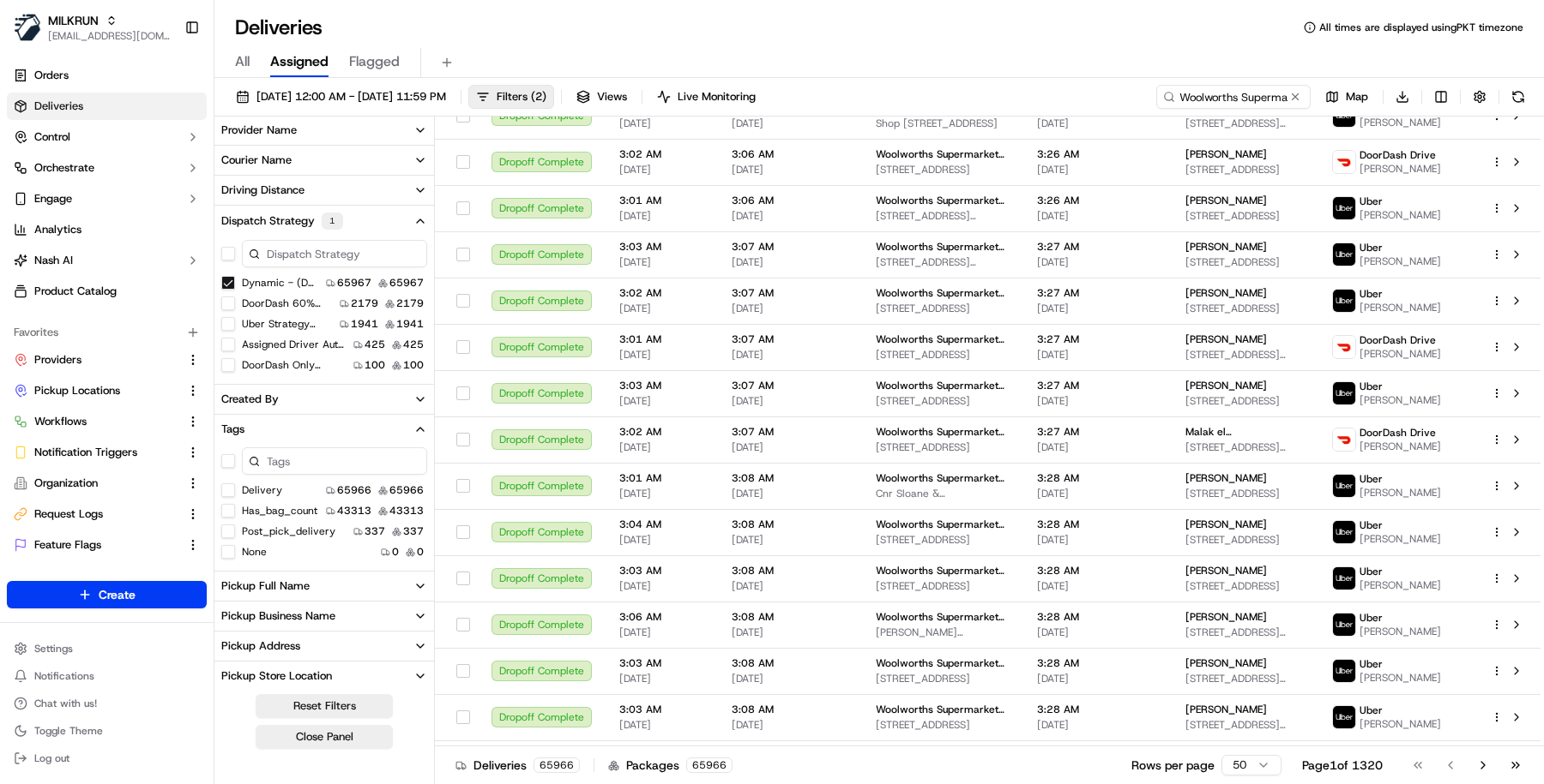
click at [225, 492] on button "delivery" at bounding box center [228, 491] width 14 height 14
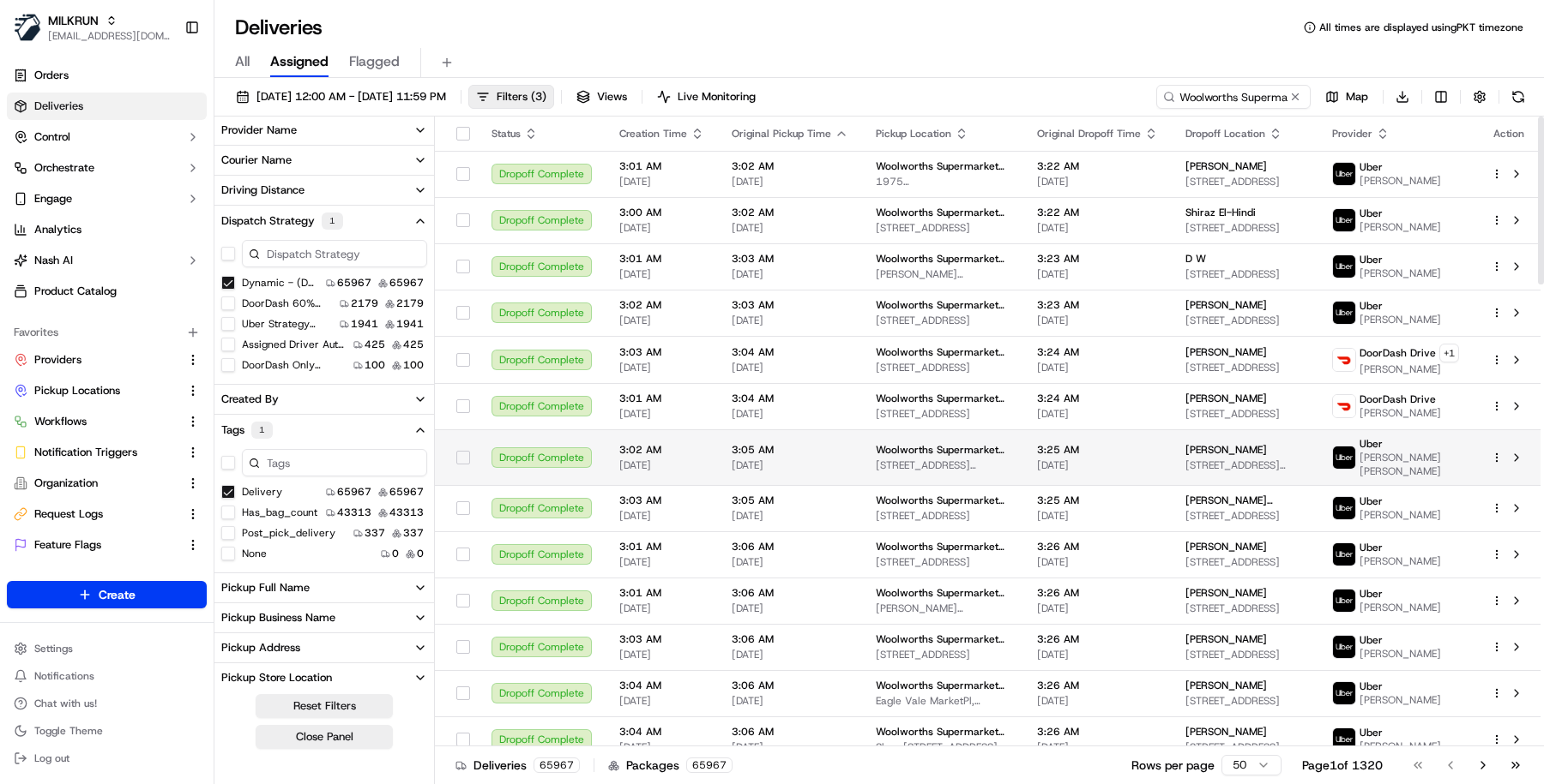
click at [709, 448] on td "3:02 AM 11/09/2025" at bounding box center [661, 457] width 113 height 56
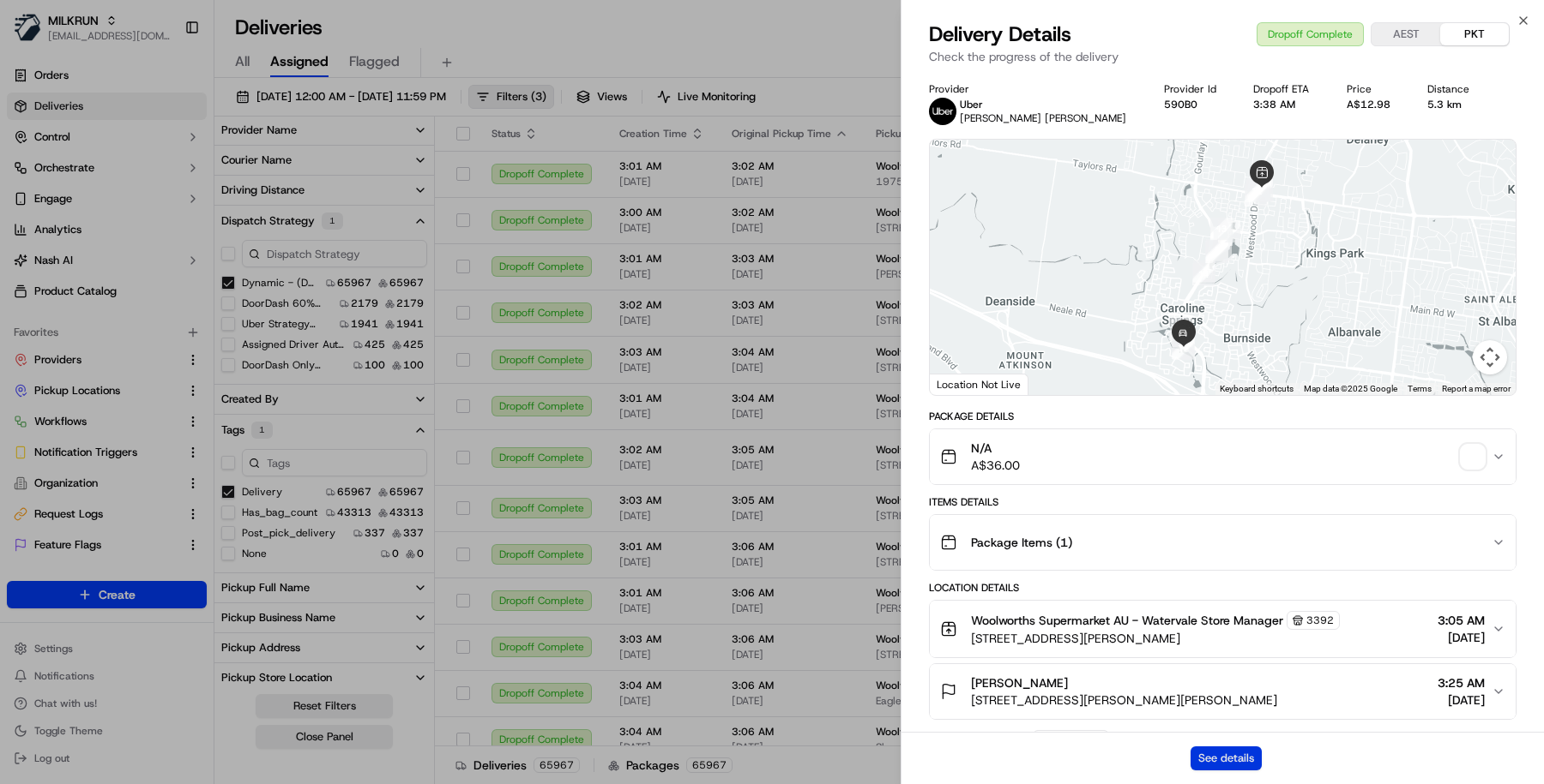
click at [1218, 760] on button "See details" at bounding box center [1226, 758] width 72 height 24
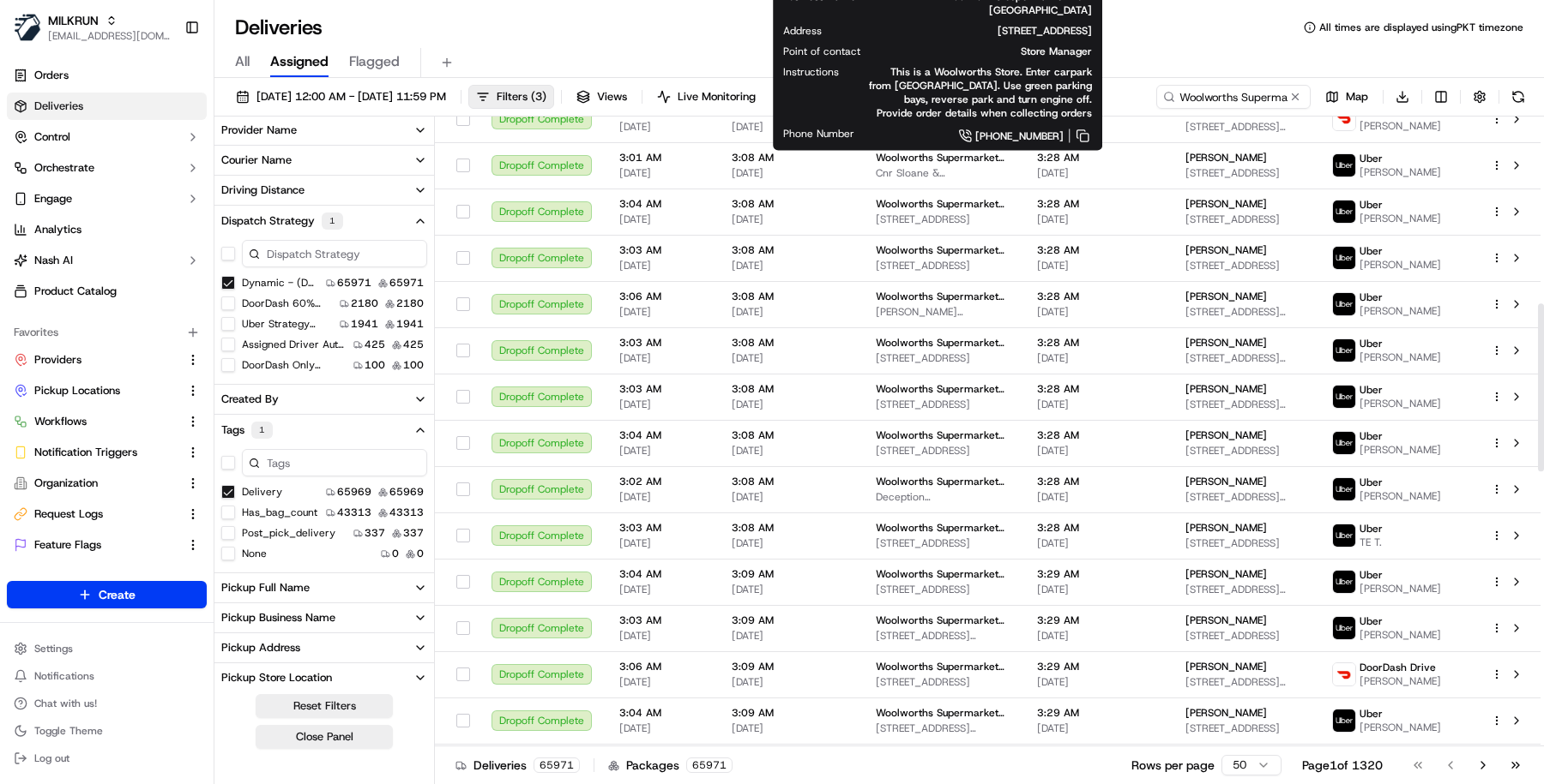
scroll to position [1145, 0]
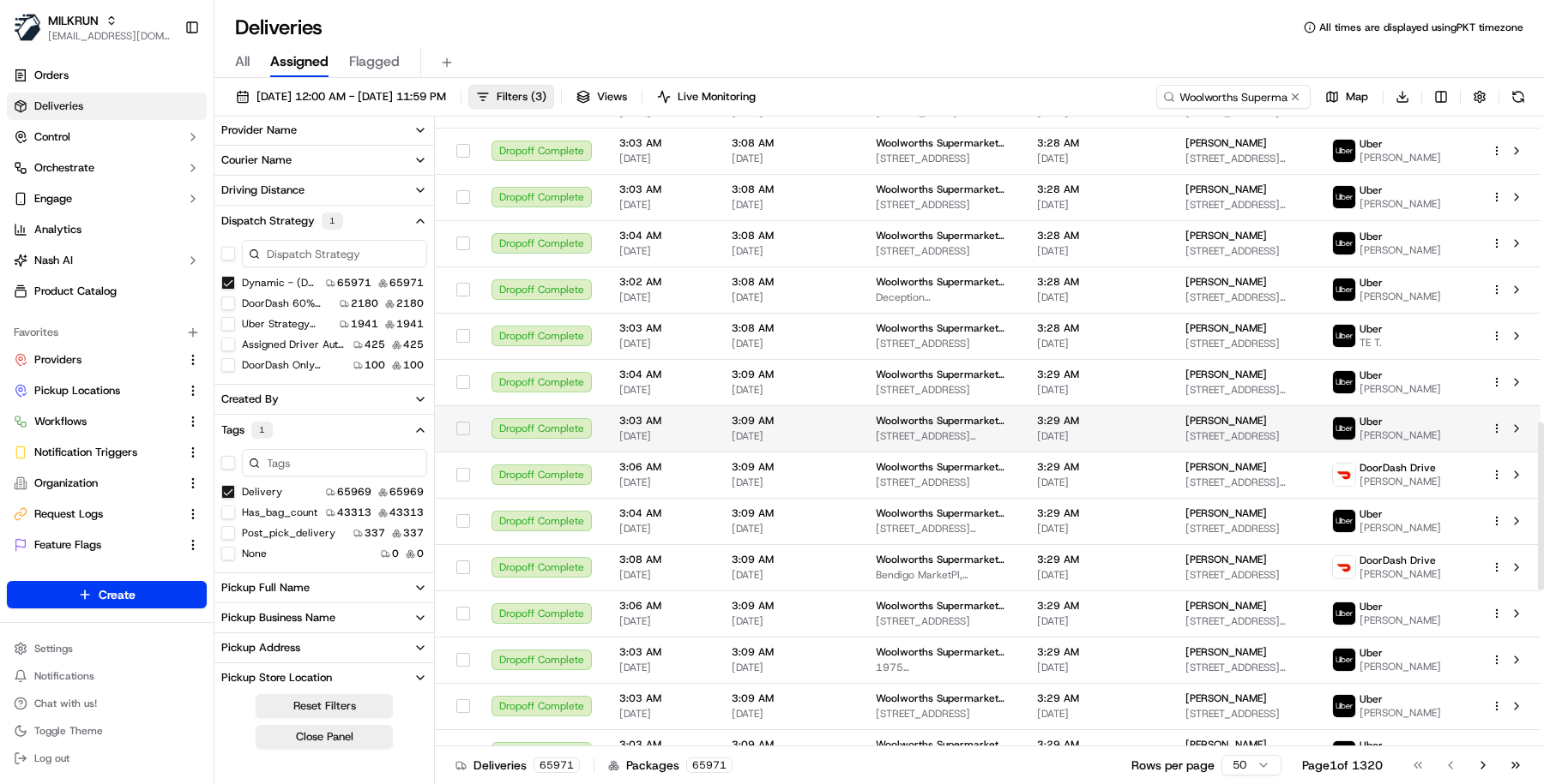
click at [915, 426] on div "Woolworths Supermarket AU - Dickson 1 Dickson Pl, Dickson, ACT 2602, AU" at bounding box center [942, 428] width 134 height 29
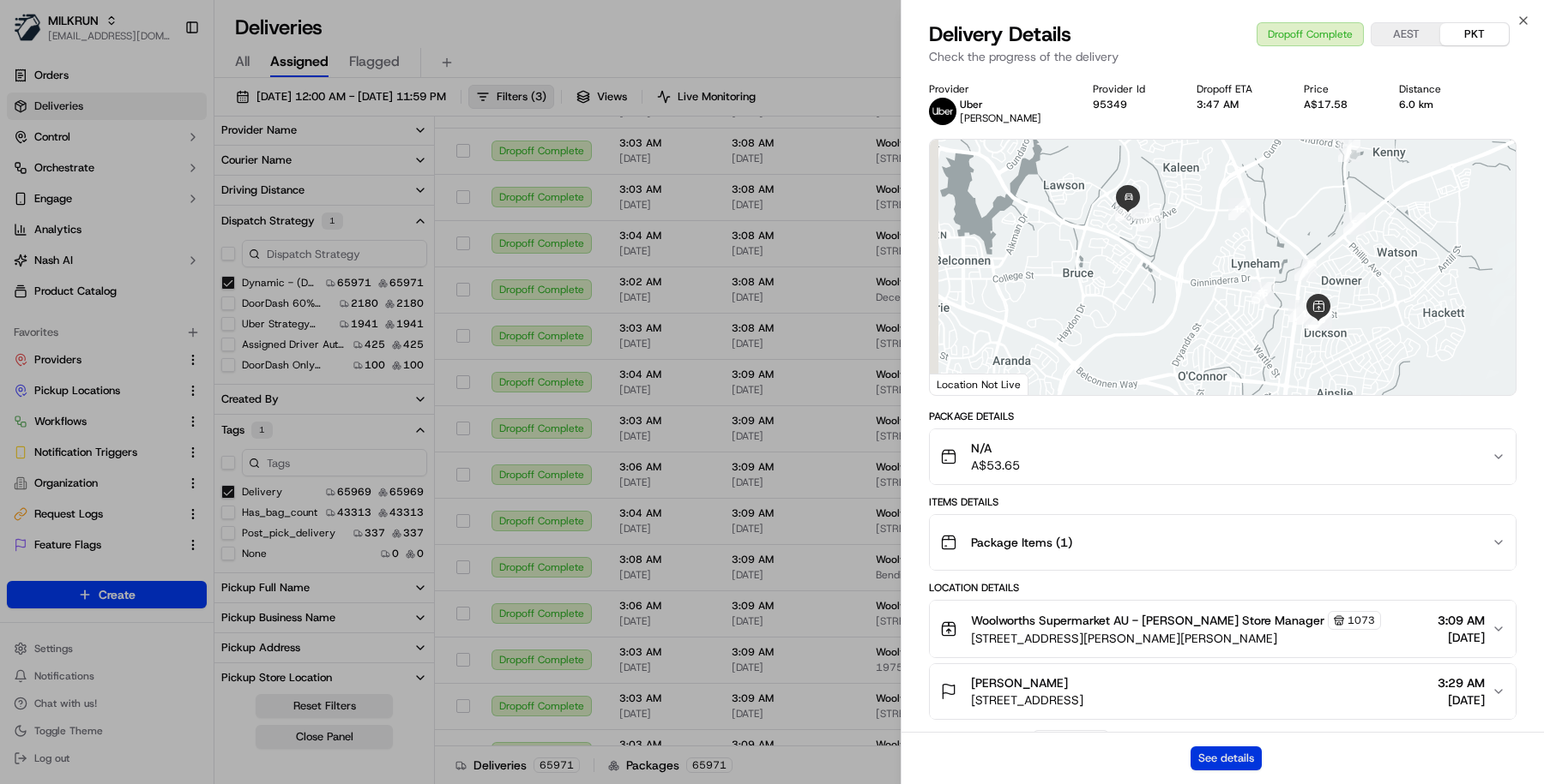
click at [1227, 753] on button "See details" at bounding box center [1226, 758] width 72 height 24
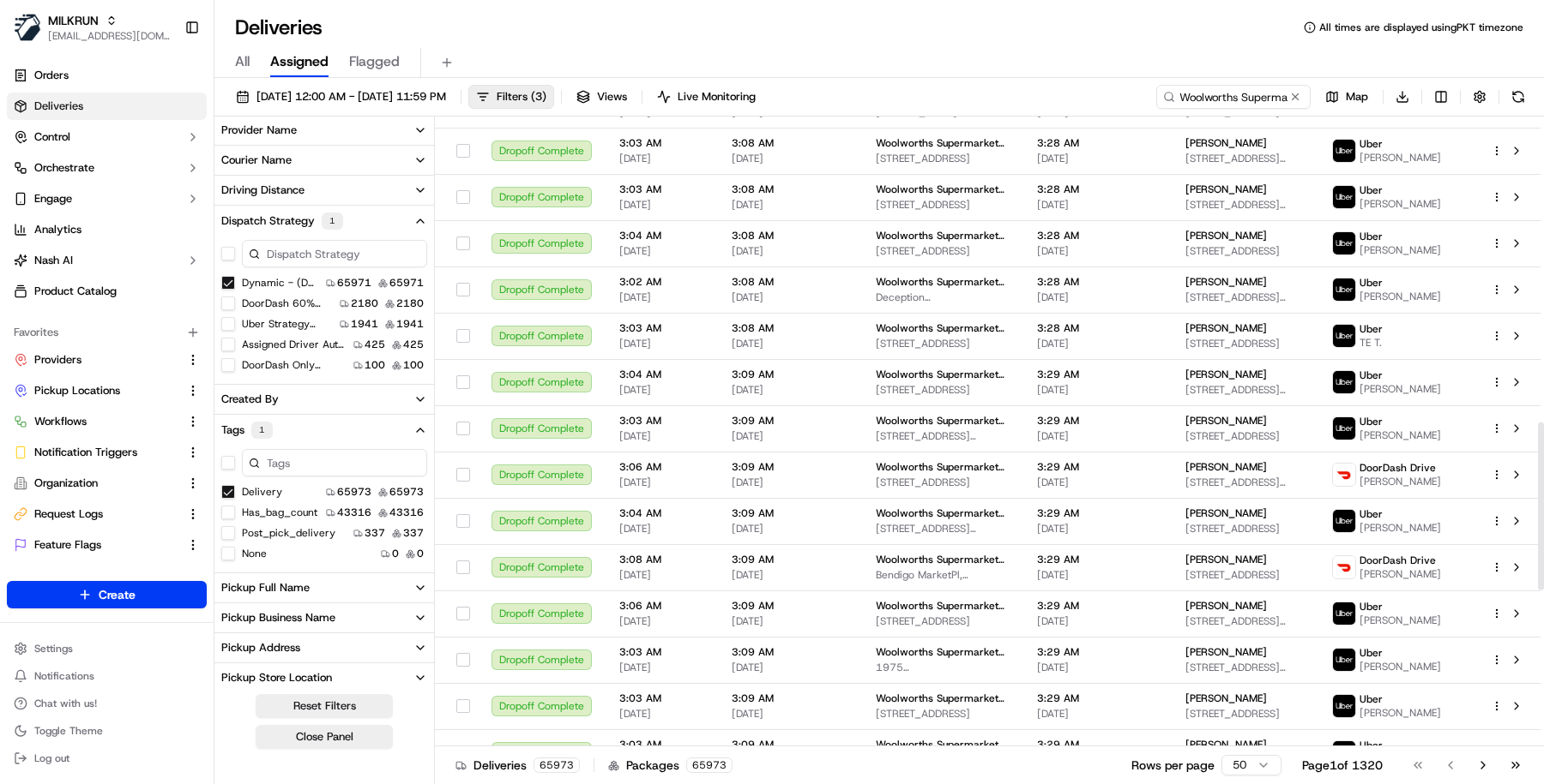
scroll to position [1728, 0]
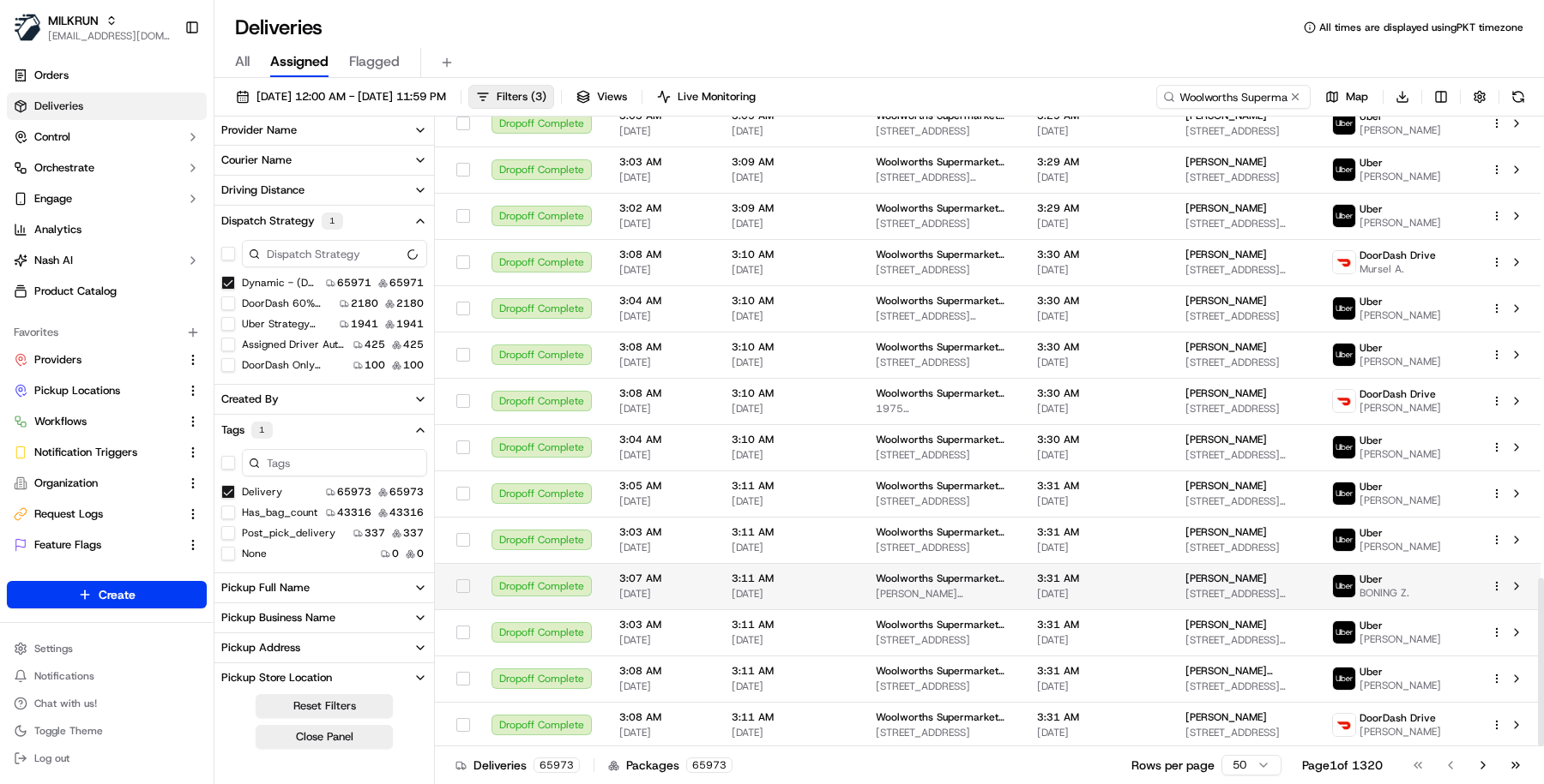
click at [827, 573] on span "3:11 AM" at bounding box center [790, 579] width 117 height 14
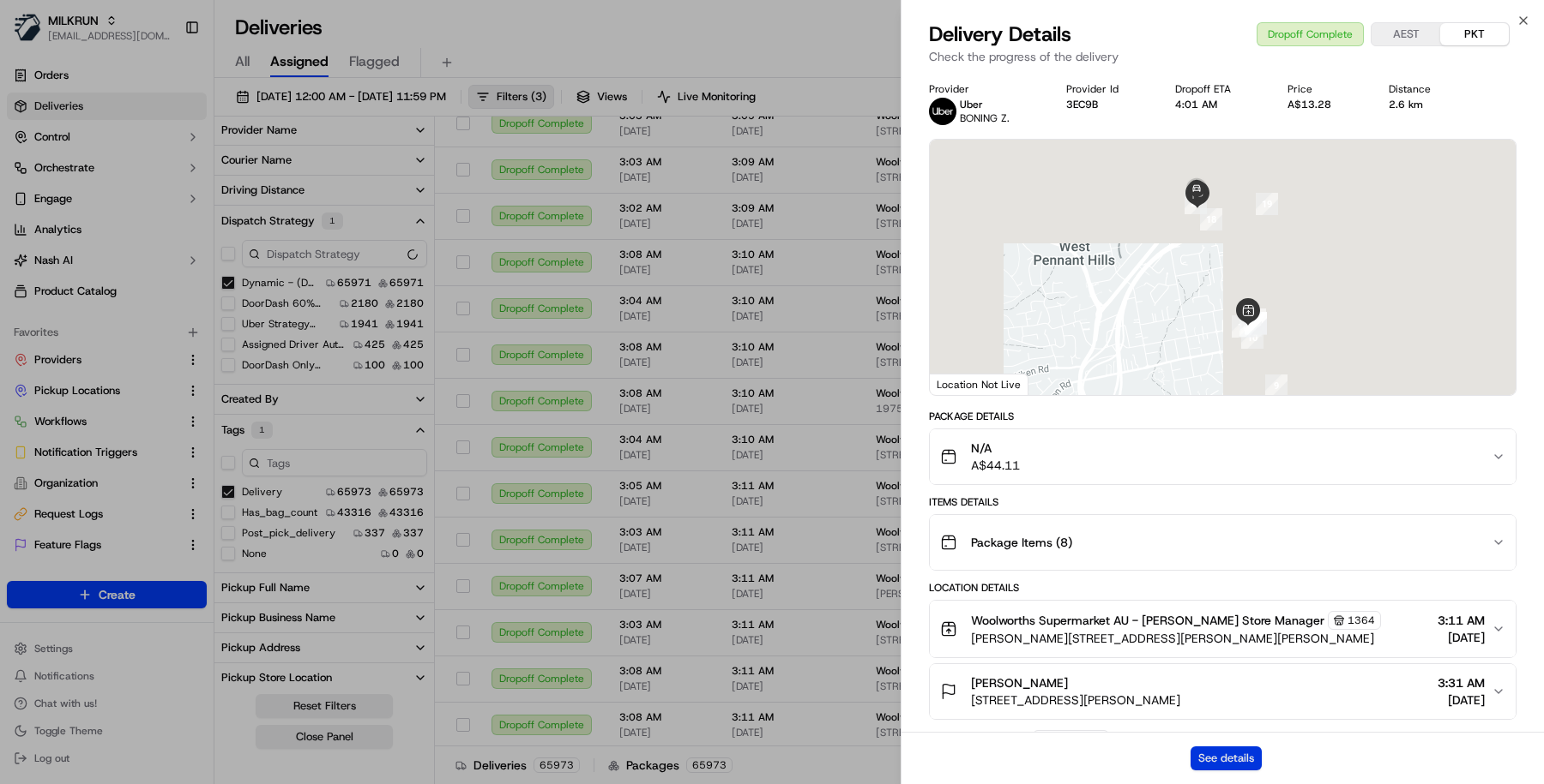
click at [1228, 746] on button "See details" at bounding box center [1226, 758] width 72 height 24
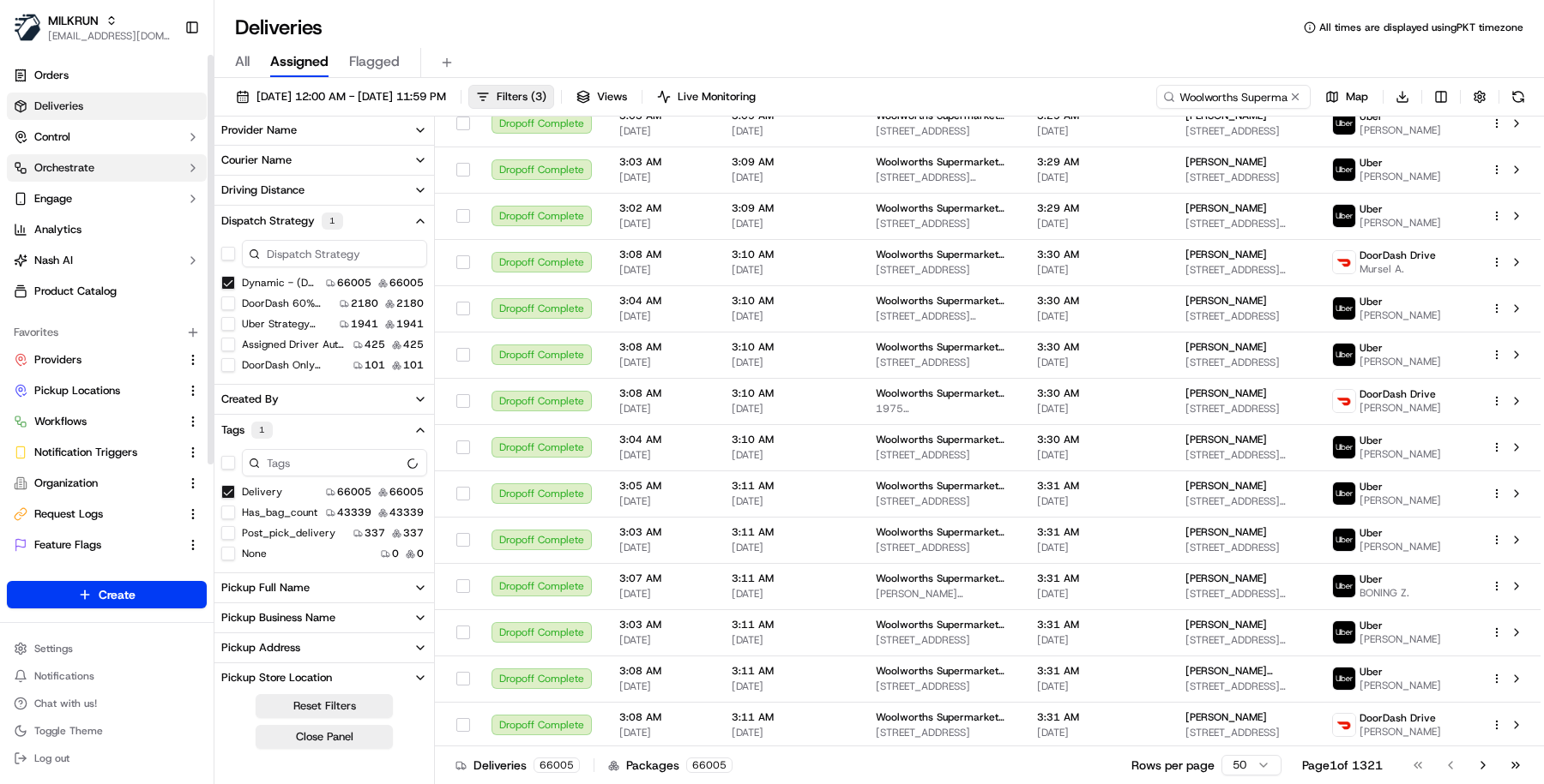
click at [172, 169] on button "Orchestrate" at bounding box center [107, 168] width 200 height 27
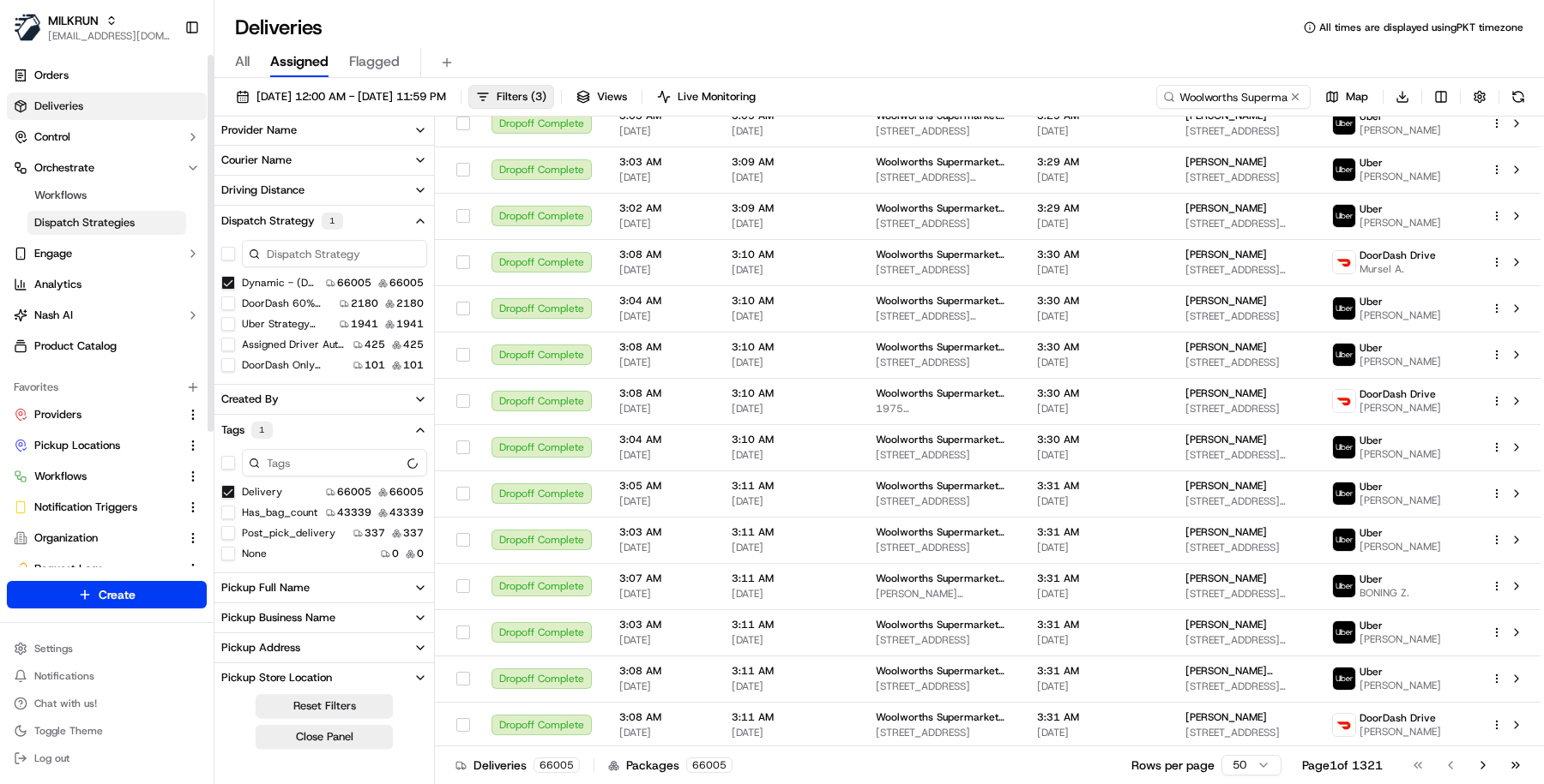
click at [130, 228] on span "Dispatch Strategies" at bounding box center [84, 223] width 100 height 16
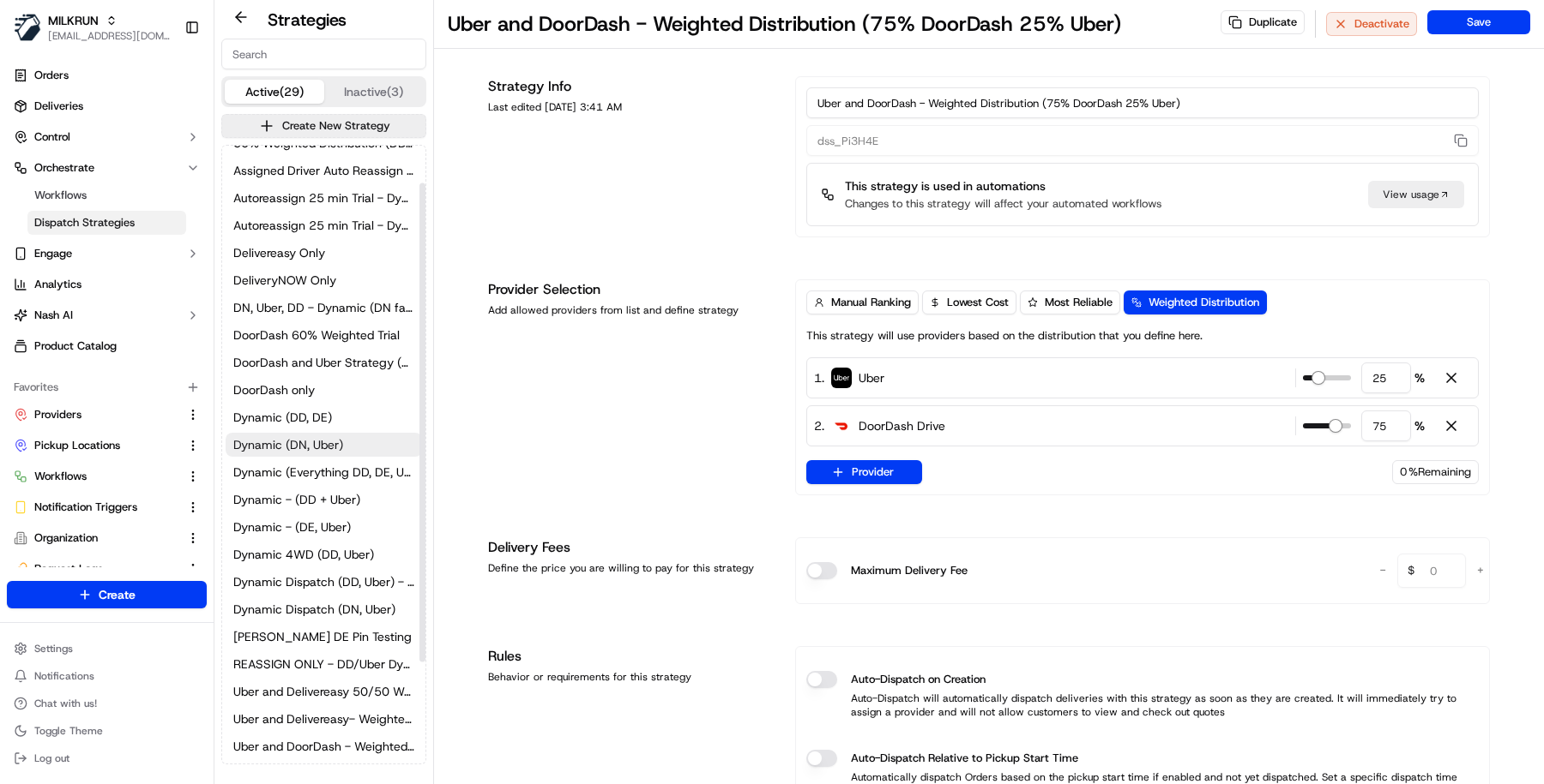
scroll to position [48, 0]
click at [307, 485] on button "Dynamic - (DD + Uber)" at bounding box center [323, 497] width 196 height 24
click at [329, 52] on input at bounding box center [323, 53] width 205 height 31
paste input "dss_cPCnzd"
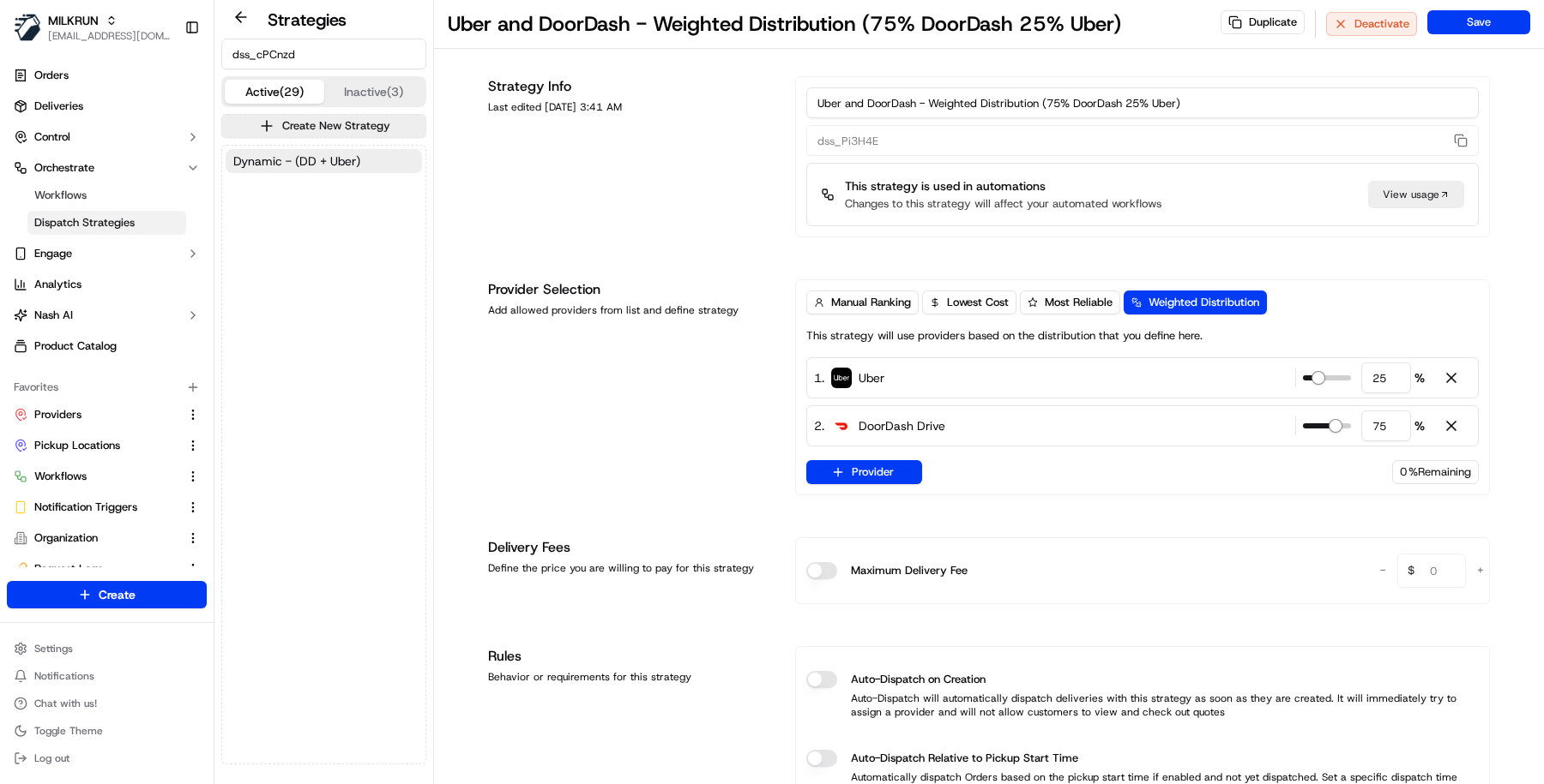
type input "dss_cPCnzd"
click at [329, 159] on span "Dynamic - (DD + Uber)" at bounding box center [296, 162] width 127 height 17
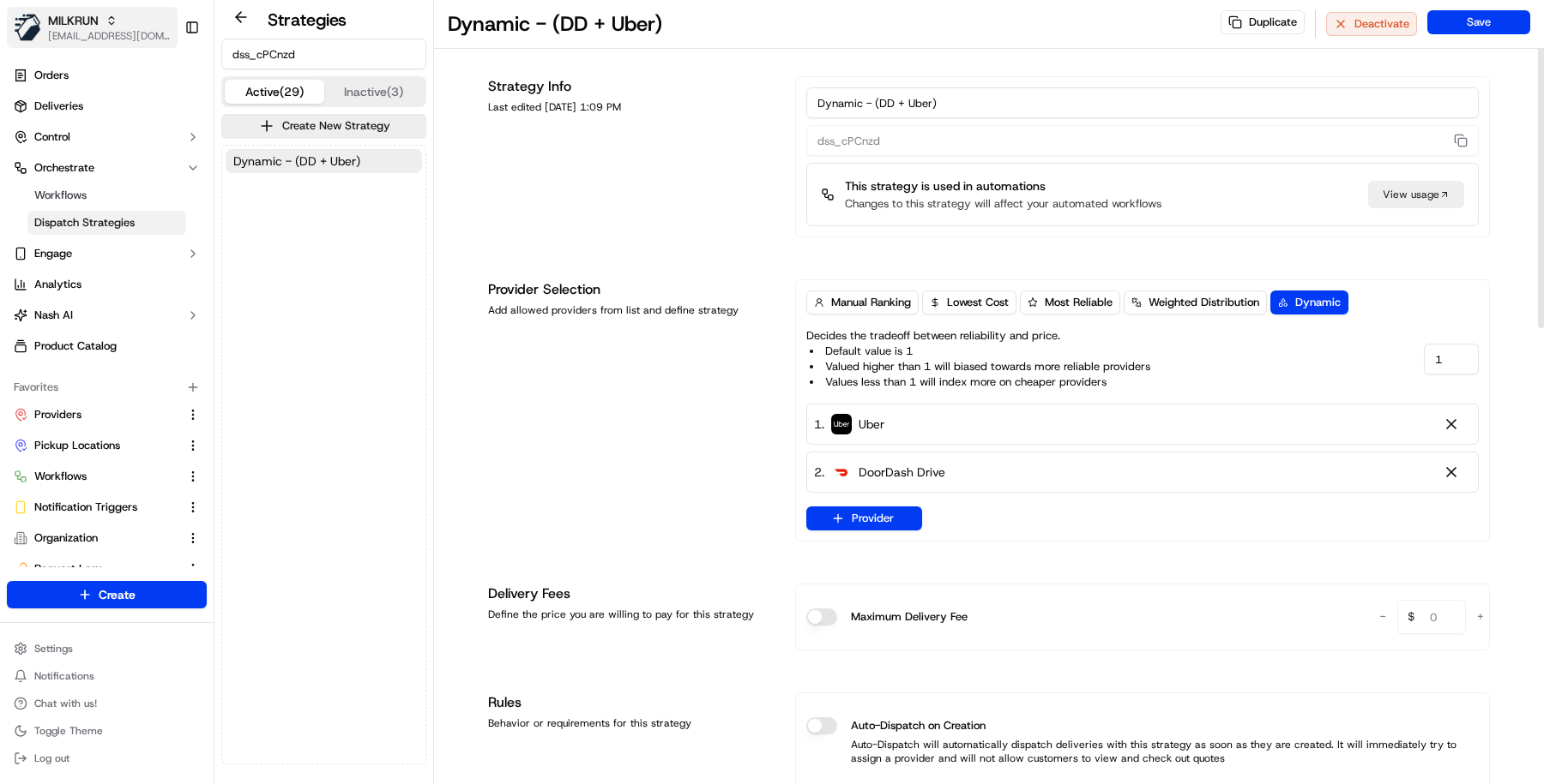
click at [74, 27] on span "MILKRUN" at bounding box center [73, 21] width 51 height 17
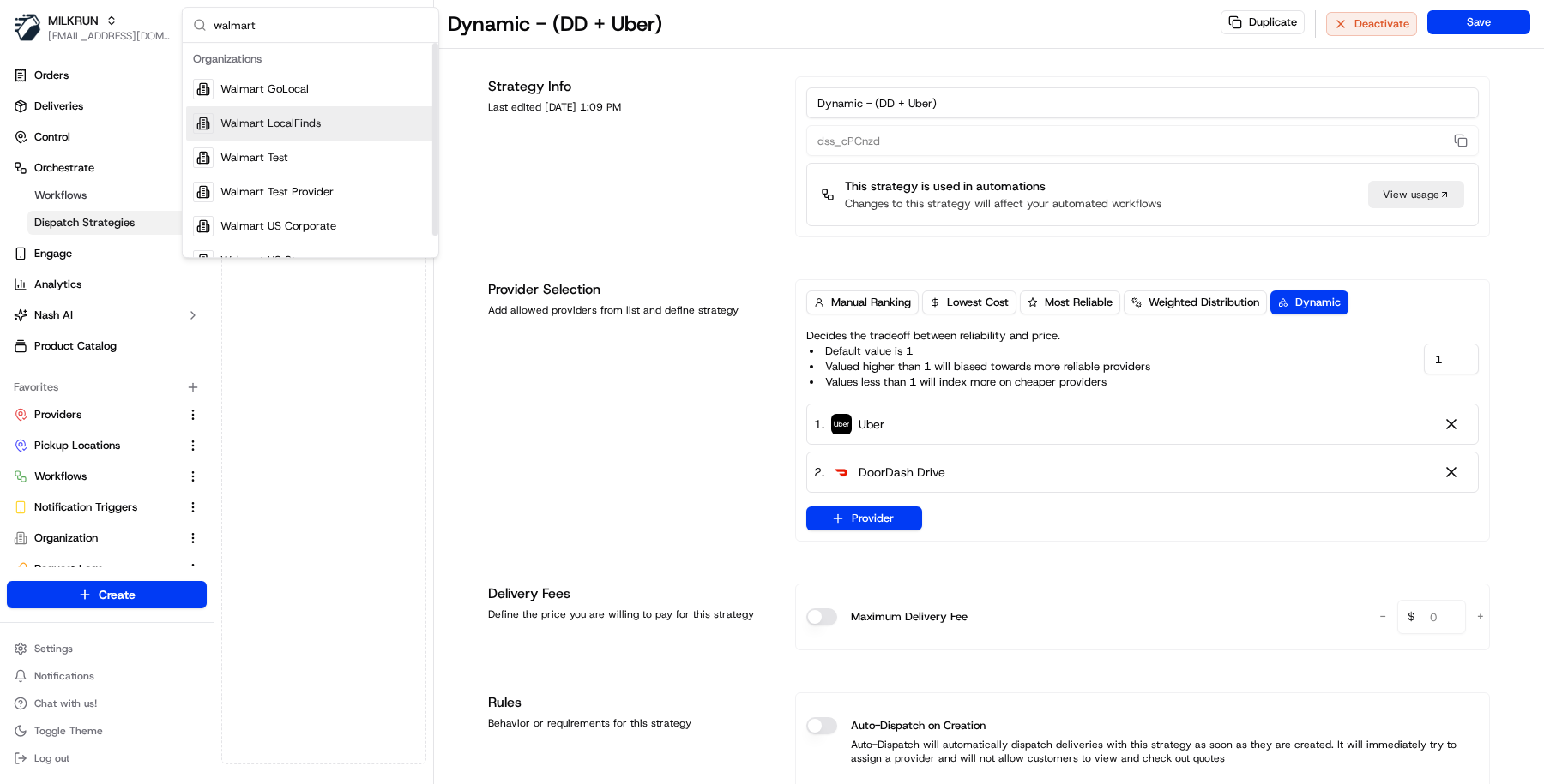
type input "walmart"
click at [352, 113] on div "Walmart LocalFinds" at bounding box center [310, 123] width 249 height 34
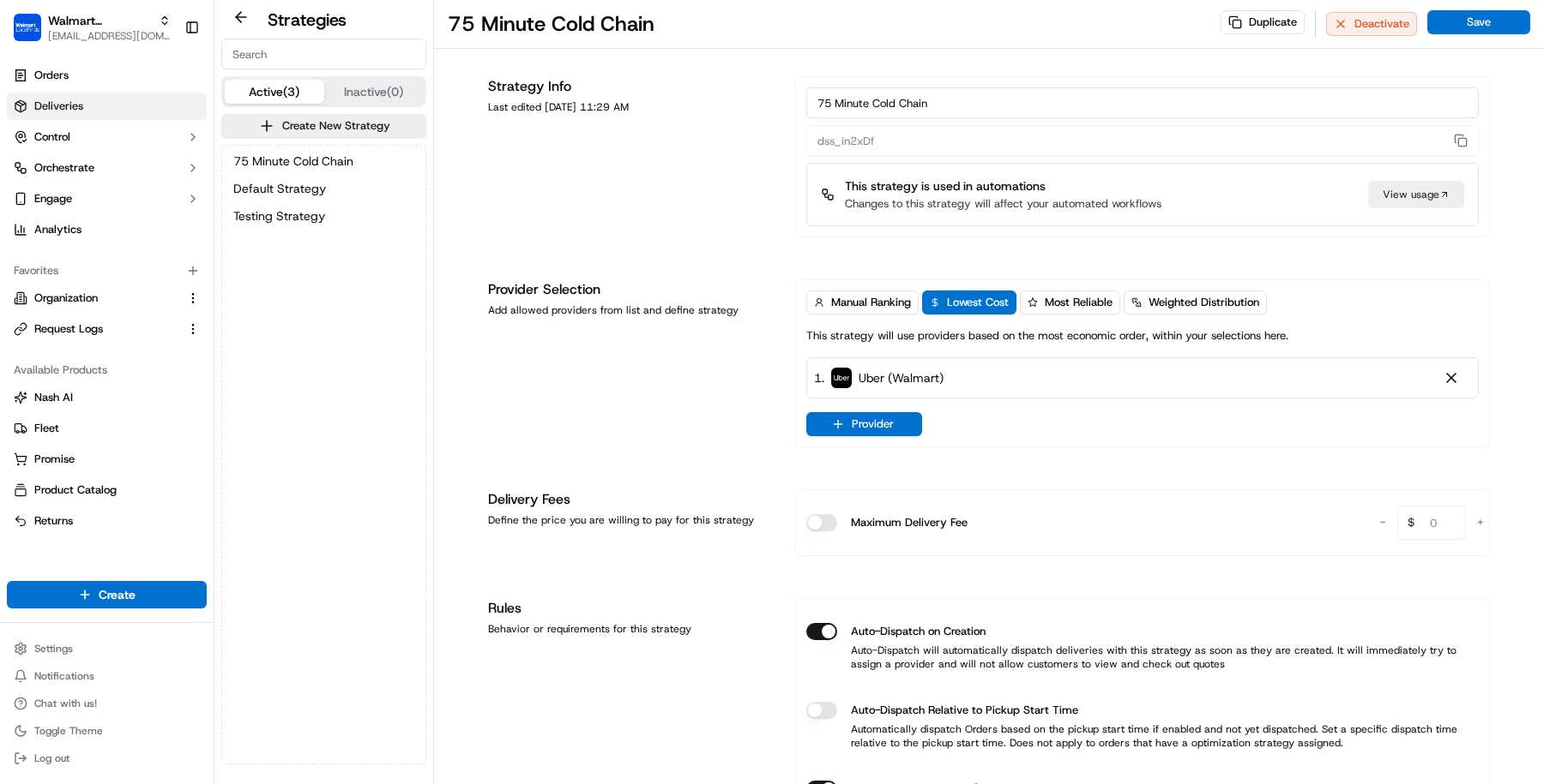
click at [125, 100] on link "Deliveries" at bounding box center [107, 106] width 200 height 27
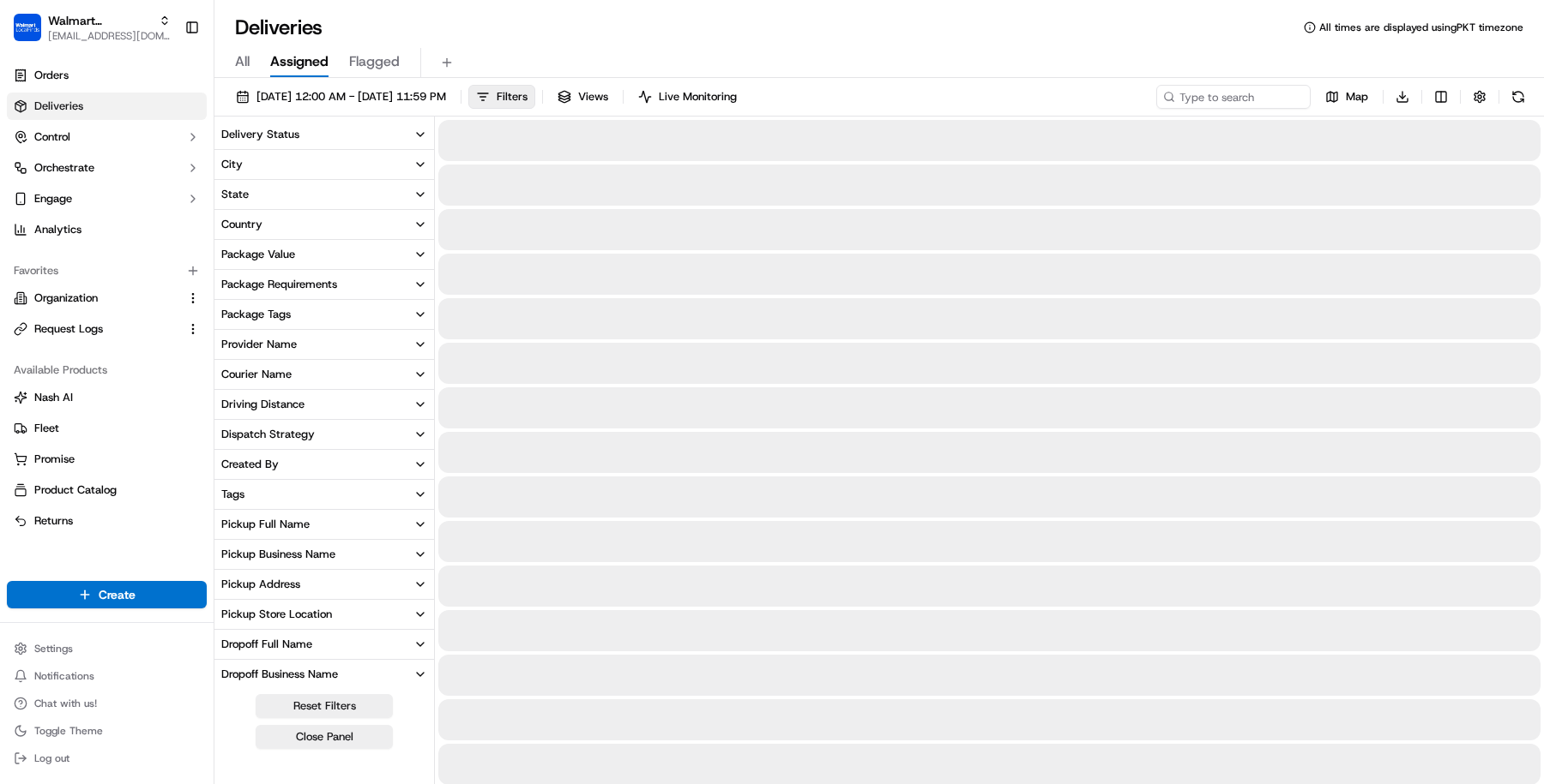
click at [125, 100] on link "Deliveries" at bounding box center [107, 106] width 200 height 27
click at [104, 21] on span "Walmart LocalFinds" at bounding box center [100, 21] width 104 height 17
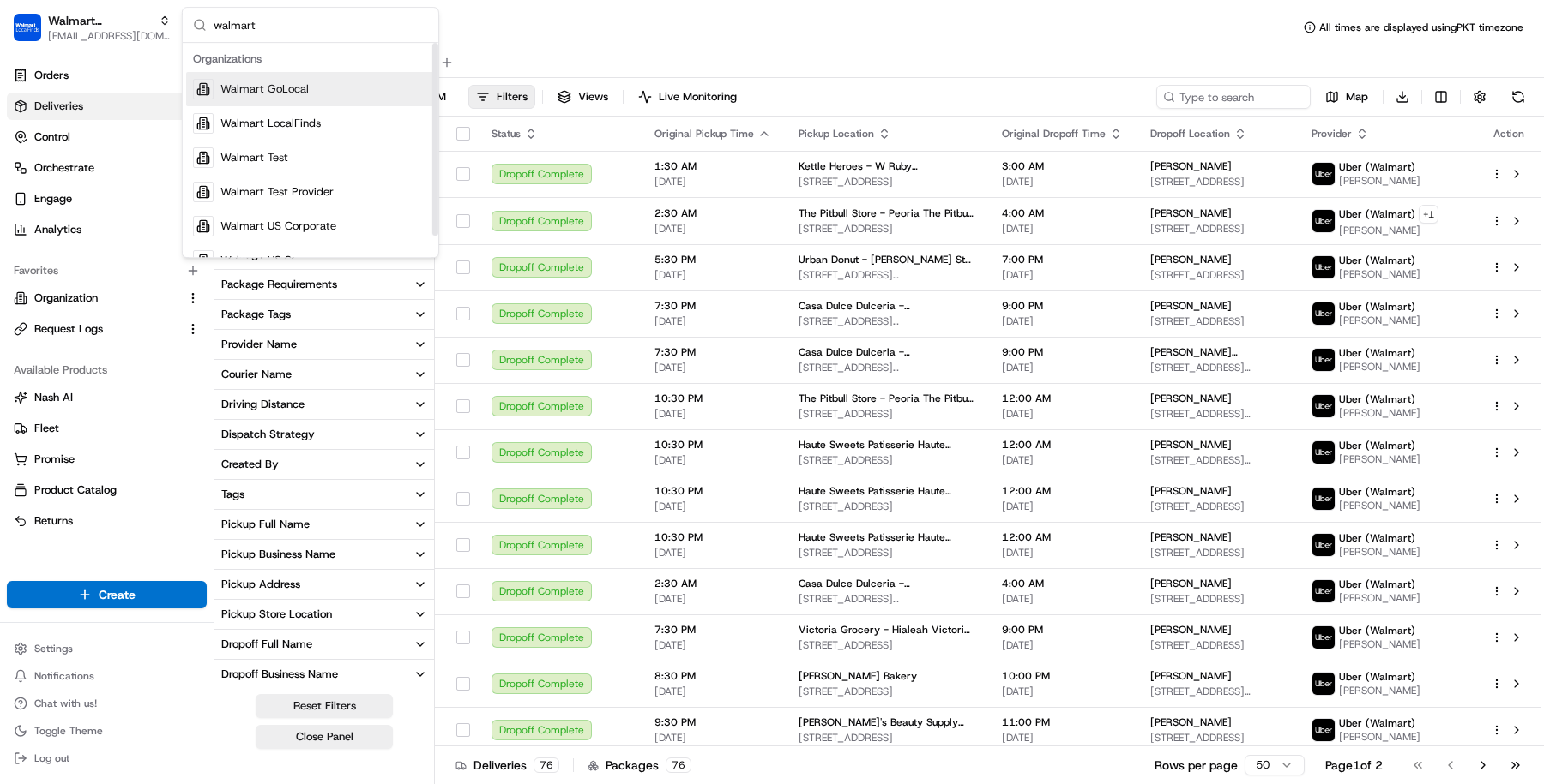
type input "walmart"
click at [329, 93] on div "Walmart GoLocal" at bounding box center [310, 88] width 249 height 34
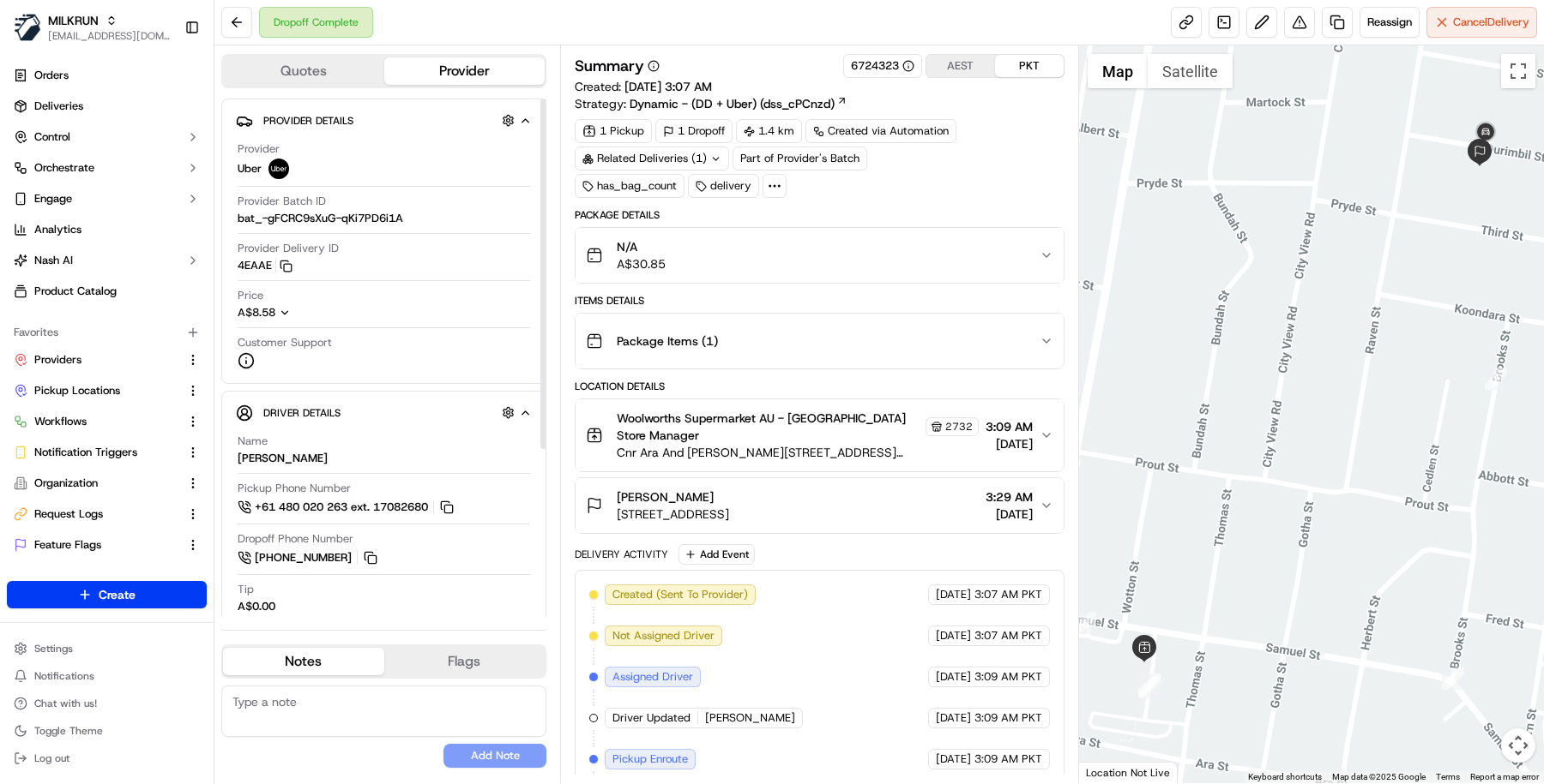
click at [322, 75] on button "Quotes" at bounding box center [303, 71] width 162 height 27
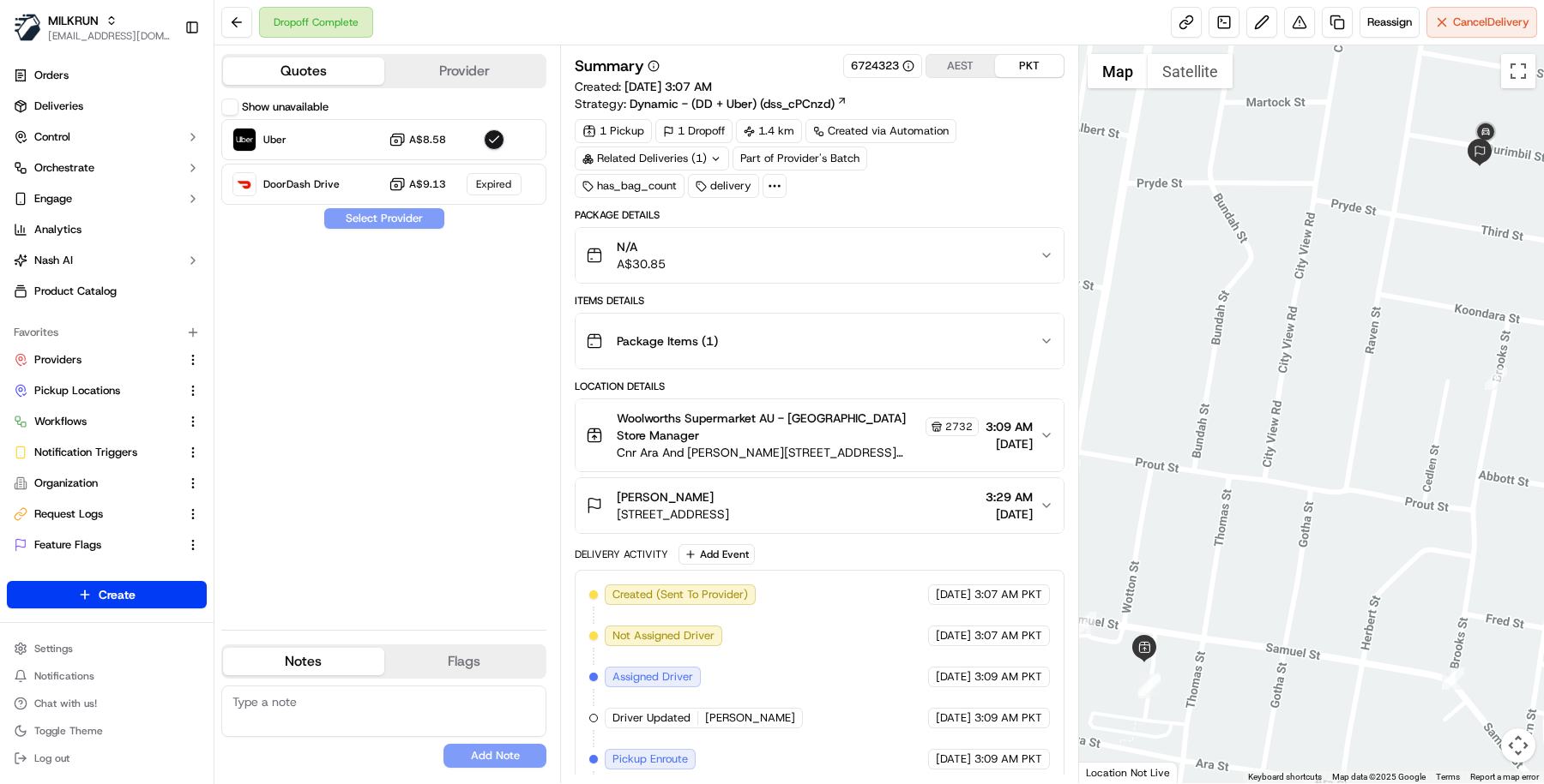
click at [450, 78] on button "Provider" at bounding box center [465, 71] width 162 height 27
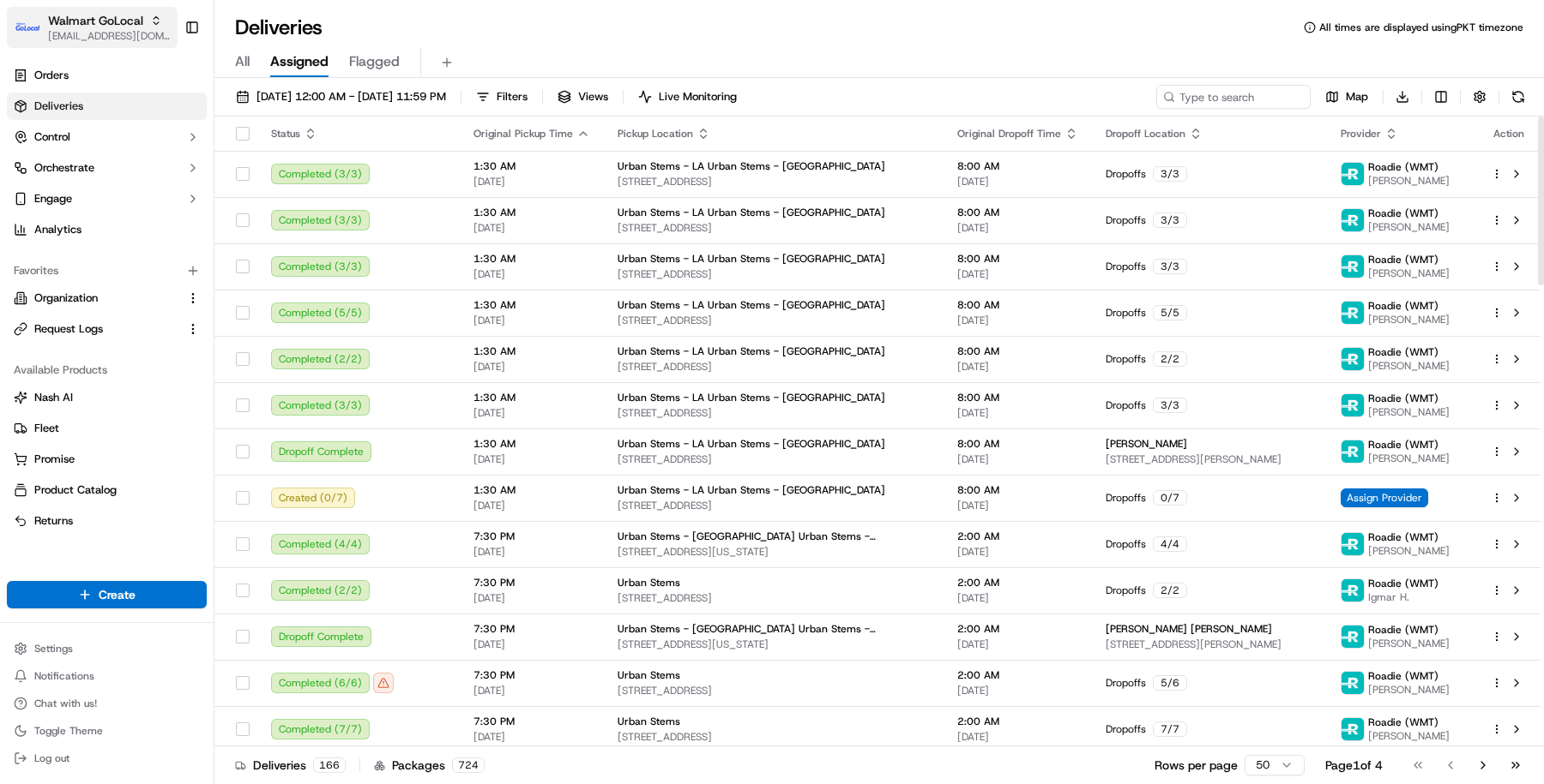
click at [119, 27] on span "Walmart GoLocal" at bounding box center [95, 21] width 95 height 17
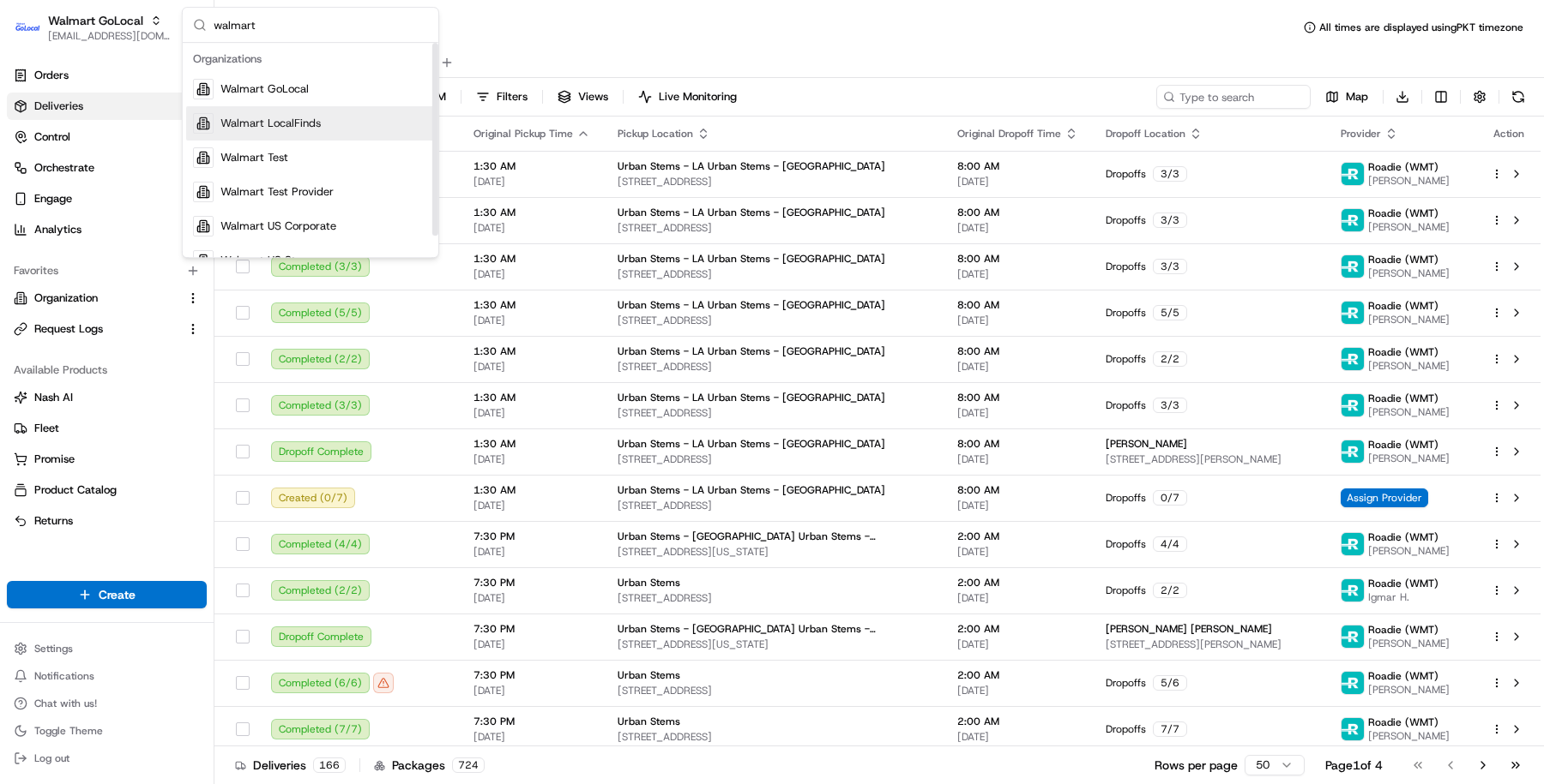
type input "walmart"
click at [252, 120] on span "Walmart LocalFinds" at bounding box center [270, 124] width 100 height 16
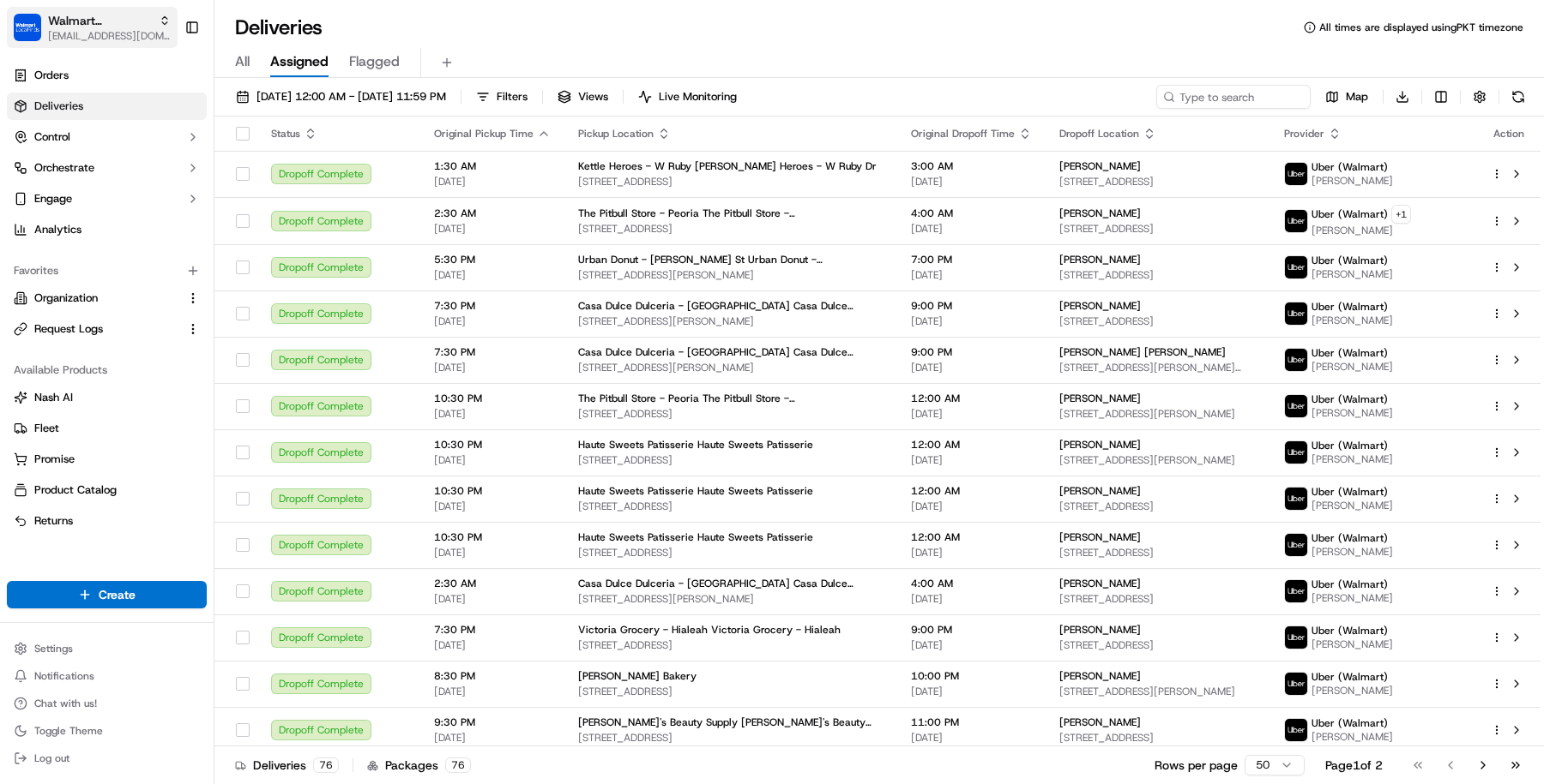
click at [92, 27] on span "Walmart LocalFinds" at bounding box center [100, 21] width 104 height 17
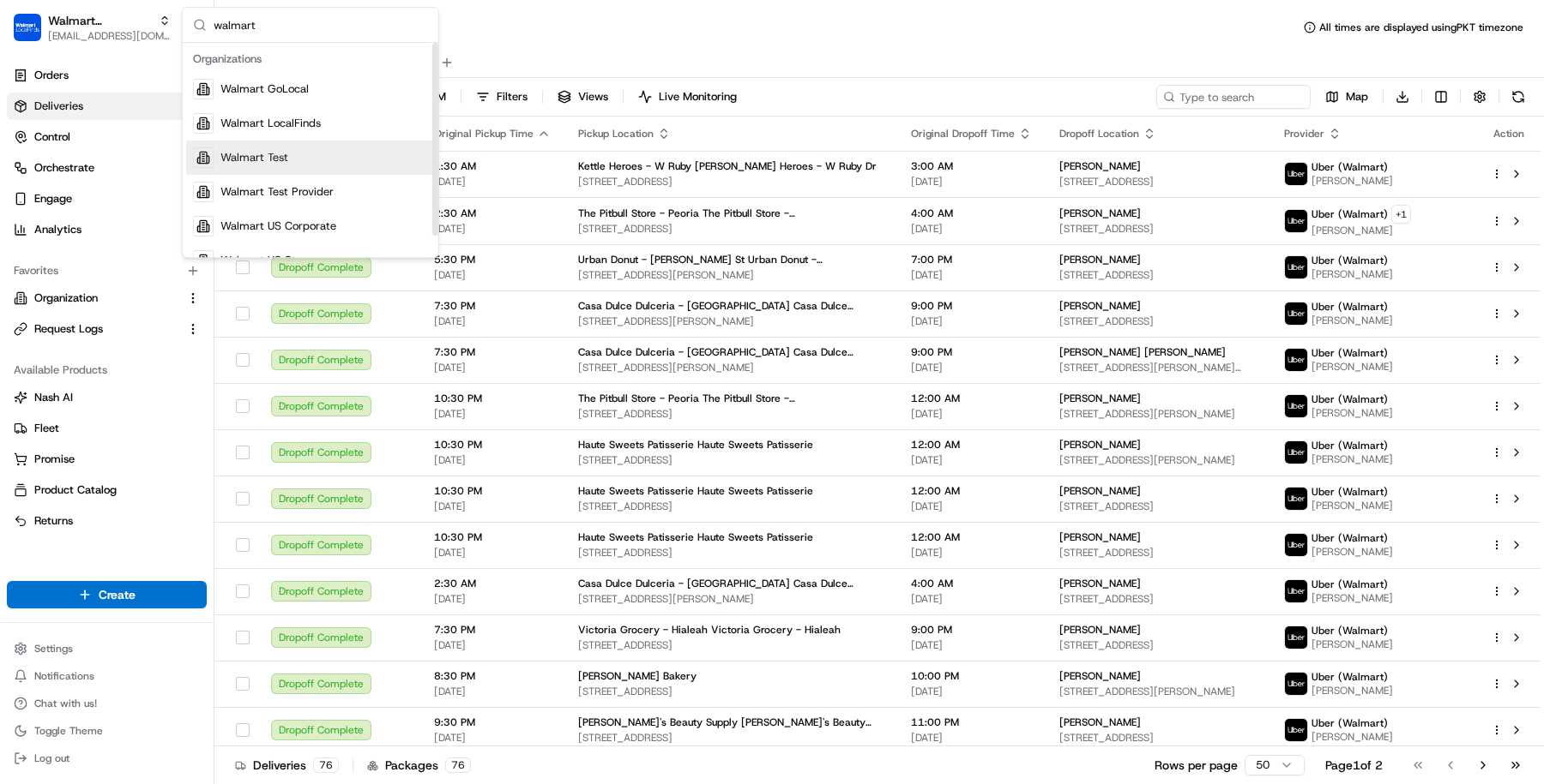
scroll to position [24, 0]
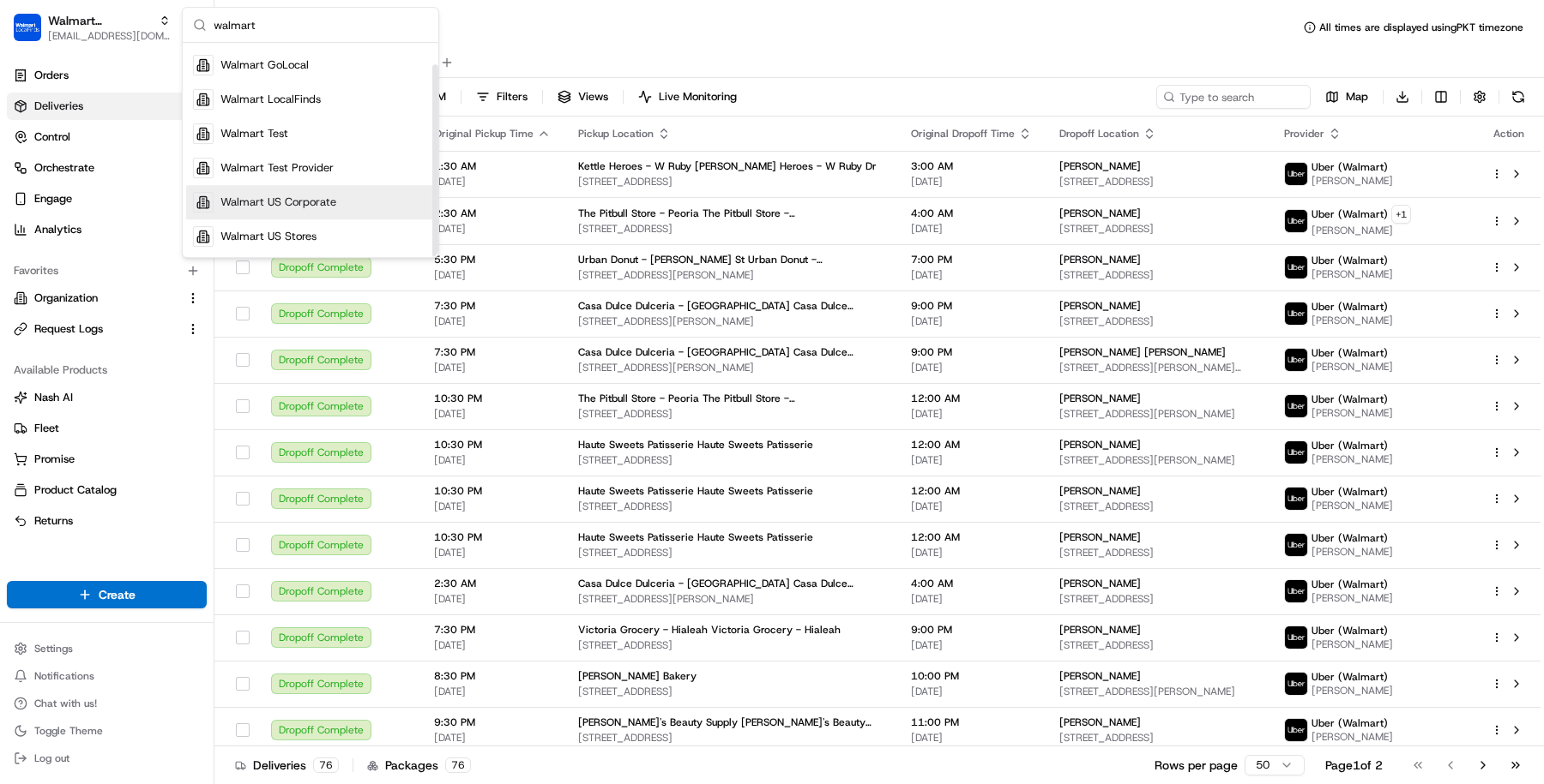
type input "walmart"
click at [261, 206] on span "Walmart US Corporate" at bounding box center [278, 203] width 116 height 16
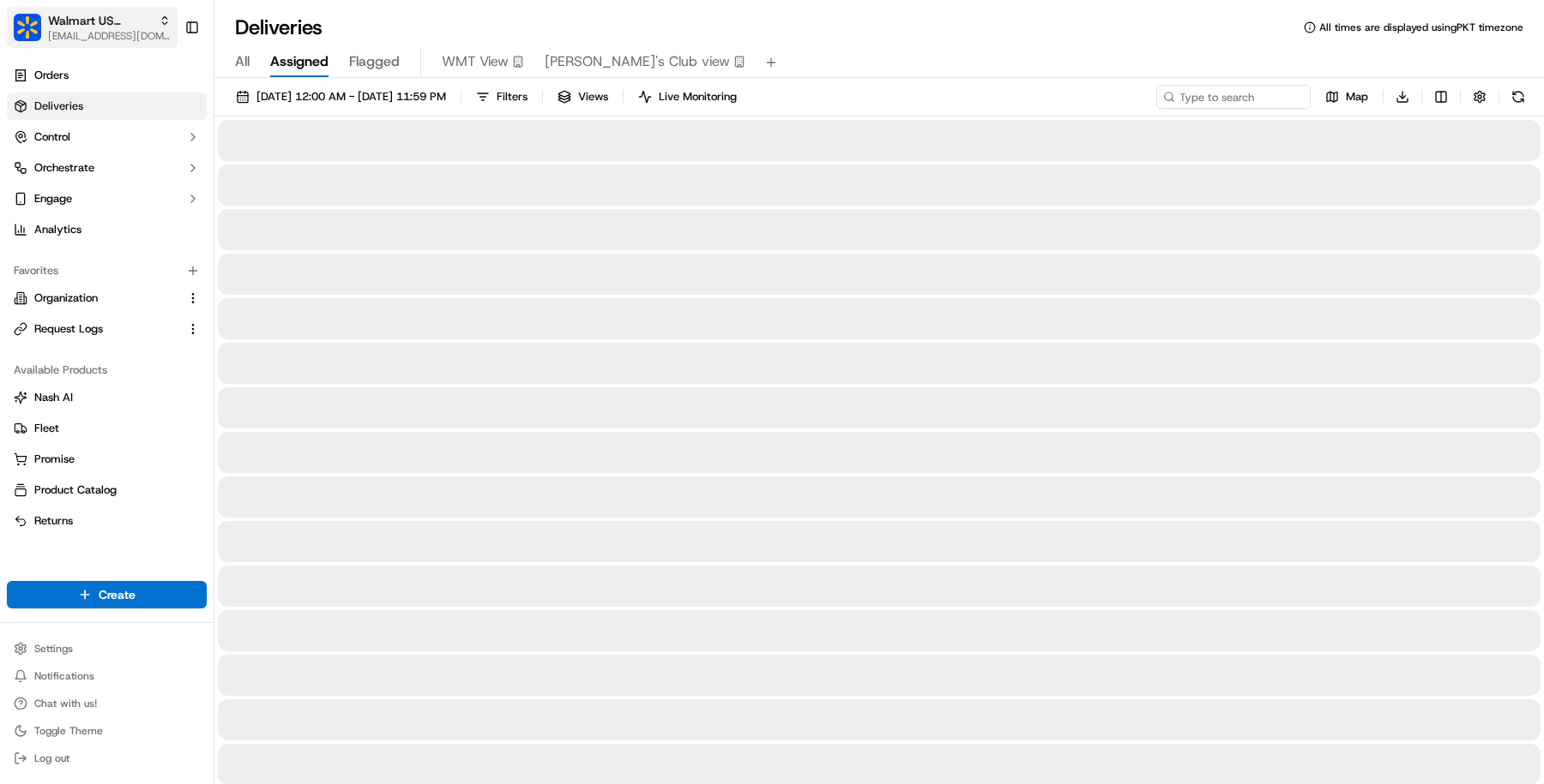
click at [96, 42] on button "Walmart US Corporate [EMAIL_ADDRESS][DOMAIN_NAME]" at bounding box center [92, 27] width 170 height 41
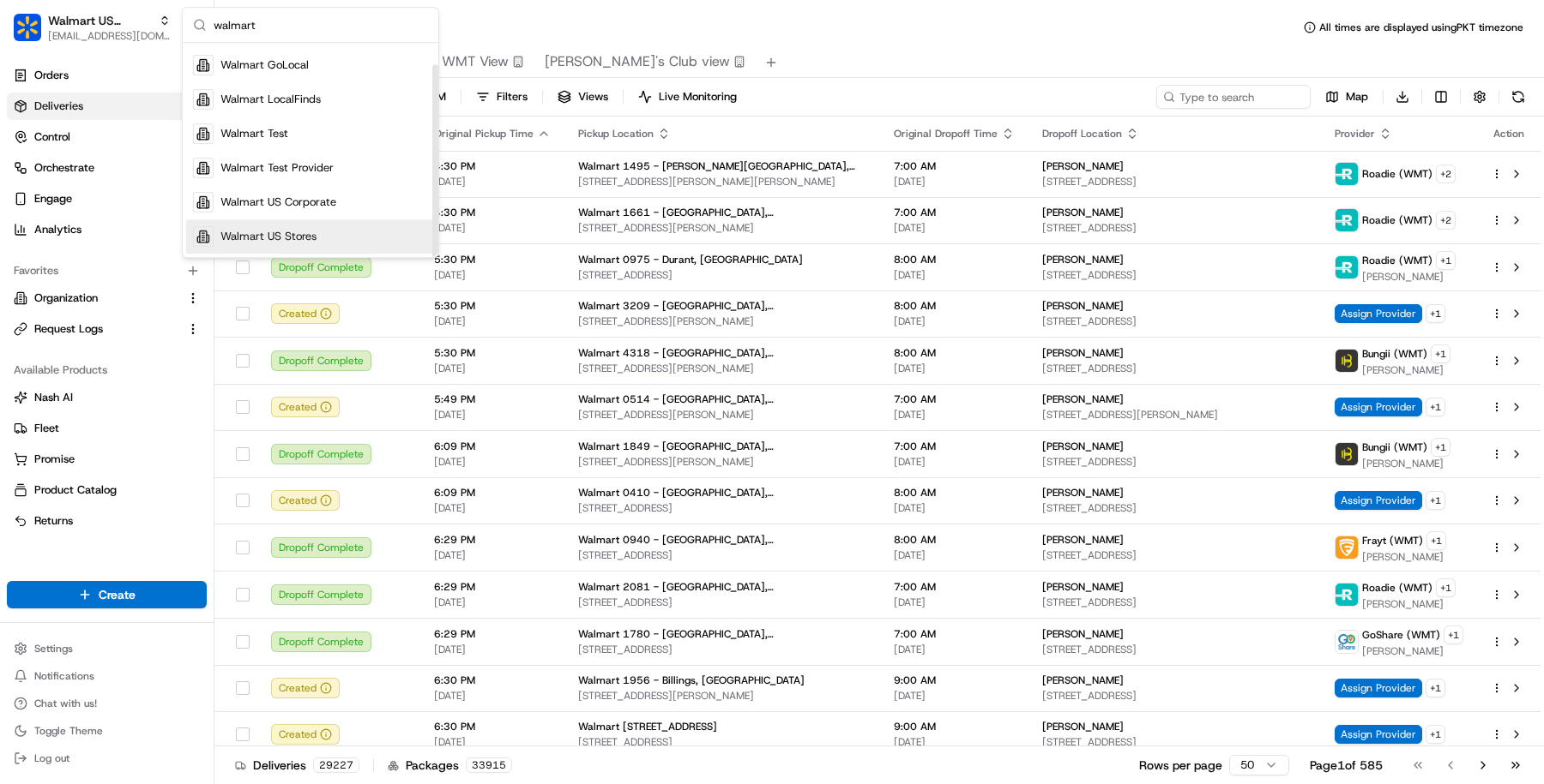
type input "walmart"
click at [314, 226] on div "Walmart US Stores" at bounding box center [310, 236] width 249 height 34
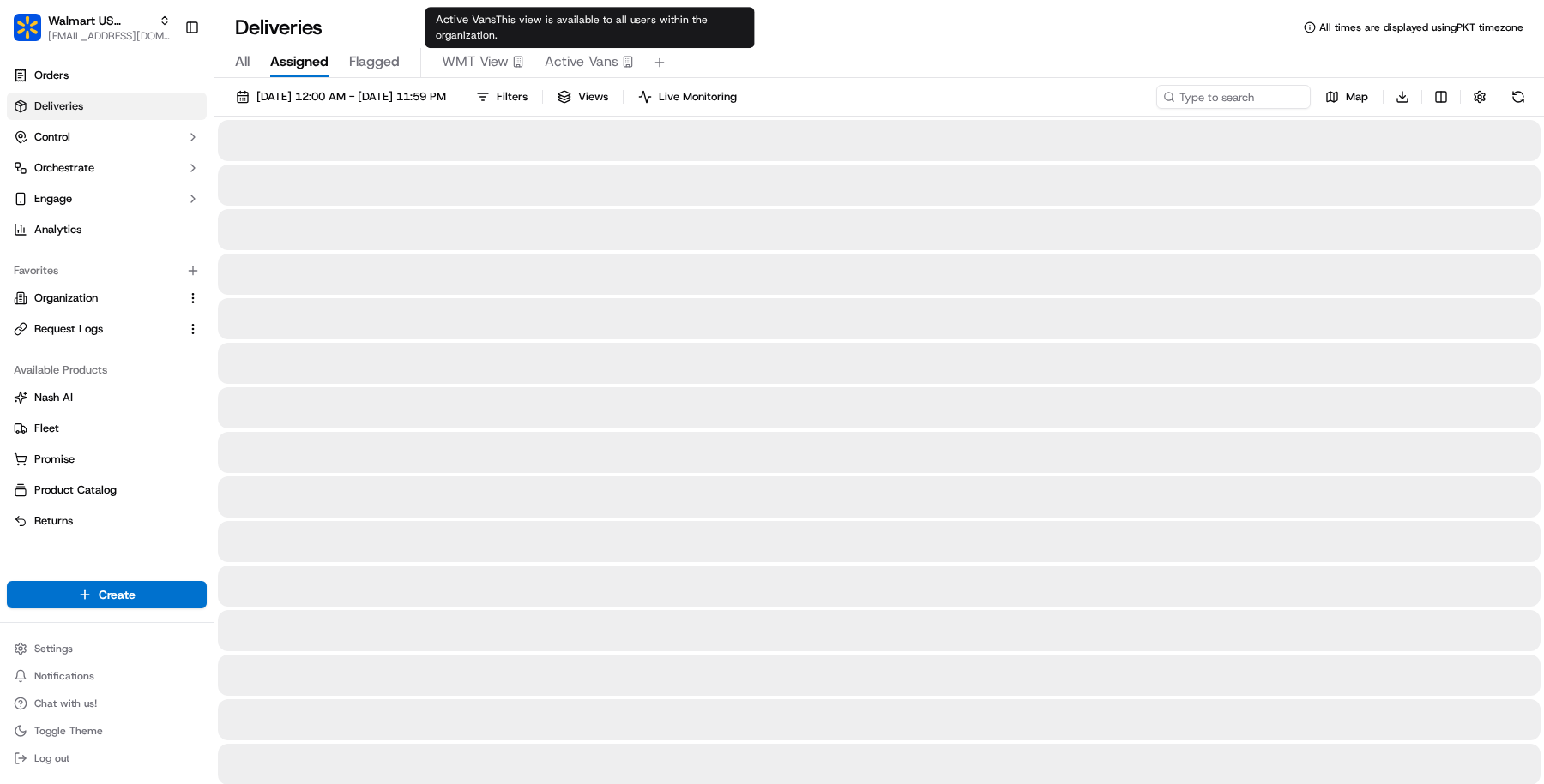
click at [571, 50] on button "Active Vans" at bounding box center [589, 62] width 89 height 29
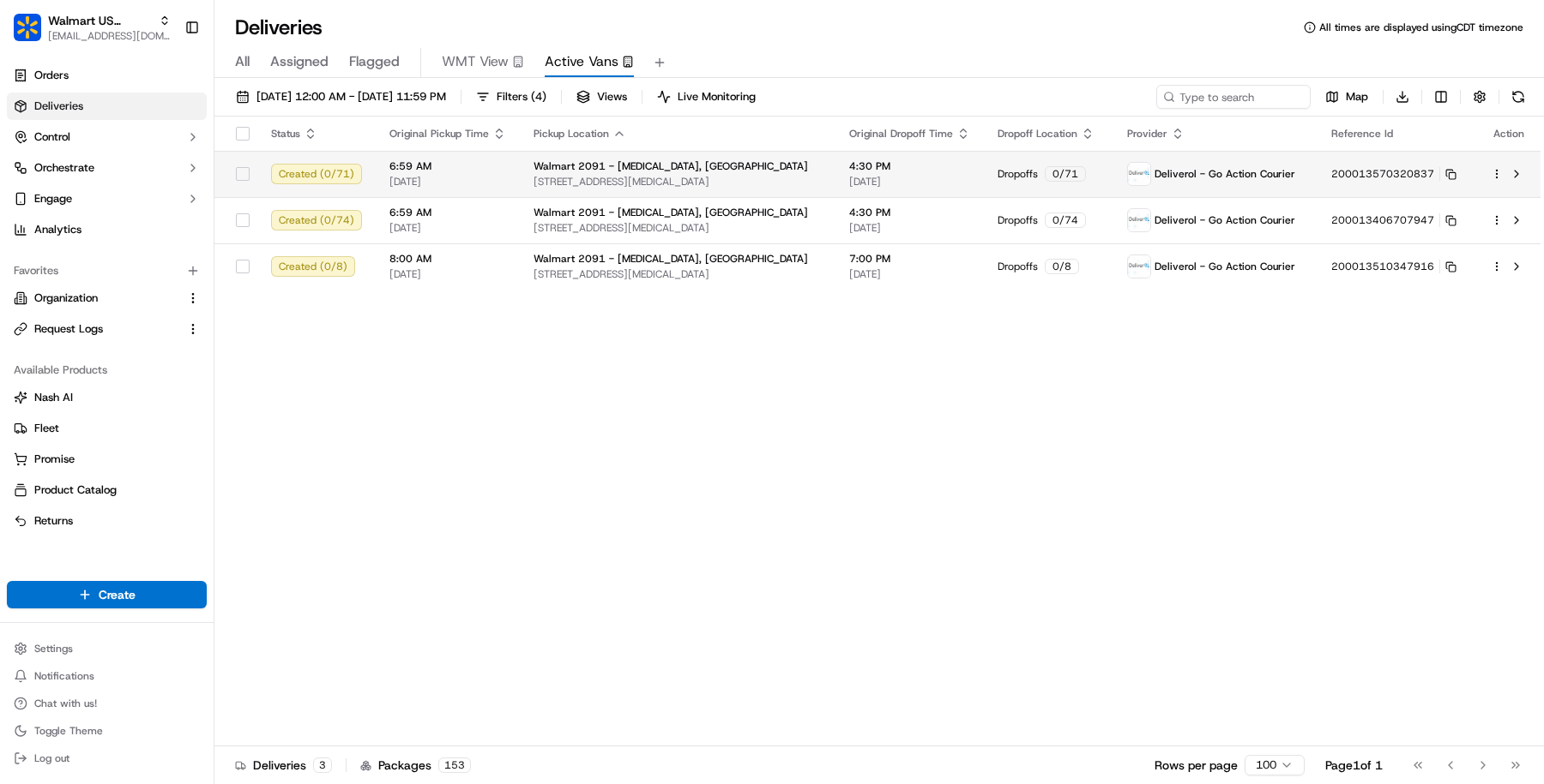
click at [835, 182] on td "4:30 PM [DATE]" at bounding box center [909, 174] width 148 height 46
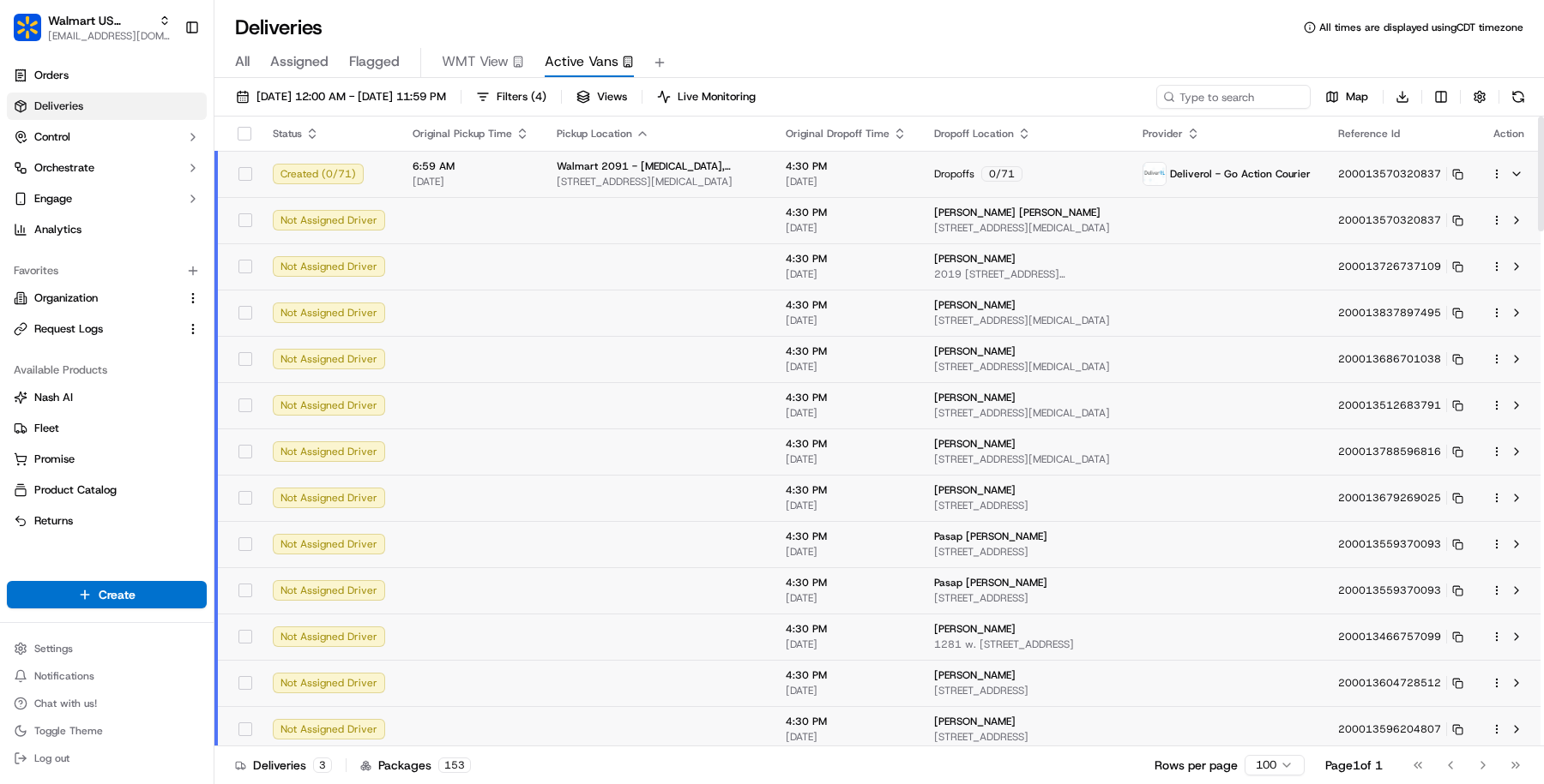
click at [797, 182] on span "[DATE]" at bounding box center [845, 182] width 121 height 14
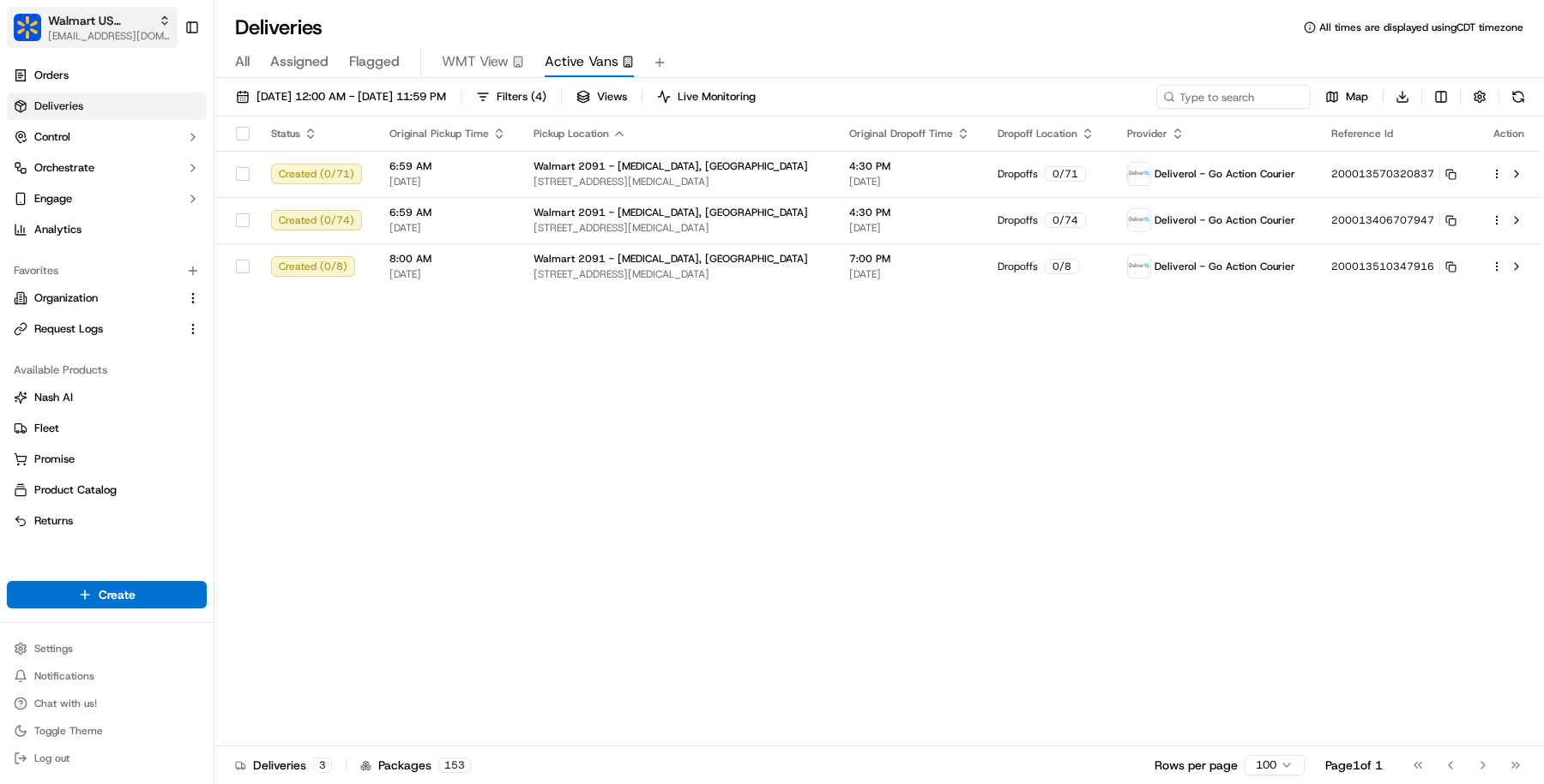
click at [112, 28] on span "Walmart US Stores" at bounding box center [100, 21] width 104 height 17
type input "deliverol"
click at [307, 87] on div "Deliverol" at bounding box center [310, 88] width 249 height 34
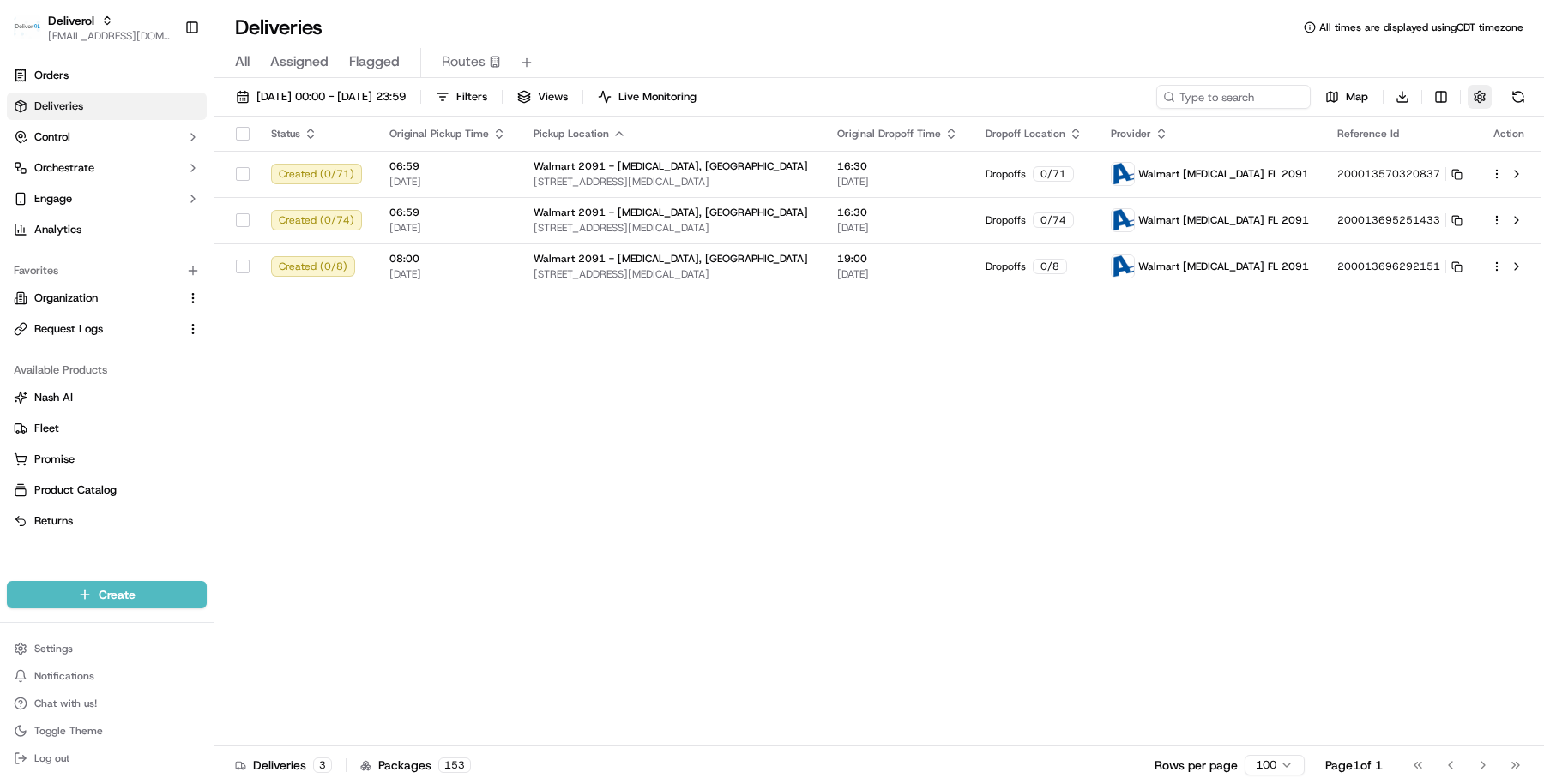
click at [1487, 97] on button "button" at bounding box center [1479, 96] width 24 height 24
click at [1498, 169] on html "Deliverol masood@usenash.com Toggle Sidebar Orders Deliveries Control Orchestra…" at bounding box center [772, 392] width 1544 height 784
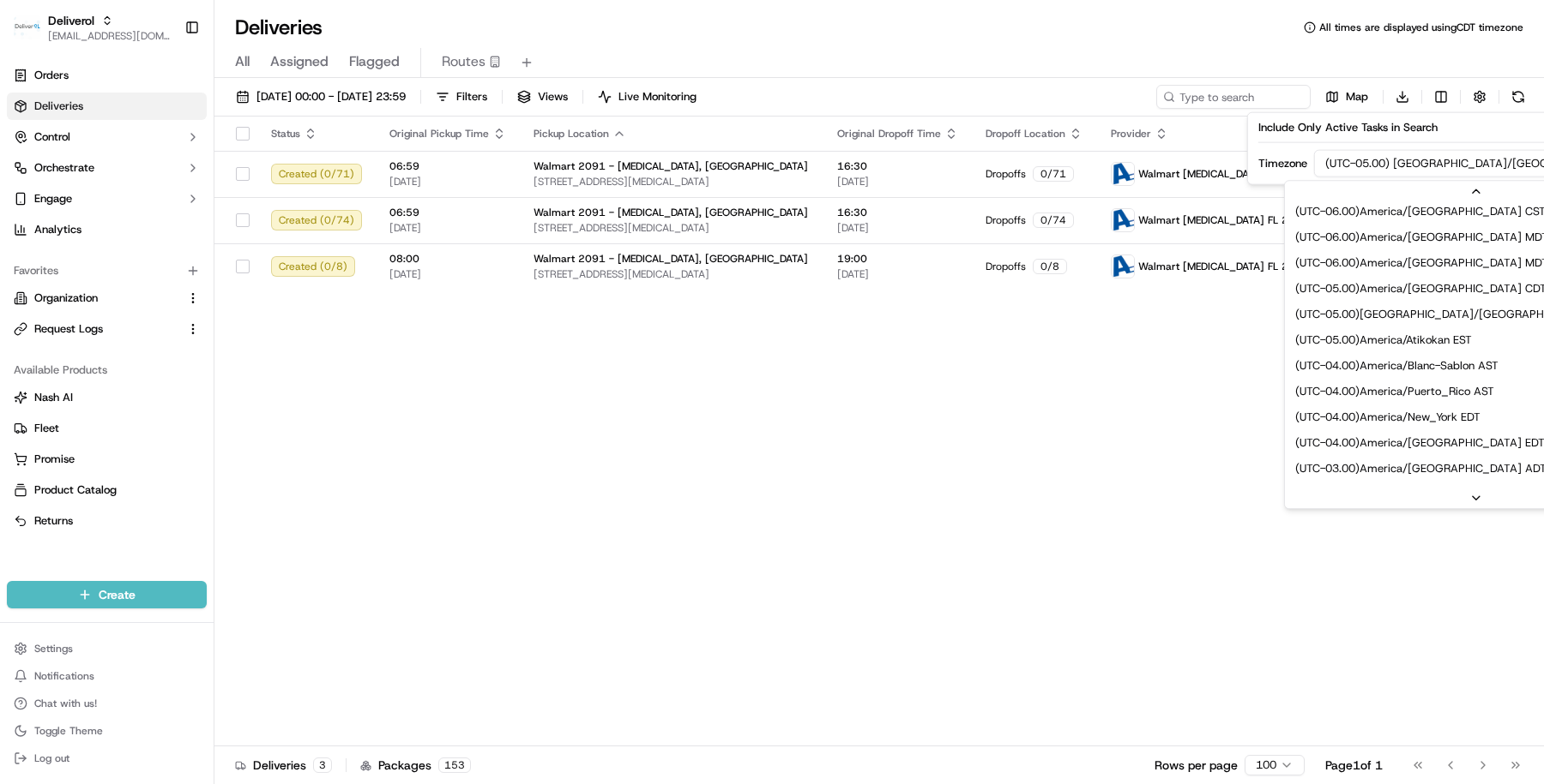
scroll to position [187, 0]
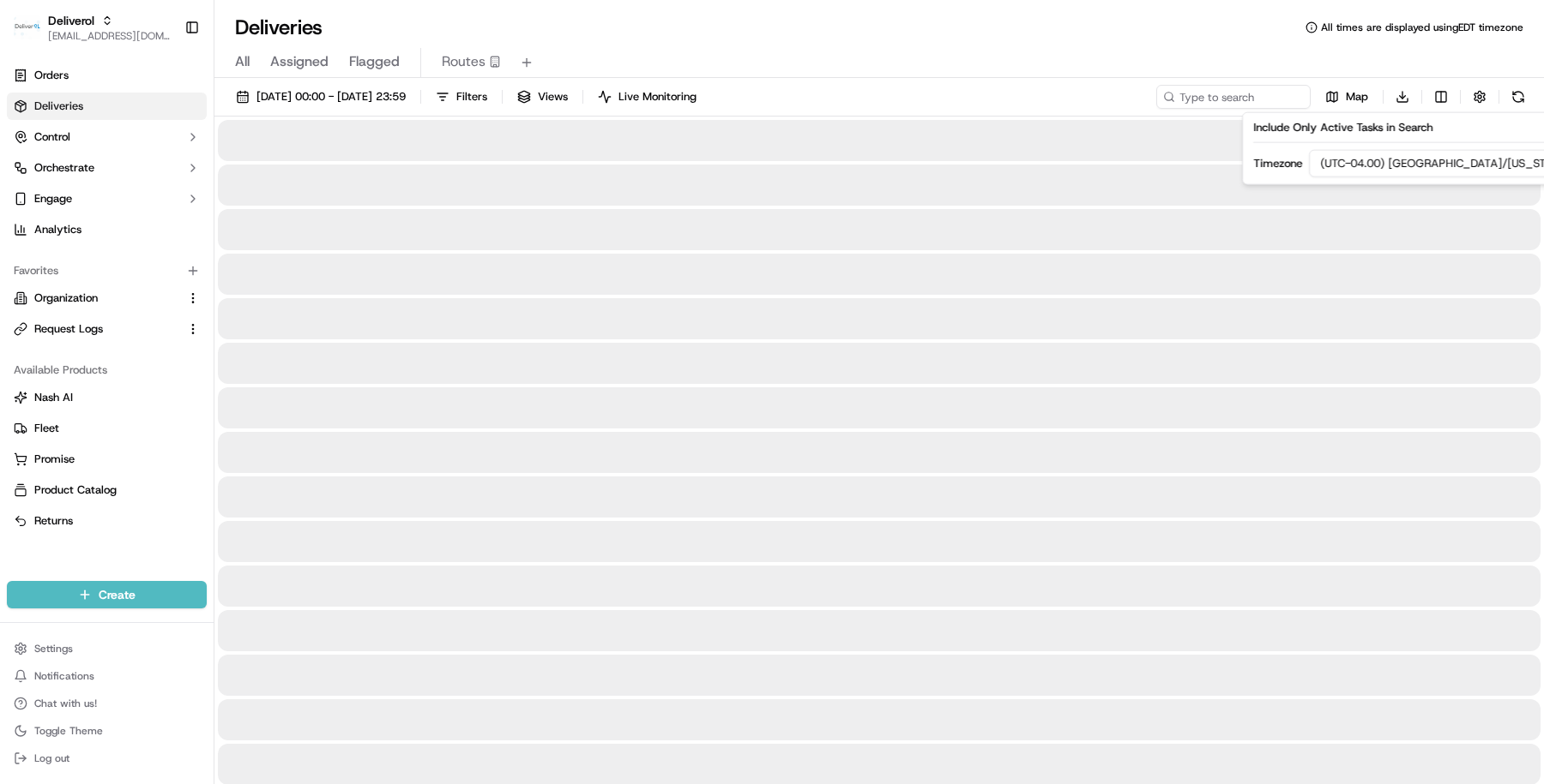
click at [1190, 481] on div at bounding box center [879, 497] width 1322 height 41
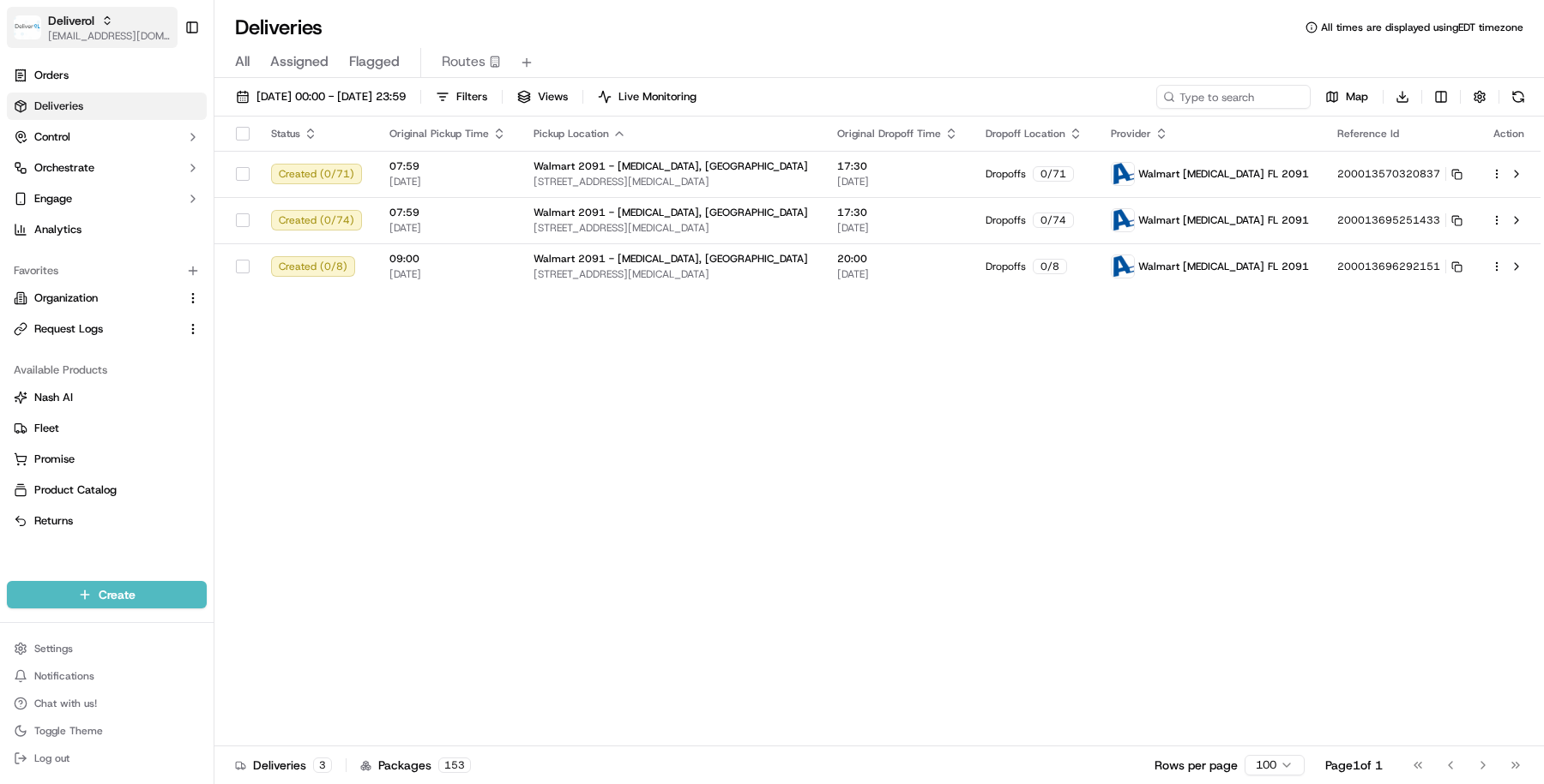
click at [60, 38] on span "[EMAIL_ADDRESS][DOMAIN_NAME]" at bounding box center [109, 36] width 122 height 14
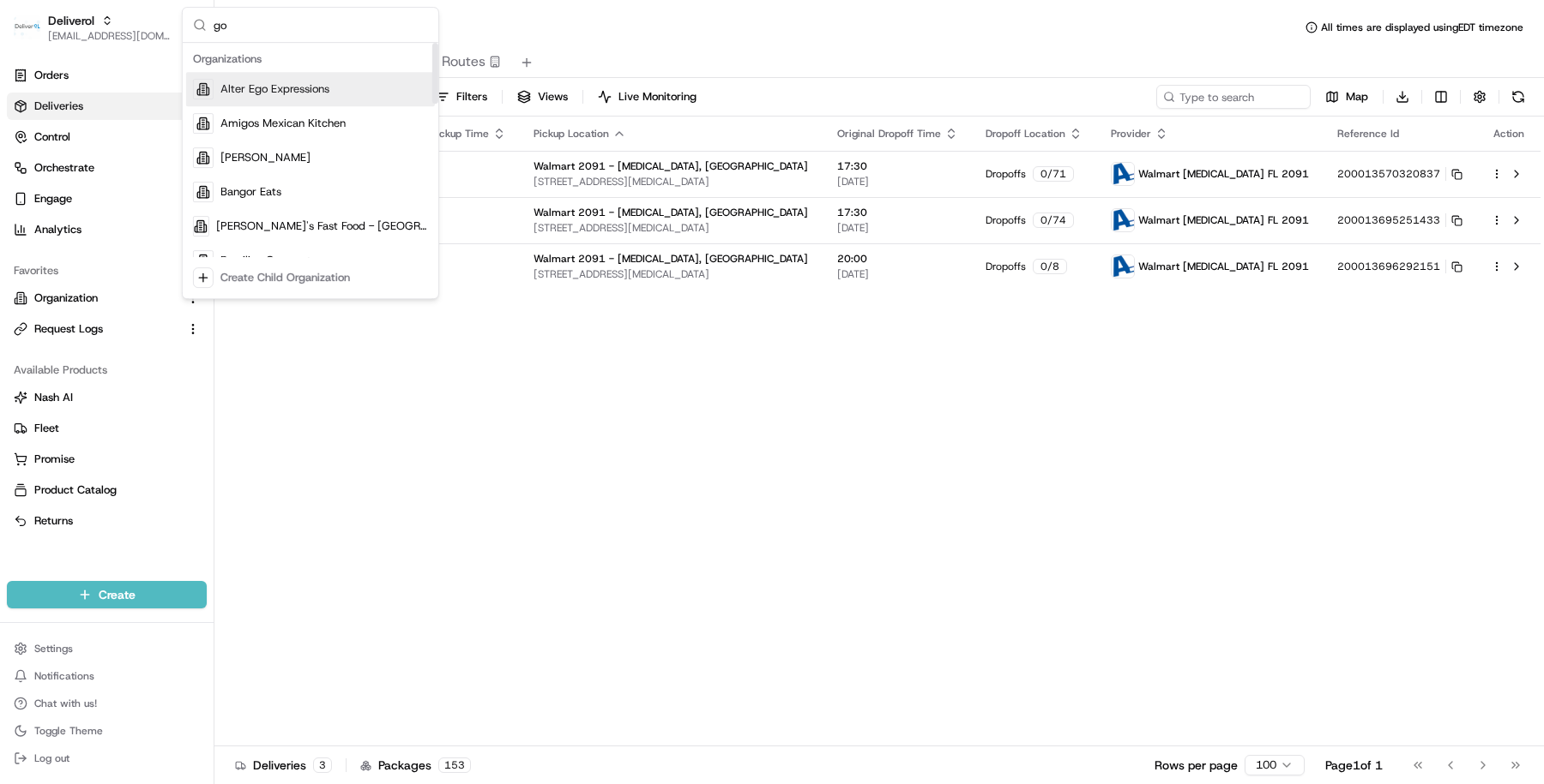
type input "g"
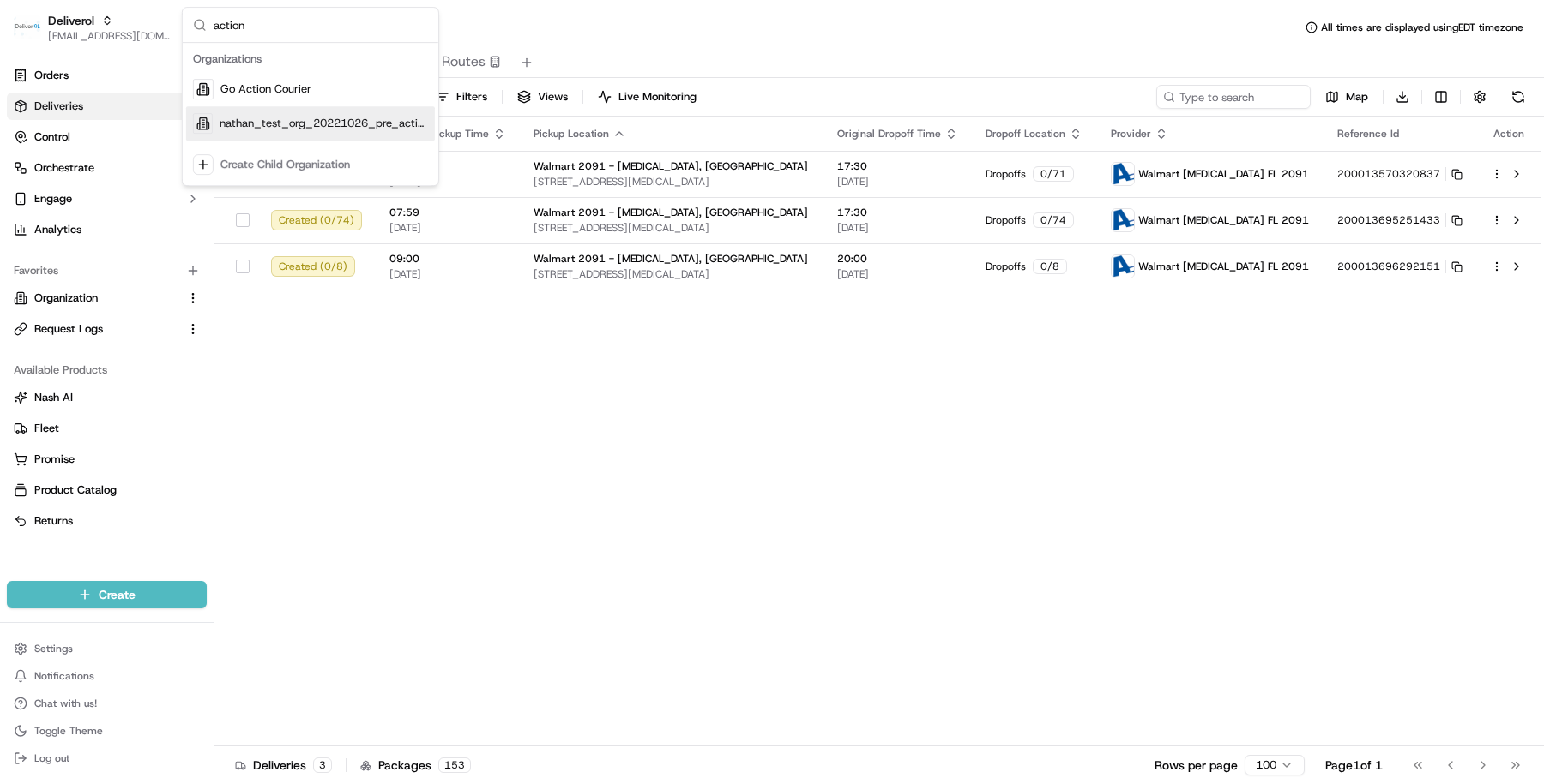
type input "action"
click at [340, 97] on div "Go Action Courier" at bounding box center [310, 88] width 249 height 34
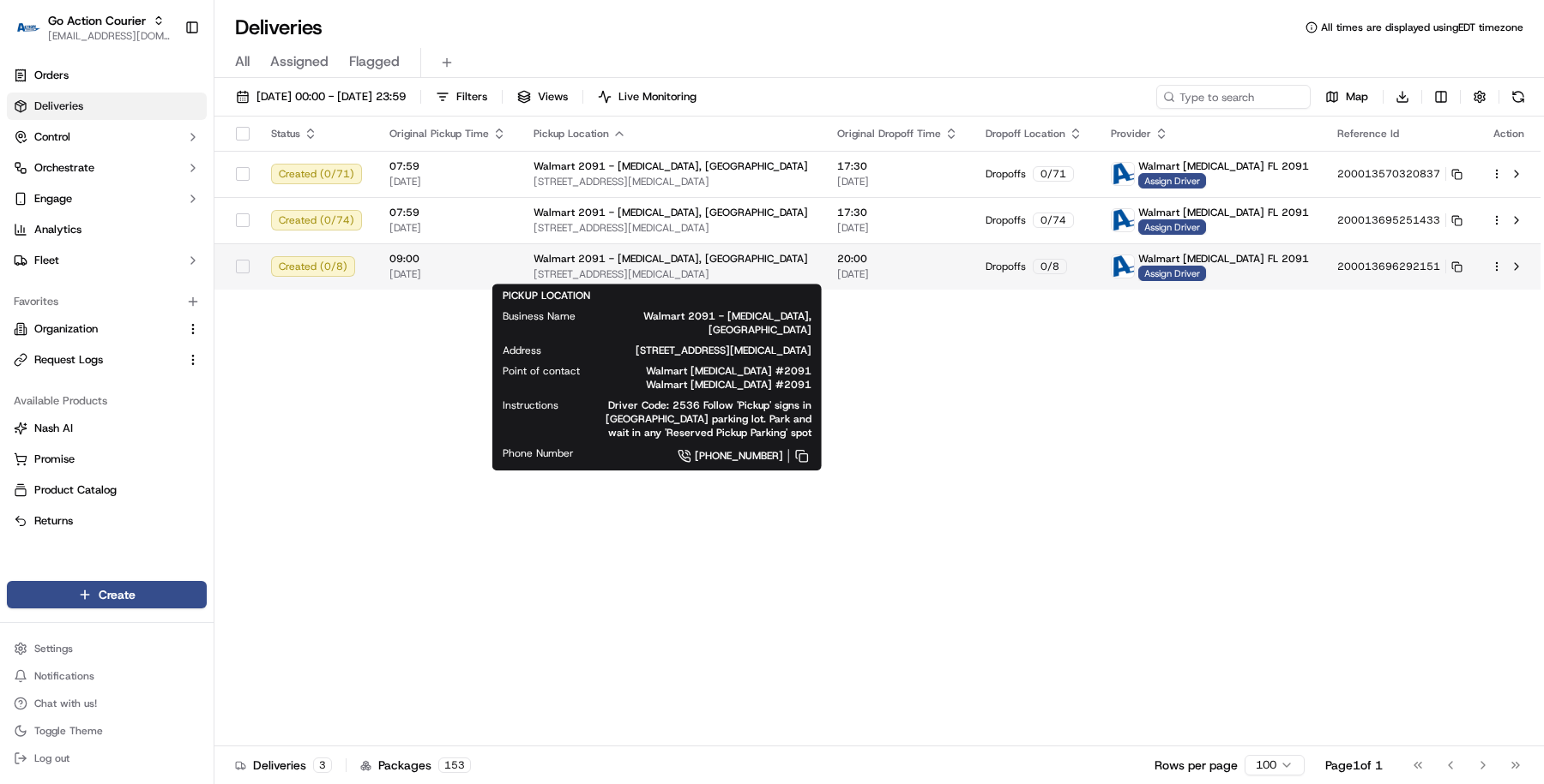
click at [644, 258] on span "Walmart 2091 - Doral, FL" at bounding box center [671, 259] width 274 height 14
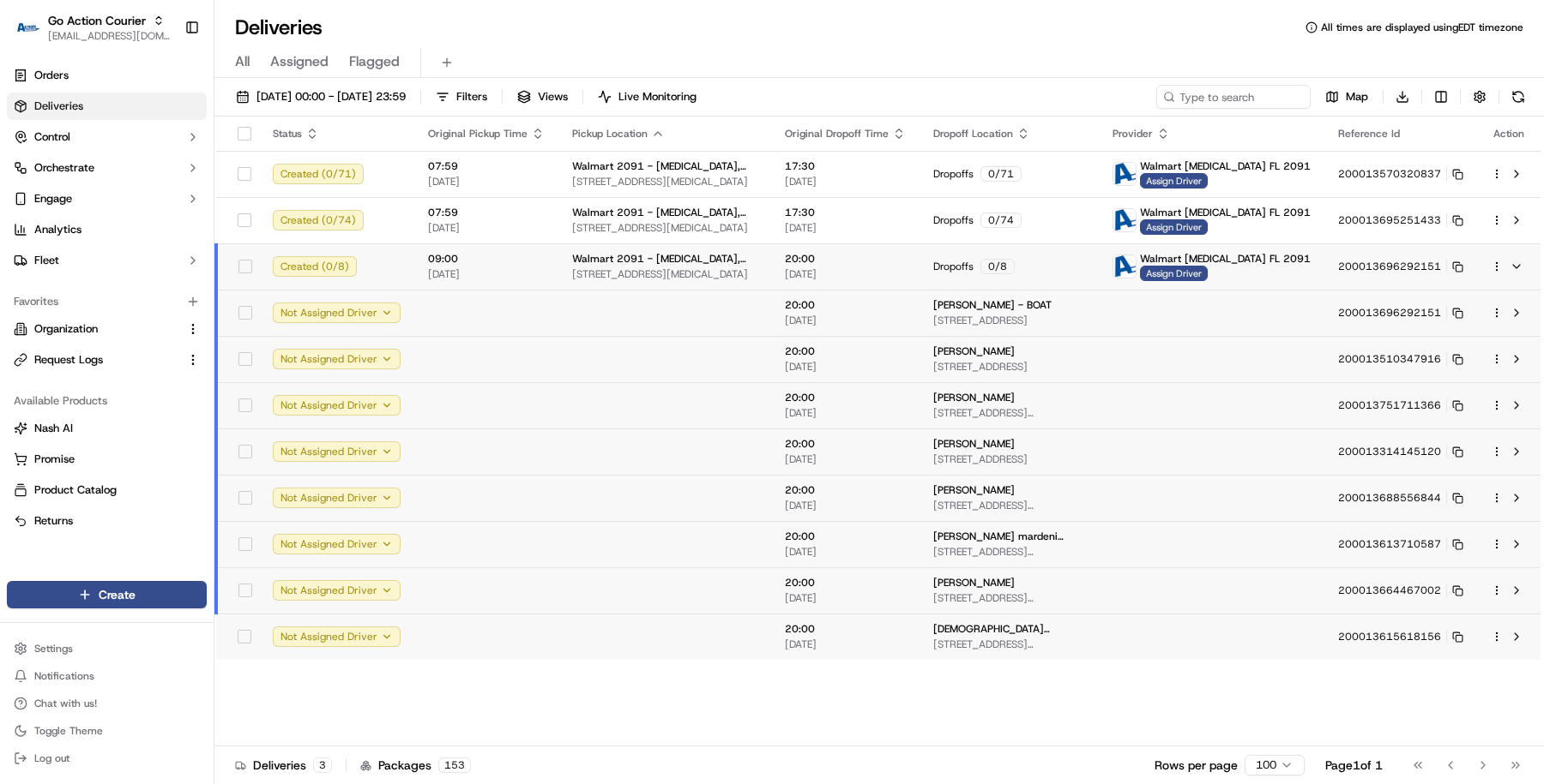
click at [644, 258] on span "Walmart 2091 - Doral, FL" at bounding box center [665, 259] width 185 height 14
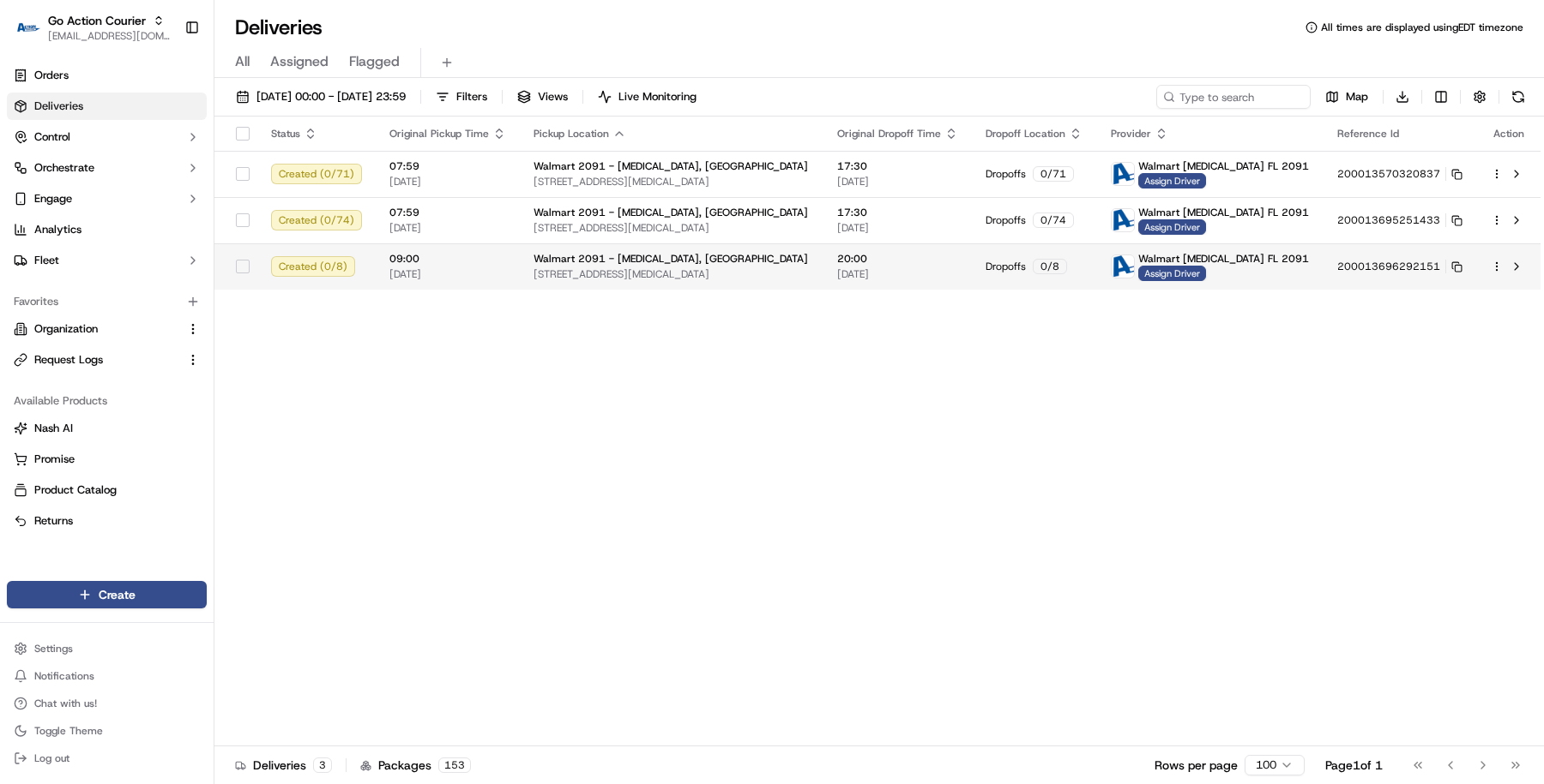
click at [644, 258] on span "Walmart 2091 - Doral, FL" at bounding box center [671, 259] width 274 height 14
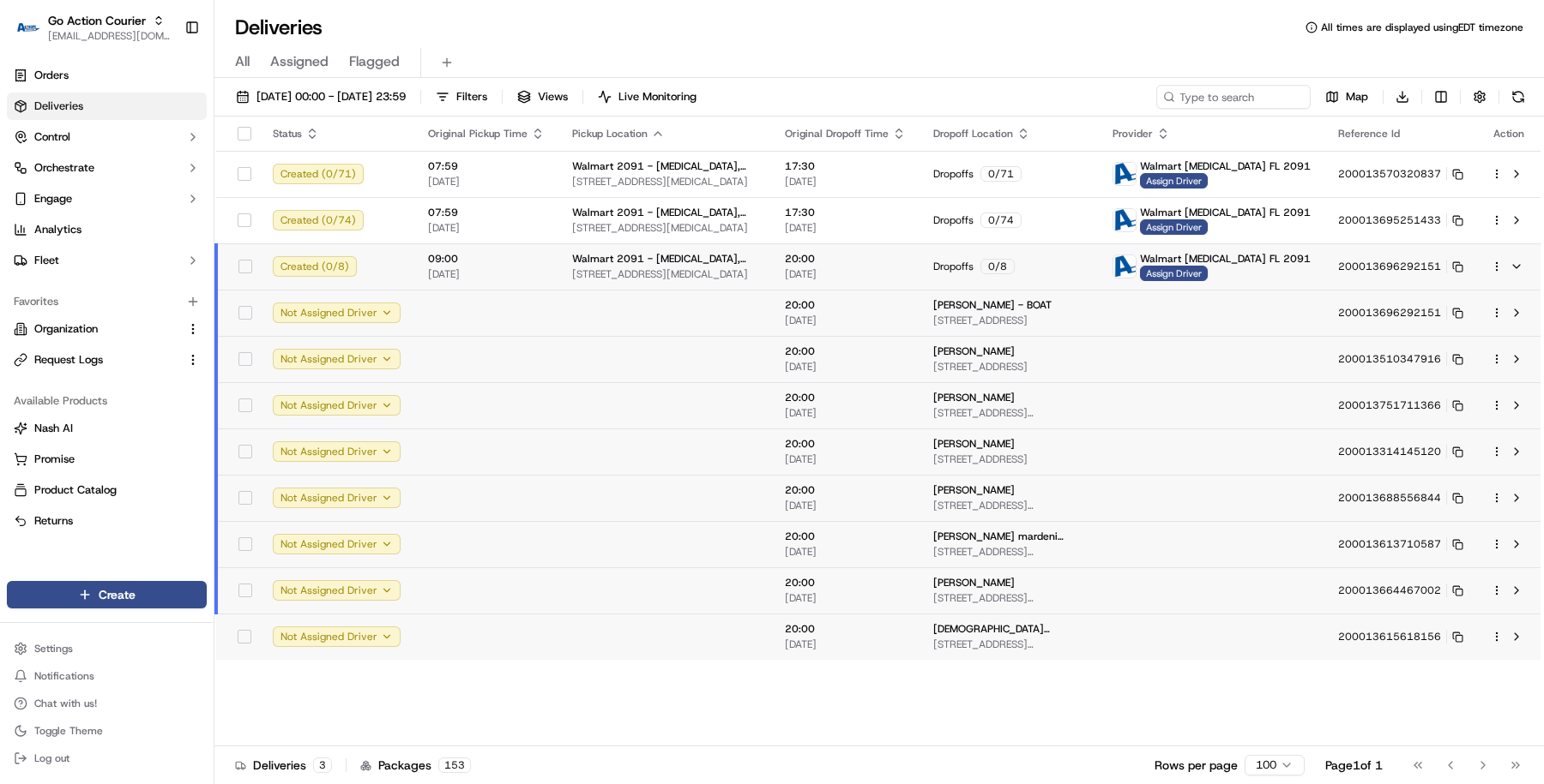
click at [644, 258] on span "Walmart 2091 - Doral, FL" at bounding box center [665, 259] width 185 height 14
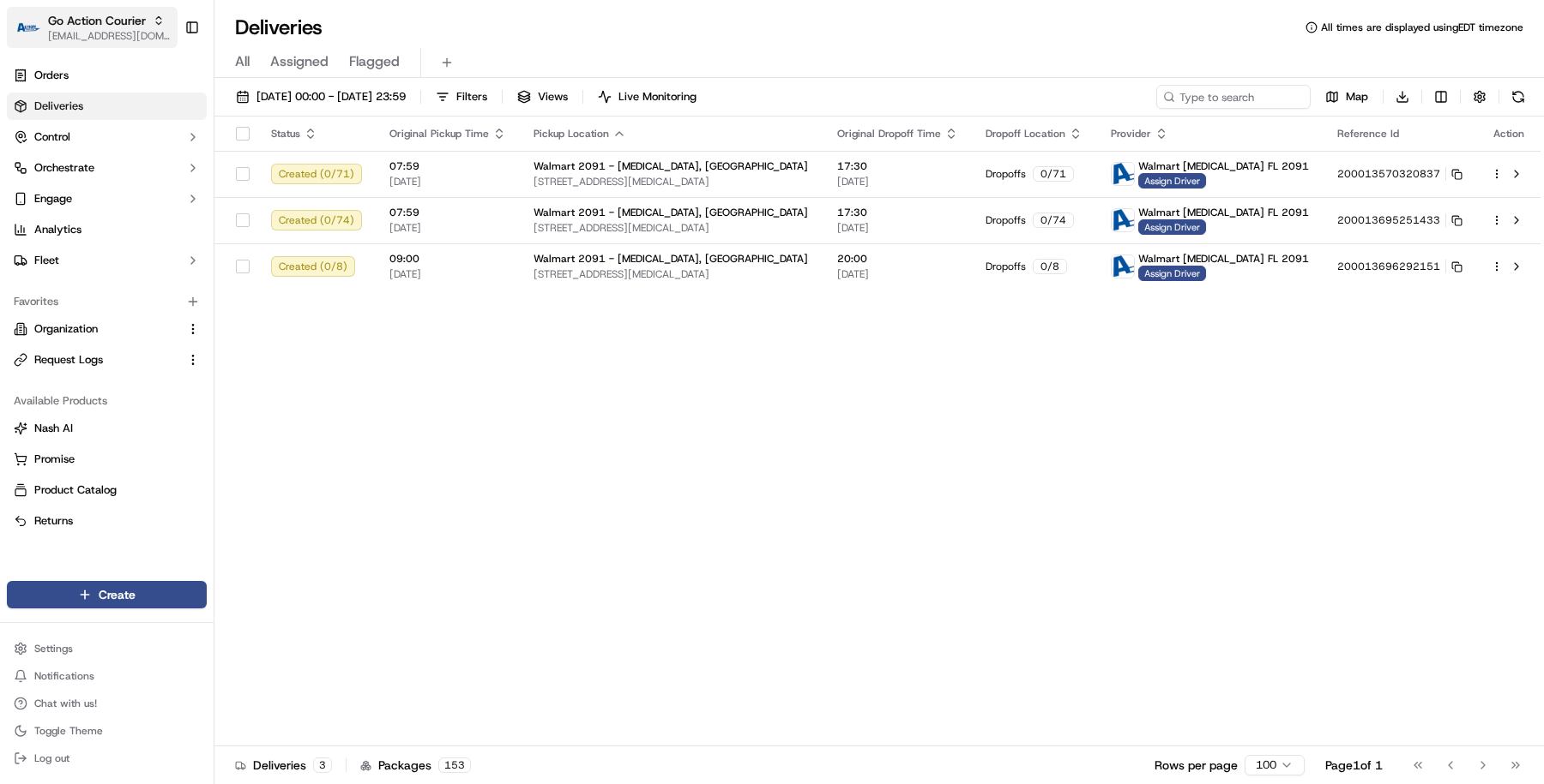
click at [85, 24] on span "Go Action Courier" at bounding box center [97, 21] width 98 height 17
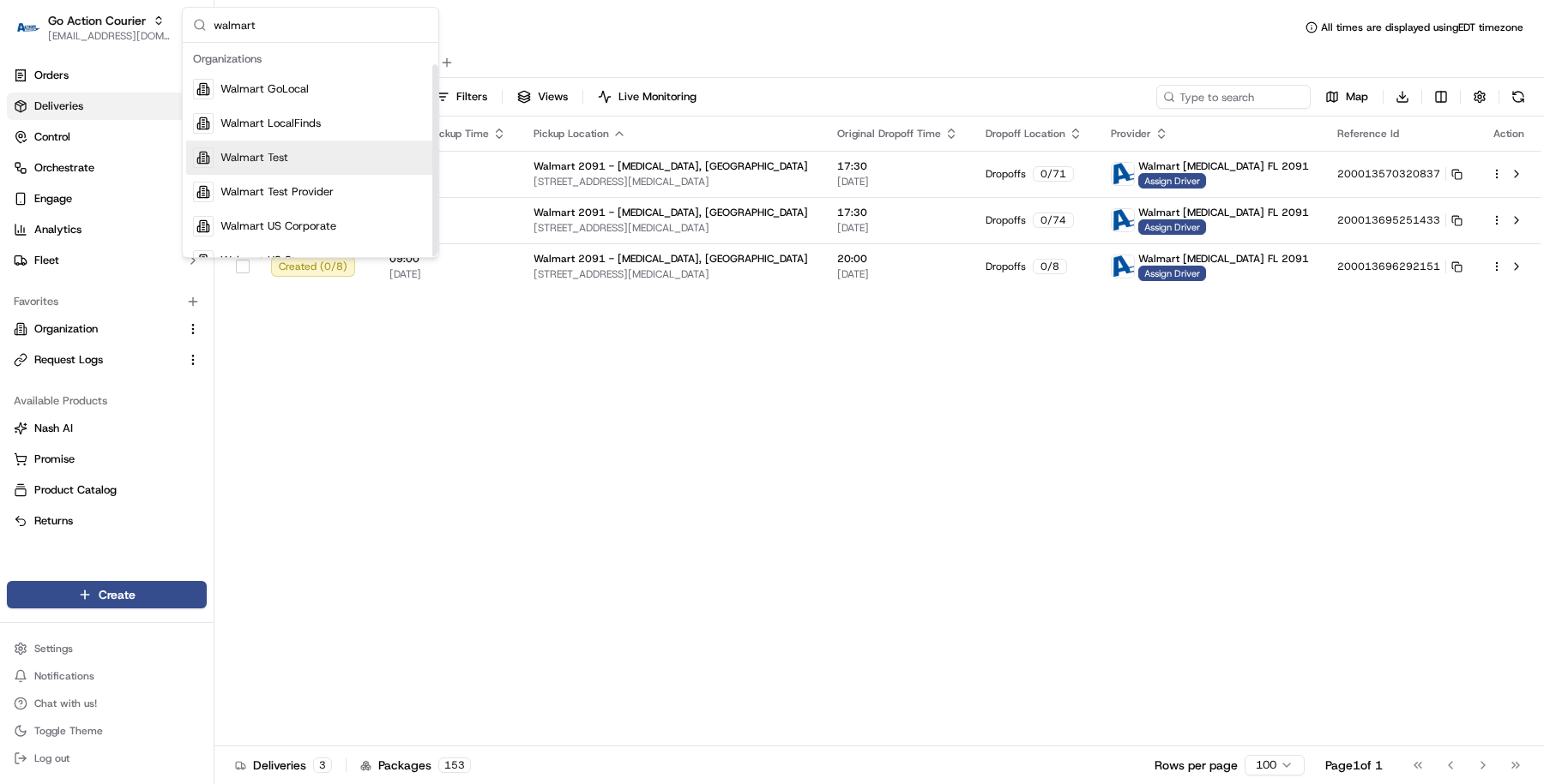
scroll to position [24, 0]
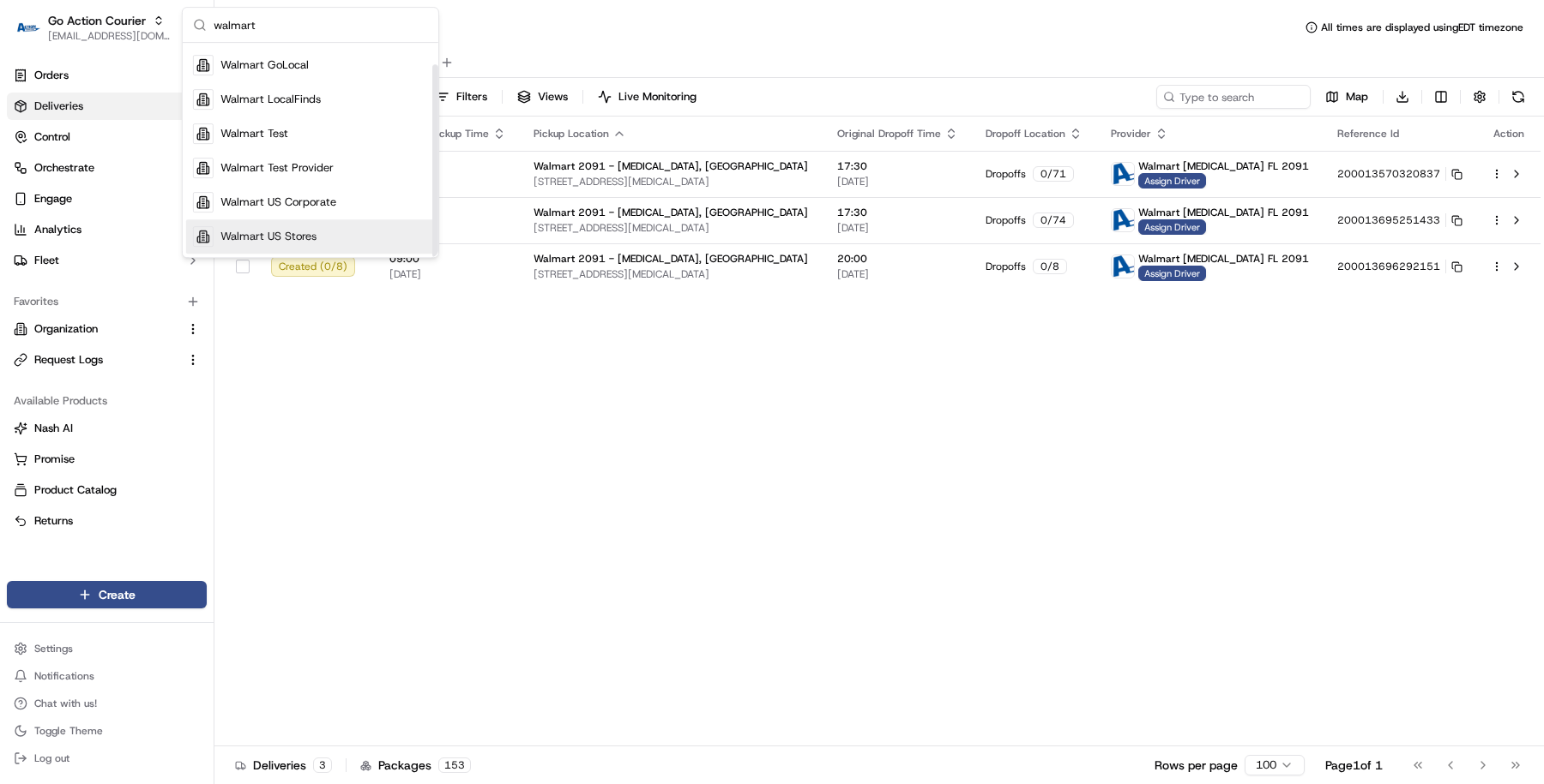
type input "walmart"
click at [259, 238] on span "Walmart US Stores" at bounding box center [268, 237] width 96 height 16
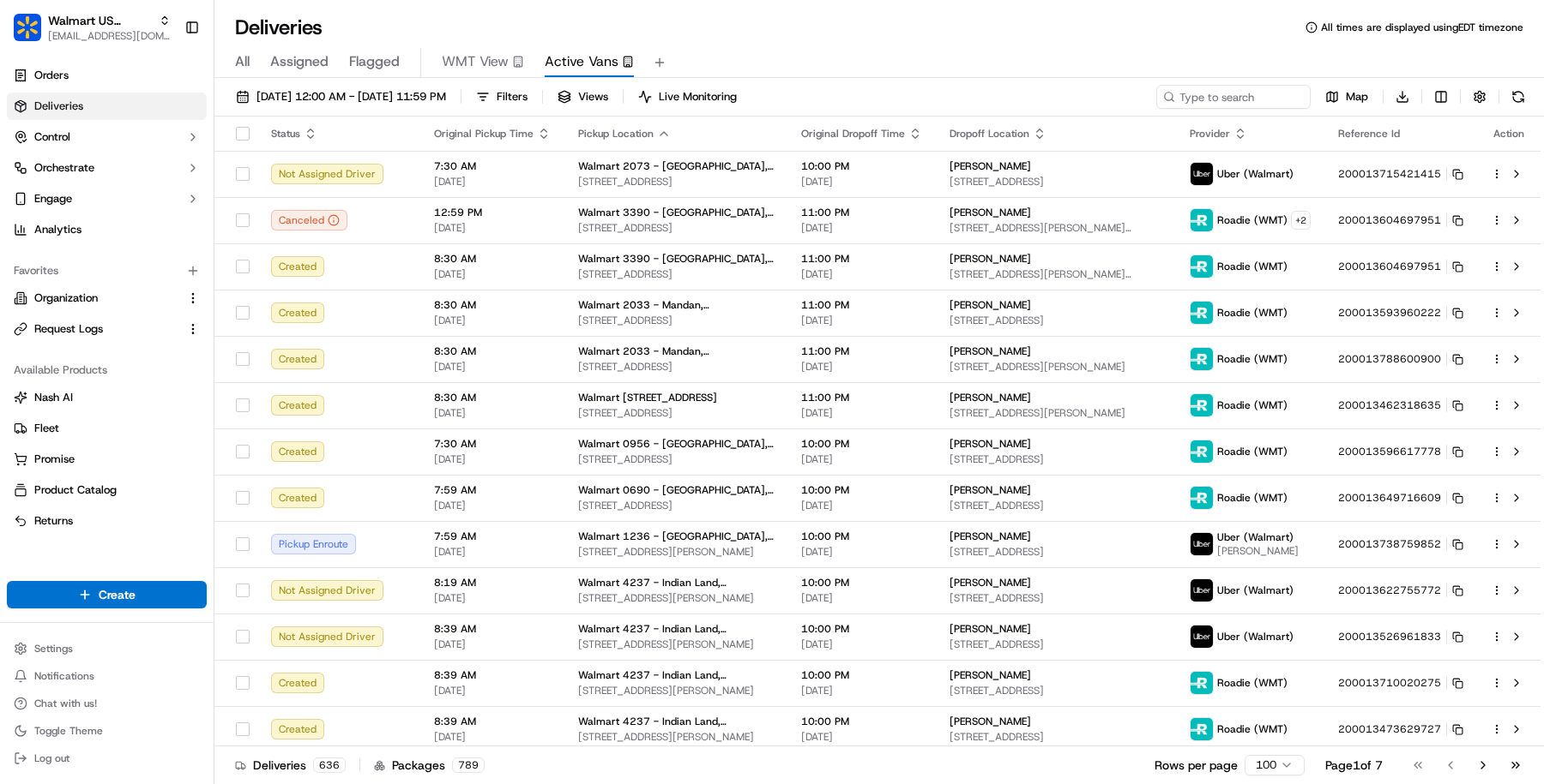
click at [487, 49] on button "WMT View" at bounding box center [483, 62] width 82 height 29
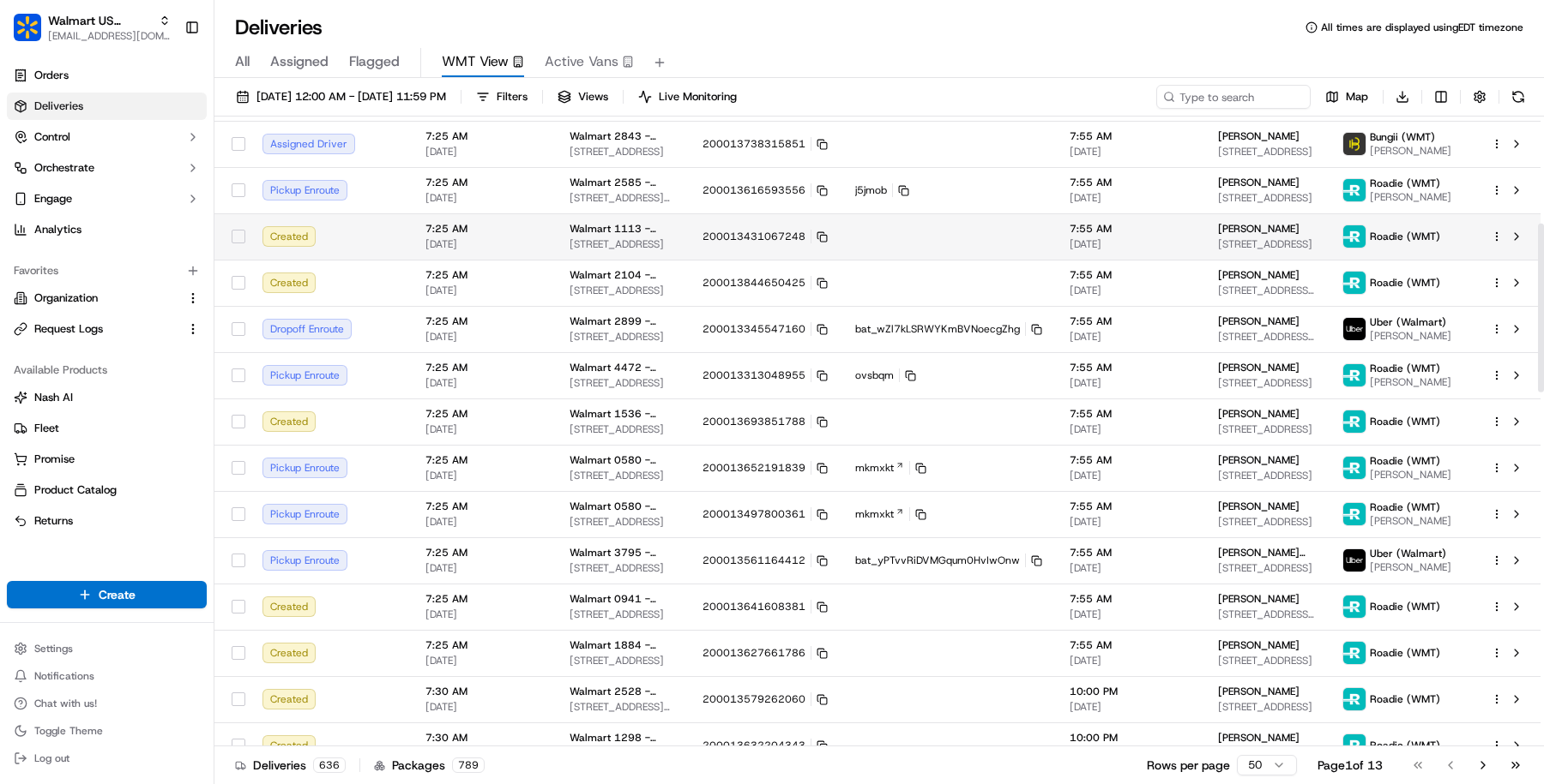
scroll to position [399, 0]
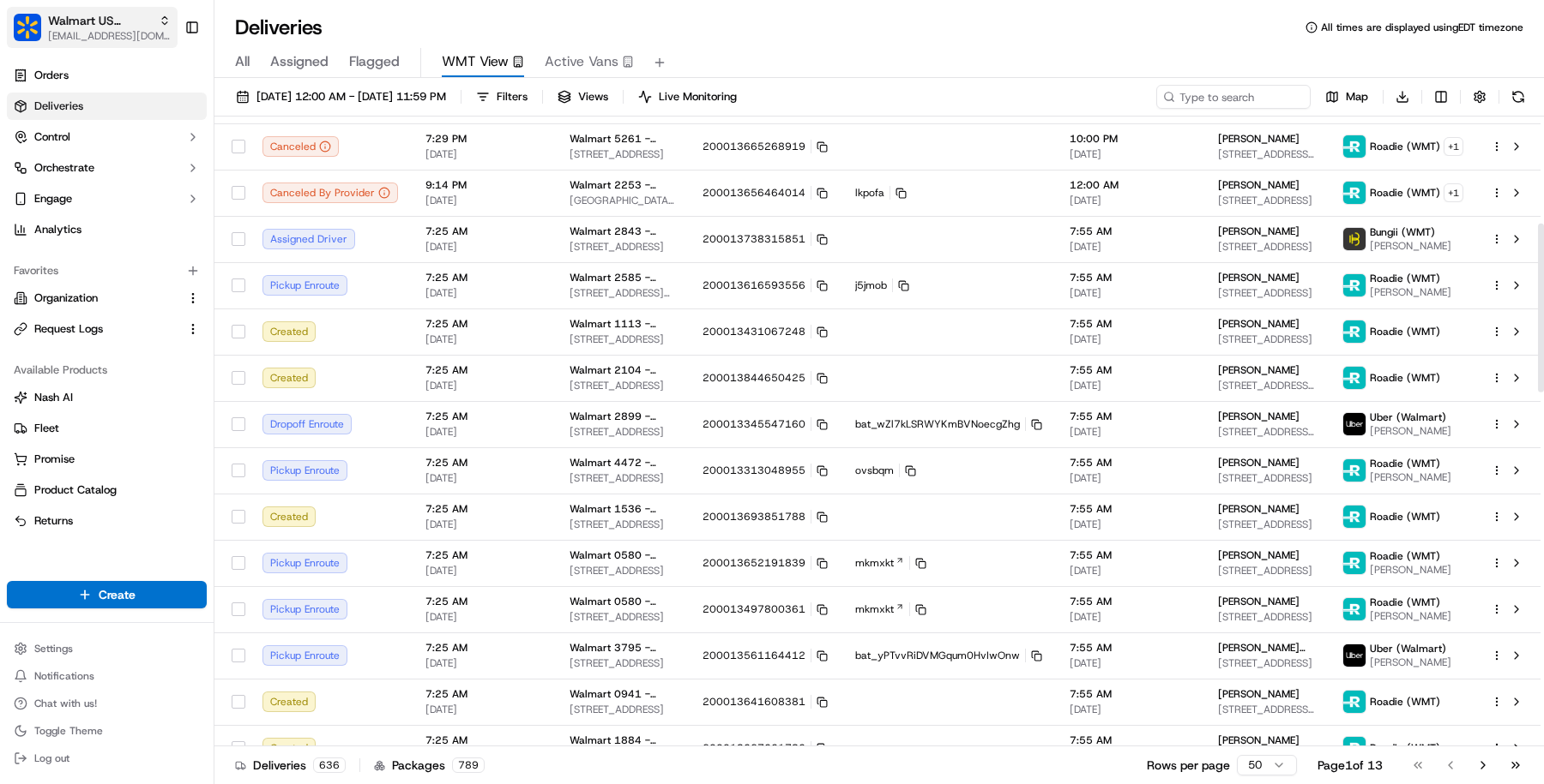
click at [90, 41] on span "[EMAIL_ADDRESS][DOMAIN_NAME]" at bounding box center [109, 36] width 122 height 14
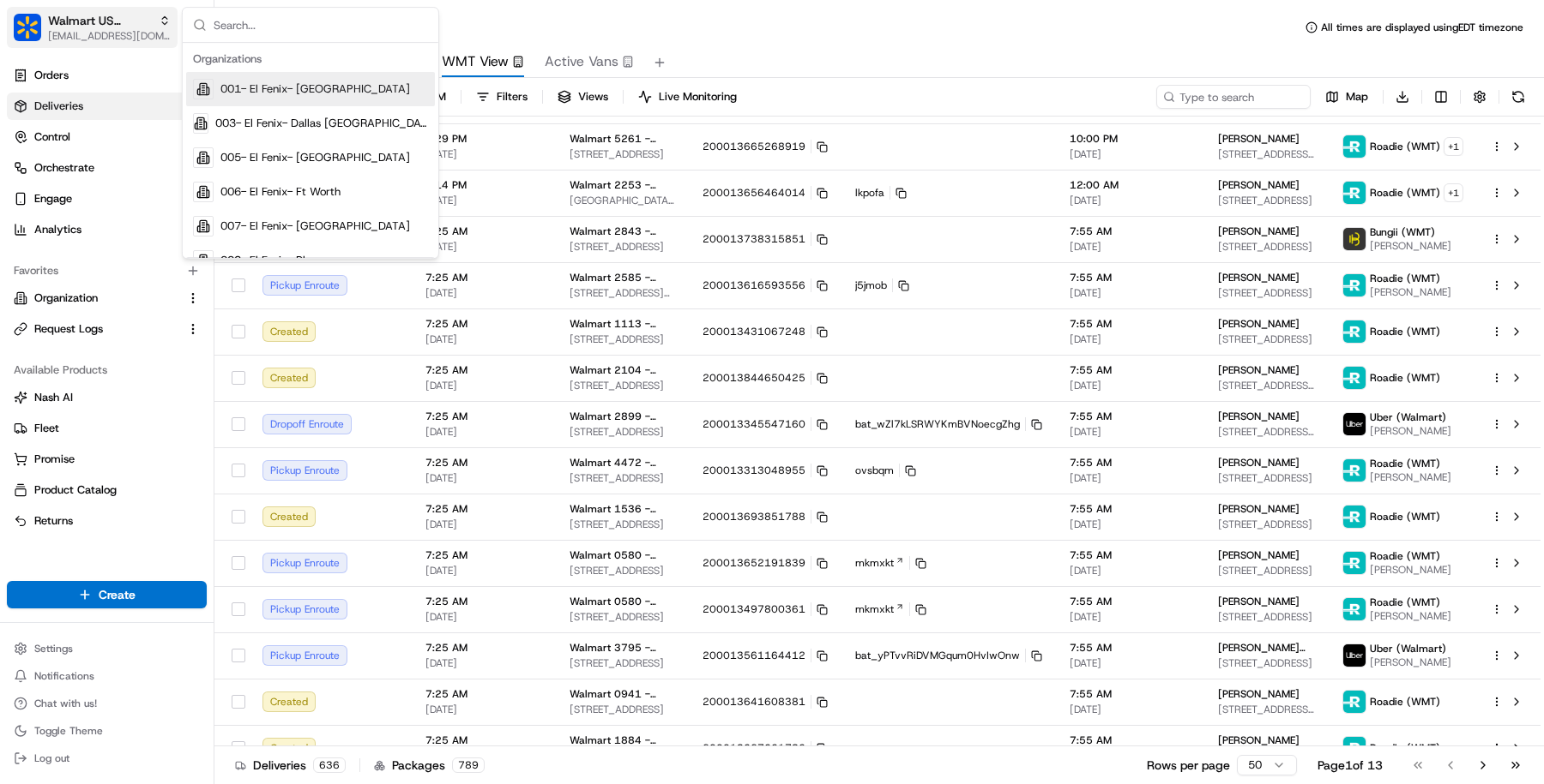
type input "a"
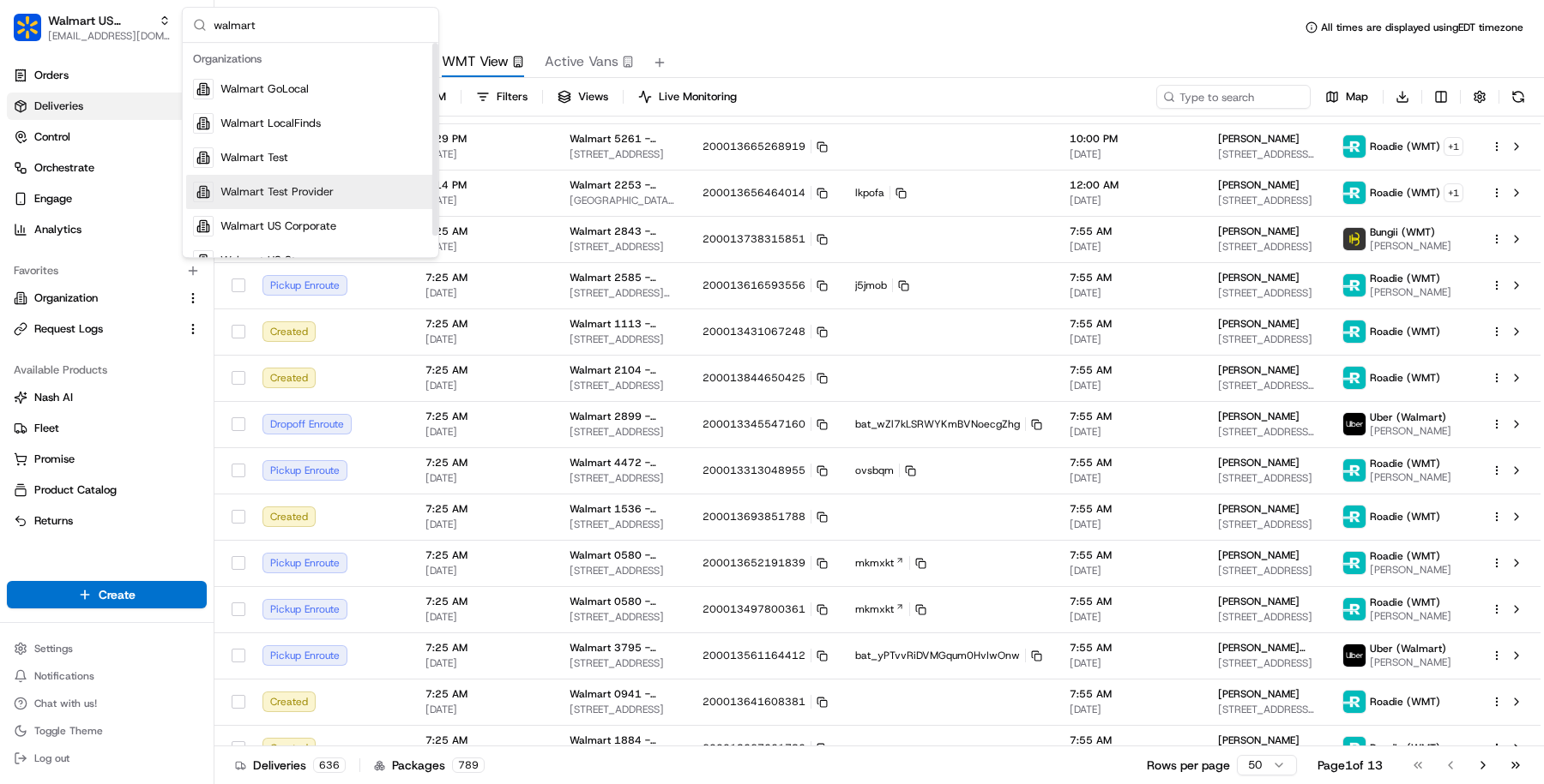
scroll to position [24, 0]
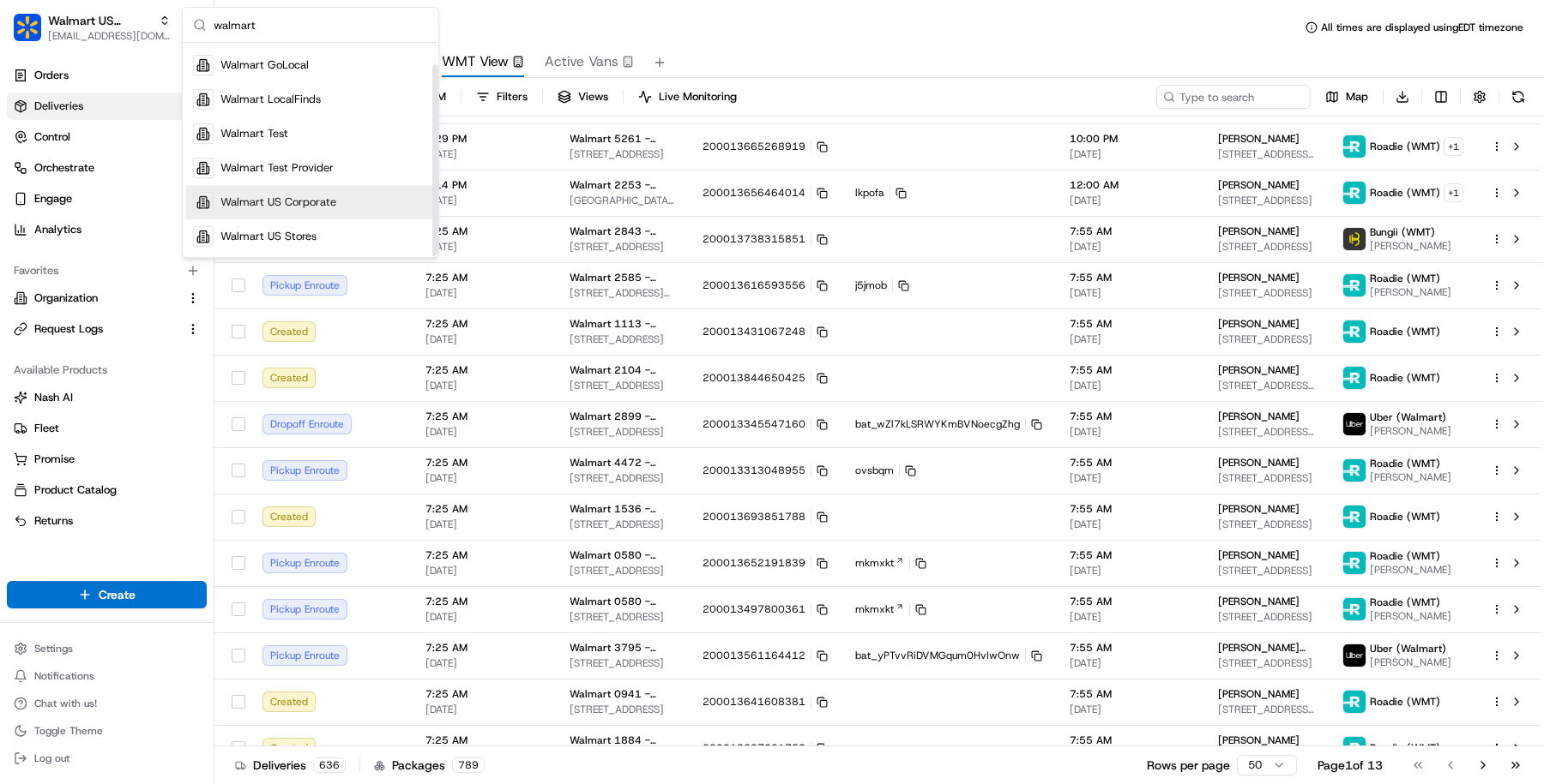
type input "walmart"
click at [327, 207] on span "Walmart US Corporate" at bounding box center [278, 203] width 116 height 16
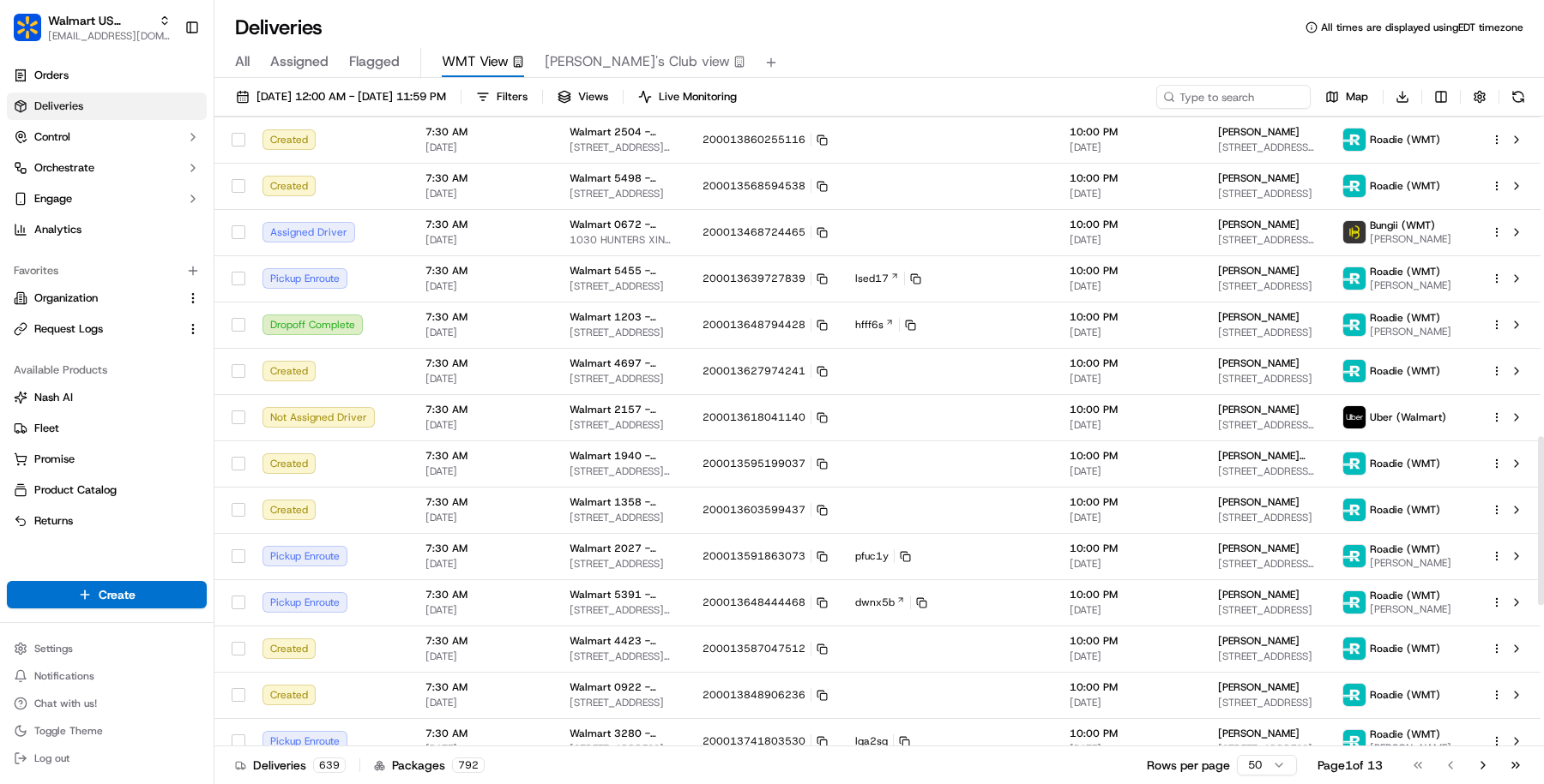
scroll to position [1344, 0]
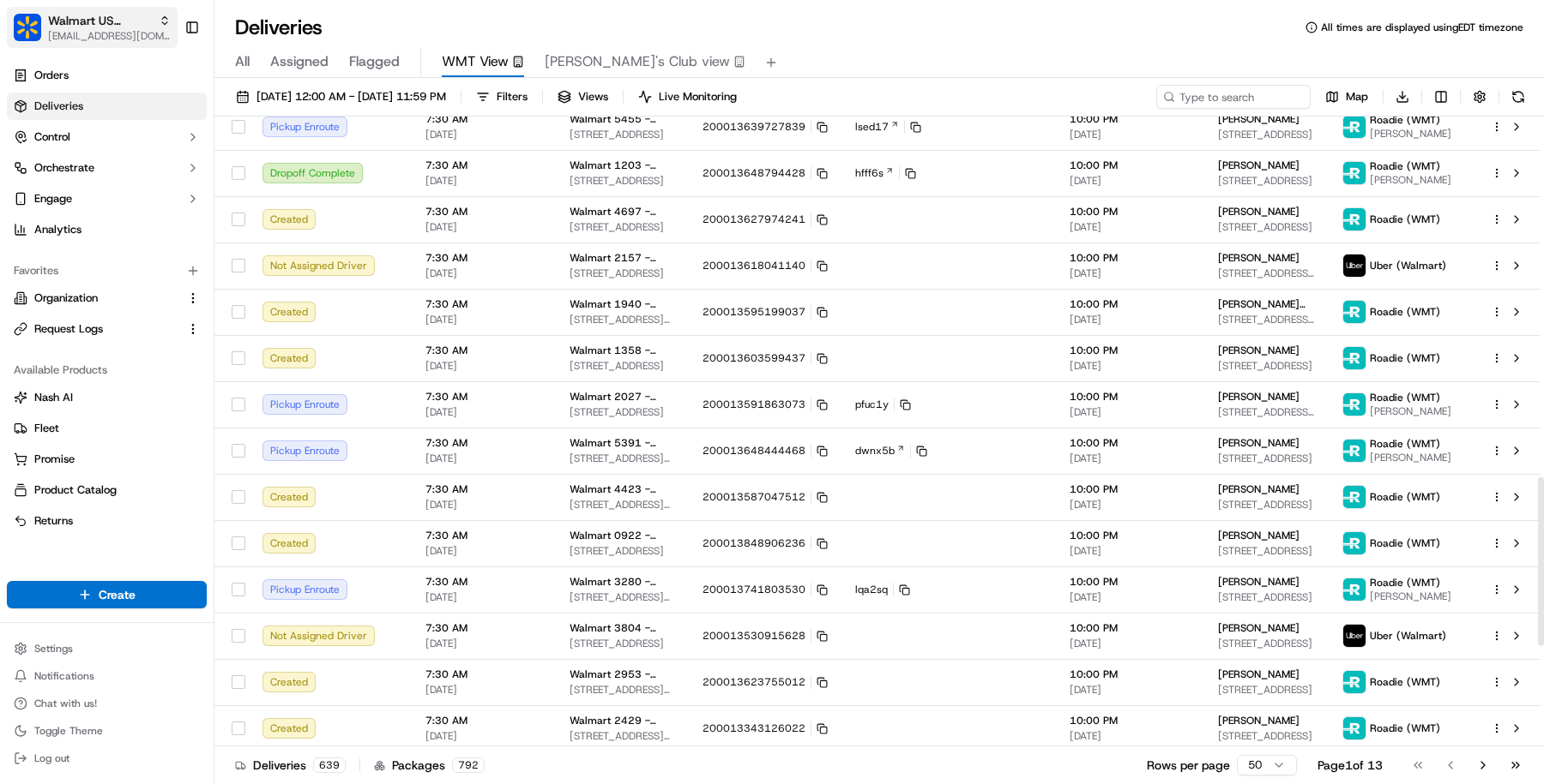
click at [70, 7] on button "Walmart US Corporate masood@usenash.com" at bounding box center [92, 27] width 170 height 41
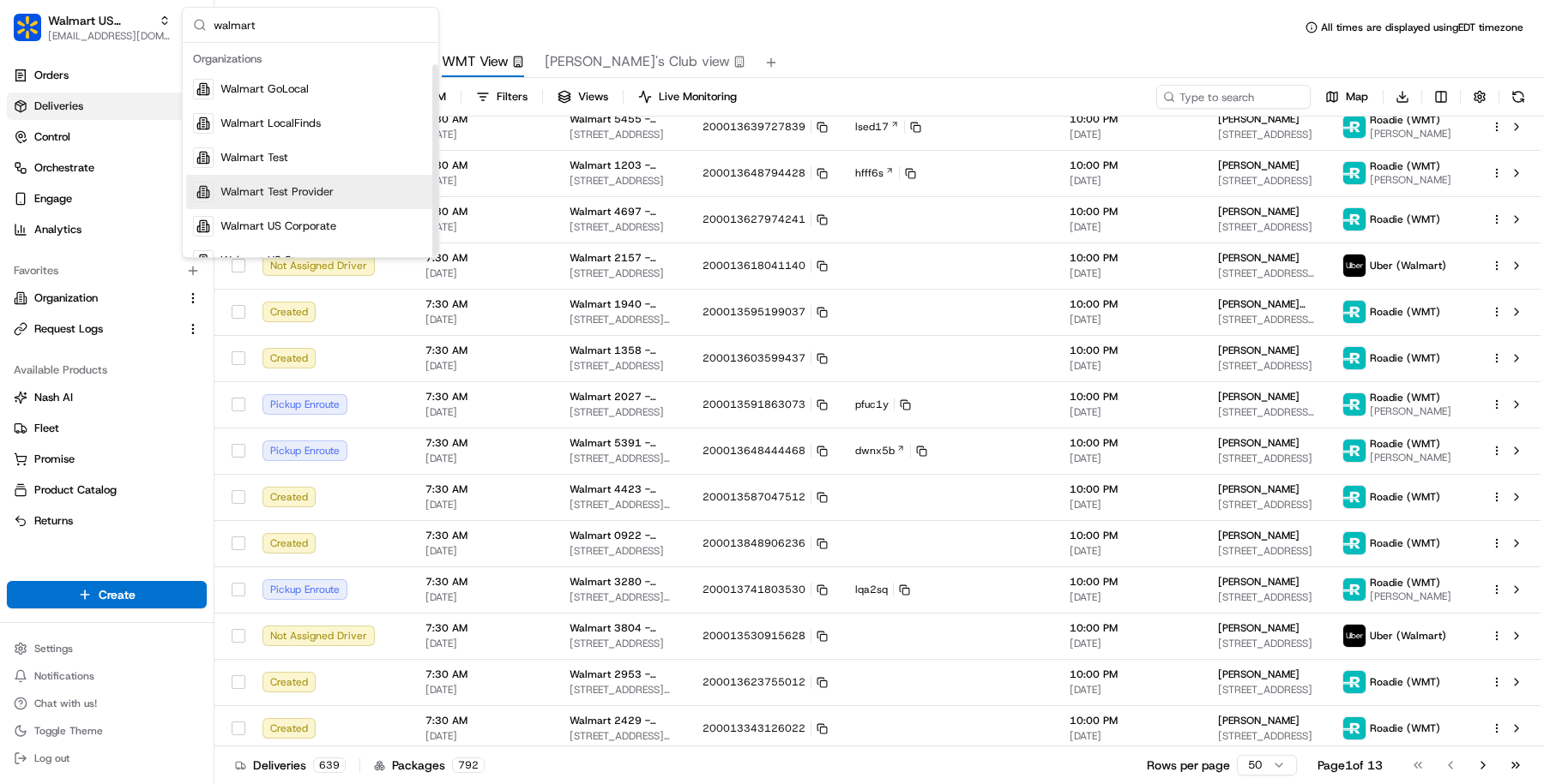
scroll to position [24, 0]
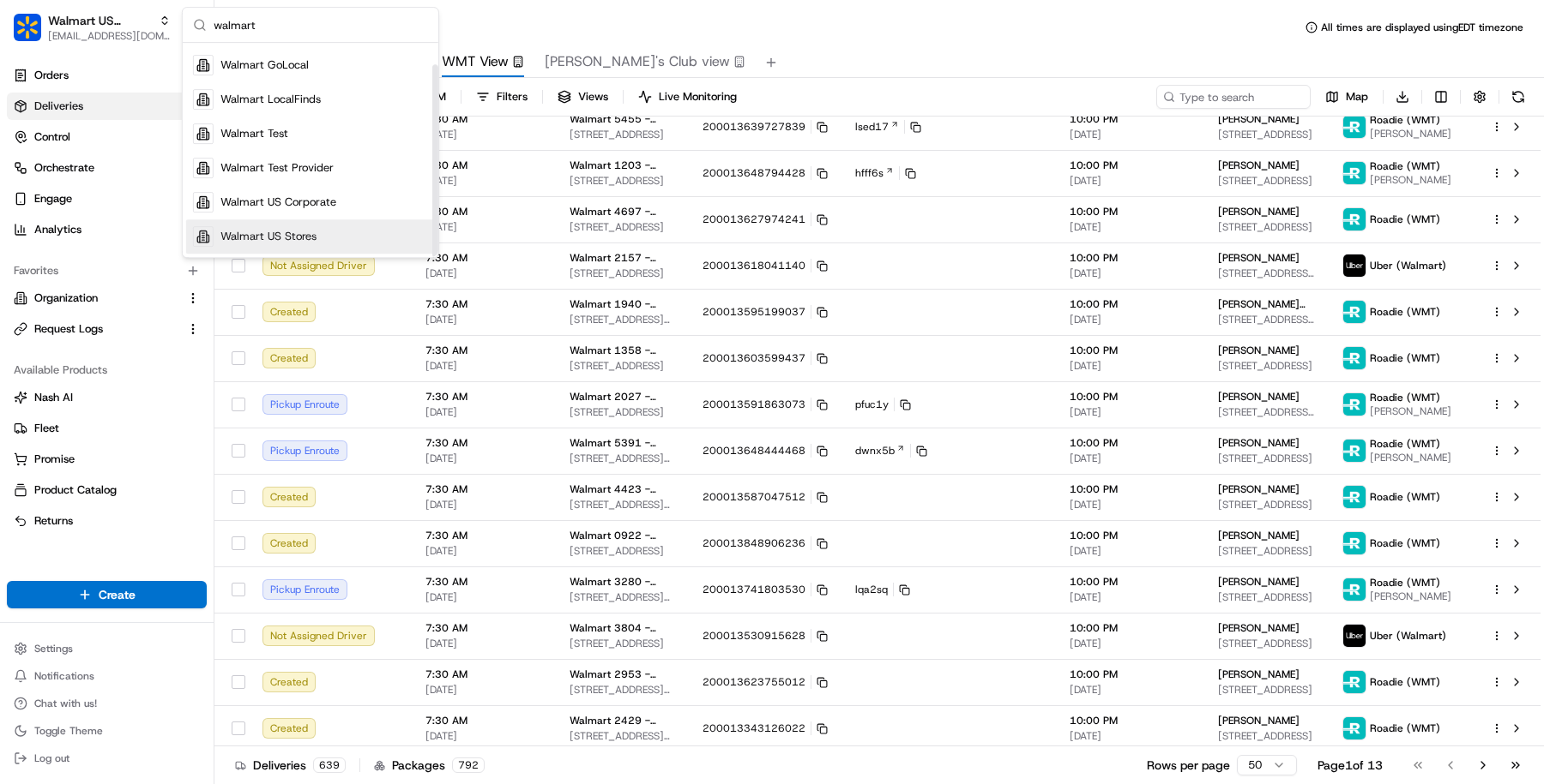
type input "walmart"
click at [310, 227] on div "Walmart US Stores" at bounding box center [310, 236] width 249 height 34
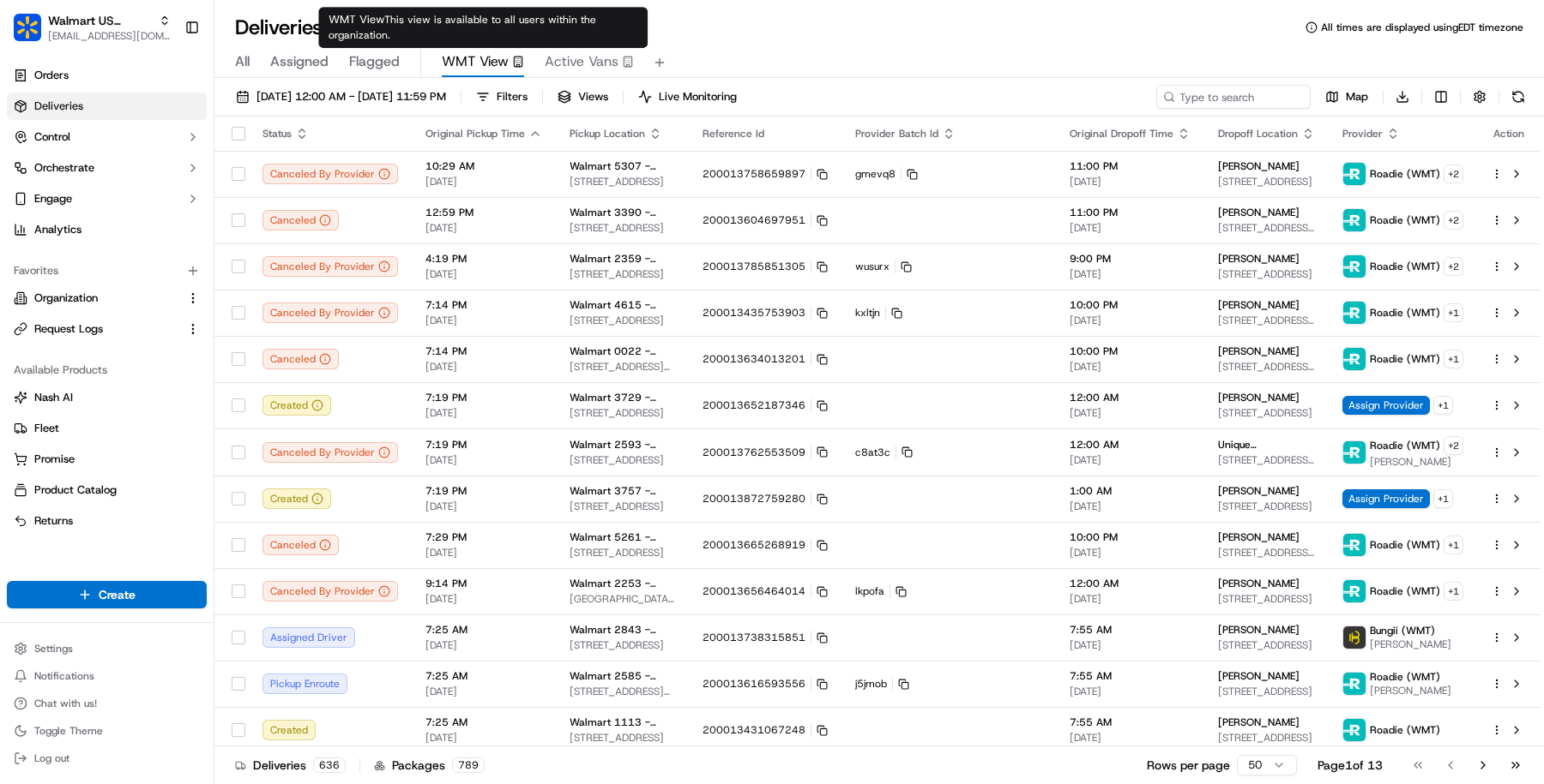
click at [563, 59] on span "Active Vans" at bounding box center [582, 62] width 73 height 21
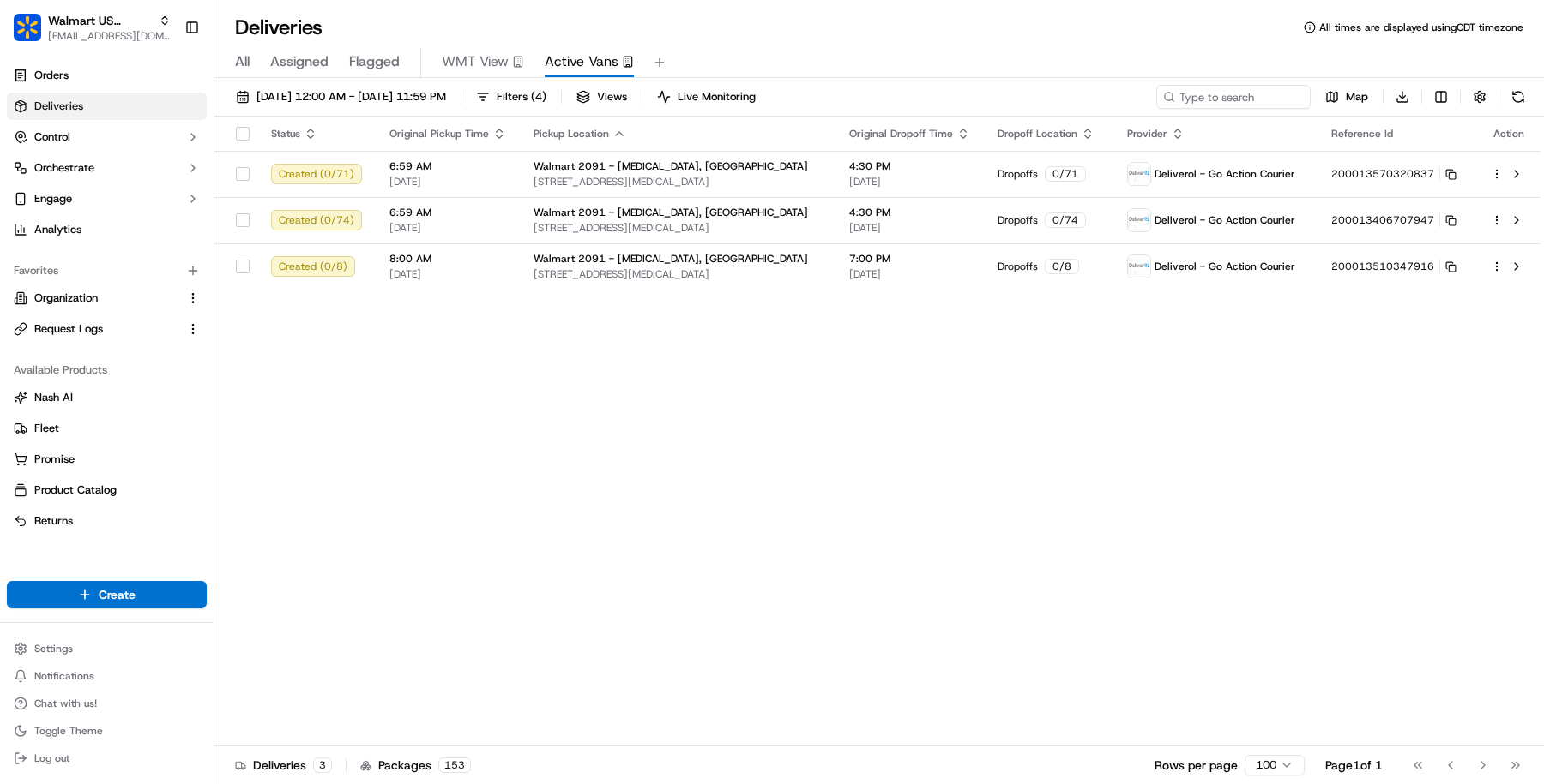
click at [520, 246] on td "Walmart 2091 - Doral, FL 8651 NW 13TH TER, DORAL, FL, 33126, US" at bounding box center [677, 266] width 315 height 46
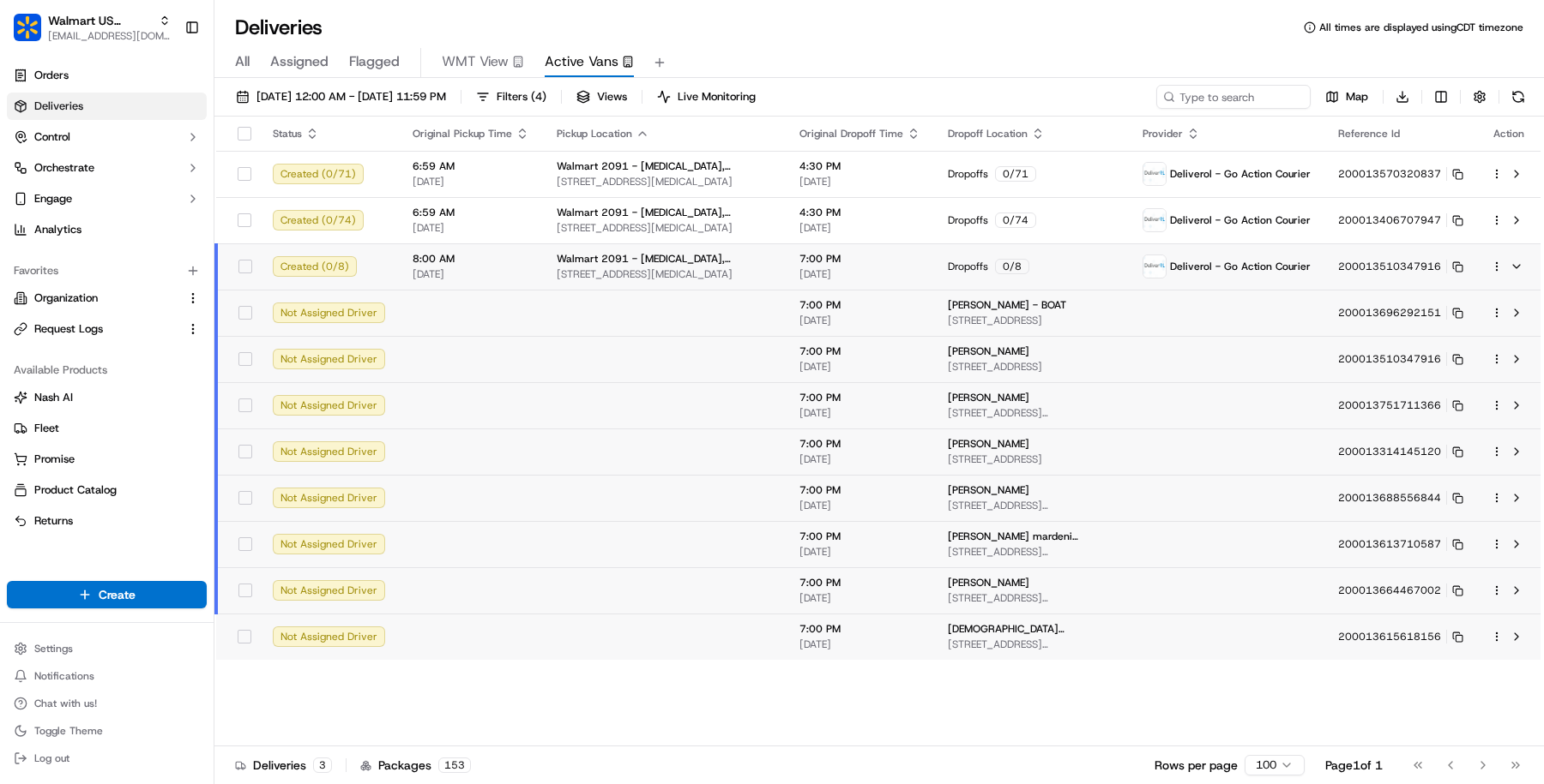
click at [520, 246] on td "8:00 AM 09/18/2025" at bounding box center [471, 266] width 144 height 46
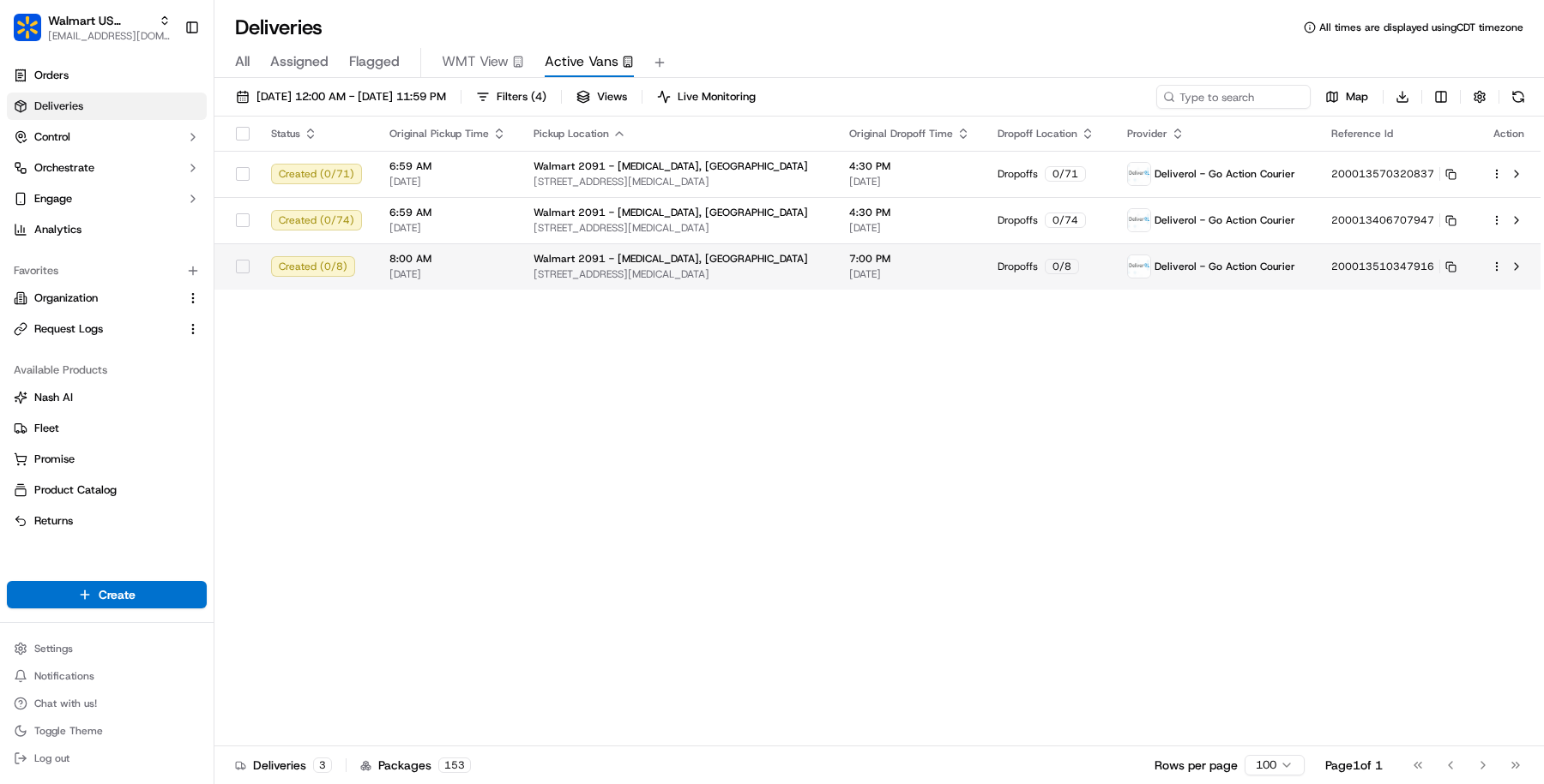
click at [523, 253] on td "Walmart 2091 - Doral, FL 8651 NW 13TH TER, DORAL, FL, 33126, US" at bounding box center [677, 266] width 315 height 46
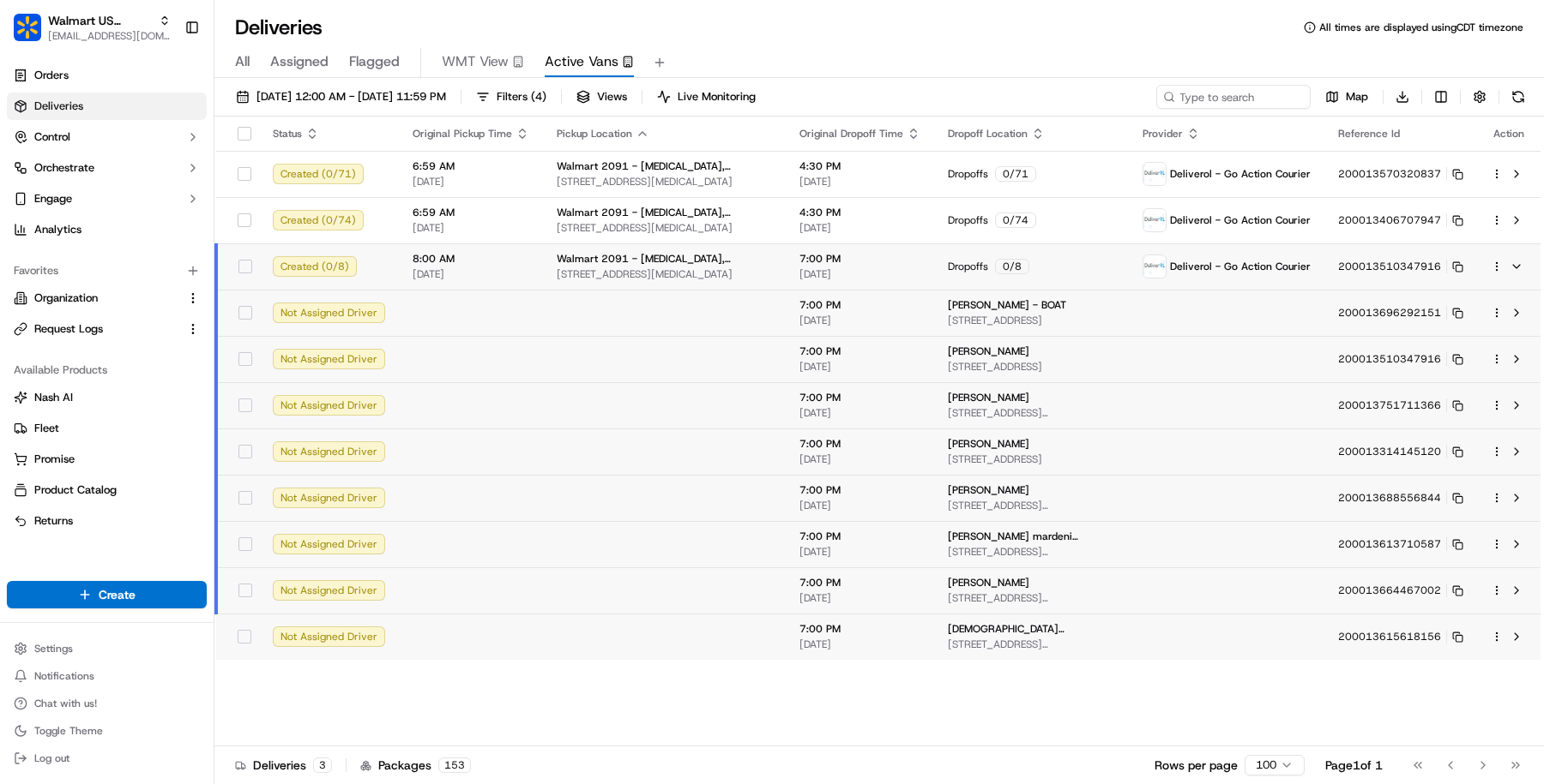
click at [523, 253] on td "8:00 AM 09/18/2025" at bounding box center [471, 266] width 144 height 46
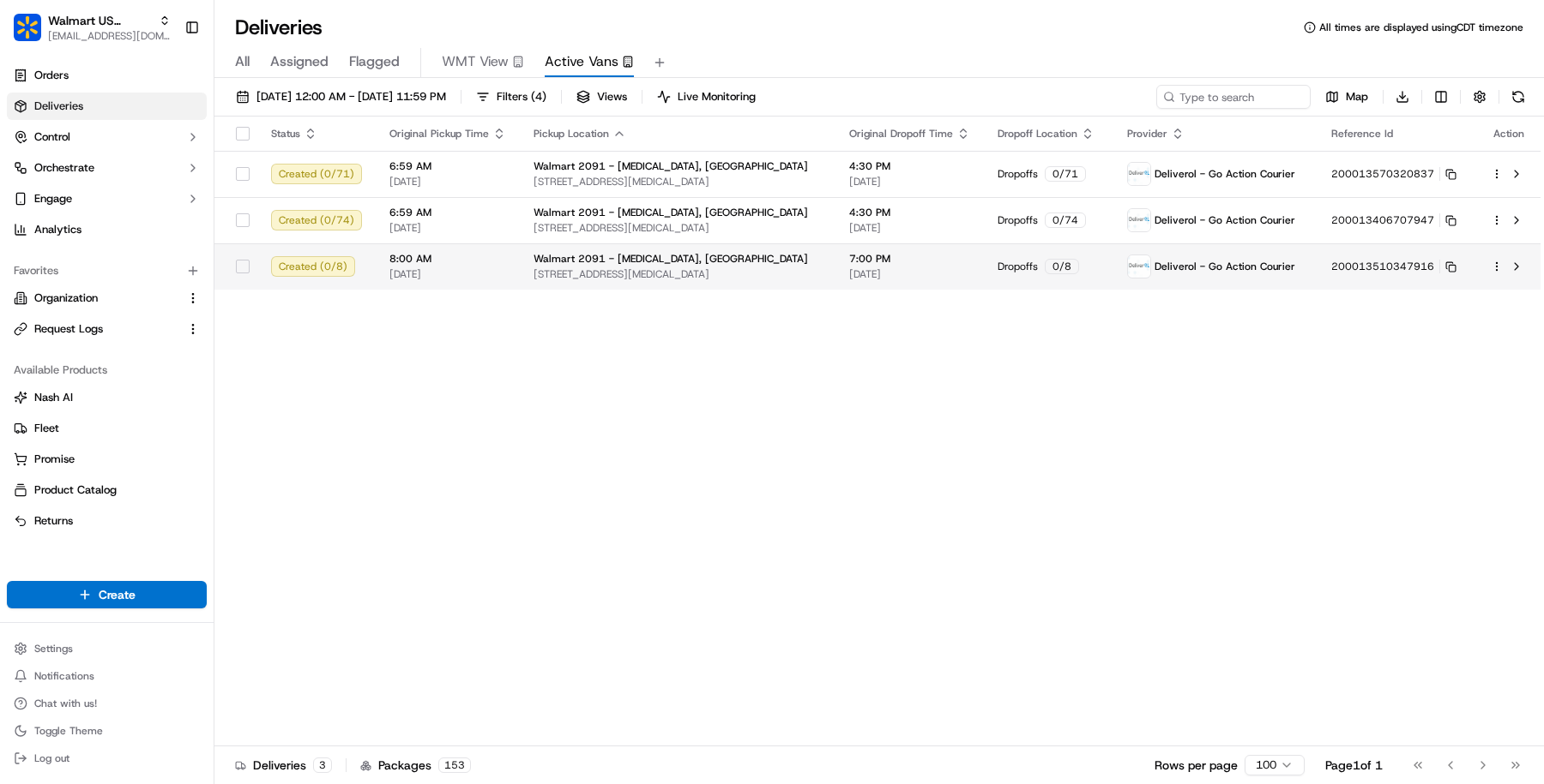
click at [559, 259] on span "Walmart 2091 - Doral, FL" at bounding box center [671, 259] width 274 height 14
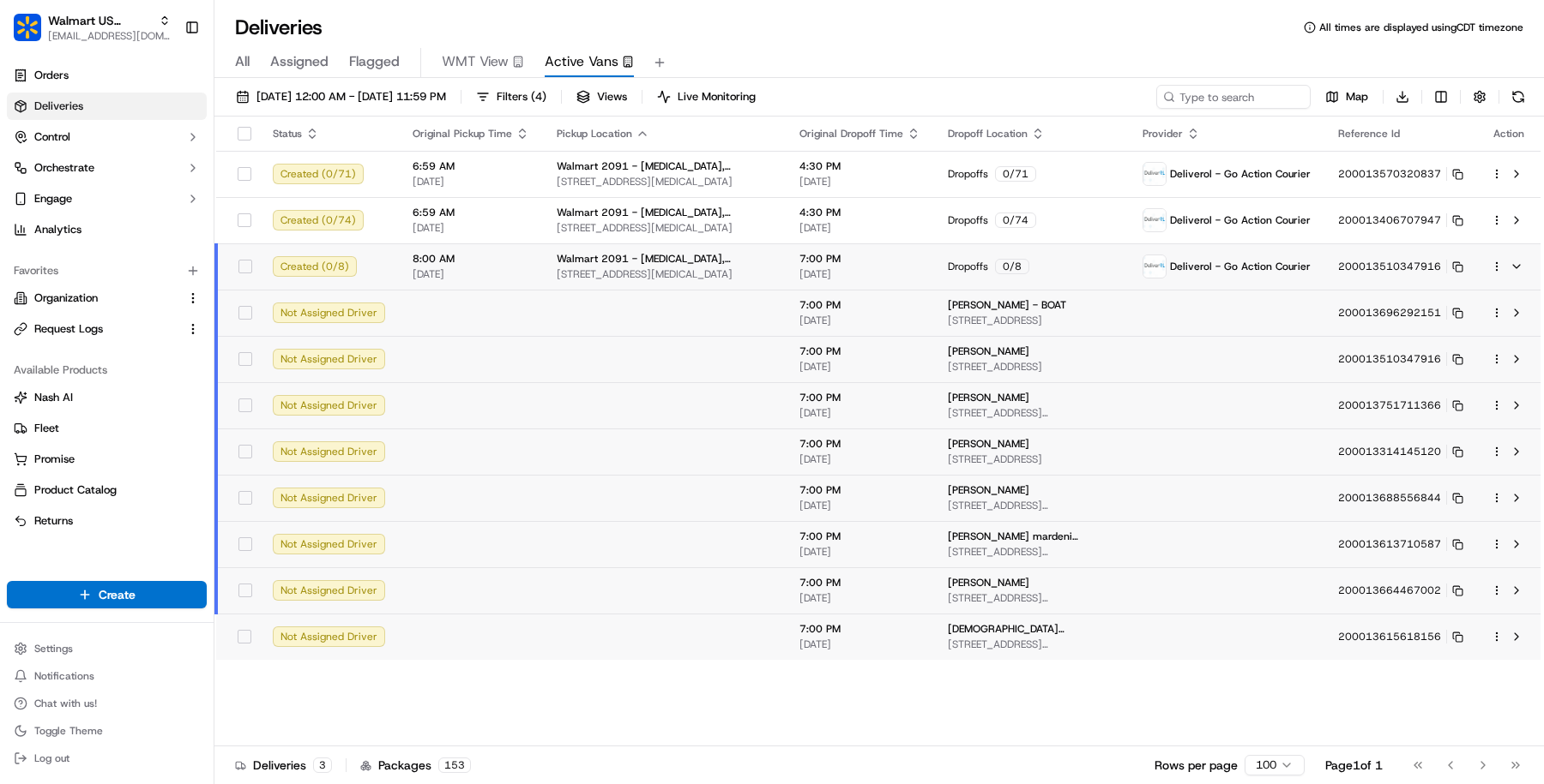
click at [615, 329] on td at bounding box center [665, 313] width 243 height 46
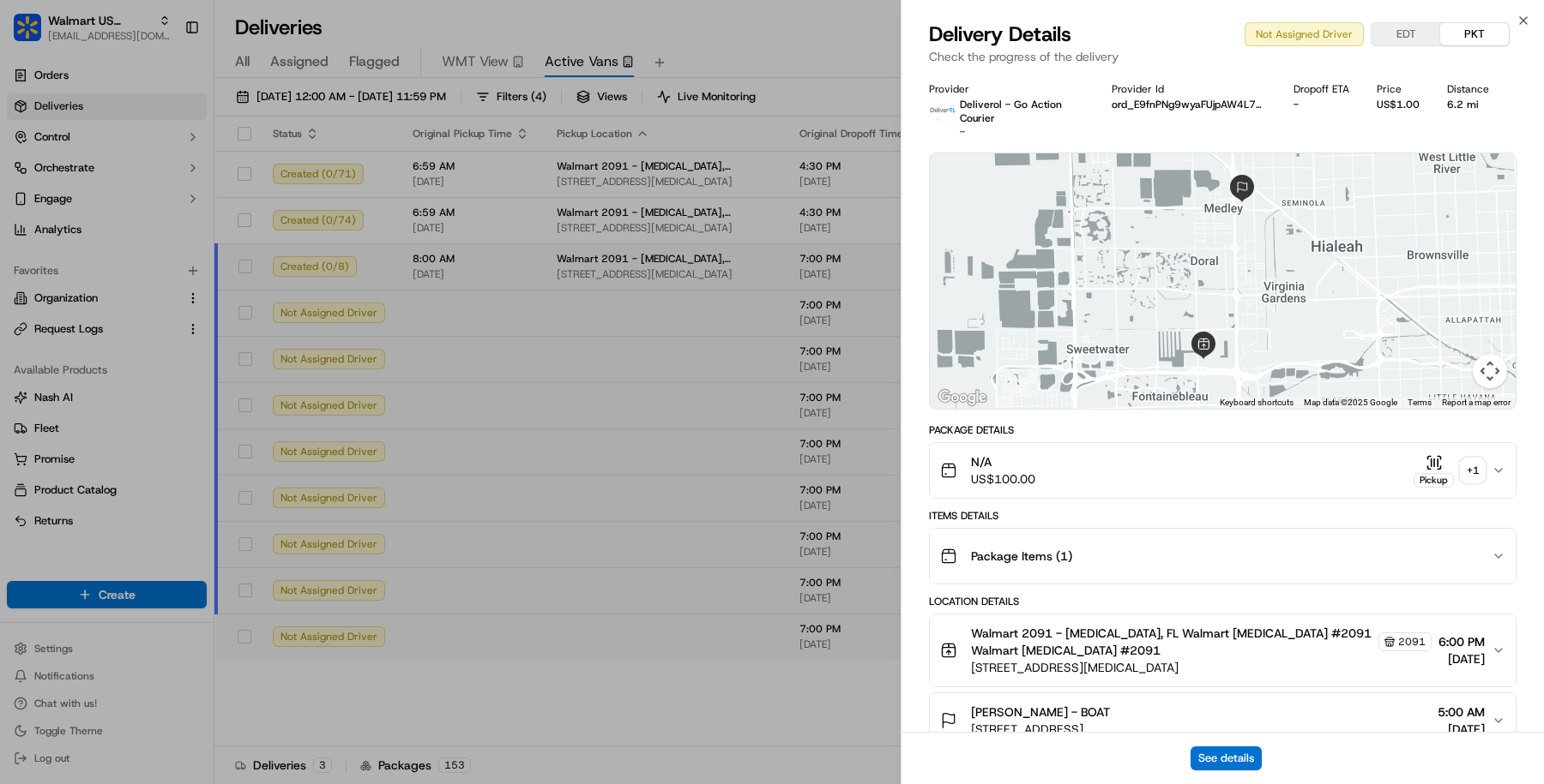
click at [1139, 492] on button "N/A US$100.00 Pickup + 1" at bounding box center [1222, 471] width 586 height 55
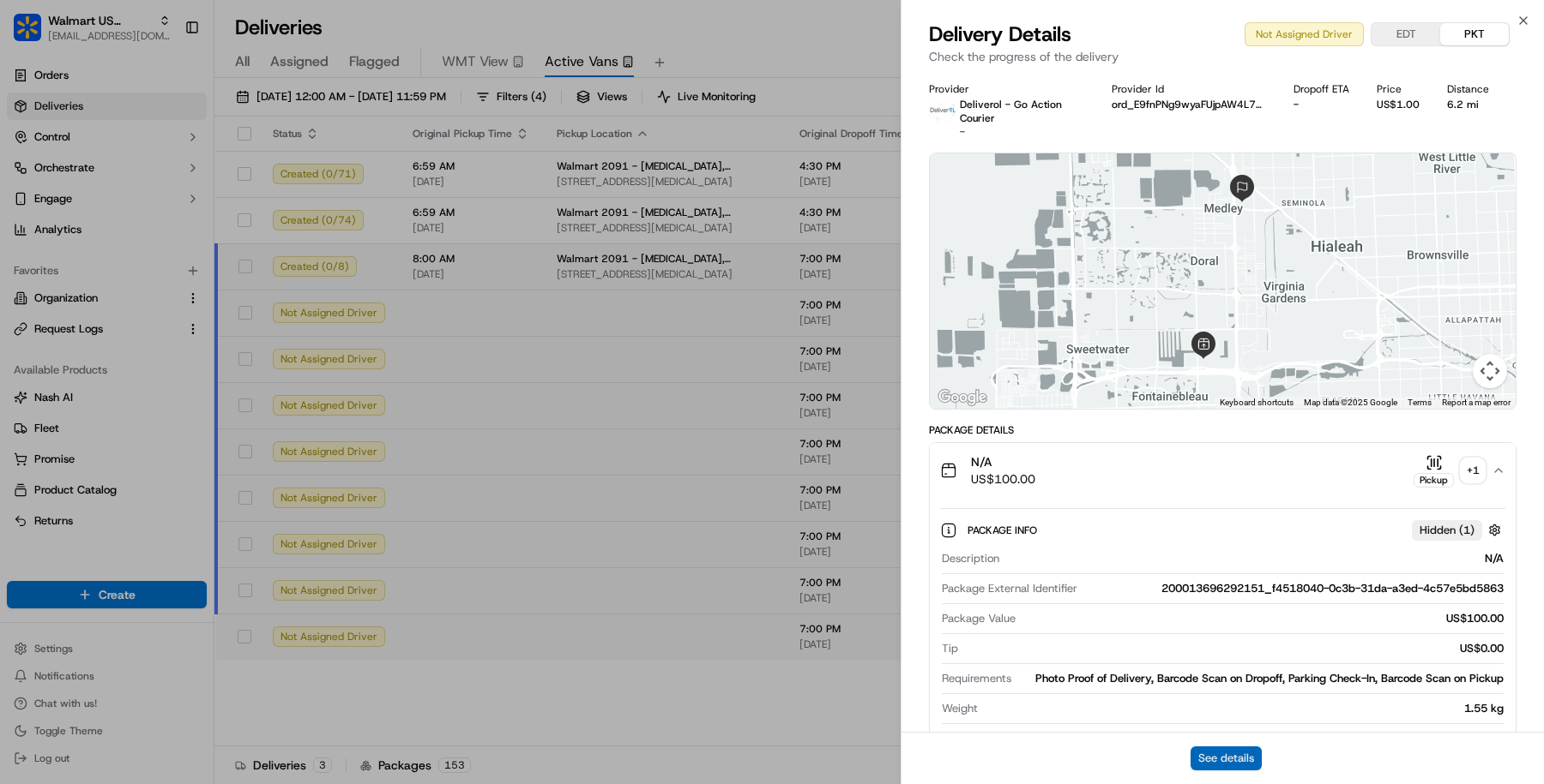
click at [1206, 752] on button "See details" at bounding box center [1226, 758] width 72 height 24
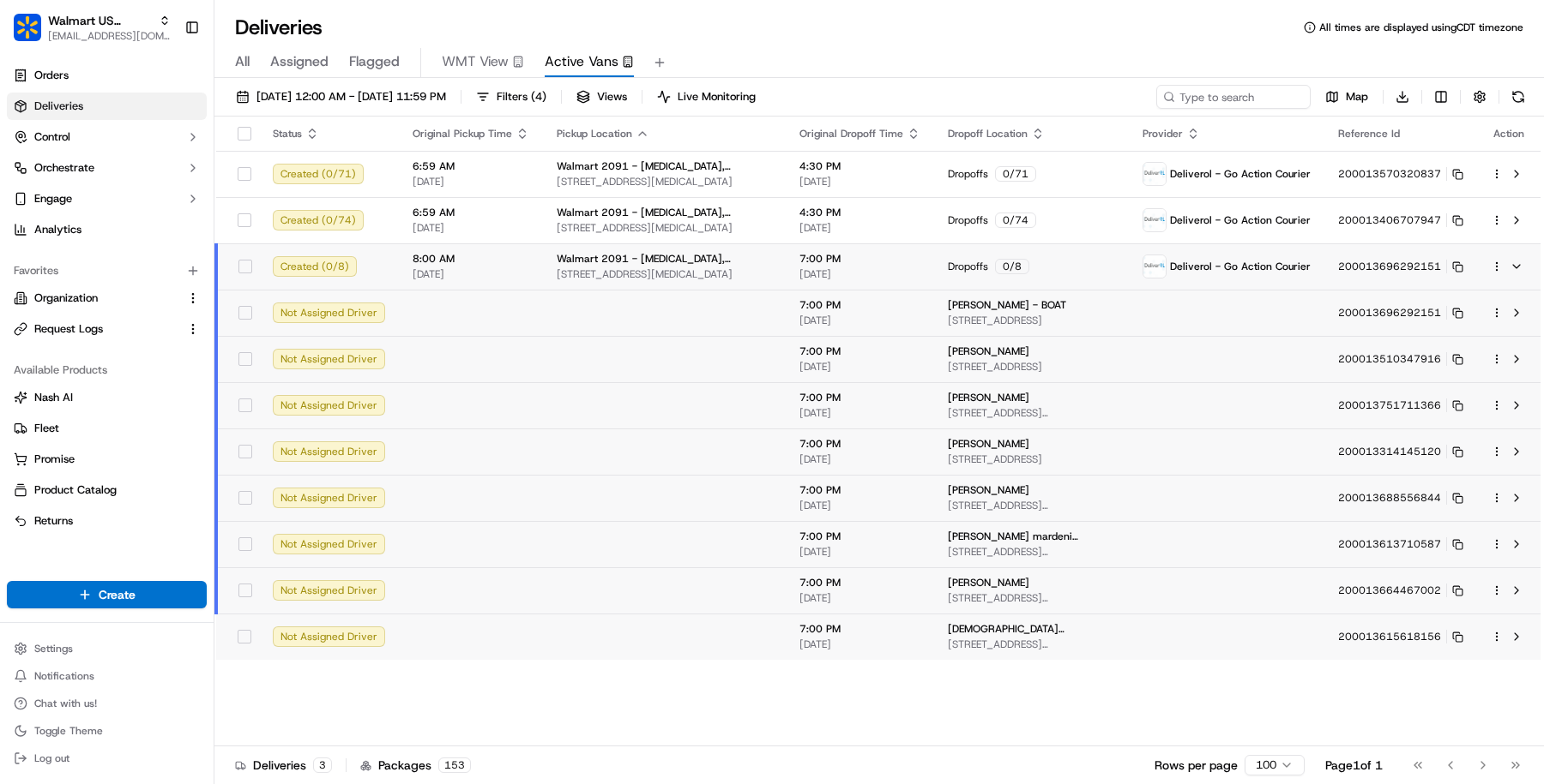
click at [799, 252] on span "7:00 PM" at bounding box center [859, 259] width 121 height 14
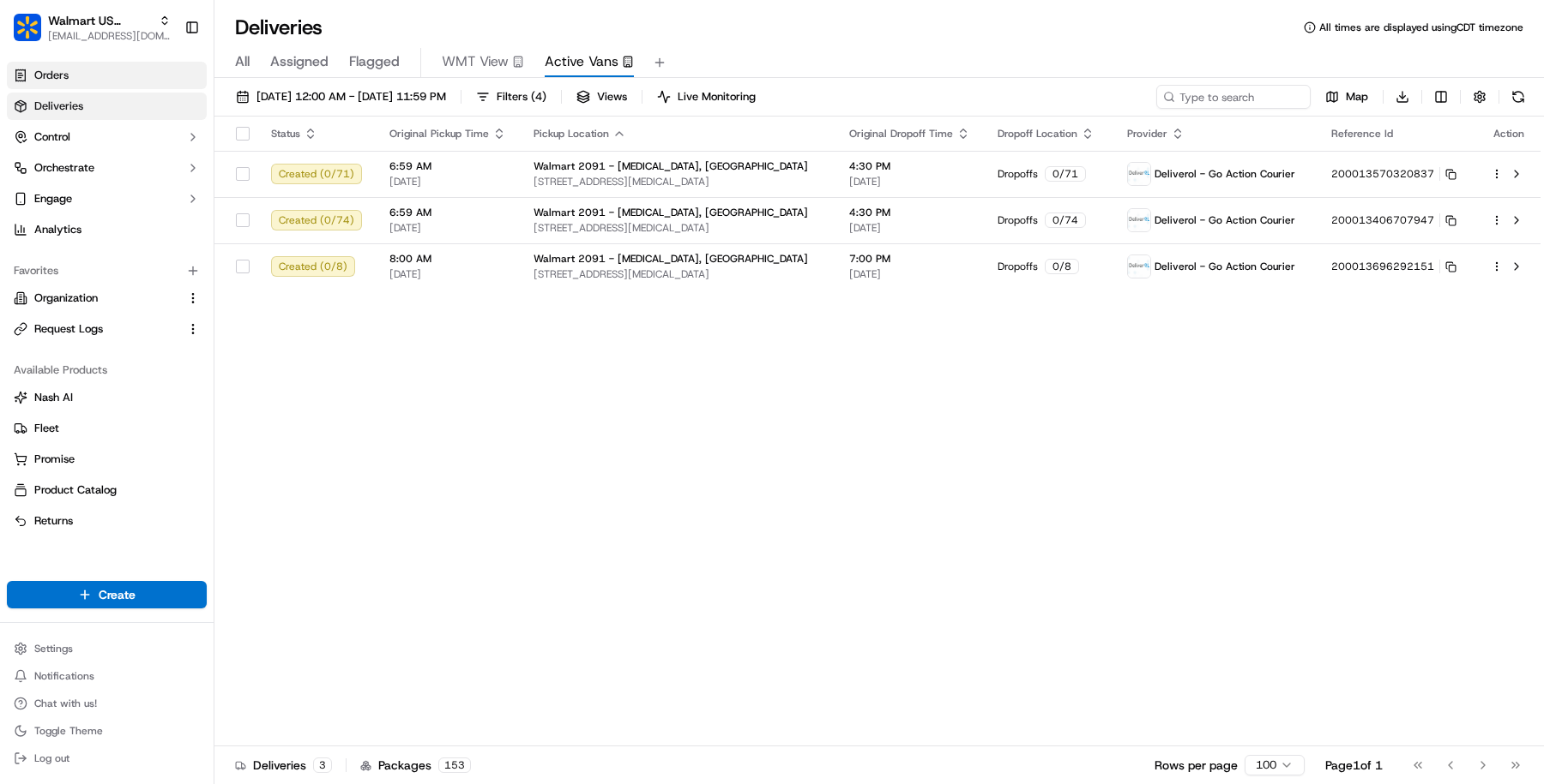
click at [162, 78] on link "Orders" at bounding box center [107, 75] width 200 height 27
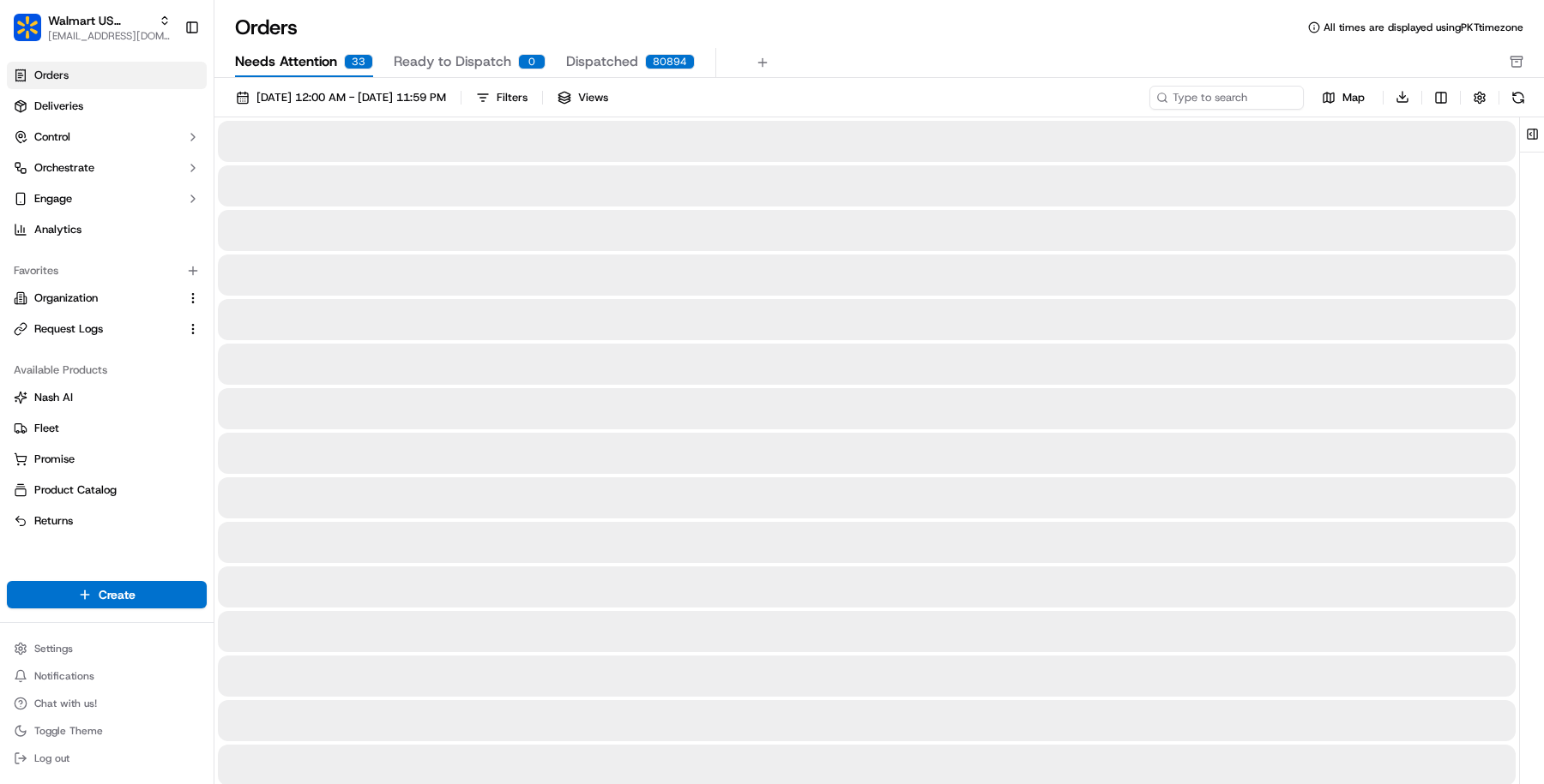
click at [294, 64] on span "Needs Attention" at bounding box center [286, 62] width 102 height 21
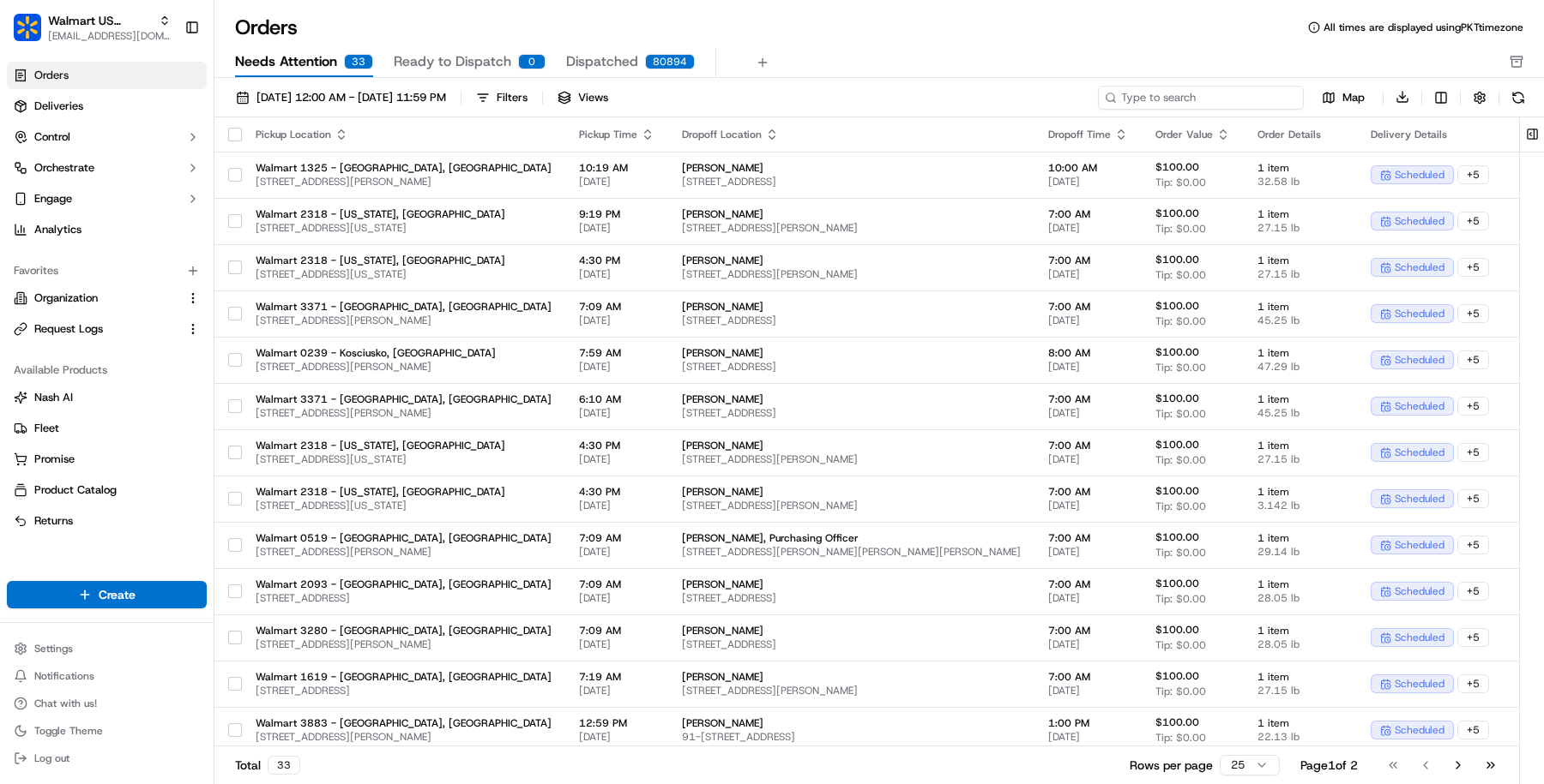
click at [1198, 90] on input at bounding box center [1201, 97] width 206 height 24
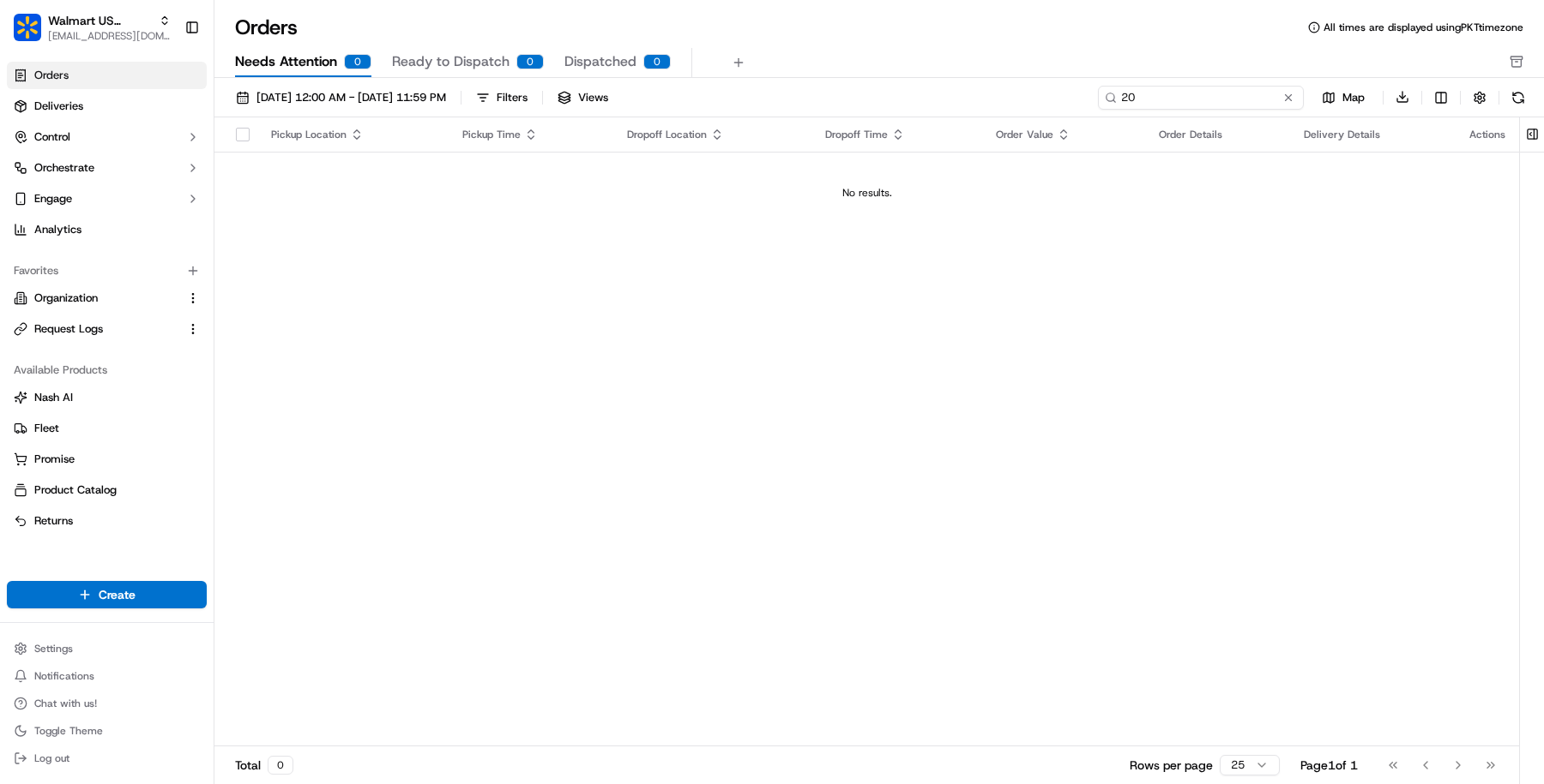
type input "2"
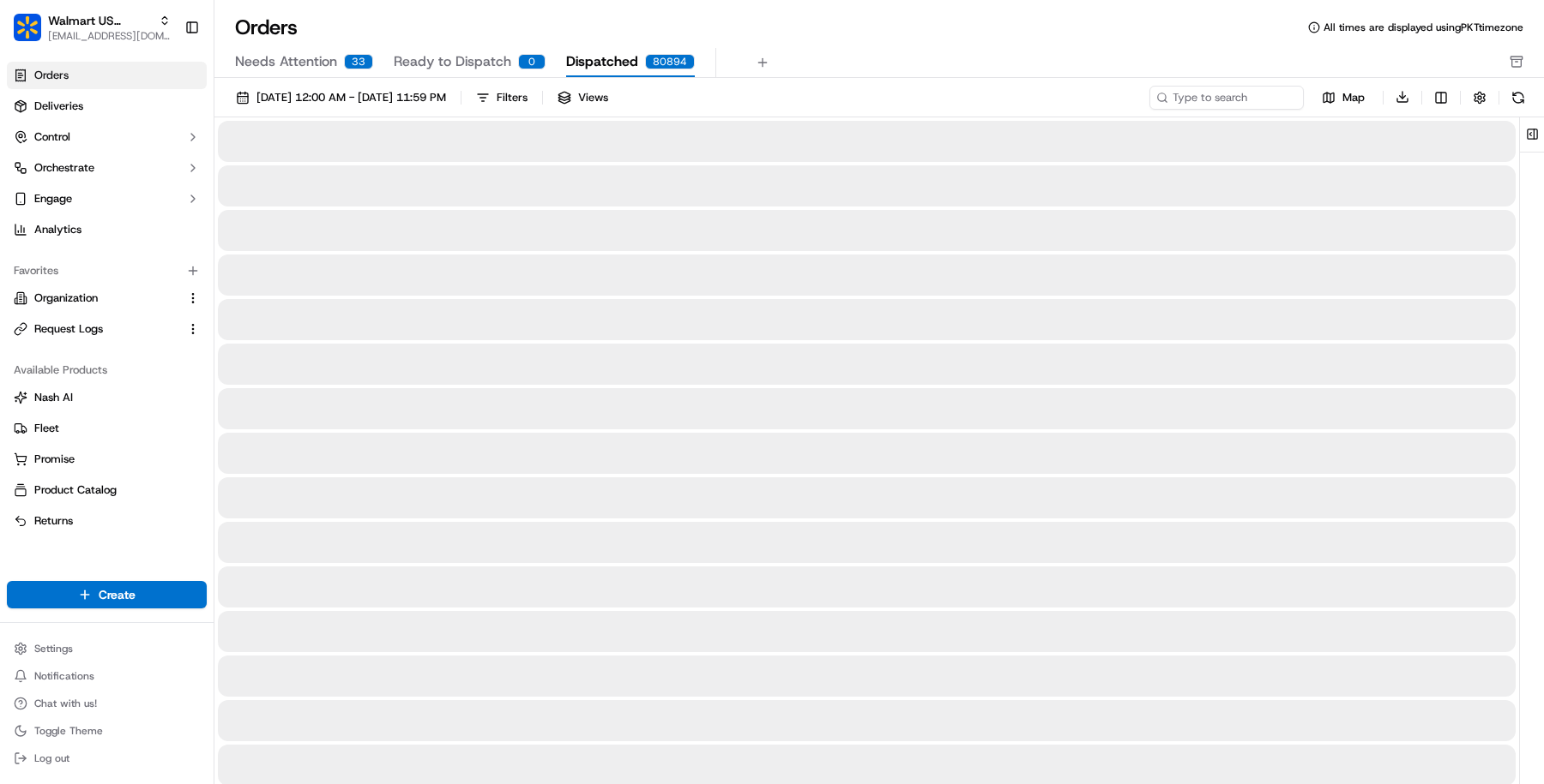
click at [610, 60] on span "Dispatched" at bounding box center [602, 62] width 72 height 21
click at [1215, 100] on input at bounding box center [1201, 97] width 206 height 24
type input "2091"
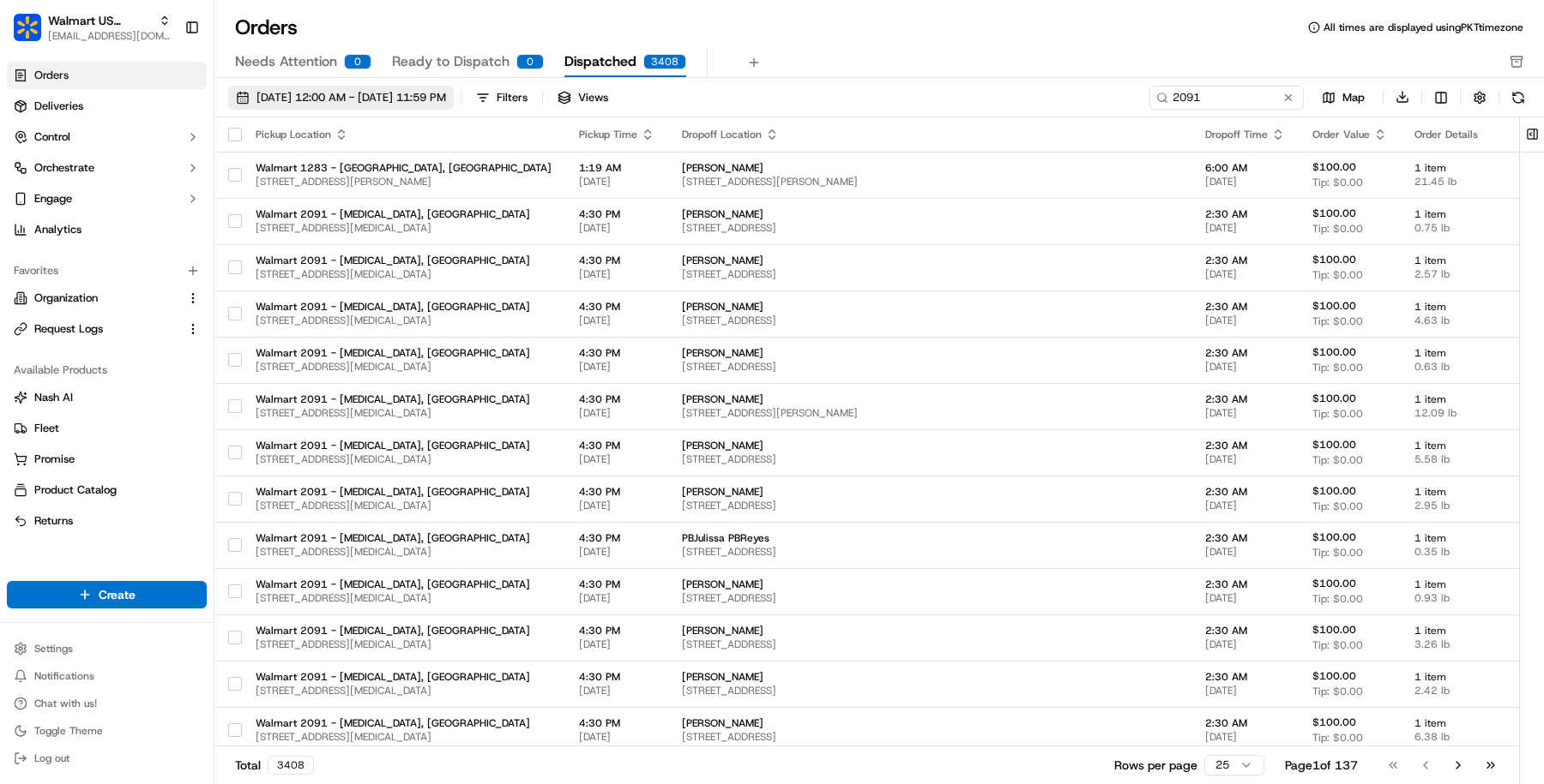
click at [446, 102] on span "09/01/2025 12:00 AM - 09/30/2025 11:59 PM" at bounding box center [351, 98] width 190 height 16
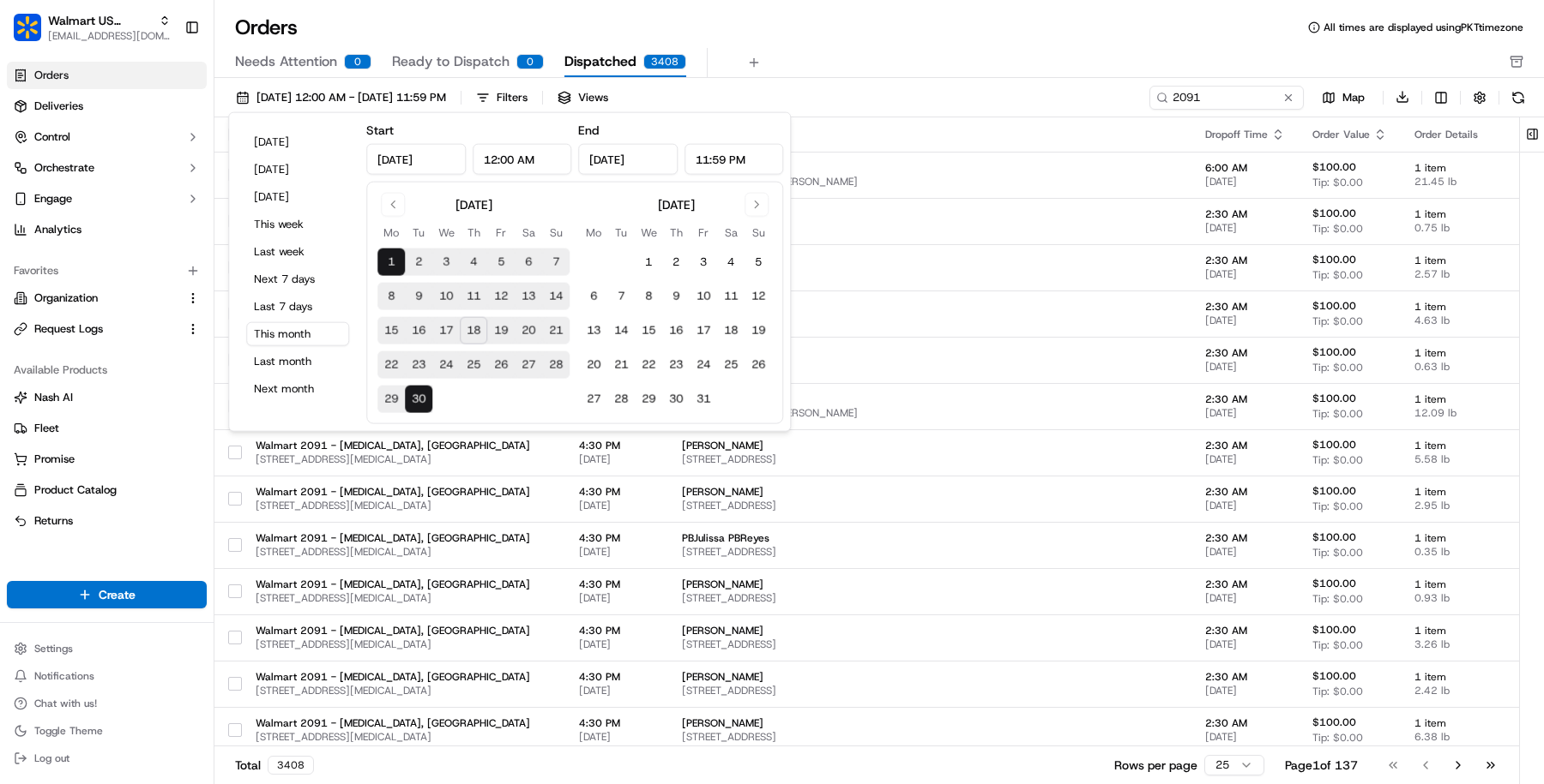
click at [467, 329] on button "18" at bounding box center [472, 330] width 27 height 27
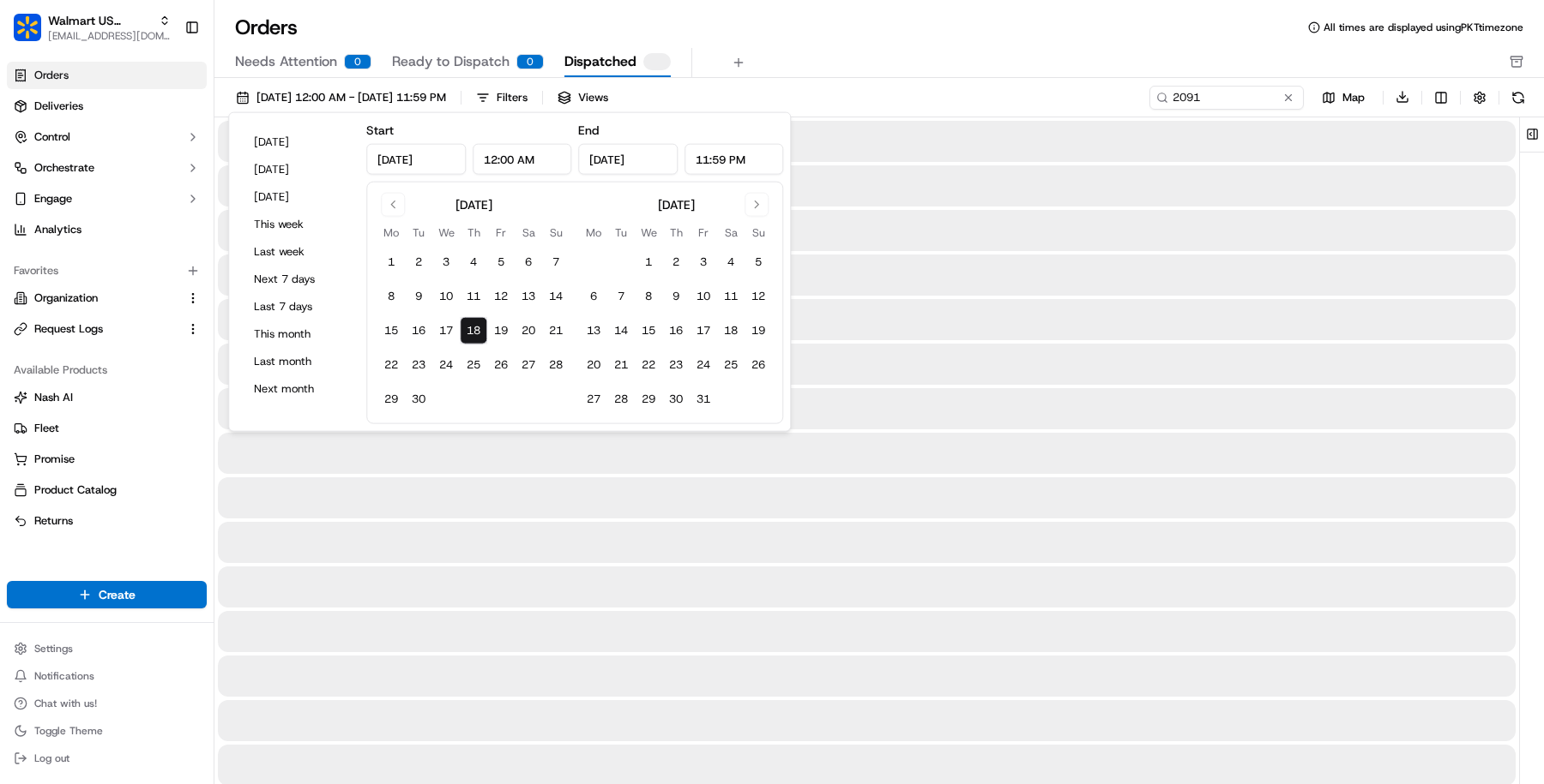
type input "Sep 18, 2025"
click at [831, 62] on div "Needs Attention 0 Ready to Dispatch 0 Dispatched" at bounding box center [866, 62] width 1264 height 29
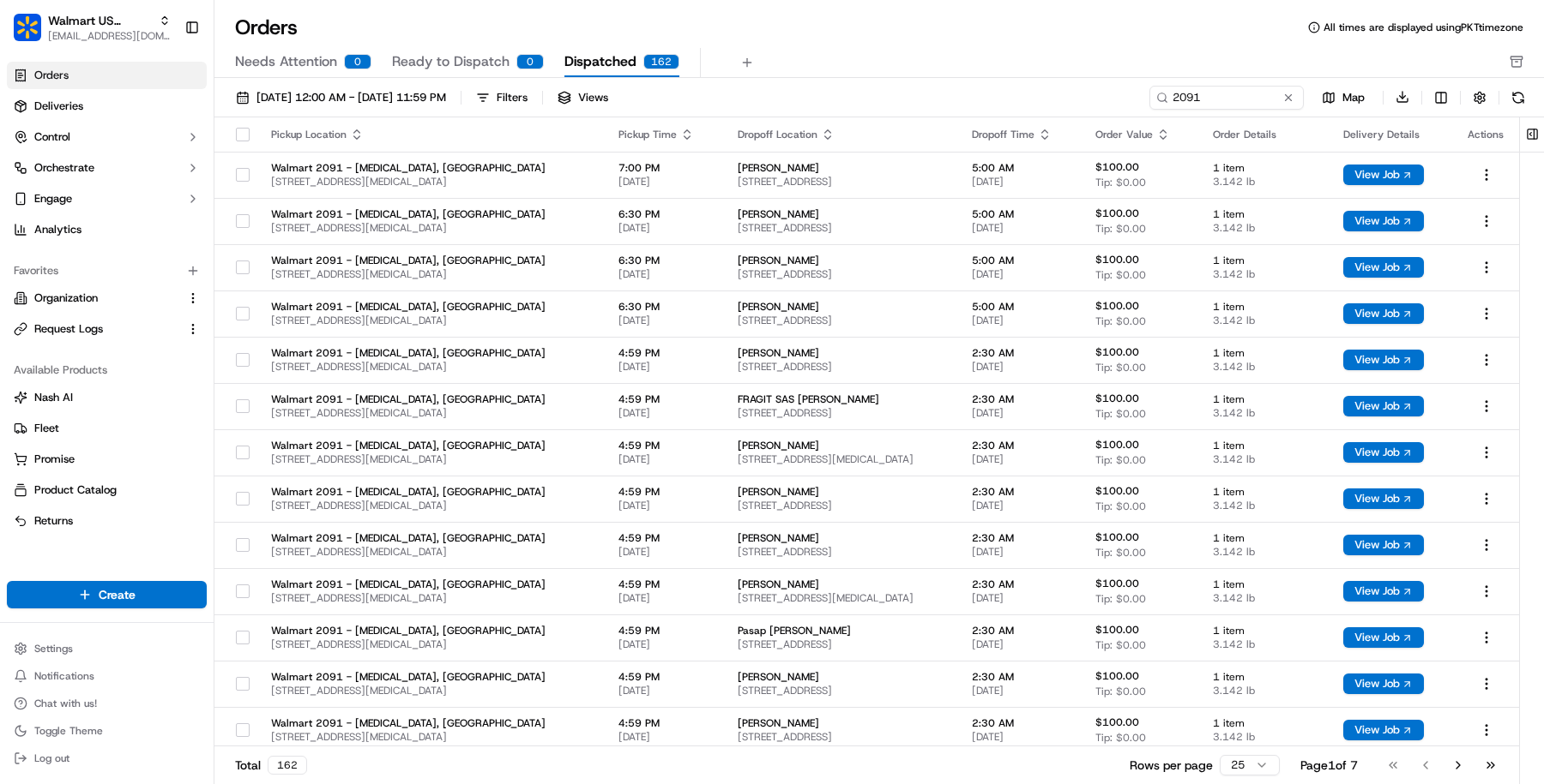
scroll to position [561, 0]
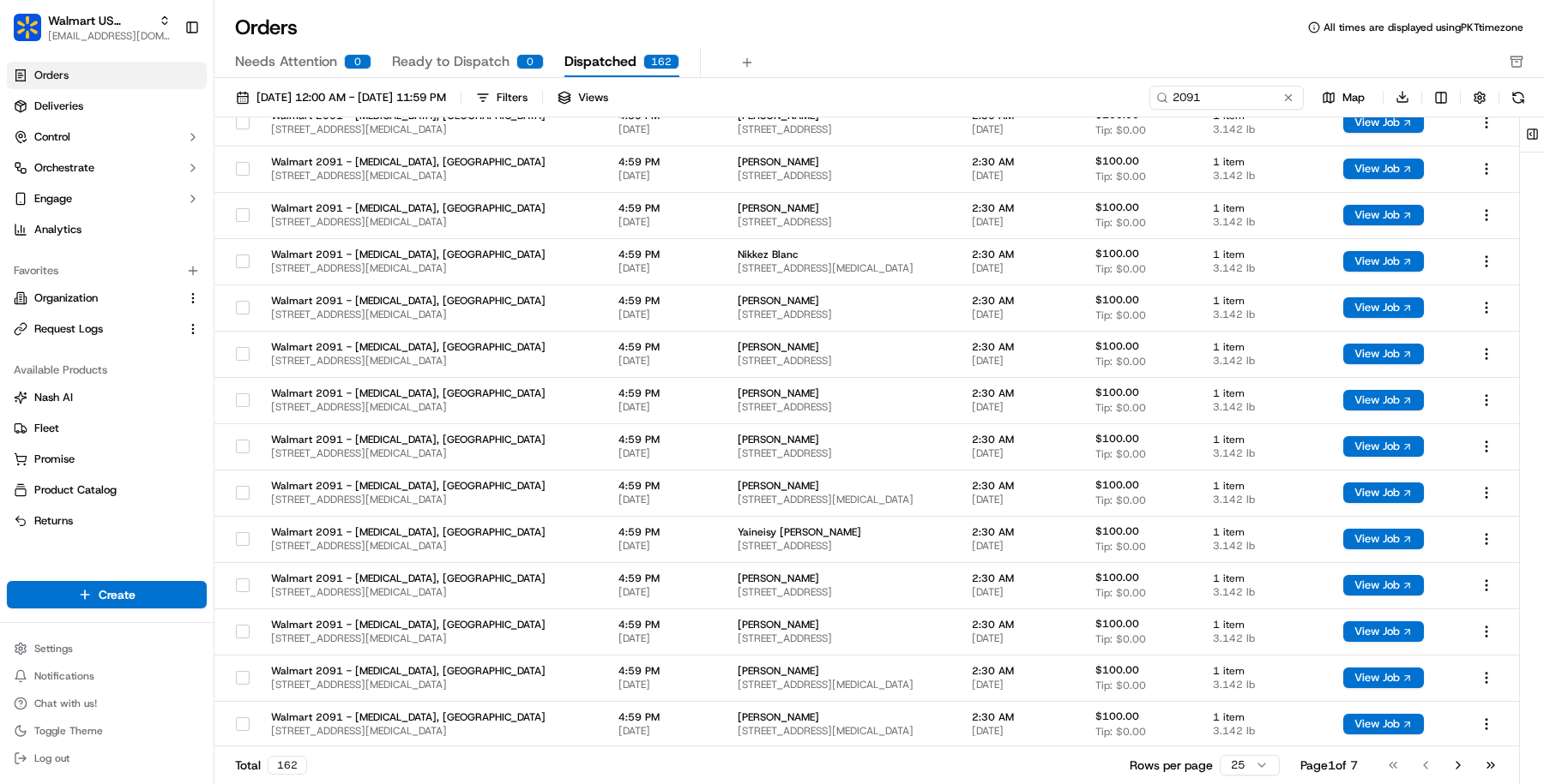
click at [1219, 757] on html "Walmart US Stores masood@usenash.com Toggle Sidebar Orders Deliveries Control O…" at bounding box center [772, 392] width 1544 height 784
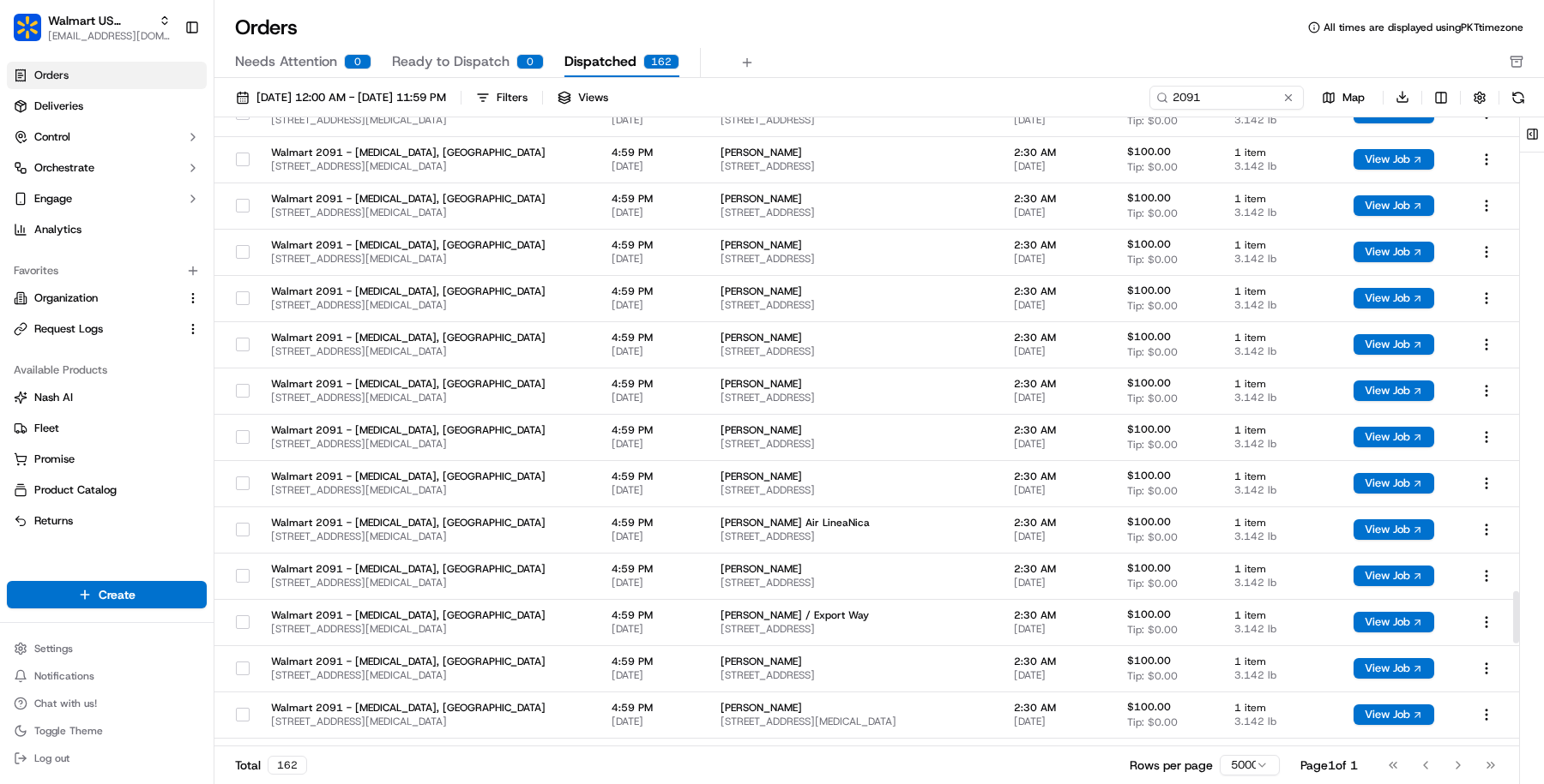
scroll to position [5498, 0]
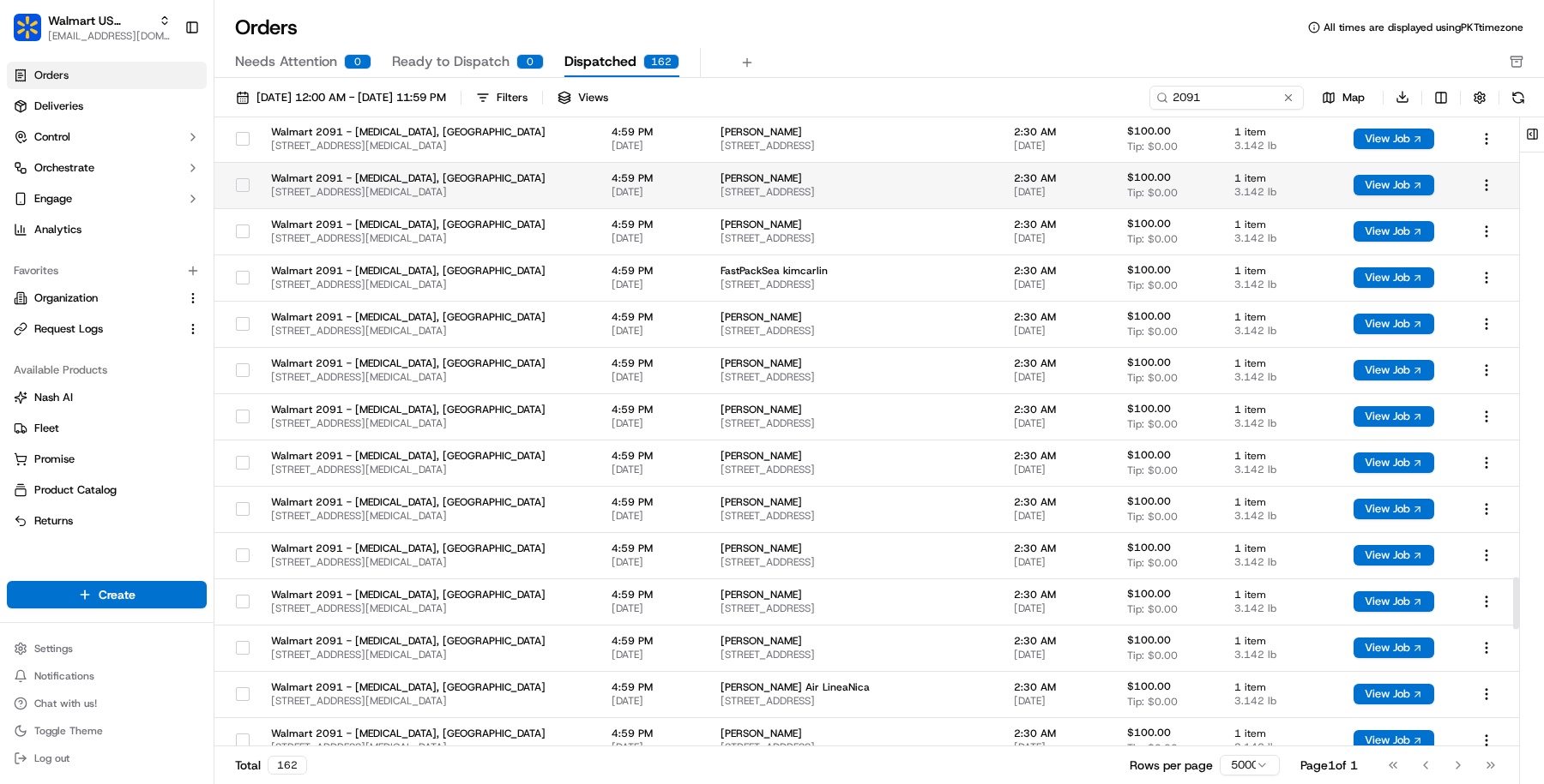
drag, startPoint x: 550, startPoint y: 99, endPoint x: 528, endPoint y: 192, distance: 95.6
click at [535, 99] on button "Filters" at bounding box center [501, 97] width 67 height 24
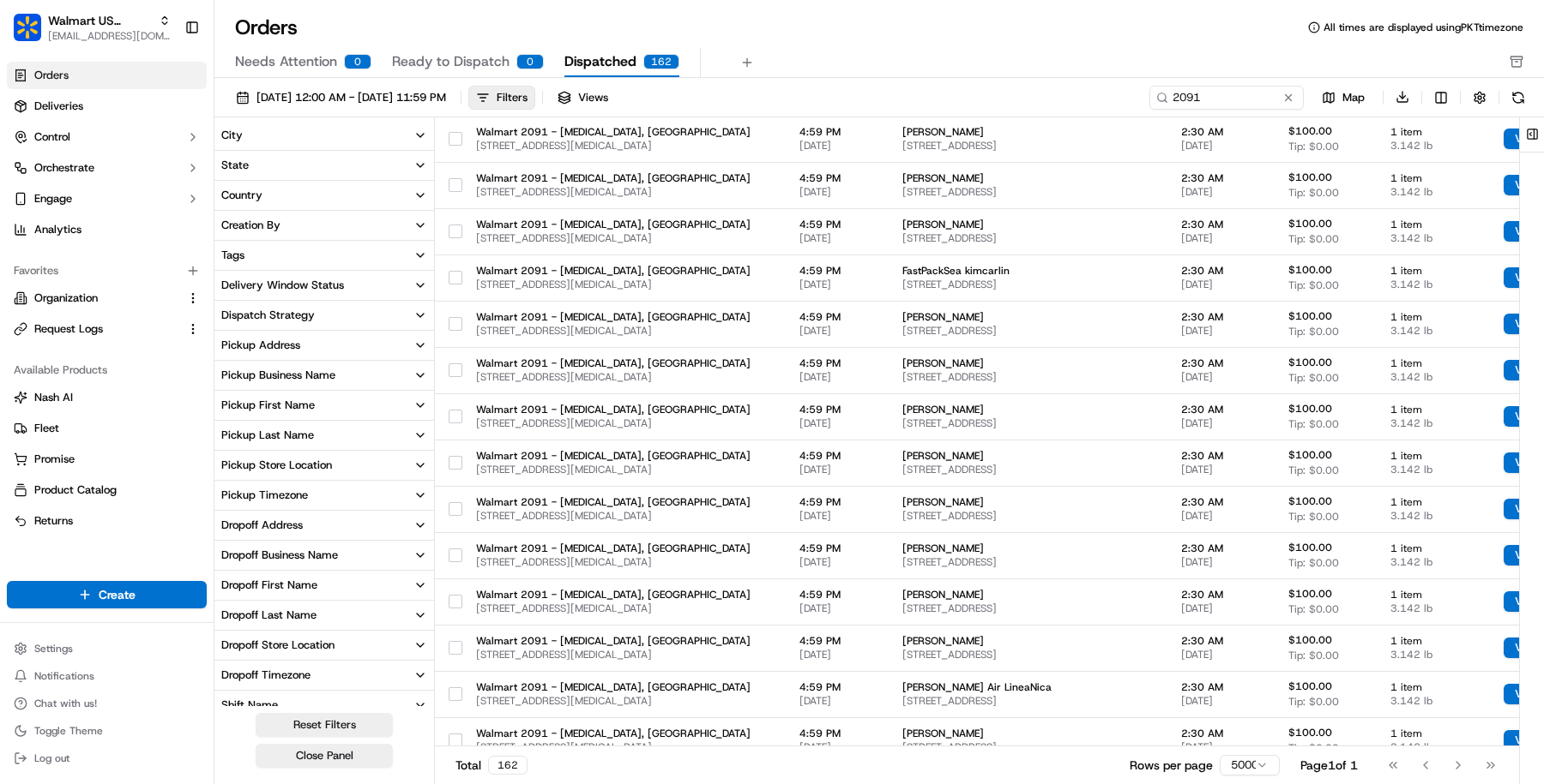
click at [387, 247] on button "Tags" at bounding box center [323, 255] width 219 height 29
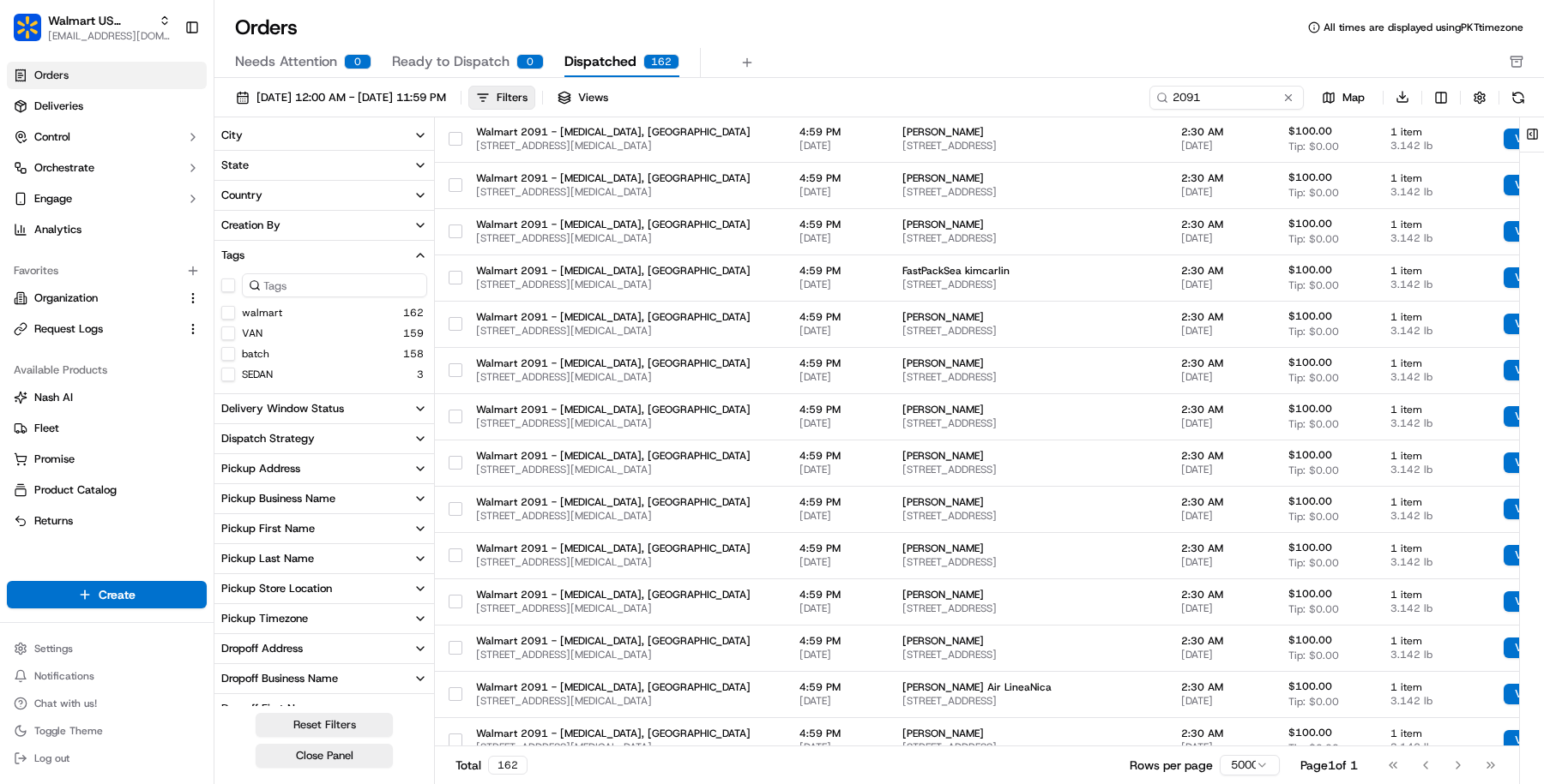
click at [228, 334] on button "VAN" at bounding box center [228, 334] width 14 height 14
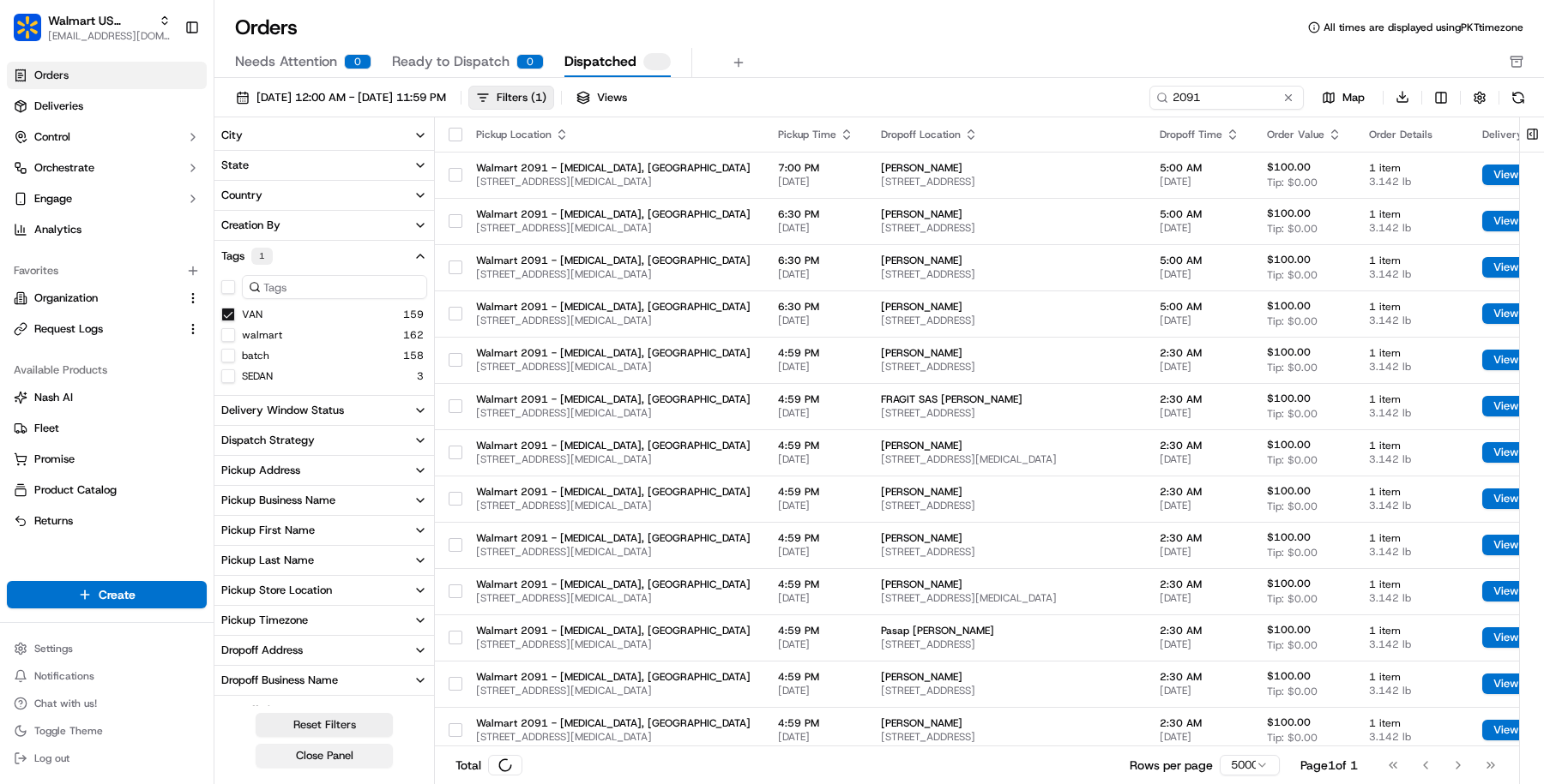
click at [356, 760] on button "Close Panel" at bounding box center [324, 755] width 137 height 24
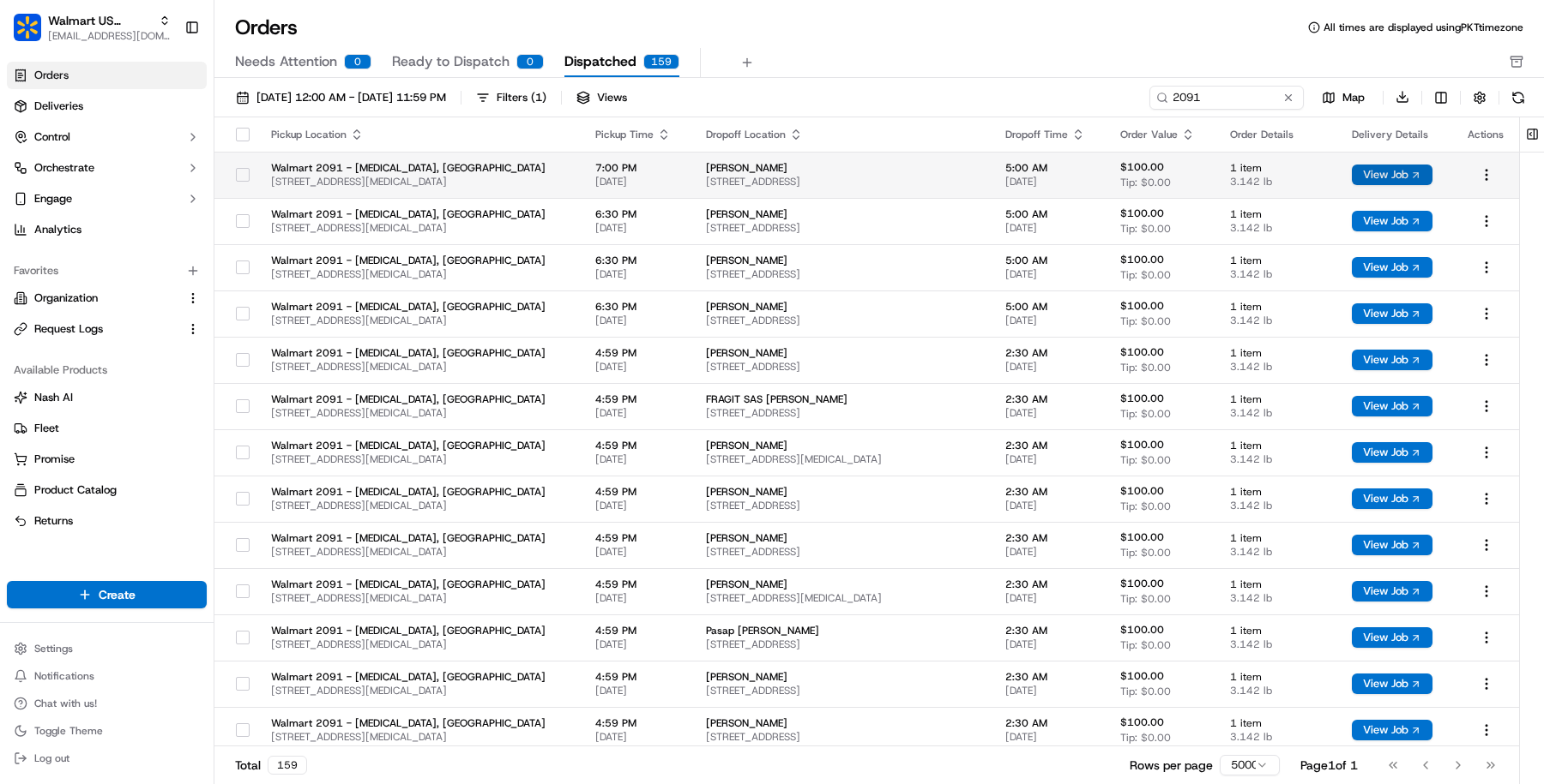
click at [1368, 177] on button "View Job" at bounding box center [1392, 175] width 80 height 21
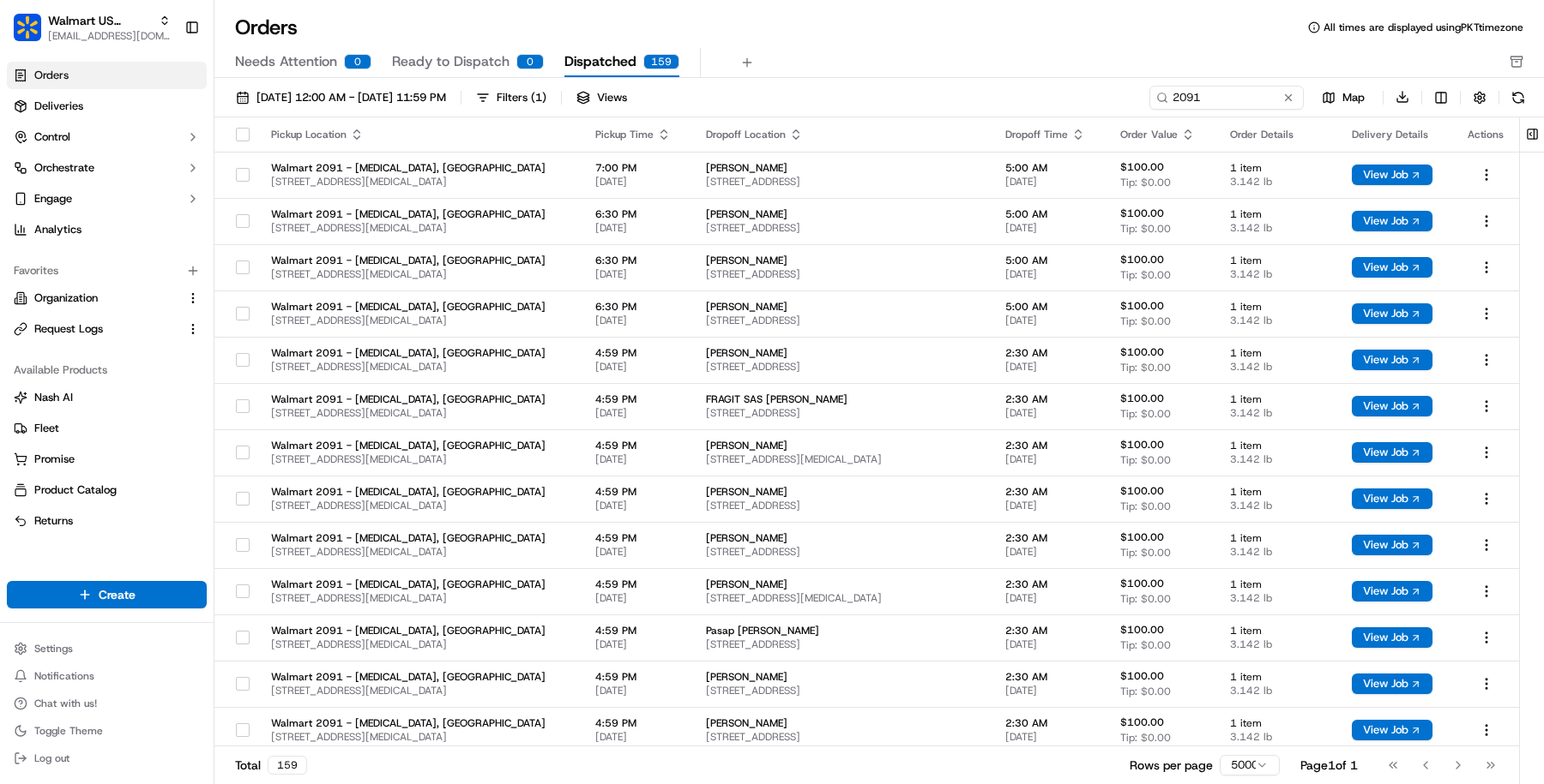
click at [880, 54] on div "Needs Attention 0 Ready to Dispatch 0 Dispatched 159" at bounding box center [866, 62] width 1264 height 29
click at [1171, 87] on input "2091" at bounding box center [1201, 97] width 206 height 24
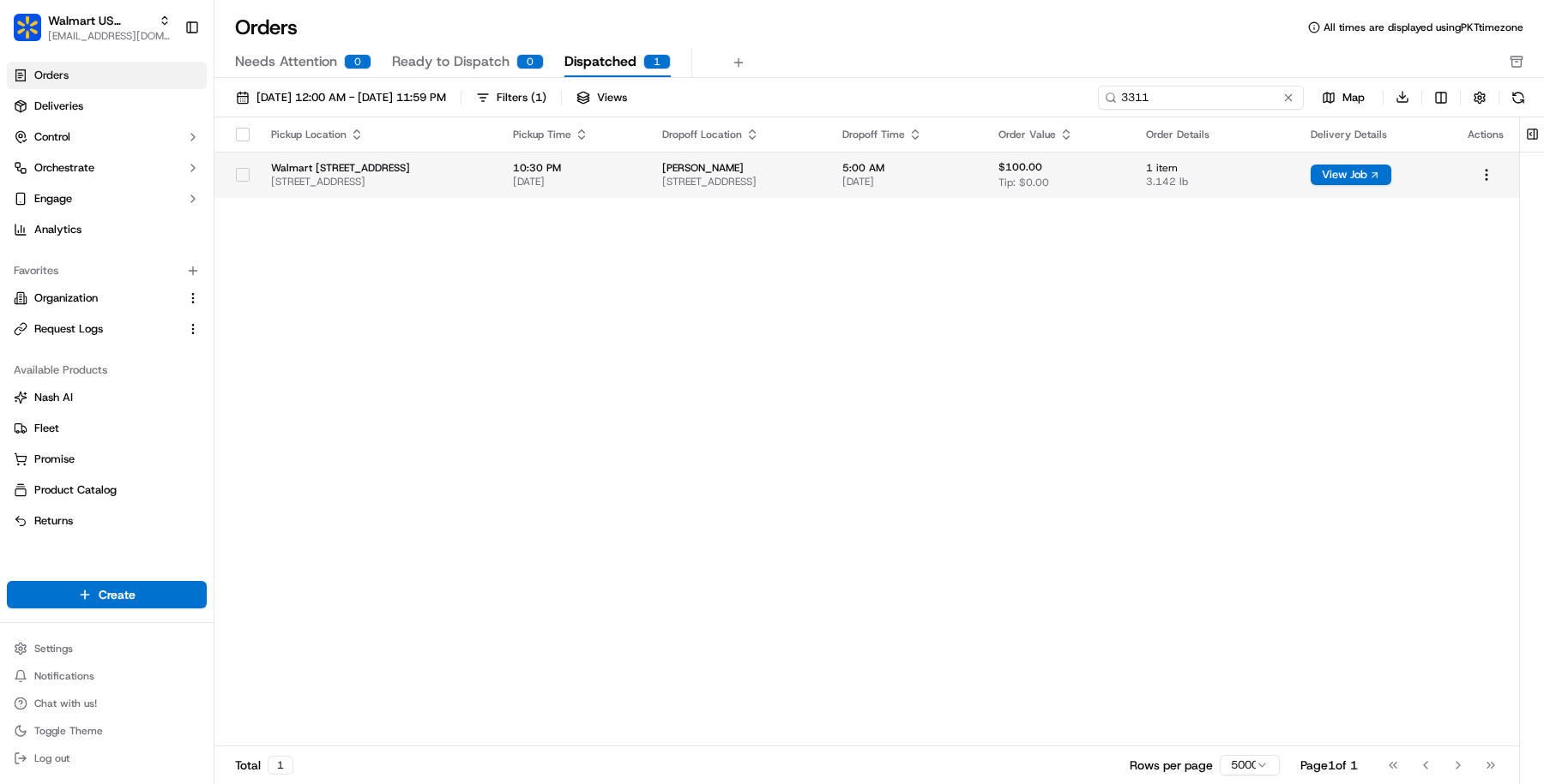
type input "3311"
click at [1049, 179] on span "Tip: $0.00" at bounding box center [1024, 182] width 51 height 14
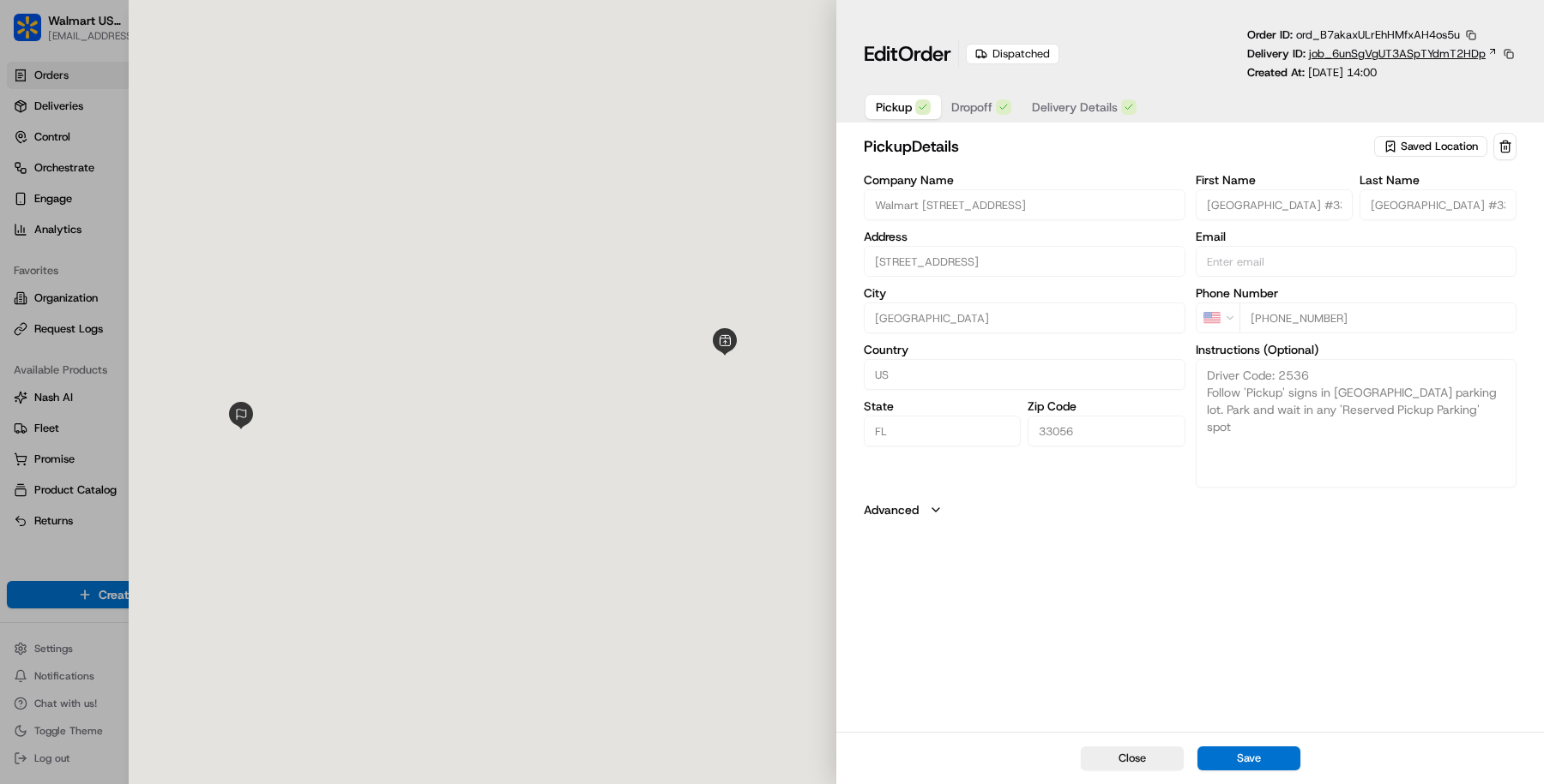
click at [1382, 53] on span "job_6unSgVgUT3ASpTYdmT2HDp" at bounding box center [1396, 54] width 176 height 16
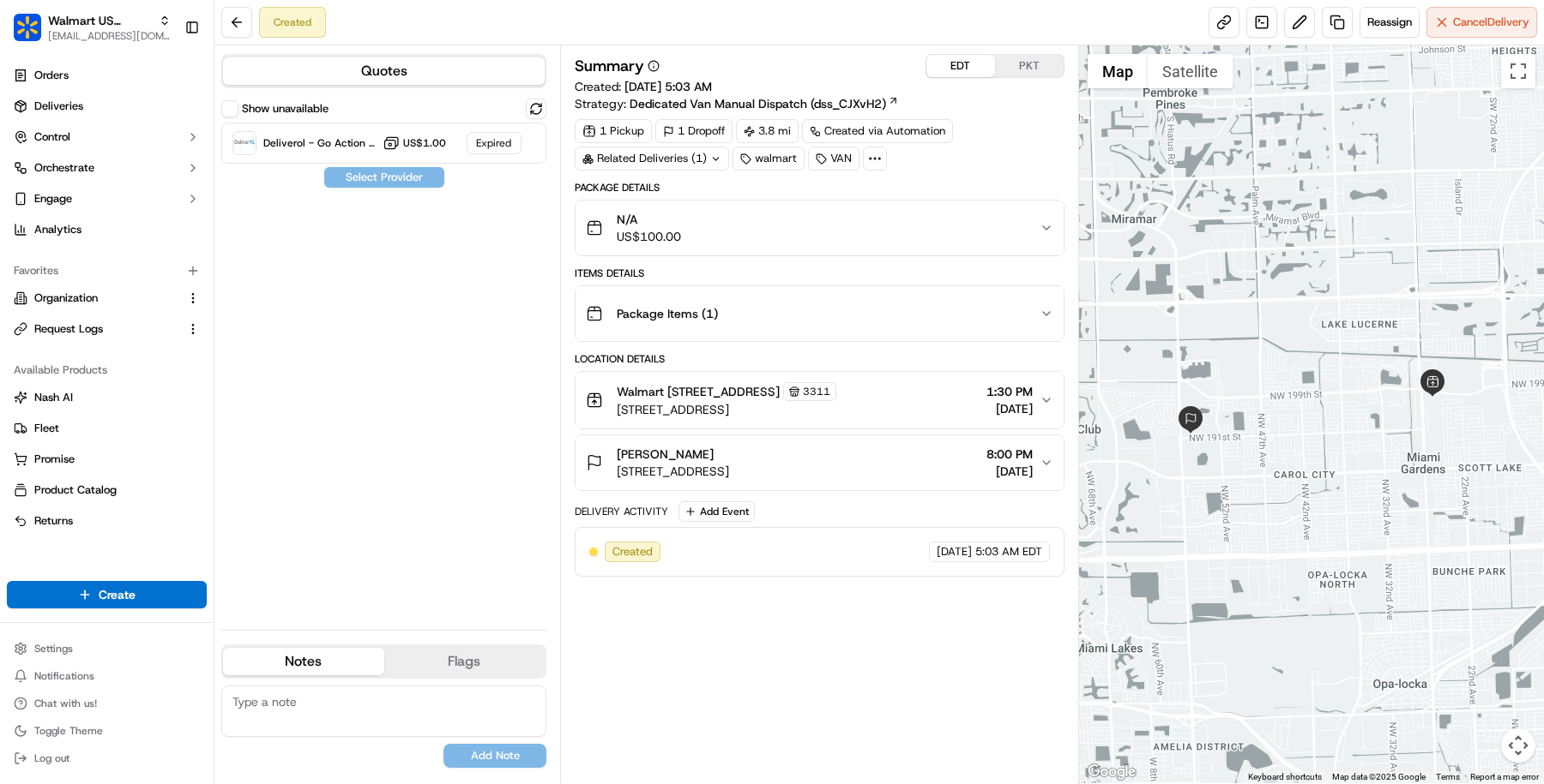
click at [957, 70] on button "EDT" at bounding box center [961, 66] width 69 height 23
click at [1019, 67] on button "PKT" at bounding box center [1029, 66] width 69 height 23
click at [980, 64] on button "EDT" at bounding box center [961, 66] width 69 height 23
click at [243, 26] on button at bounding box center [236, 22] width 31 height 31
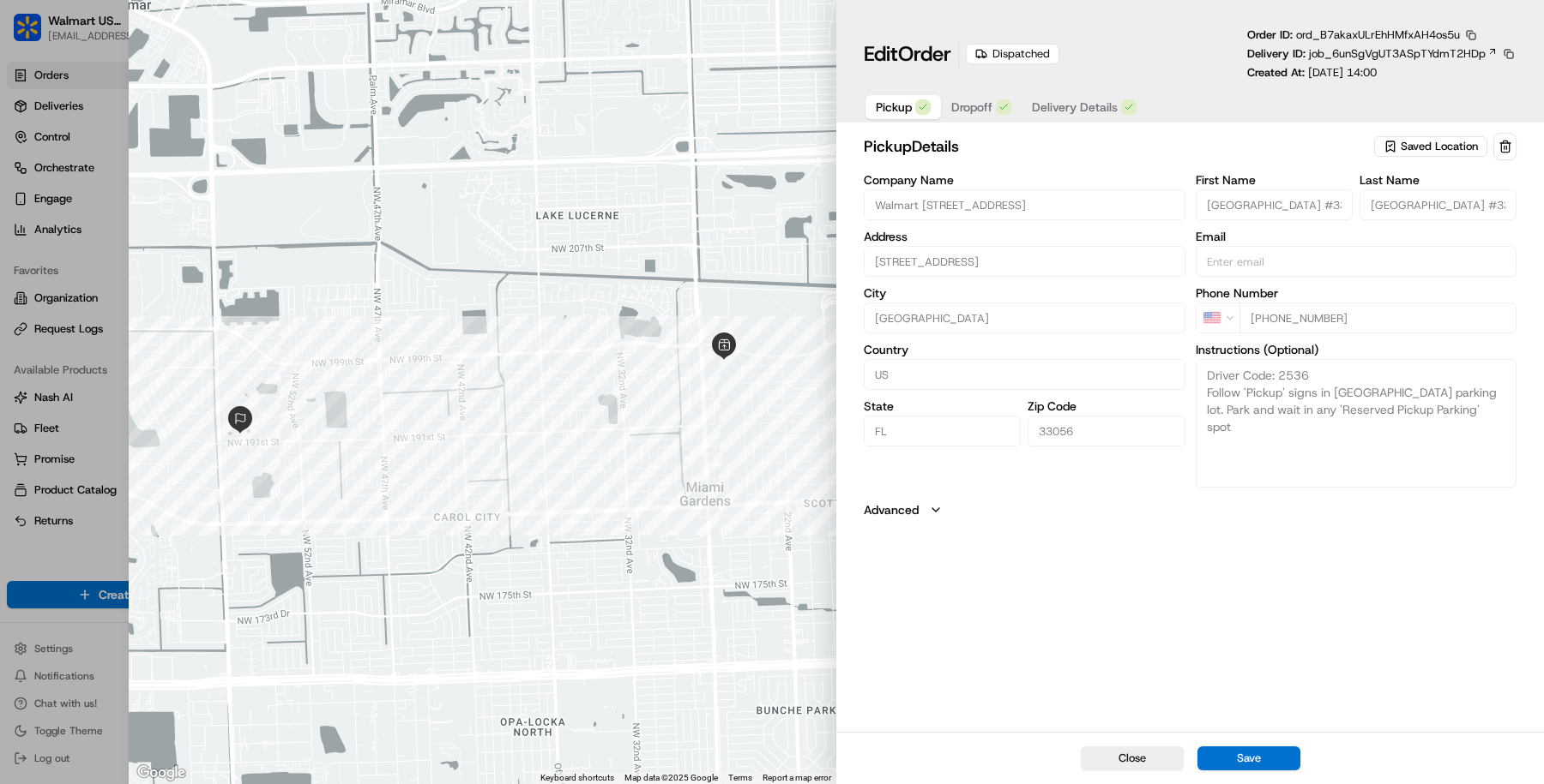
click at [107, 182] on div at bounding box center [772, 392] width 1544 height 784
type input "+1"
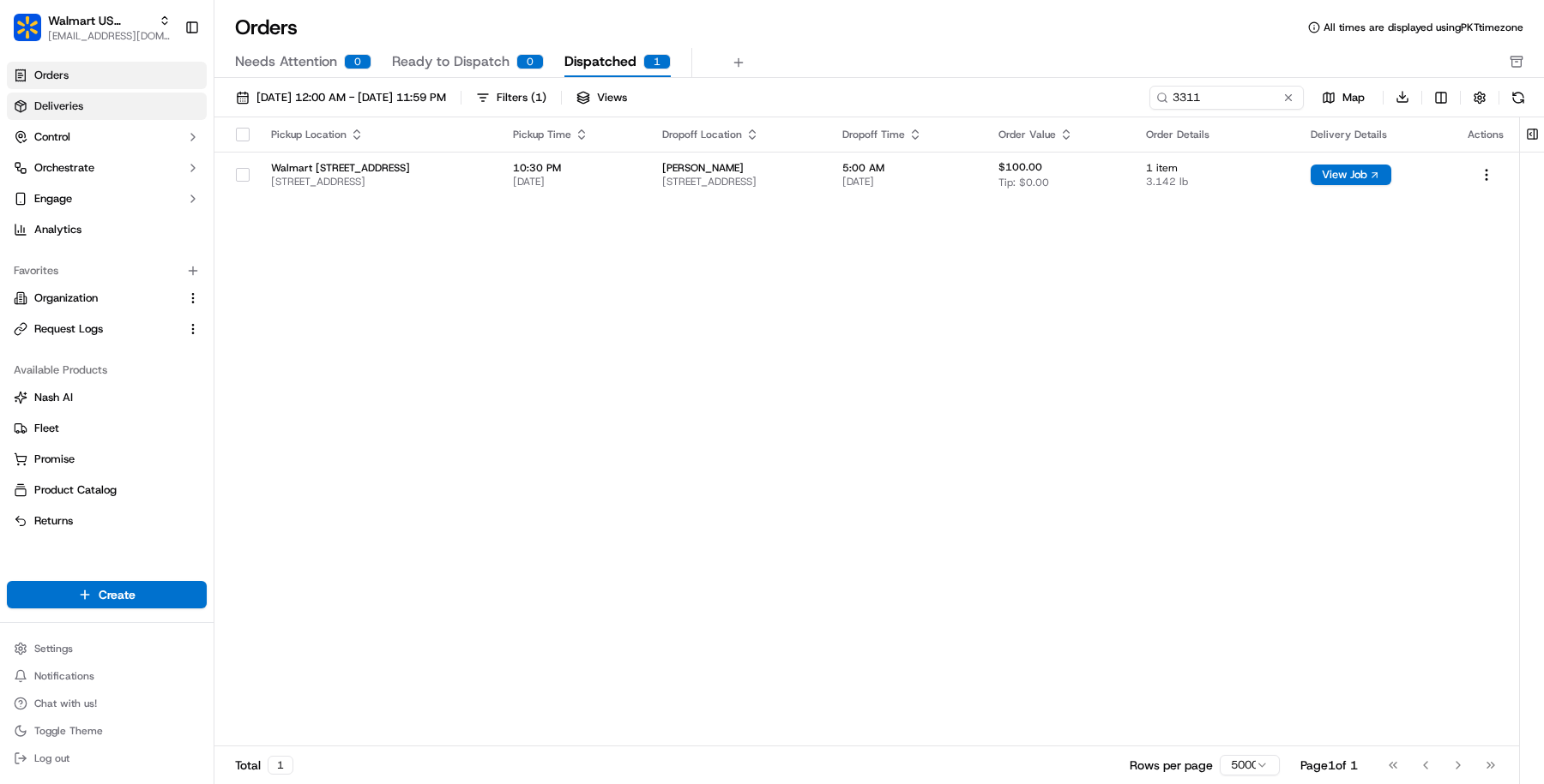
click at [97, 116] on link "Deliveries" at bounding box center [107, 106] width 200 height 27
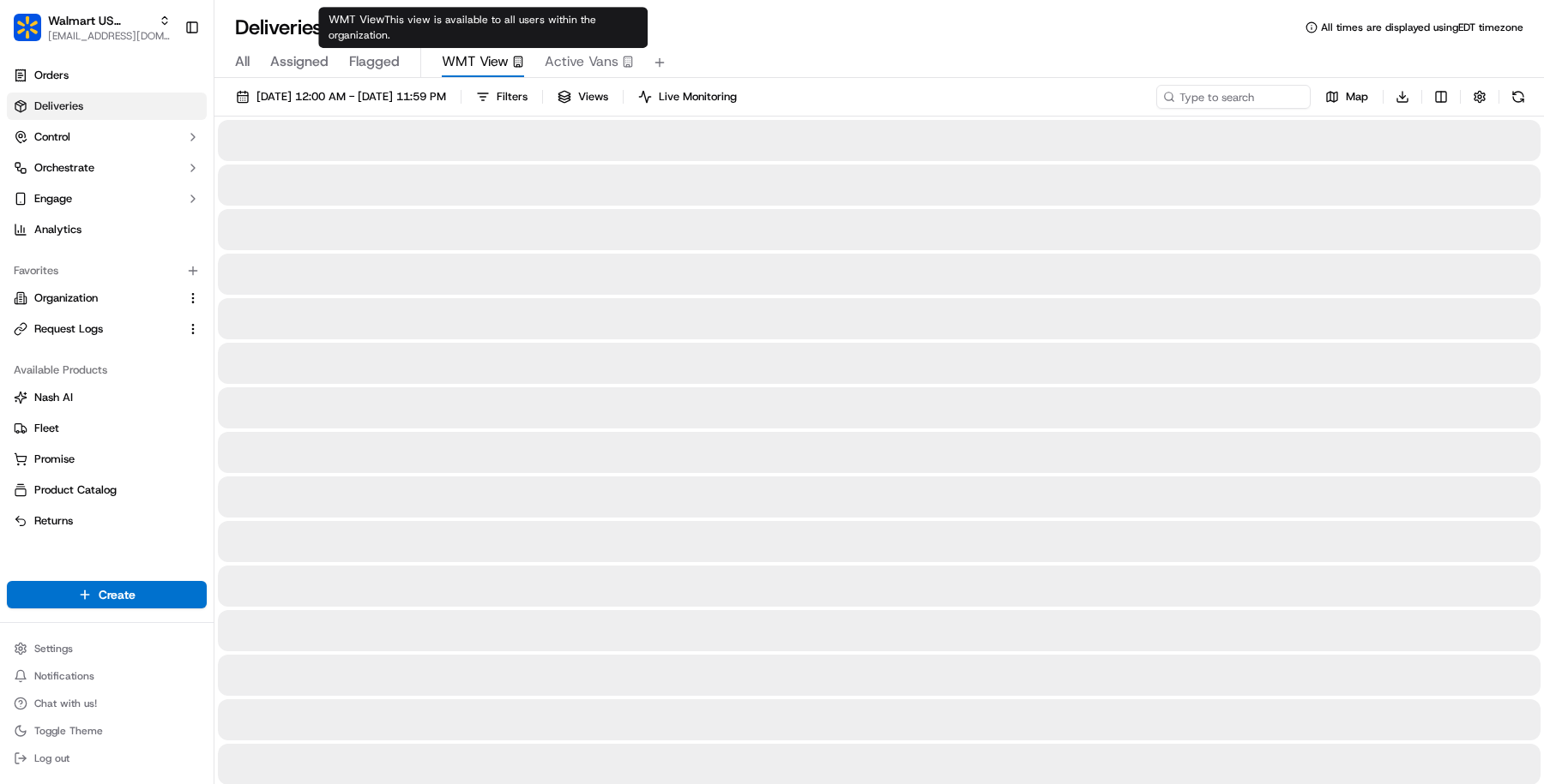
click at [498, 50] on button "WMT View" at bounding box center [483, 62] width 82 height 29
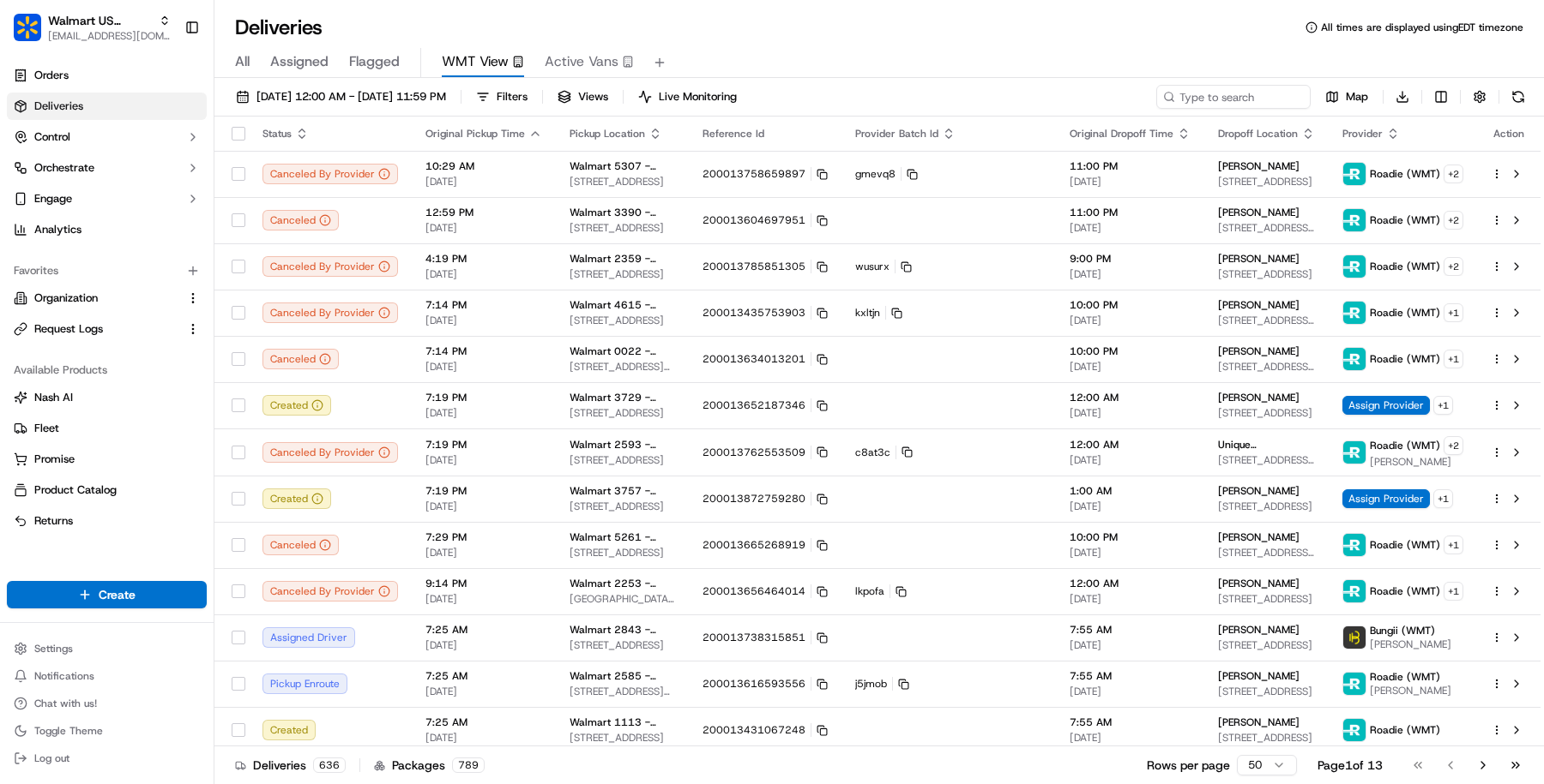
click at [239, 72] on button "All" at bounding box center [242, 62] width 15 height 29
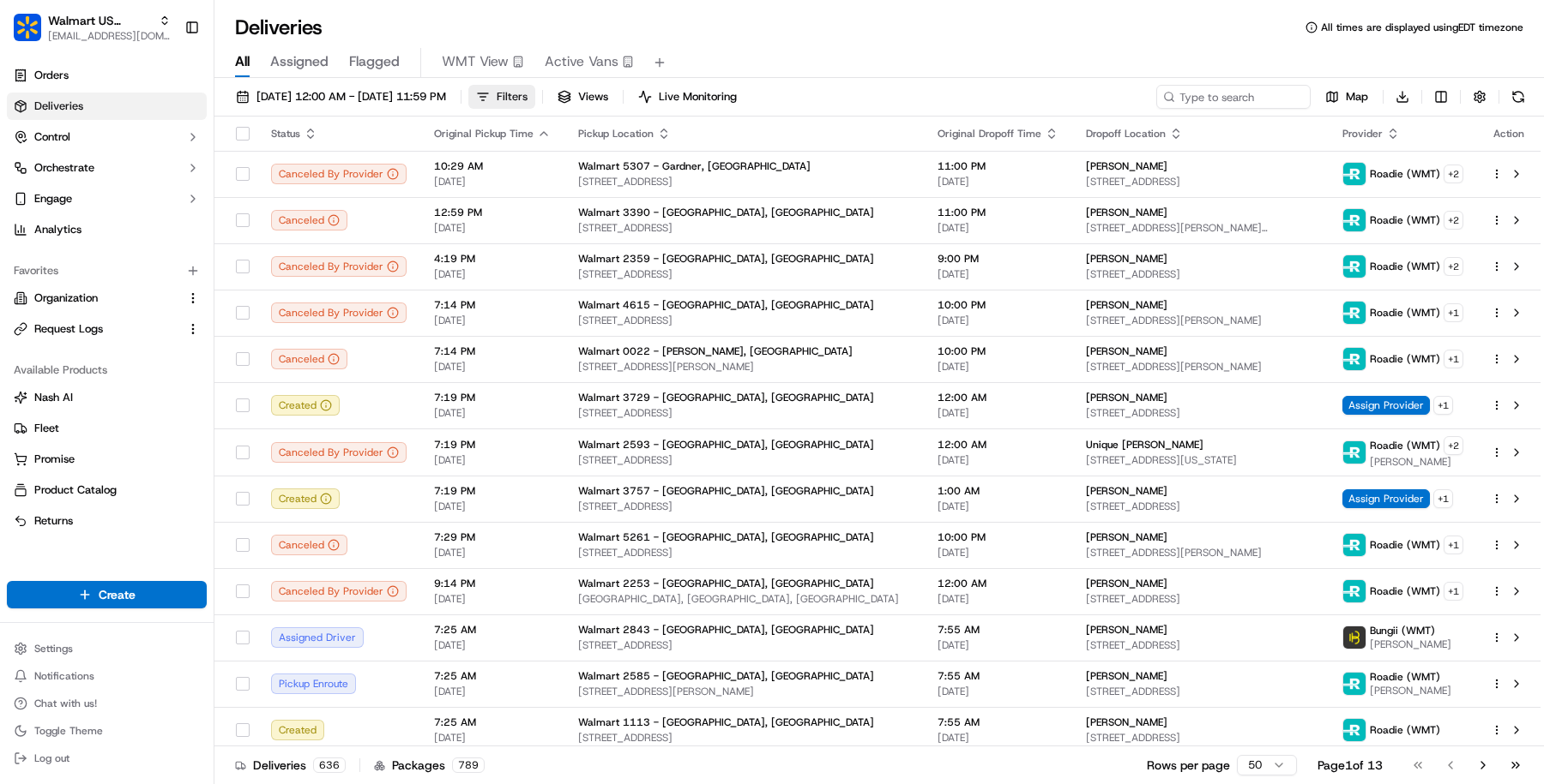
click at [527, 103] on span "Filters" at bounding box center [512, 97] width 31 height 16
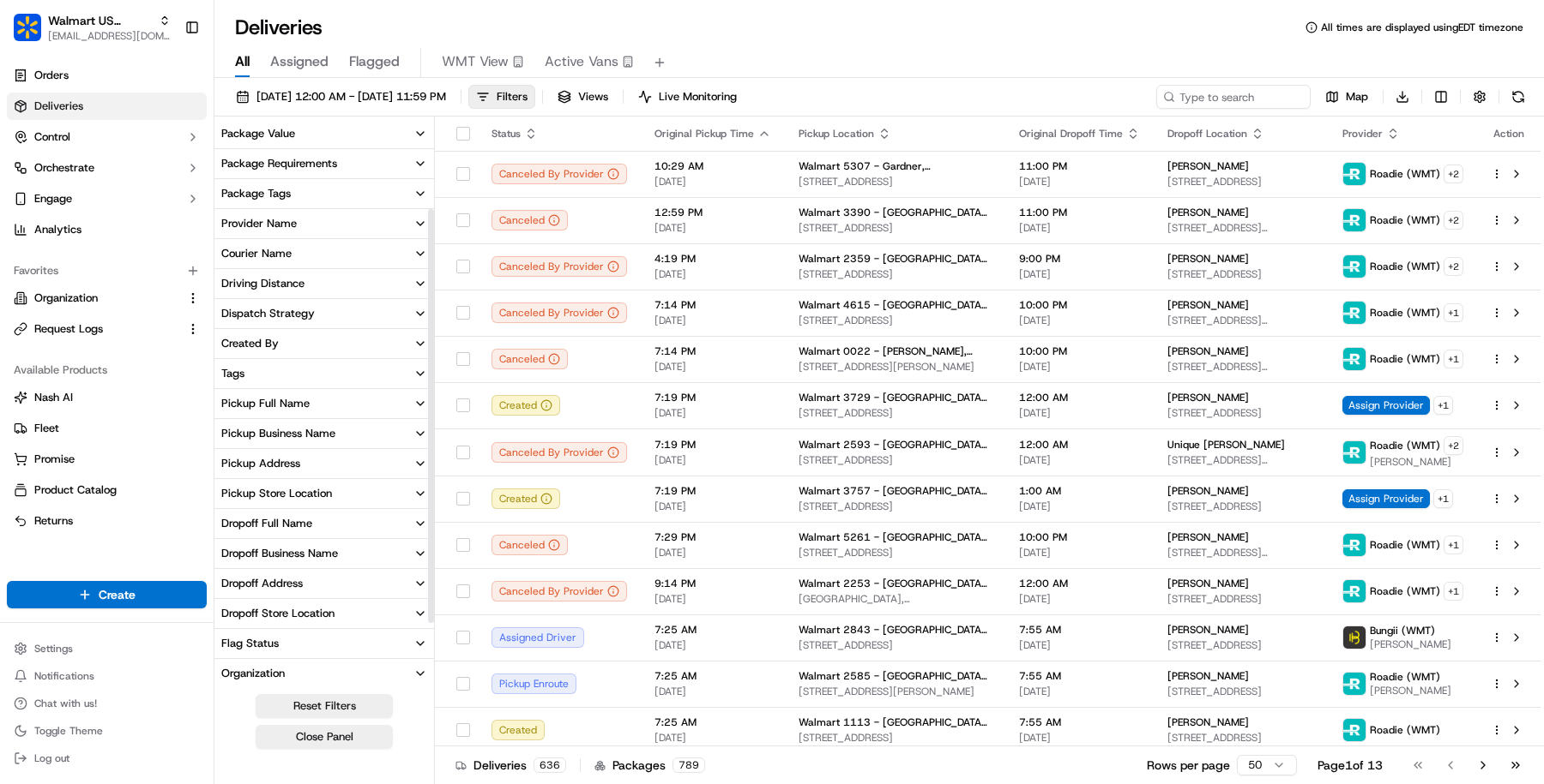
scroll to position [121, 0]
click at [393, 366] on button "Tags" at bounding box center [323, 372] width 219 height 29
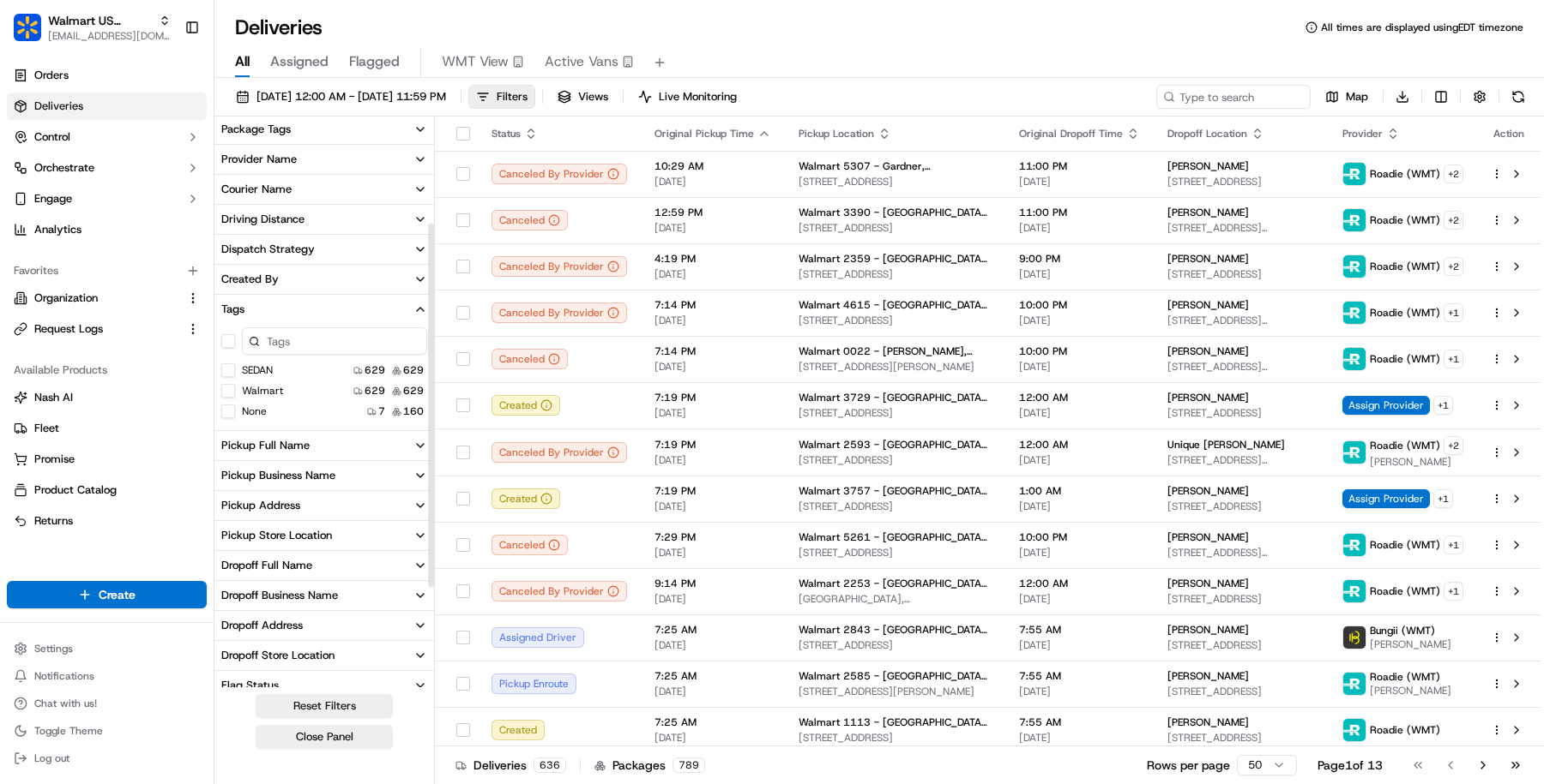
scroll to position [141, 0]
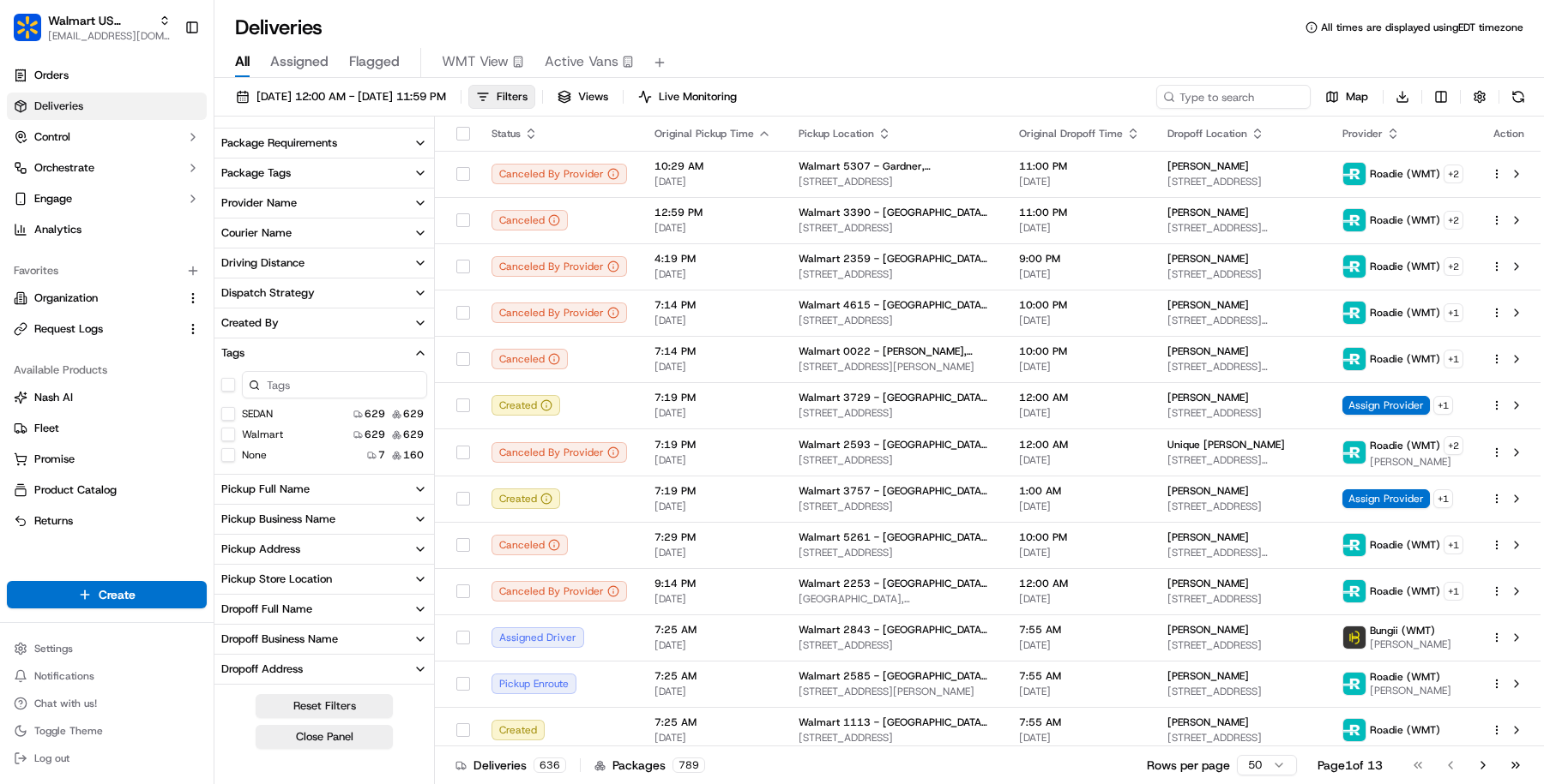
click at [347, 164] on button "Package Tags" at bounding box center [323, 173] width 219 height 29
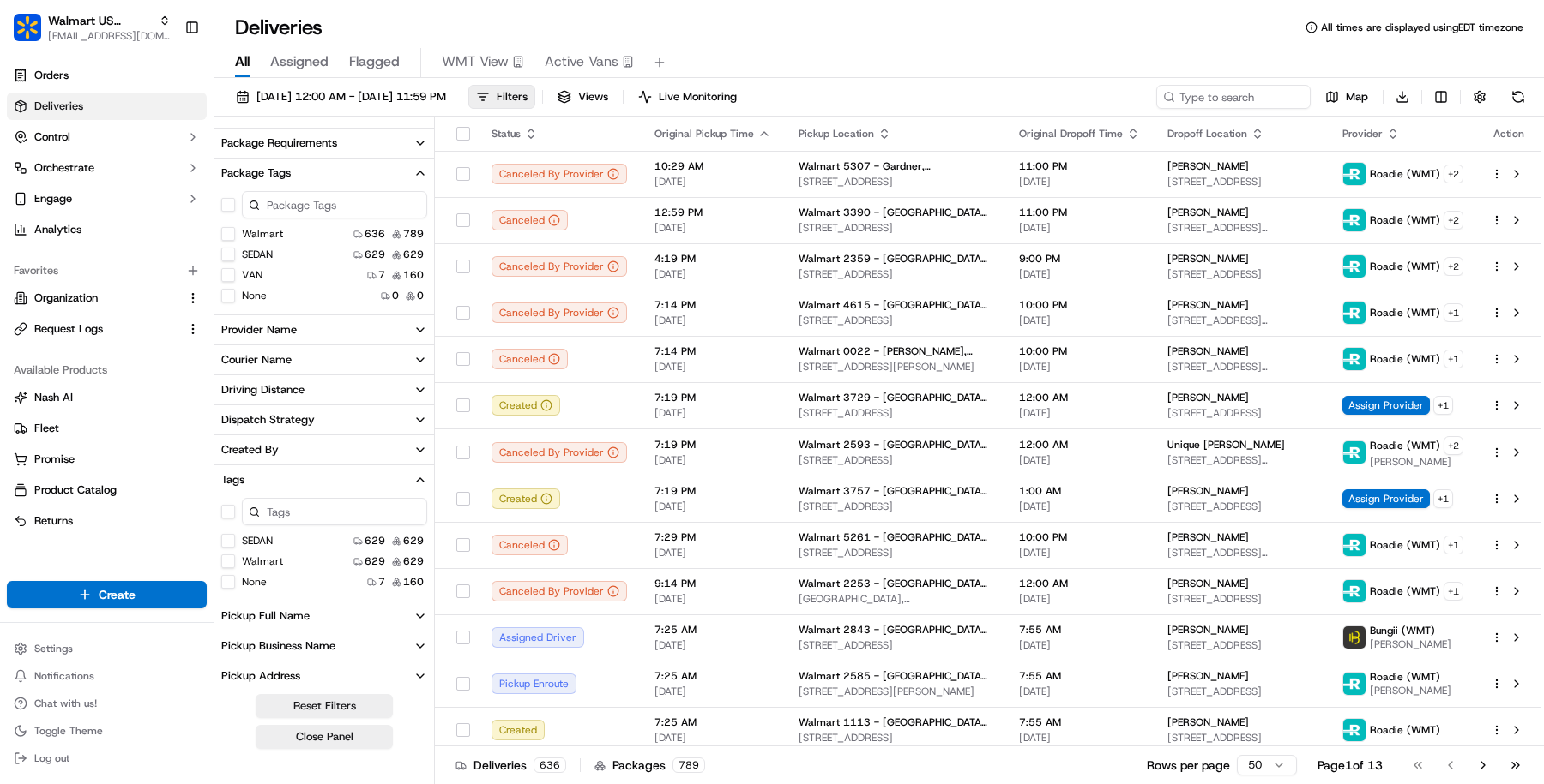
click at [229, 272] on button "VAN" at bounding box center [228, 275] width 14 height 14
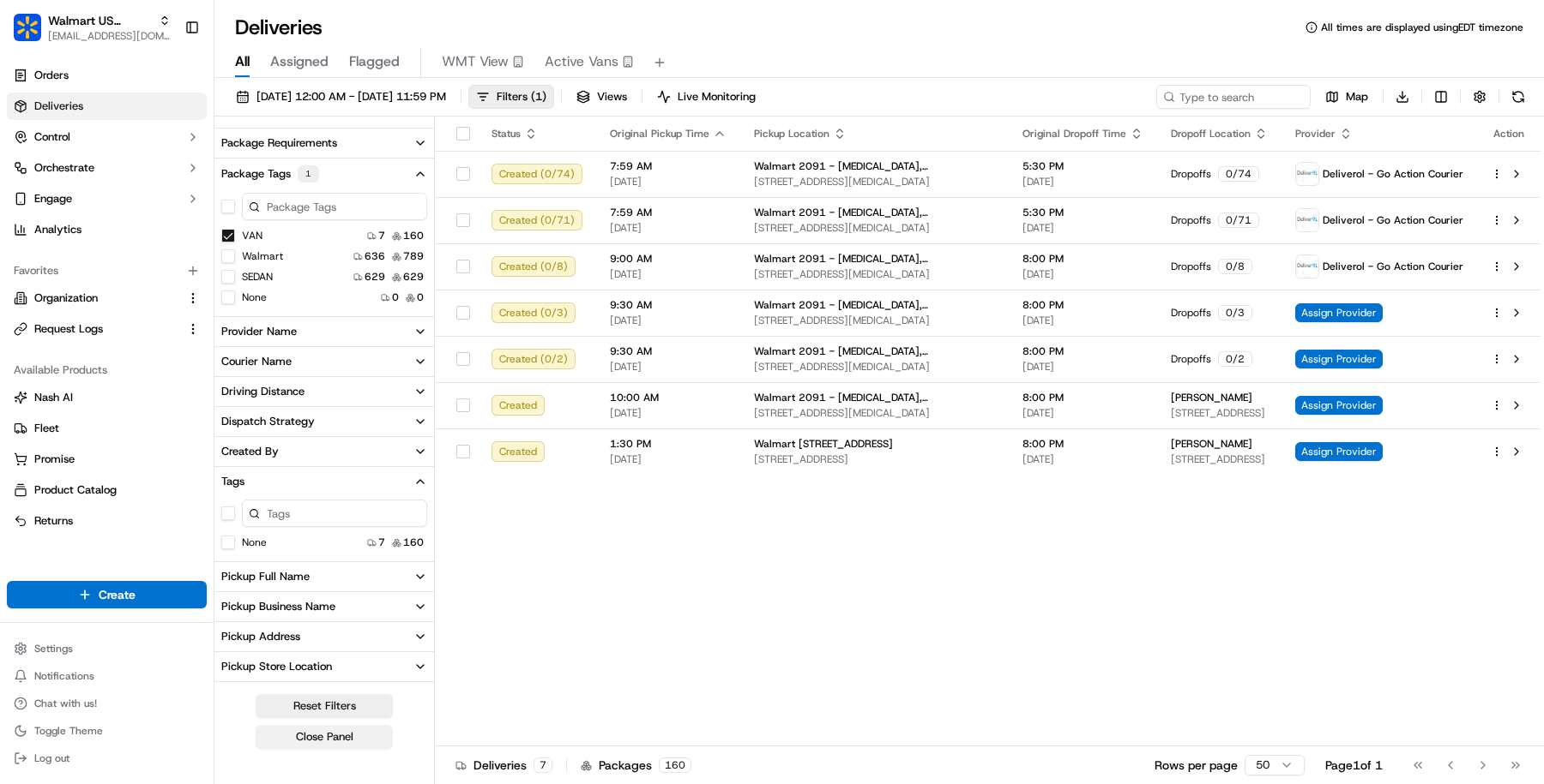
click at [330, 744] on button "Close Panel" at bounding box center [324, 737] width 137 height 24
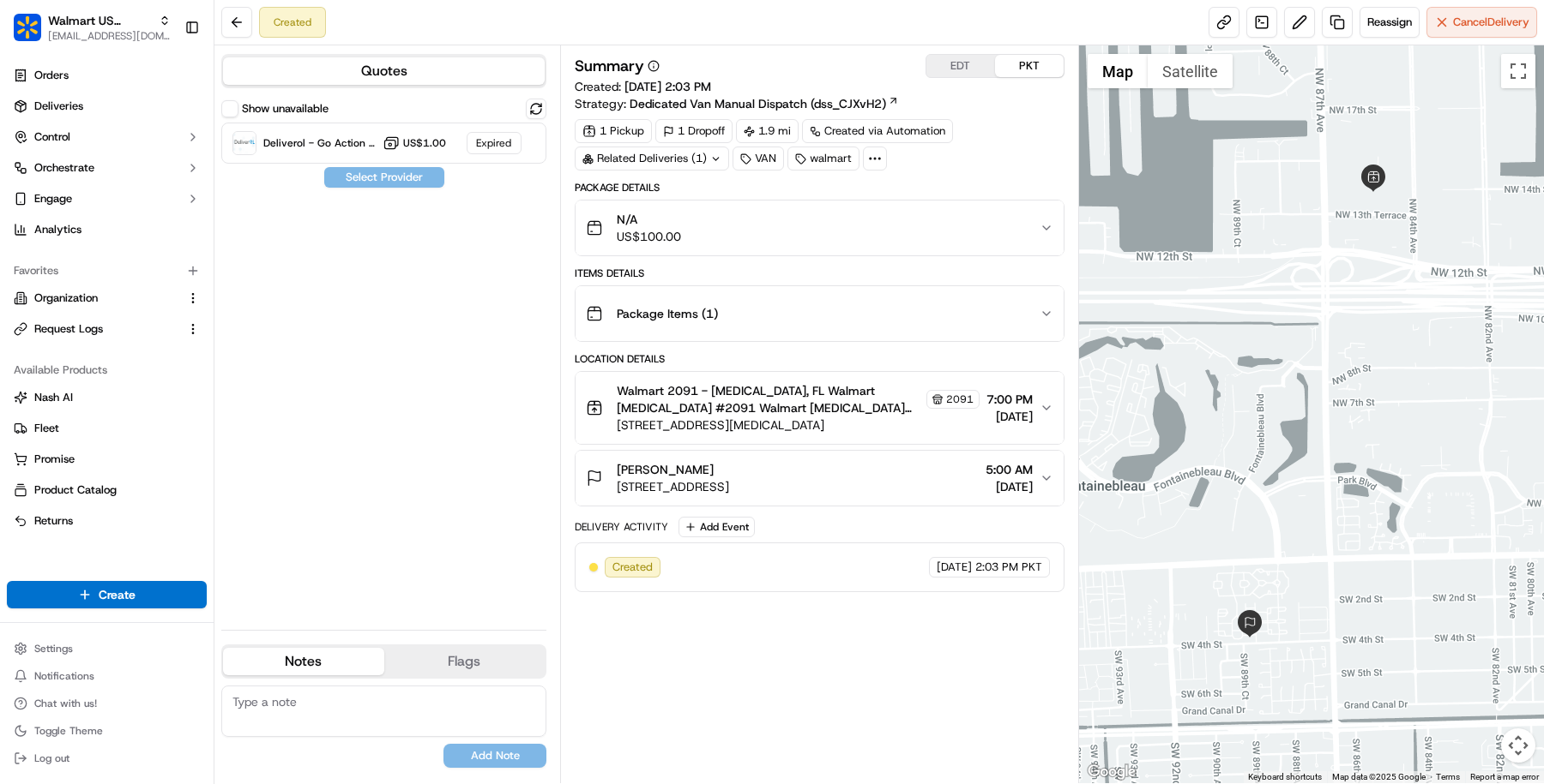
click at [786, 106] on span "Dedicated Van Manual Dispatch (dss_CJXvH2)" at bounding box center [758, 104] width 257 height 17
click at [892, 120] on div "Created via Automation" at bounding box center [877, 130] width 151 height 24
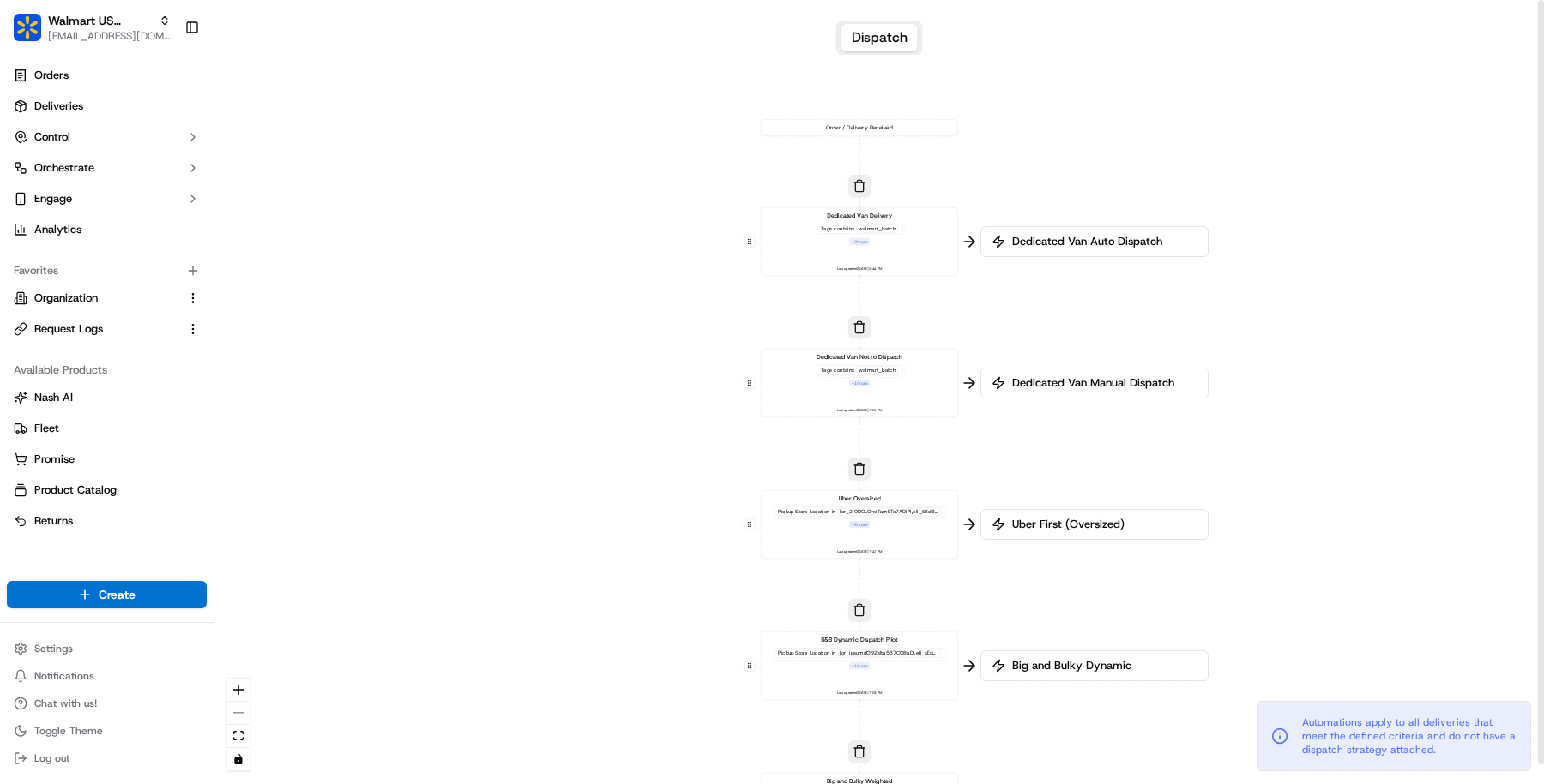
drag, startPoint x: 1102, startPoint y: 272, endPoint x: 1081, endPoint y: 457, distance: 186.2
click at [1081, 457] on div "0 0 0 0 0 0 0 Order / Delivery Received Dedicated Van Delivery Tags contains wa…" at bounding box center [879, 392] width 1329 height 784
click at [907, 237] on div "Dedicated Van Delivery Tags contains walmart_batch + 2 more Last updated: 09/17…" at bounding box center [858, 242] width 183 height 61
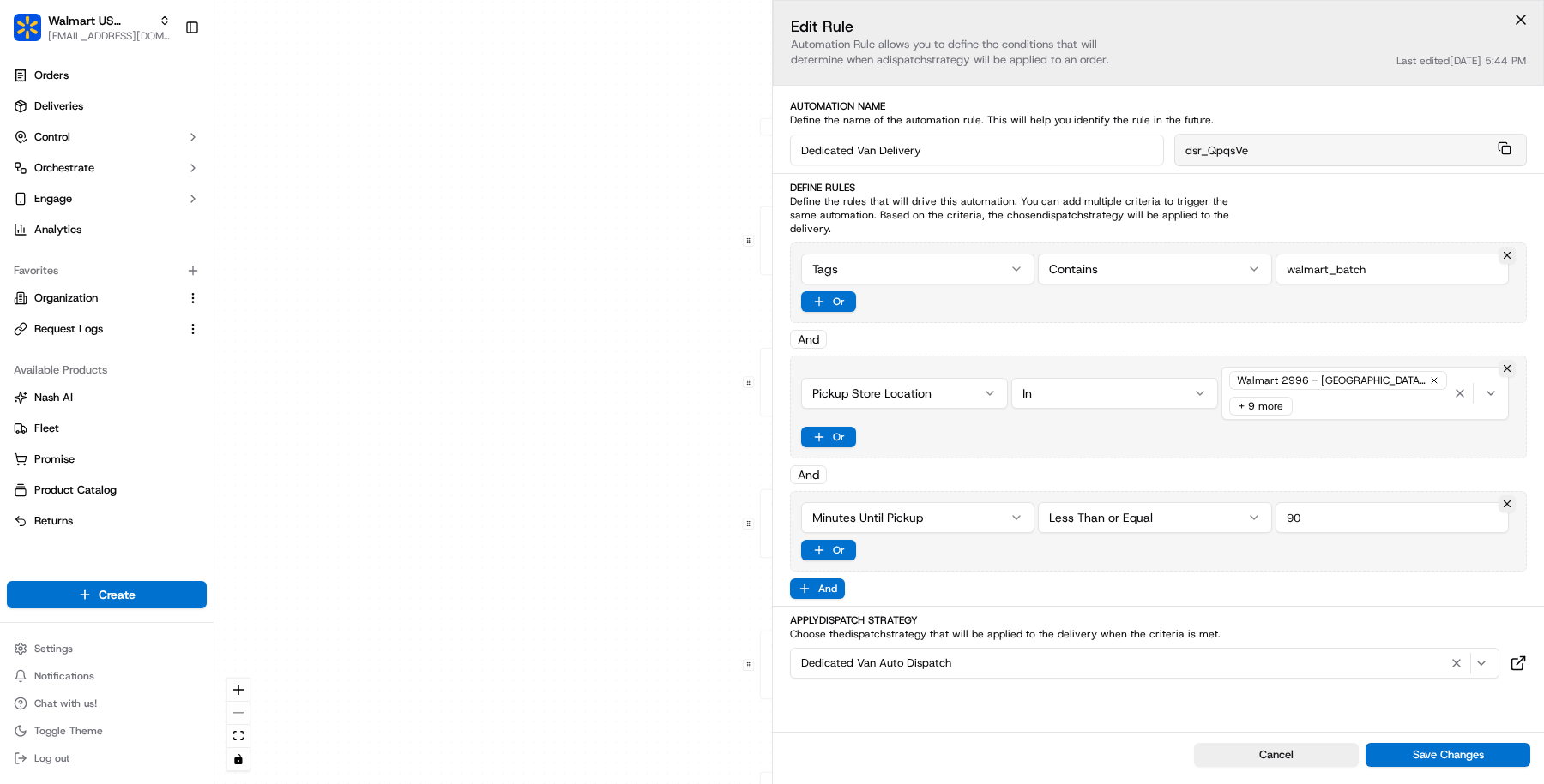
click at [664, 449] on div "0 0 0 0 0 0 0 Order / Delivery Received Dedicated Van Delivery Tags contains wa…" at bounding box center [879, 392] width 1329 height 784
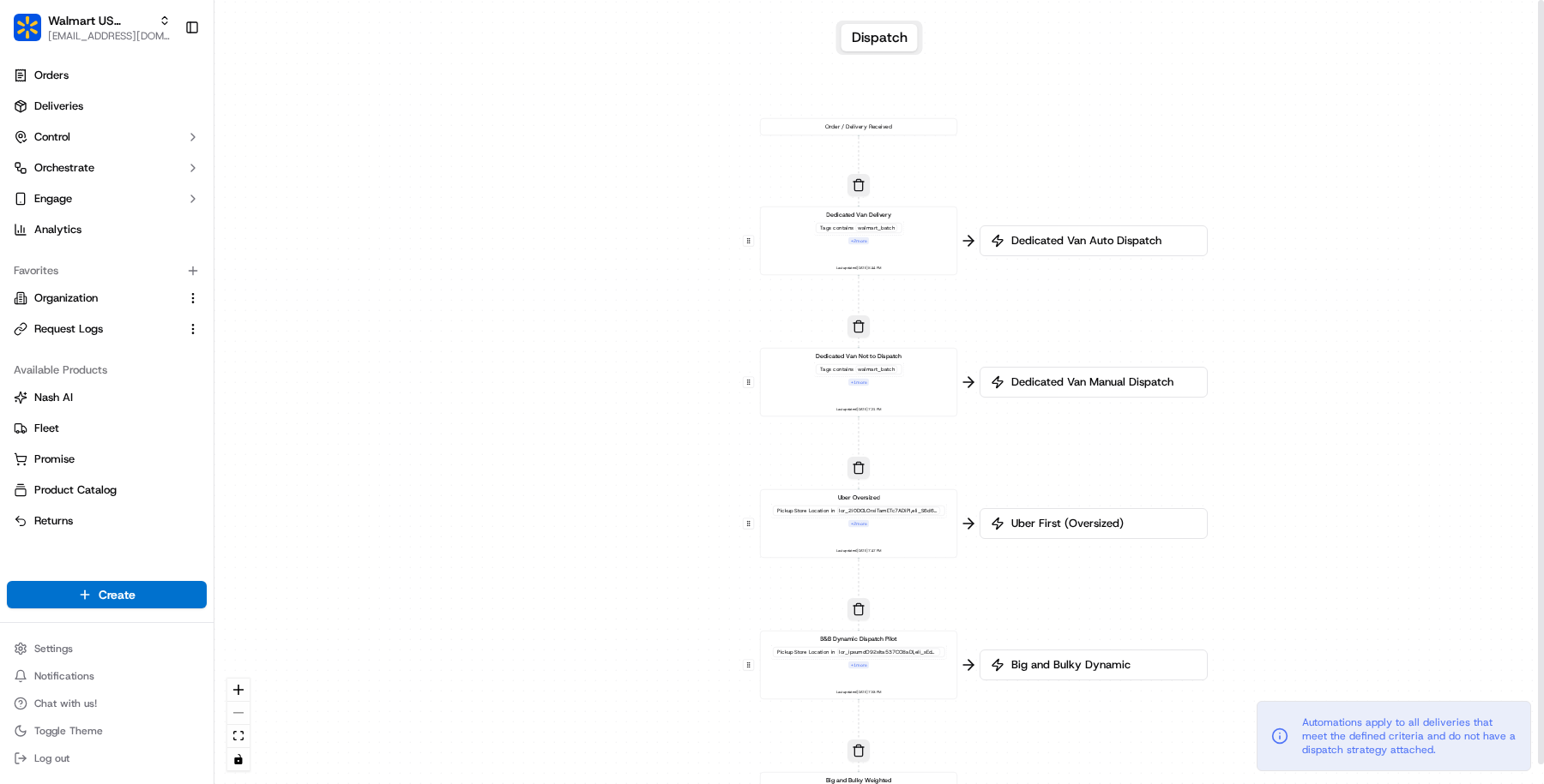
click at [908, 388] on div "Dedicated Van Not to Dispatch Tags contains walmart_batch + 1 more Last updated…" at bounding box center [858, 383] width 183 height 61
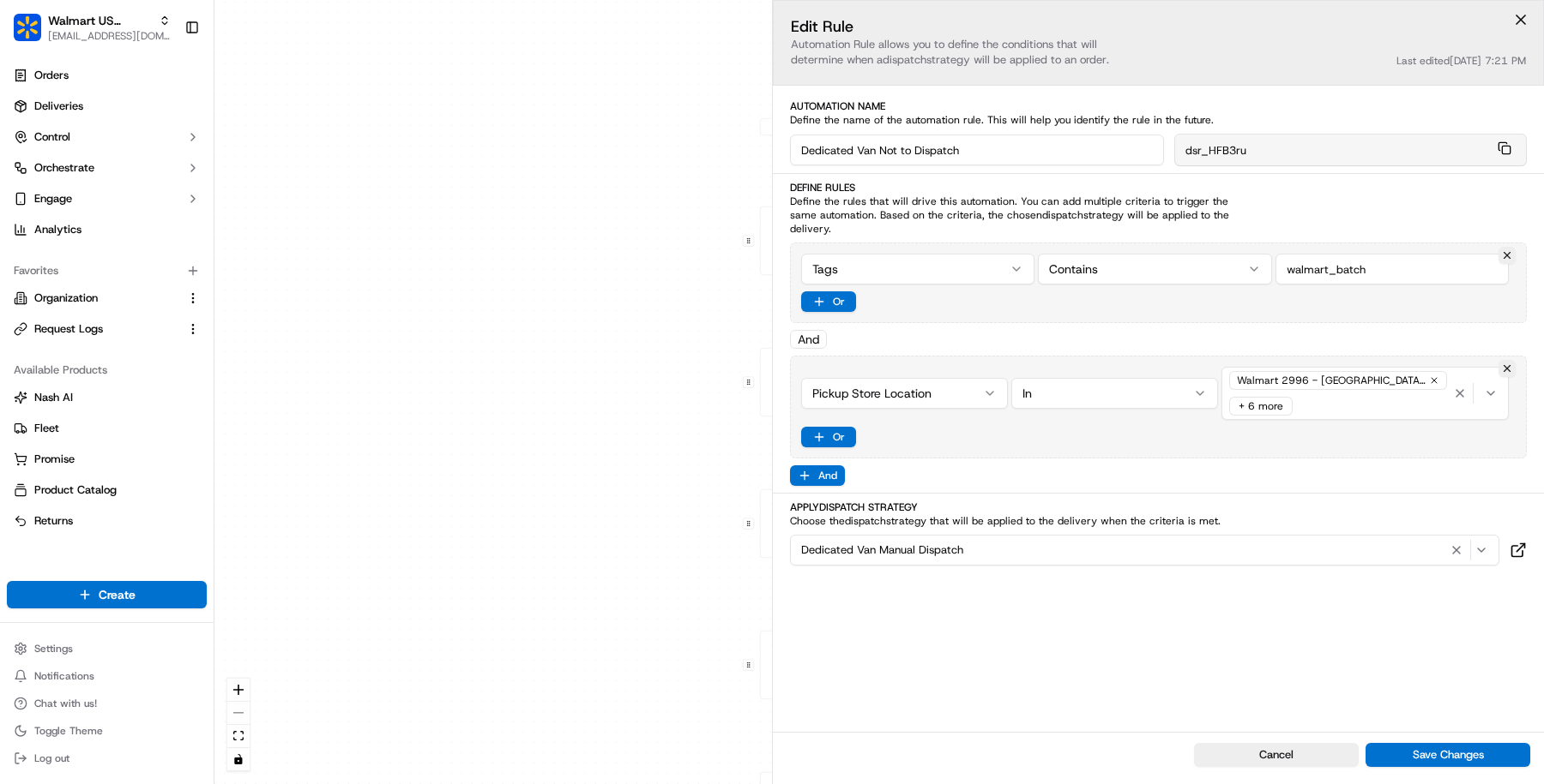
click at [666, 446] on div "0 0 0 0 0 0 0 Order / Delivery Received Dedicated Van Delivery Tags contains wa…" at bounding box center [879, 392] width 1329 height 784
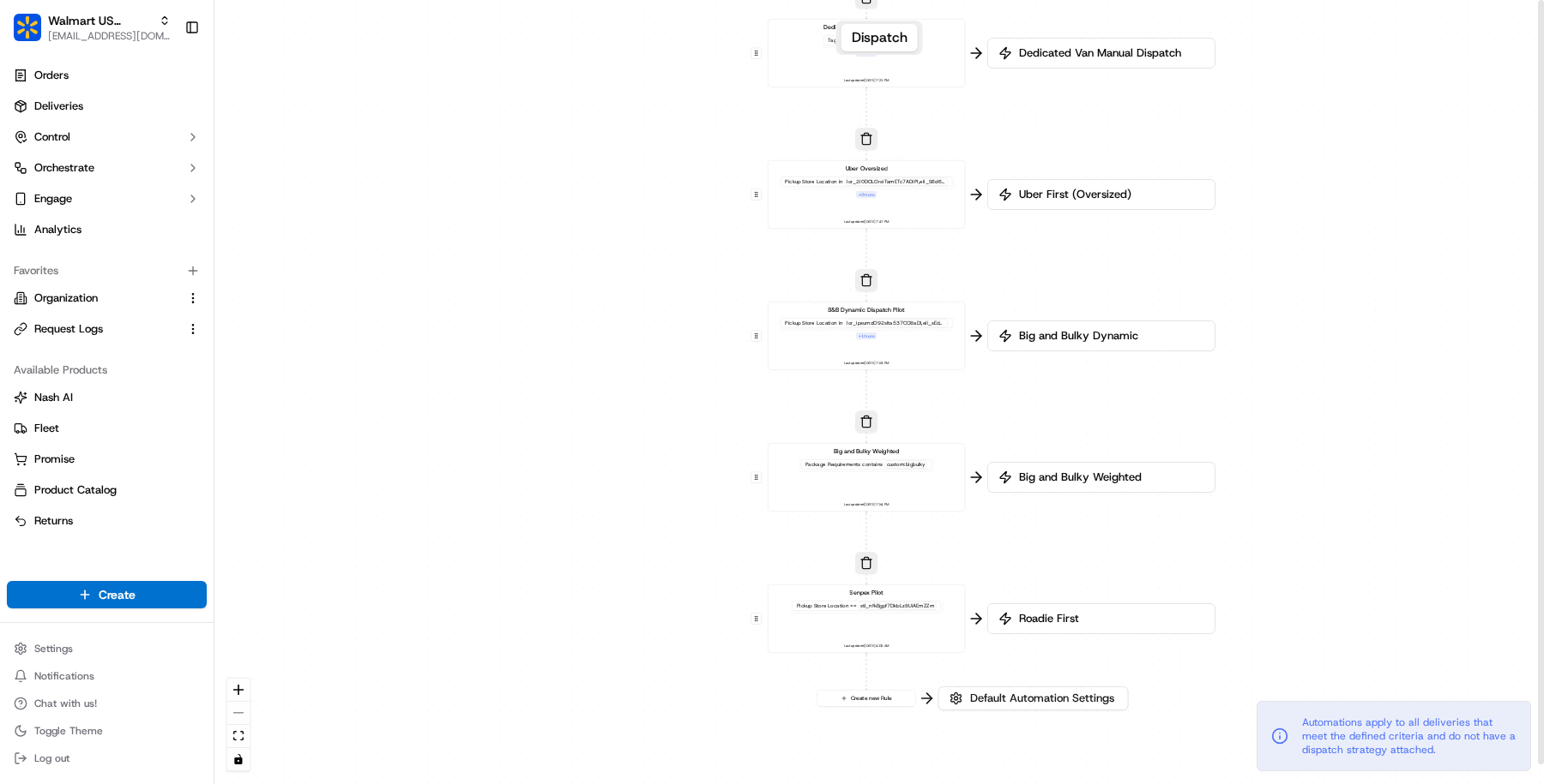
drag, startPoint x: 662, startPoint y: 617, endPoint x: 669, endPoint y: 290, distance: 327.1
click at [669, 289] on div "0 0 0 0 0 0 0 Order / Delivery Received Dedicated Van Delivery Tags contains wa…" at bounding box center [879, 392] width 1329 height 784
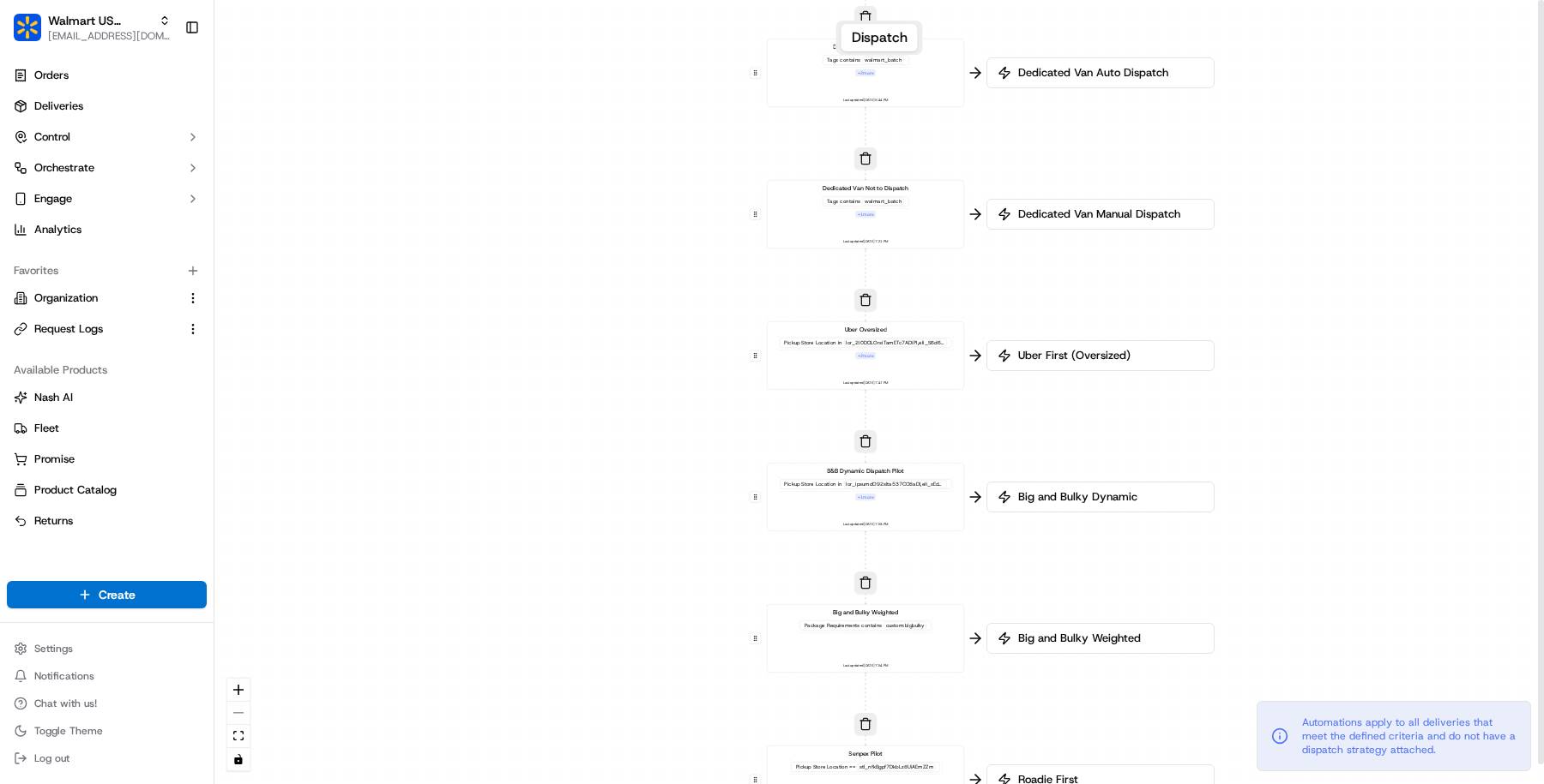
drag, startPoint x: 666, startPoint y: 421, endPoint x: 672, endPoint y: 687, distance: 266.1
click at [672, 687] on div "0 0 0 0 0 0 0 Order / Delivery Received Dedicated Van Delivery Tags contains wa…" at bounding box center [879, 392] width 1329 height 784
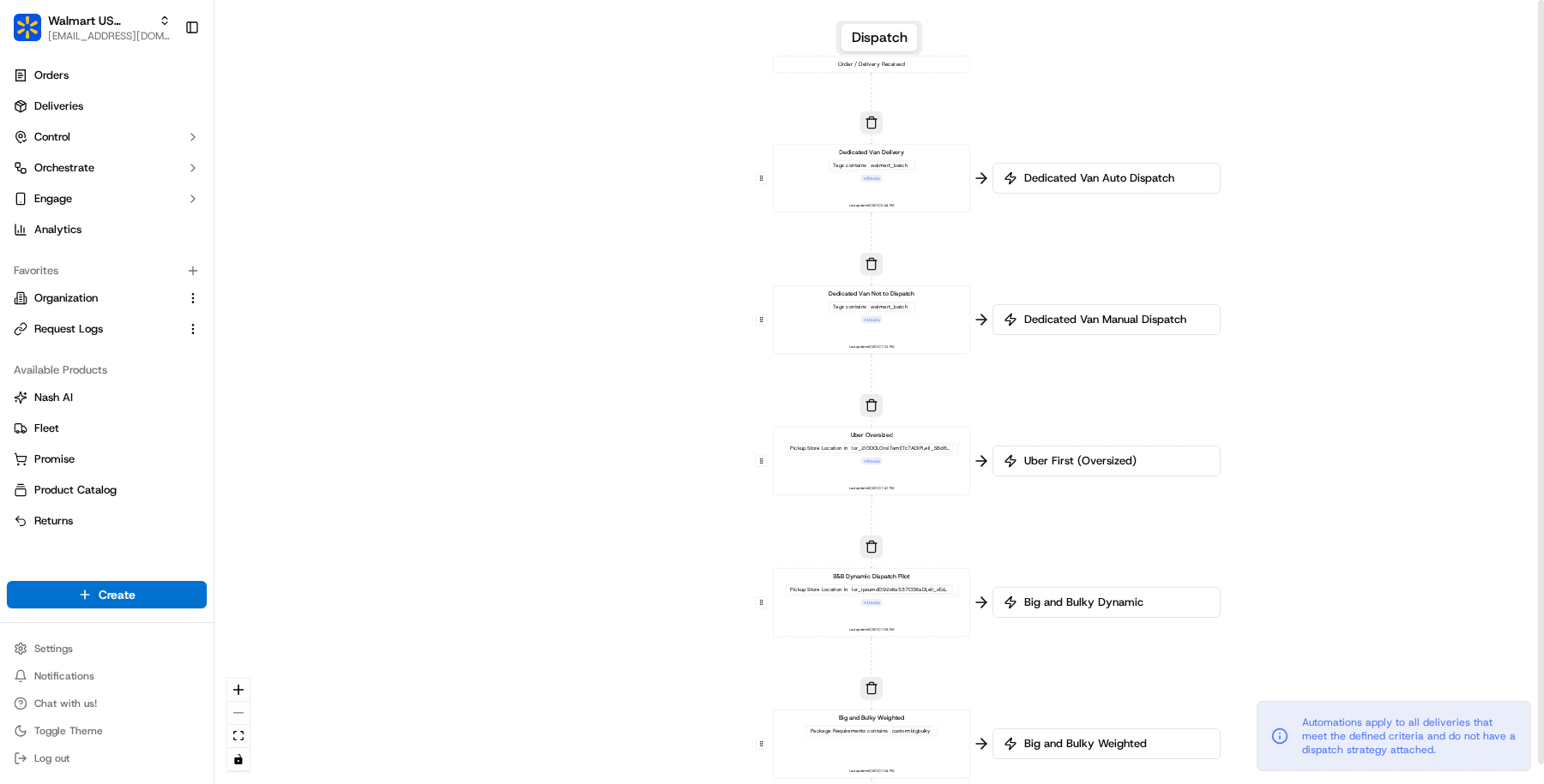
click at [883, 183] on div "Dedicated Van Delivery Tags contains walmart_batch + 2 more Last updated: 09/17…" at bounding box center [872, 179] width 183 height 61
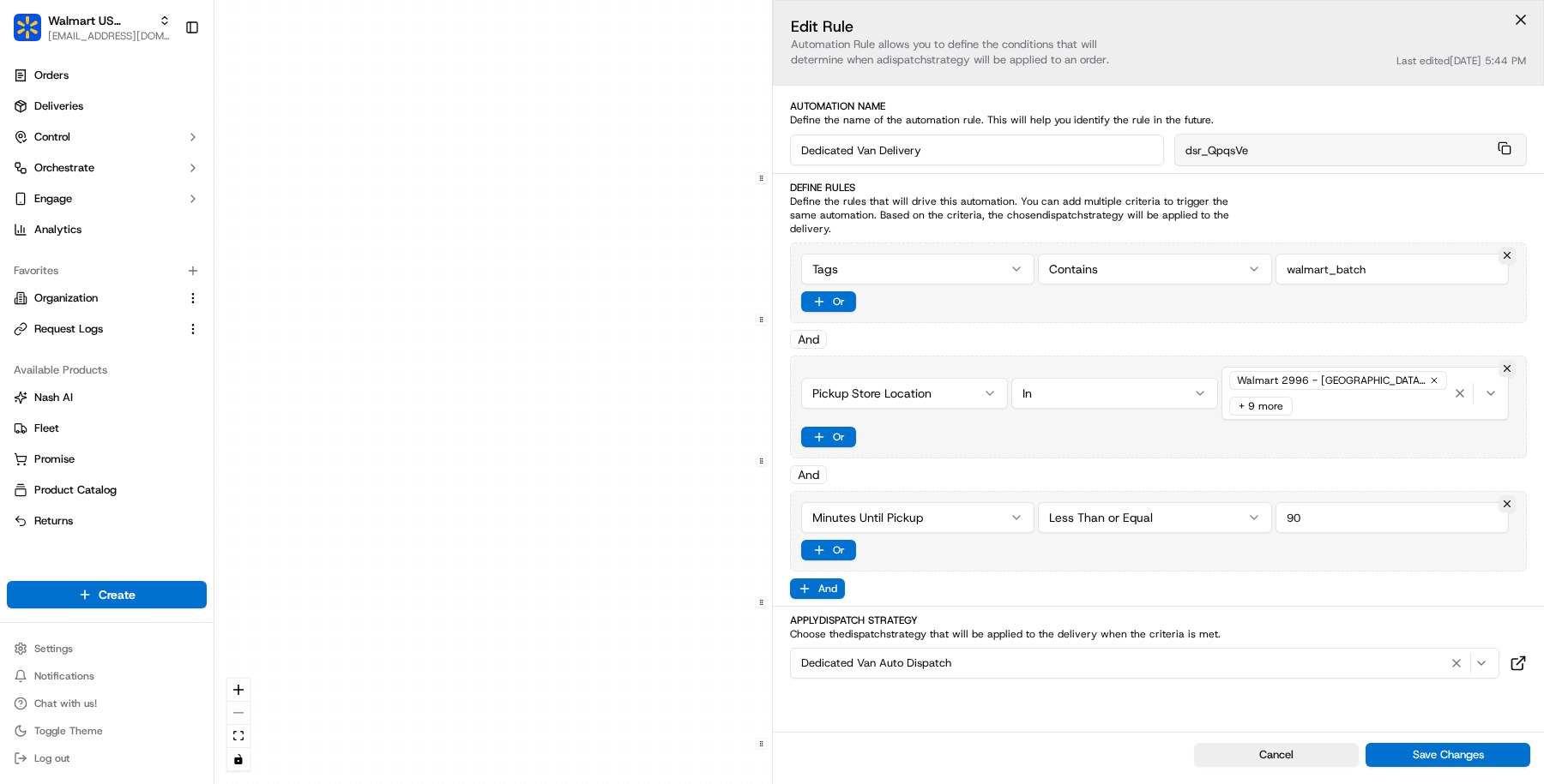
click at [645, 424] on div "0 0 0 0 0 0 0 Order / Delivery Received Dedicated Van Delivery Tags contains wa…" at bounding box center [879, 392] width 1329 height 784
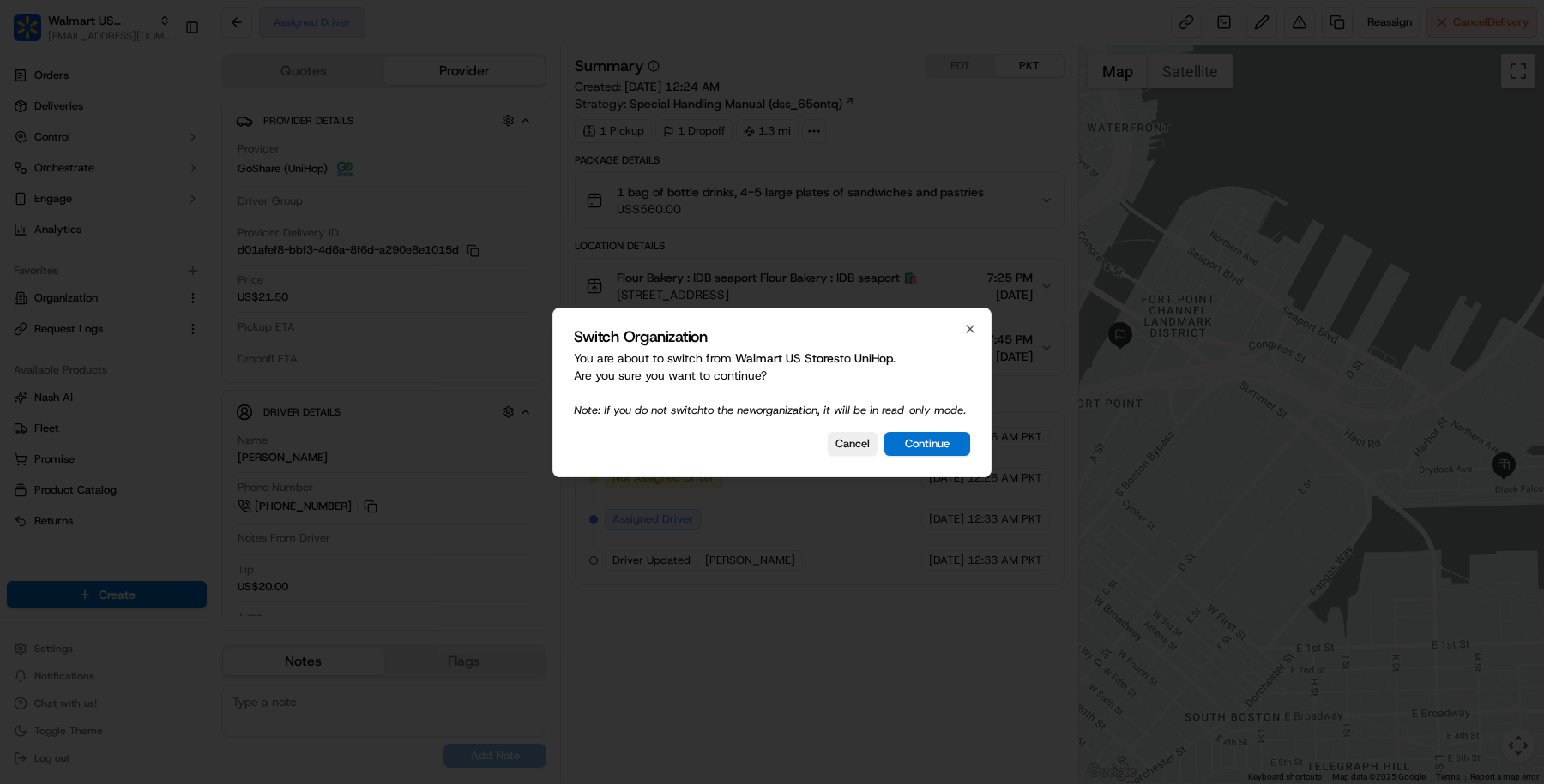
click at [905, 465] on div "Switch Organization You are about to switch from Walmart US Stores to UniHop . …" at bounding box center [771, 393] width 439 height 169
click at [905, 442] on button "Continue" at bounding box center [927, 444] width 86 height 24
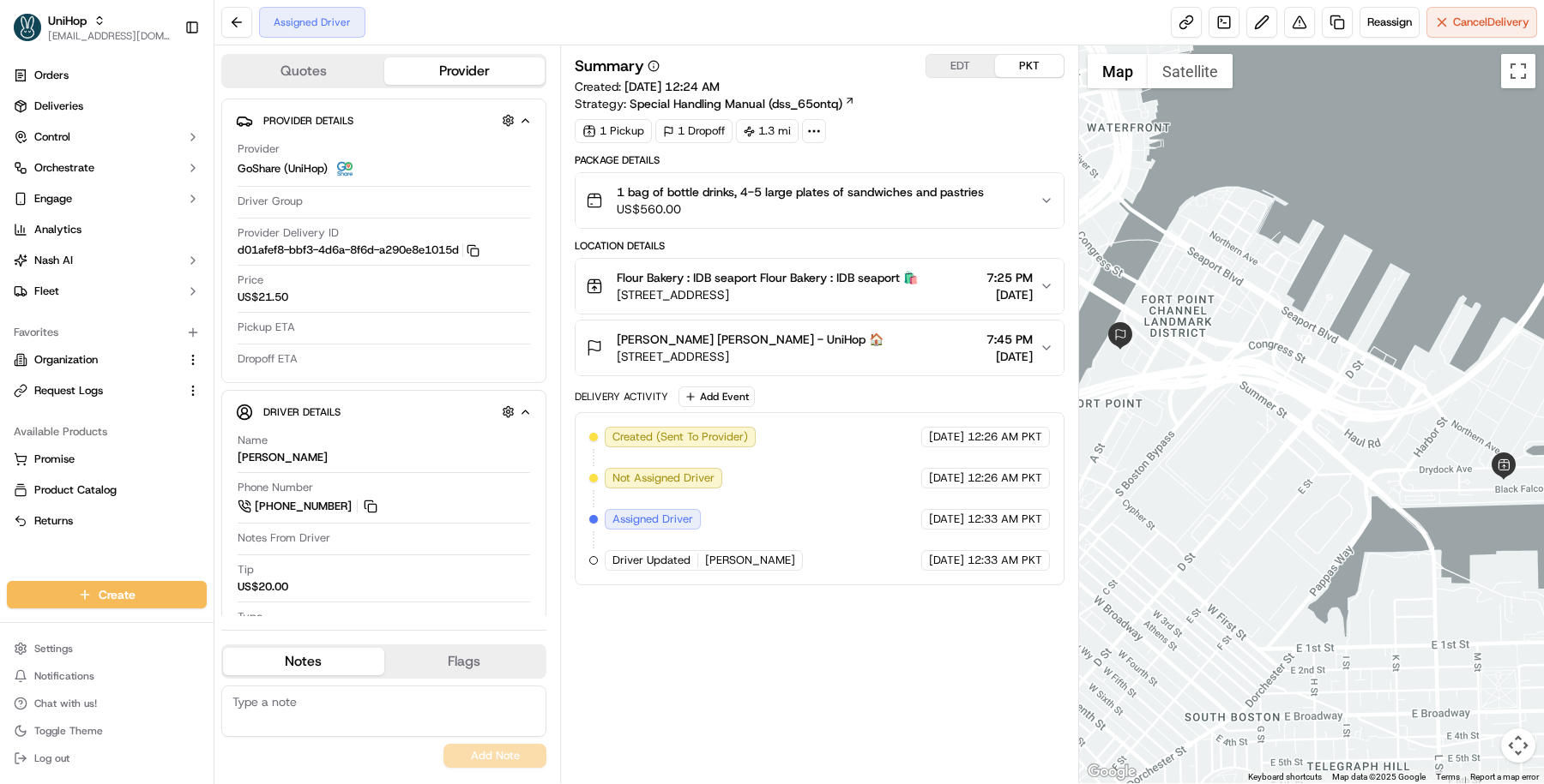
click at [986, 293] on span "Sep 18 2025" at bounding box center [1009, 295] width 46 height 17
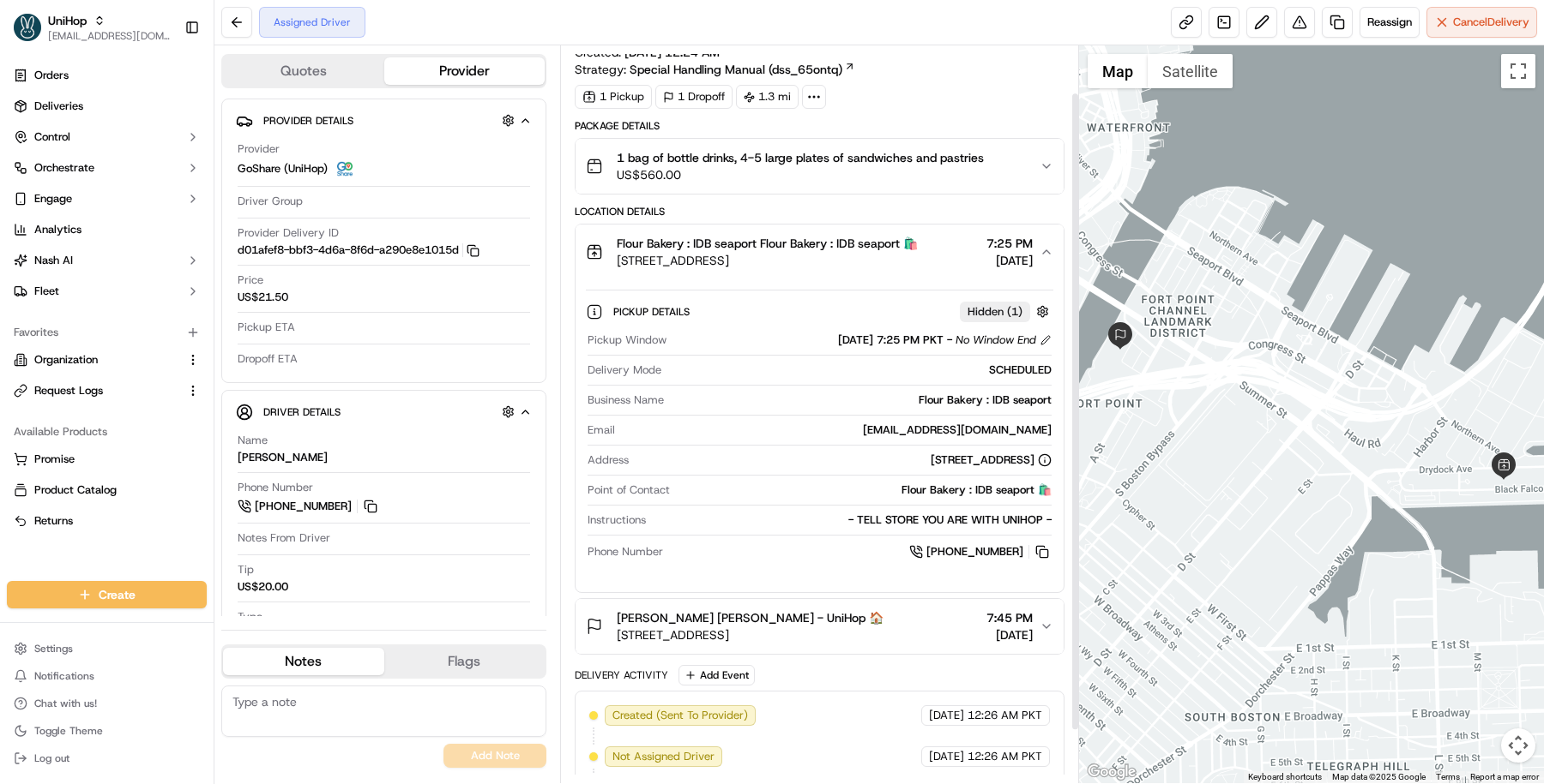
scroll to position [56, 0]
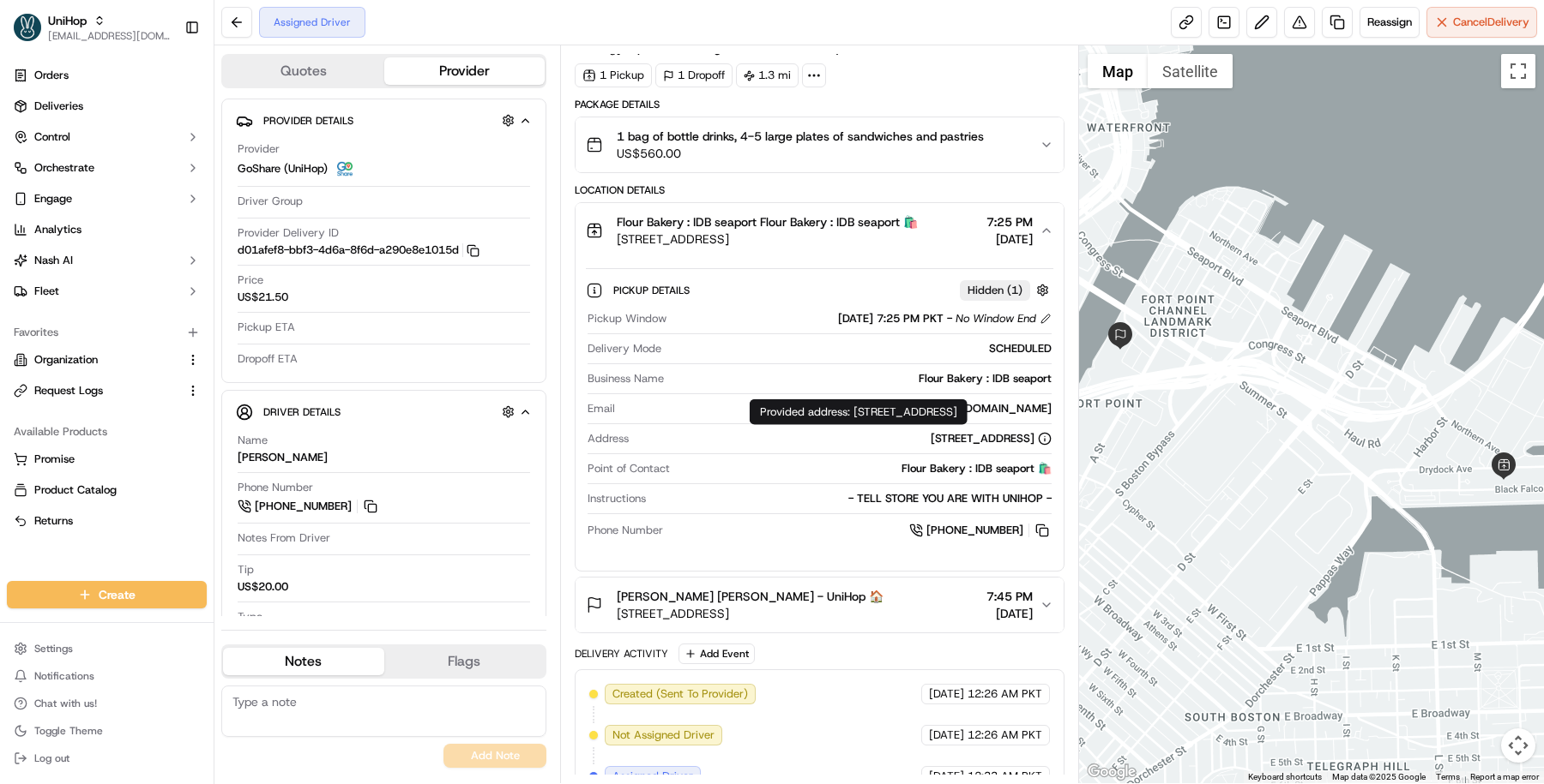
drag, startPoint x: 1041, startPoint y: 413, endPoint x: 854, endPoint y: 417, distance: 187.0
click at [854, 417] on div "Provided address: 19 Drydock ave, Boston, MA 02210 Provided address: 19 Drydock…" at bounding box center [858, 412] width 217 height 25
copy div "19 Drydock ave, Boston, MA 02210"
drag, startPoint x: 852, startPoint y: 413, endPoint x: 1038, endPoint y: 413, distance: 186.0
click at [968, 413] on div "Provided address: 19 Drydock ave, Boston, MA 02210 Provided address: 19 Drydock…" at bounding box center [858, 412] width 217 height 25
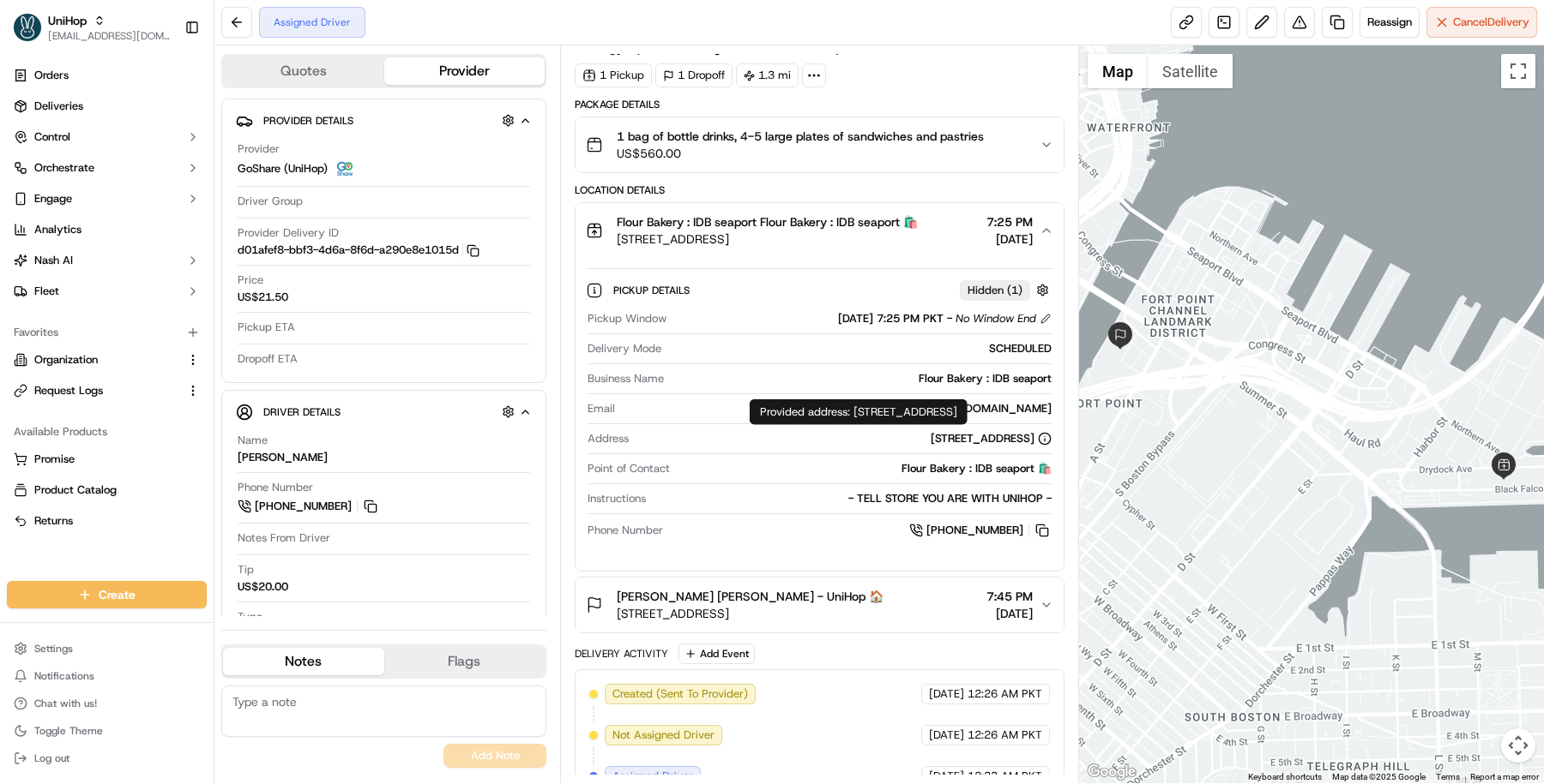
copy div "19 Drydock ave, Boston, MA 02210"
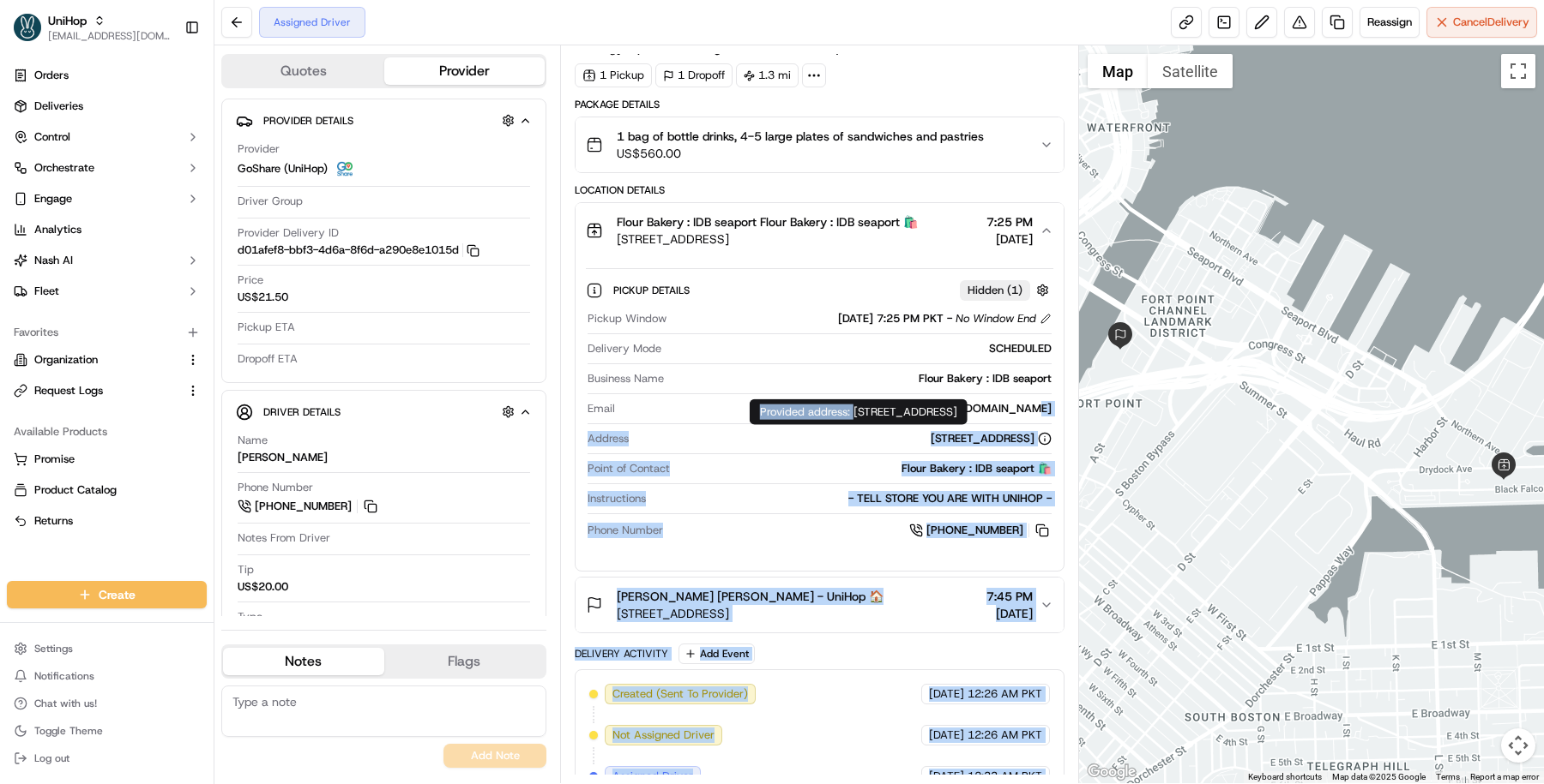
drag, startPoint x: 852, startPoint y: 411, endPoint x: 1048, endPoint y: 402, distance: 196.2
click at [1048, 402] on body "UniHop masood@usenash.com Toggle Sidebar Orders Deliveries Control Orchestrate …" at bounding box center [772, 392] width 1544 height 784
drag, startPoint x: 1037, startPoint y: 409, endPoint x: 856, endPoint y: 408, distance: 181.0
click at [856, 408] on div "Provided address: 19 Drydock ave, Boston, MA 02210 Provided address: 19 Drydock…" at bounding box center [858, 412] width 217 height 25
copy div "19 Drydock ave, Boston, MA 02210"
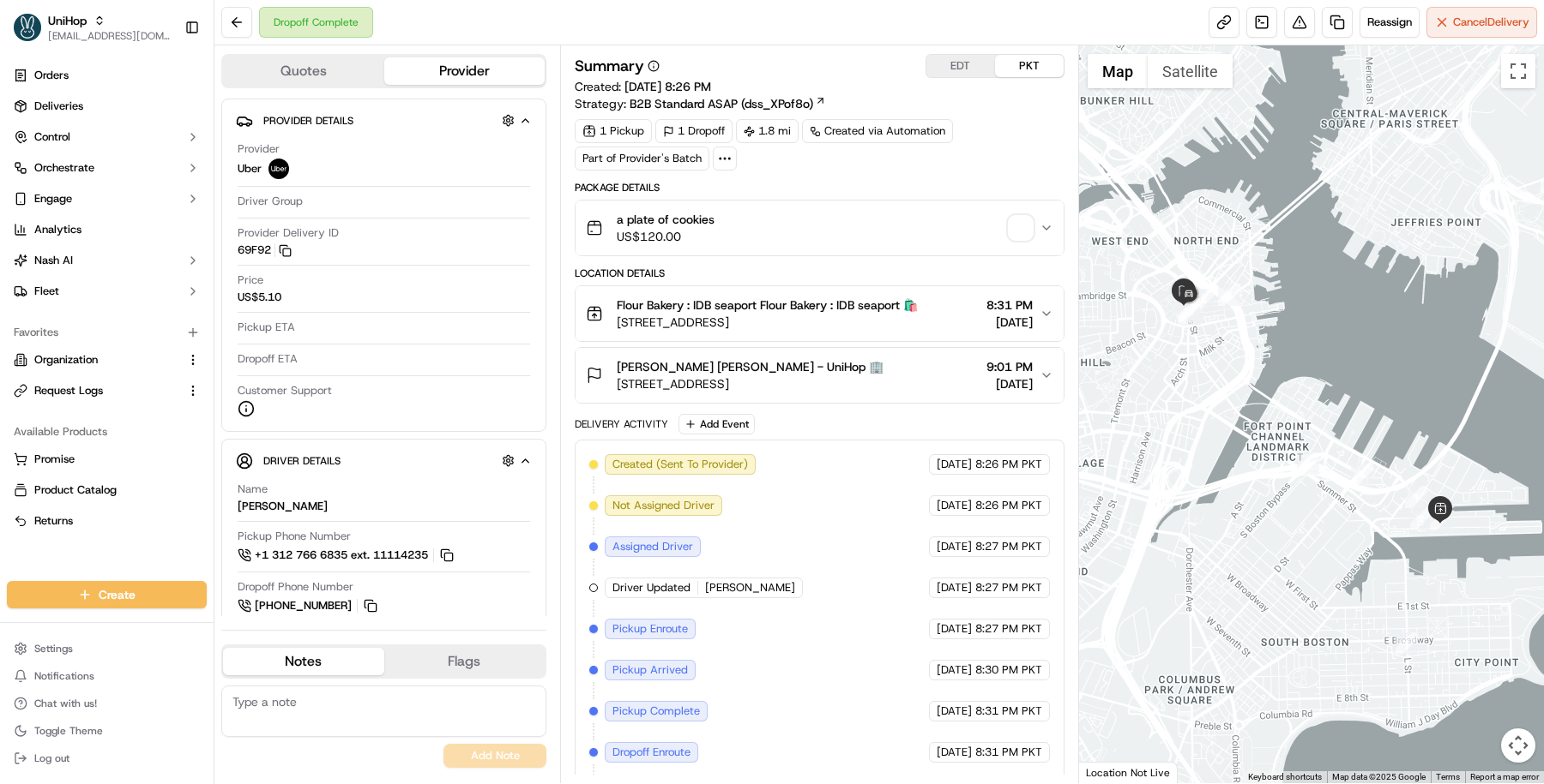
click at [933, 331] on button "Flour Bakery : IDB seaport Flour Bakery : IDB seaport 🛍️ [STREET_ADDRESS] 8:31 …" at bounding box center [819, 313] width 488 height 55
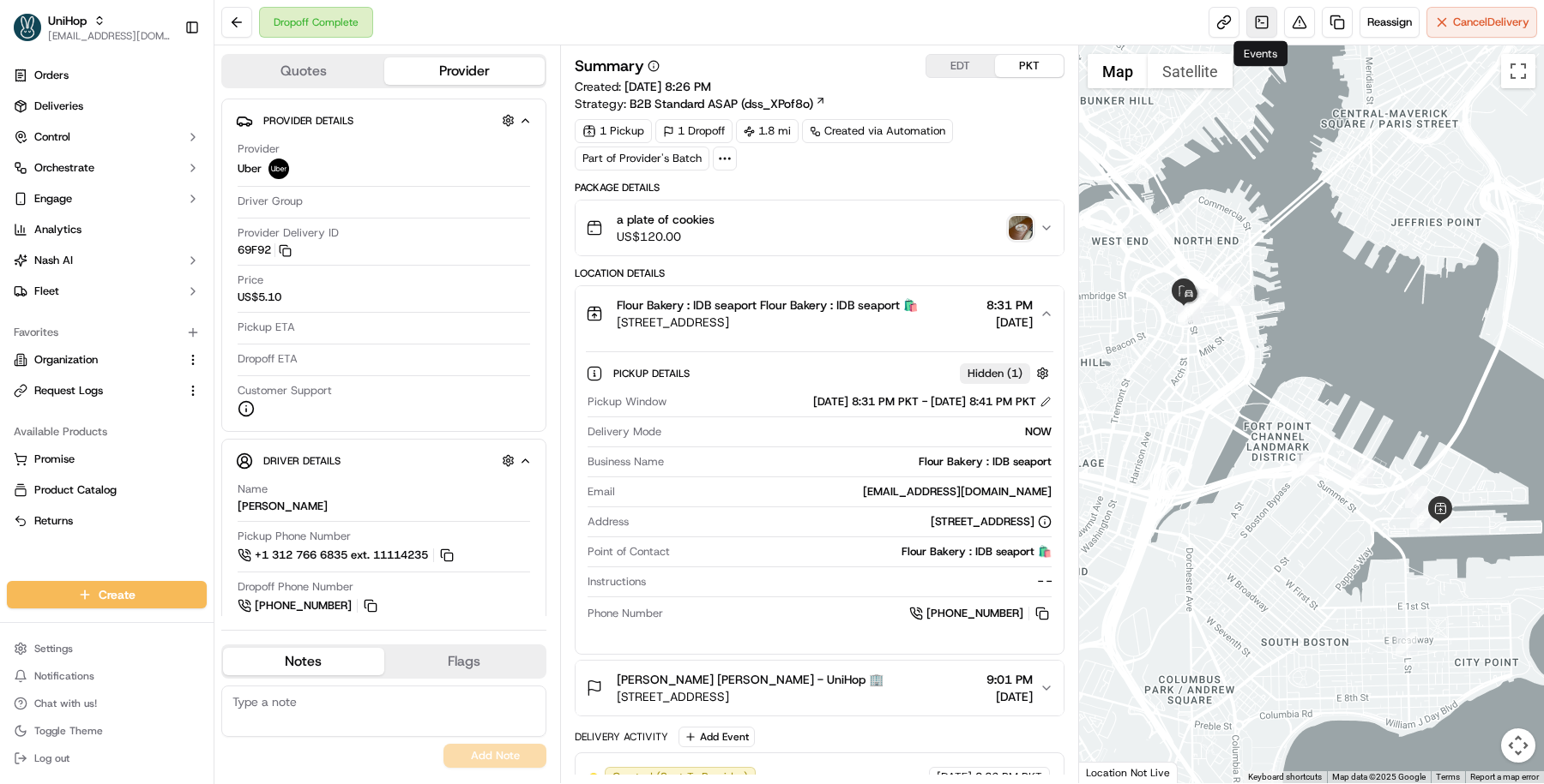
click at [1249, 29] on link at bounding box center [1261, 22] width 31 height 31
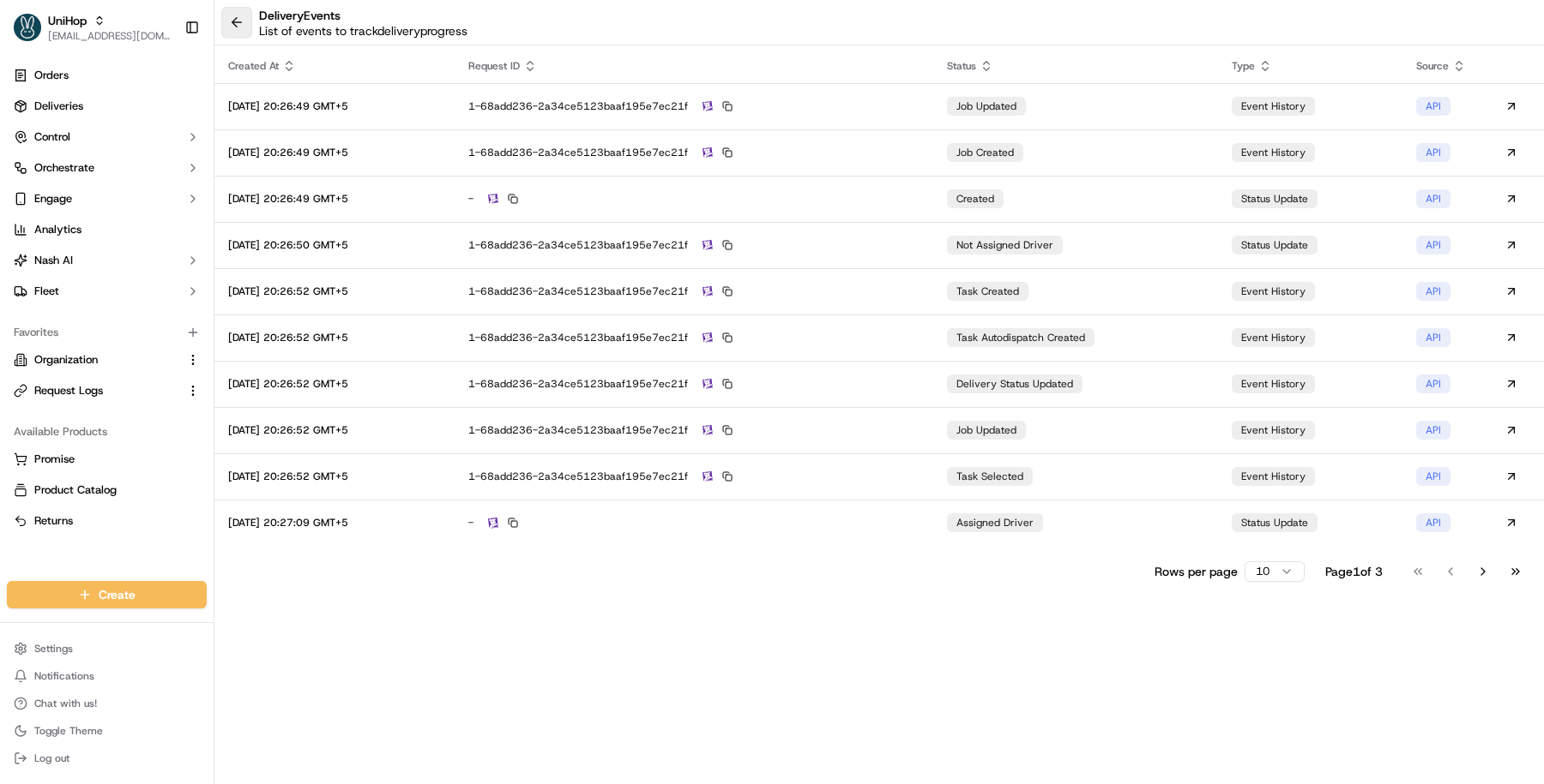
click at [237, 23] on button at bounding box center [236, 22] width 31 height 31
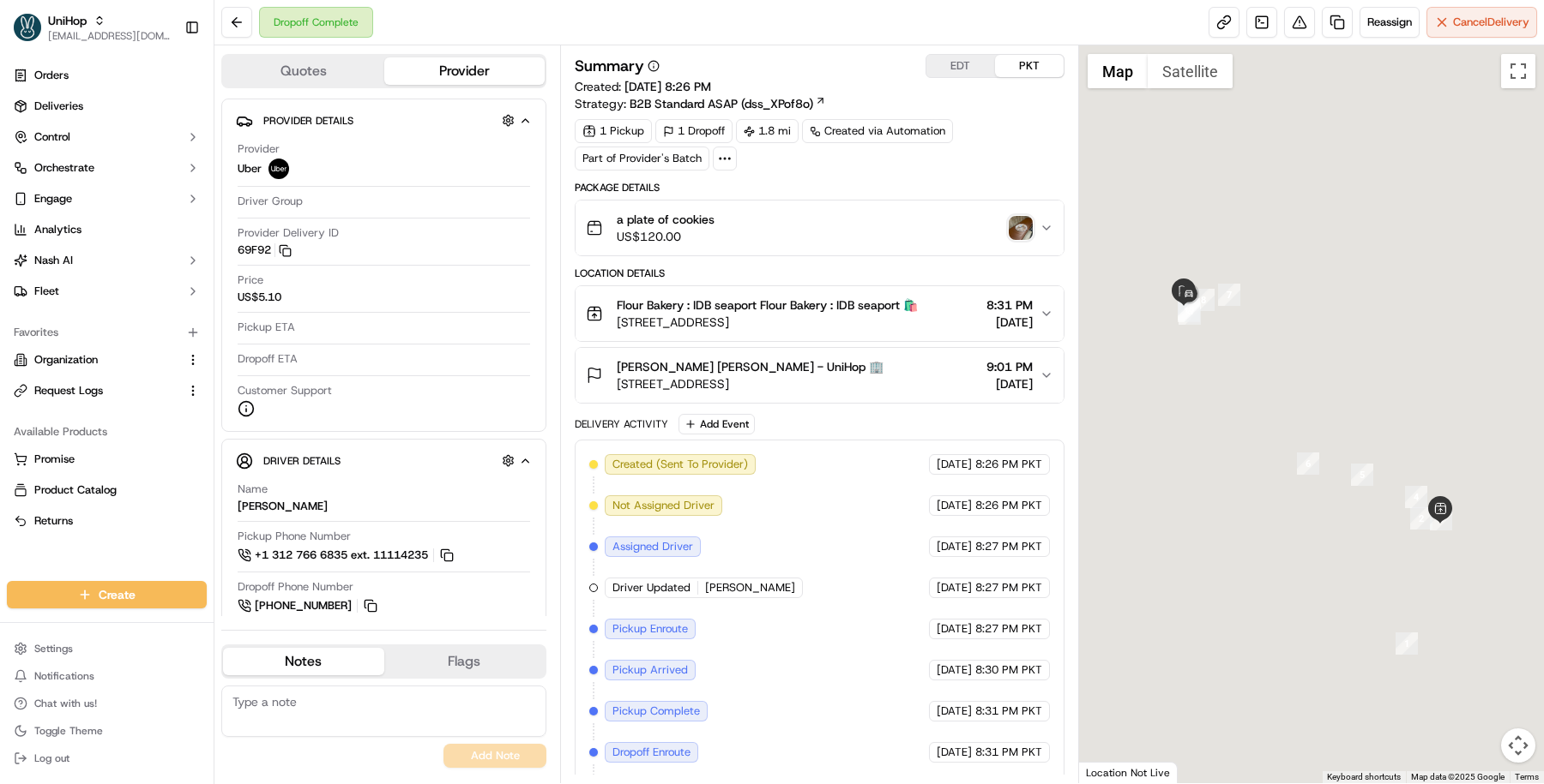
click at [990, 316] on span "[DATE]" at bounding box center [1009, 322] width 46 height 17
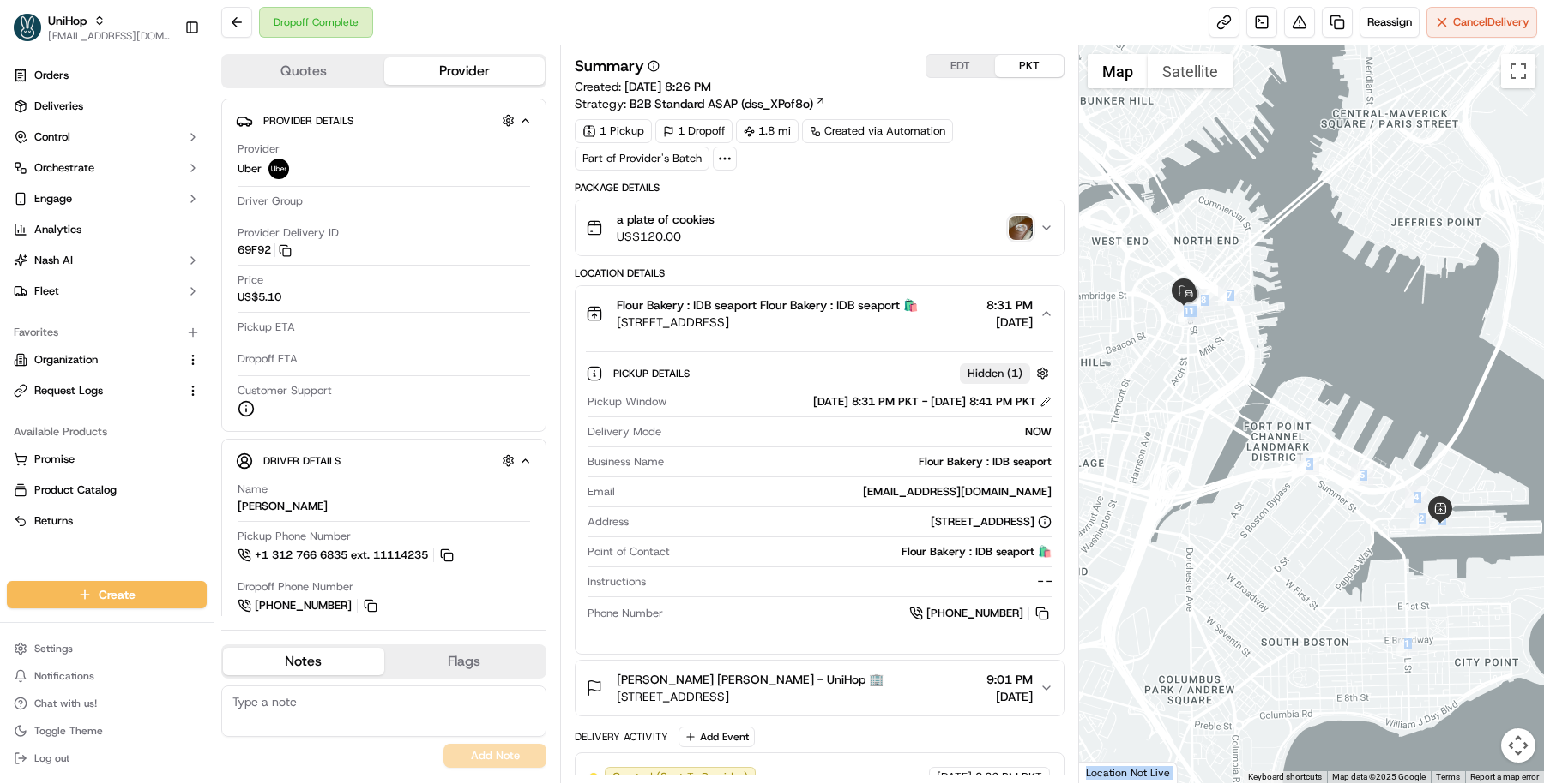
drag, startPoint x: 889, startPoint y: 495, endPoint x: 1074, endPoint y: 481, distance: 185.5
drag, startPoint x: 1074, startPoint y: 498, endPoint x: 892, endPoint y: 497, distance: 182.0
click at [892, 498] on div "Provided address: [STREET_ADDRESS] Provided address: [STREET_ADDRESS]" at bounding box center [895, 494] width 217 height 25
copy div "[STREET_ADDRESS]"
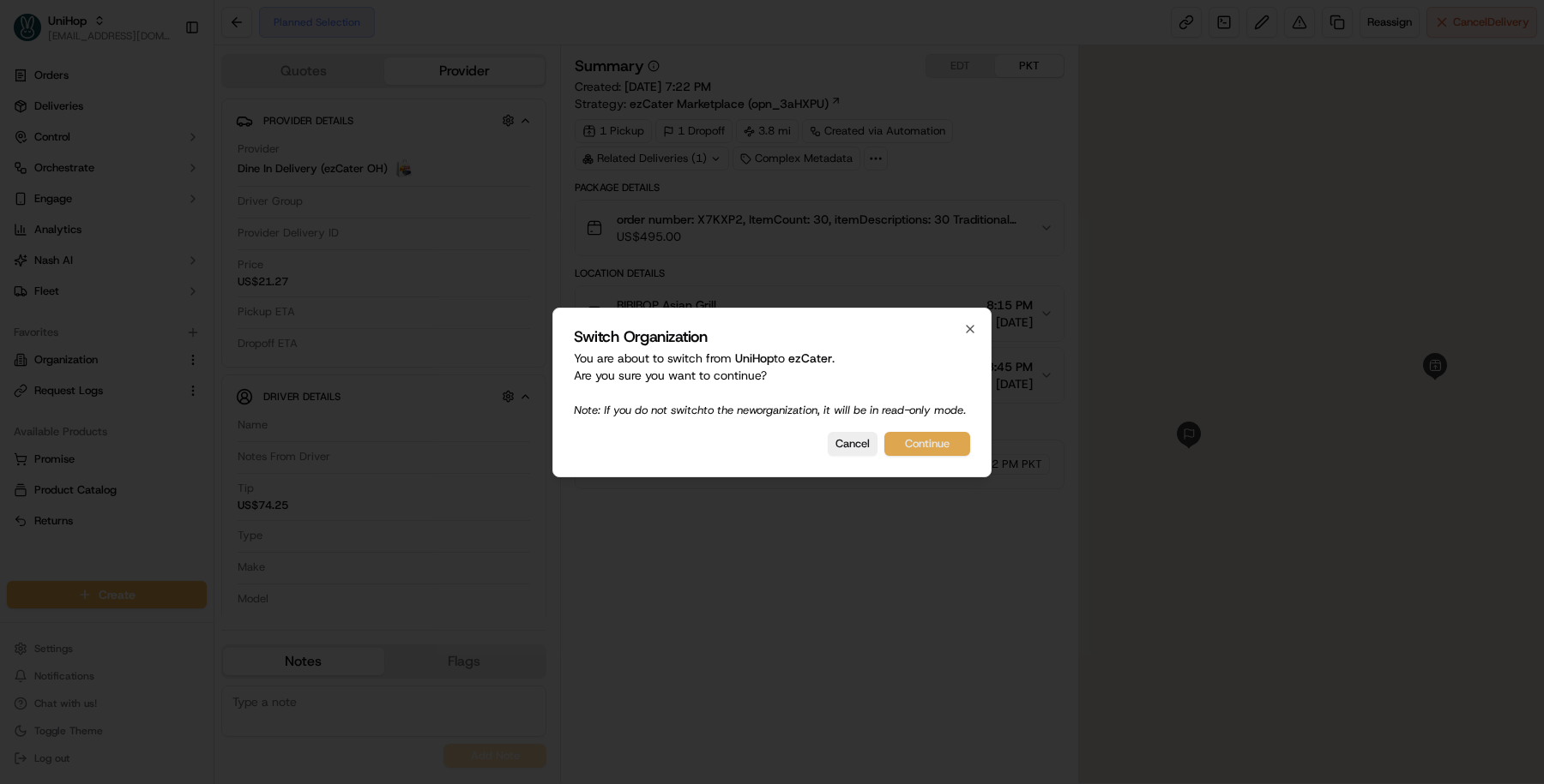
click at [941, 456] on button "Continue" at bounding box center [927, 444] width 86 height 24
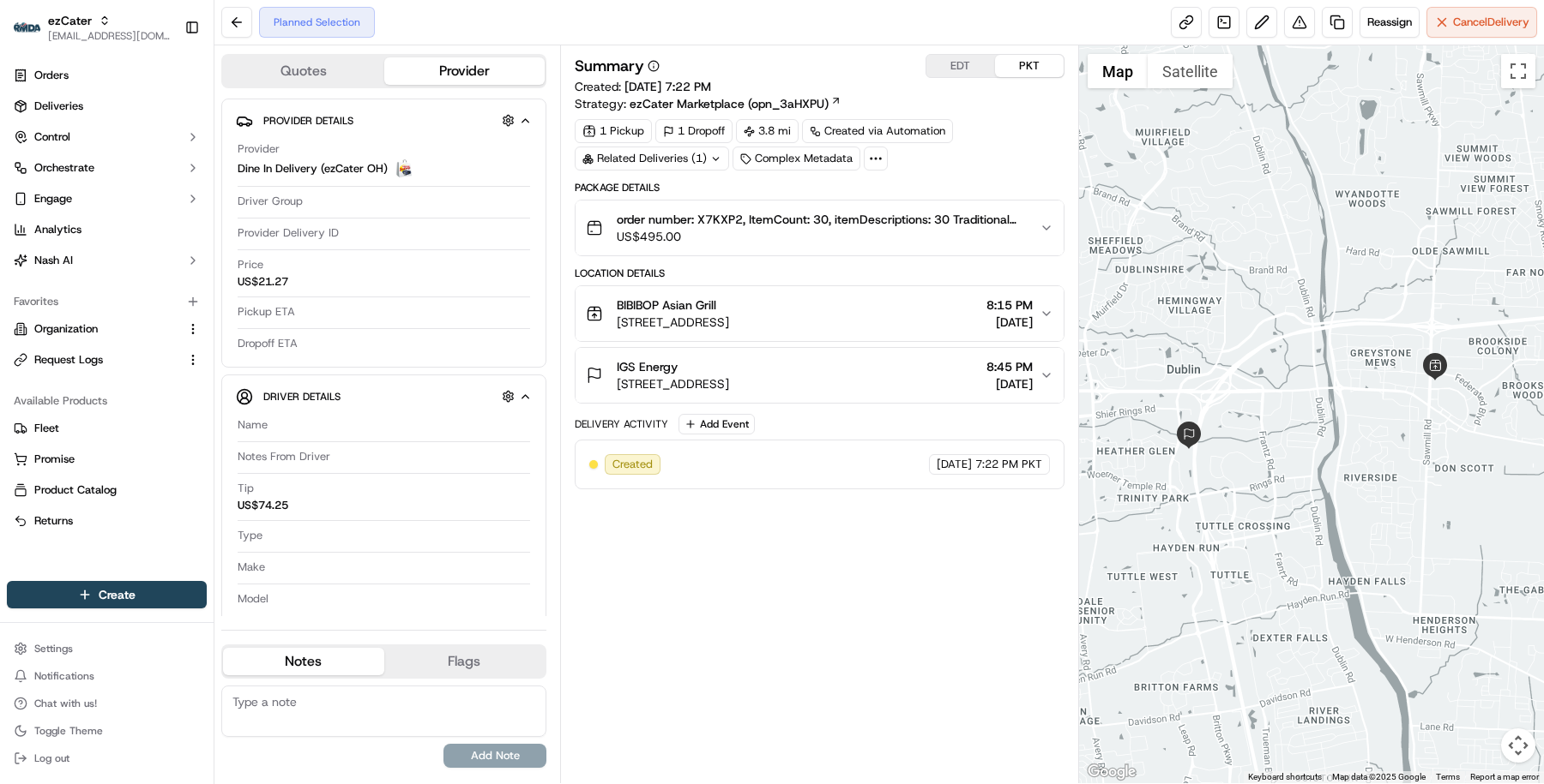
click at [717, 217] on span "order number: X7KXP2, ItemCount: 30, itemDescriptions: 30 Traditional Spread Pa…" at bounding box center [821, 220] width 409 height 17
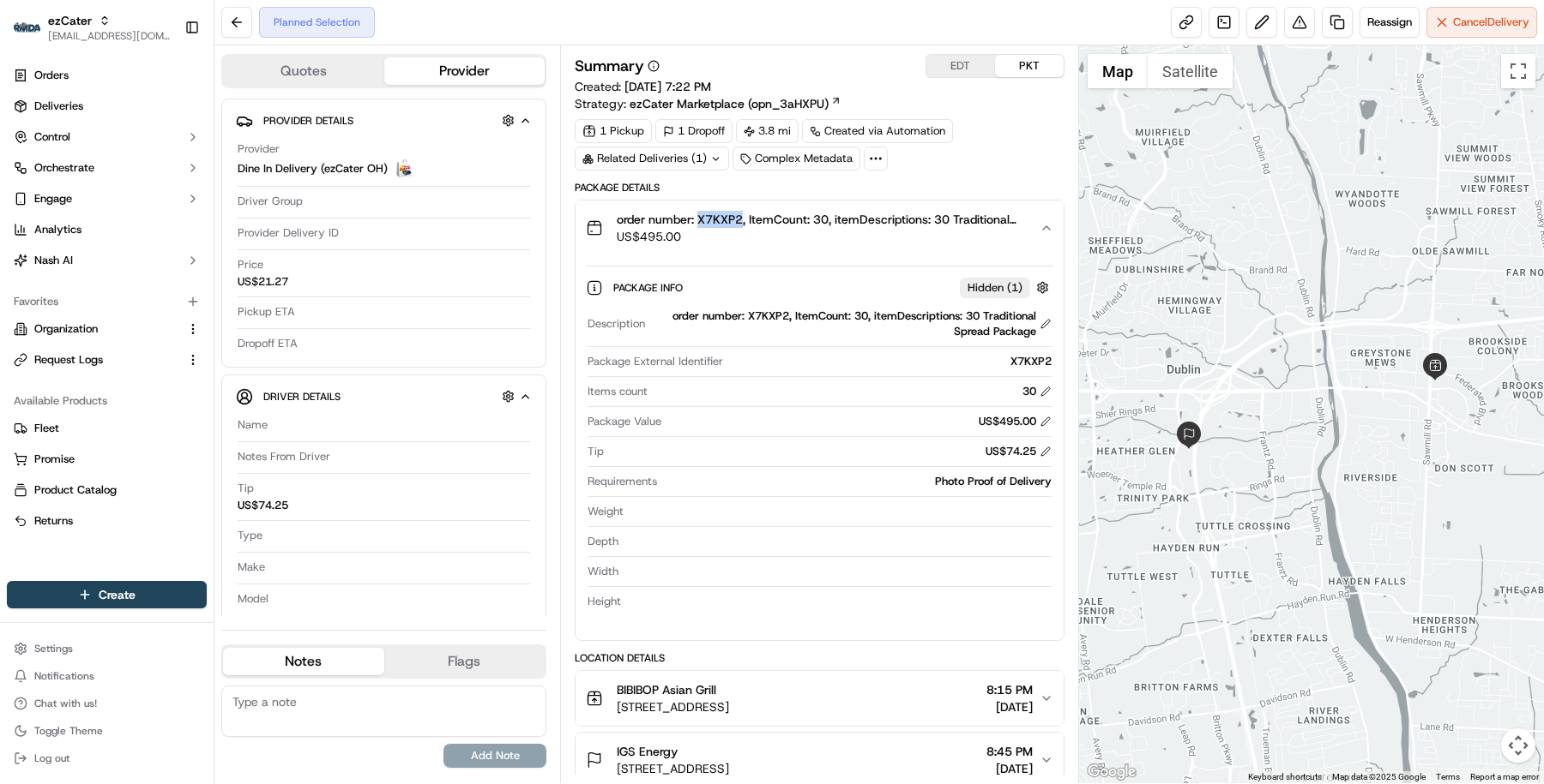
click at [717, 217] on span "order number: X7KXP2, ItemCount: 30, itemDescriptions: 30 Traditional Spread Pa…" at bounding box center [821, 220] width 409 height 17
copy span "X7KXP2"
drag, startPoint x: 232, startPoint y: 167, endPoint x: 320, endPoint y: 162, distance: 88.1
click at [320, 162] on div "Provider Details Hidden ( 1 ) Provider Dine In Delivery (ezCater OH) Driver Gro…" at bounding box center [383, 233] width 325 height 269
copy span "Dine In Delivery"
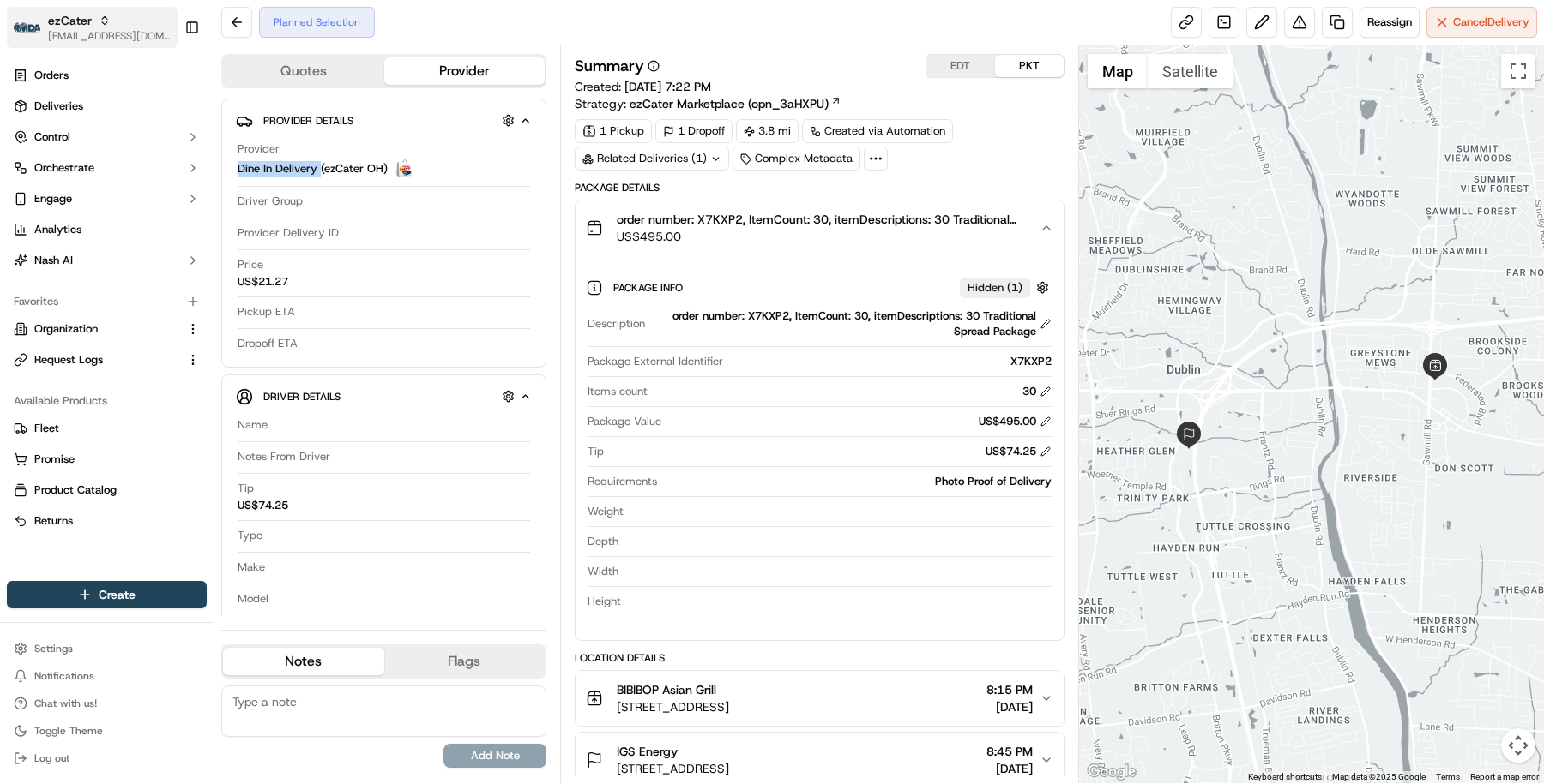
click at [95, 38] on span "[EMAIL_ADDRESS][DOMAIN_NAME]" at bounding box center [109, 36] width 122 height 14
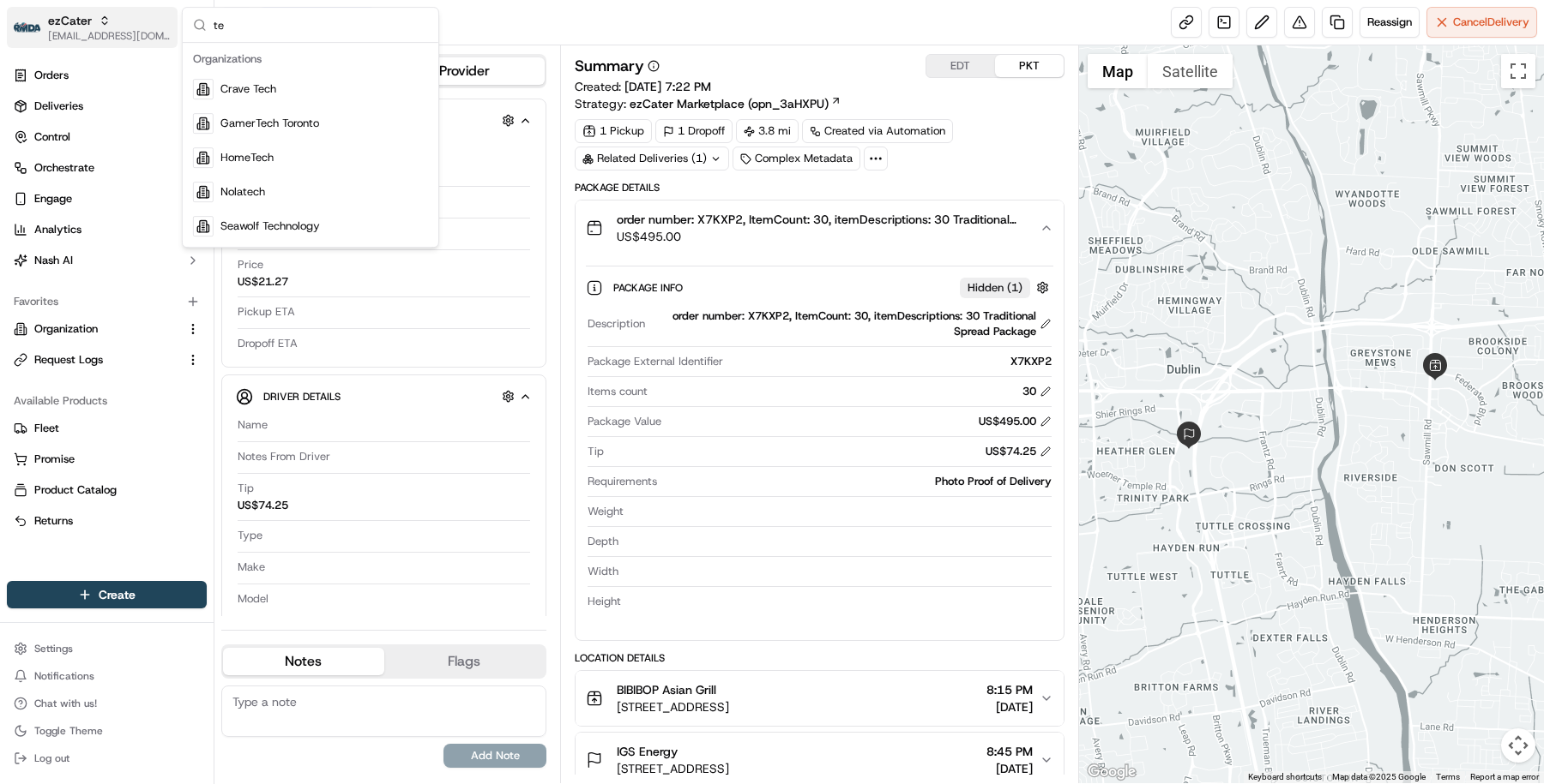
type input "t"
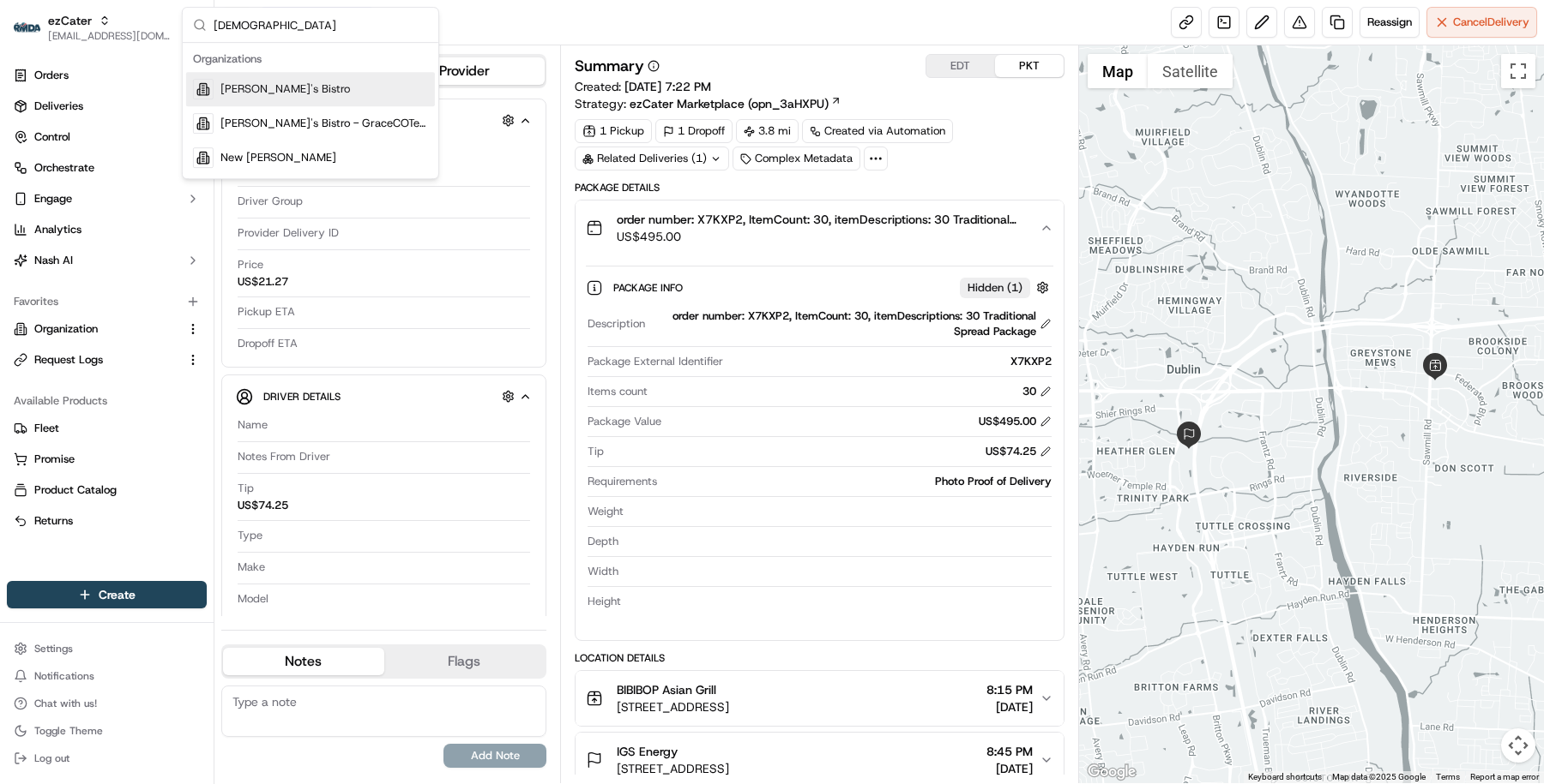
type input "[DEMOGRAPHIC_DATA]"
click at [284, 87] on span "[PERSON_NAME]'s Bistro" at bounding box center [285, 89] width 129 height 16
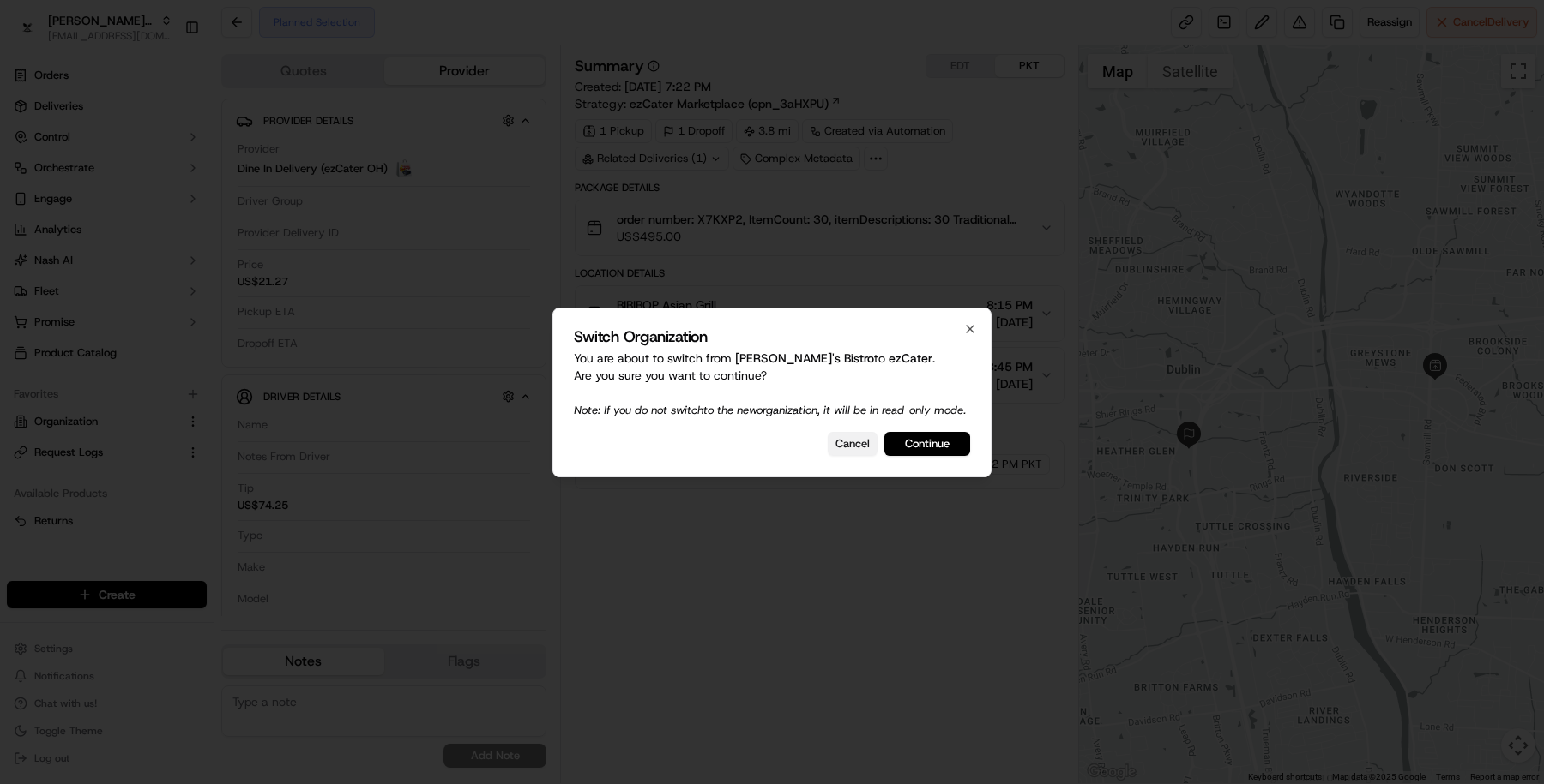
click at [851, 450] on button "Cancel" at bounding box center [852, 444] width 50 height 24
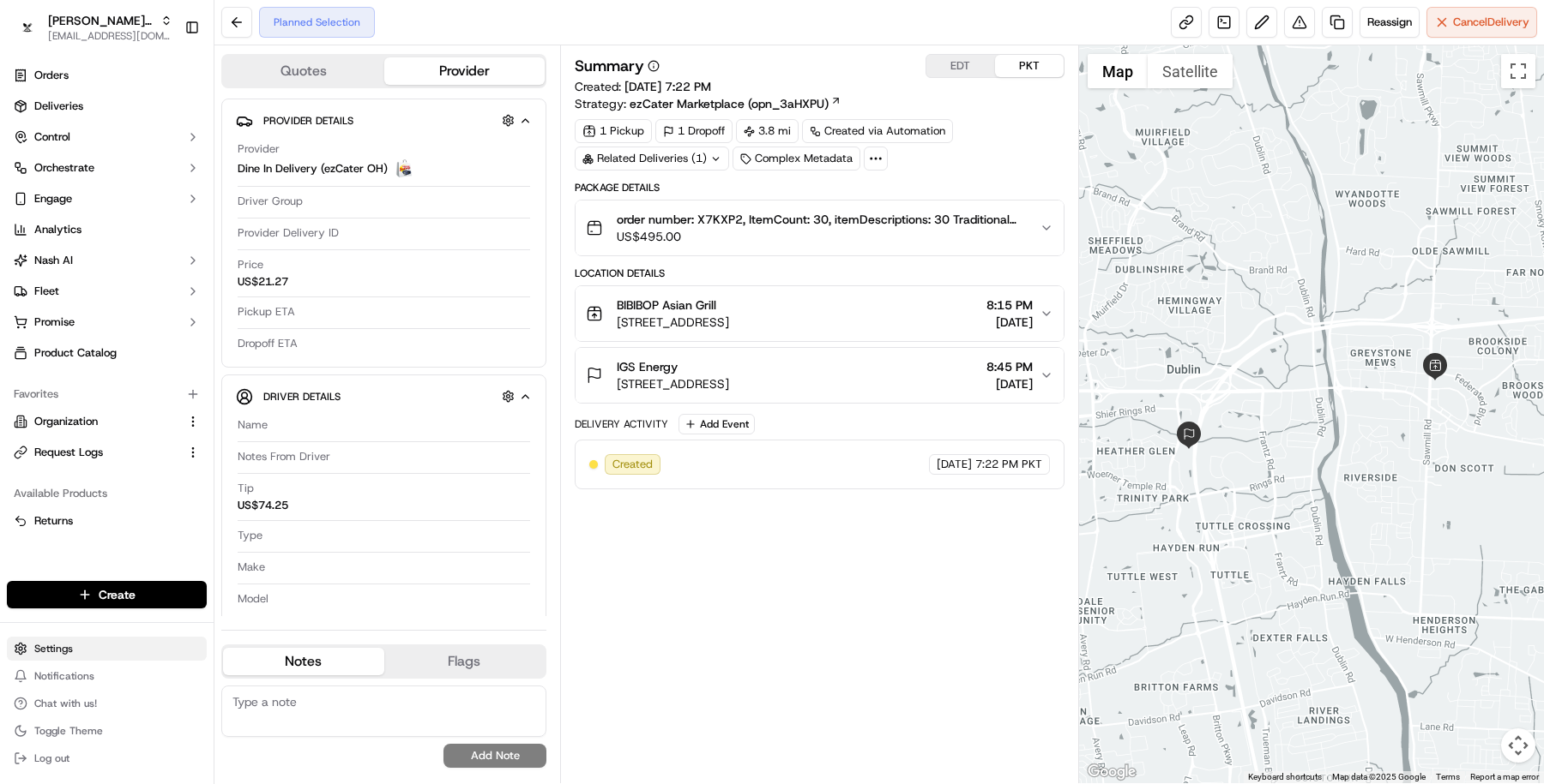
click at [95, 657] on html "[PERSON_NAME]'s Bistro [EMAIL_ADDRESS][DOMAIN_NAME] Toggle Sidebar Orders Deliv…" at bounding box center [772, 392] width 1544 height 784
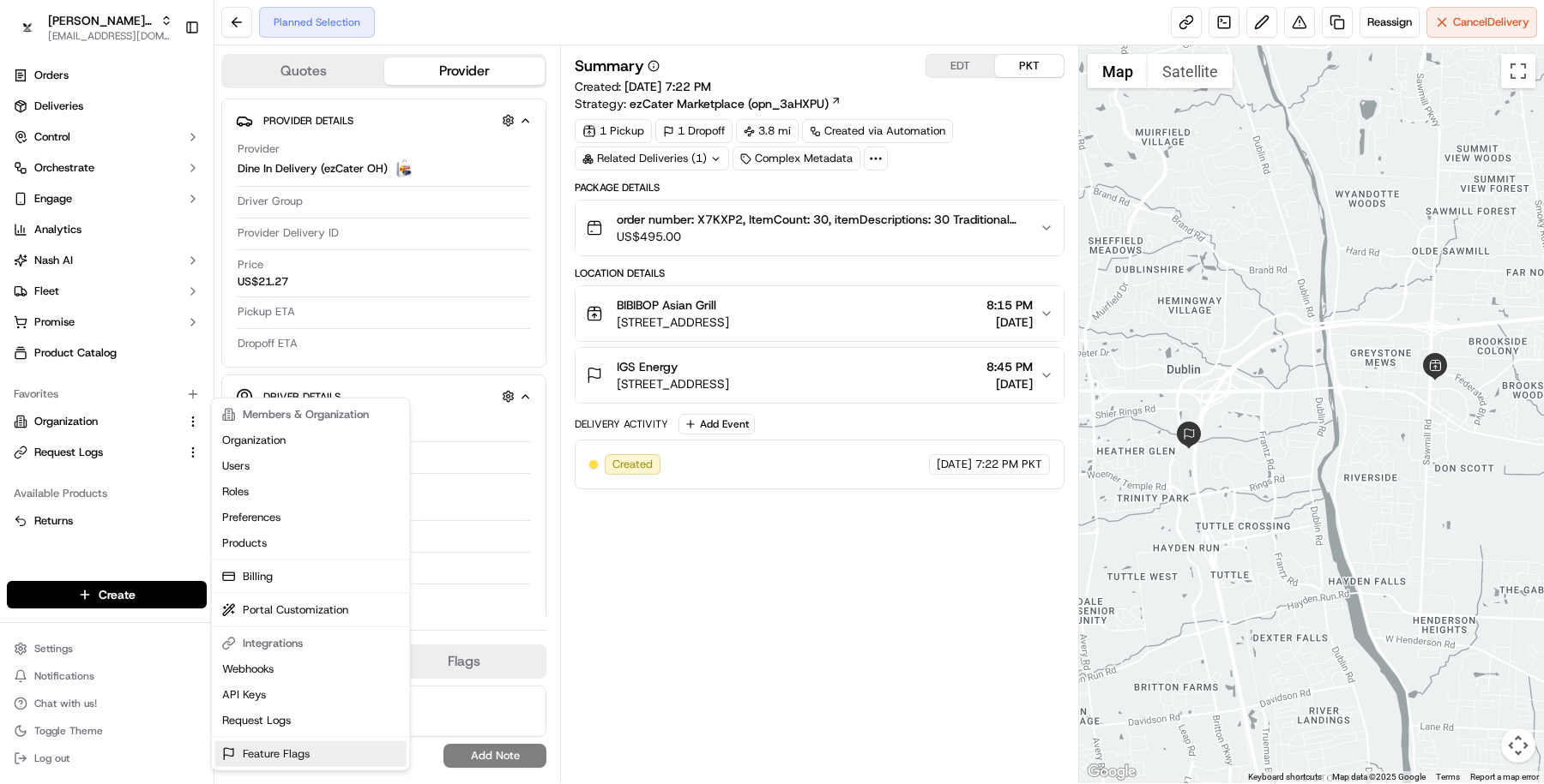
click at [309, 750] on link "Feature Flags" at bounding box center [310, 753] width 191 height 25
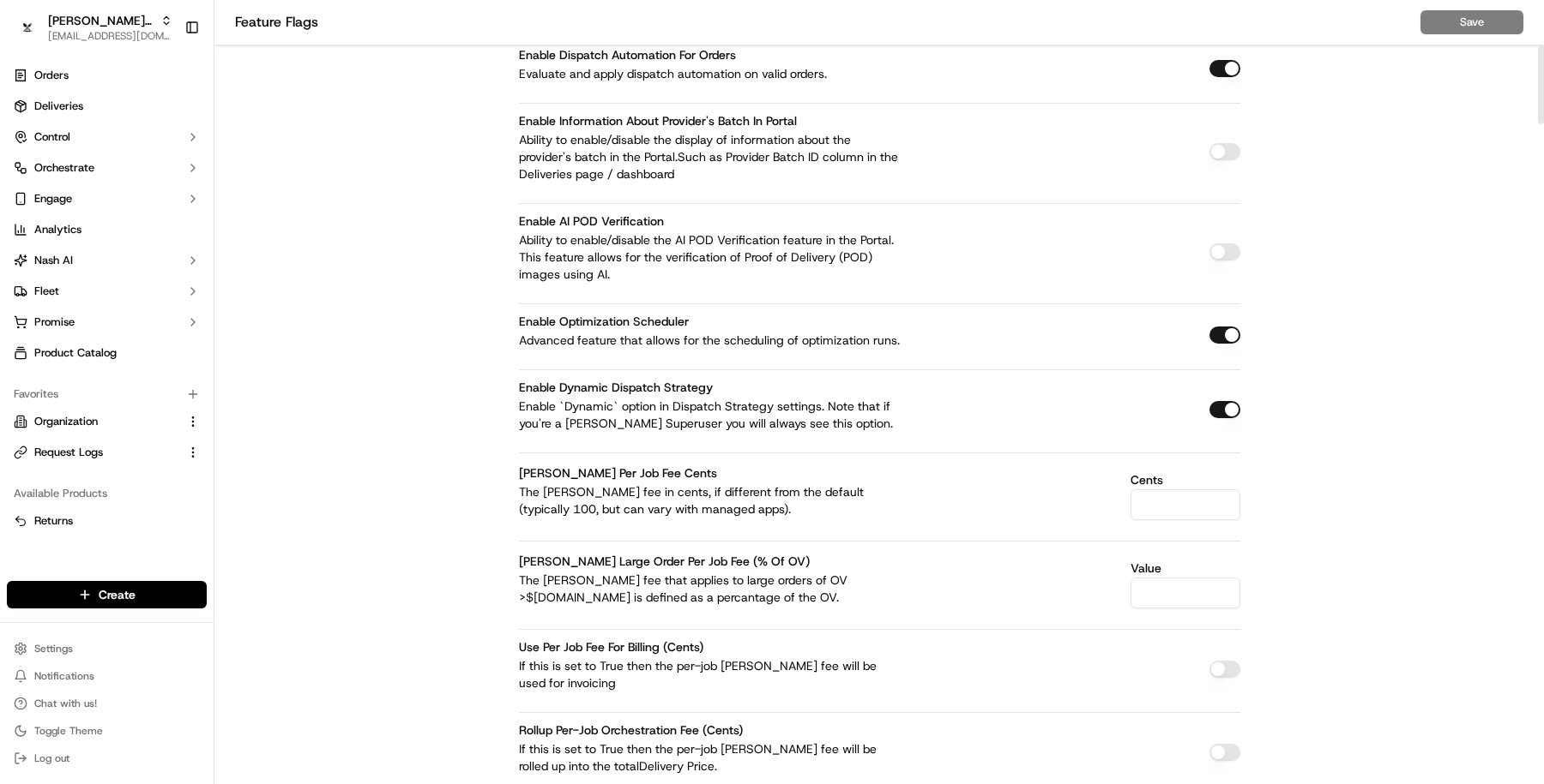
scroll to position [5962, 0]
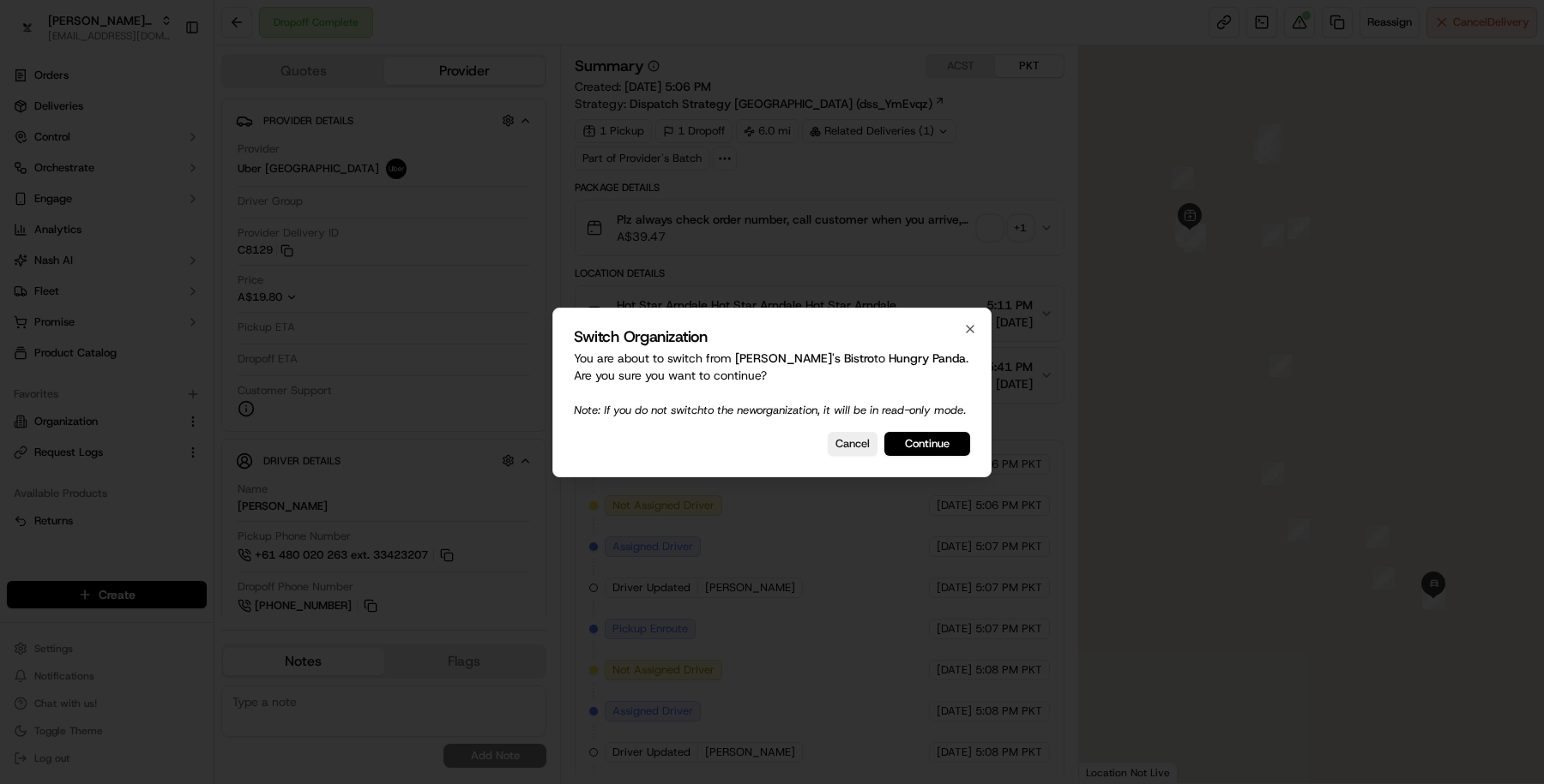
click at [914, 467] on div "Switch Organization You are about to switch from [PERSON_NAME]'s Bistro to Hung…" at bounding box center [771, 393] width 439 height 169
click at [912, 444] on button "Continue" at bounding box center [927, 444] width 86 height 24
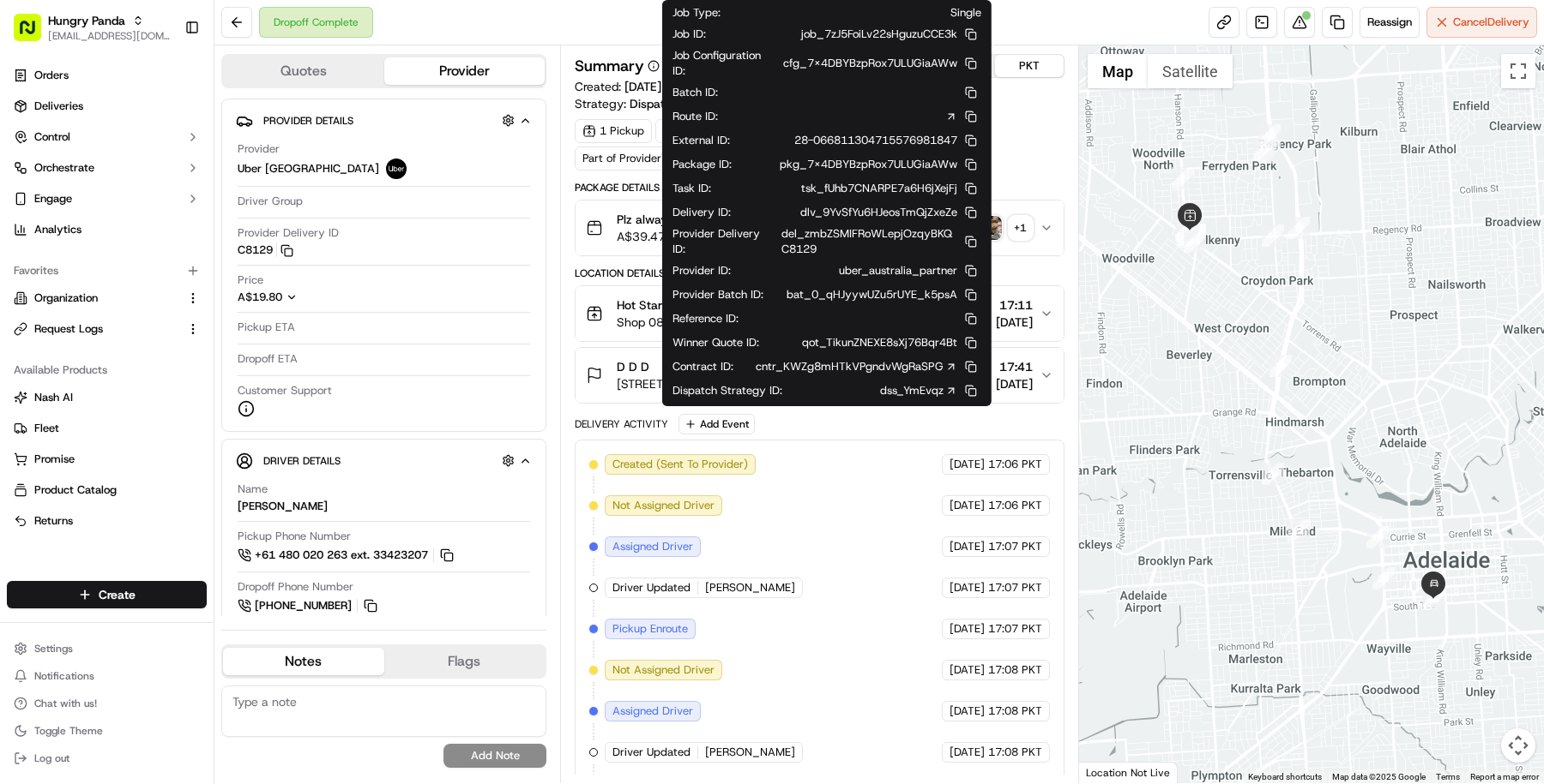
click at [950, 361] on icon at bounding box center [951, 367] width 12 height 12
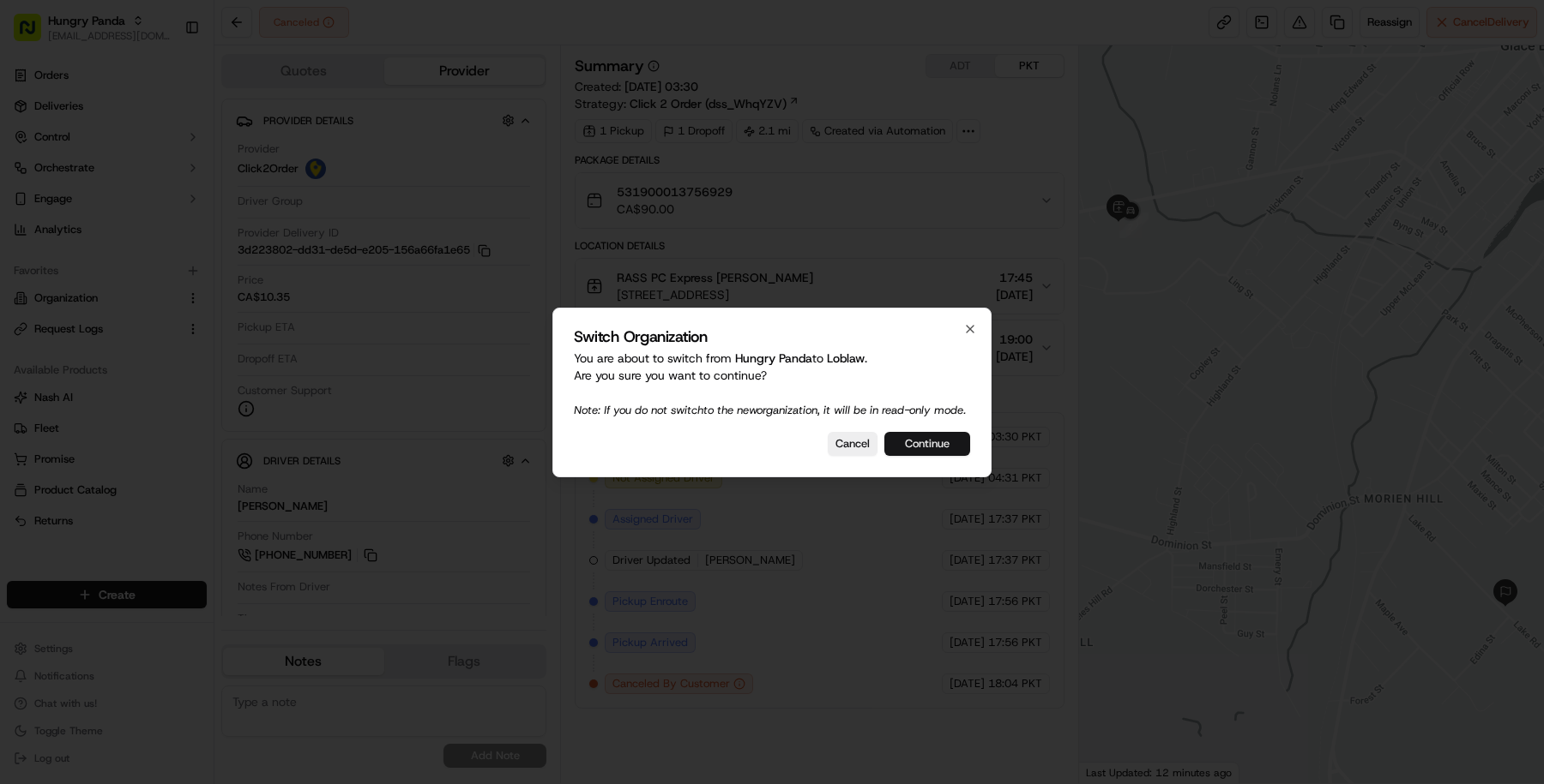
click at [909, 449] on button "Continue" at bounding box center [927, 444] width 86 height 24
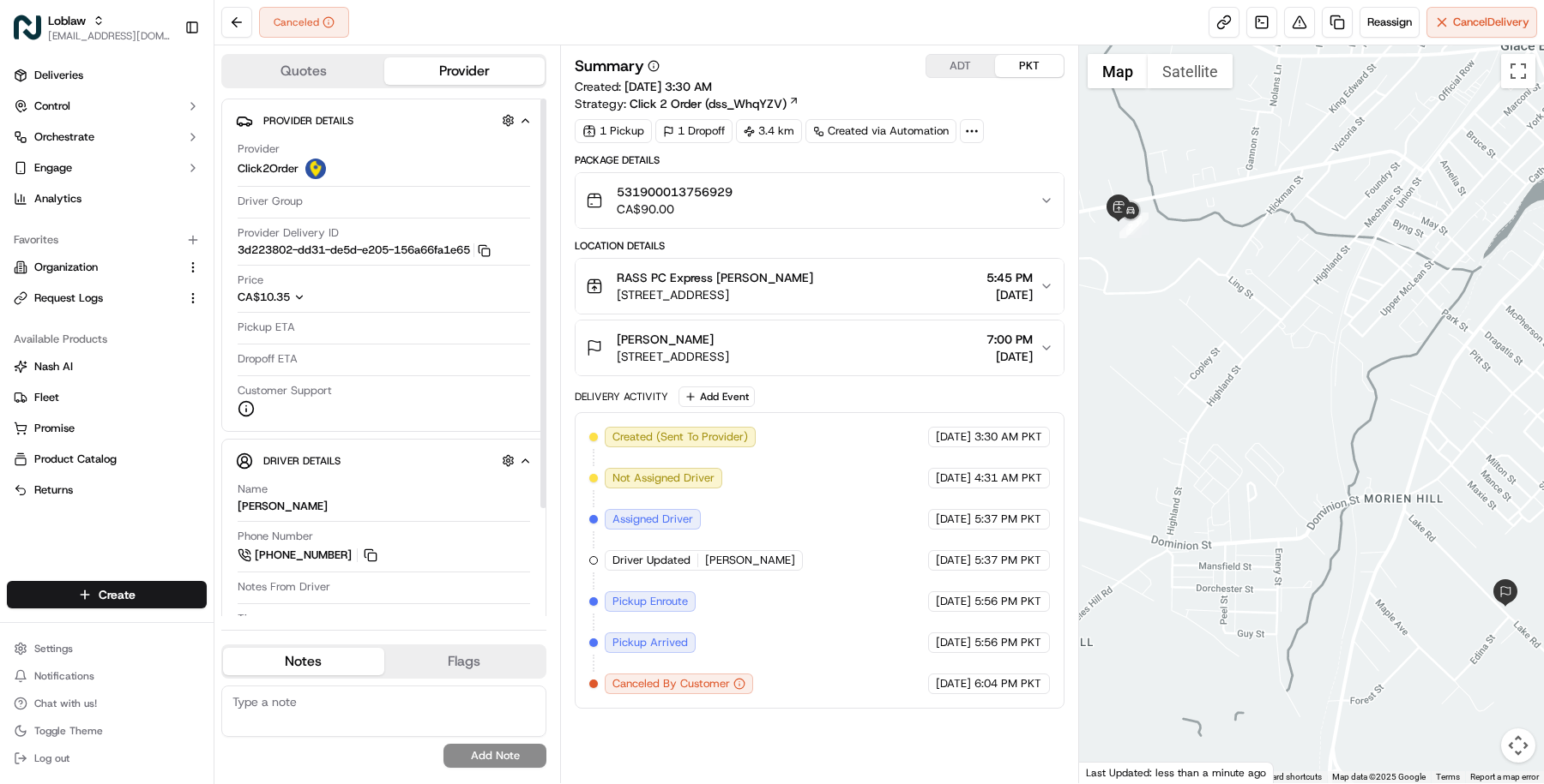
click at [304, 295] on icon "button" at bounding box center [300, 298] width 12 height 12
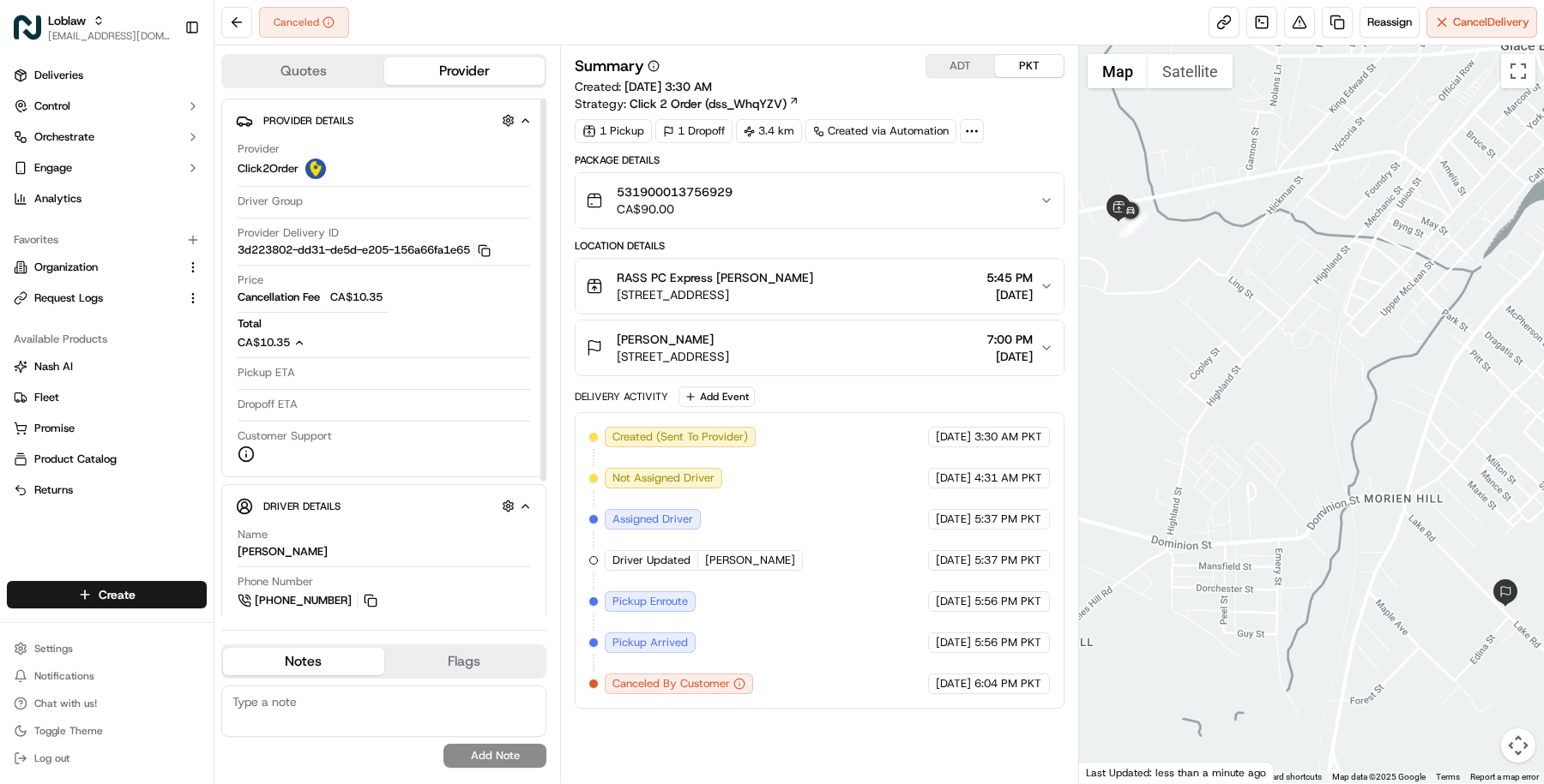
click at [306, 342] on icon "button" at bounding box center [300, 343] width 12 height 12
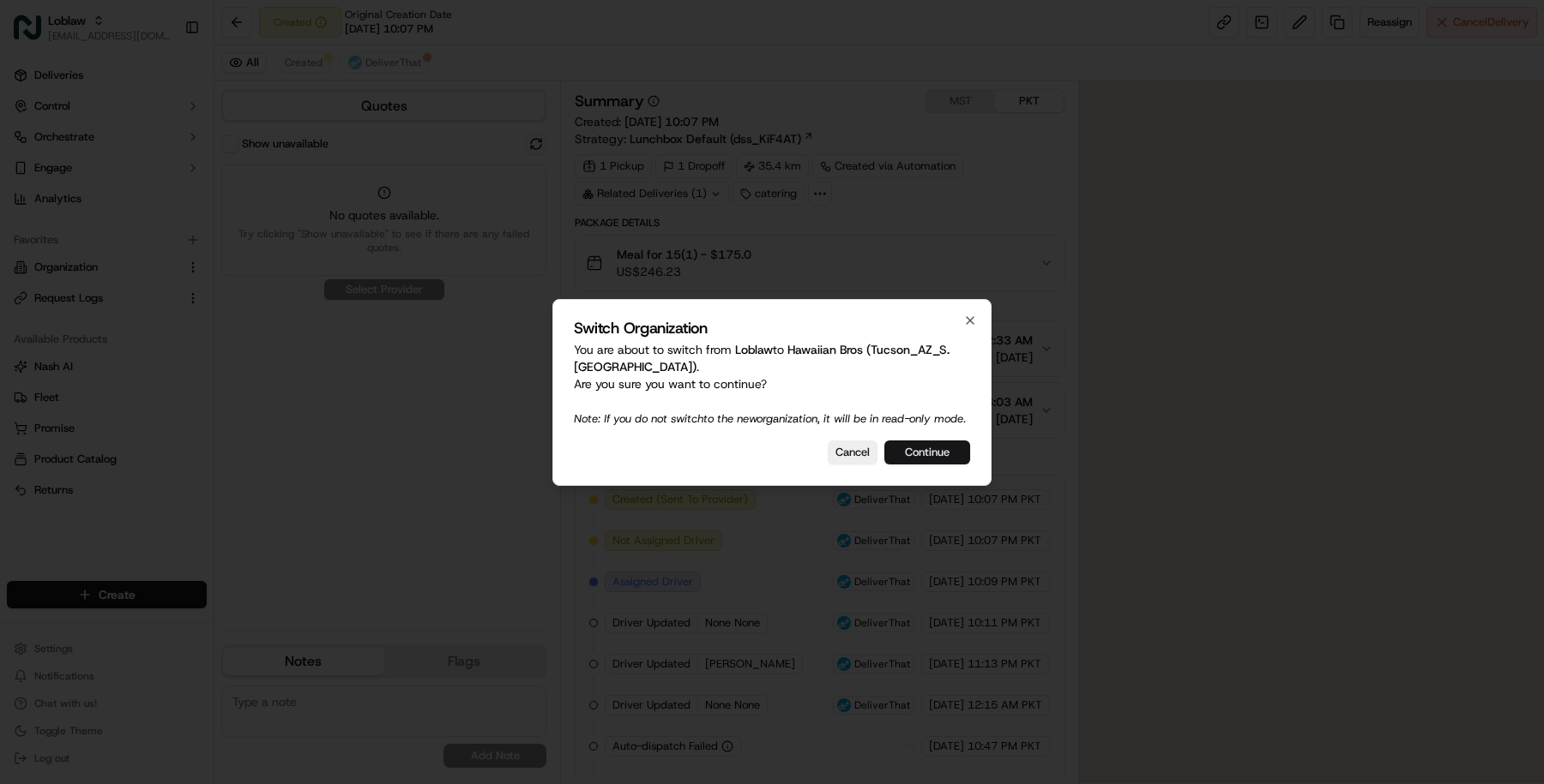
click at [950, 458] on button "Continue" at bounding box center [927, 452] width 86 height 24
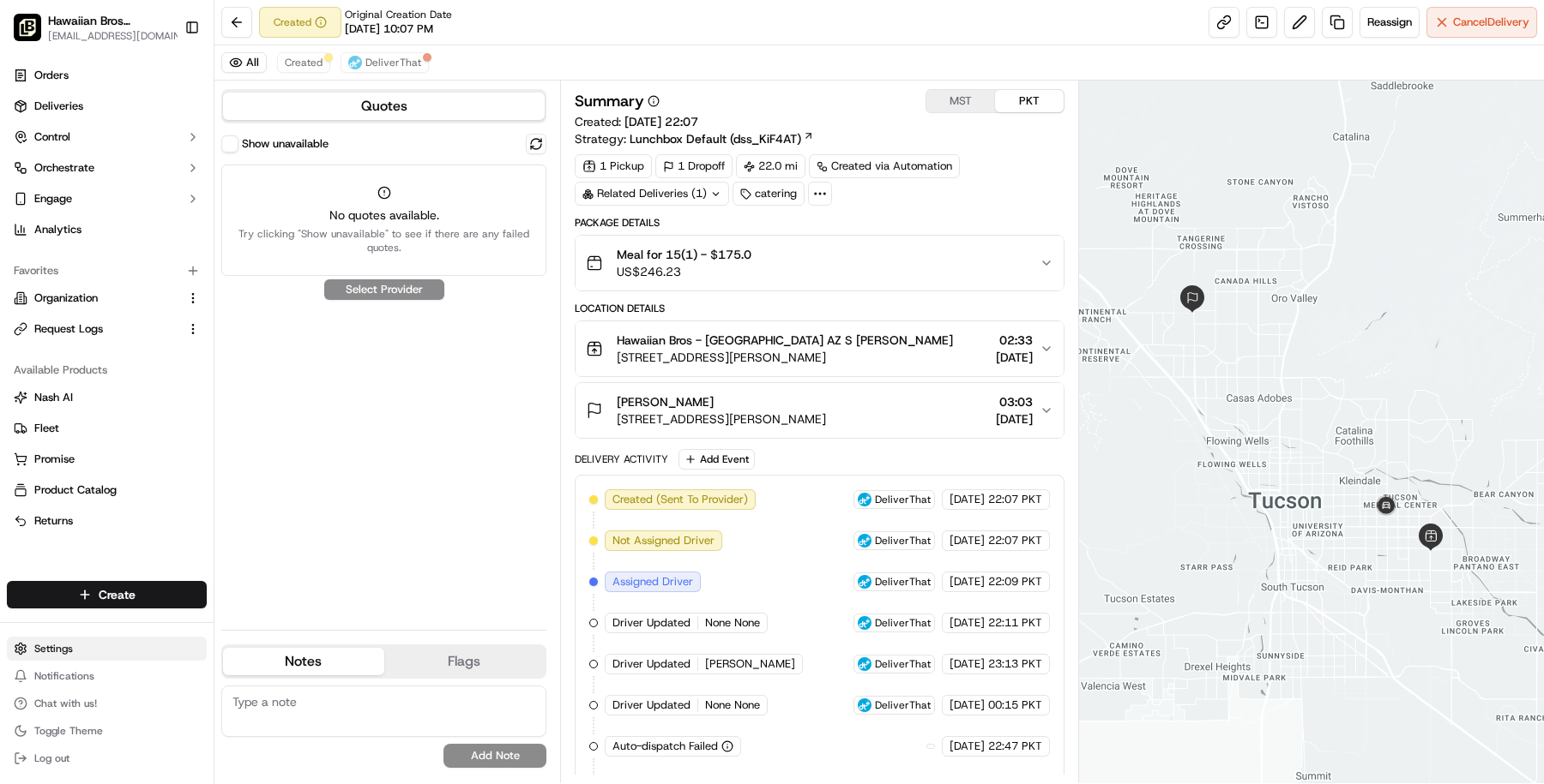
click at [119, 656] on html "Hawaiian Bros (Tucson_AZ_S. [PERSON_NAME]) [PERSON_NAME][EMAIL_ADDRESS][DOMAIN_…" at bounding box center [772, 392] width 1544 height 784
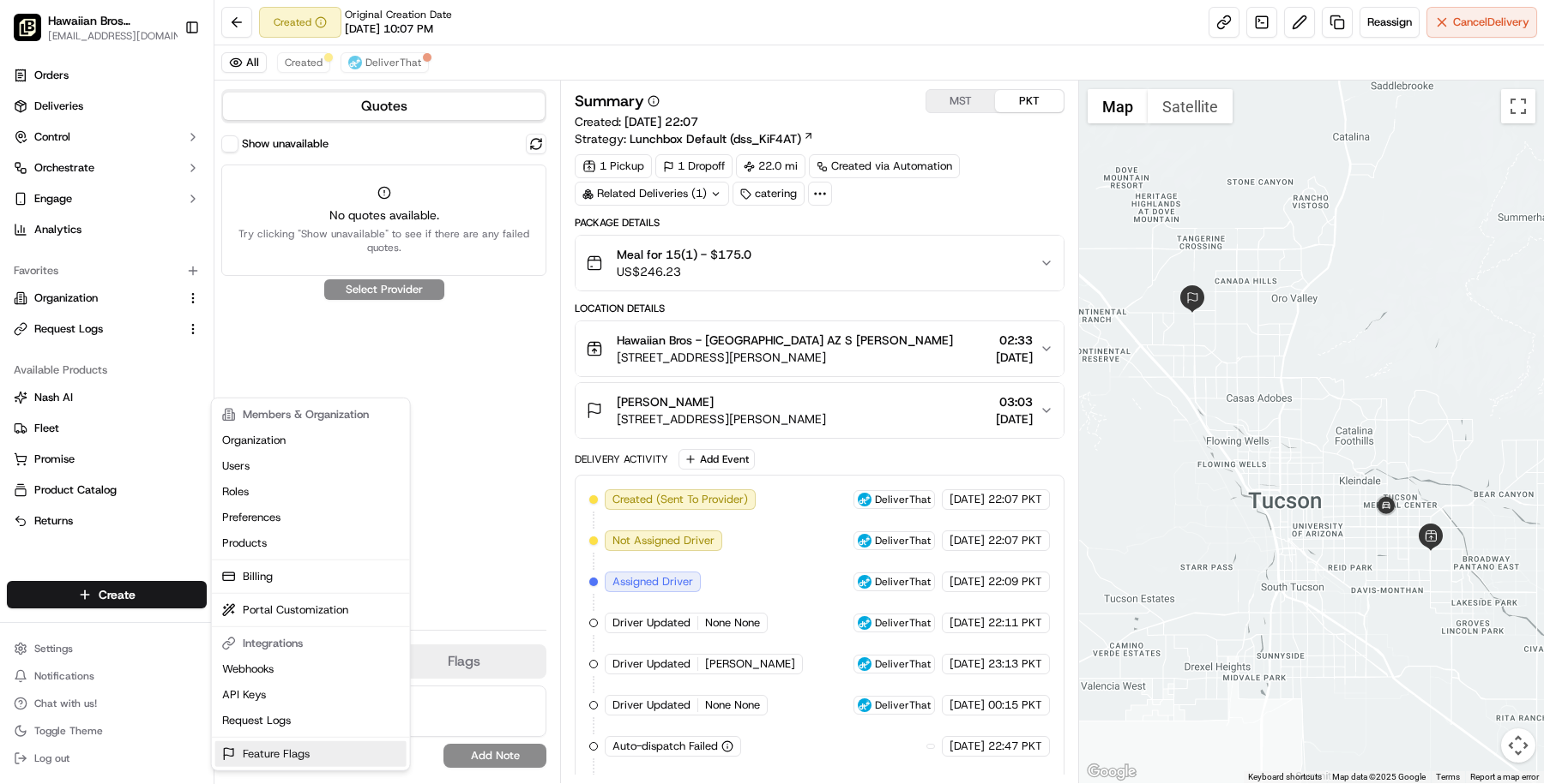
click at [313, 742] on link "Feature Flags" at bounding box center [310, 753] width 191 height 25
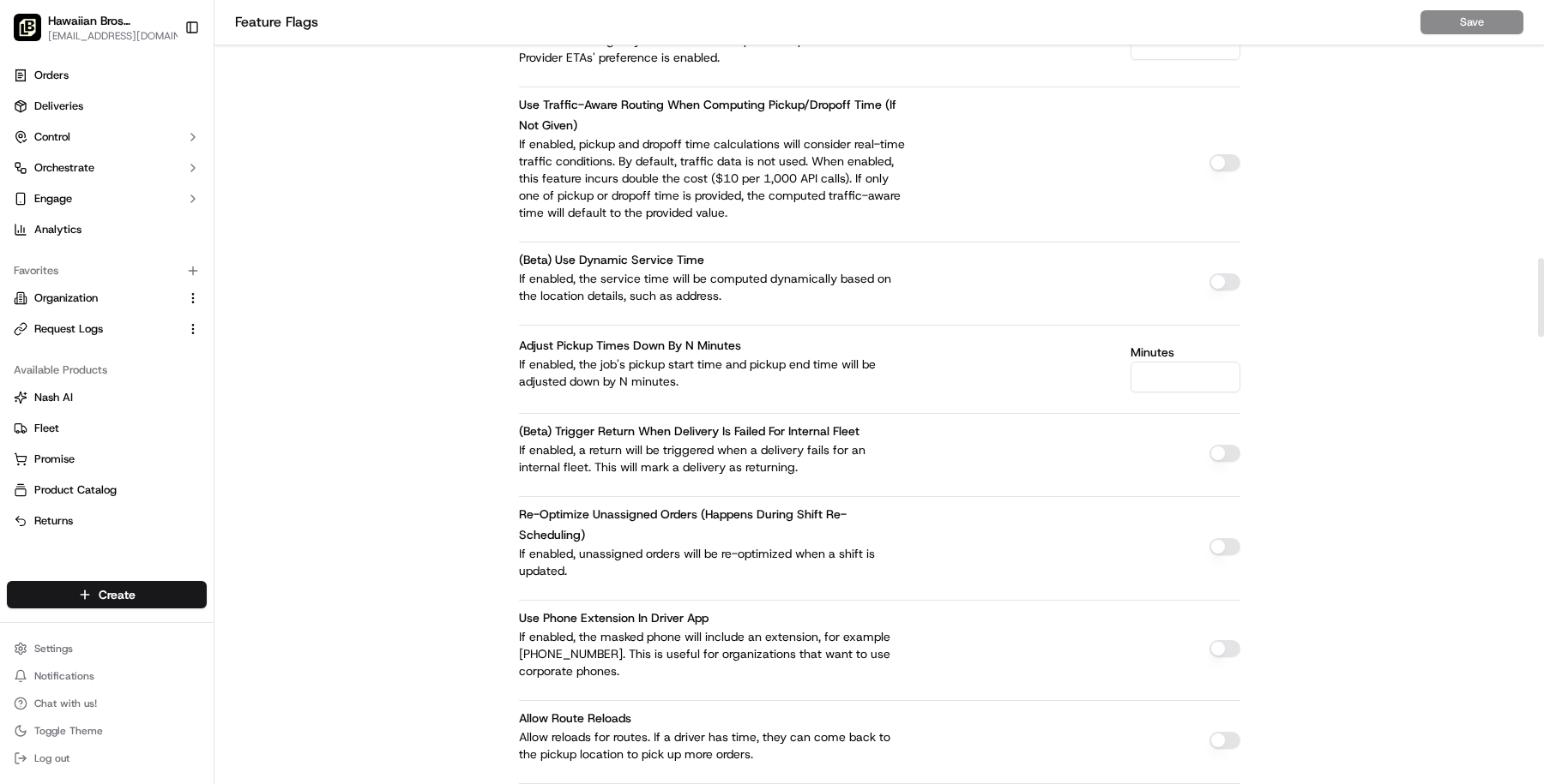
scroll to position [2560, 0]
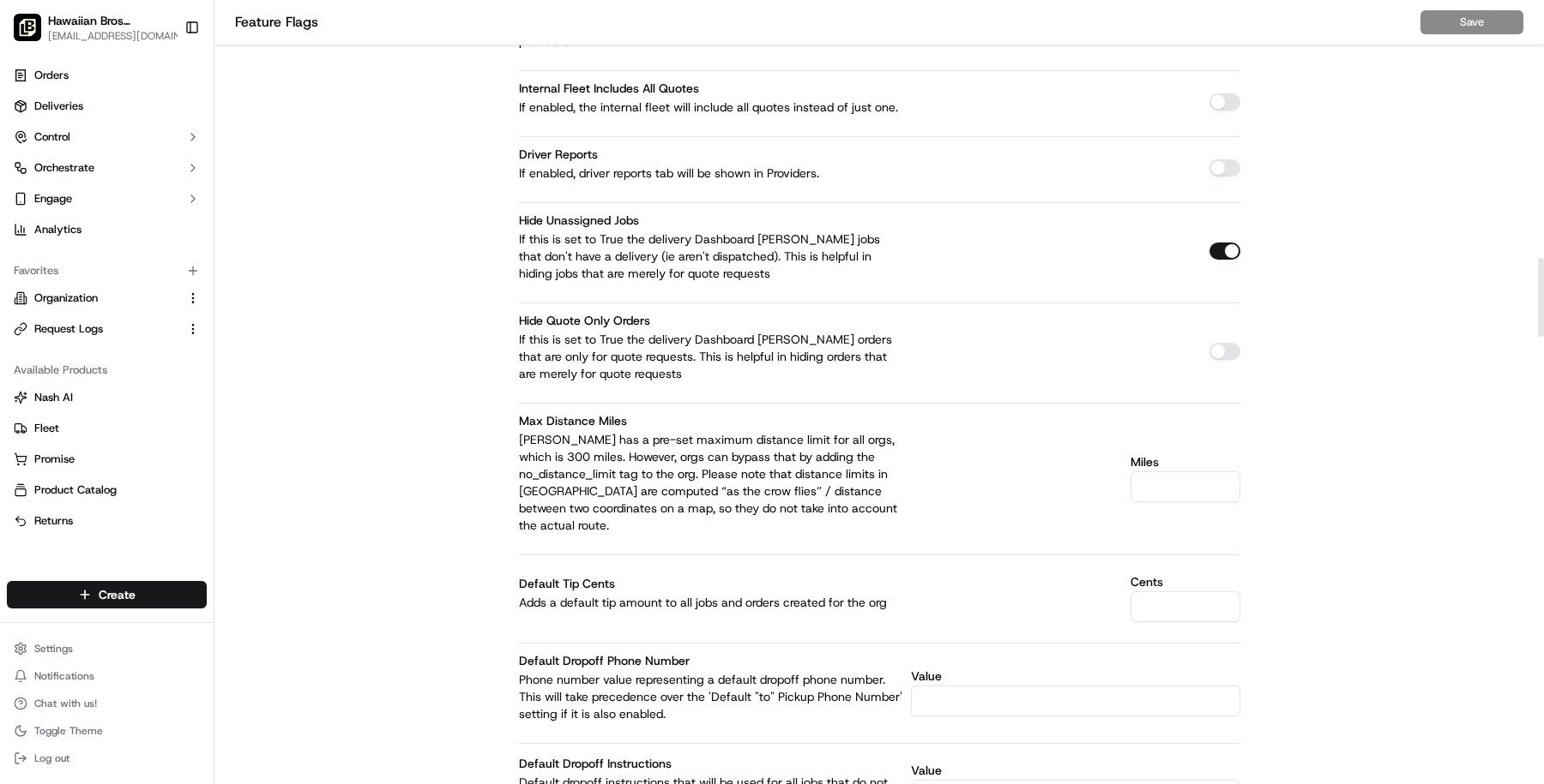
click at [1146, 471] on input "Miles" at bounding box center [1185, 486] width 110 height 31
type input "20"
click at [1452, 19] on button "Save" at bounding box center [1472, 22] width 103 height 24
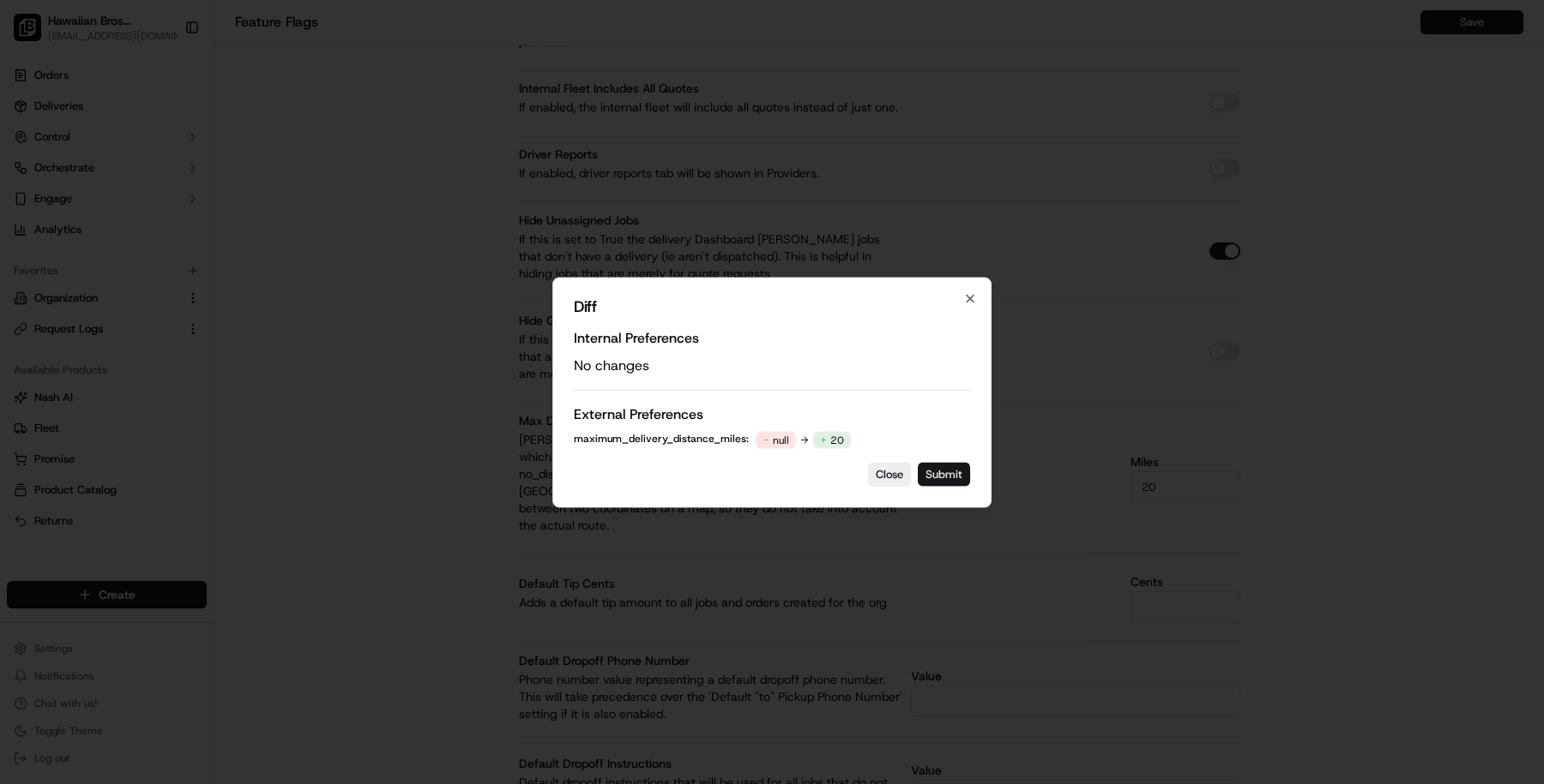
click at [954, 464] on button "Submit" at bounding box center [944, 473] width 52 height 24
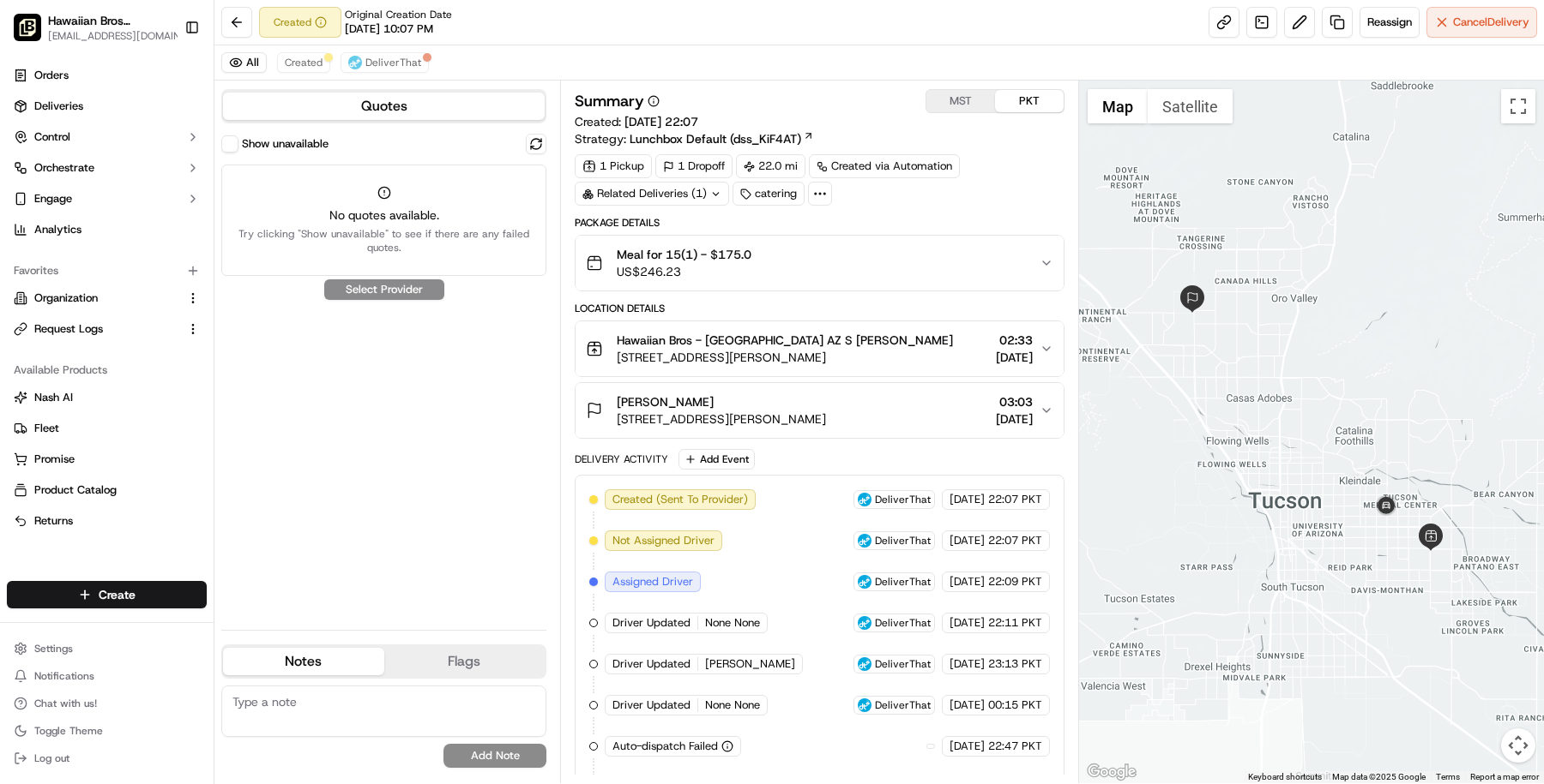
click at [763, 394] on div "Tamera Murray" at bounding box center [721, 402] width 210 height 17
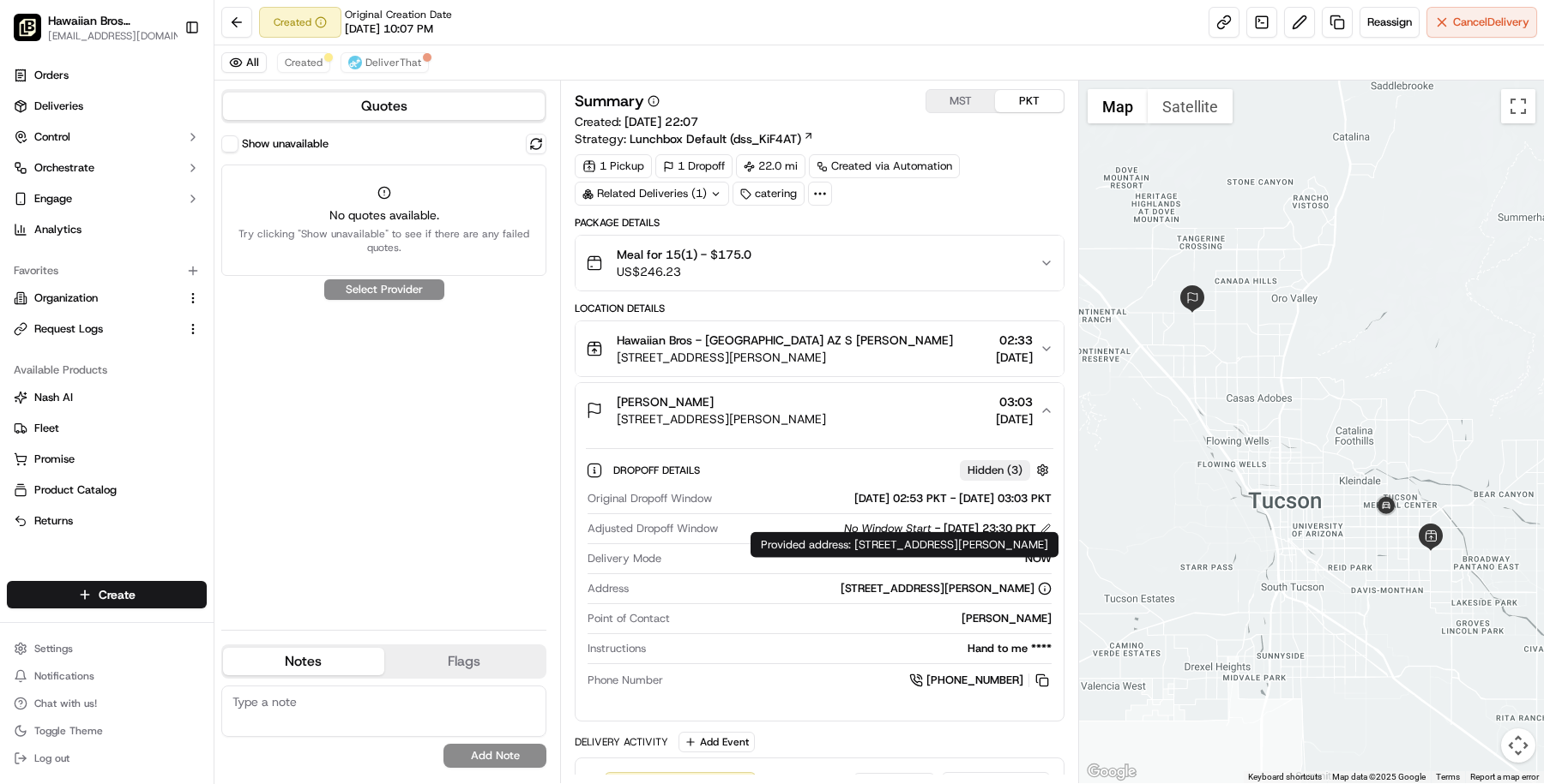
click at [851, 582] on div "3850 W Linda Vista Blvd, Tucson, AZ 85742, USA" at bounding box center [946, 589] width 211 height 16
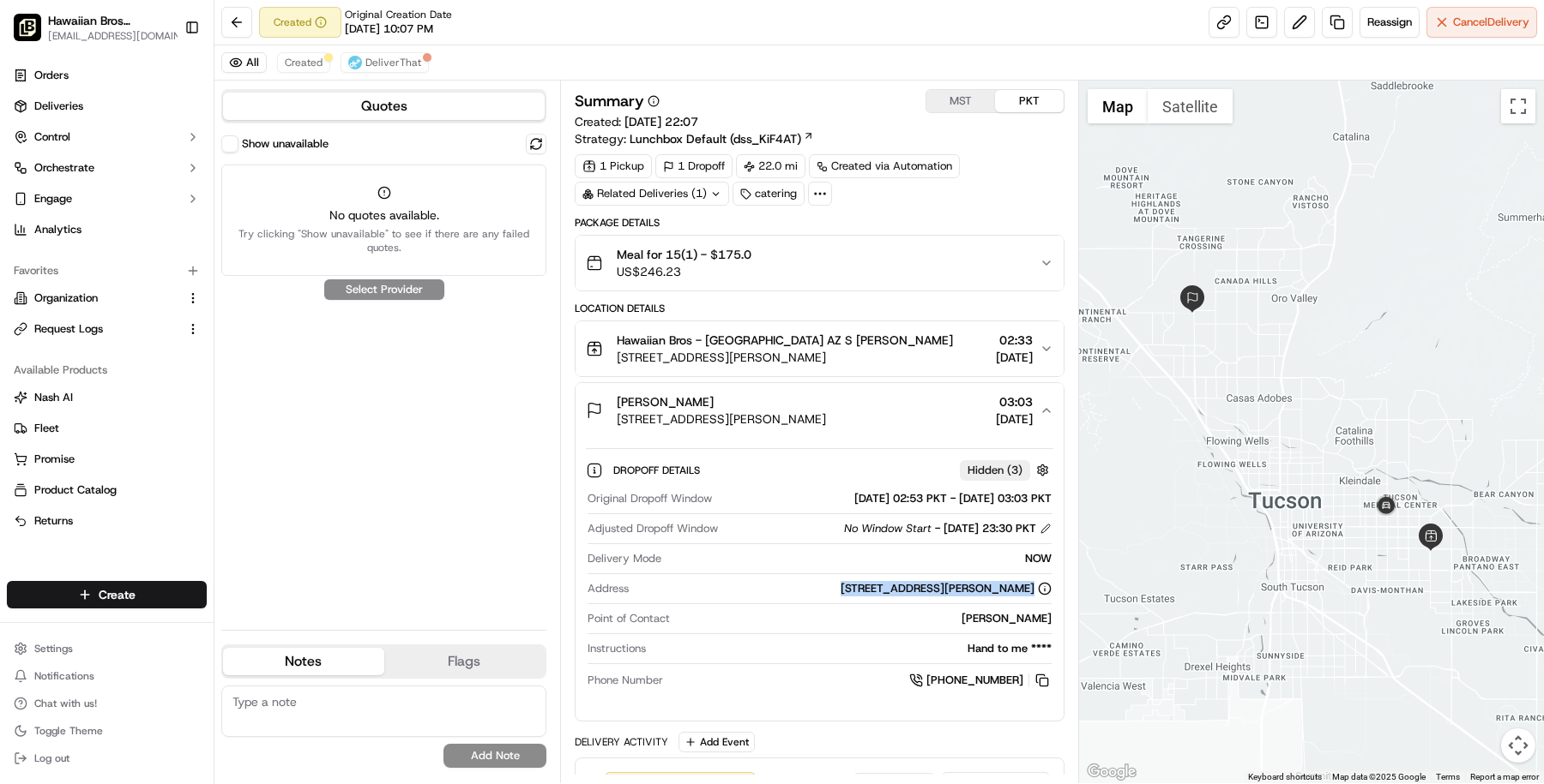
click at [851, 582] on div "3850 W Linda Vista Blvd, Tucson, AZ 85742, USA" at bounding box center [946, 589] width 211 height 16
copy div "3850 W Linda Vista Blvd, Tucson, AZ 85742, USA"
drag, startPoint x: 831, startPoint y: 338, endPoint x: 618, endPoint y: 339, distance: 213.0
click at [618, 339] on div "Hawaiian Bros - Tucson AZ S Wilmot" at bounding box center [784, 340] width 336 height 17
copy span "Hawaiian Bros - Tucson AZ S Wilmot"
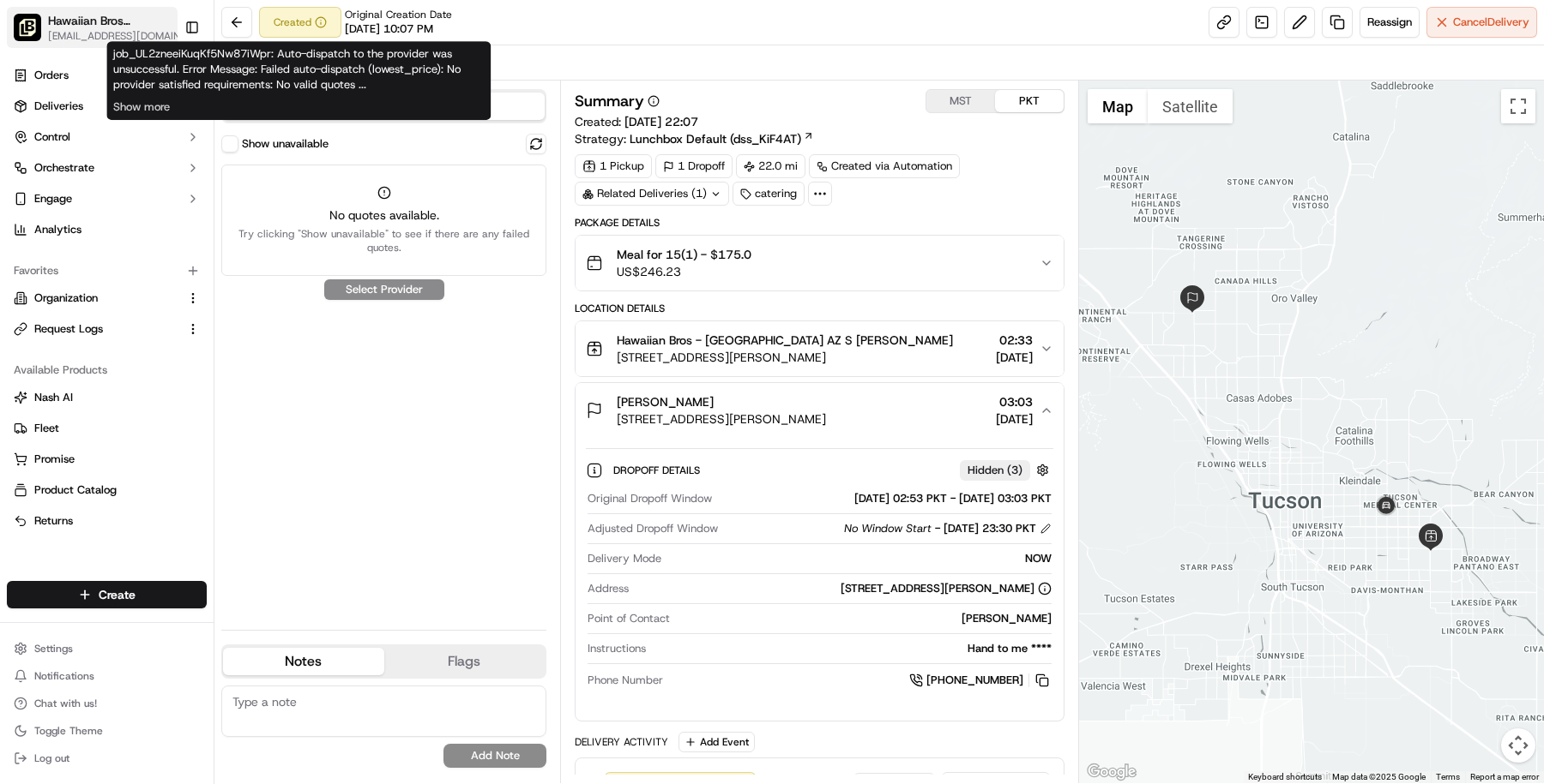
click at [148, 27] on span "Hawaiian Bros (Tucson_AZ_S. Wilmot)" at bounding box center [109, 21] width 122 height 17
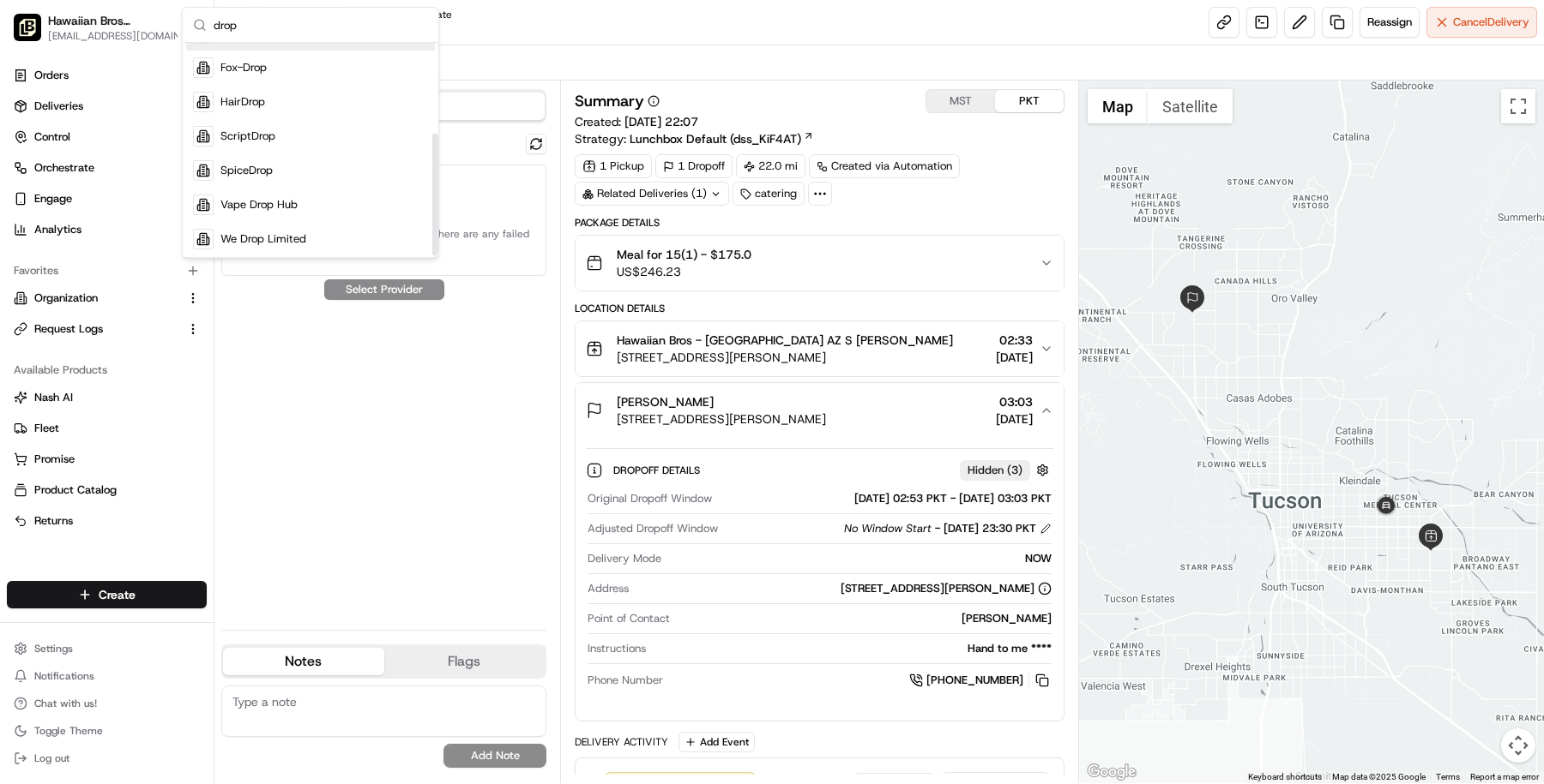
scroll to position [162, 0]
type input "drop"
click at [295, 233] on span "We Drop Limited" at bounding box center [263, 237] width 86 height 16
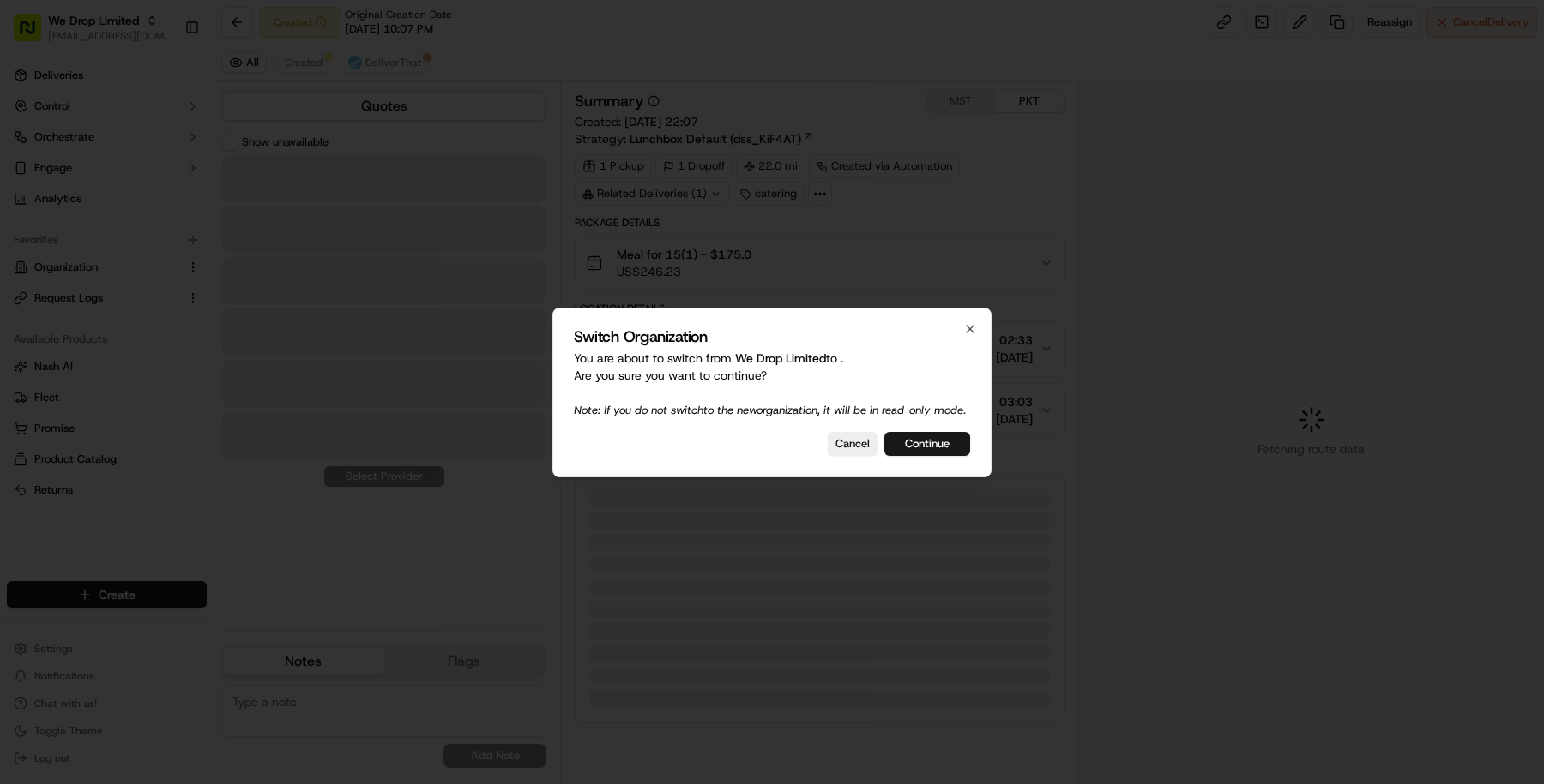
click at [120, 274] on div at bounding box center [772, 392] width 1544 height 784
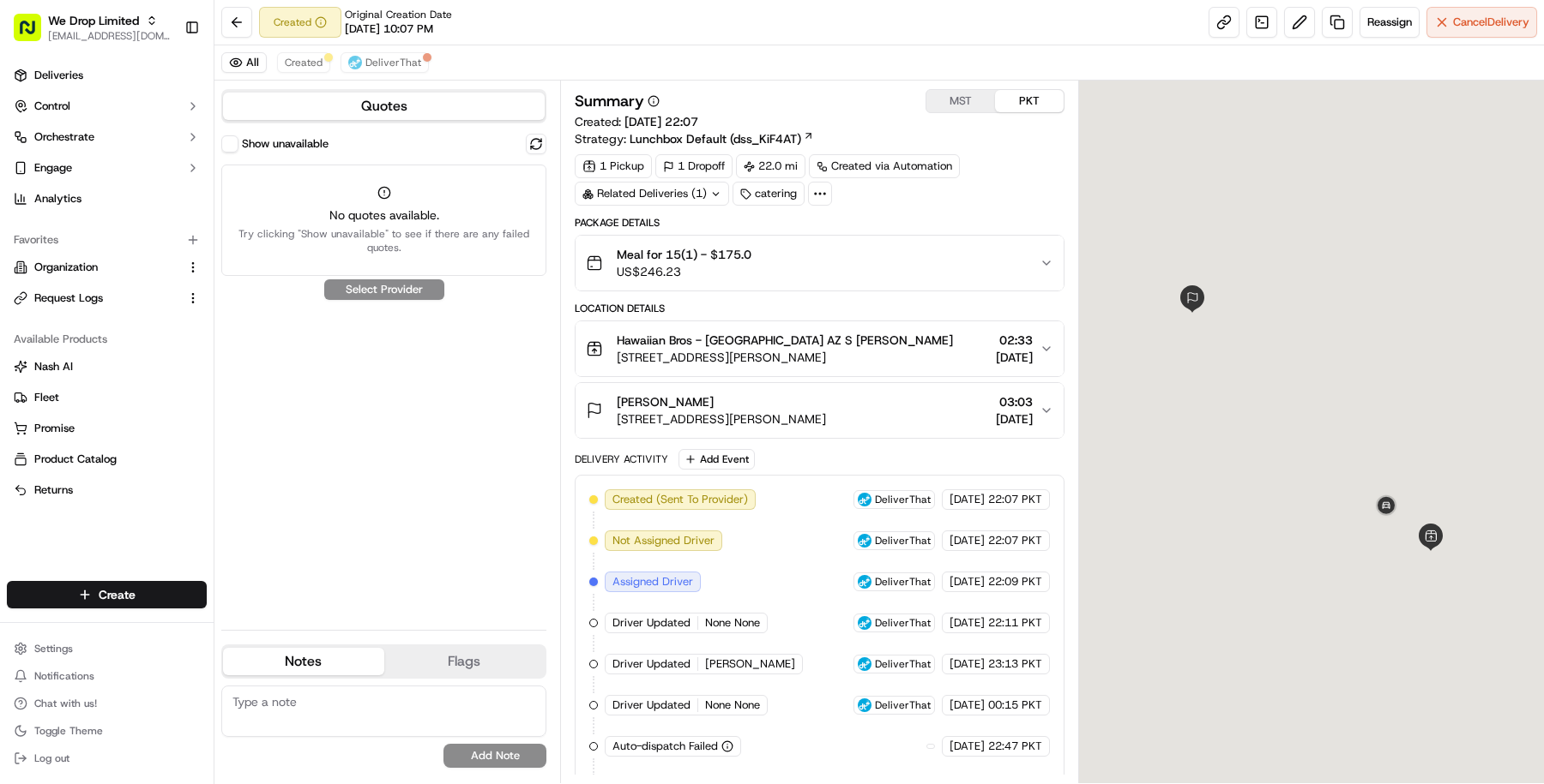
click at [120, 274] on link "Organization" at bounding box center [97, 268] width 166 height 16
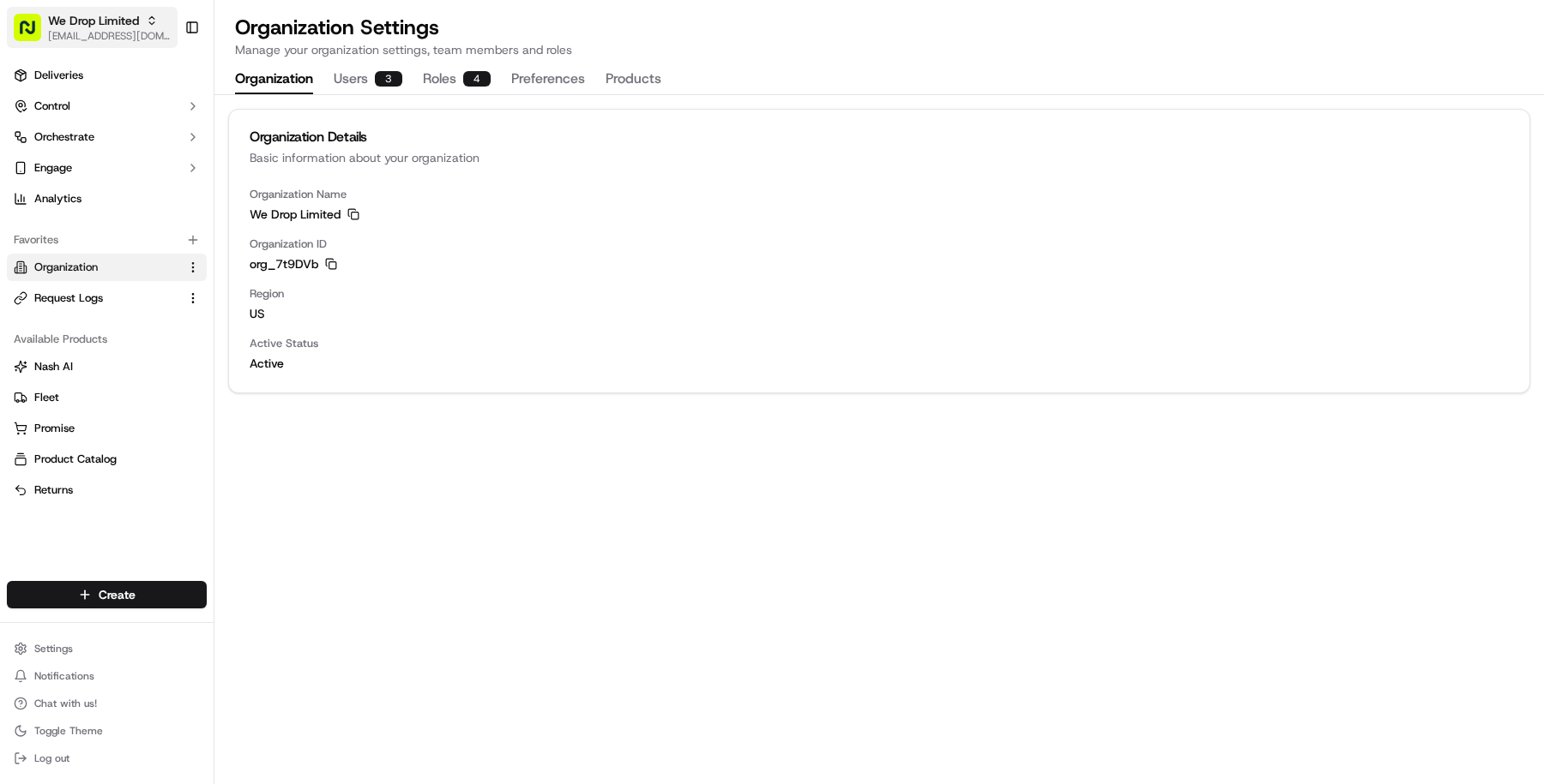
click at [99, 24] on span "We Drop Limited" at bounding box center [93, 21] width 91 height 17
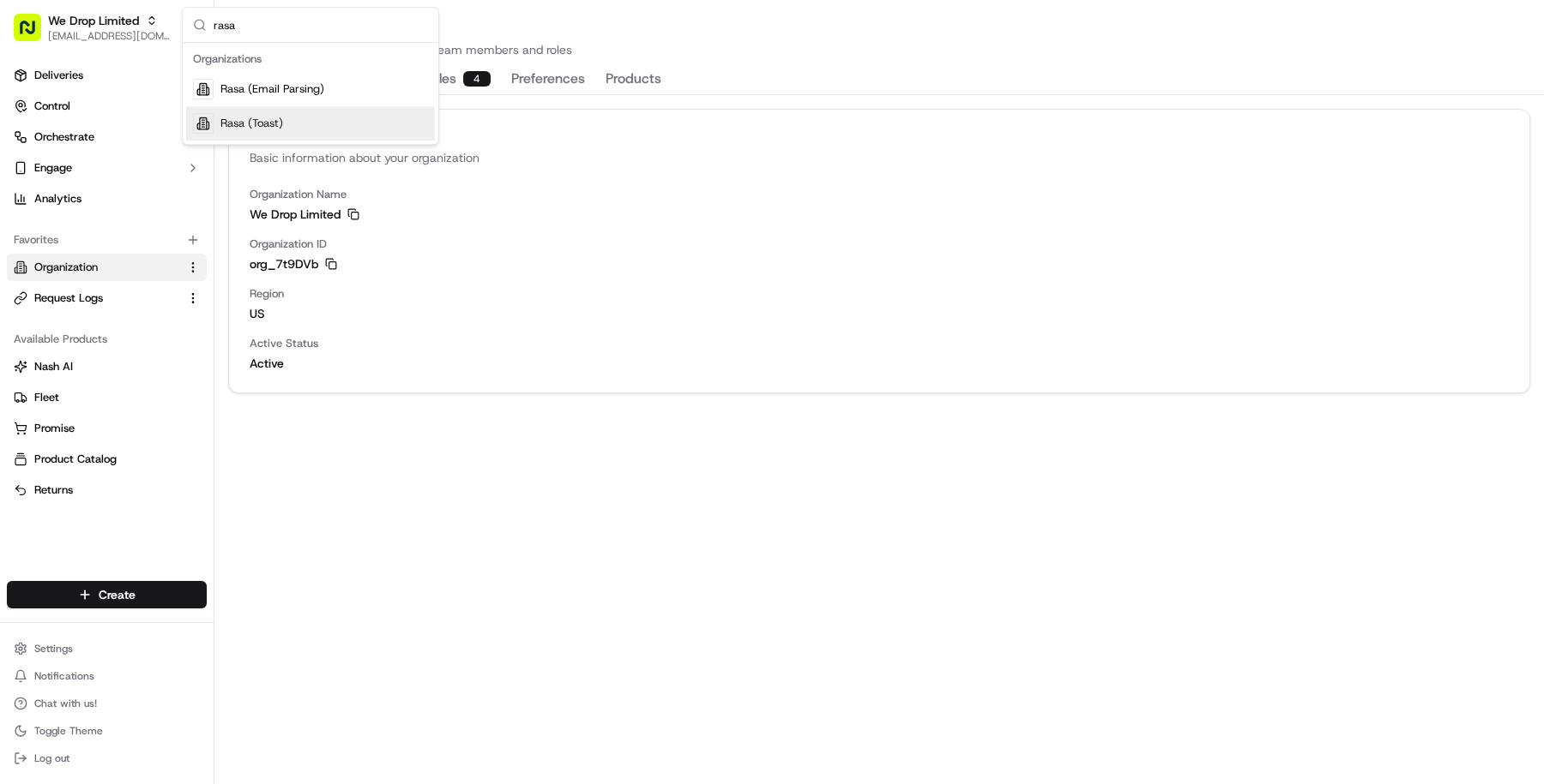
type input "rasa"
click at [286, 124] on div "Rasa (Toast)" at bounding box center [310, 123] width 249 height 34
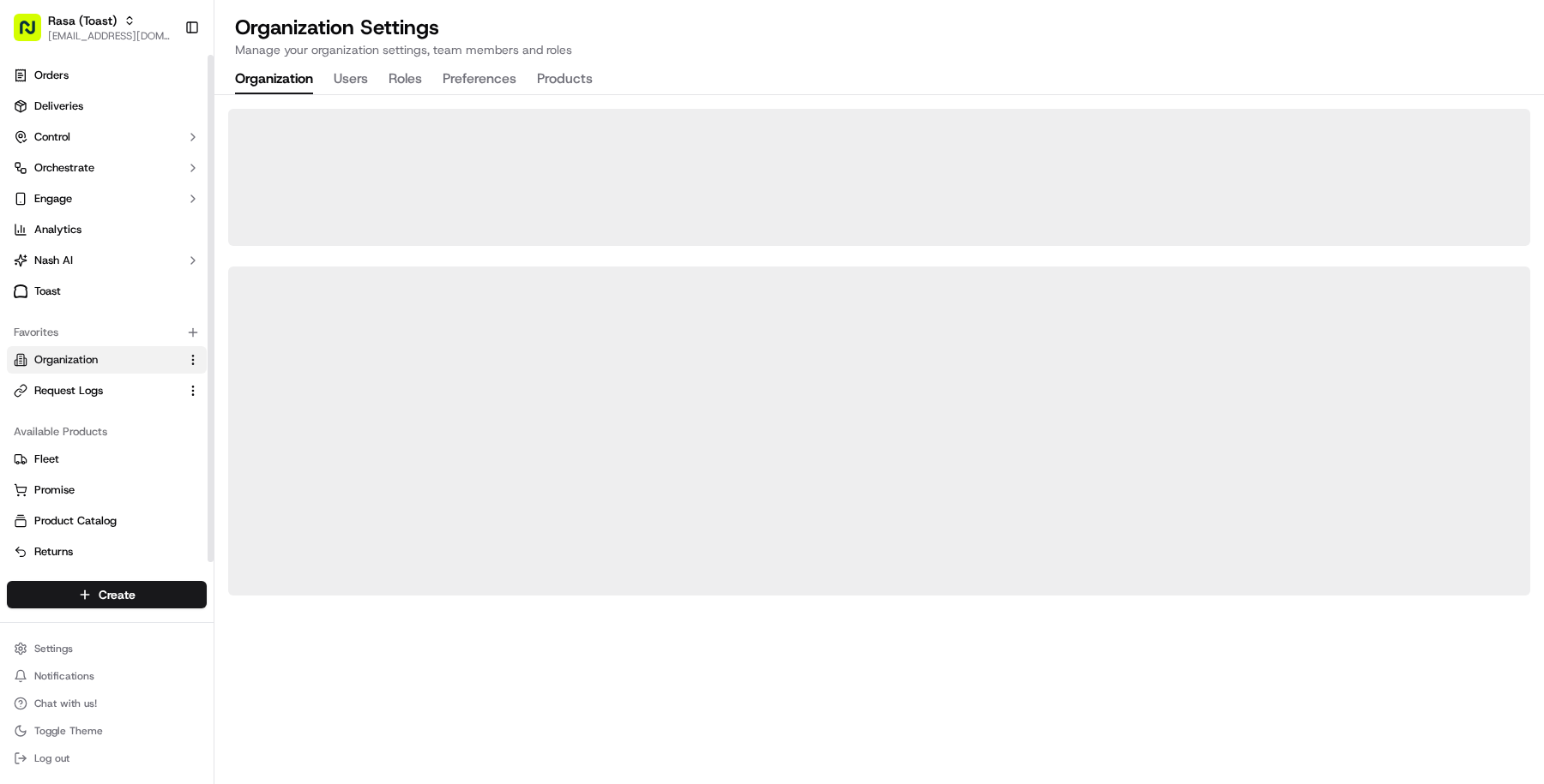
click at [99, 72] on link "Orders" at bounding box center [107, 75] width 200 height 27
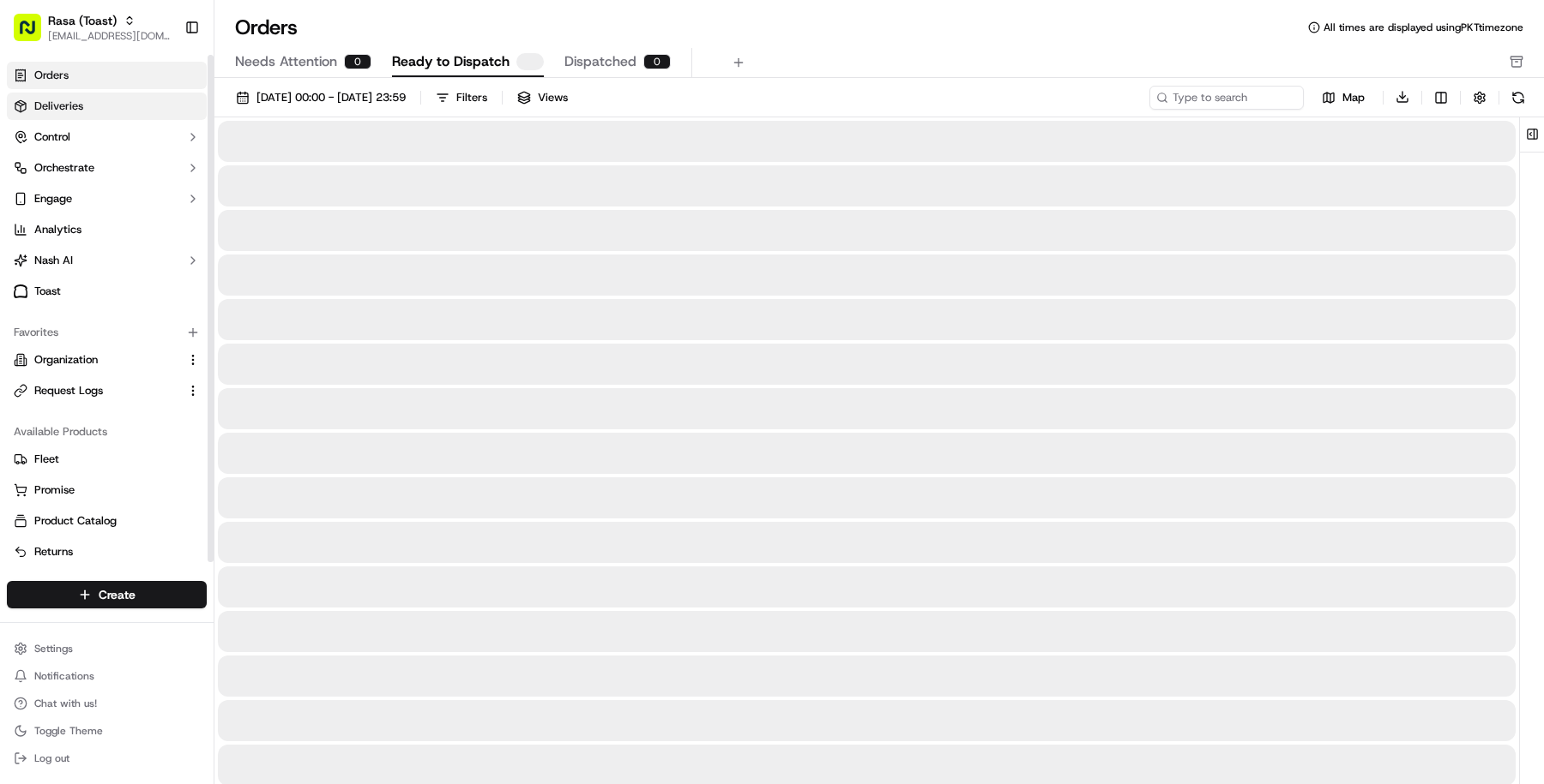
click at [125, 101] on link "Deliveries" at bounding box center [107, 106] width 200 height 27
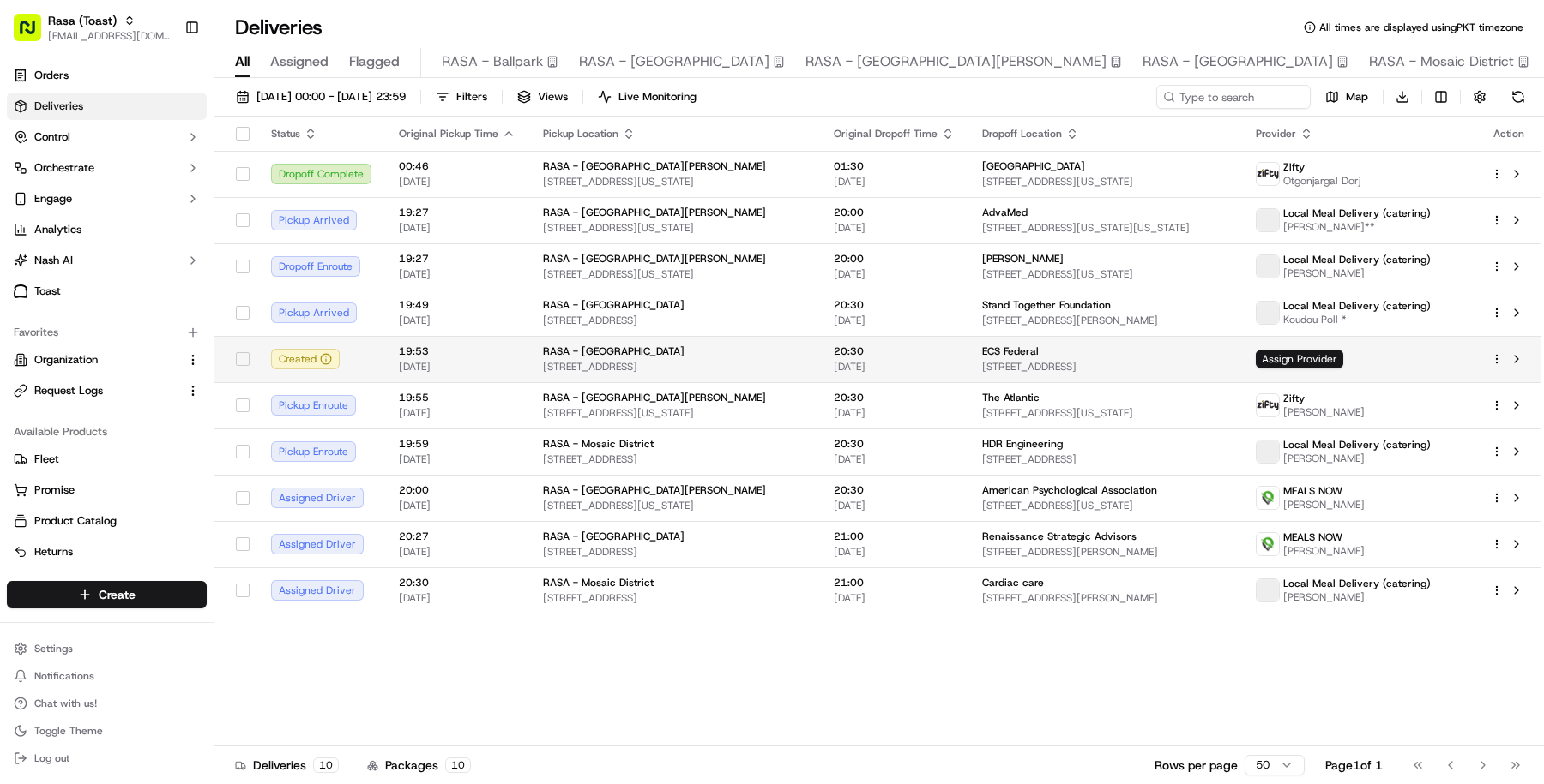
click at [783, 367] on span "2200 Crystal Dr, Arlington, VA 22202, USA" at bounding box center [674, 367] width 263 height 14
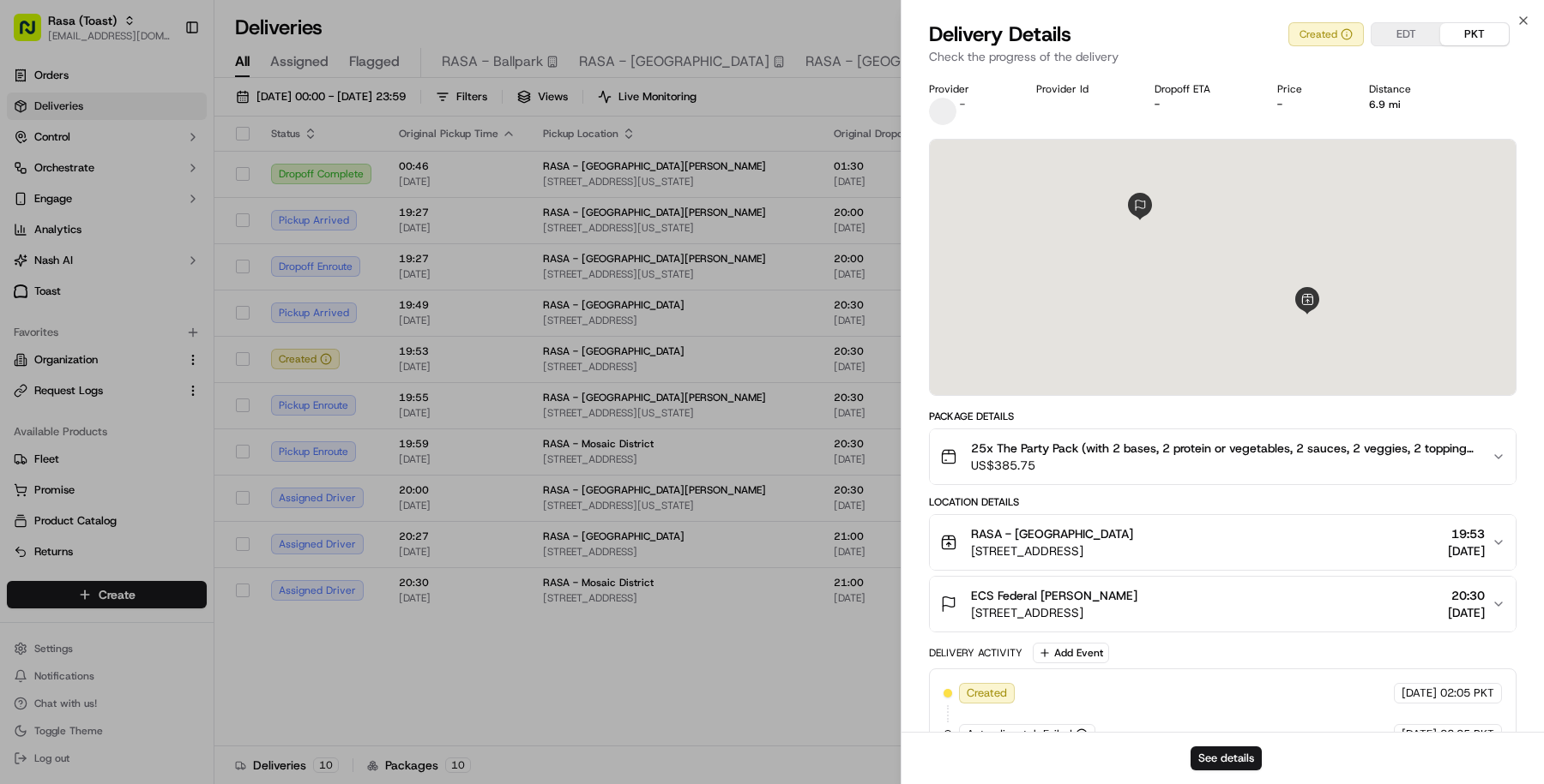
click at [1115, 476] on button "25x The Party Pack (with 2 bases, 2 protein or vegetables, 2 sauces, 2 veggies,…" at bounding box center [1222, 457] width 586 height 55
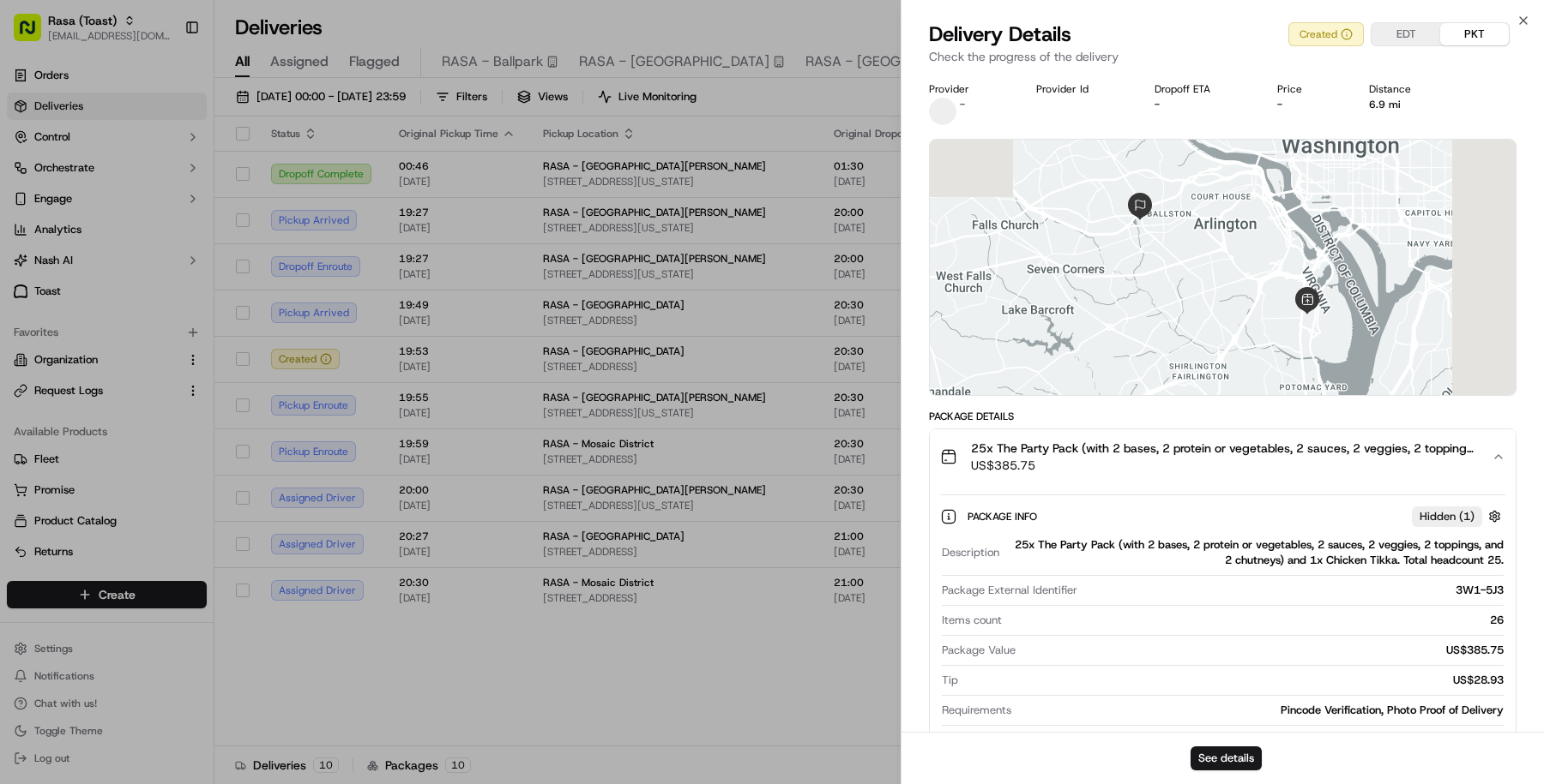
scroll to position [90, 0]
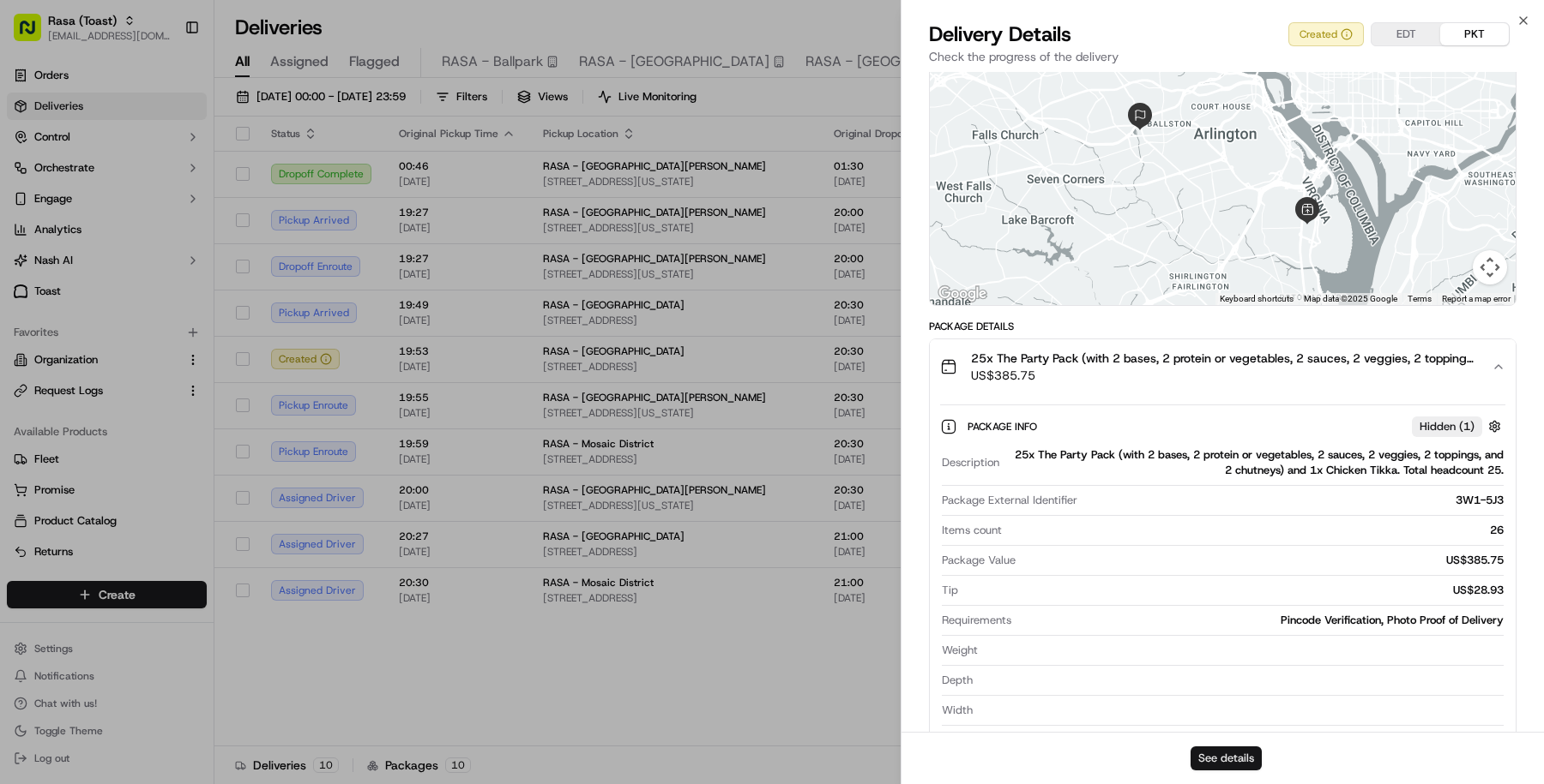
click at [1207, 760] on button "See details" at bounding box center [1226, 758] width 72 height 24
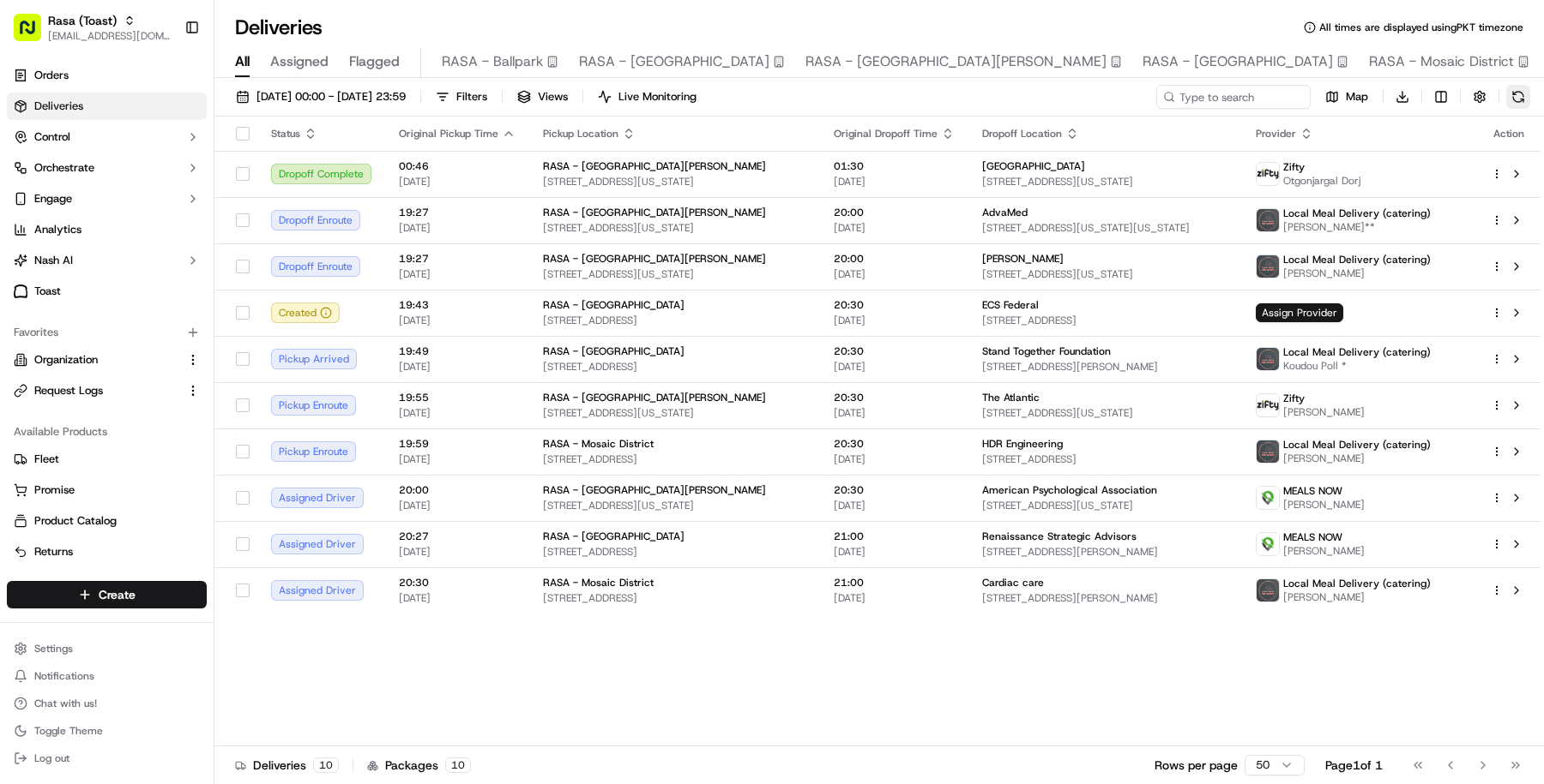
click at [1519, 108] on button at bounding box center [1517, 96] width 24 height 24
